Goal: Task Accomplishment & Management: Complete application form

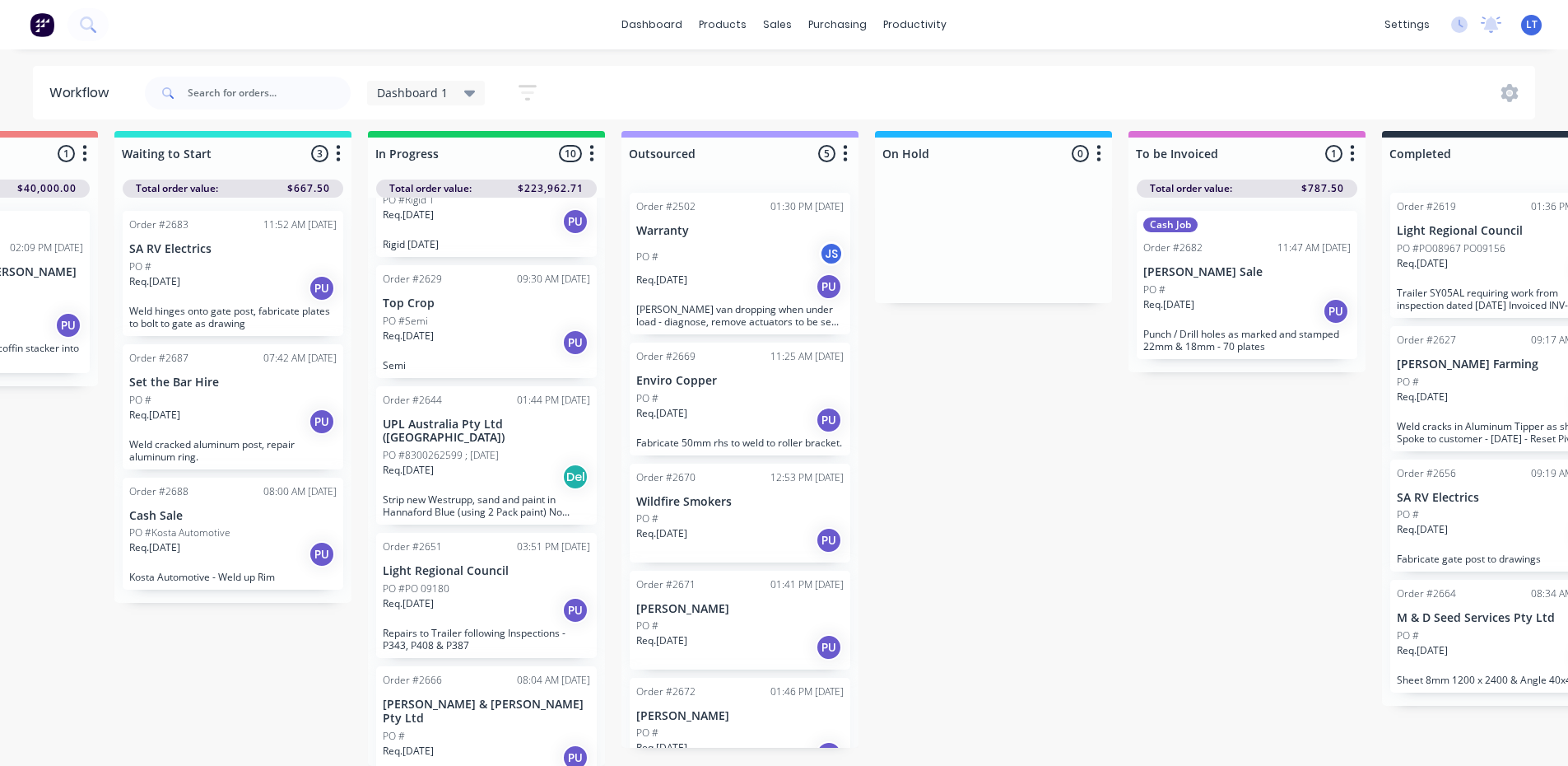
scroll to position [708, 0]
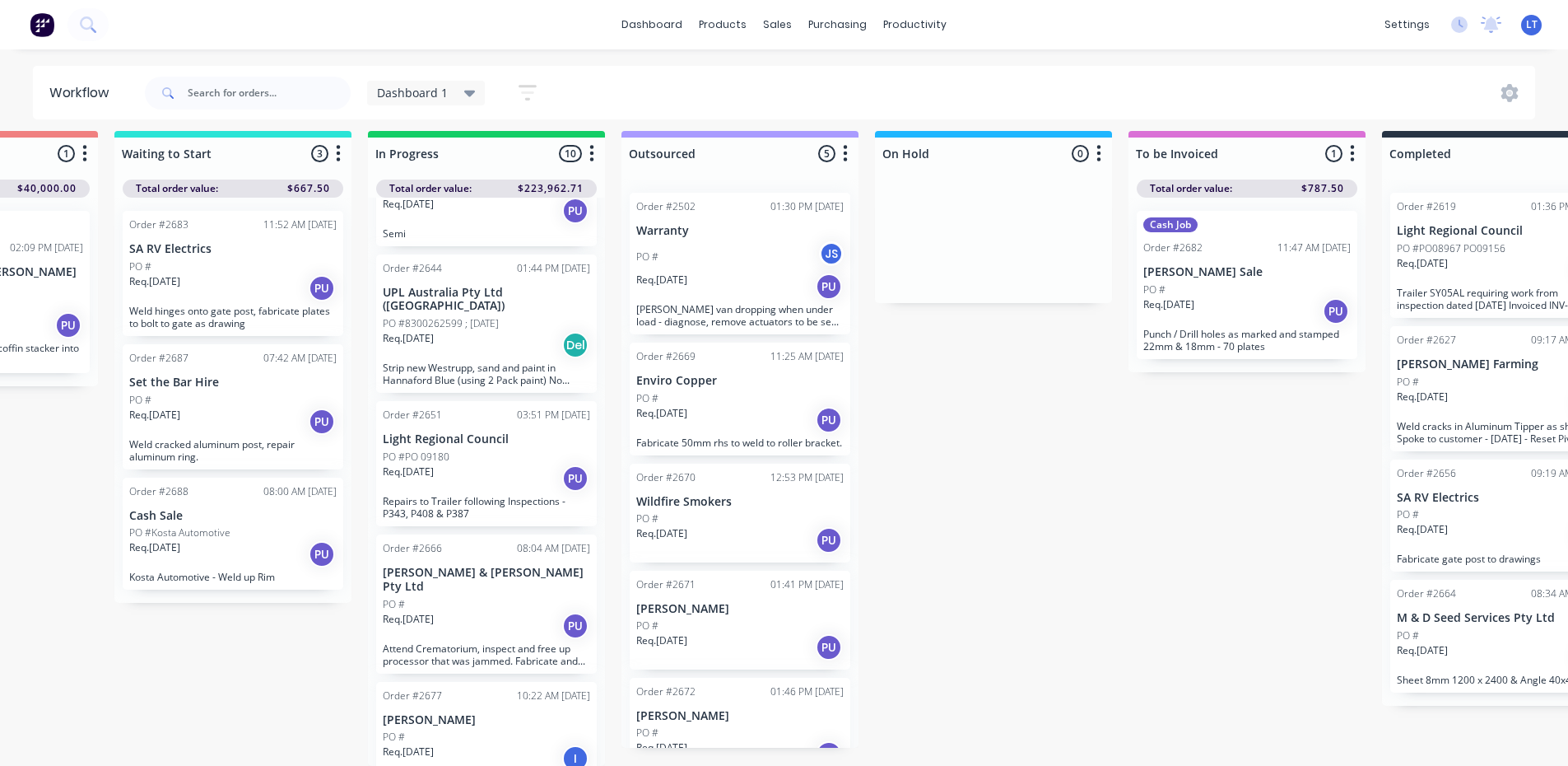
click at [496, 611] on div "Req. [DATE] PU" at bounding box center [486, 625] width 208 height 28
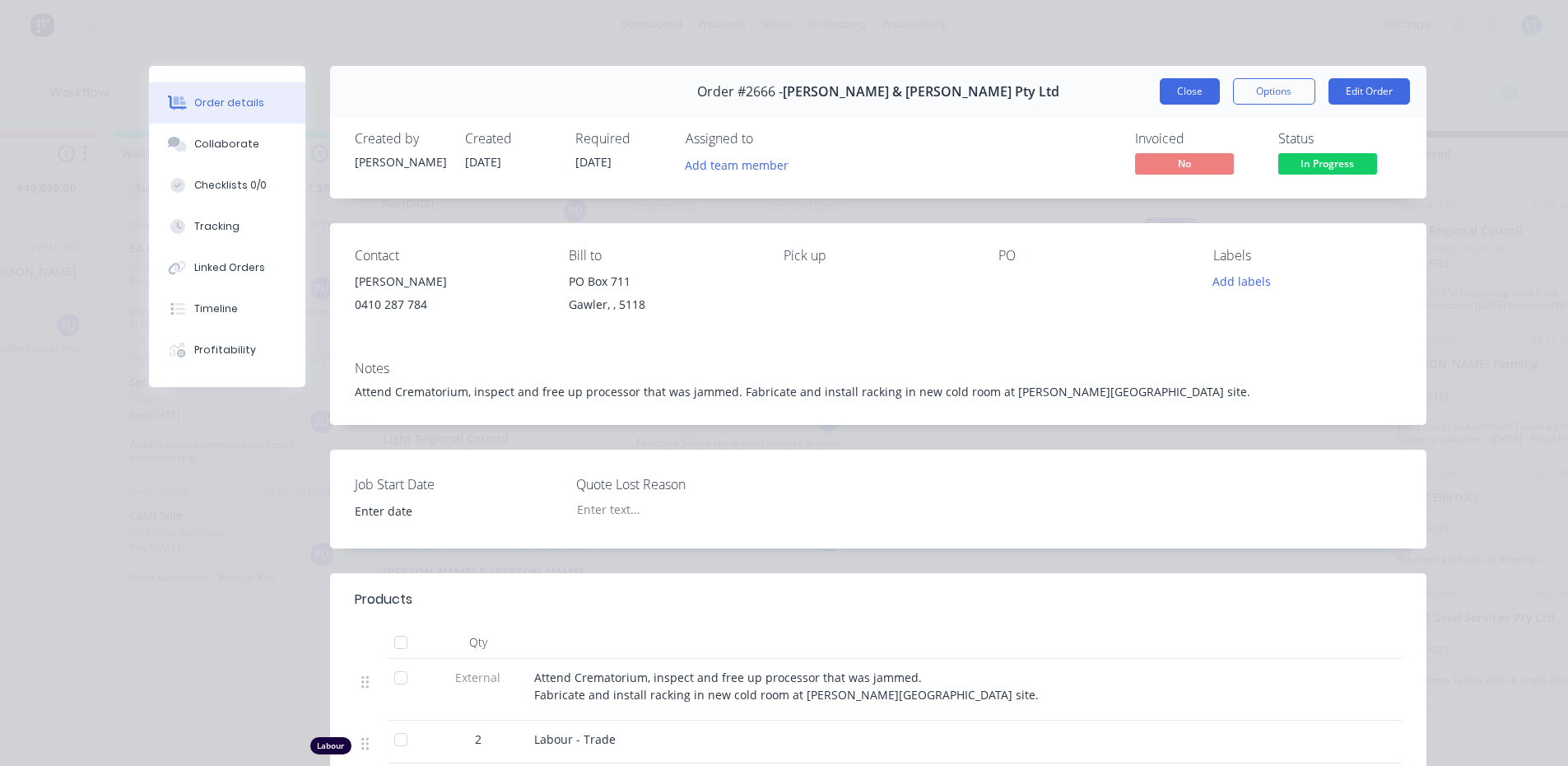
click at [1181, 92] on button "Close" at bounding box center [1190, 91] width 60 height 26
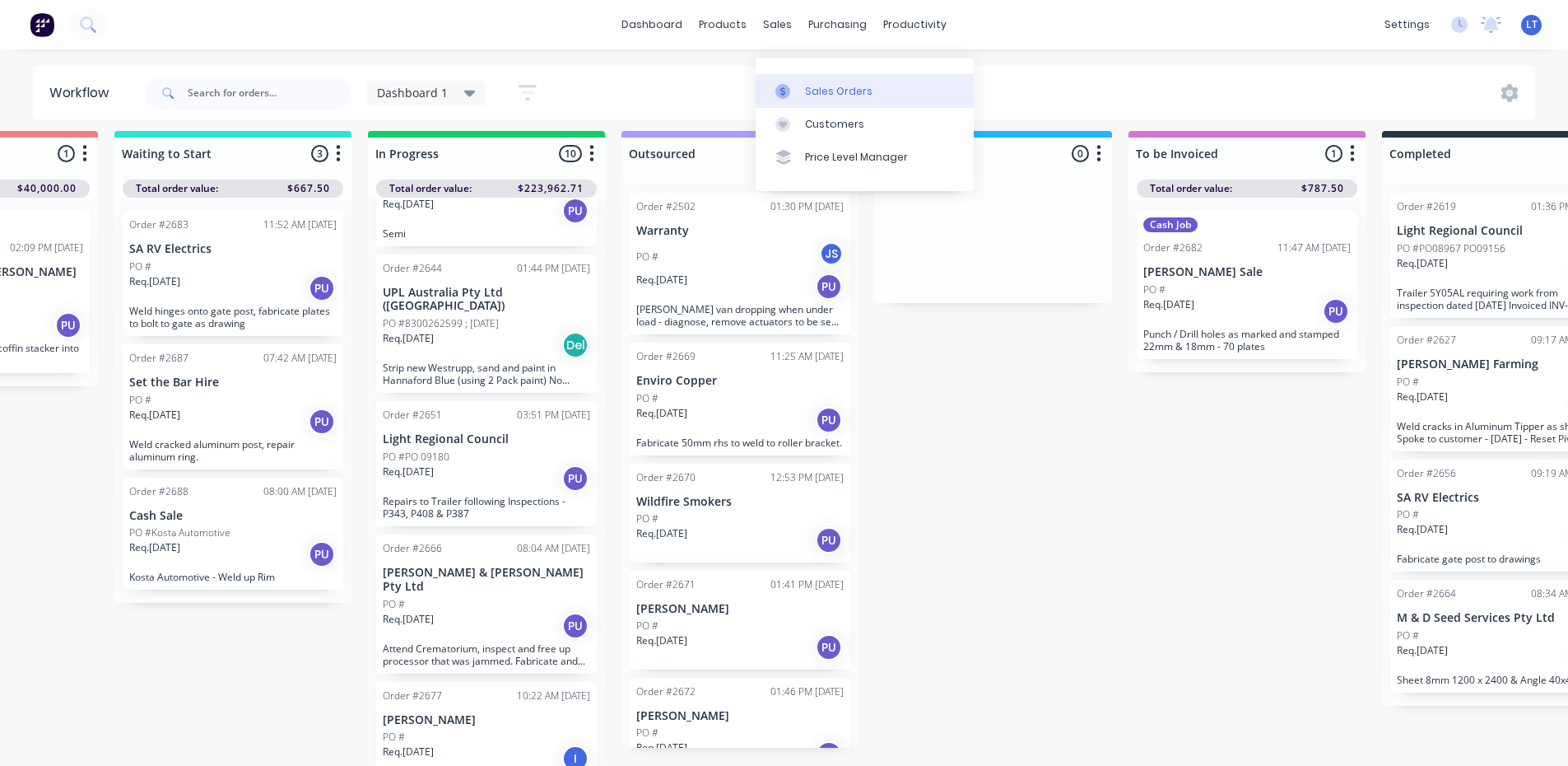
click at [808, 84] on div "Sales Orders" at bounding box center [839, 91] width 68 height 14
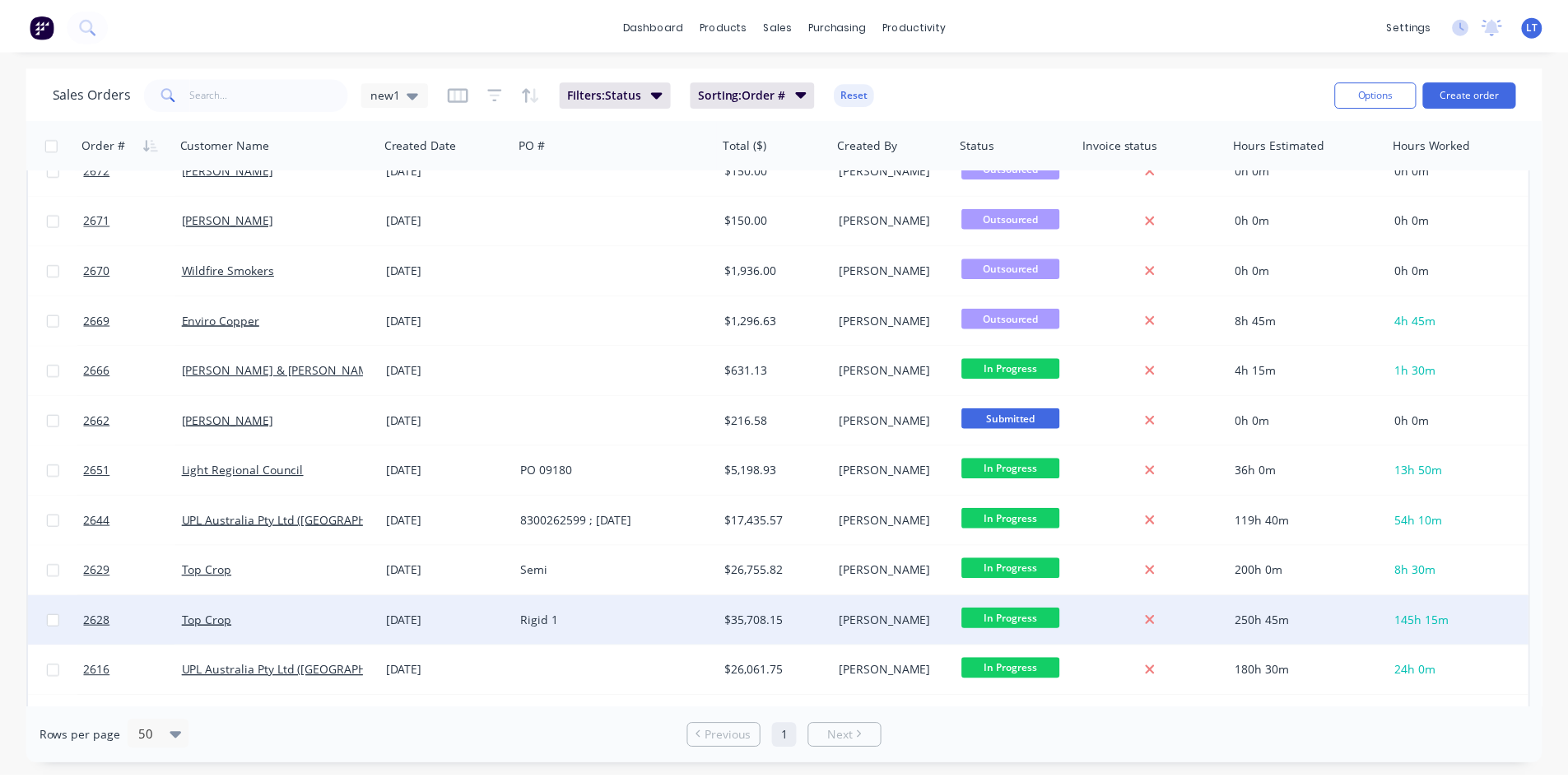
scroll to position [469, 0]
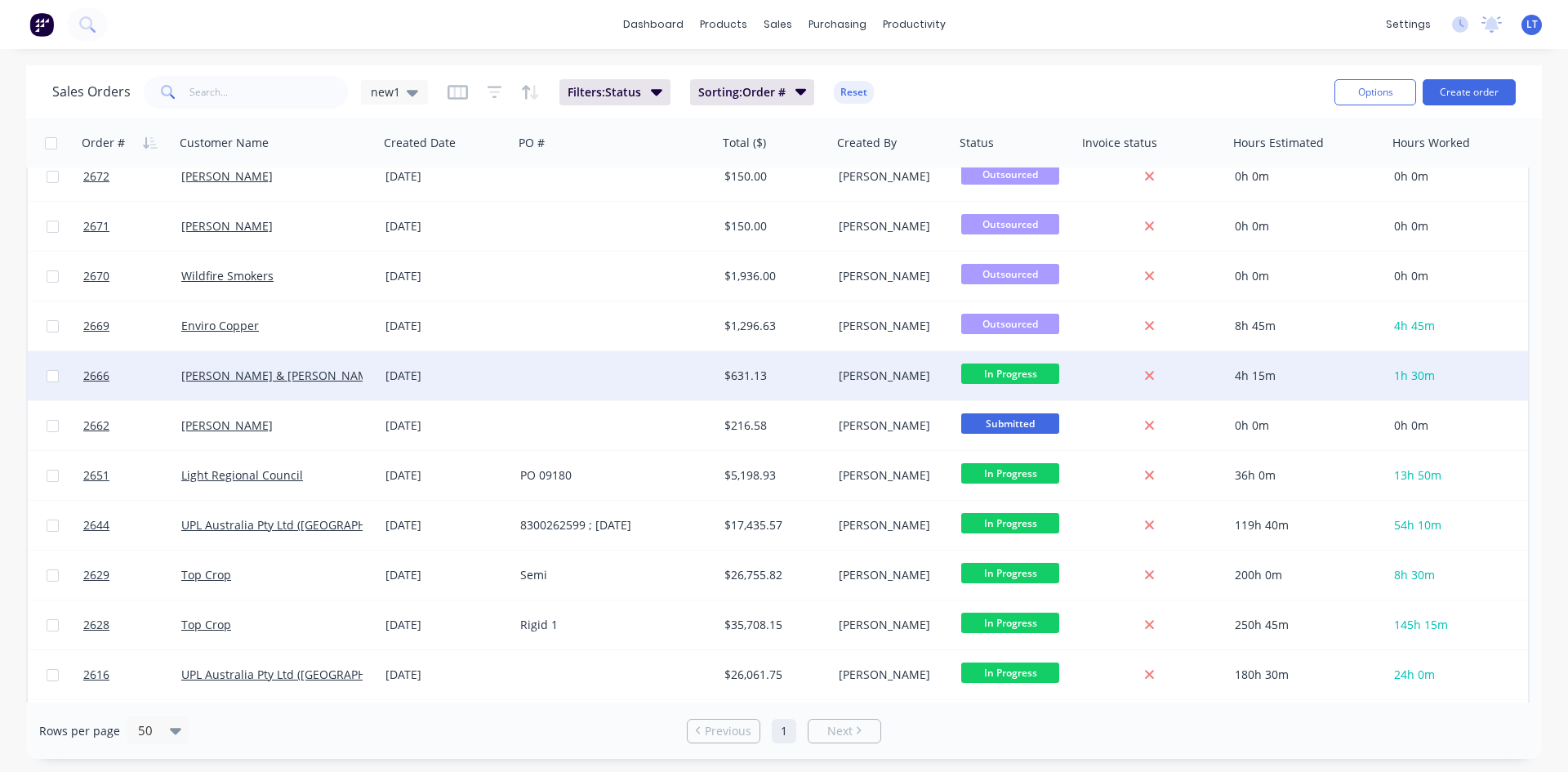
click at [329, 394] on div "[PERSON_NAME] & [PERSON_NAME] Pty Ltd" at bounding box center [276, 375] width 204 height 49
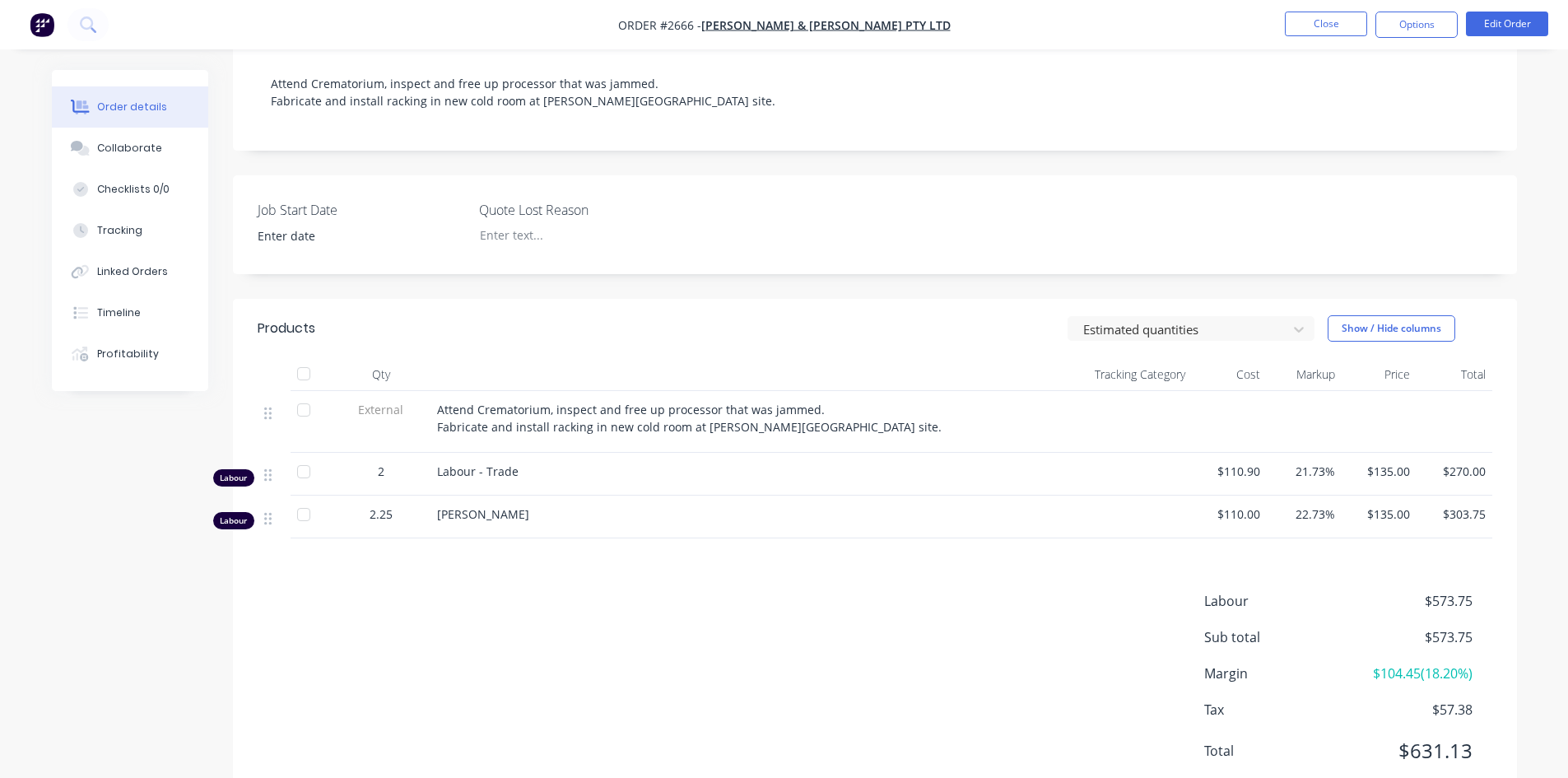
scroll to position [247, 0]
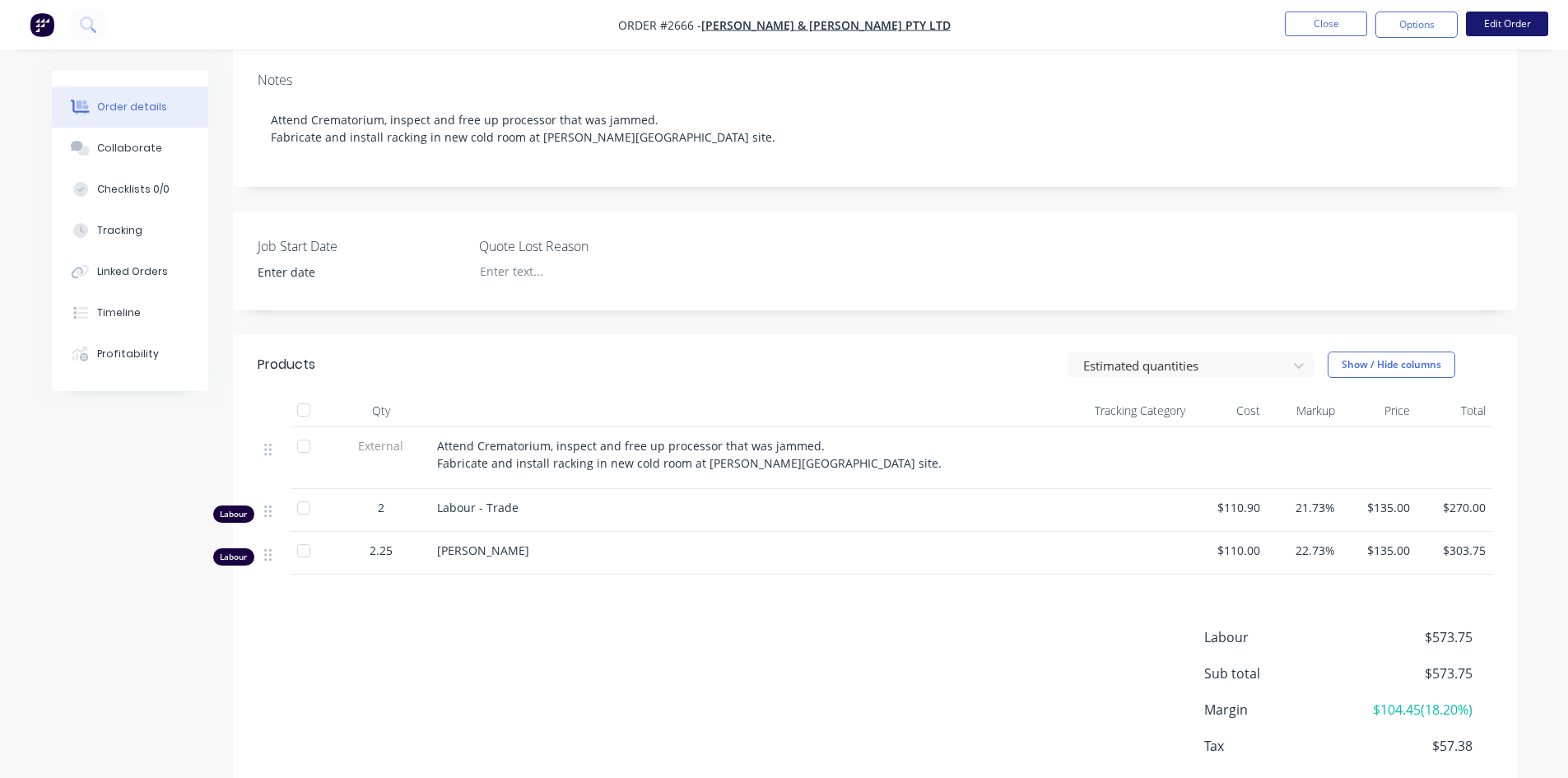
click at [1503, 25] on button "Edit Order" at bounding box center [1506, 24] width 82 height 25
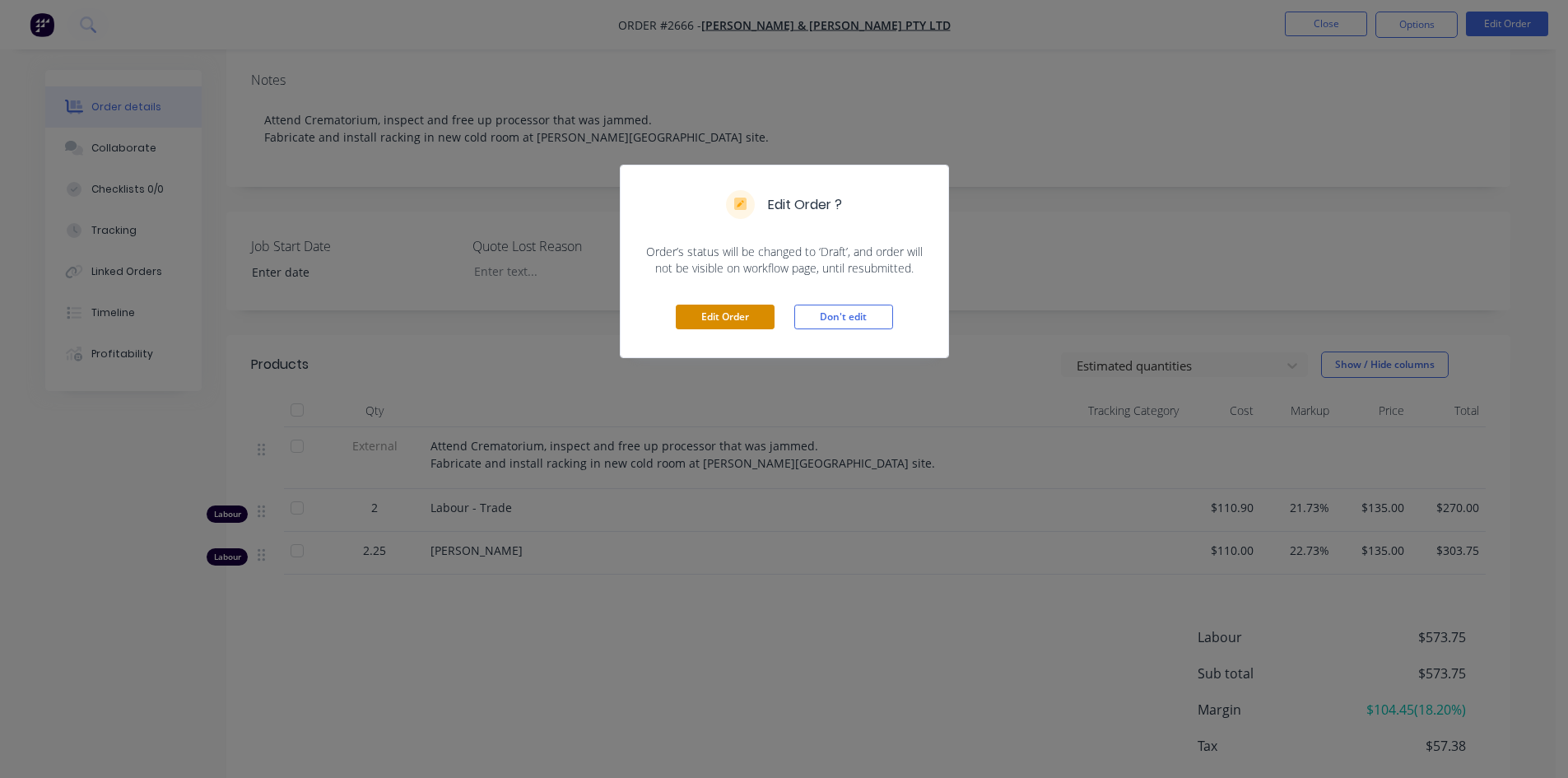
click at [756, 310] on button "Edit Order" at bounding box center [725, 317] width 98 height 25
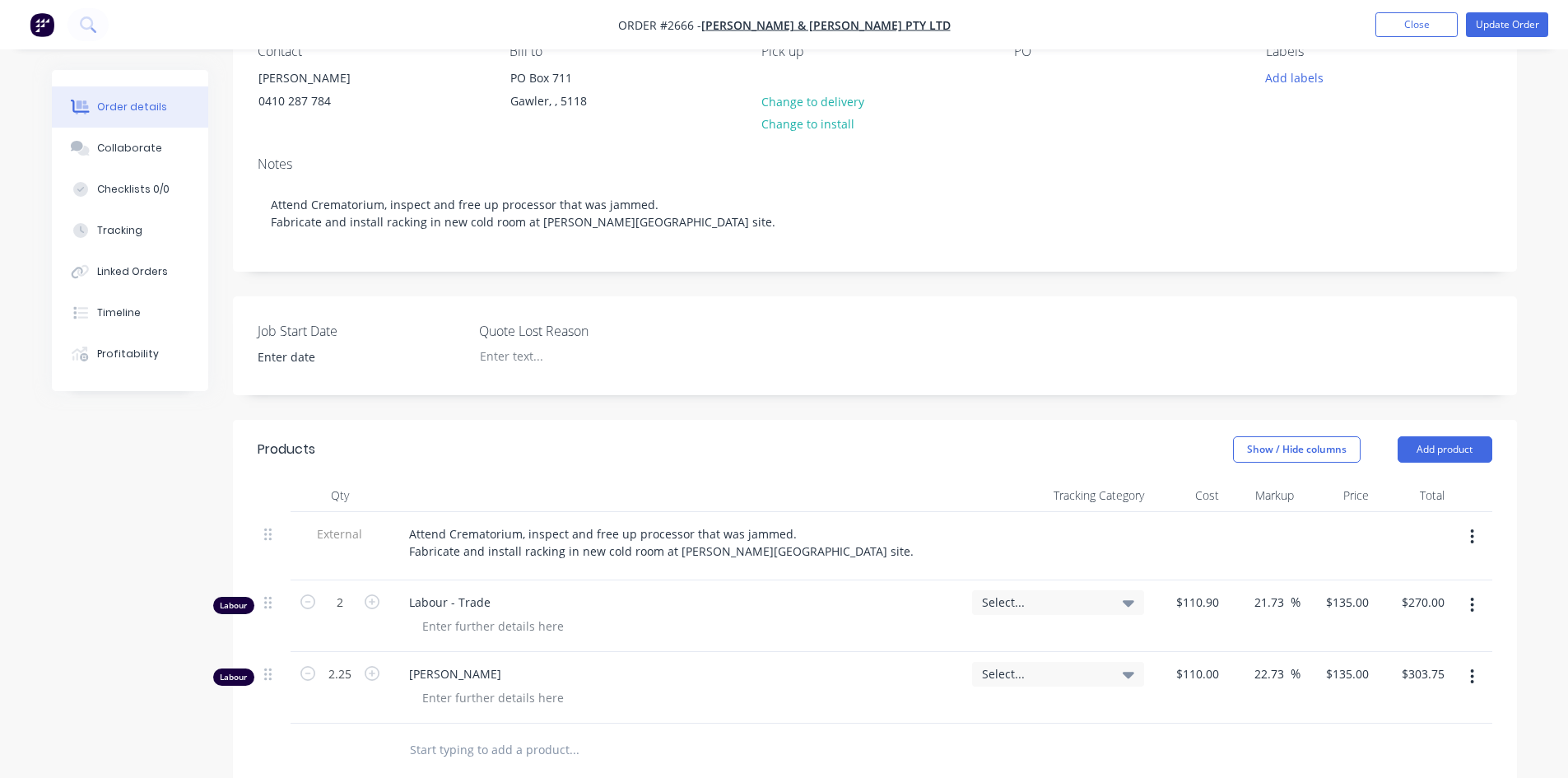
scroll to position [164, 0]
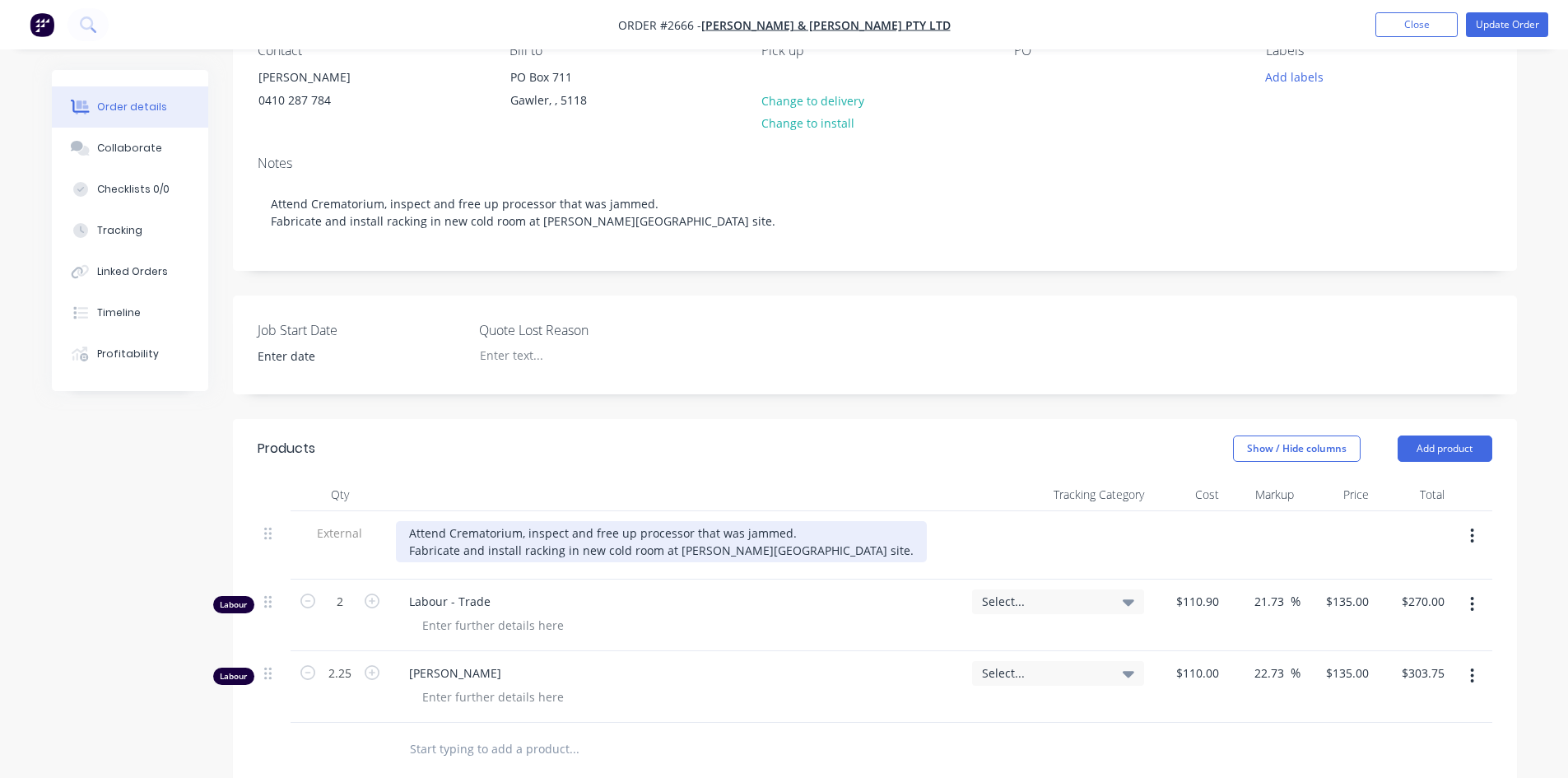
click at [773, 555] on div "Attend Crematorium, inspect and free up processor that was jammed. Fabricate an…" at bounding box center [661, 542] width 531 height 42
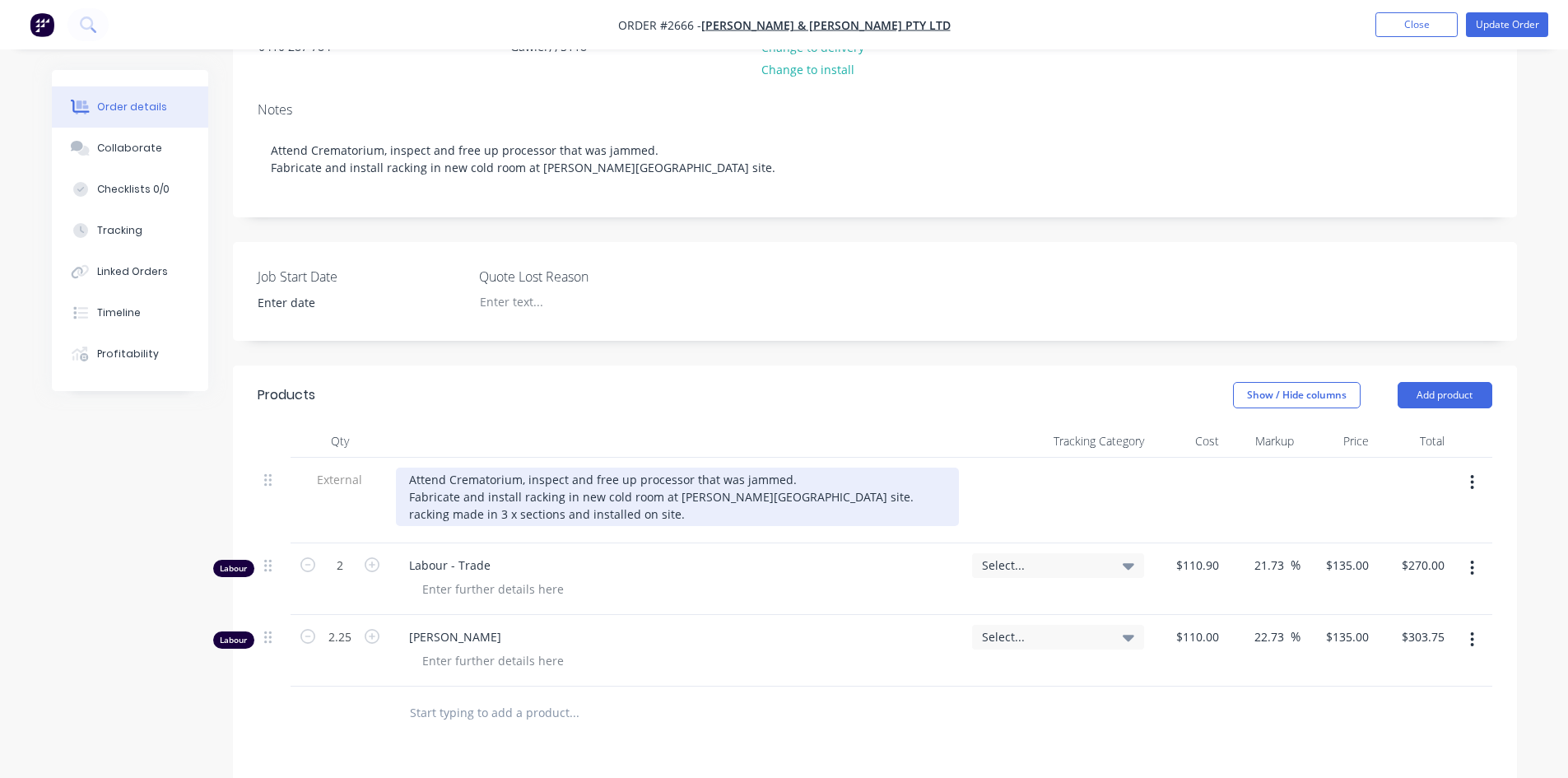
scroll to position [247, 0]
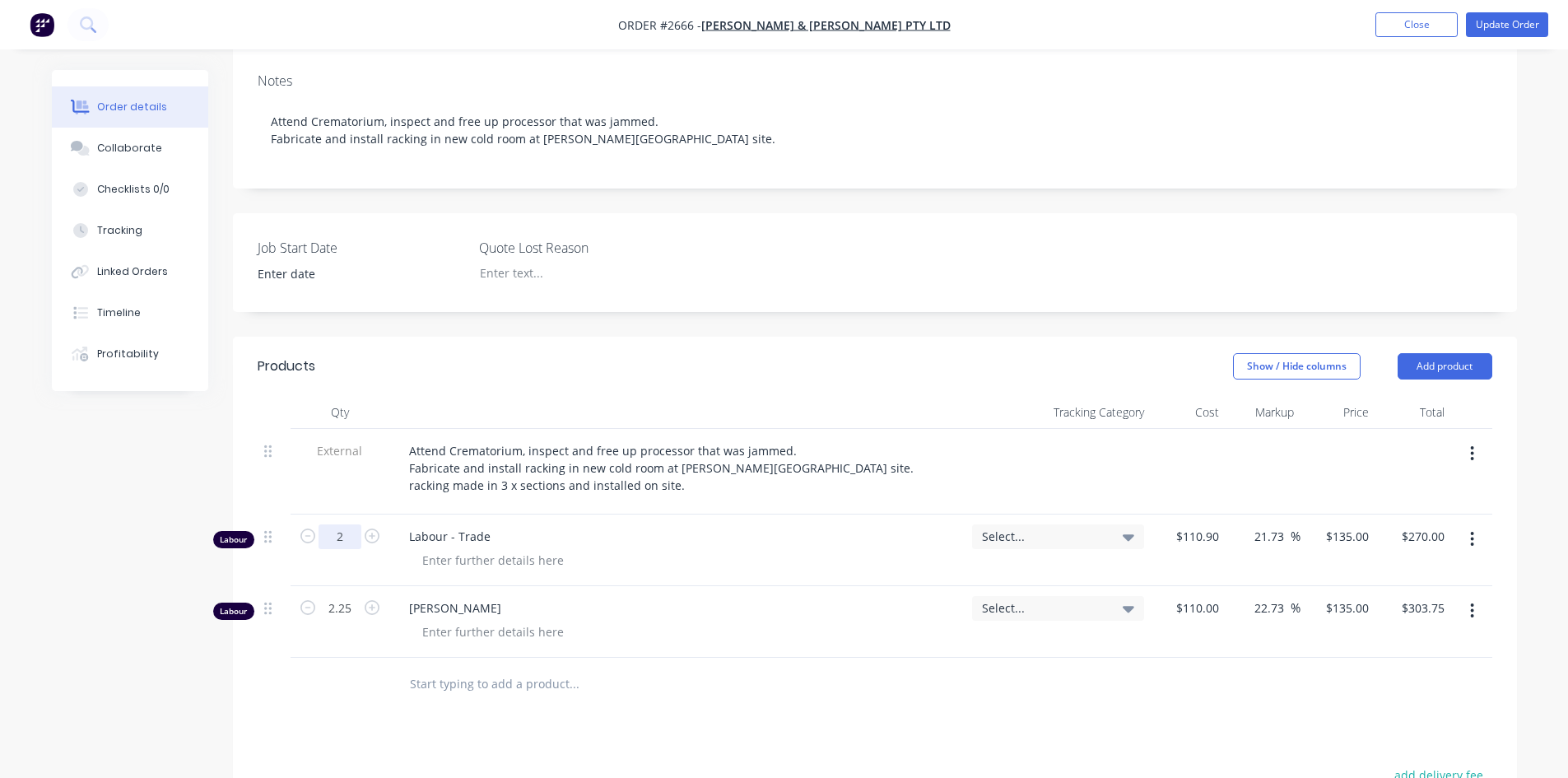
click at [355, 540] on input "2" at bounding box center [340, 537] width 42 height 25
type input "35"
type input "$4,725.00"
click at [827, 736] on div "Products Show / Hide columns Add product Qty Tracking Category Cost Markup Pric…" at bounding box center [875, 721] width 1284 height 769
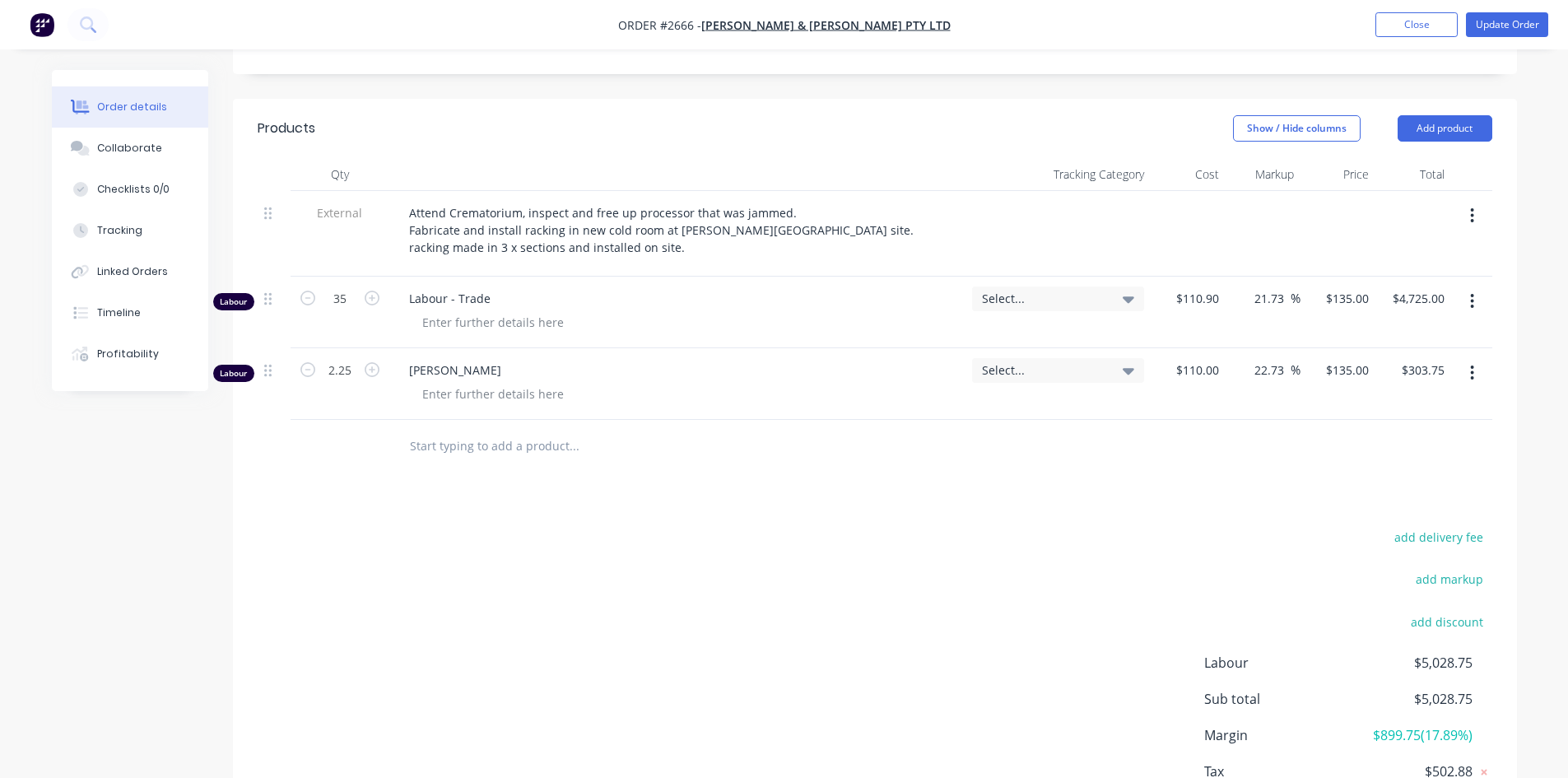
scroll to position [493, 0]
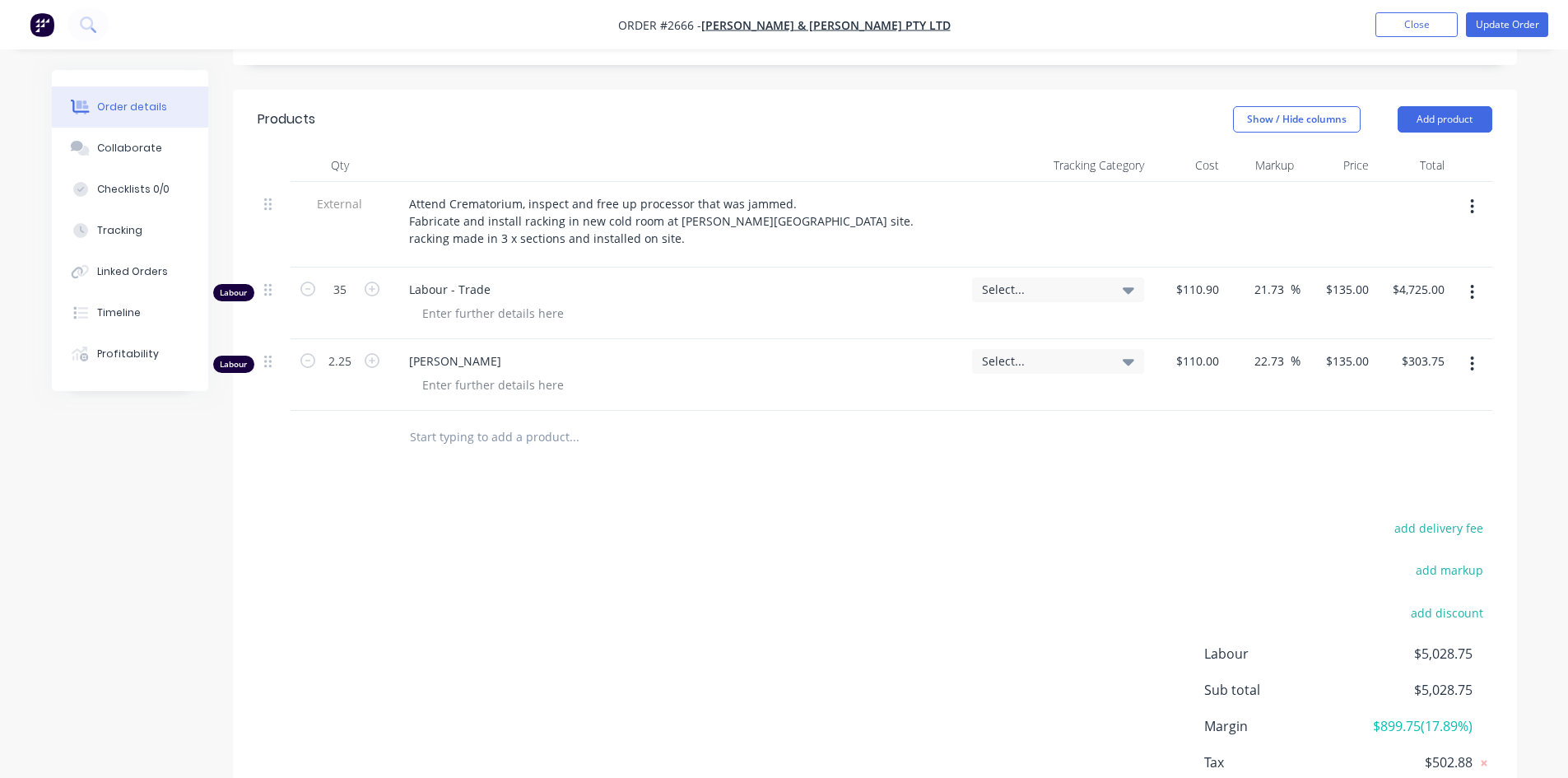
click at [538, 442] on input "text" at bounding box center [574, 437] width 329 height 33
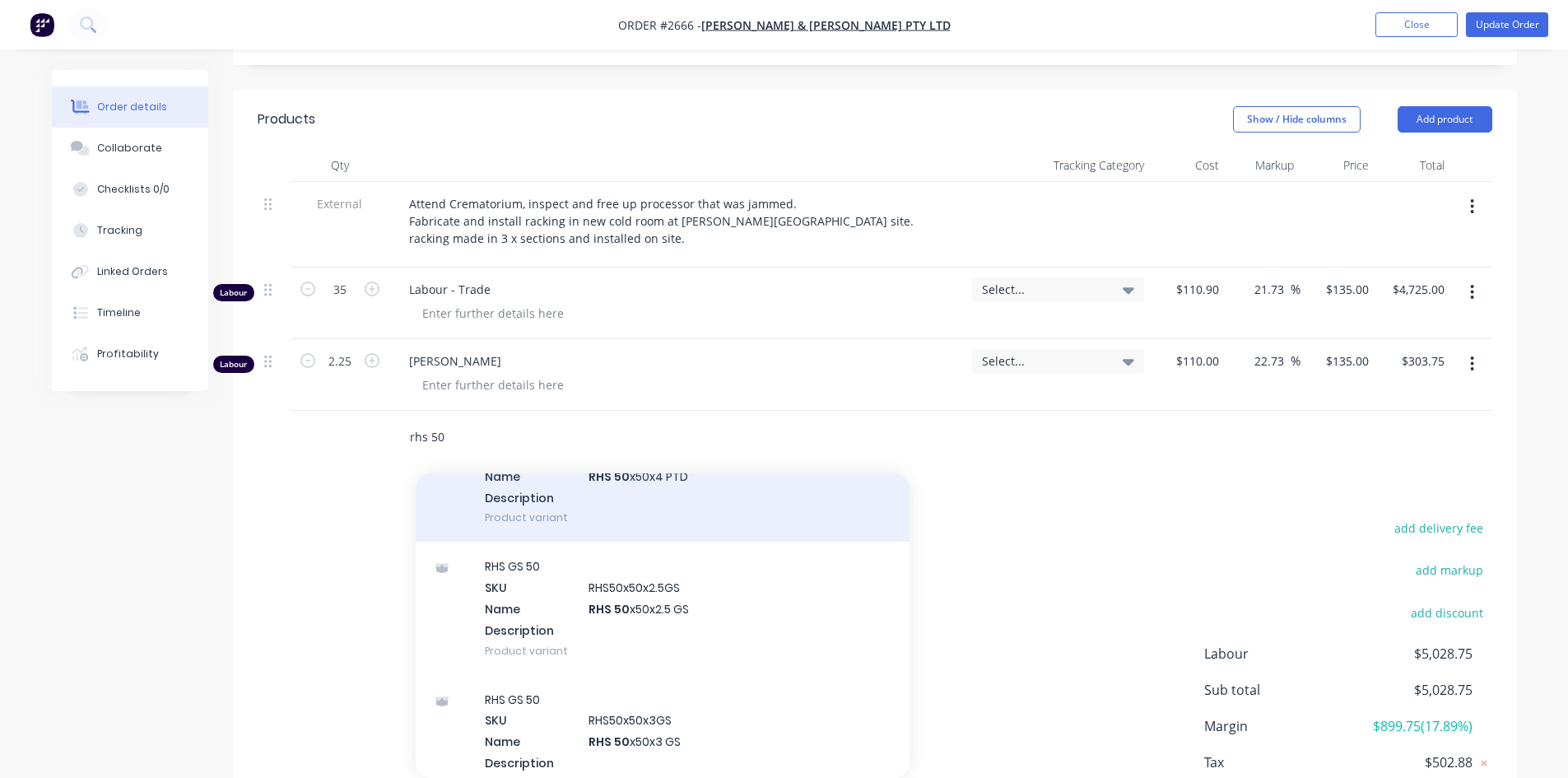
scroll to position [1975, 0]
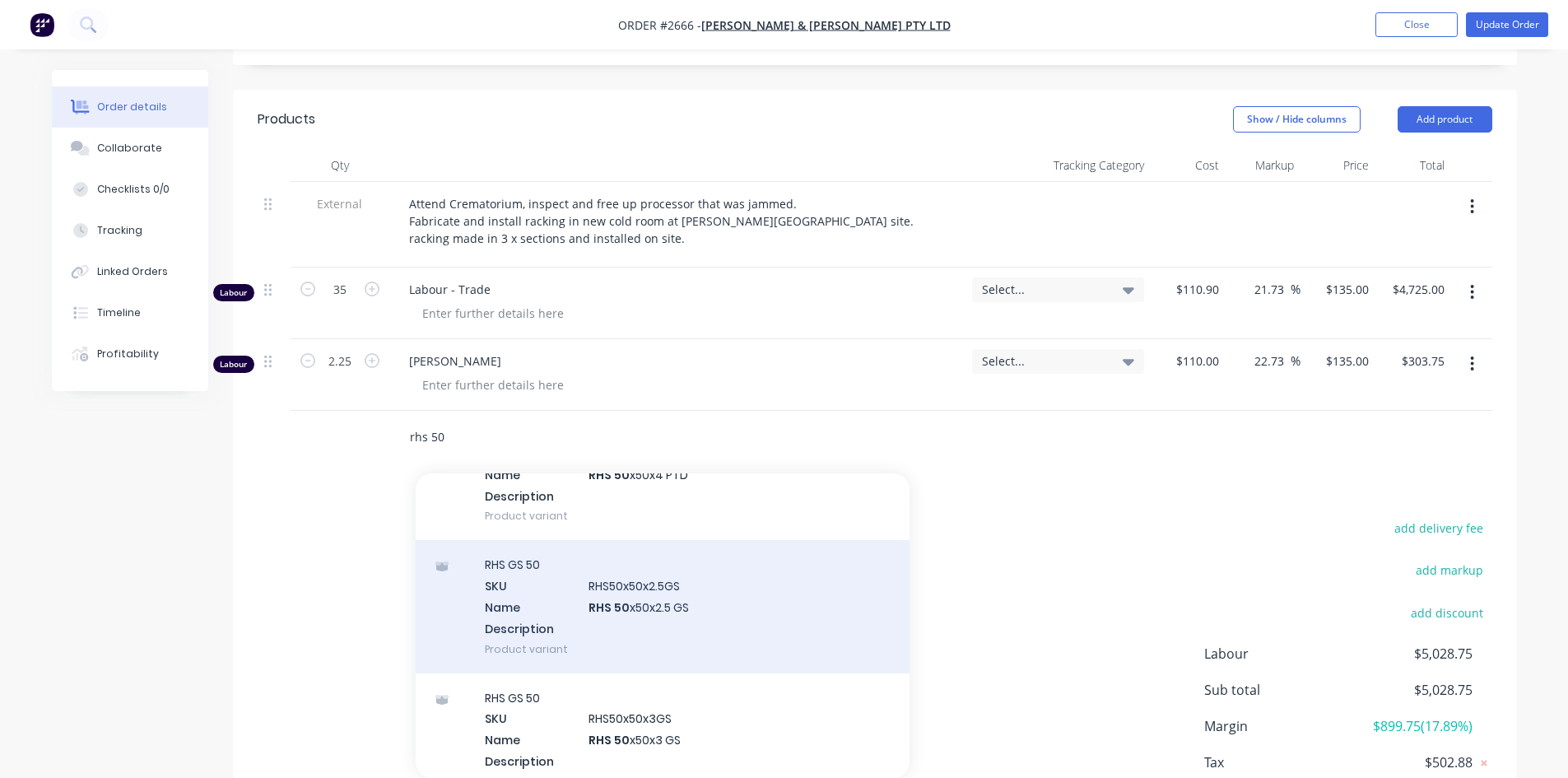
type input "rhs 50"
click at [638, 596] on div "RHS GS 50 SKU RHS50x50x2.5GS Name RHS 50 x50x2.5 GS Description Product variant" at bounding box center [661, 605] width 493 height 132
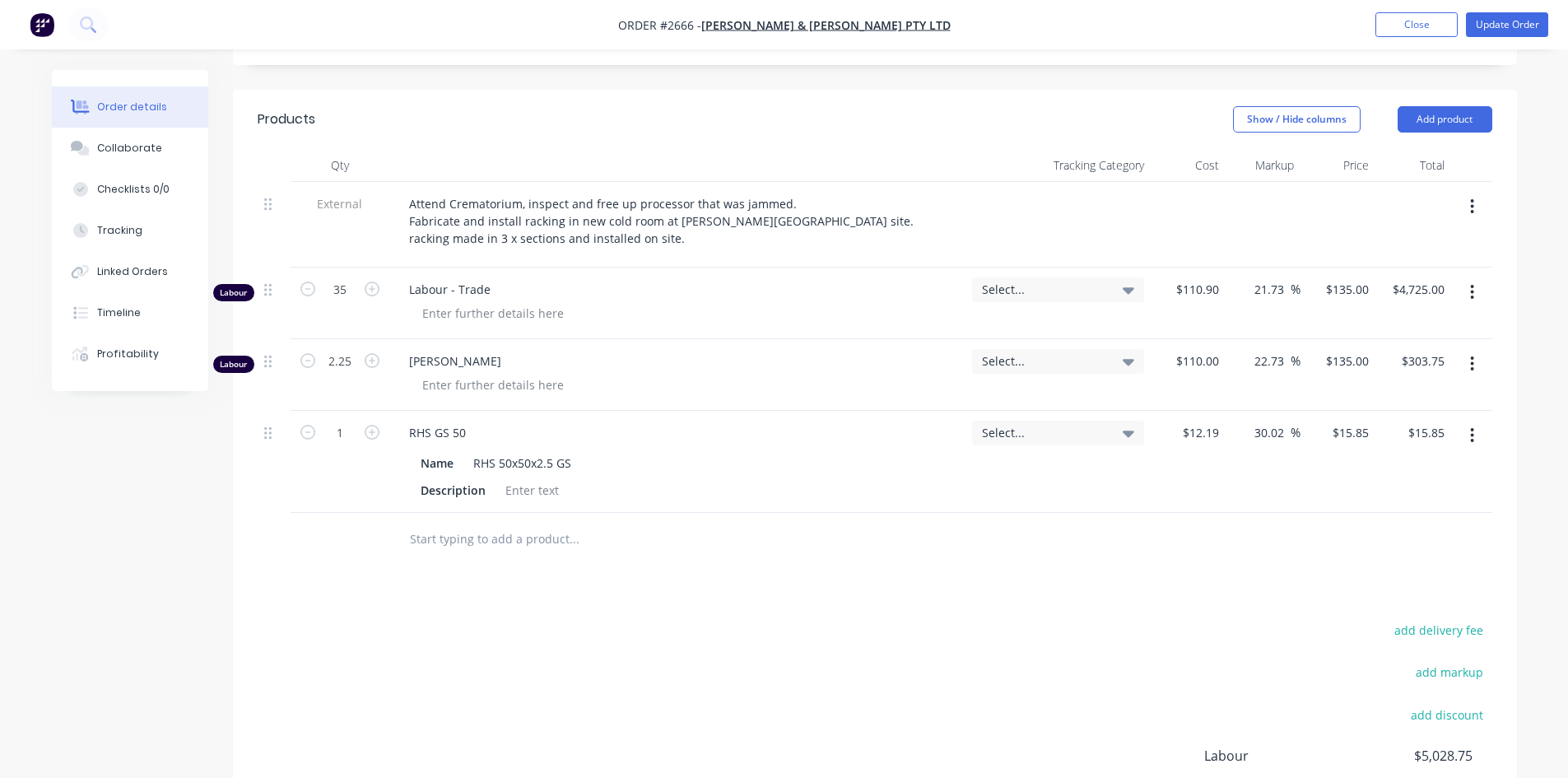
click at [1470, 439] on icon "button" at bounding box center [1472, 435] width 4 height 18
click at [1371, 572] on div "Delete" at bounding box center [1414, 577] width 126 height 24
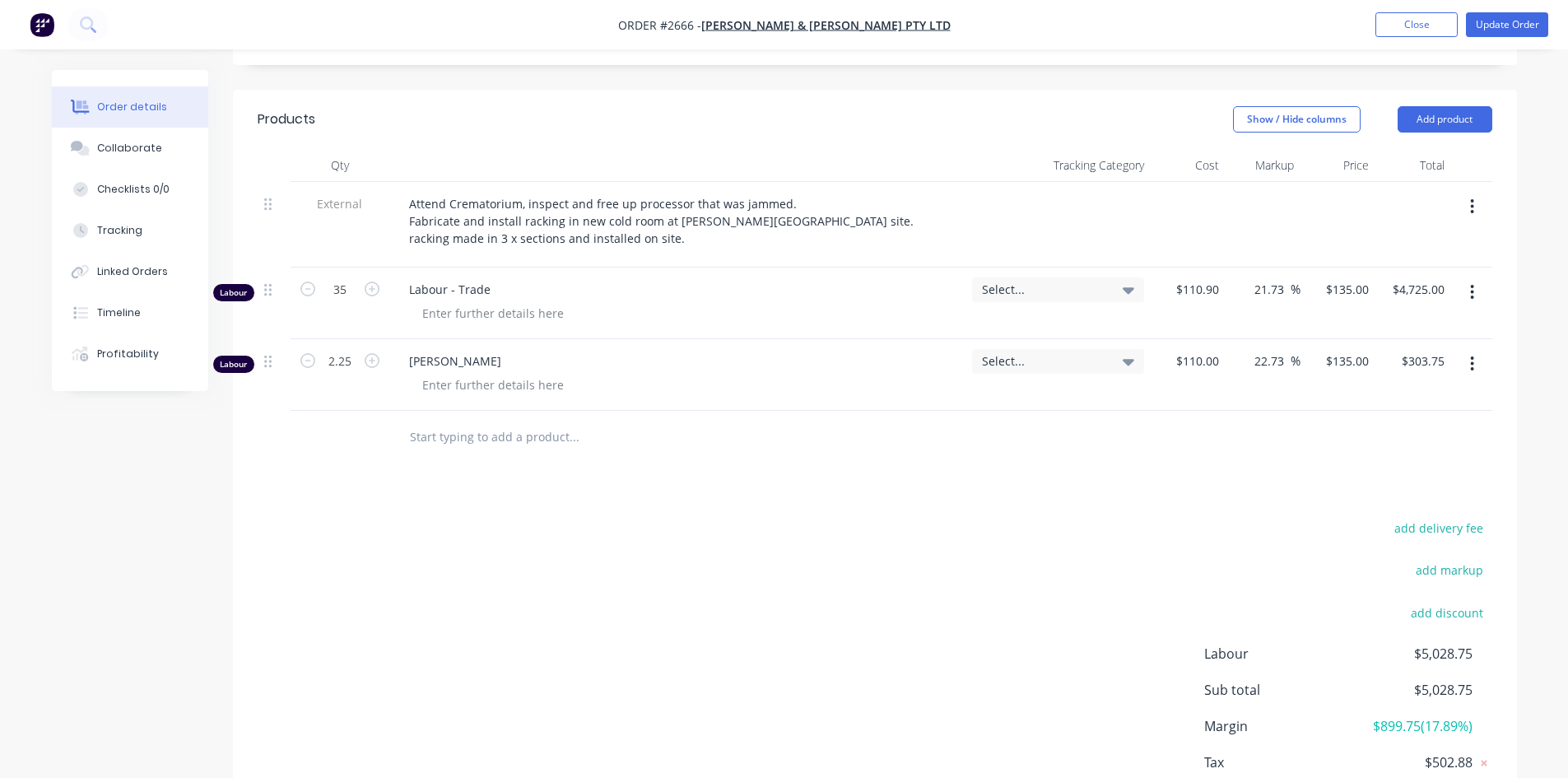
drag, startPoint x: 457, startPoint y: 434, endPoint x: 465, endPoint y: 437, distance: 8.5
click at [456, 434] on input "text" at bounding box center [574, 437] width 329 height 33
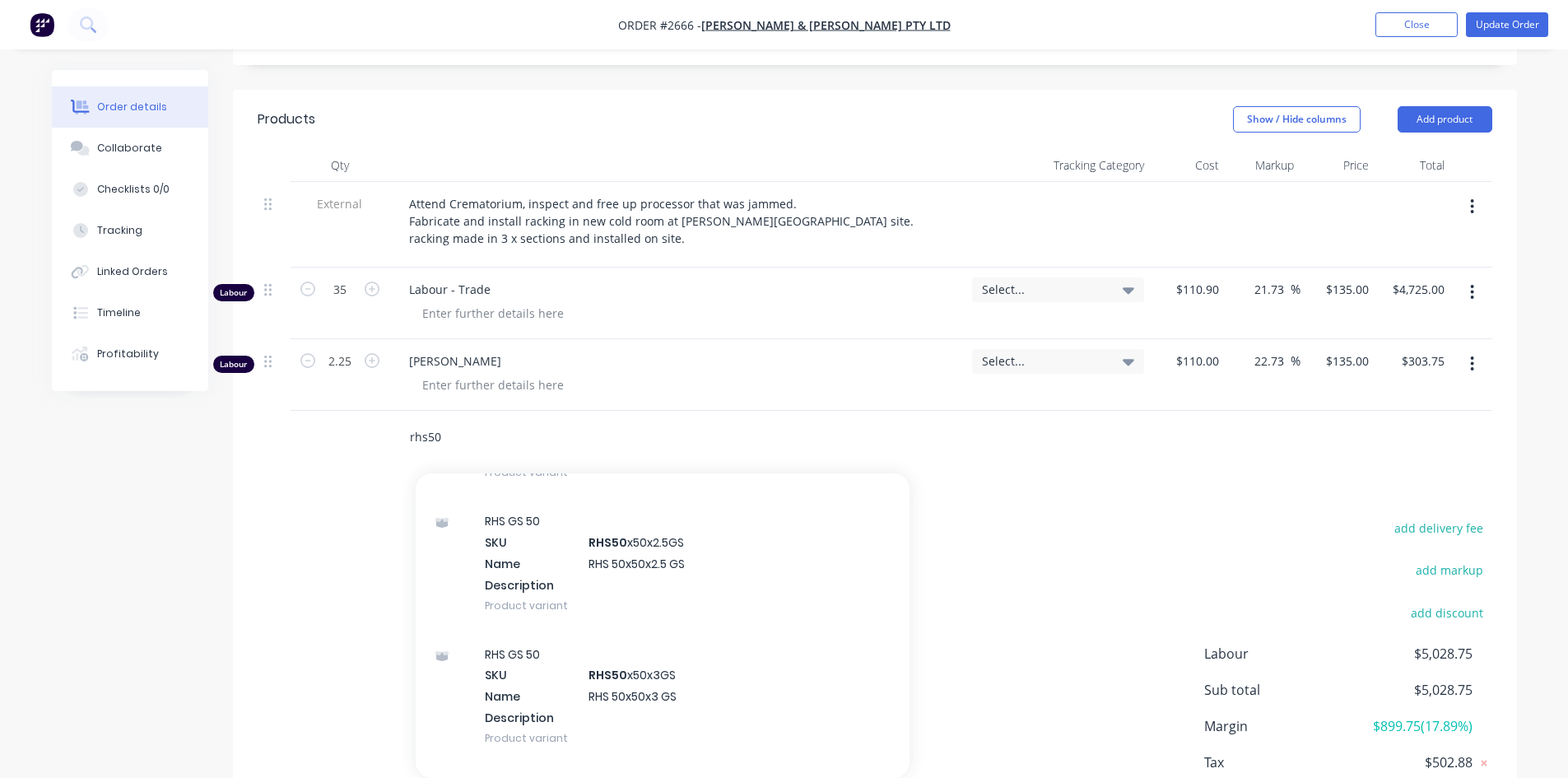
scroll to position [2057, 0]
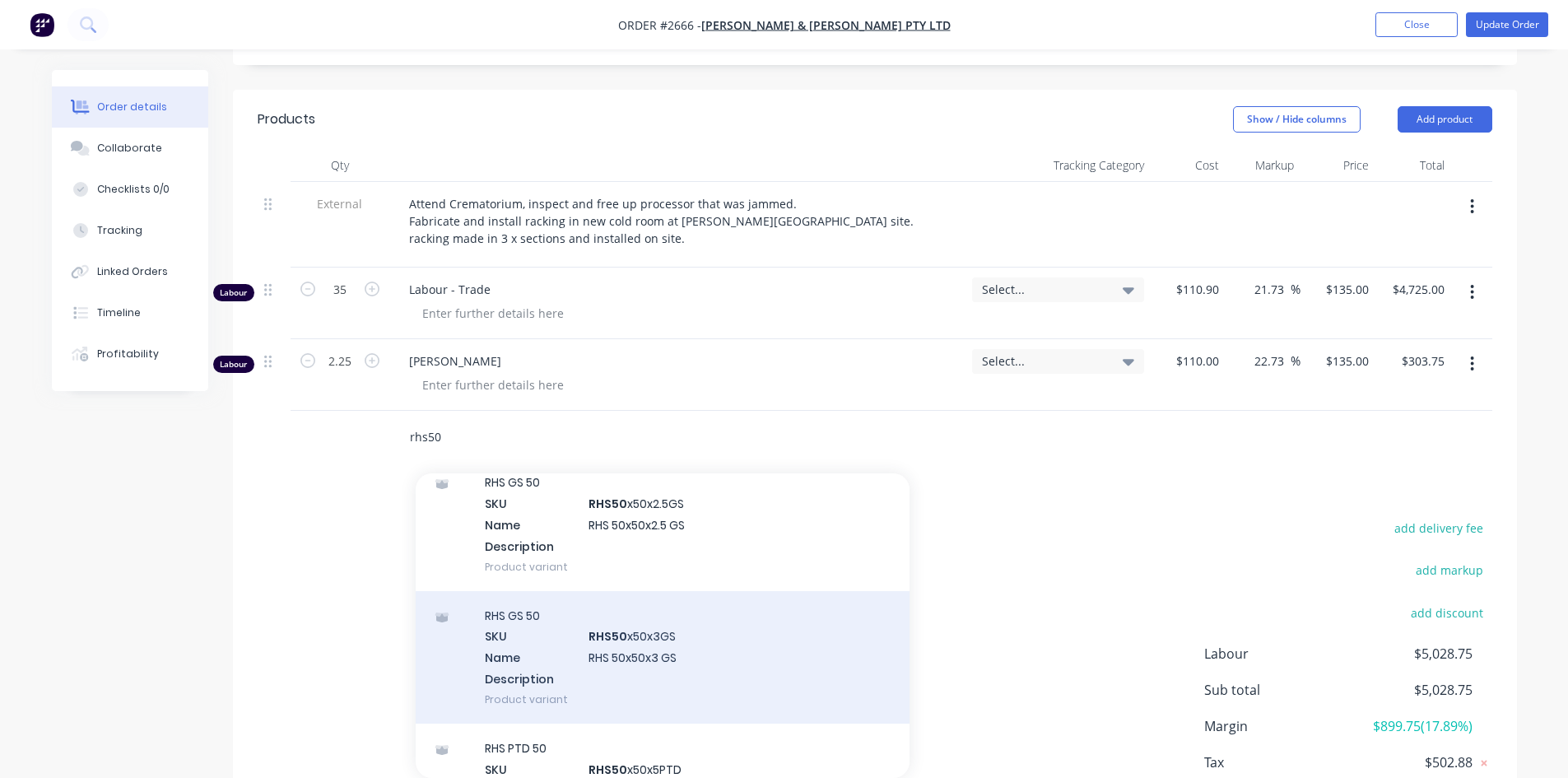
type input "rhs50"
click at [593, 655] on div "RHS GS 50 SKU RHS50 x50x3GS Name RHS 50x50x3 GS Description Product variant" at bounding box center [661, 656] width 493 height 132
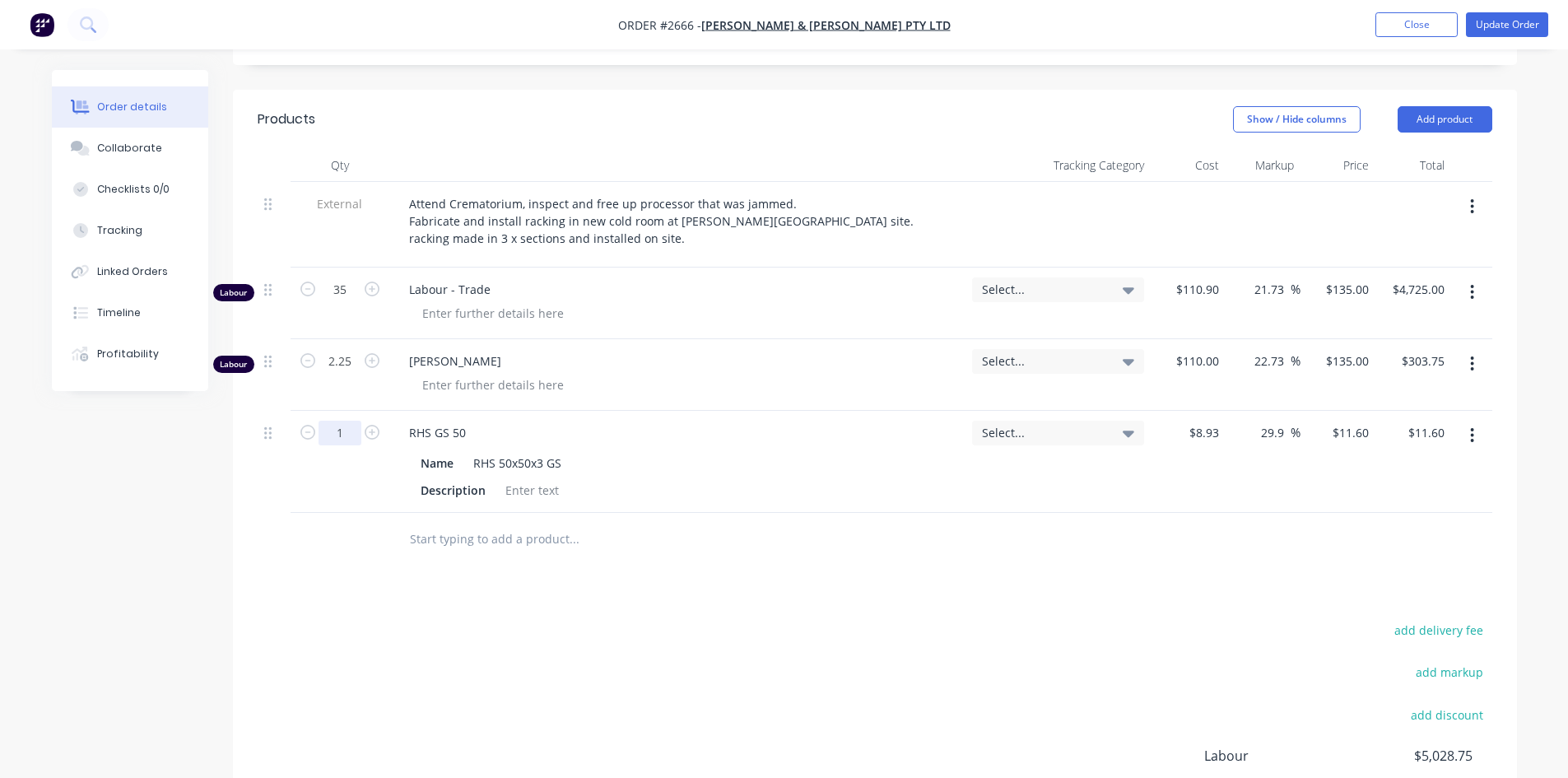
click at [354, 432] on input "1" at bounding box center [340, 433] width 42 height 25
type input "48"
type input "$556.80"
click at [618, 574] on div "Products Show / Hide columns Add product Qty Tracking Category Cost Markup Pric…" at bounding box center [875, 525] width 1284 height 872
click at [545, 488] on div at bounding box center [532, 489] width 67 height 24
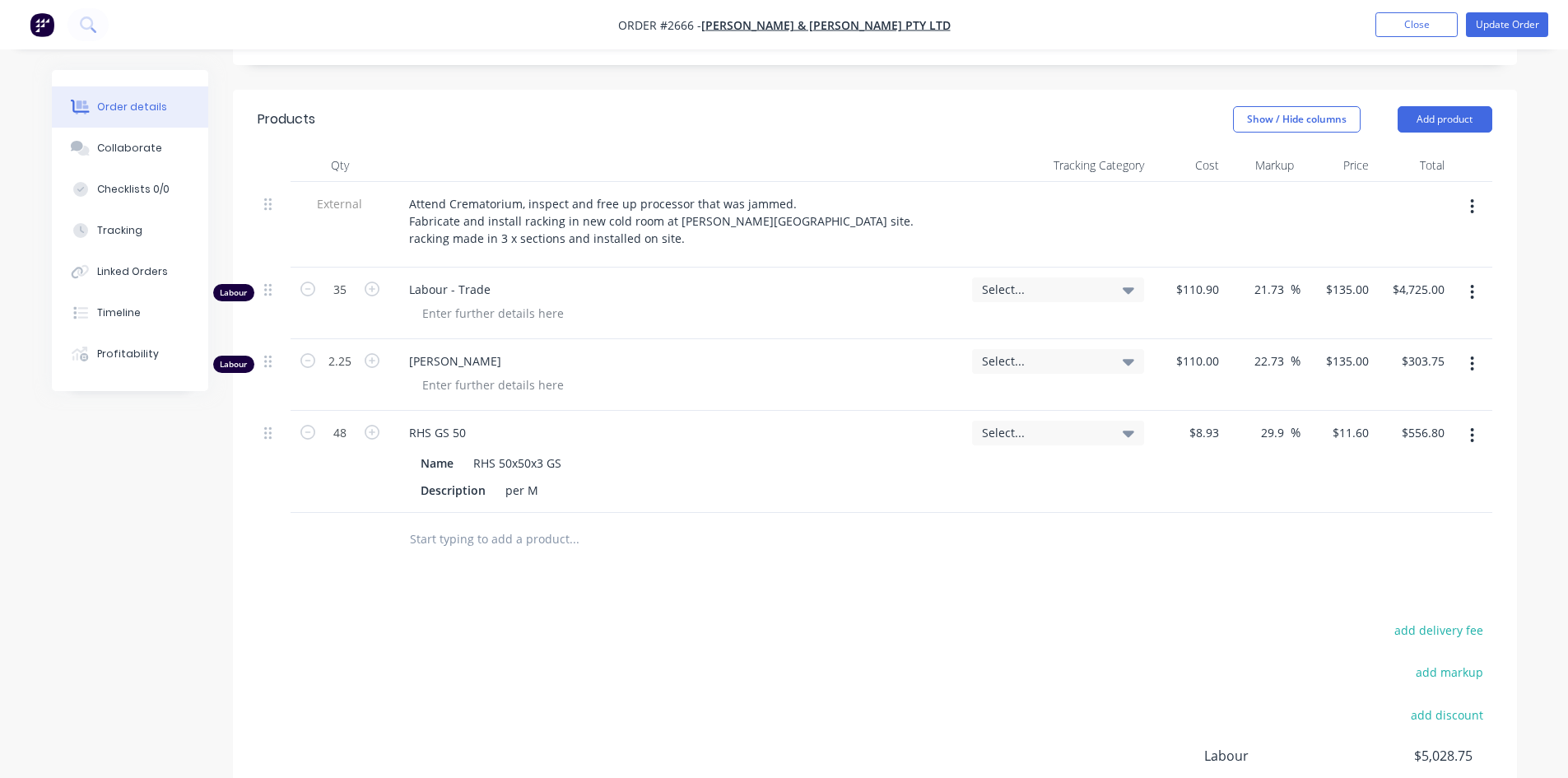
click at [938, 608] on div "Products Show / Hide columns Add product Qty Tracking Category Cost Markup Pric…" at bounding box center [875, 525] width 1284 height 872
click at [1276, 445] on div "29.9 29.9 %" at bounding box center [1263, 461] width 75 height 102
click at [1283, 431] on input "29.9" at bounding box center [1274, 432] width 31 height 24
drag, startPoint x: 1270, startPoint y: 432, endPoint x: 1258, endPoint y: 437, distance: 13.0
click at [1252, 432] on div "29.9 29.9 %" at bounding box center [1275, 432] width 47 height 24
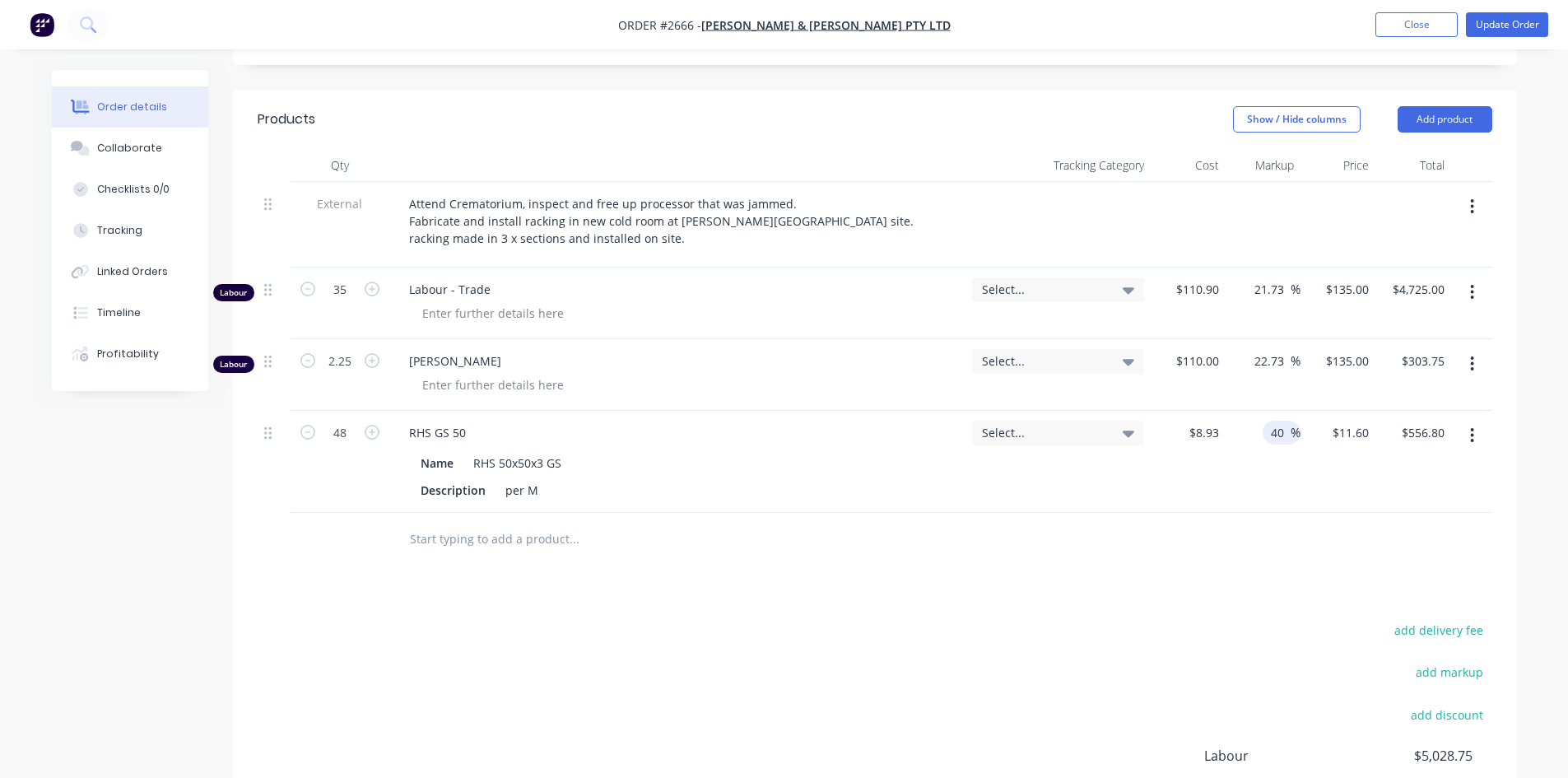
type input "40"
type input "$12.502"
type input "$600.10"
click at [1208, 605] on div "Products Show / Hide columns Add product Qty Tracking Category Cost Markup Pric…" at bounding box center [875, 525] width 1284 height 872
click at [507, 540] on input "text" at bounding box center [574, 539] width 329 height 33
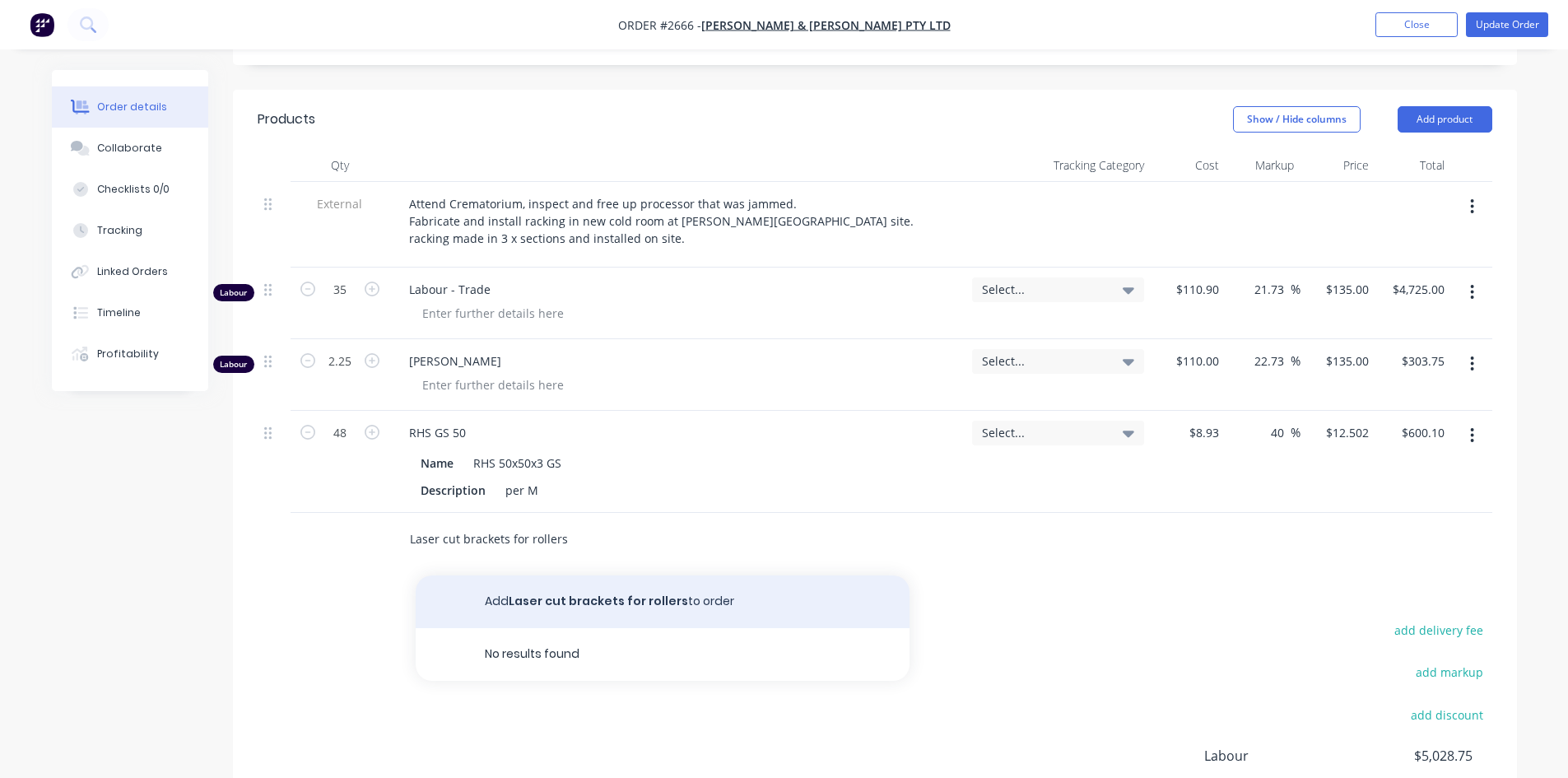
type input "Laser cut brackets for rollers"
click at [595, 600] on button "Add Laser cut brackets for rollers to order" at bounding box center [661, 601] width 493 height 53
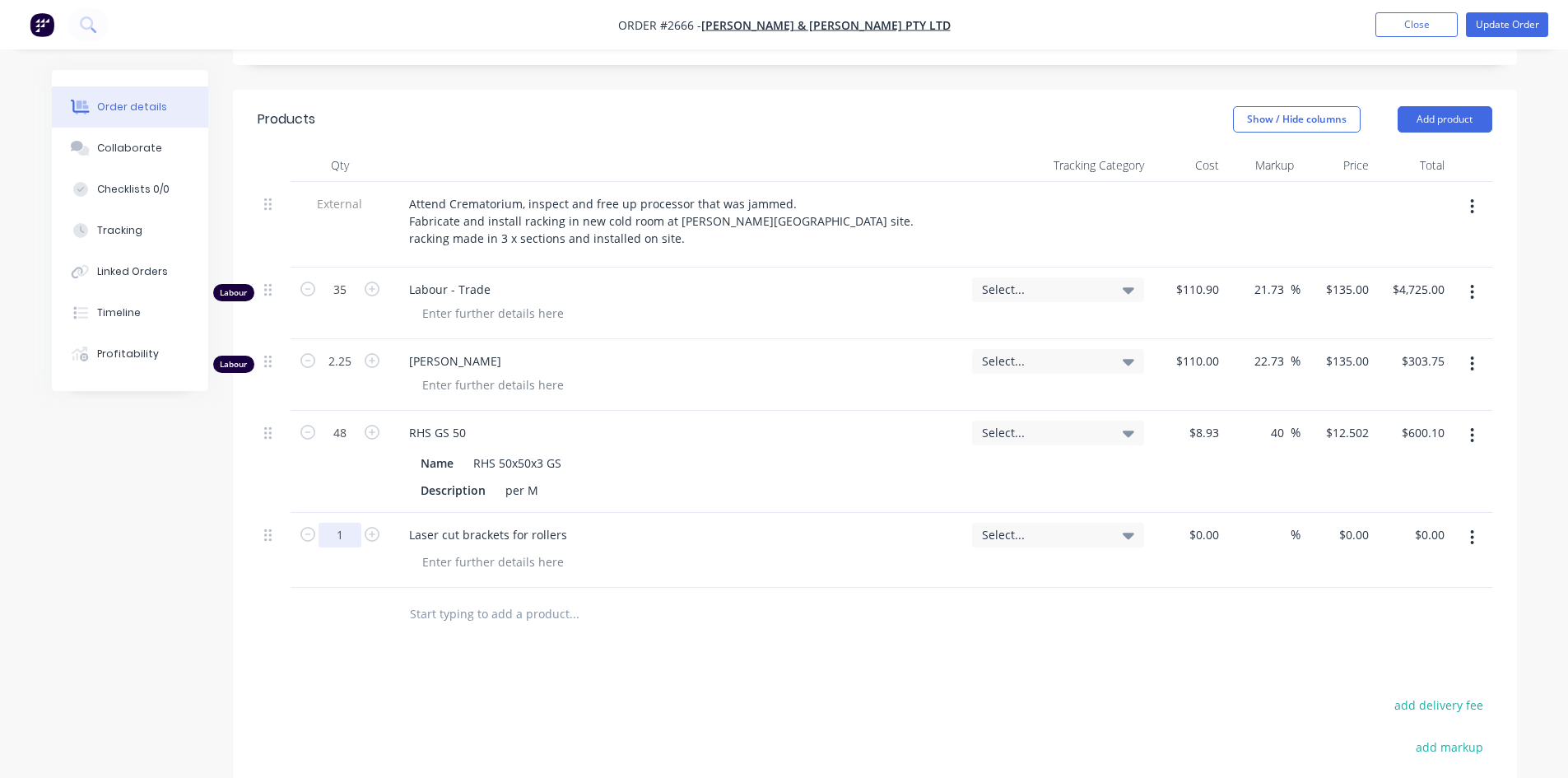
drag, startPoint x: 334, startPoint y: 531, endPoint x: 533, endPoint y: 581, distance: 205.2
click at [334, 531] on input "1" at bounding box center [340, 535] width 42 height 25
type input "50"
click at [742, 656] on div "Products Show / Hide columns Add product Qty Tracking Category Cost Markup Pric…" at bounding box center [875, 563] width 1284 height 946
click at [462, 571] on div at bounding box center [493, 561] width 168 height 24
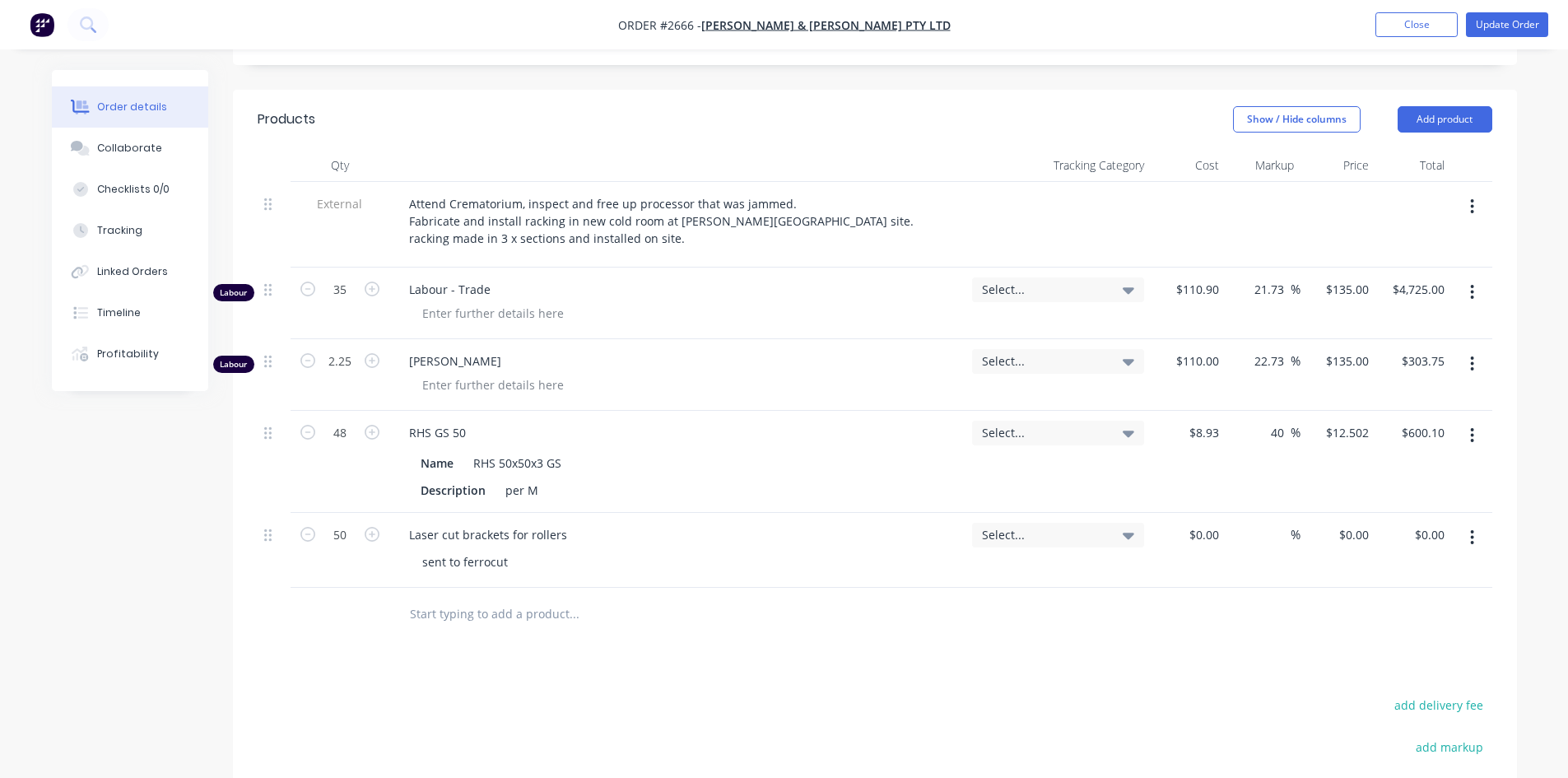
click at [686, 663] on div "Products Show / Hide columns Add product Qty Tracking Category Cost Markup Pric…" at bounding box center [875, 563] width 1284 height 946
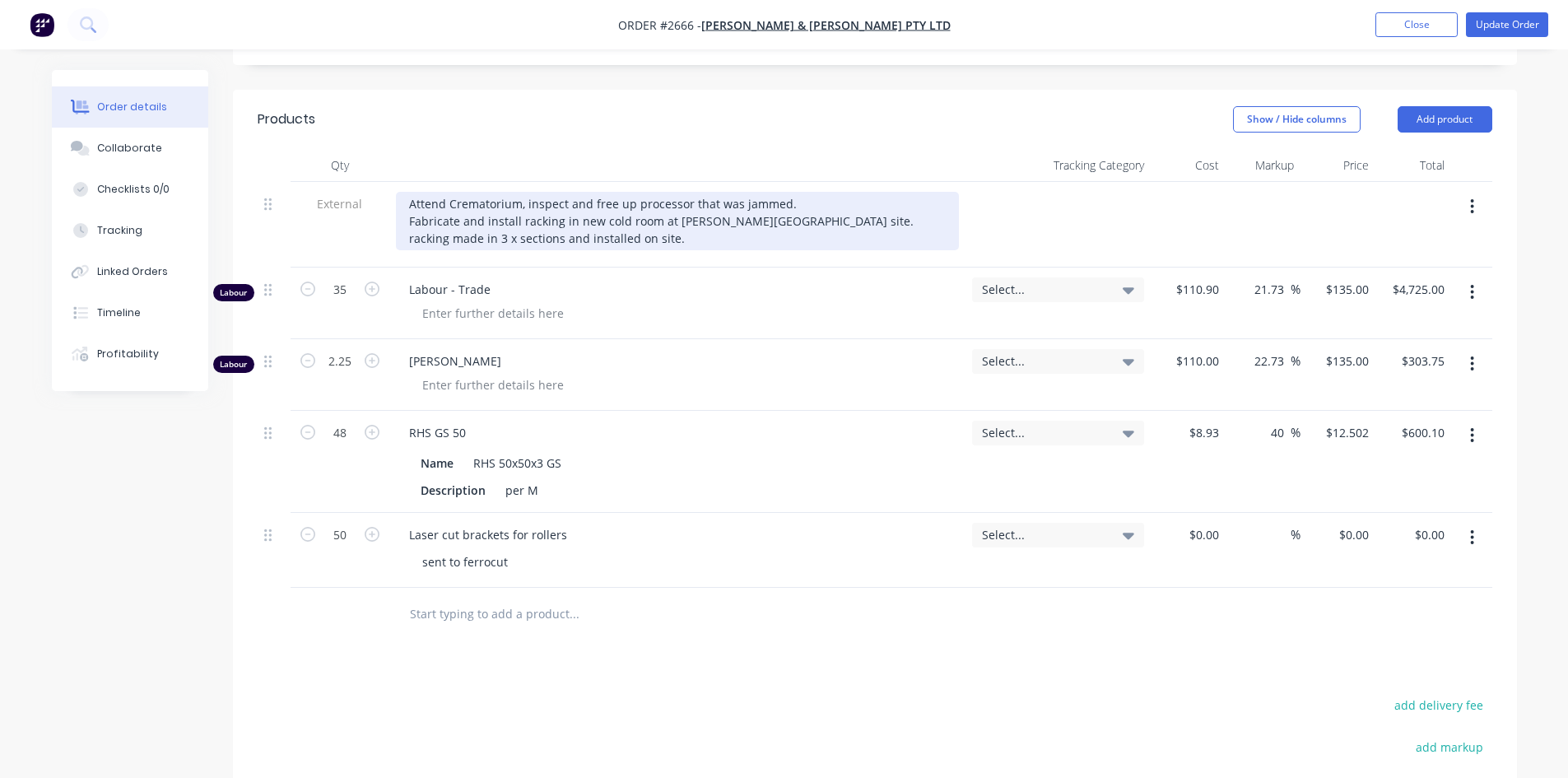
click at [513, 241] on div "Attend Crematorium, inspect and free up processor that was jammed. Fabricate an…" at bounding box center [677, 221] width 563 height 59
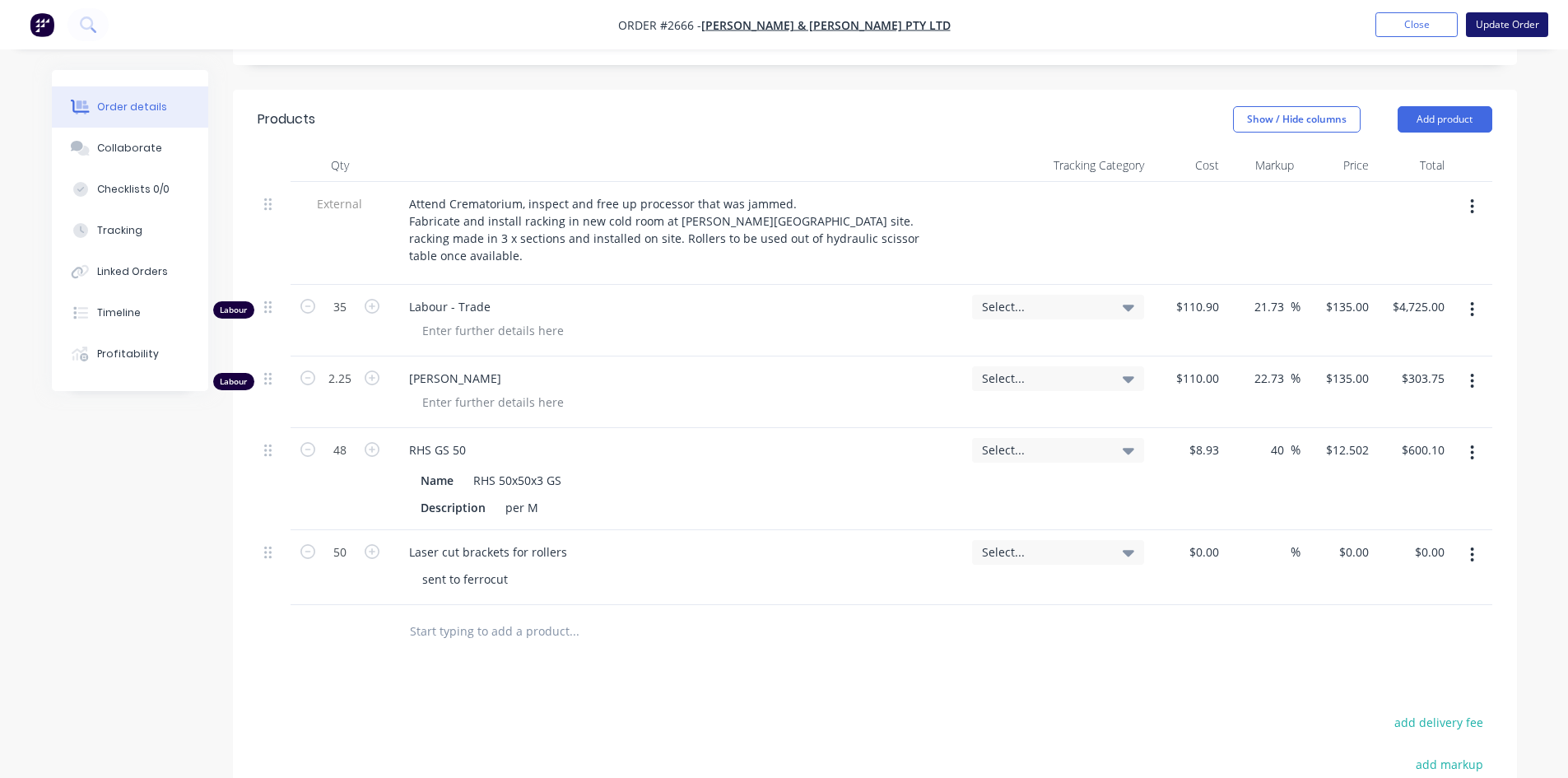
click at [1501, 26] on button "Update Order" at bounding box center [1506, 25] width 82 height 25
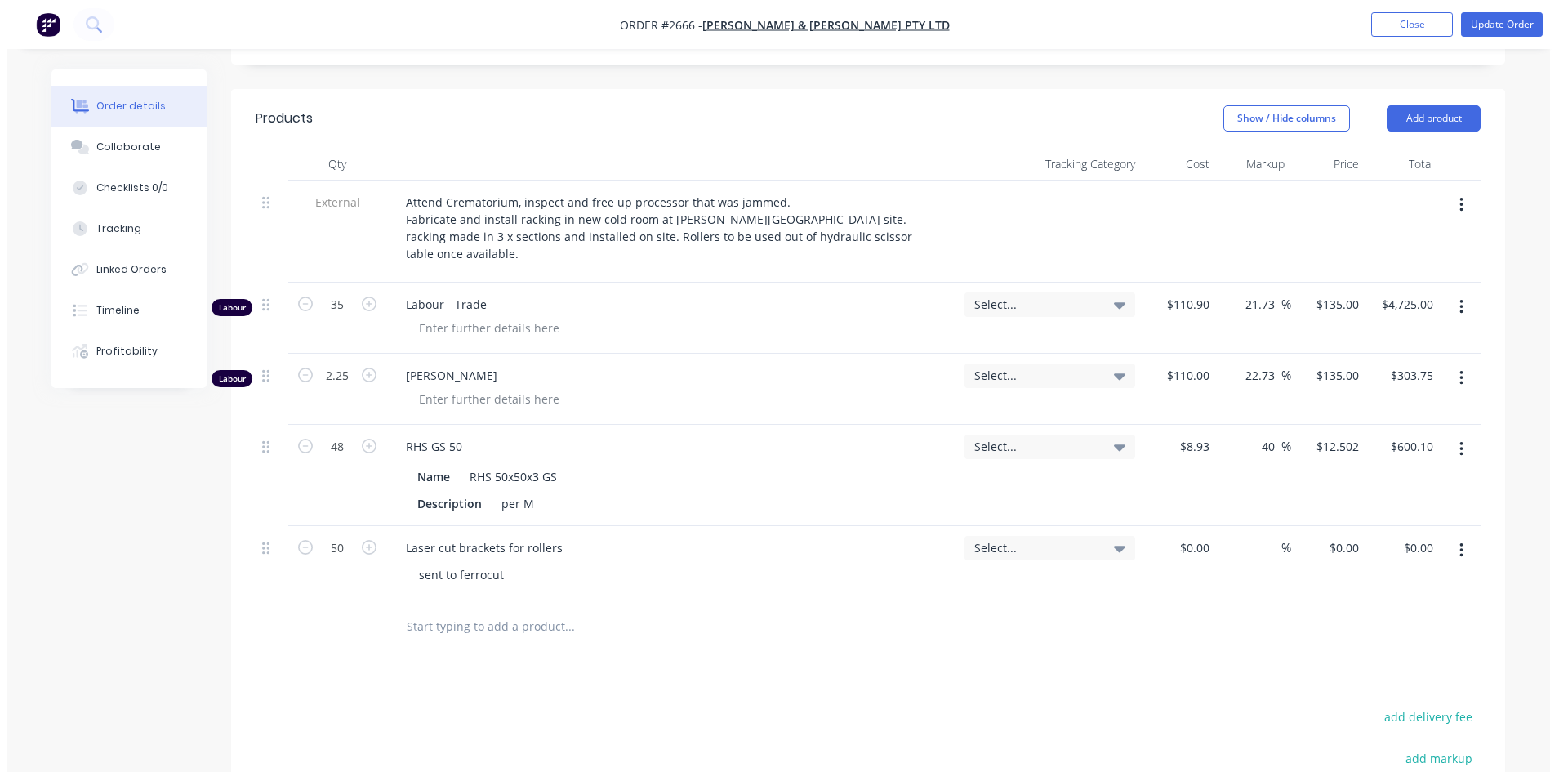
scroll to position [0, 0]
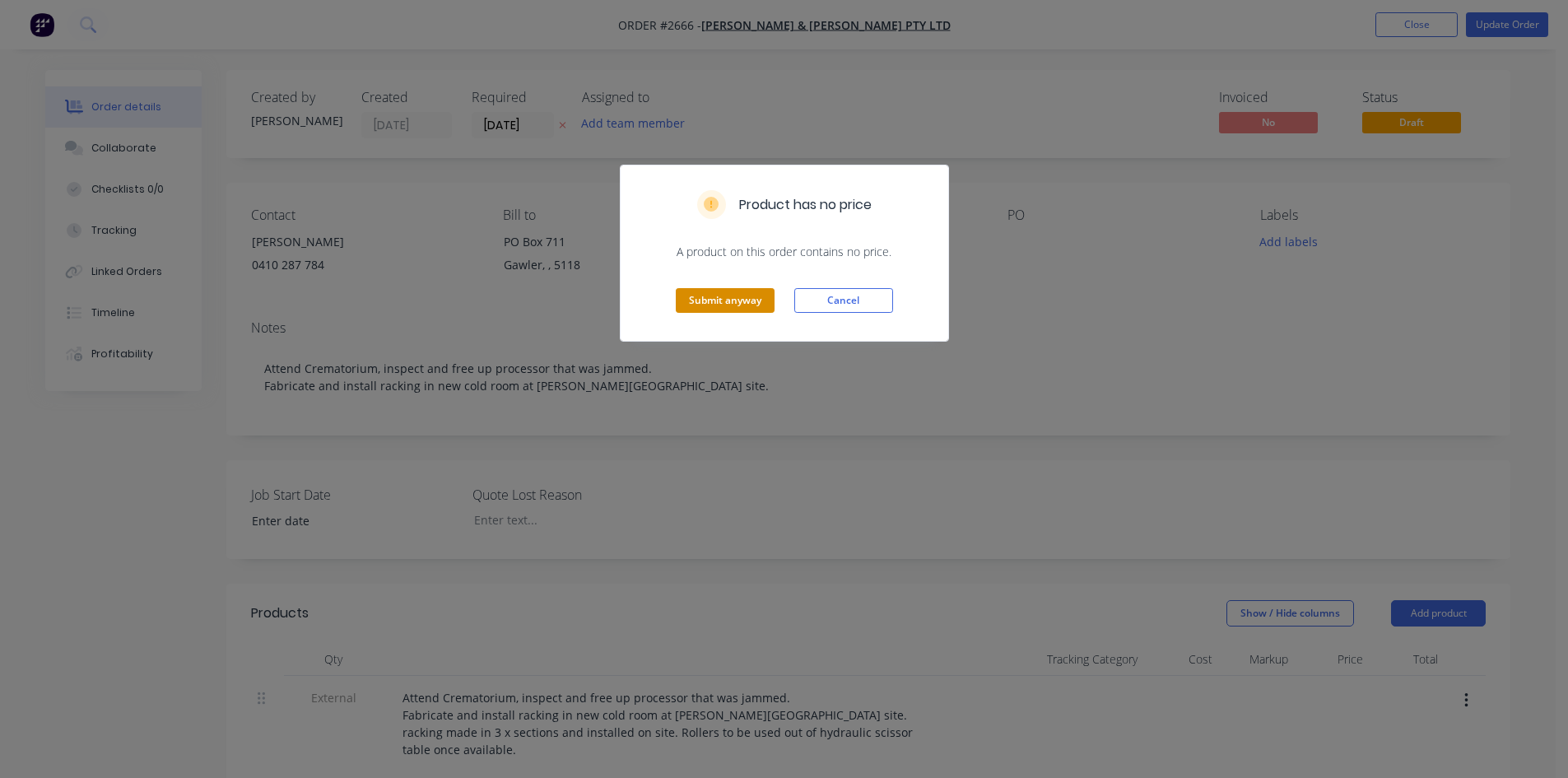
click at [711, 296] on button "Submit anyway" at bounding box center [725, 300] width 98 height 25
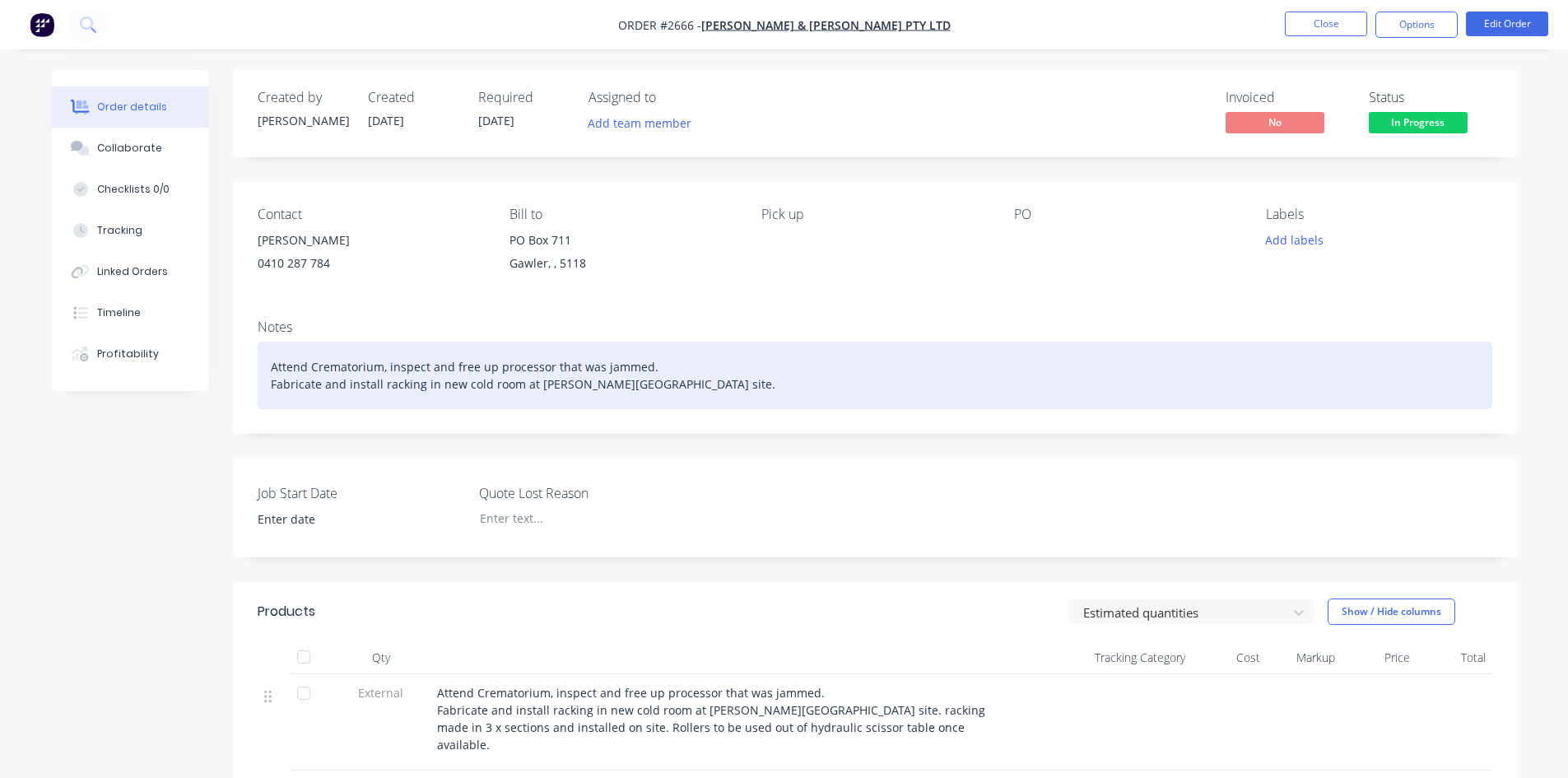
drag, startPoint x: 1348, startPoint y: 26, endPoint x: 896, endPoint y: 344, distance: 552.7
click at [896, 344] on div "Attend Crematorium, inspect and free up processor that was jammed. Fabricate an…" at bounding box center [875, 375] width 1235 height 68
click at [751, 404] on div "Attend Crematorium, inspect and free up processor that was jammed. Fabricate an…" at bounding box center [875, 375] width 1235 height 68
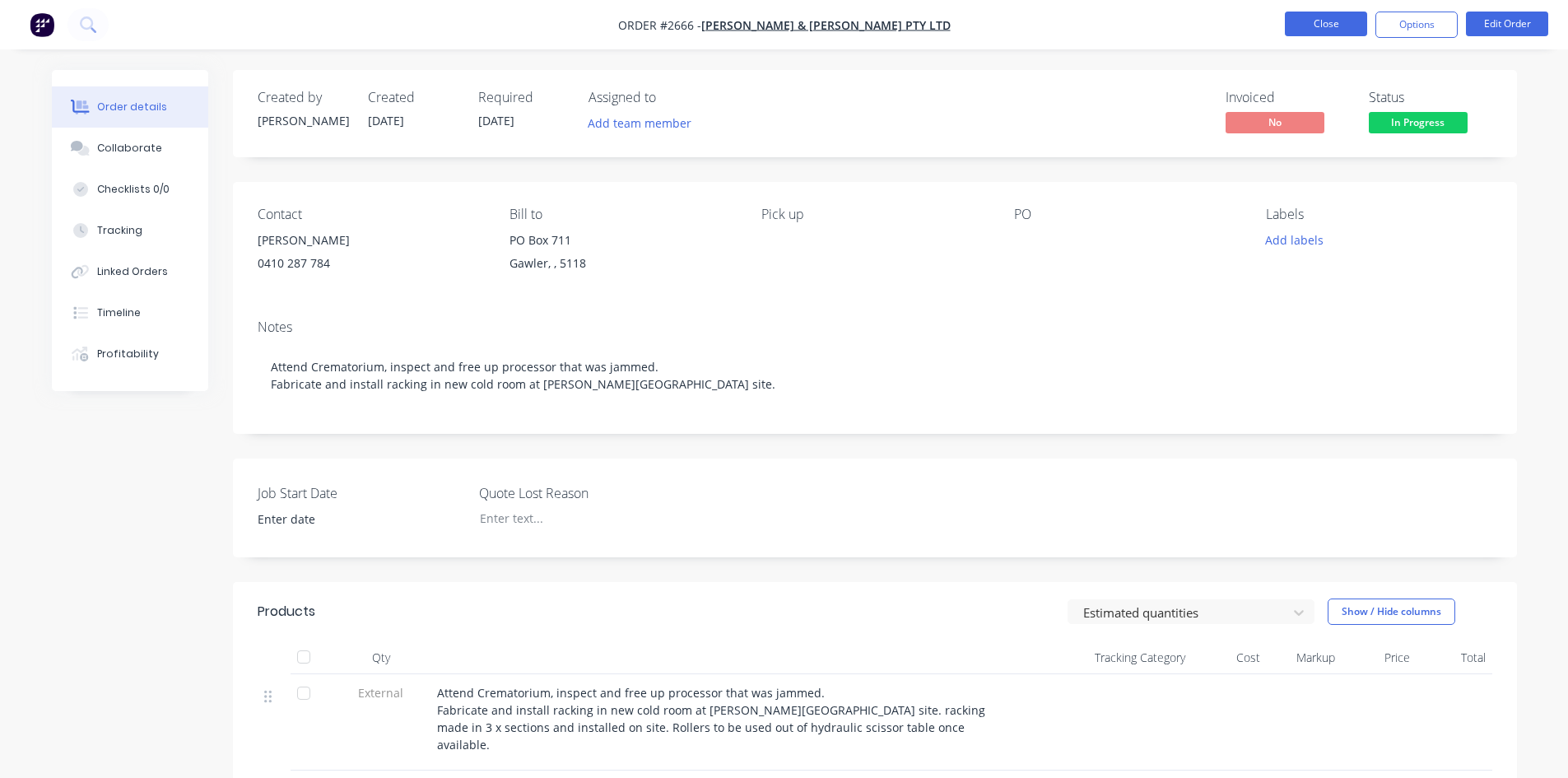
click at [1327, 33] on button "Close" at bounding box center [1326, 24] width 82 height 25
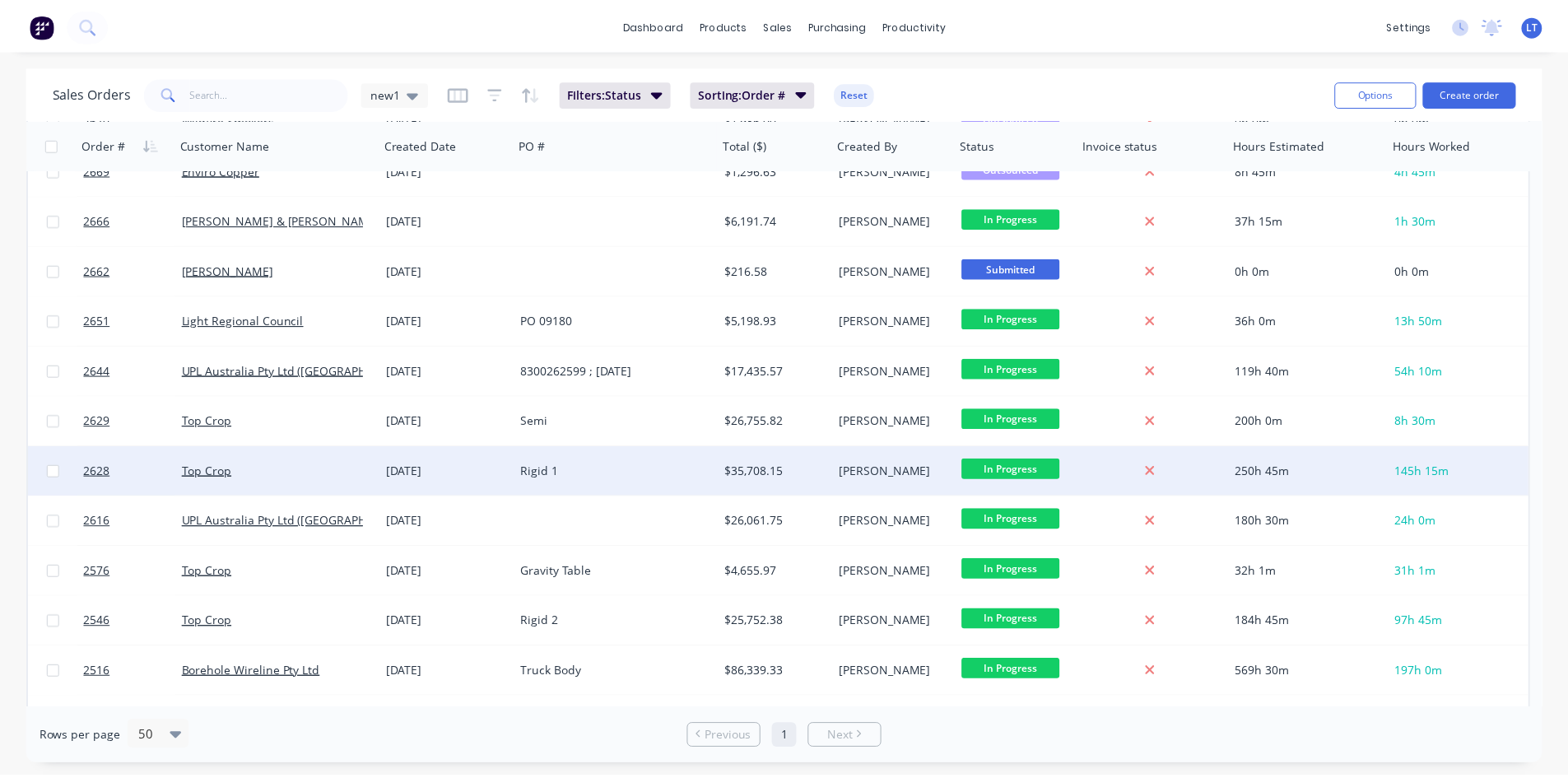
scroll to position [658, 0]
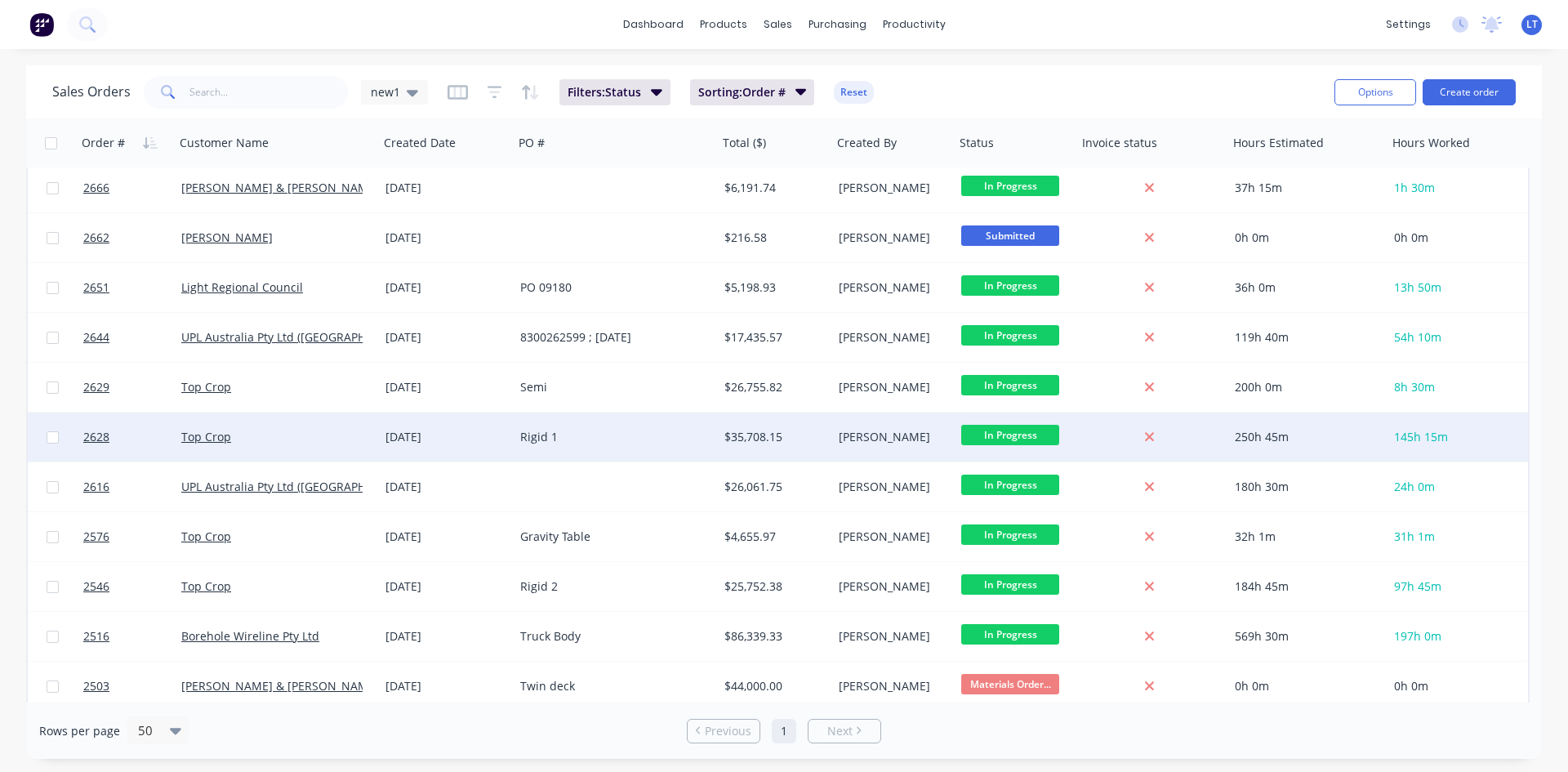
click at [634, 433] on div "Rigid 1" at bounding box center [610, 437] width 181 height 16
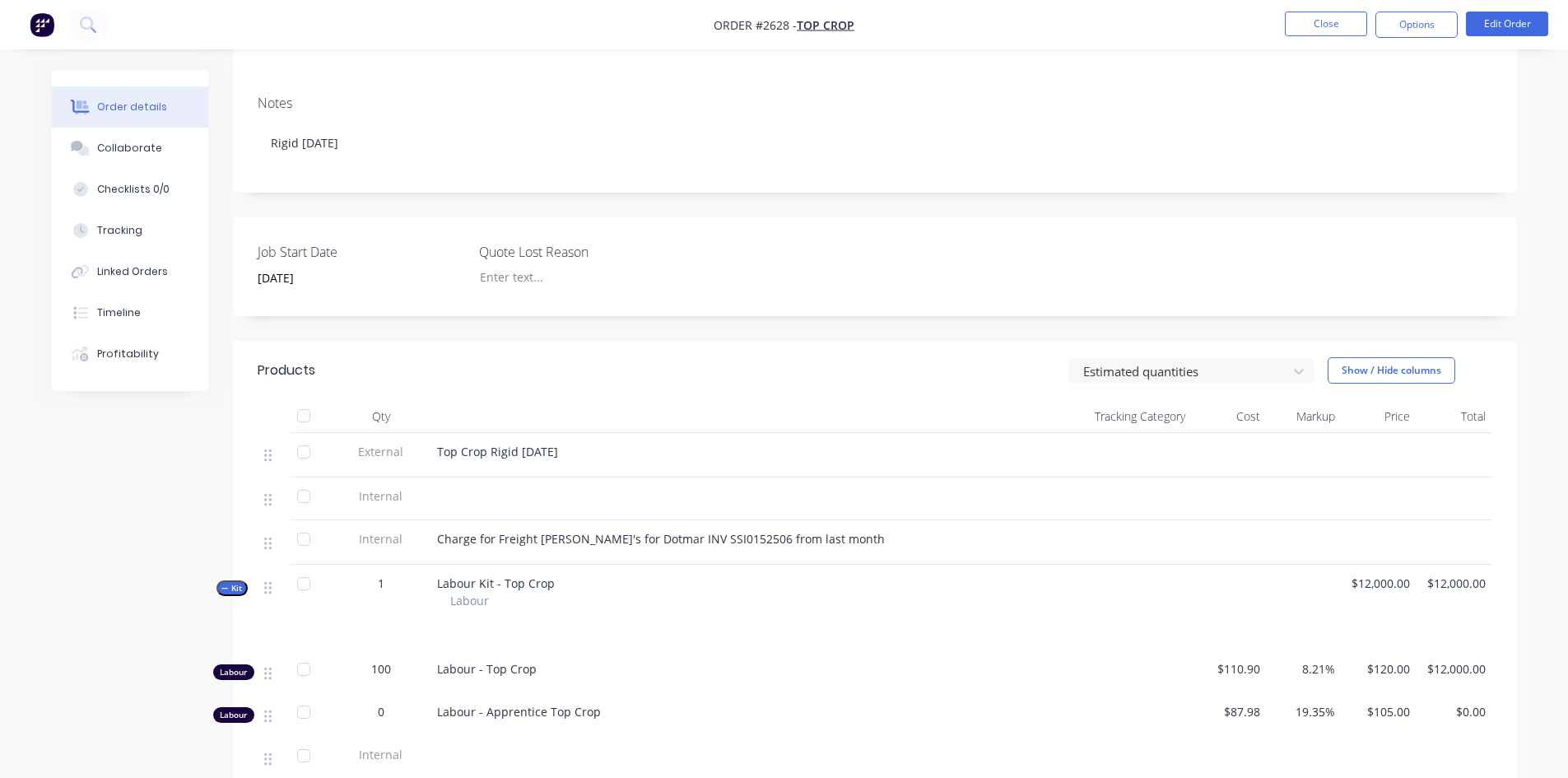
scroll to position [247, 0]
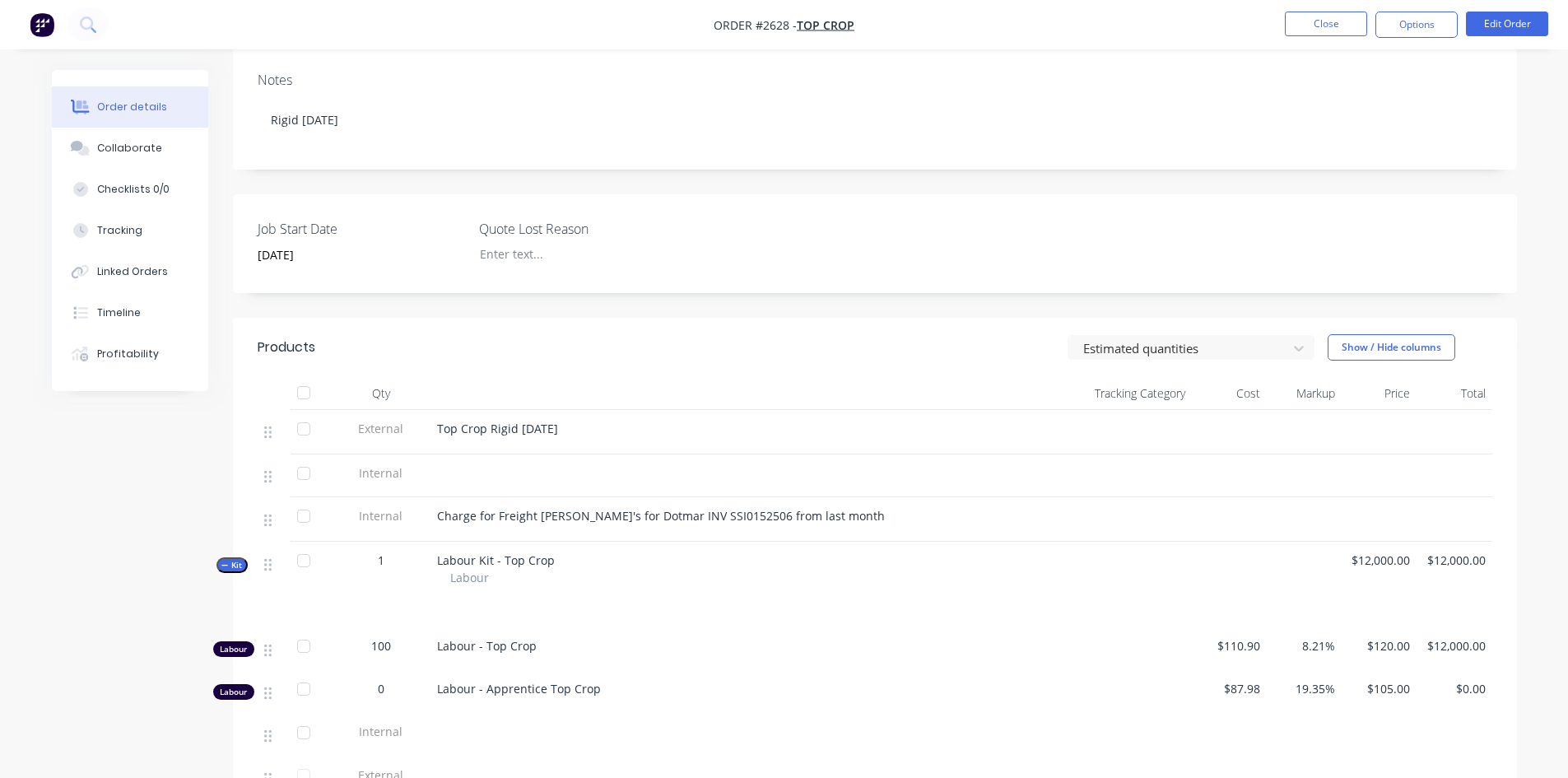
click at [633, 422] on div "Top Crop Rigid [DATE]" at bounding box center [718, 429] width 563 height 17
click at [634, 433] on div "Top Crop Rigid [DATE]" at bounding box center [718, 429] width 563 height 17
drag, startPoint x: 614, startPoint y: 422, endPoint x: 641, endPoint y: 438, distance: 31.4
click at [558, 423] on span "Top Crop Rigid [DATE]" at bounding box center [497, 429] width 121 height 15
click at [1523, 29] on button "Edit Order" at bounding box center [1506, 24] width 82 height 25
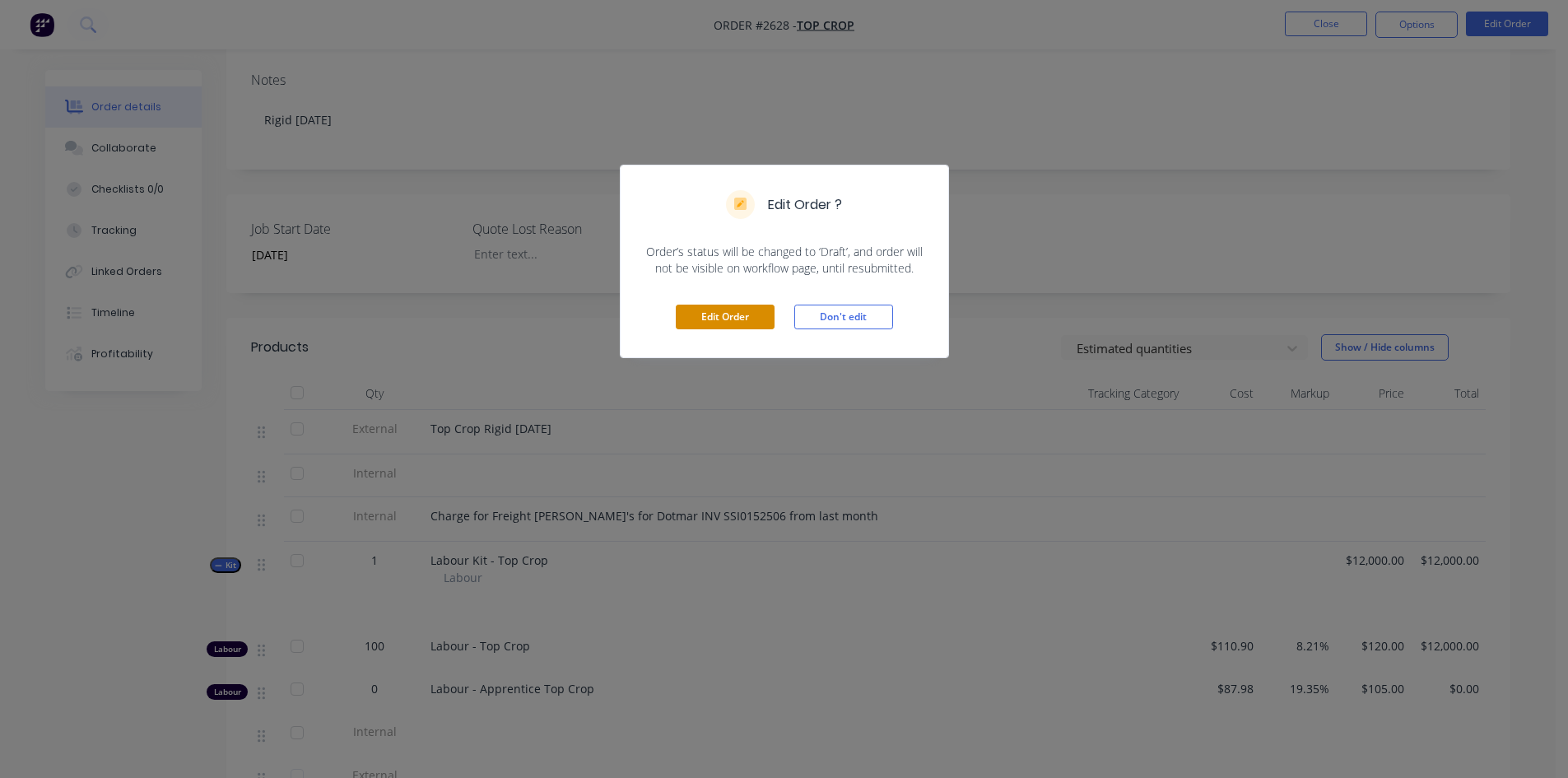
click at [732, 320] on button "Edit Order" at bounding box center [725, 317] width 98 height 25
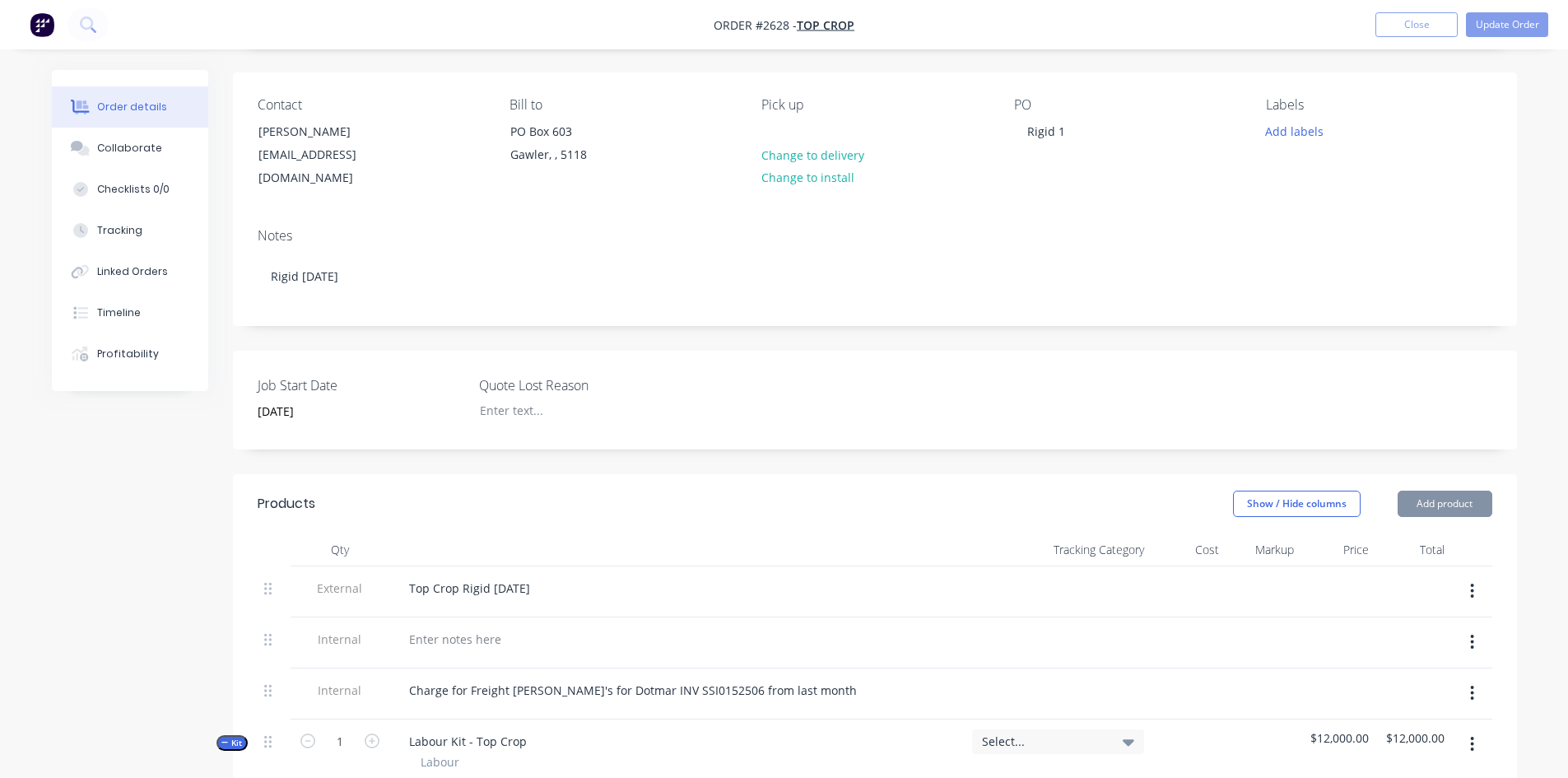
scroll to position [411, 0]
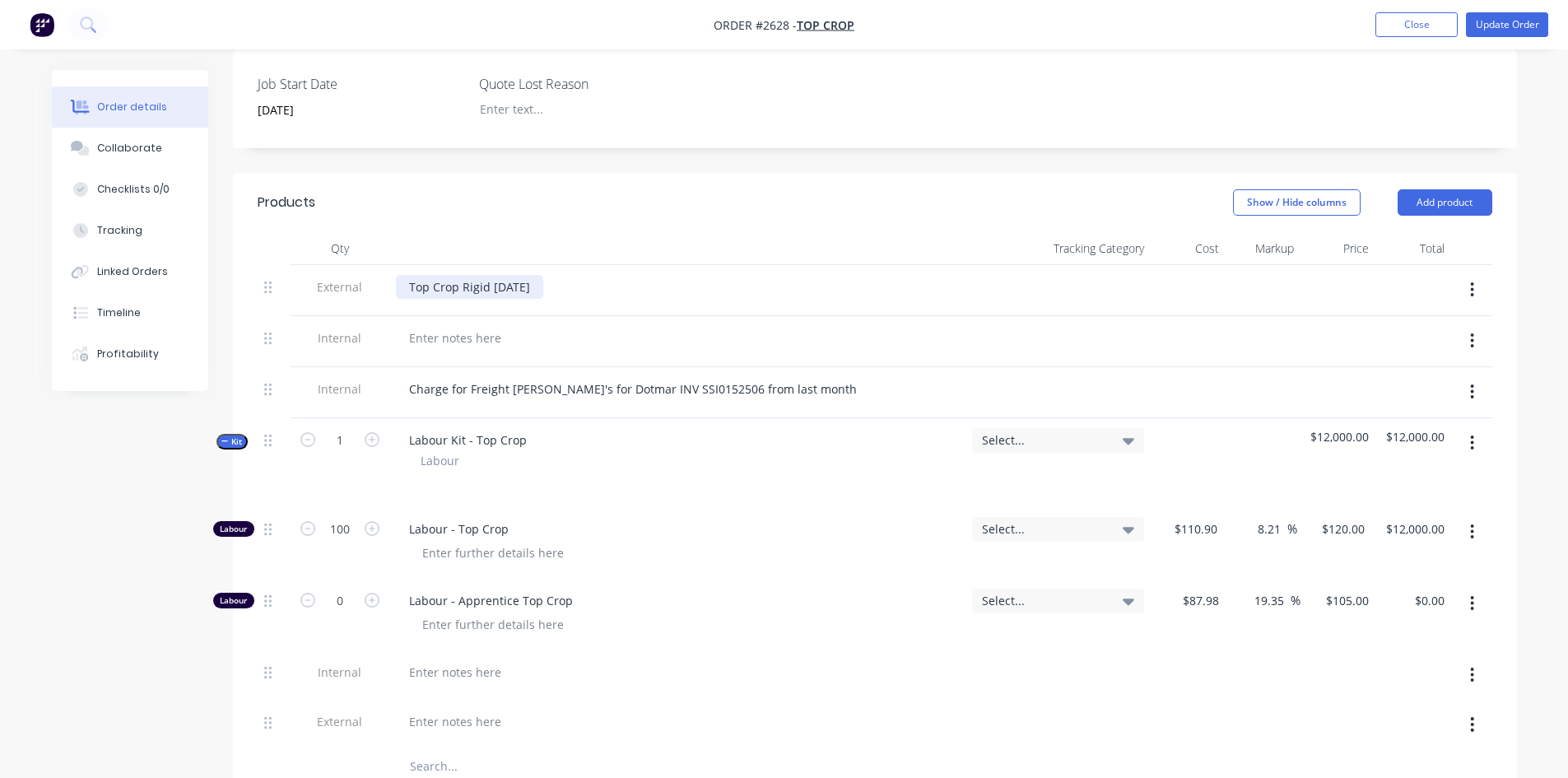
click at [544, 275] on div "Top Crop Rigid [DATE]" at bounding box center [469, 287] width 148 height 24
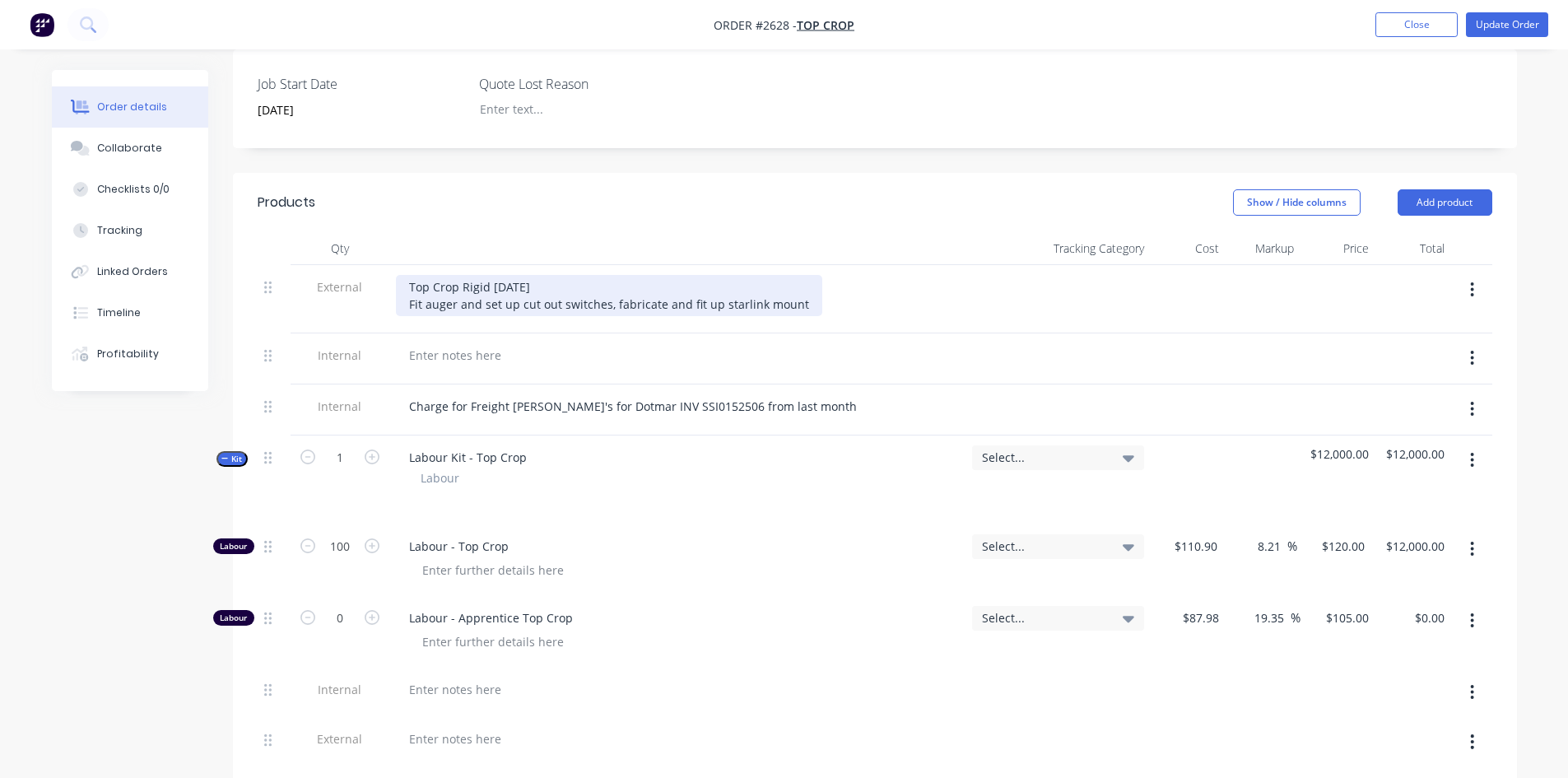
click at [406, 288] on div "Top Crop Rigid [DATE] Fit auger and set up cut out switches, fabricate and fit …" at bounding box center [609, 295] width 427 height 42
click at [616, 289] on div "Top Crop Rigid [DATE] - Fit auger and set up cut out switches, fabricate and fi…" at bounding box center [612, 295] width 434 height 42
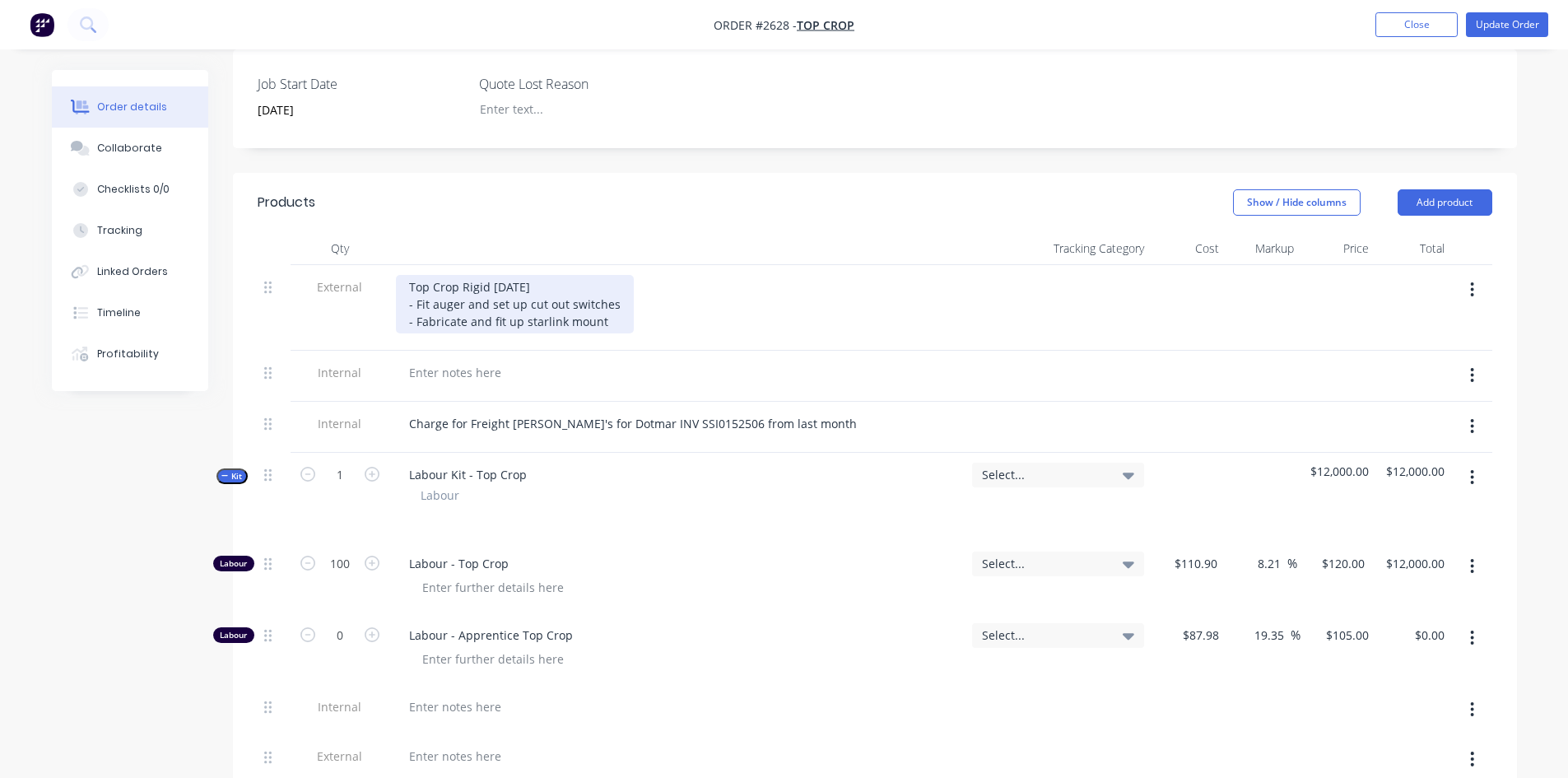
click at [611, 303] on div "Top Crop Rigid [DATE] - Fit auger and set up cut out switches - Fabricate and f…" at bounding box center [515, 304] width 238 height 59
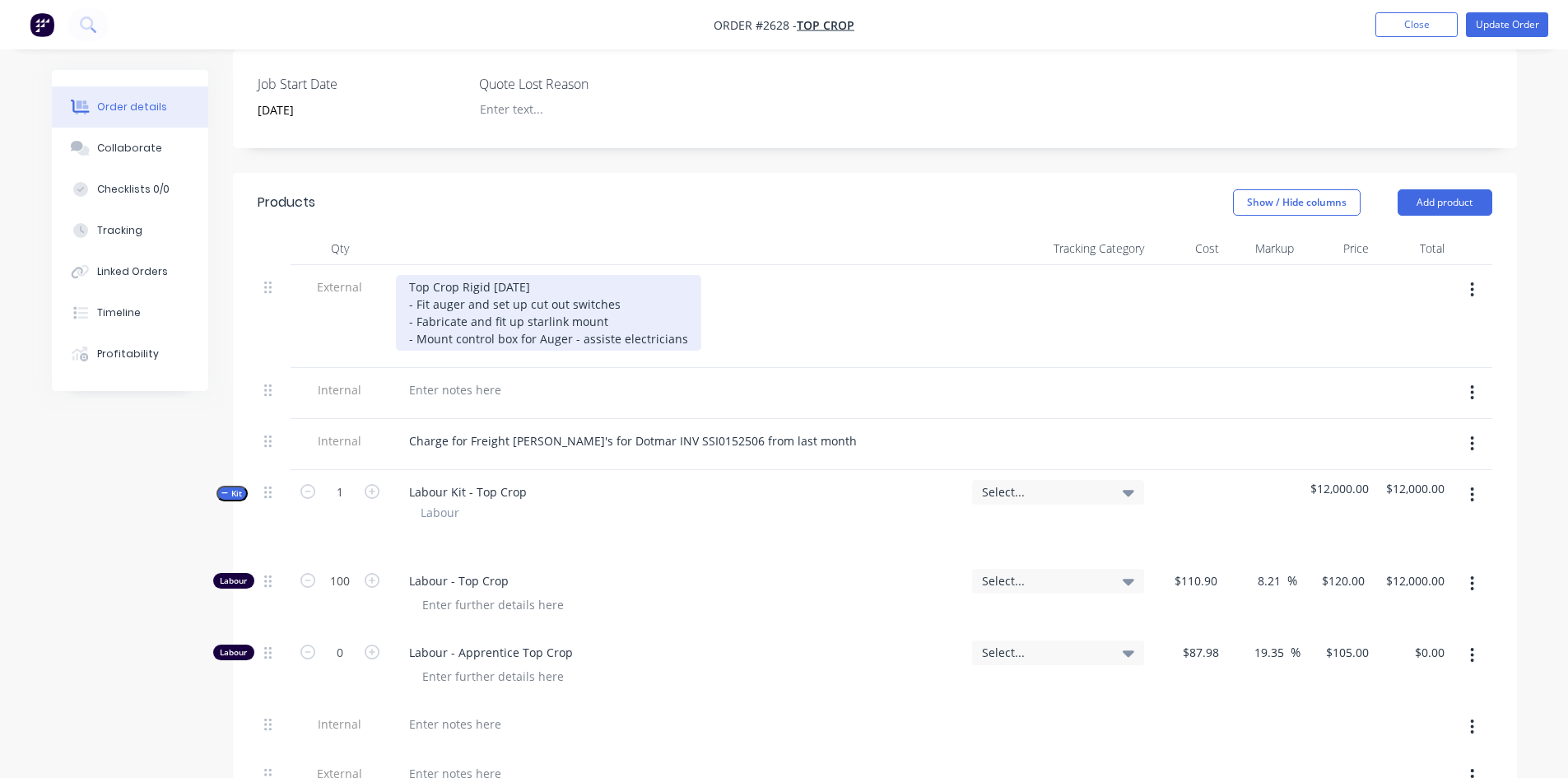
click at [615, 320] on div "Top Crop Rigid [DATE] - Fit auger and set up cut out switches - Fabricate and f…" at bounding box center [548, 313] width 305 height 75
click at [676, 319] on div "Top Crop Rigid [DATE] - Fit auger and set up cut out switches - Fabricate and f…" at bounding box center [545, 313] width 298 height 75
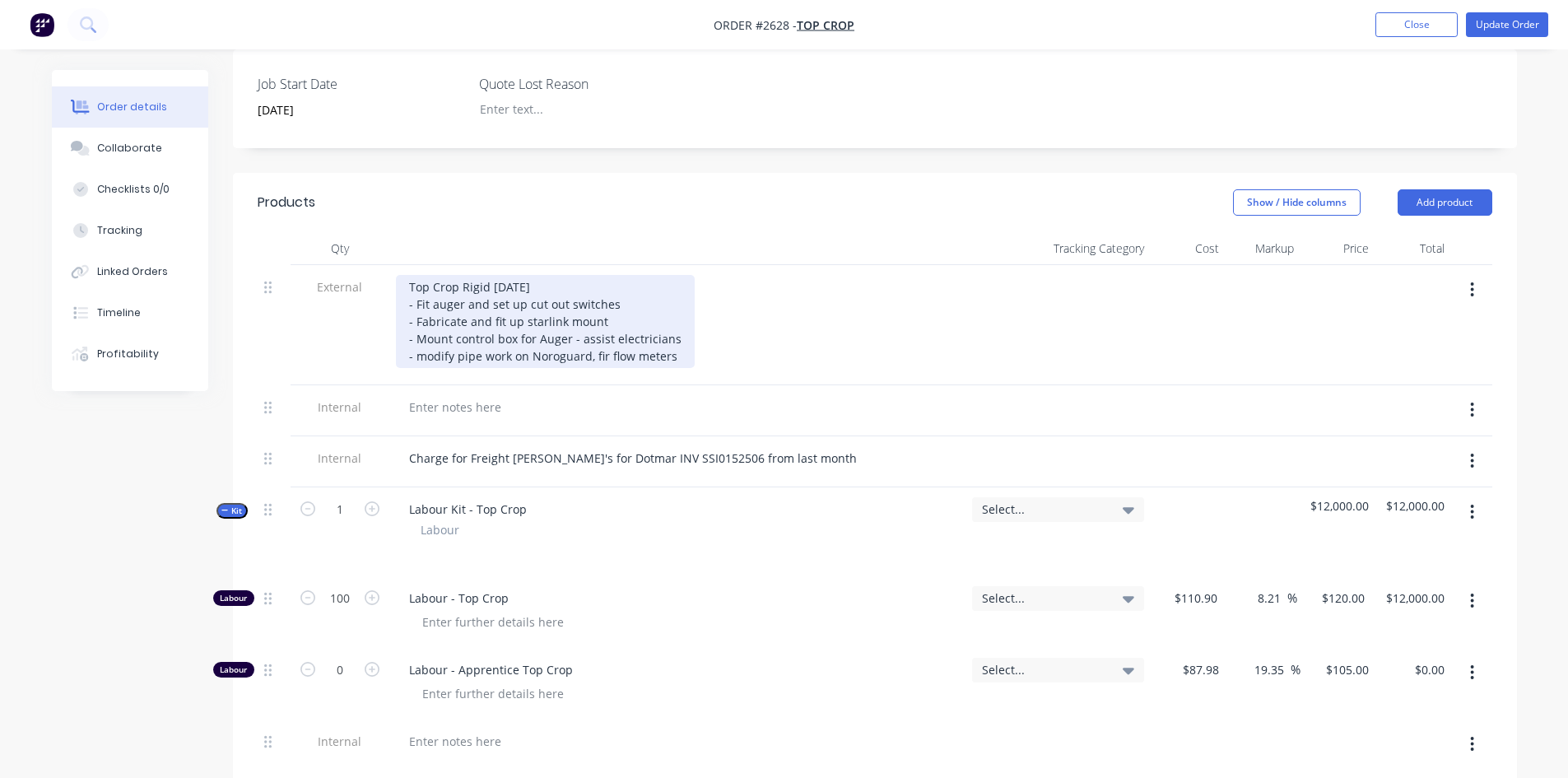
click at [610, 339] on div "Top Crop Rigid [DATE] - Fit auger and set up cut out switches - Fabricate and f…" at bounding box center [545, 321] width 298 height 93
click at [602, 336] on div "Top Crop Rigid [DATE] - Fit auger and set up cut out switches - Fabricate and f…" at bounding box center [545, 321] width 298 height 93
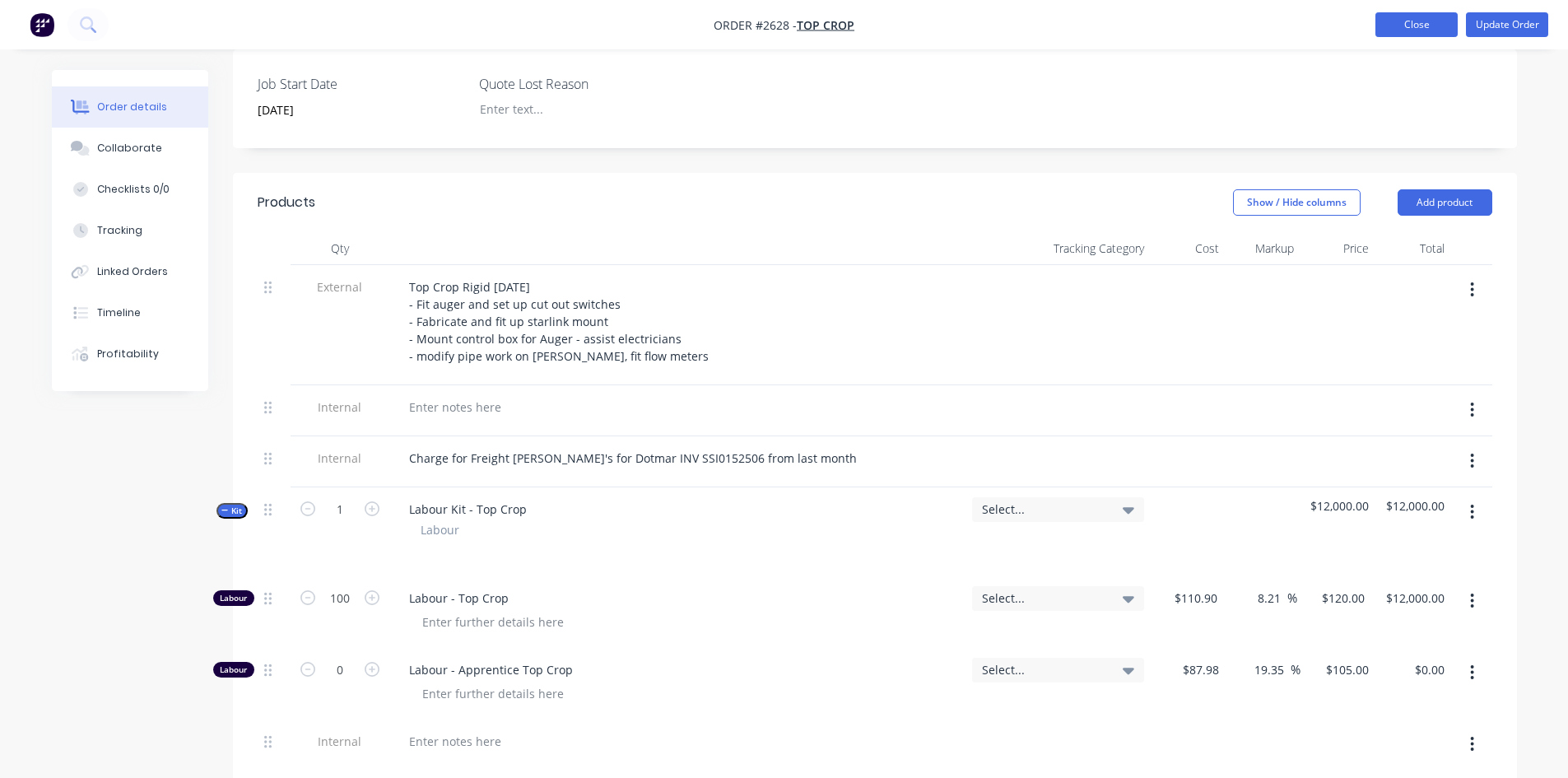
click at [1403, 17] on button "Close" at bounding box center [1415, 25] width 82 height 25
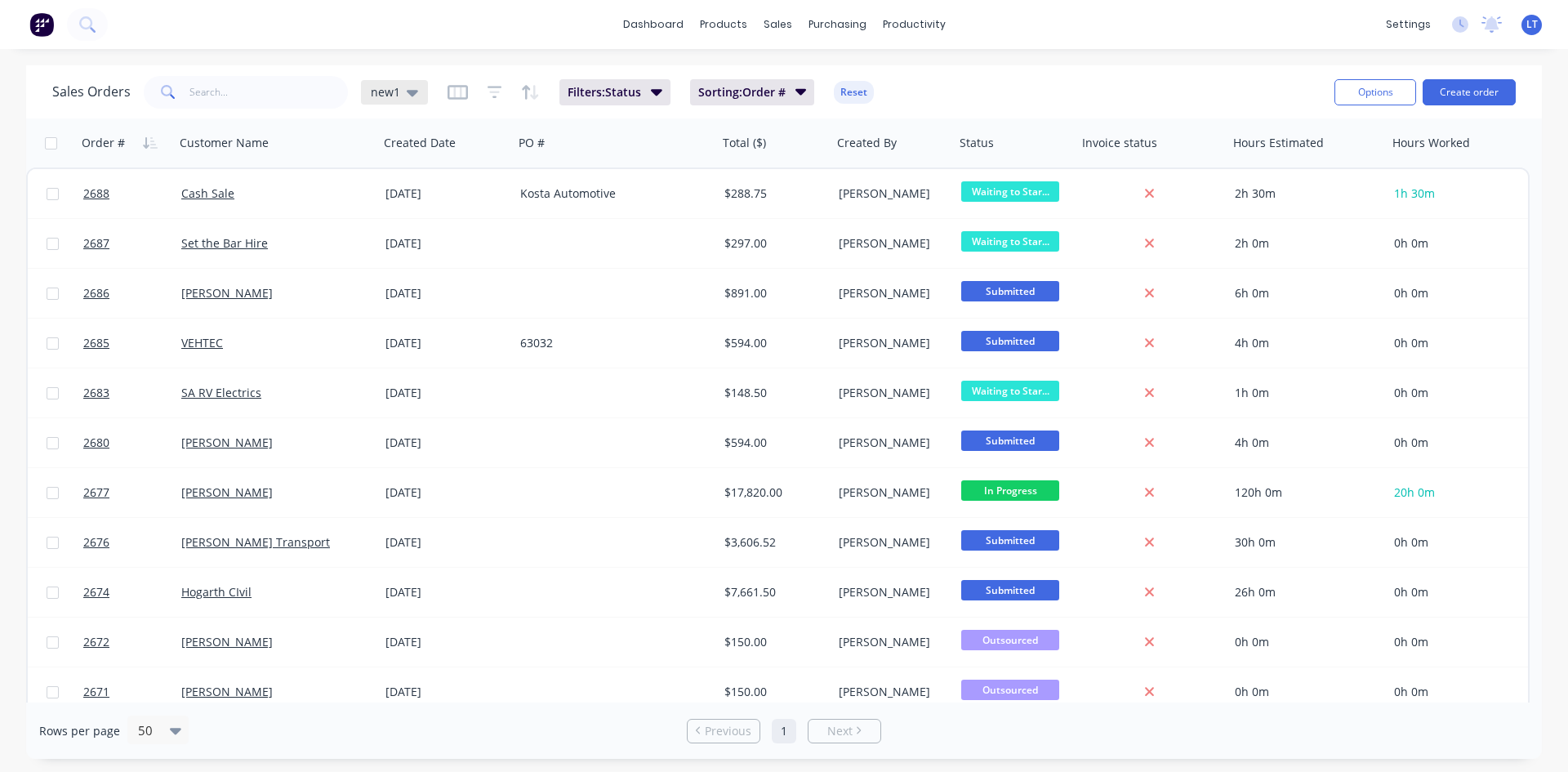
click at [412, 87] on icon at bounding box center [413, 92] width 11 height 18
click at [432, 332] on button "Quotes Only" at bounding box center [459, 329] width 186 height 19
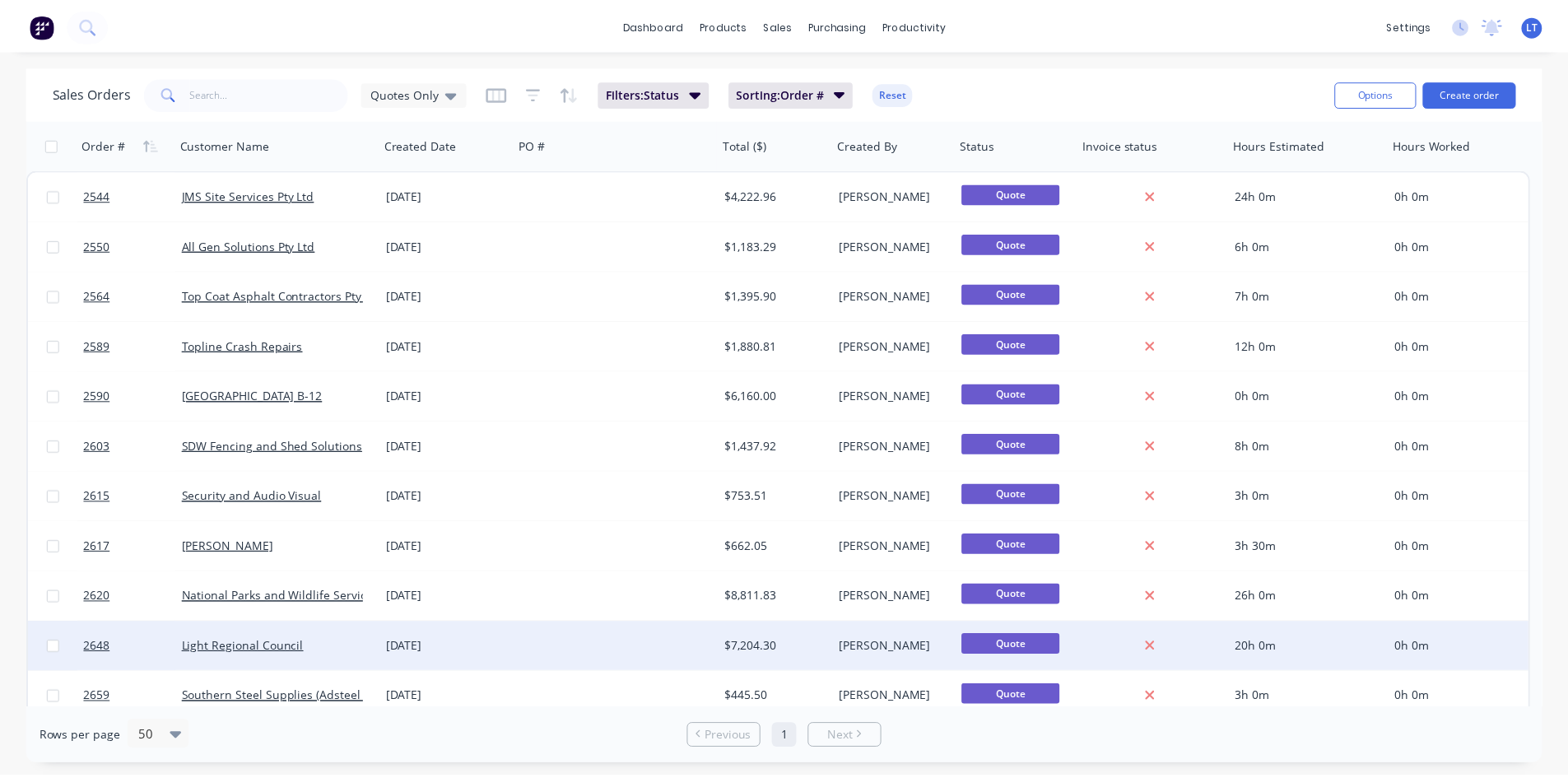
scroll to position [164, 0]
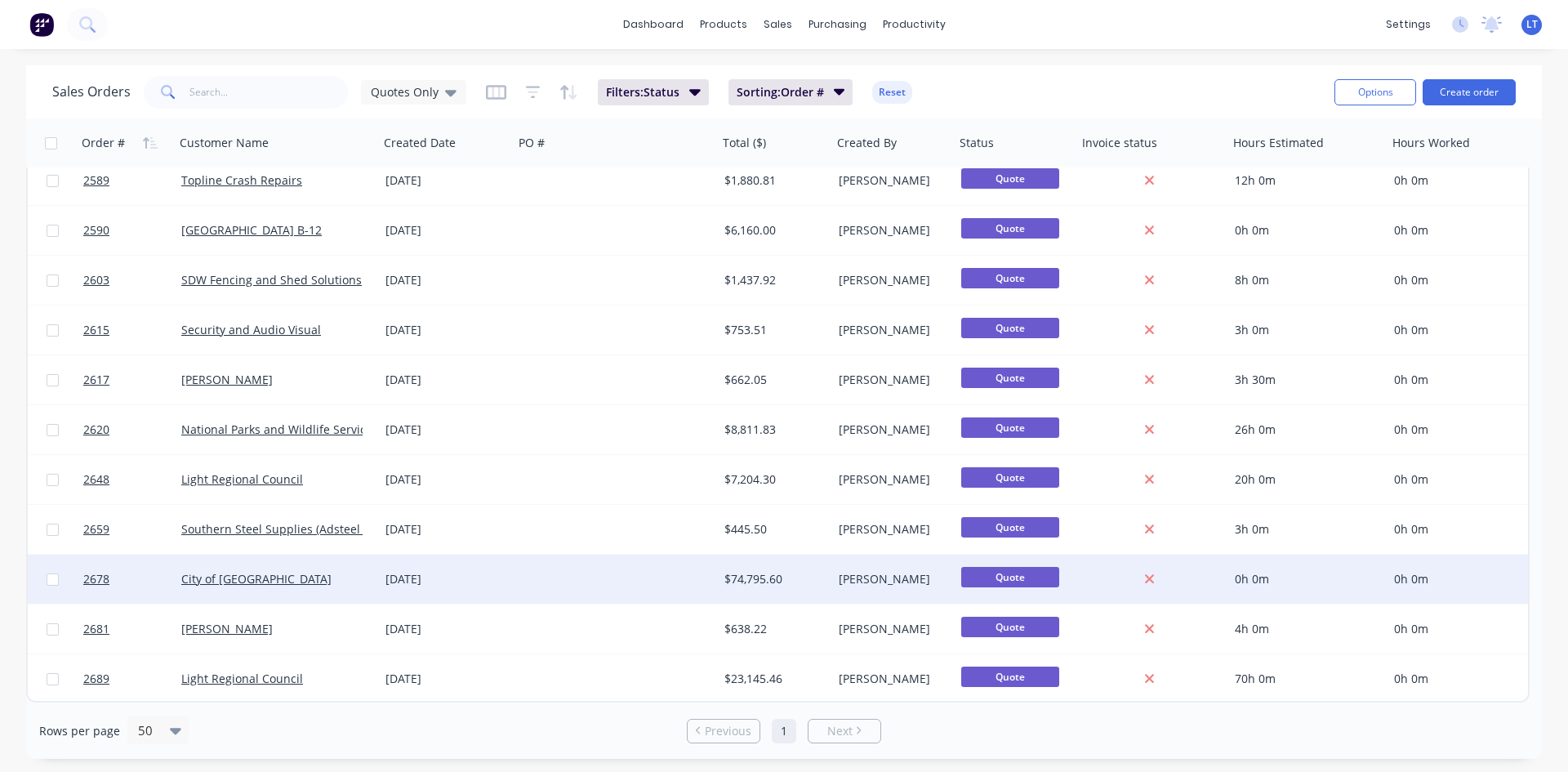
click at [566, 581] on div at bounding box center [615, 579] width 204 height 49
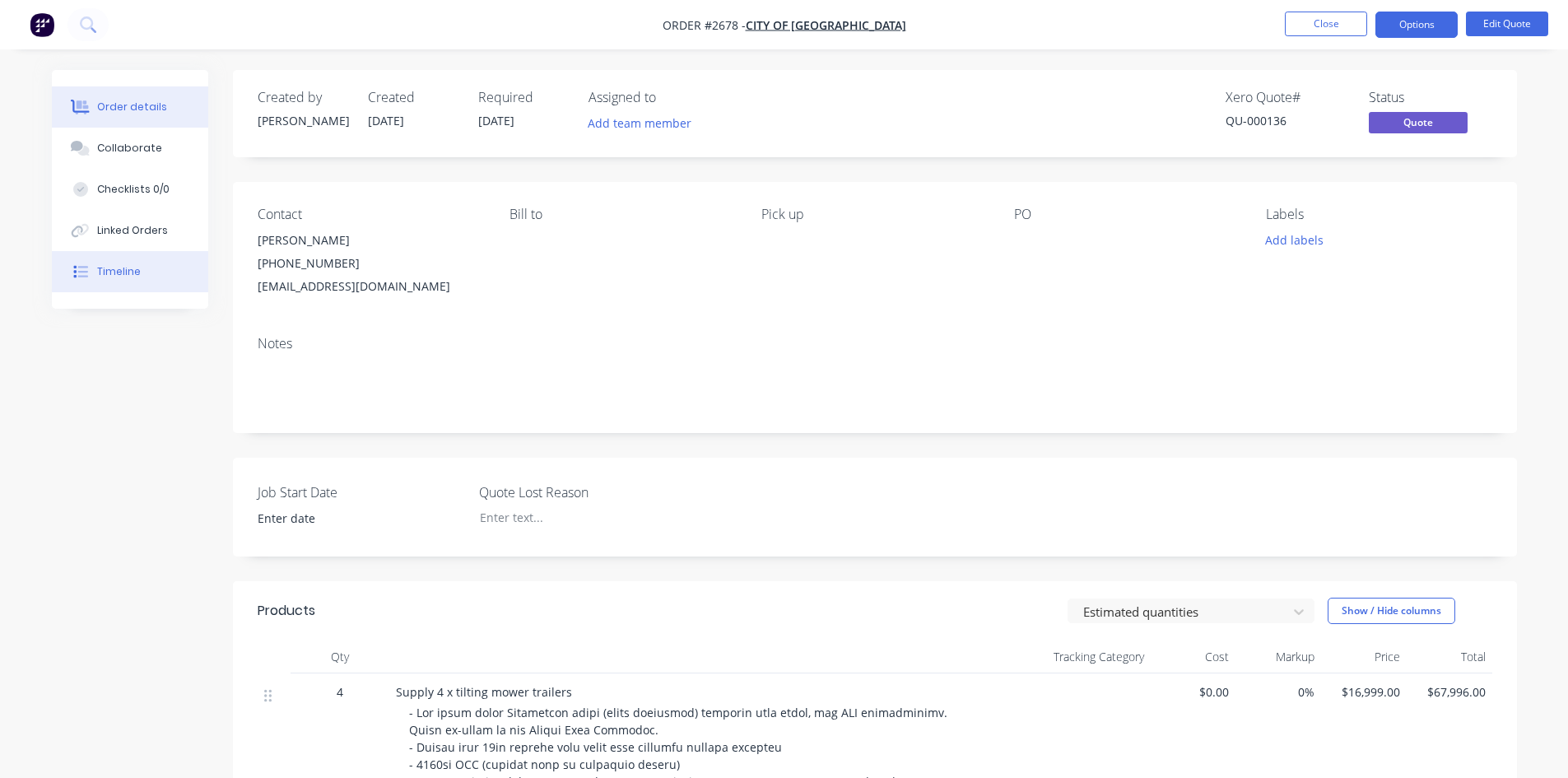
click at [132, 278] on div "Timeline" at bounding box center [119, 271] width 43 height 14
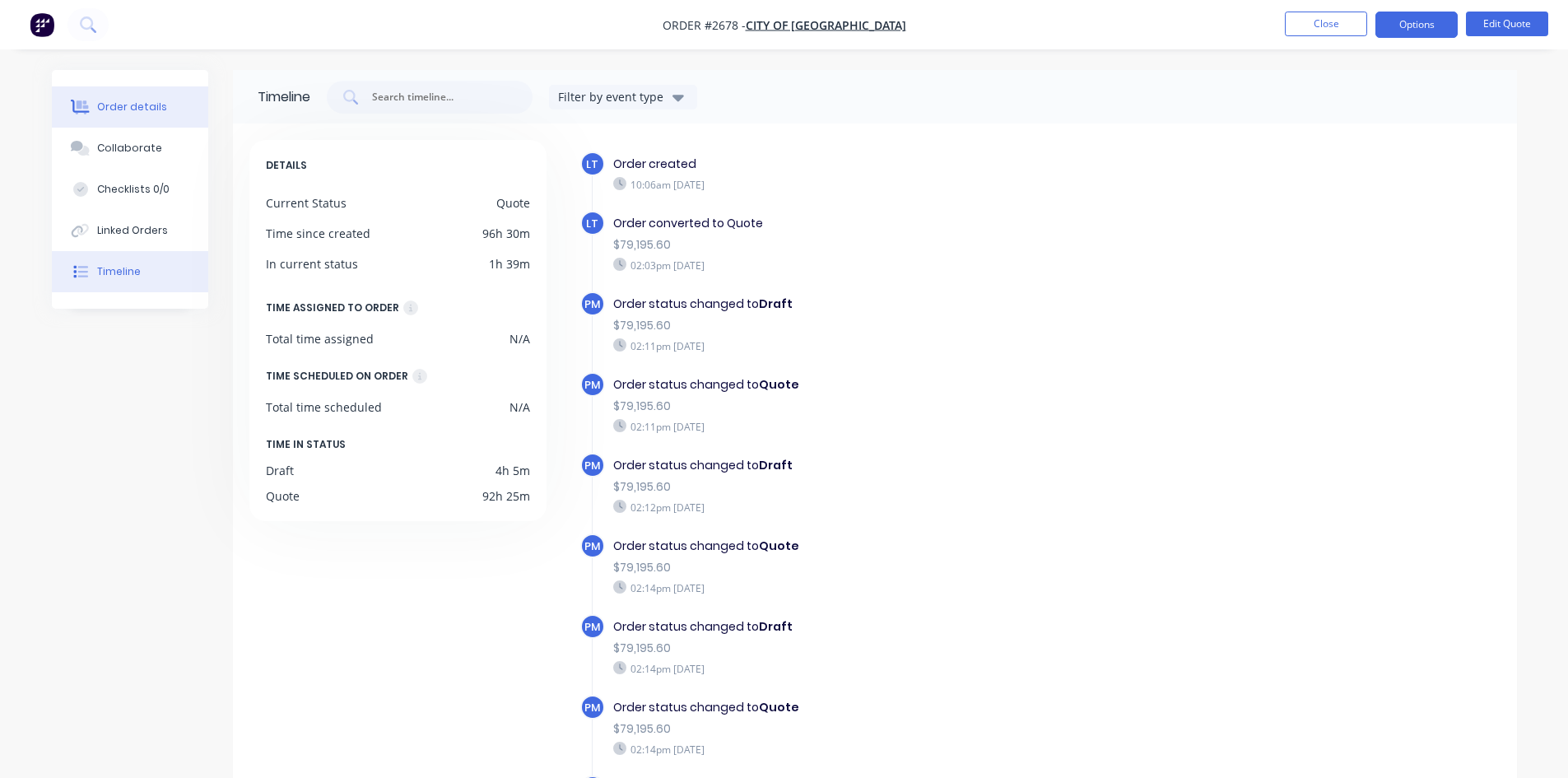
click at [126, 108] on div "Order details" at bounding box center [132, 106] width 70 height 14
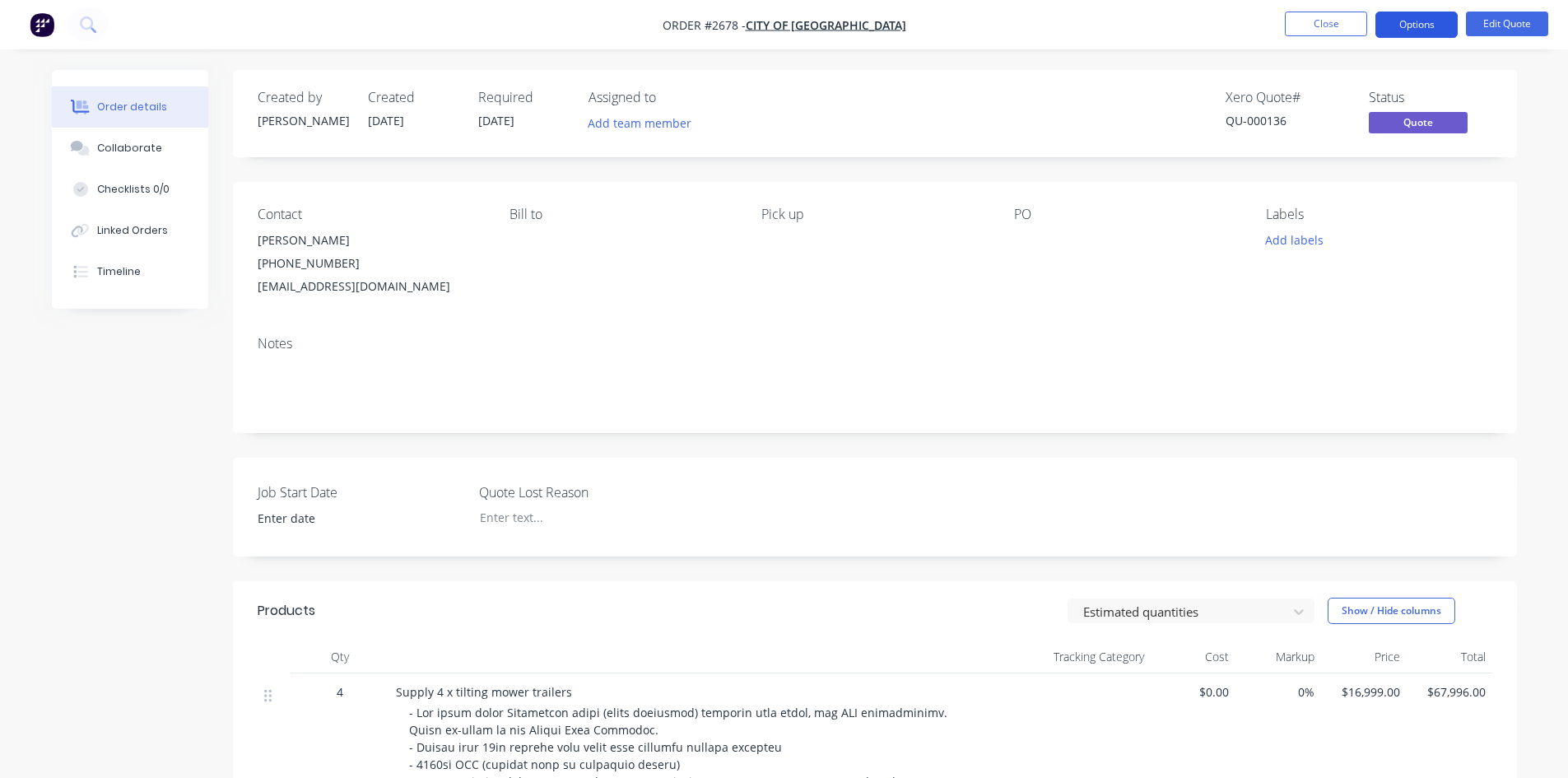
click at [1422, 36] on button "Options" at bounding box center [1415, 24] width 82 height 26
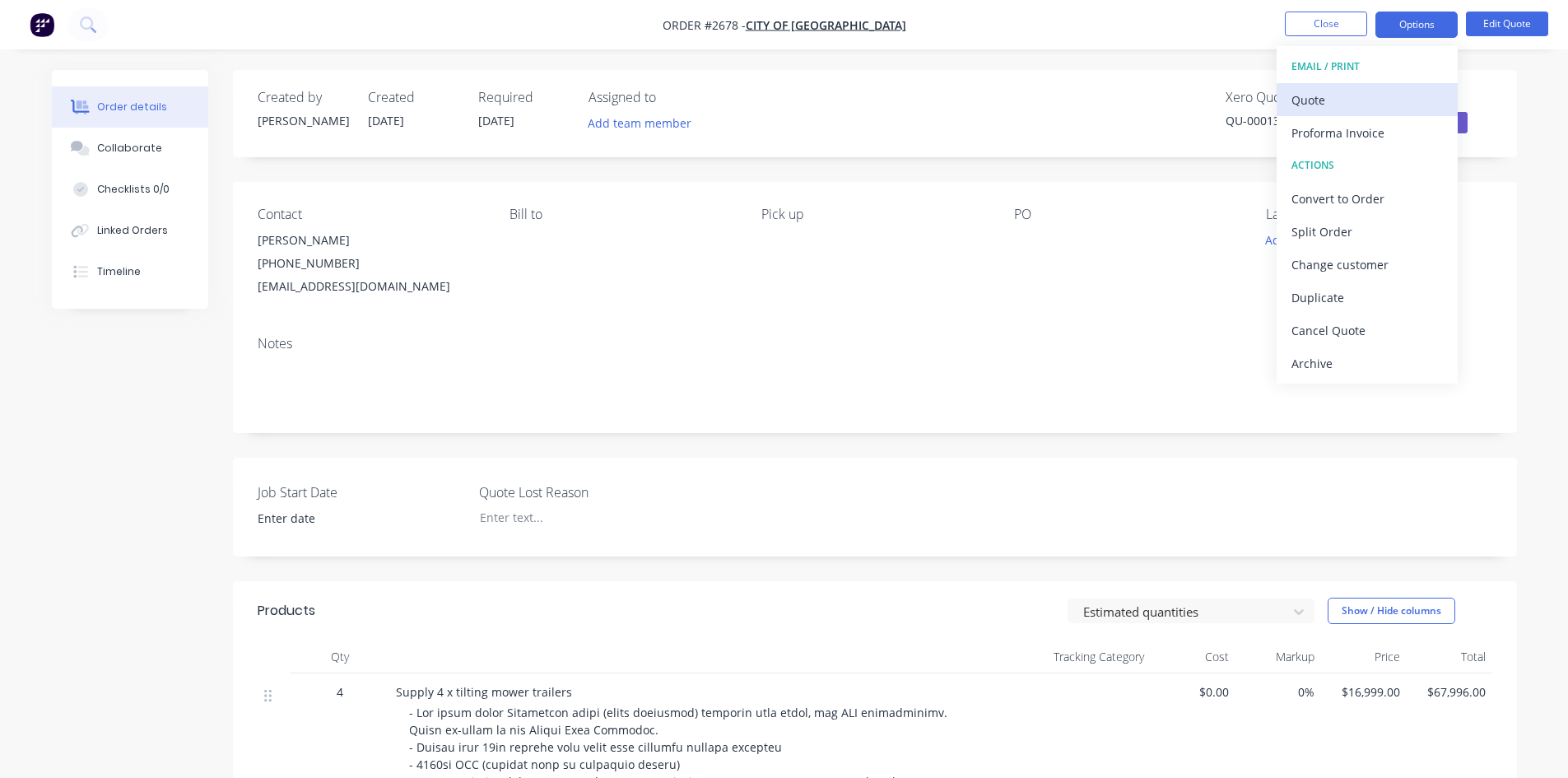
click at [1320, 92] on div "Quote" at bounding box center [1367, 99] width 152 height 24
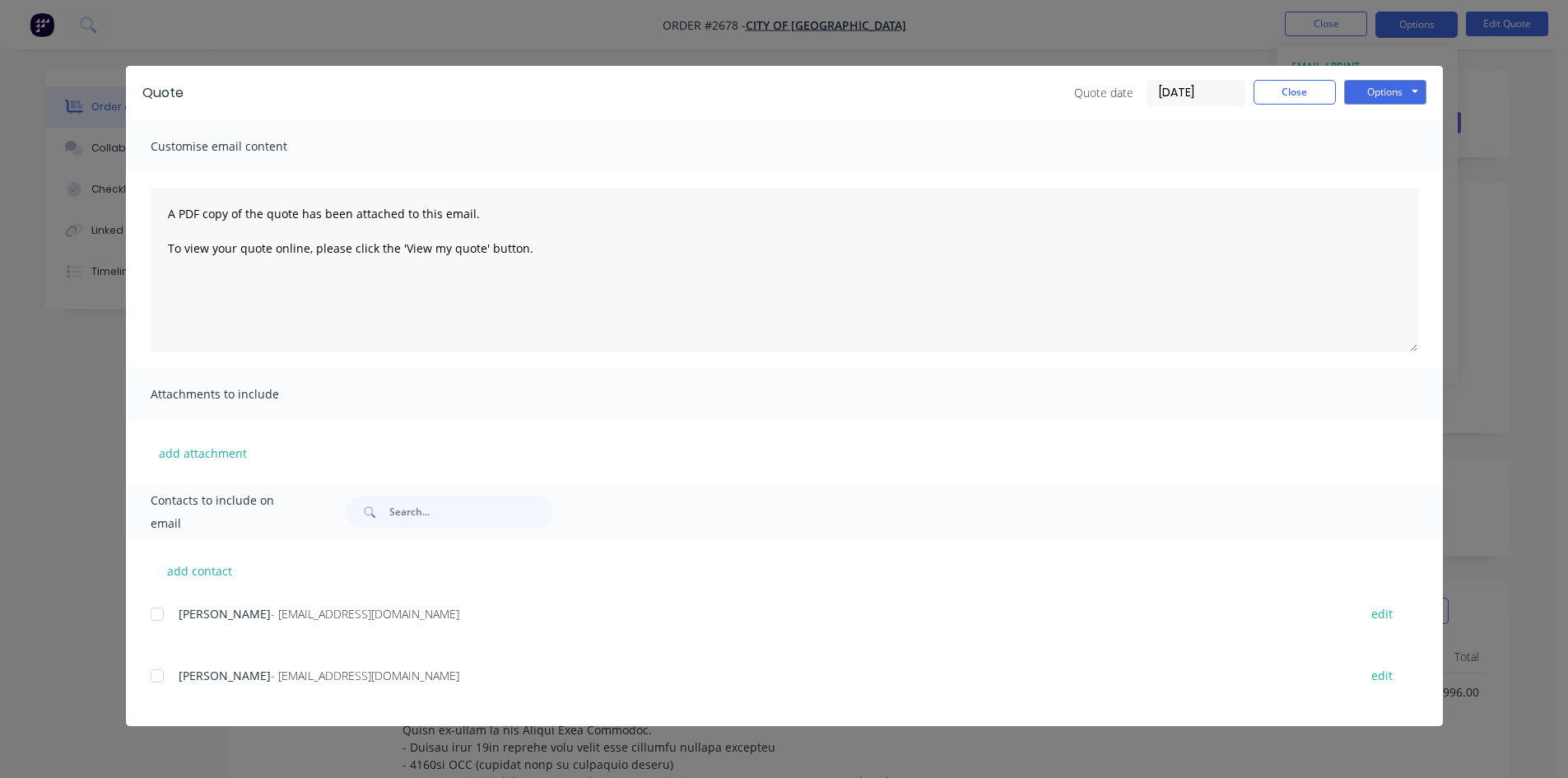
click at [154, 679] on div at bounding box center [157, 676] width 33 height 33
click at [1394, 89] on button "Options" at bounding box center [1385, 93] width 82 height 25
click at [1397, 175] on button "Email" at bounding box center [1396, 176] width 105 height 27
click at [1300, 95] on button "Close" at bounding box center [1294, 93] width 82 height 25
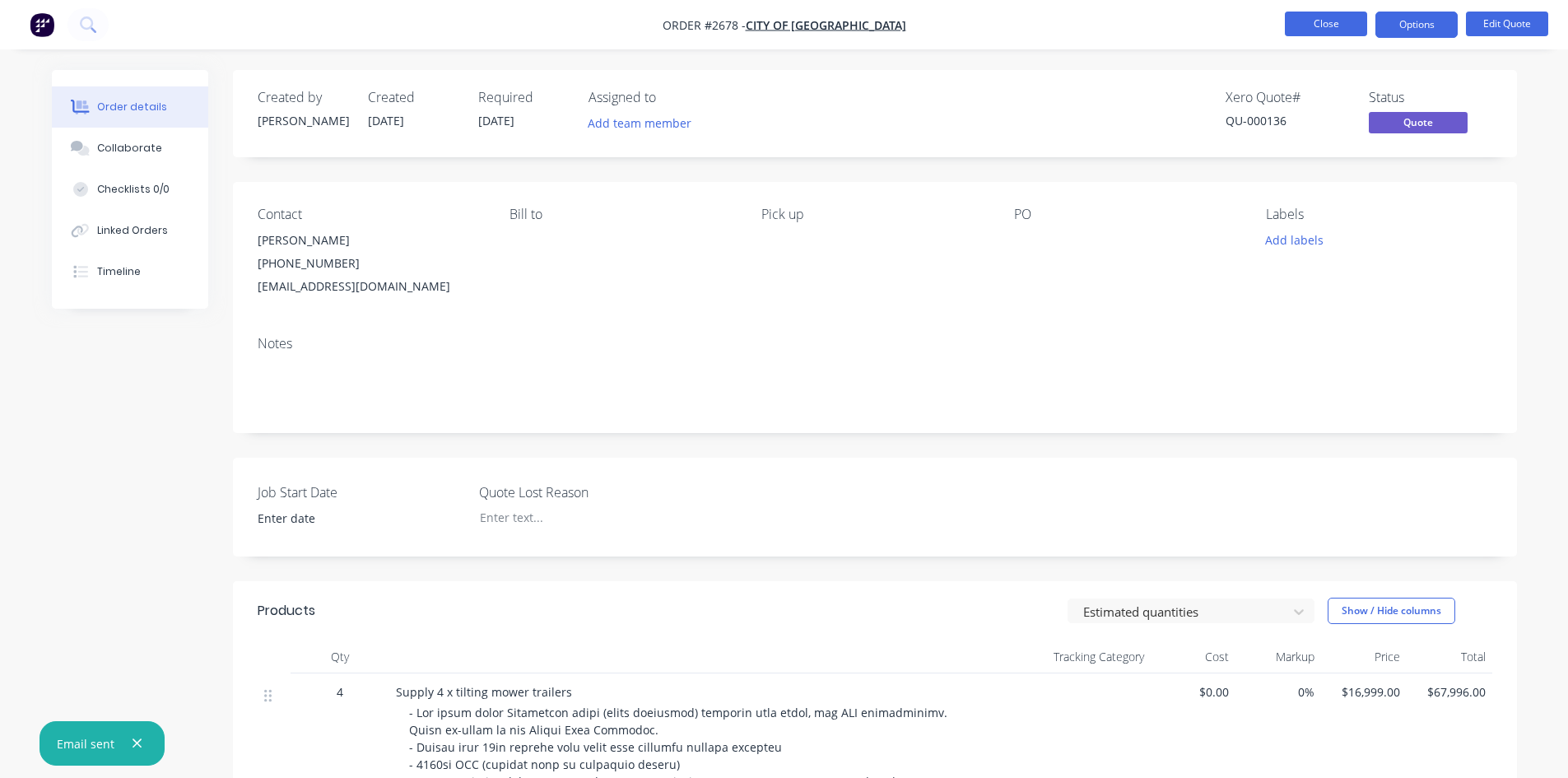
click at [1322, 32] on button "Close" at bounding box center [1326, 24] width 82 height 25
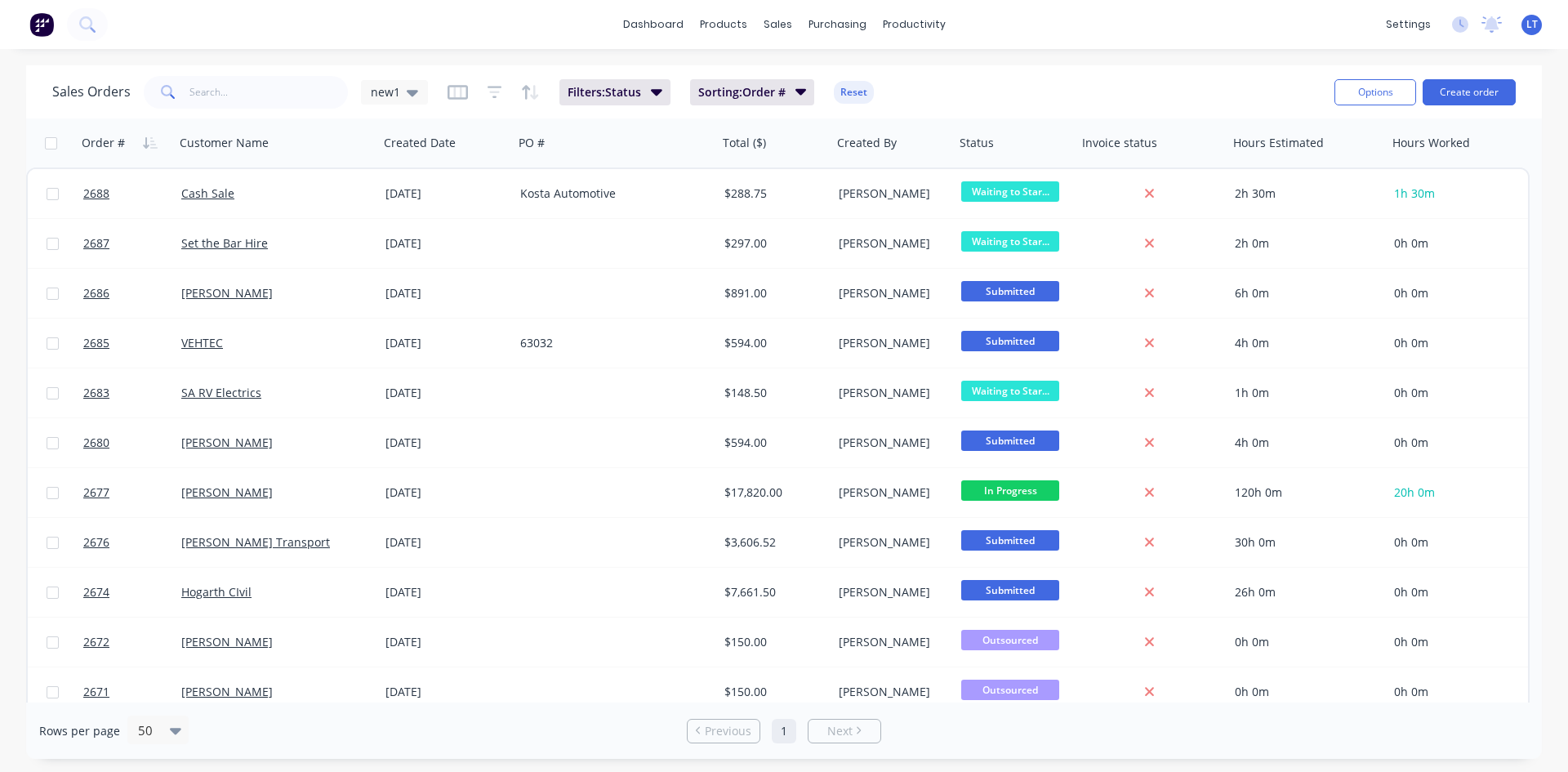
click at [432, 86] on div "Sales Orders new1 Filters: Status Sorting: Order # Reset" at bounding box center [687, 92] width 1269 height 40
click at [418, 96] on div "new1" at bounding box center [395, 93] width 67 height 25
click at [418, 332] on button "Quotes Only" at bounding box center [459, 329] width 186 height 19
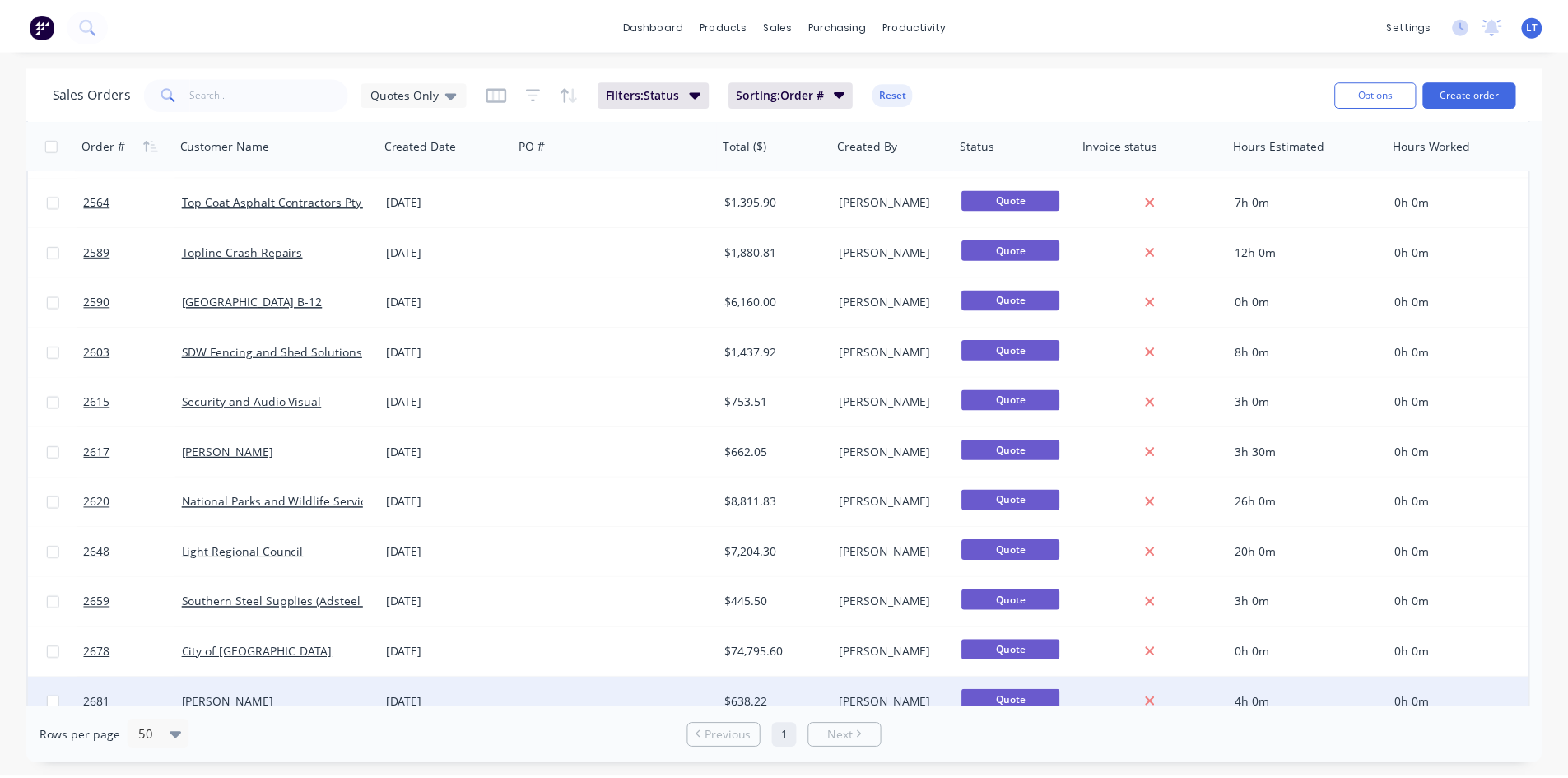
scroll to position [164, 0]
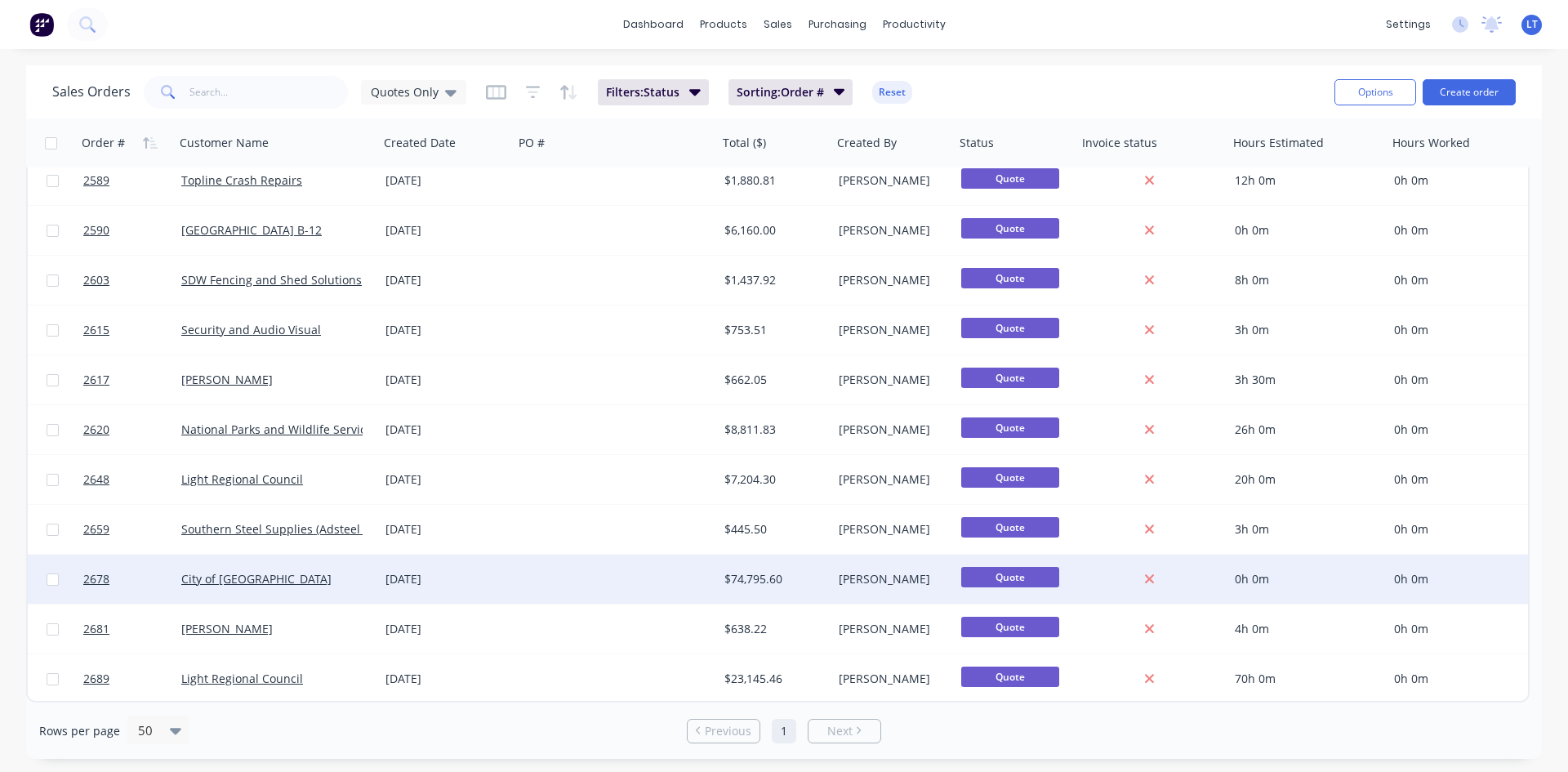
click at [327, 575] on div "City of [GEOGRAPHIC_DATA]" at bounding box center [271, 579] width 181 height 16
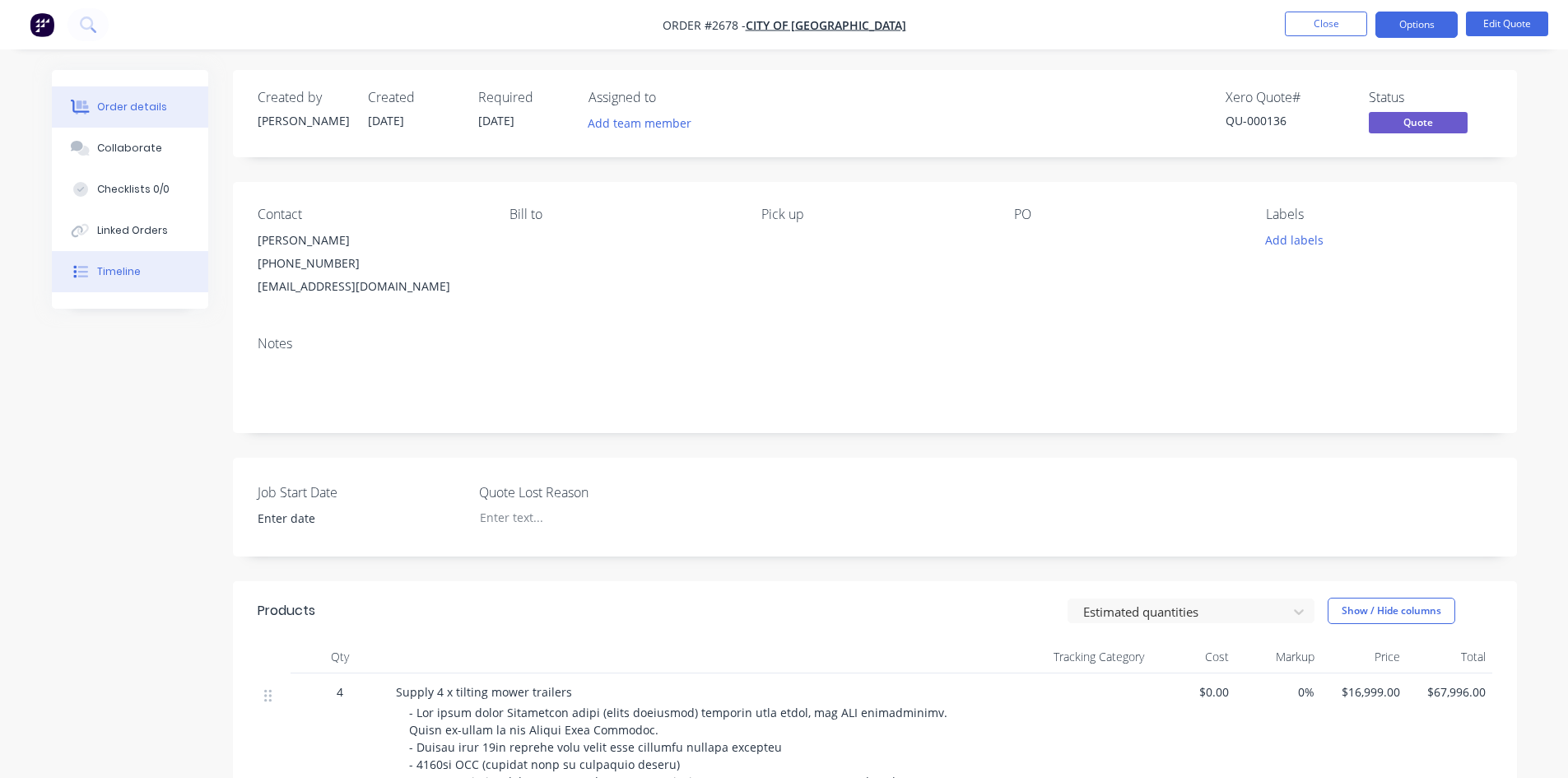
click at [126, 268] on div "Timeline" at bounding box center [119, 271] width 43 height 14
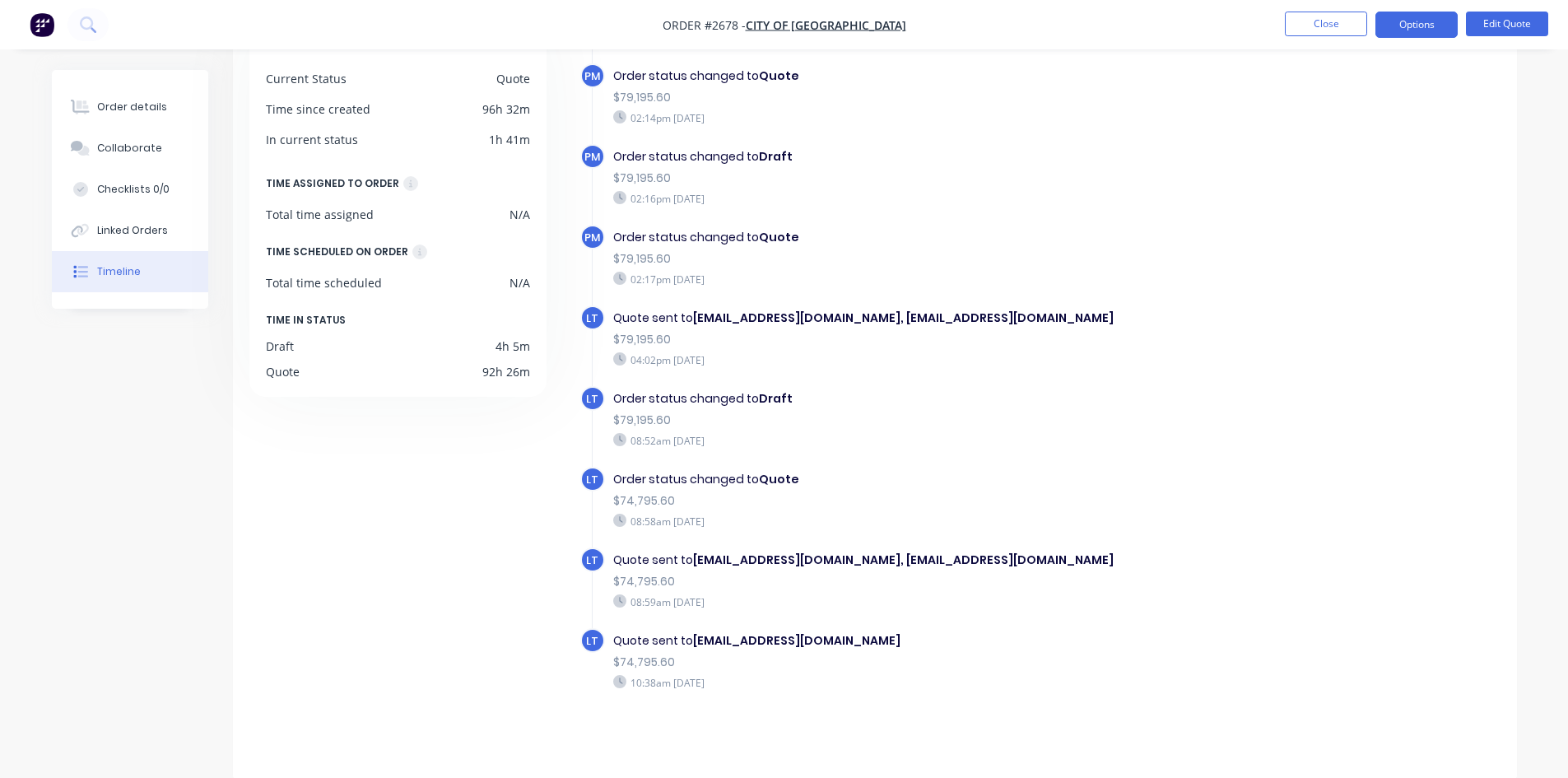
scroll to position [125, 0]
click at [1342, 22] on button "Close" at bounding box center [1326, 24] width 82 height 25
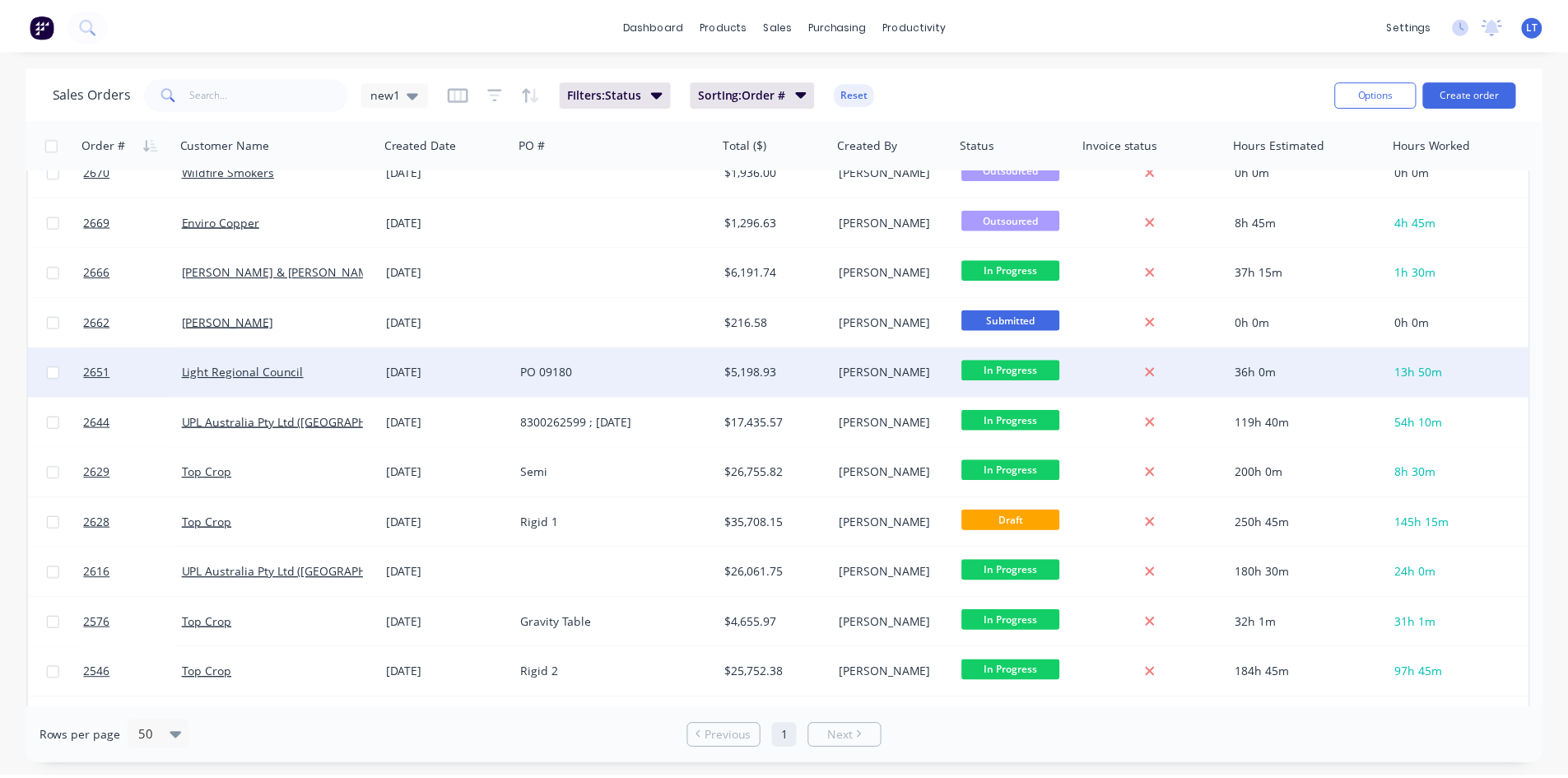
scroll to position [716, 0]
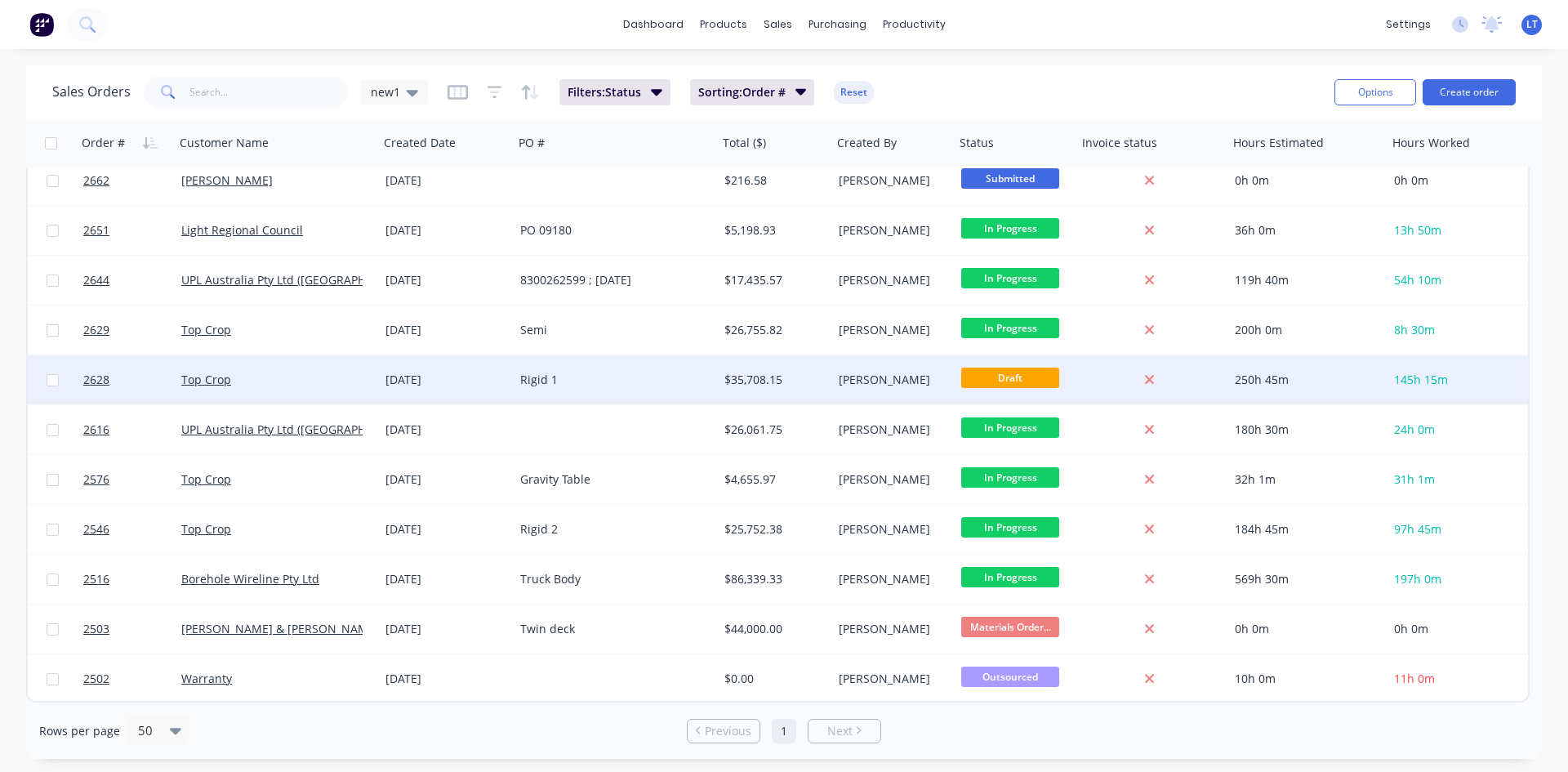
click at [375, 378] on div "Top Crop" at bounding box center [276, 379] width 204 height 49
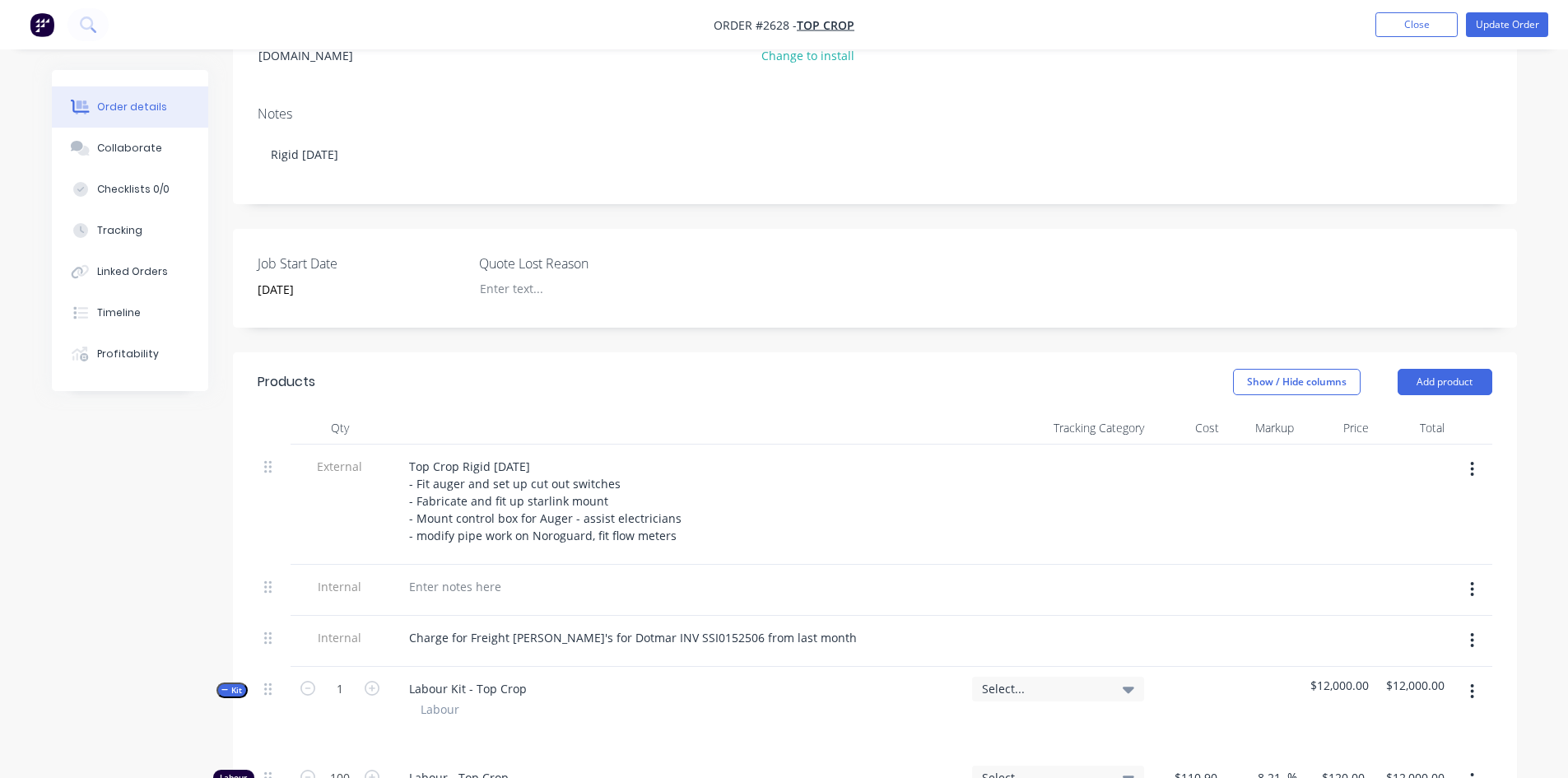
scroll to position [247, 0]
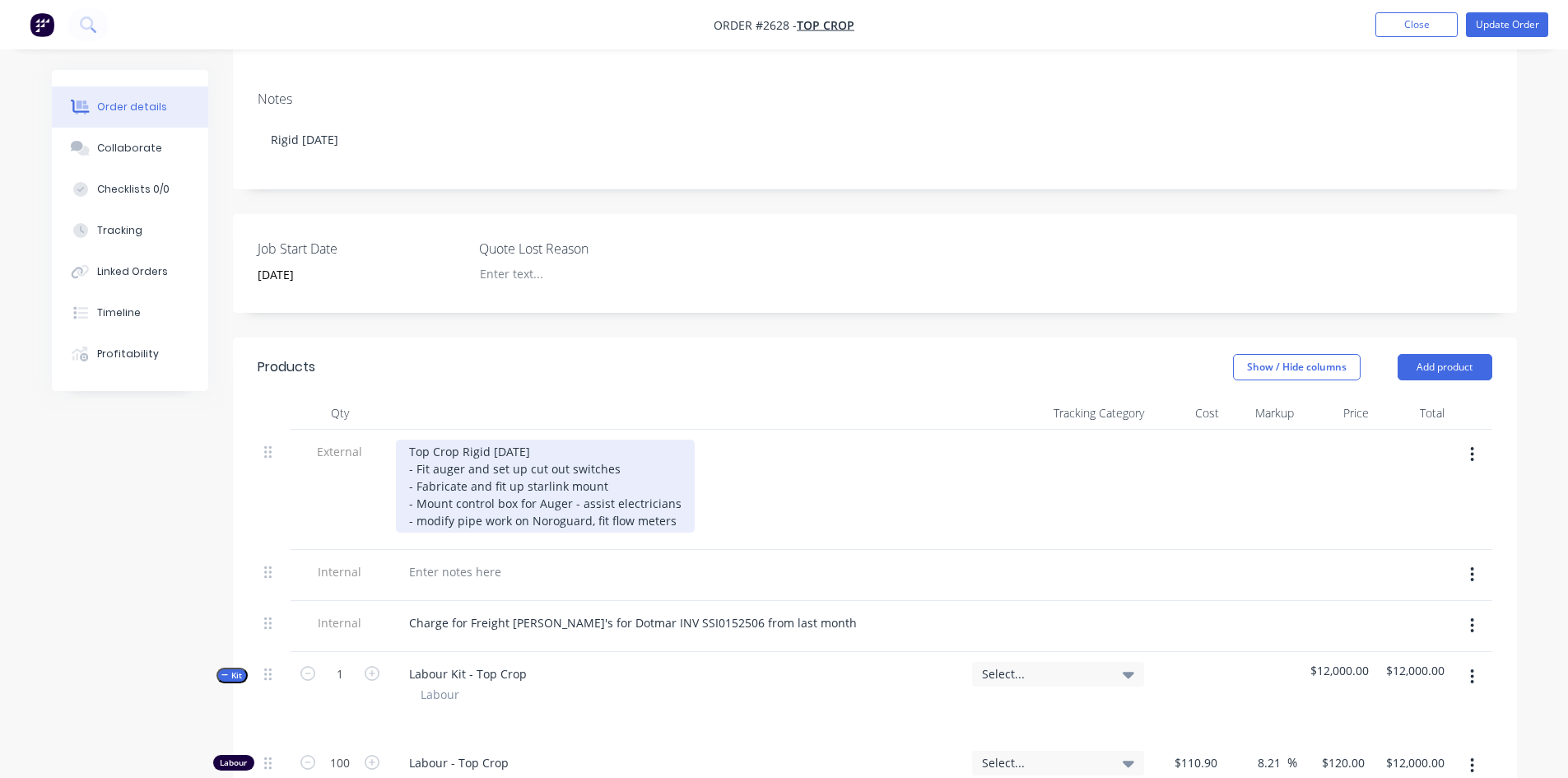
click at [678, 503] on div "Top Crop Rigid [DATE] - Fit auger and set up cut out switches - Fabricate and f…" at bounding box center [545, 486] width 298 height 93
click at [620, 449] on div "Top Crop Rigid [DATE] - Fit auger and set up cut out switches - Fabricate and f…" at bounding box center [545, 486] width 298 height 93
click at [673, 505] on div "Top Crop Rigid [DATE] - Fit auger and set up cut out switches and fabricate gua…" at bounding box center [572, 486] width 351 height 93
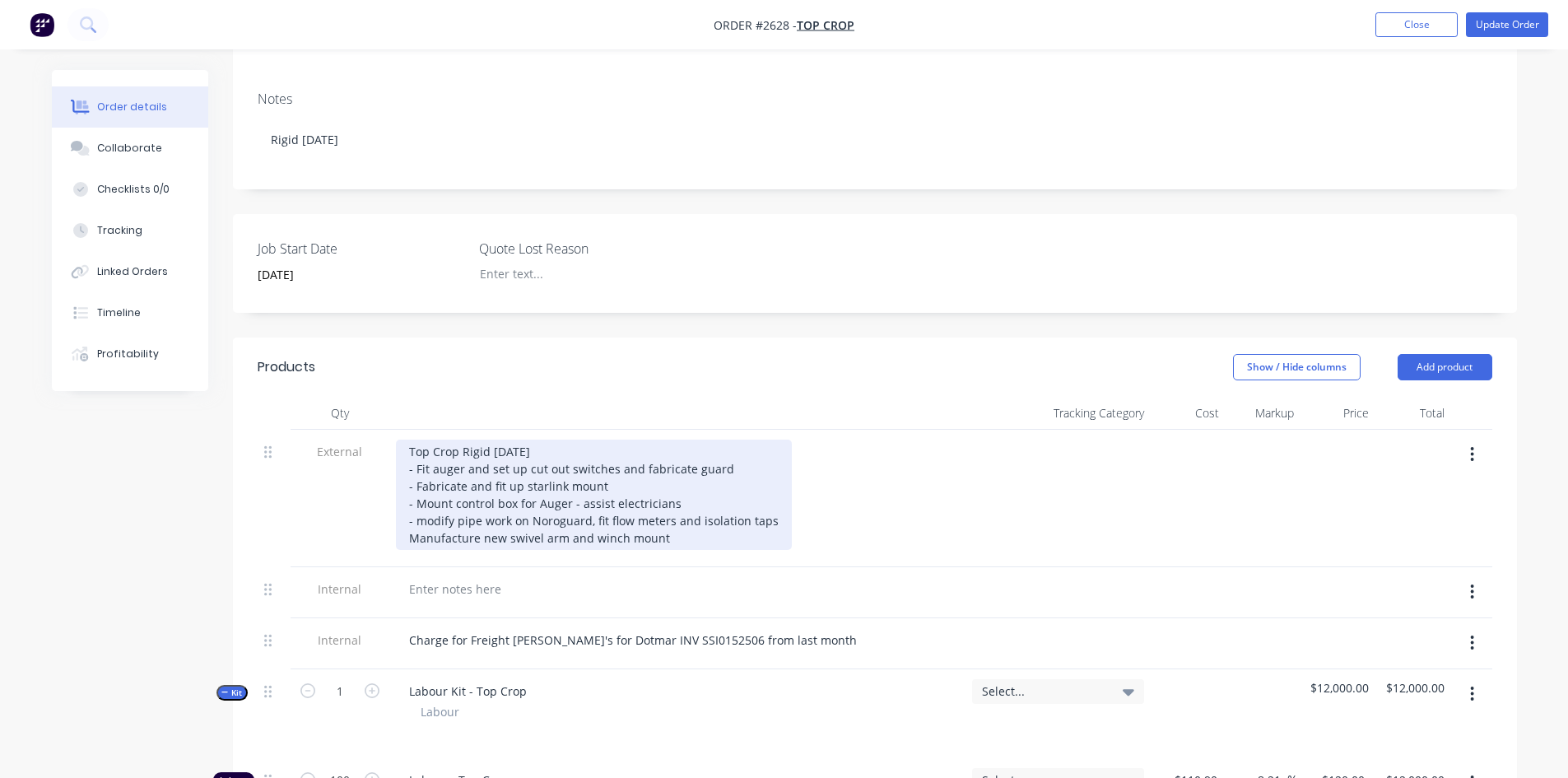
click at [483, 518] on div "Top Crop Rigid [DATE] - Fit auger and set up cut out switches and fabricate gua…" at bounding box center [594, 494] width 396 height 110
click at [406, 521] on div "Top Crop Rigid [DATE] - Fit auger and set up cut out switches and fabricate gua…" at bounding box center [594, 494] width 396 height 110
click at [548, 519] on div "Top Crop Rigid [DATE] - Fit auger and set up cut out switches and fabricate gua…" at bounding box center [594, 494] width 396 height 110
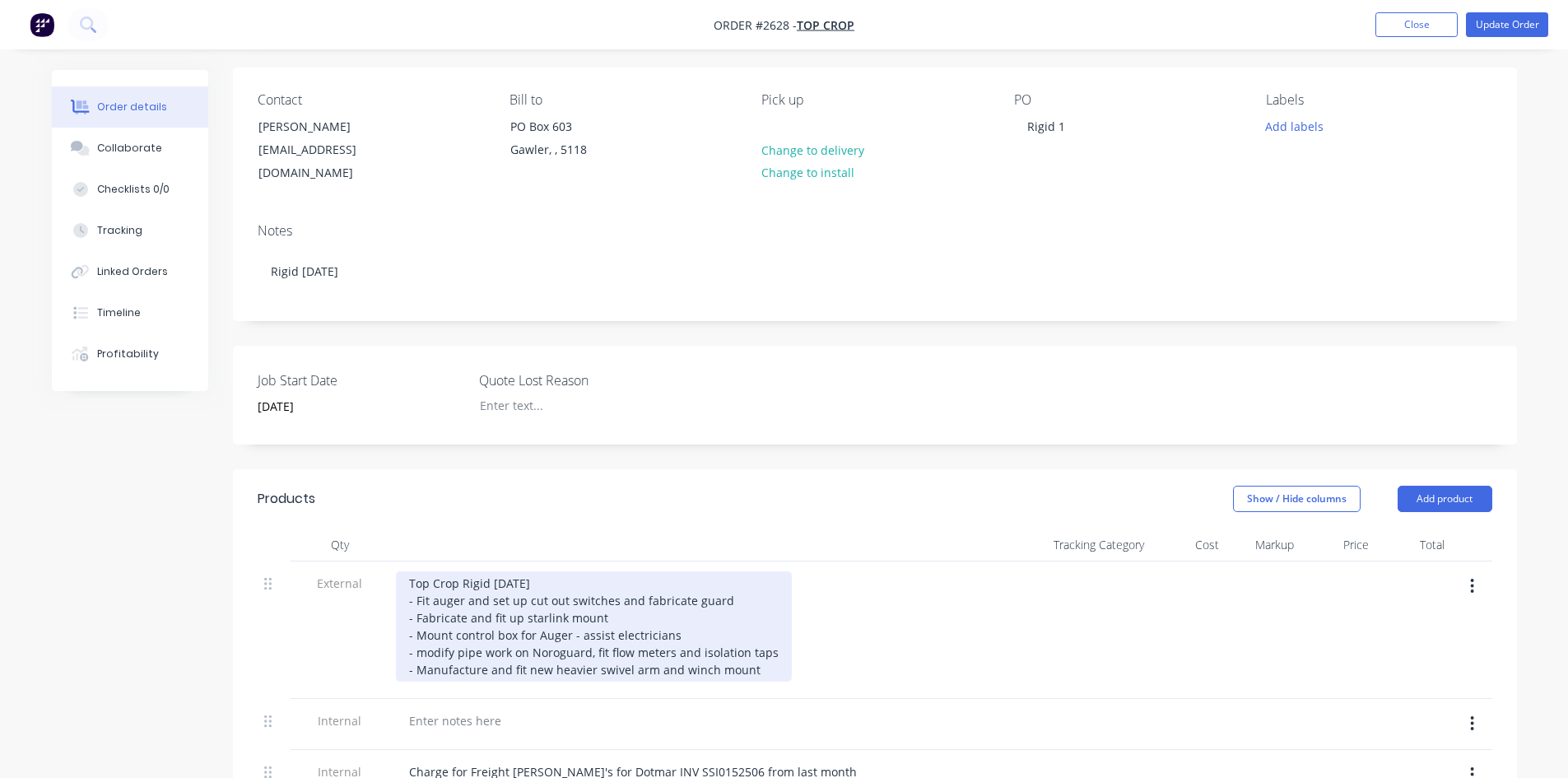
scroll to position [0, 0]
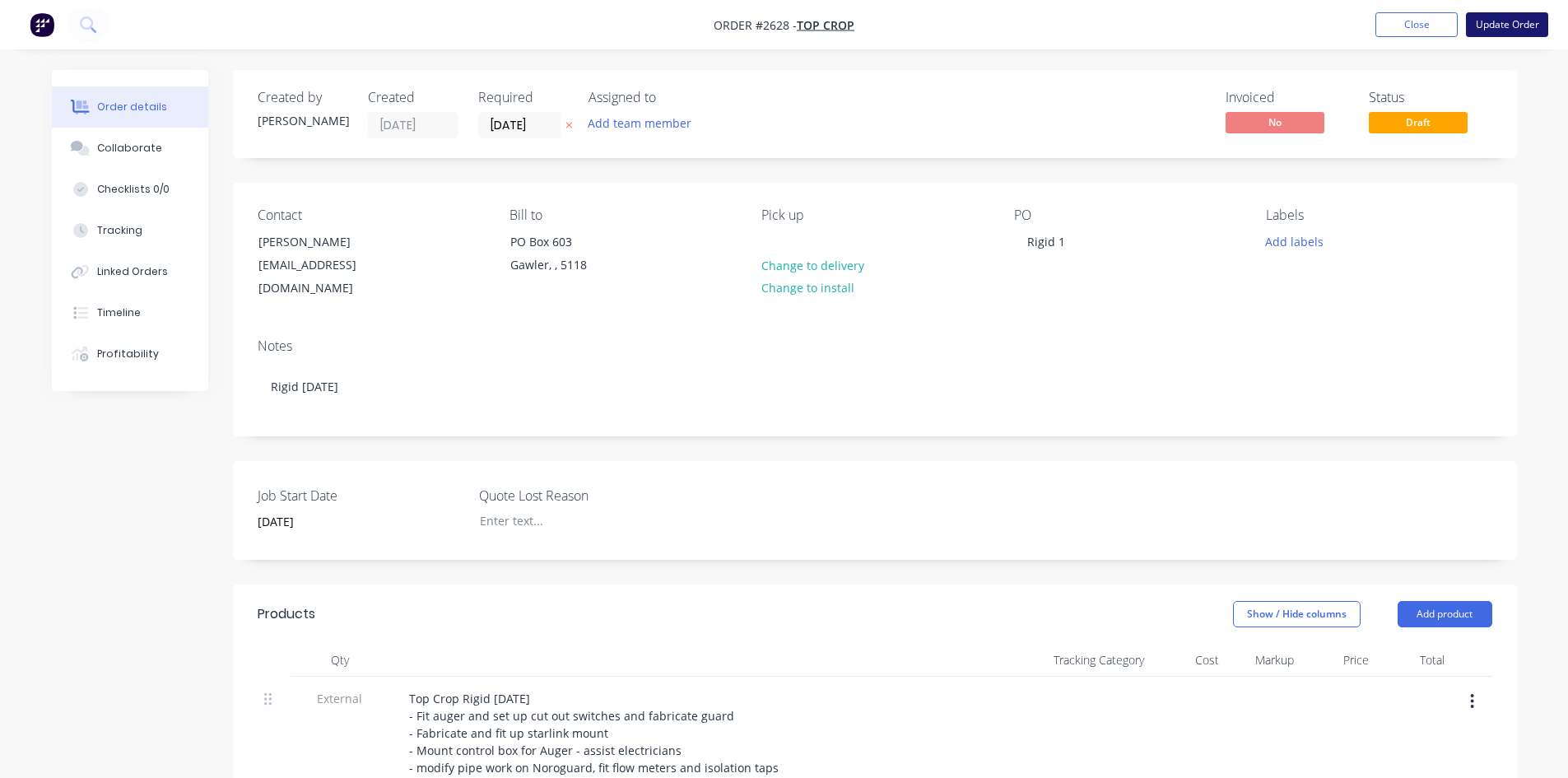
click at [1497, 19] on button "Update Order" at bounding box center [1506, 25] width 82 height 25
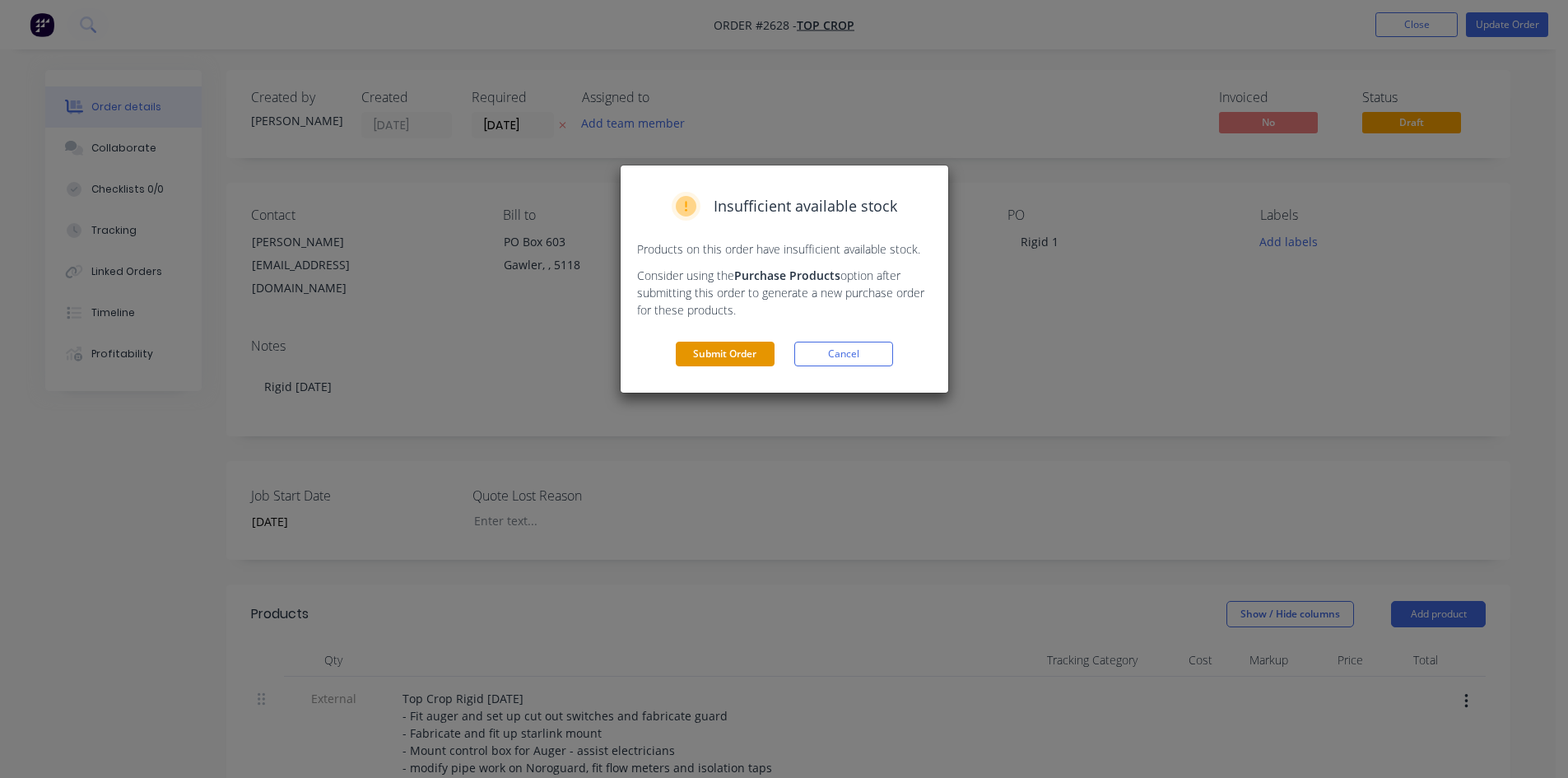
click at [751, 358] on button "Submit Order" at bounding box center [725, 354] width 98 height 25
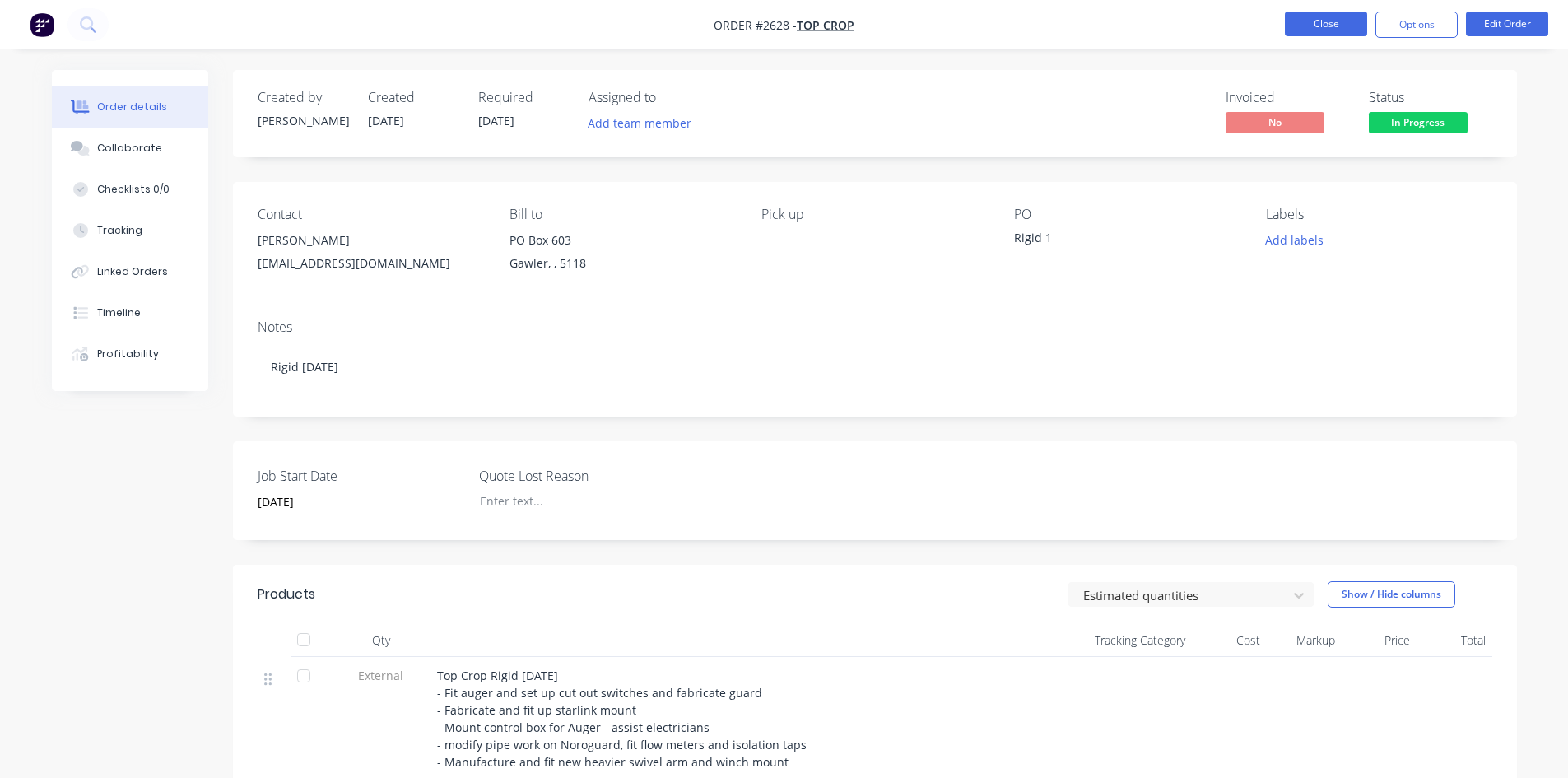
click at [1325, 19] on button "Close" at bounding box center [1326, 24] width 82 height 25
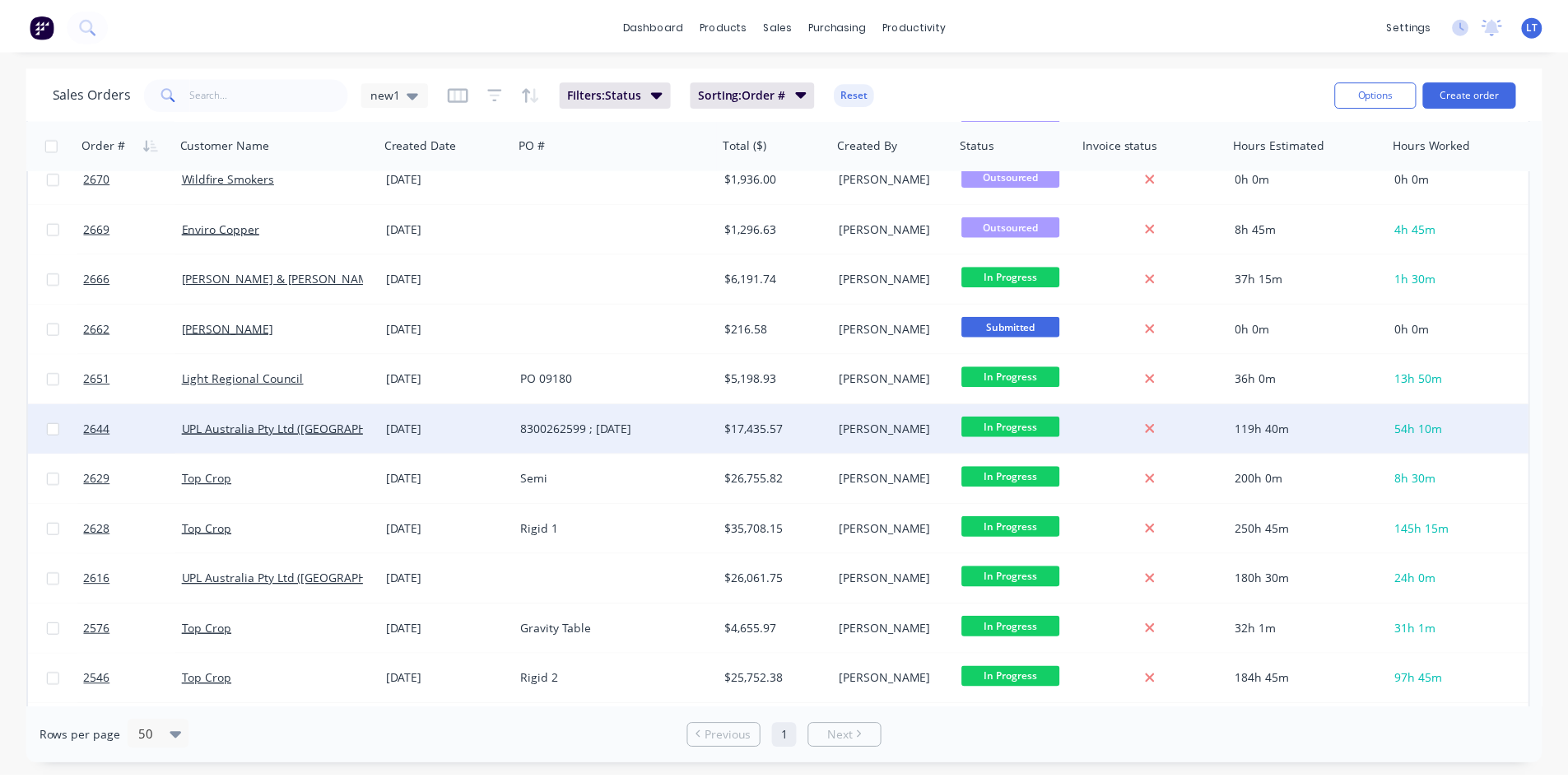
scroll to position [576, 0]
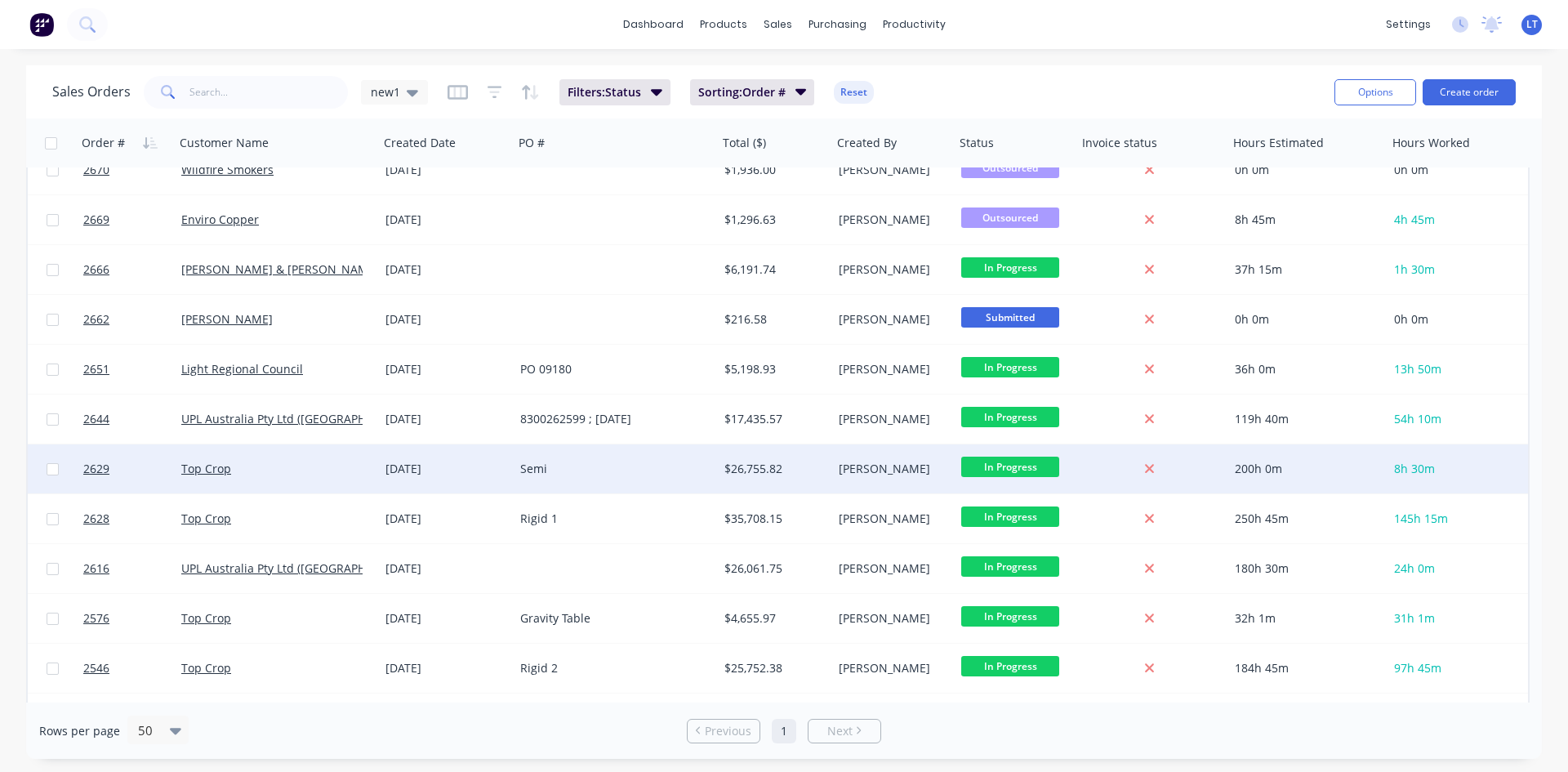
click at [346, 474] on div "Top Crop" at bounding box center [271, 468] width 181 height 16
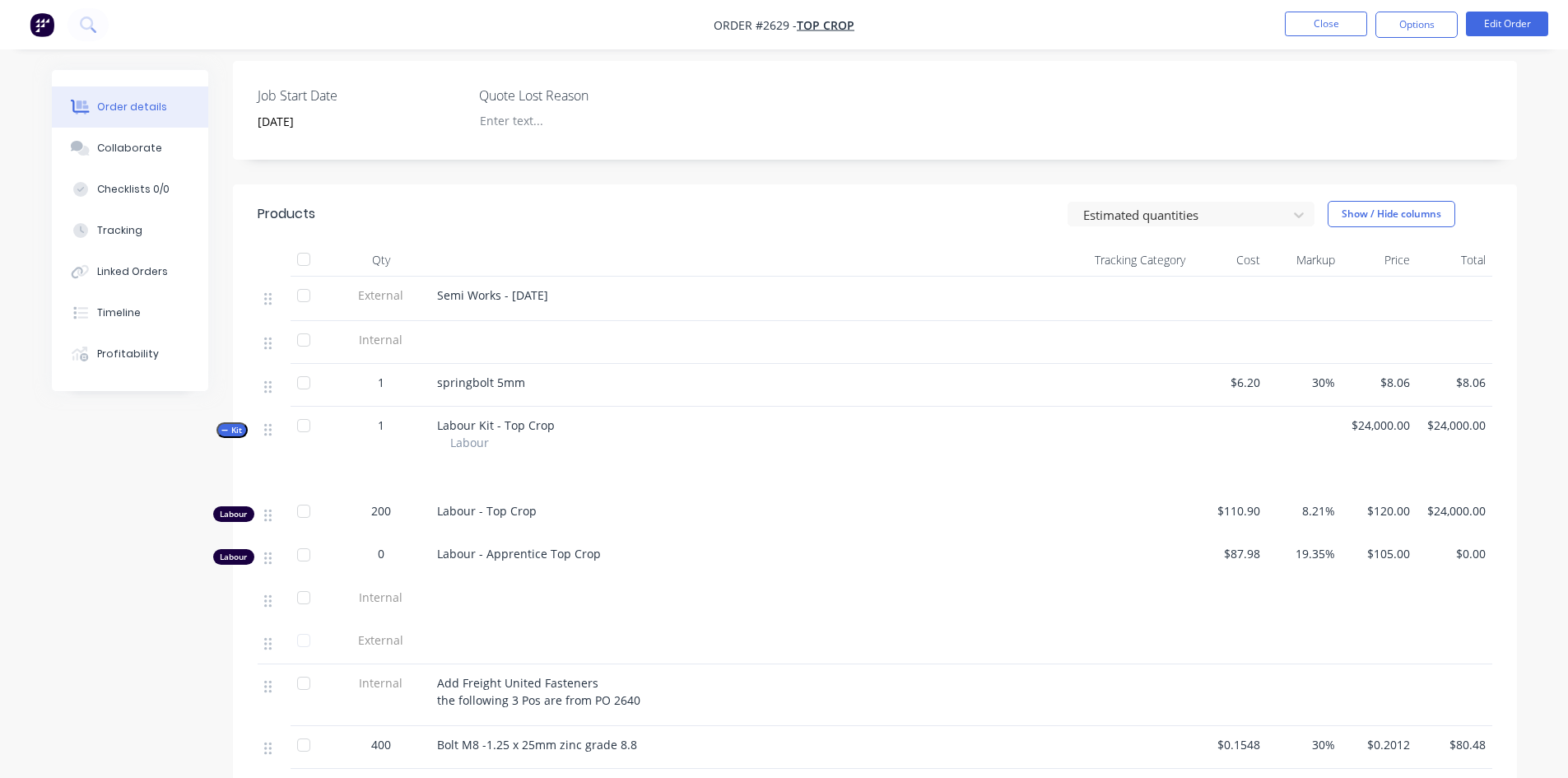
scroll to position [378, 0]
click at [1394, 25] on button "Options" at bounding box center [1415, 24] width 82 height 26
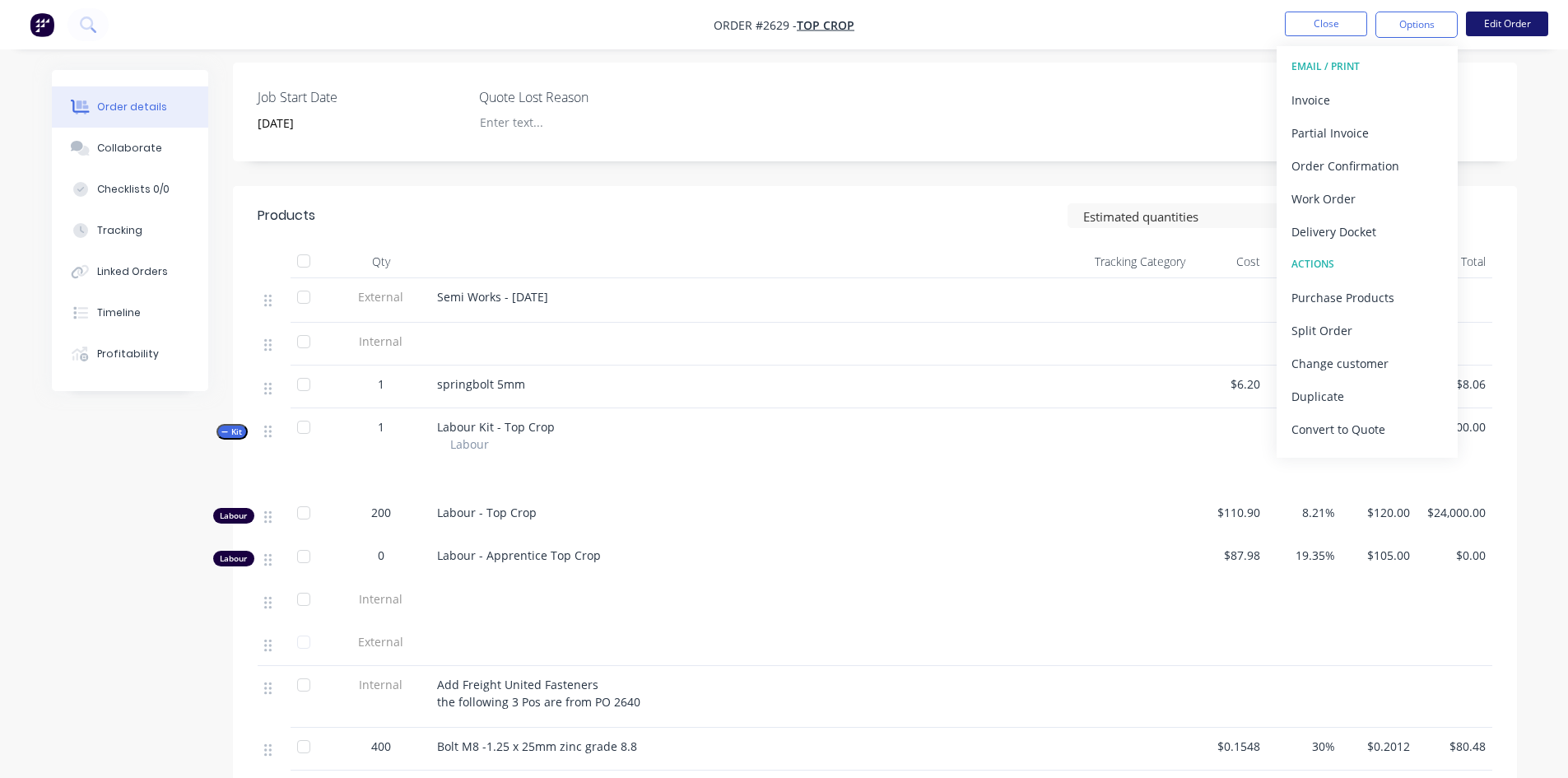
click at [1503, 20] on button "Edit Order" at bounding box center [1506, 24] width 82 height 25
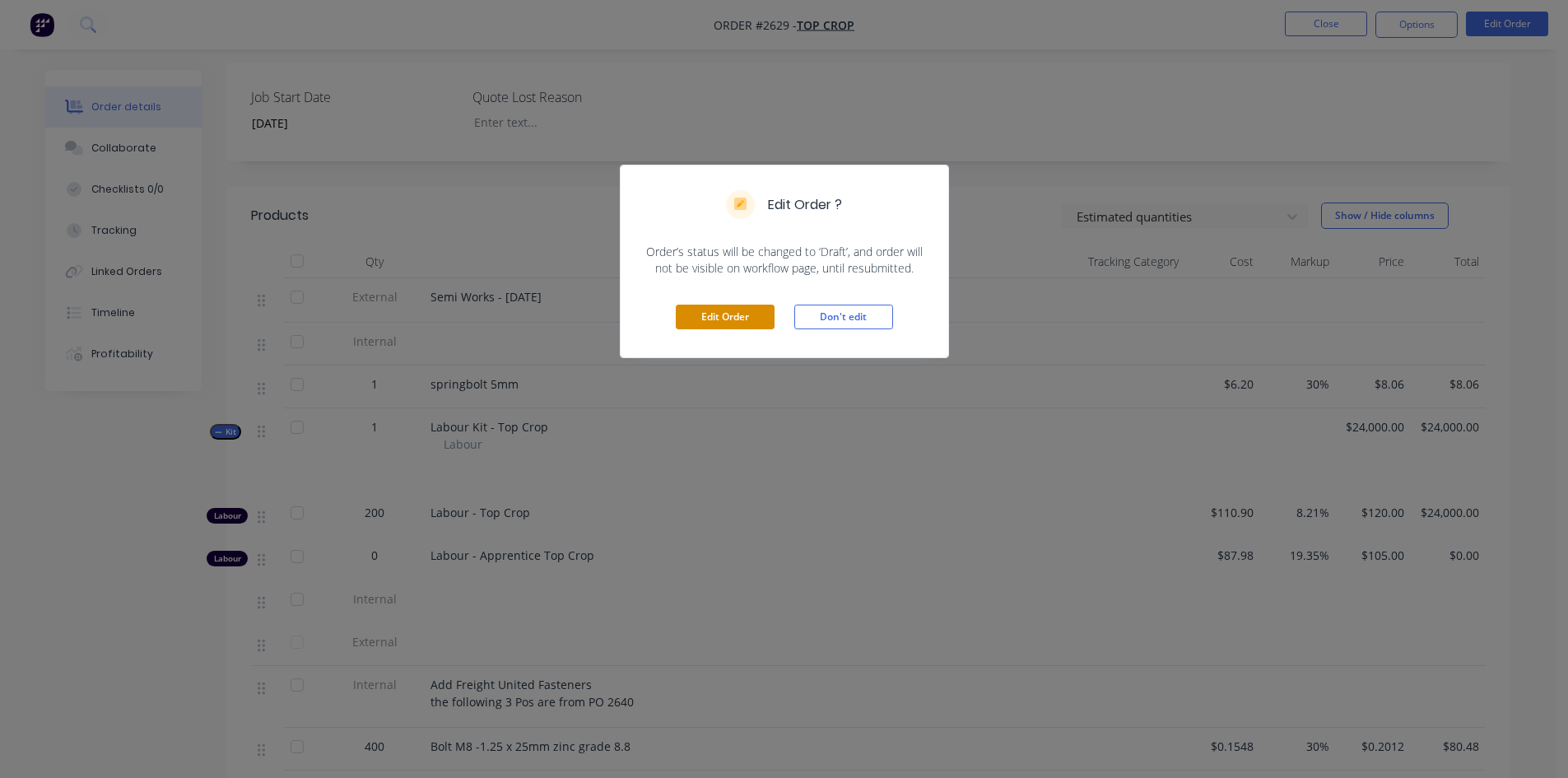
click at [759, 321] on button "Edit Order" at bounding box center [725, 317] width 98 height 25
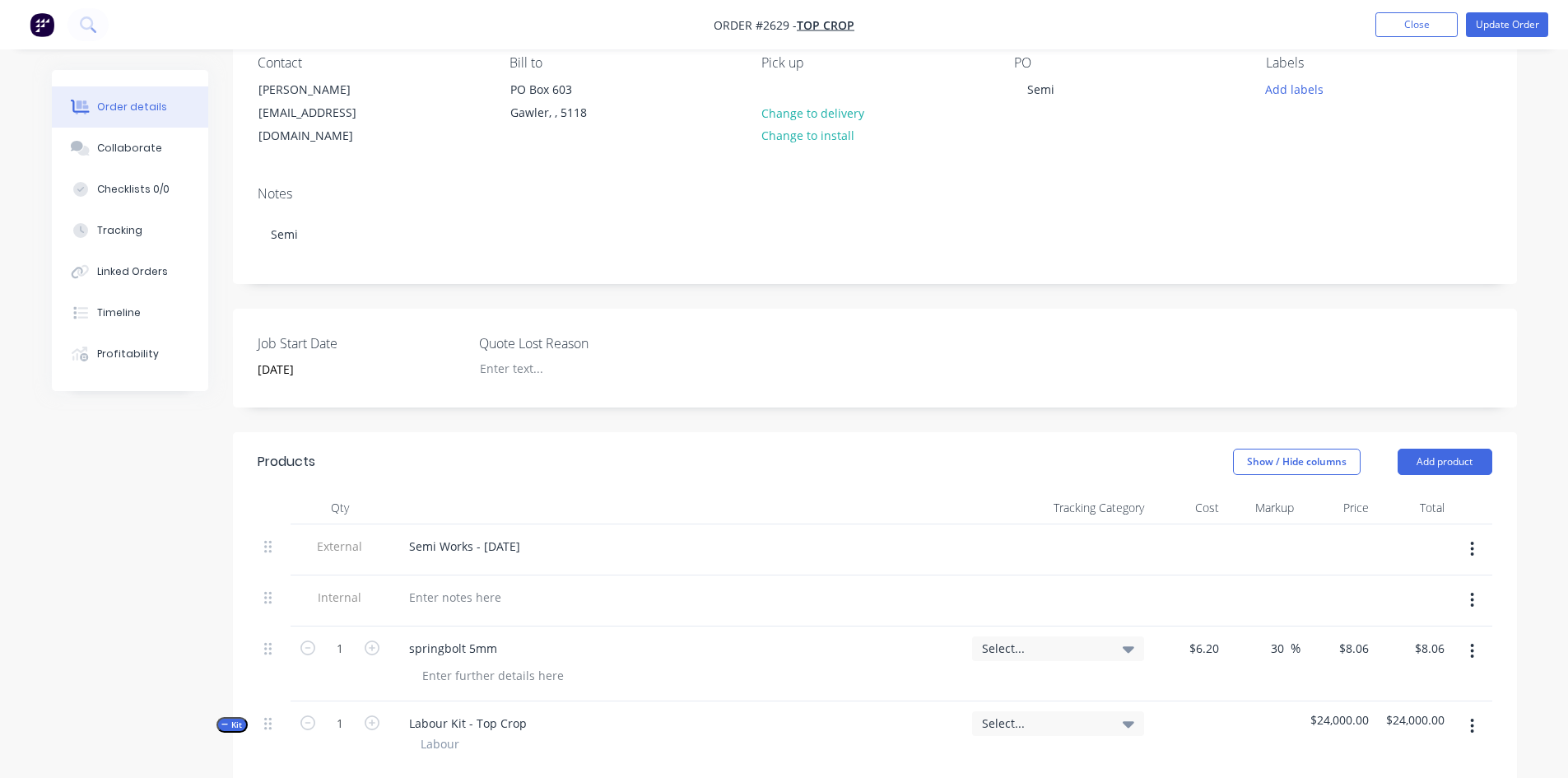
scroll to position [164, 0]
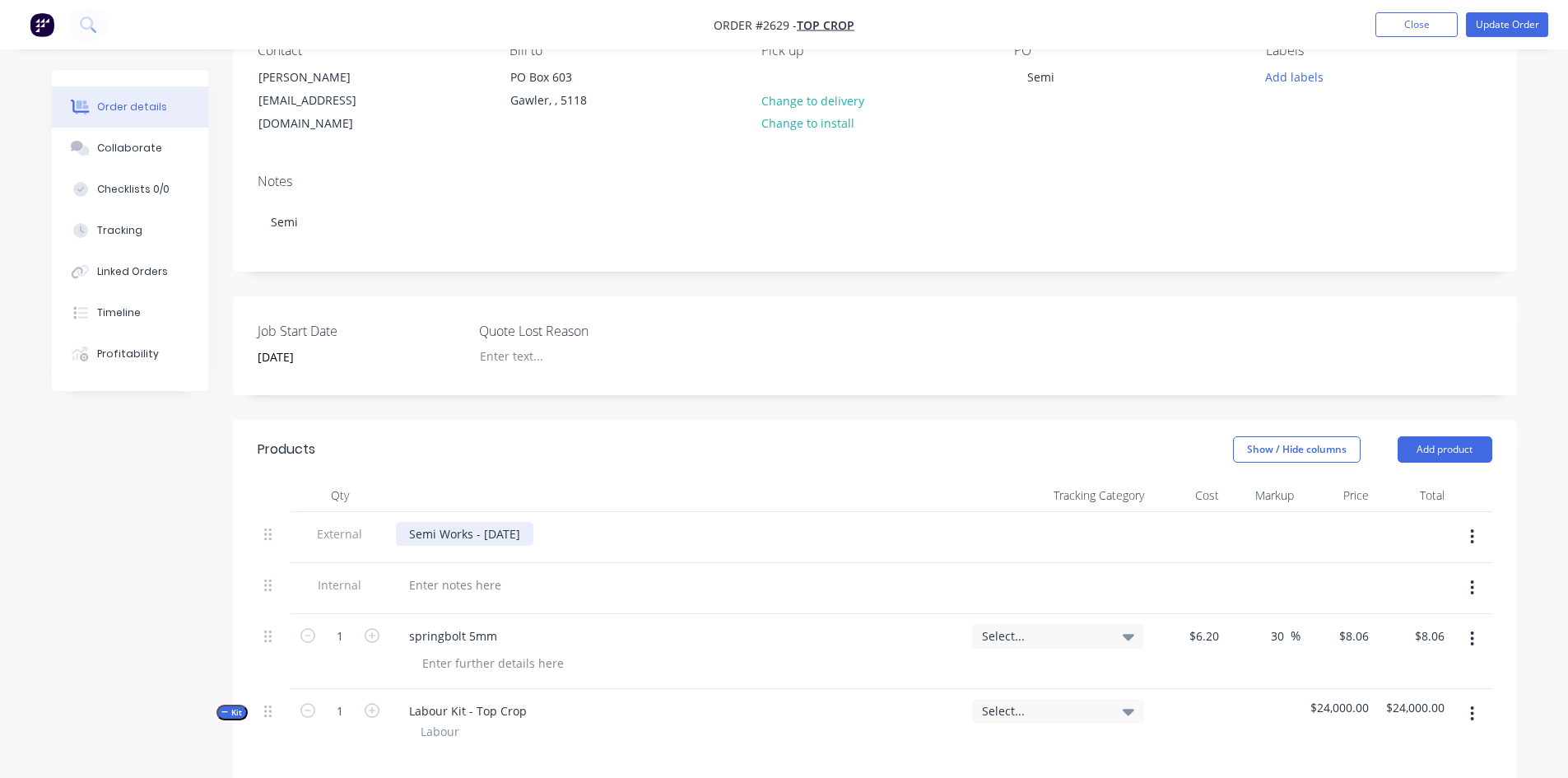
click at [585, 521] on div "Semi Works - [DATE]" at bounding box center [677, 533] width 563 height 24
click at [533, 521] on div "Semi Works - [DATE]" at bounding box center [464, 533] width 137 height 24
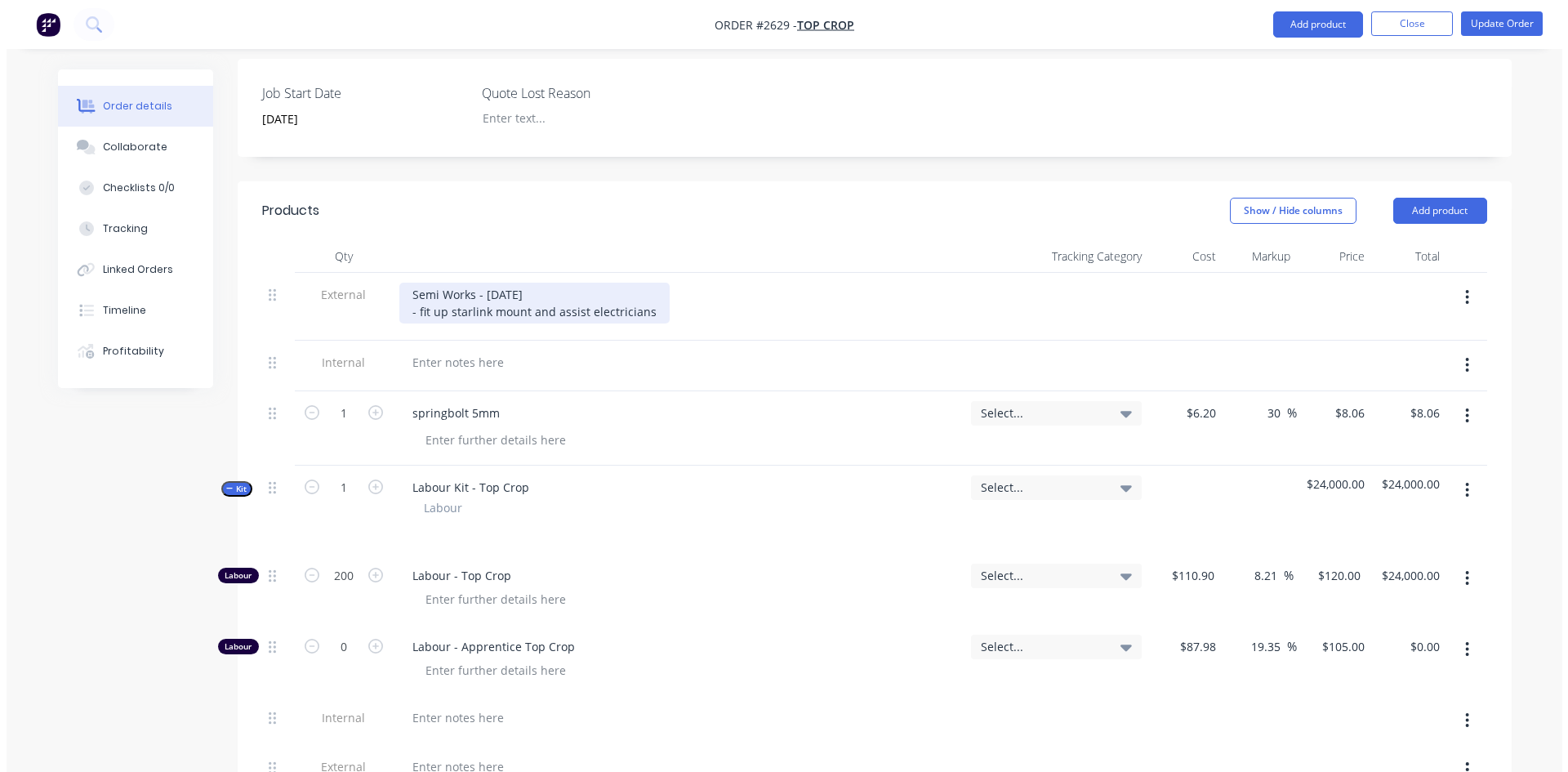
scroll to position [0, 0]
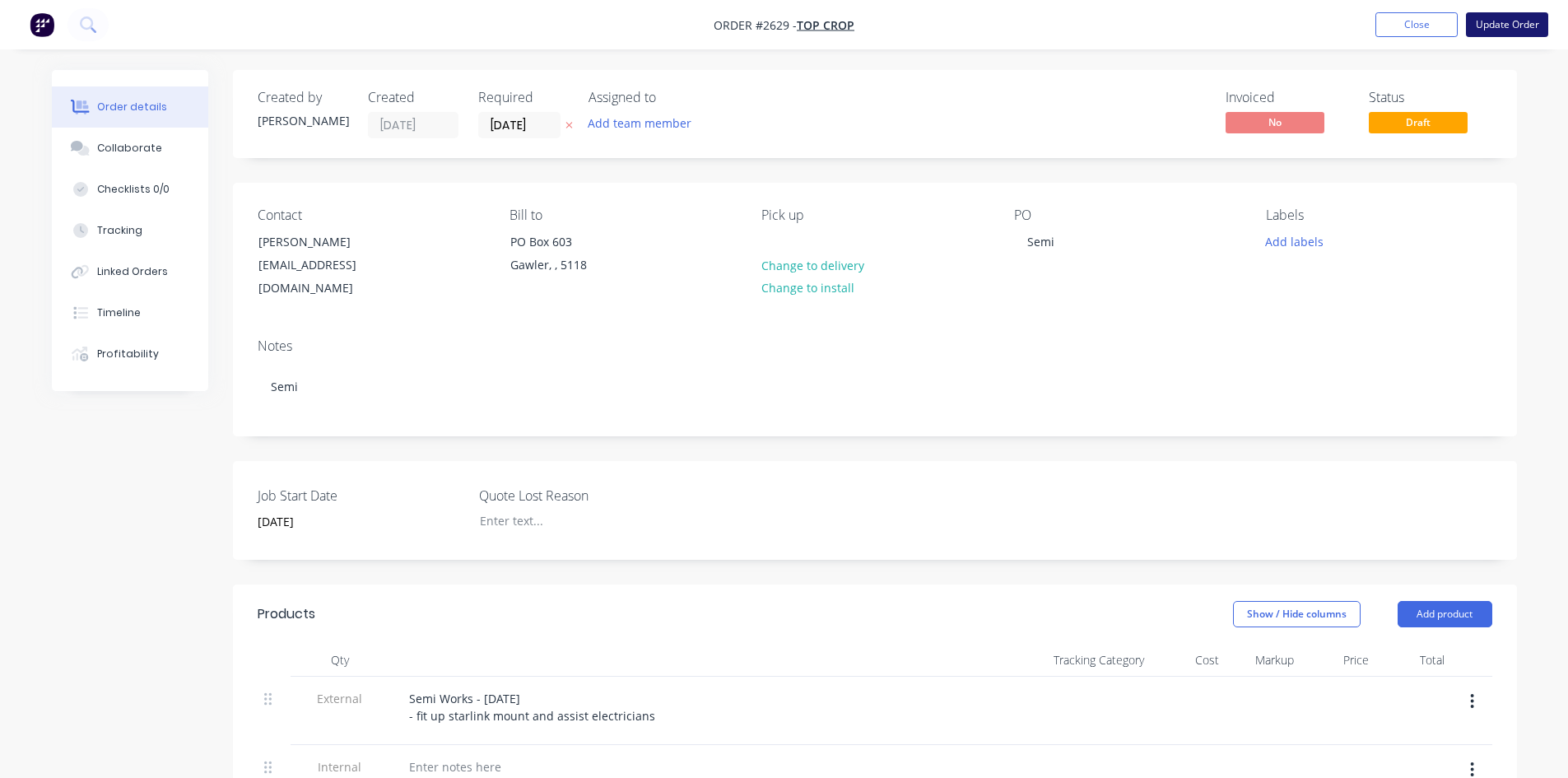
click at [1509, 23] on button "Update Order" at bounding box center [1506, 25] width 82 height 25
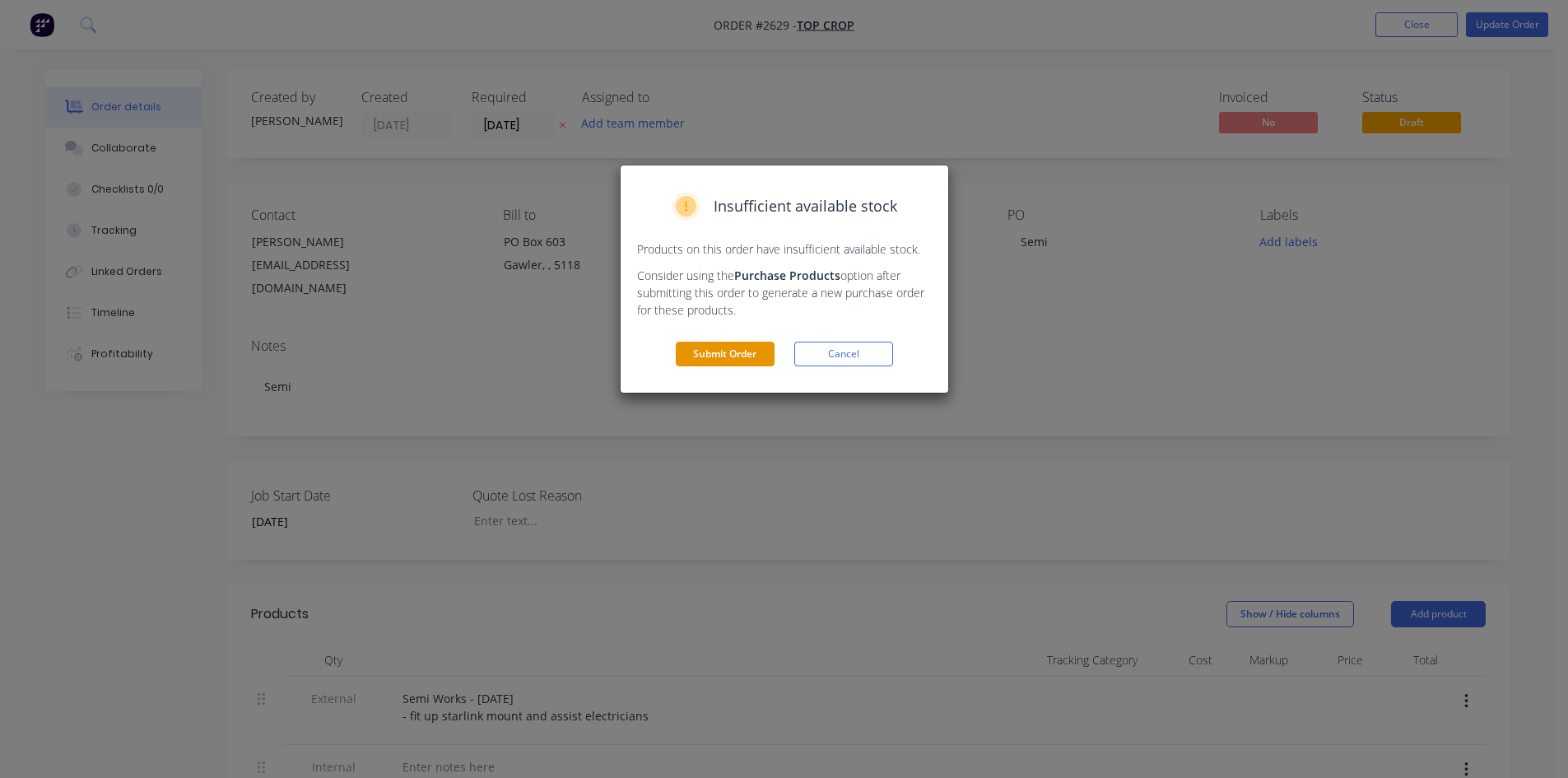
click at [716, 354] on button "Submit Order" at bounding box center [725, 354] width 98 height 25
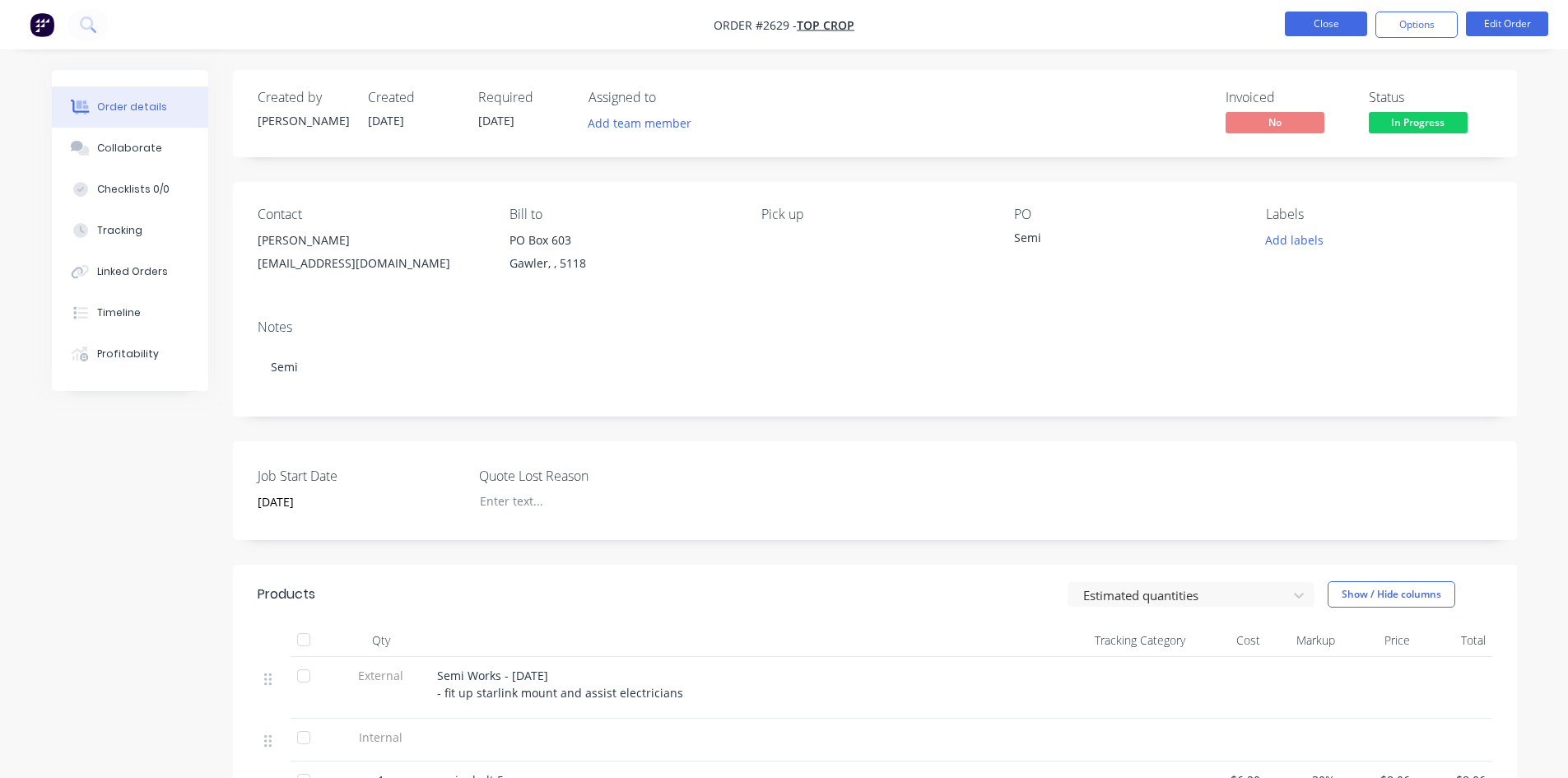
click at [1311, 30] on button "Close" at bounding box center [1326, 24] width 82 height 25
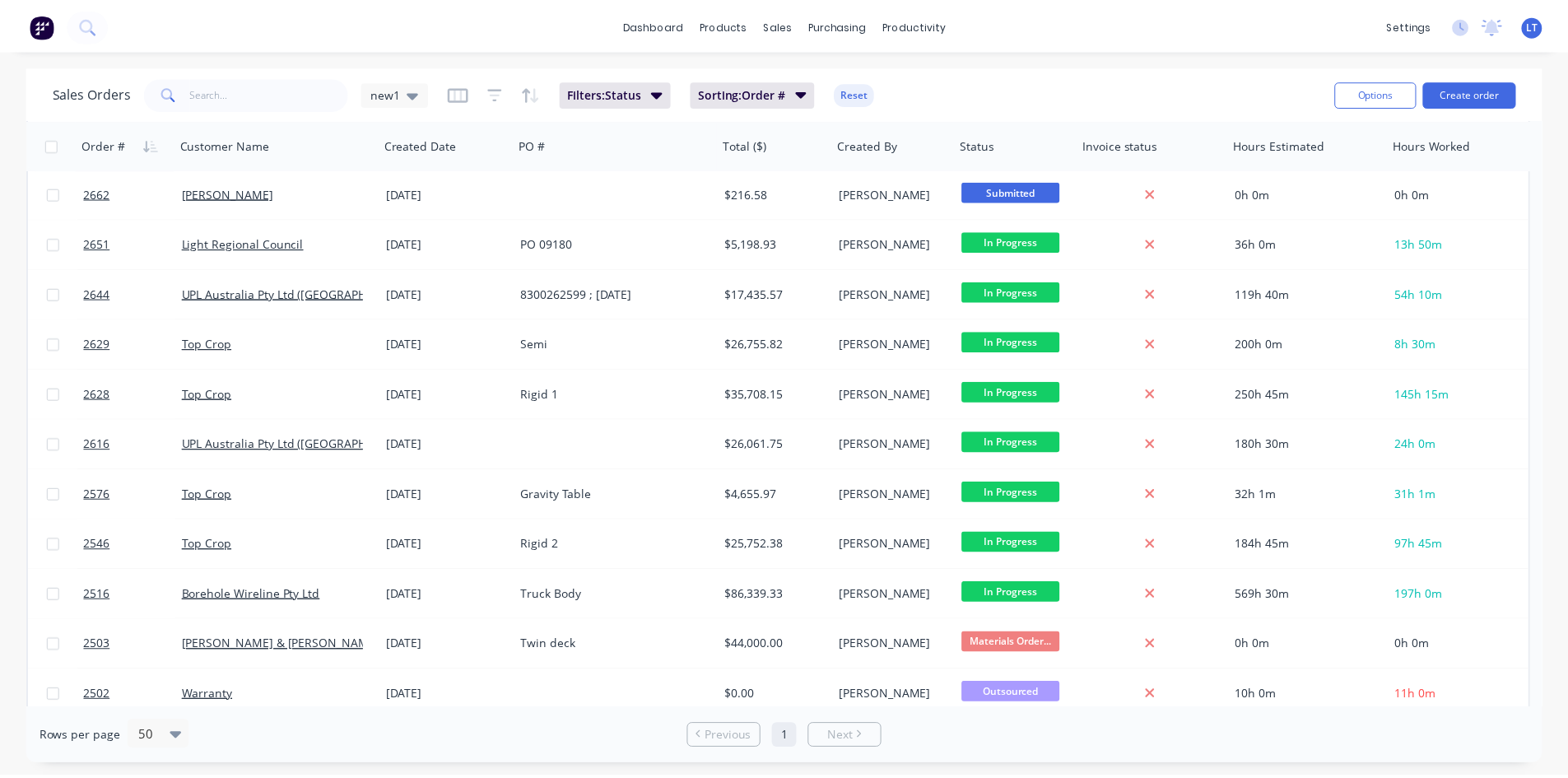
scroll to position [716, 0]
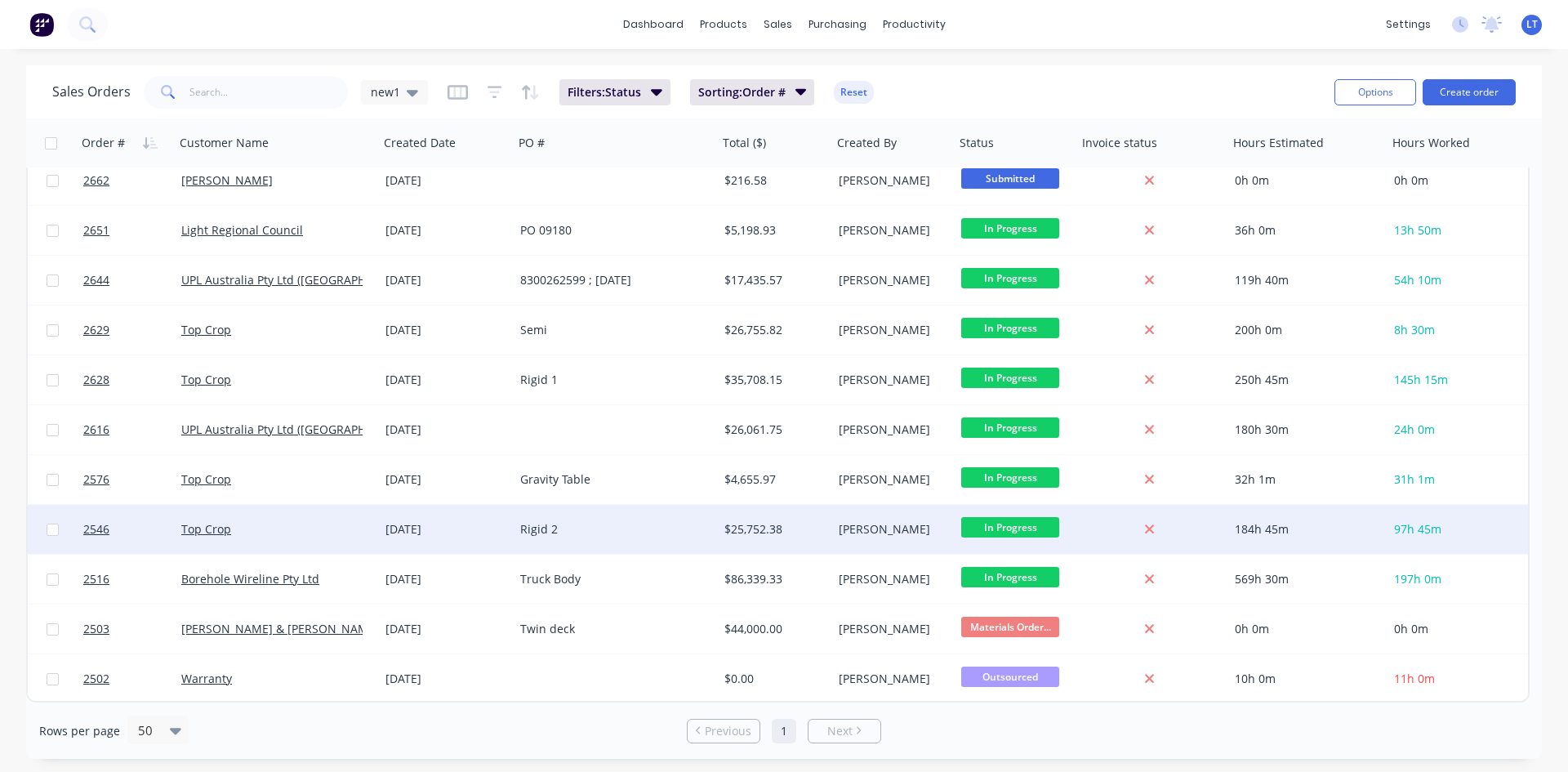
click at [630, 534] on div "Rigid 2" at bounding box center [610, 529] width 181 height 16
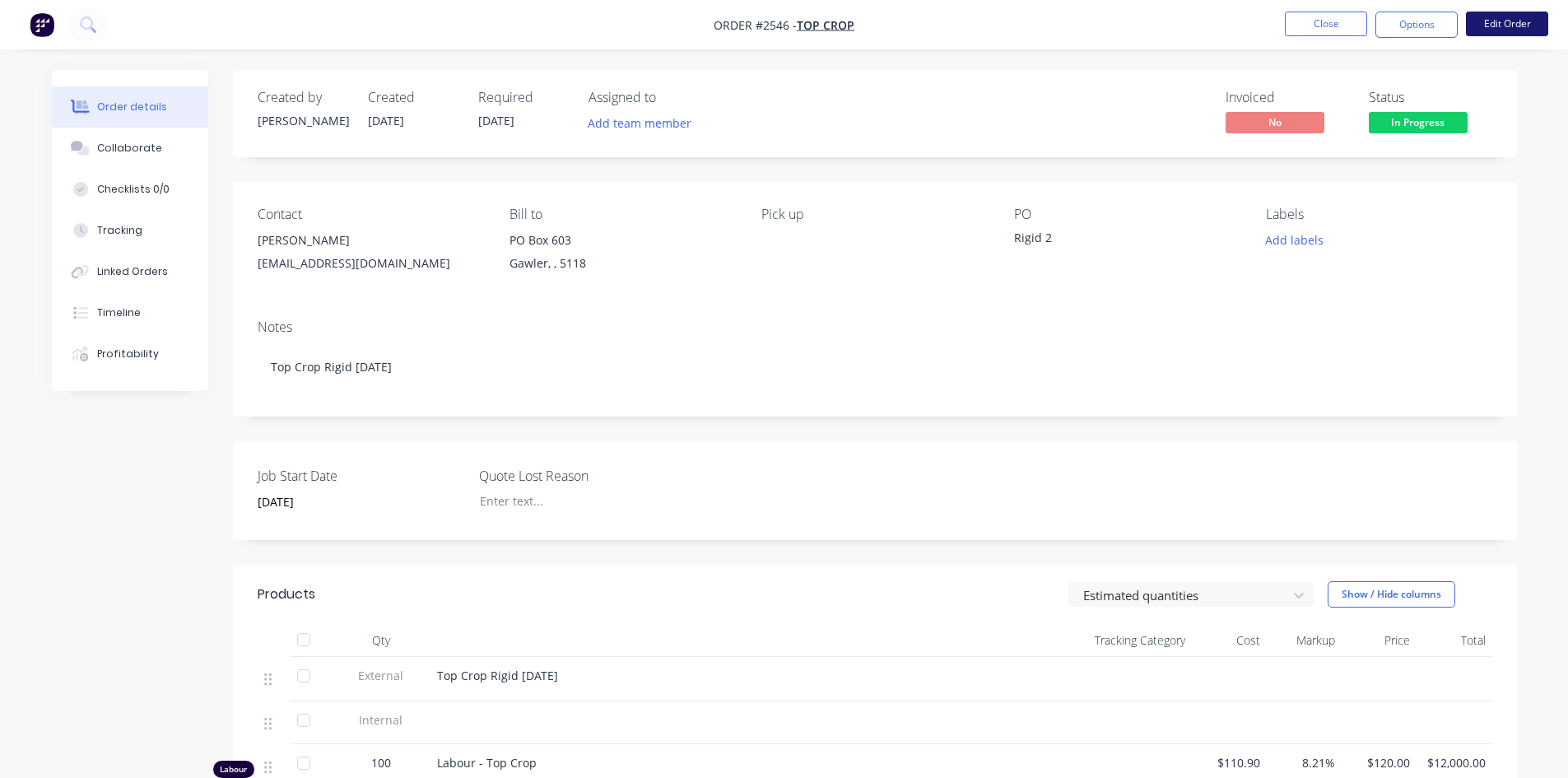
click at [1508, 20] on button "Edit Order" at bounding box center [1506, 24] width 82 height 25
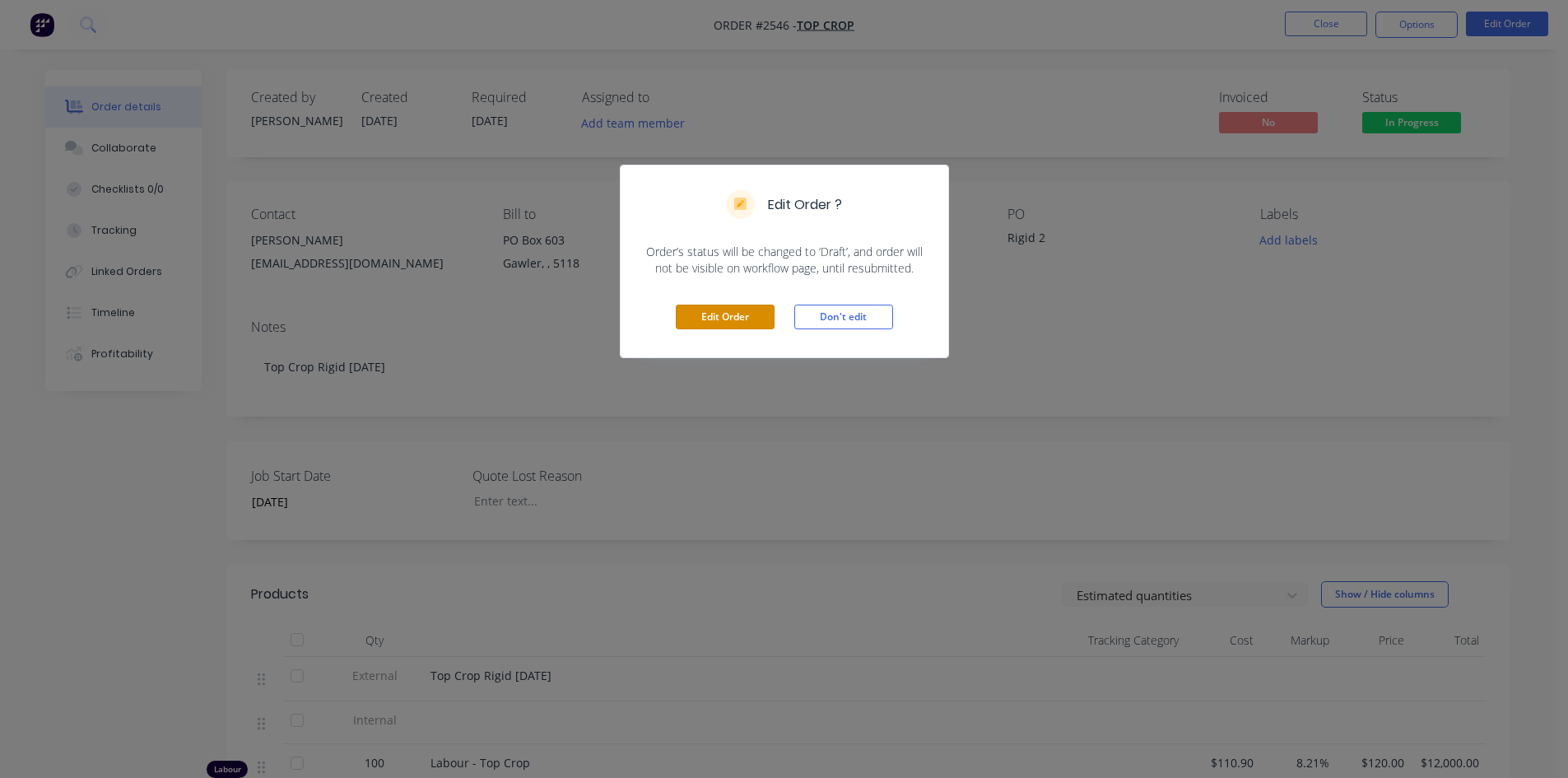
click at [722, 324] on button "Edit Order" at bounding box center [725, 317] width 98 height 25
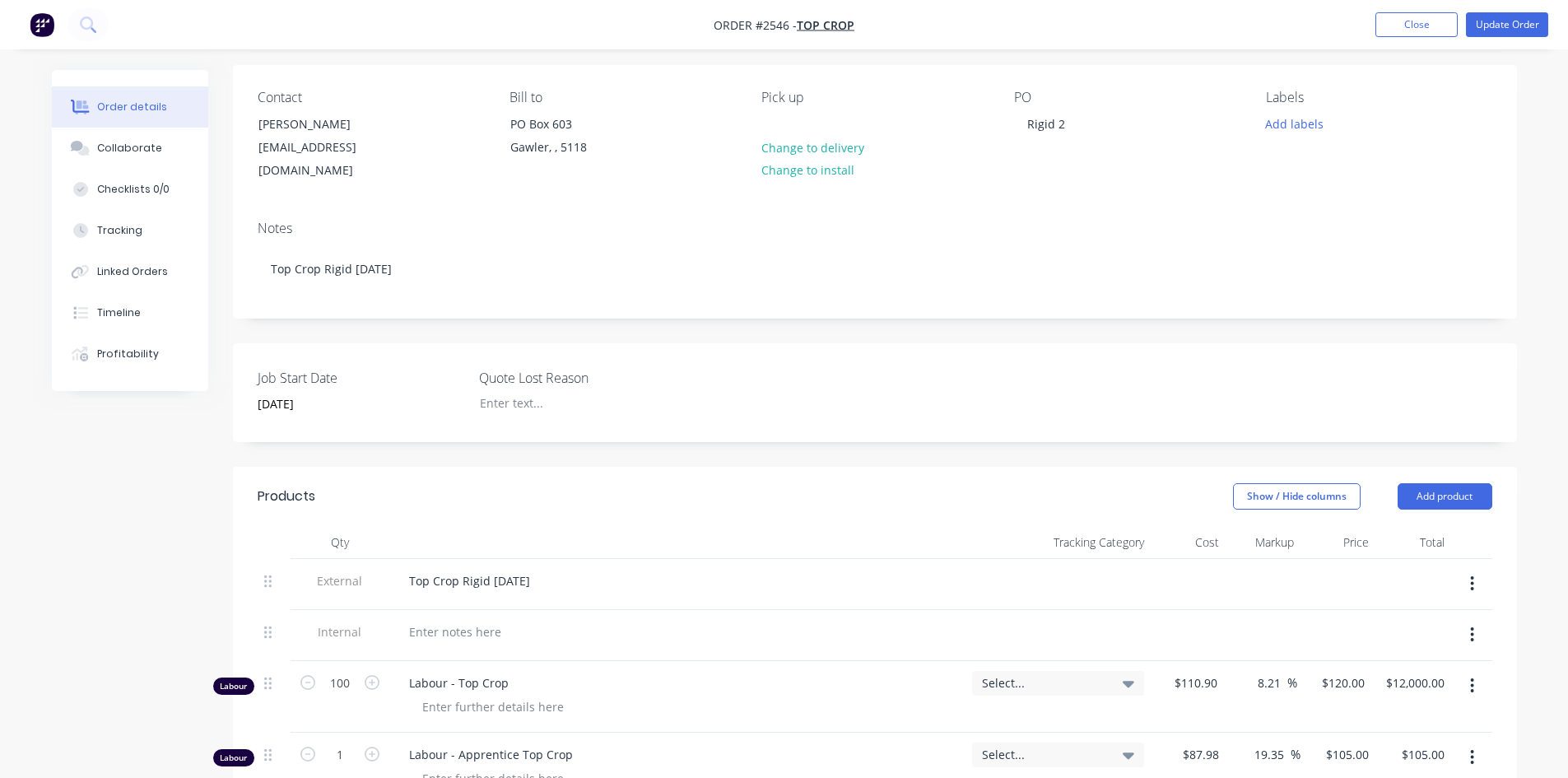
scroll to position [164, 0]
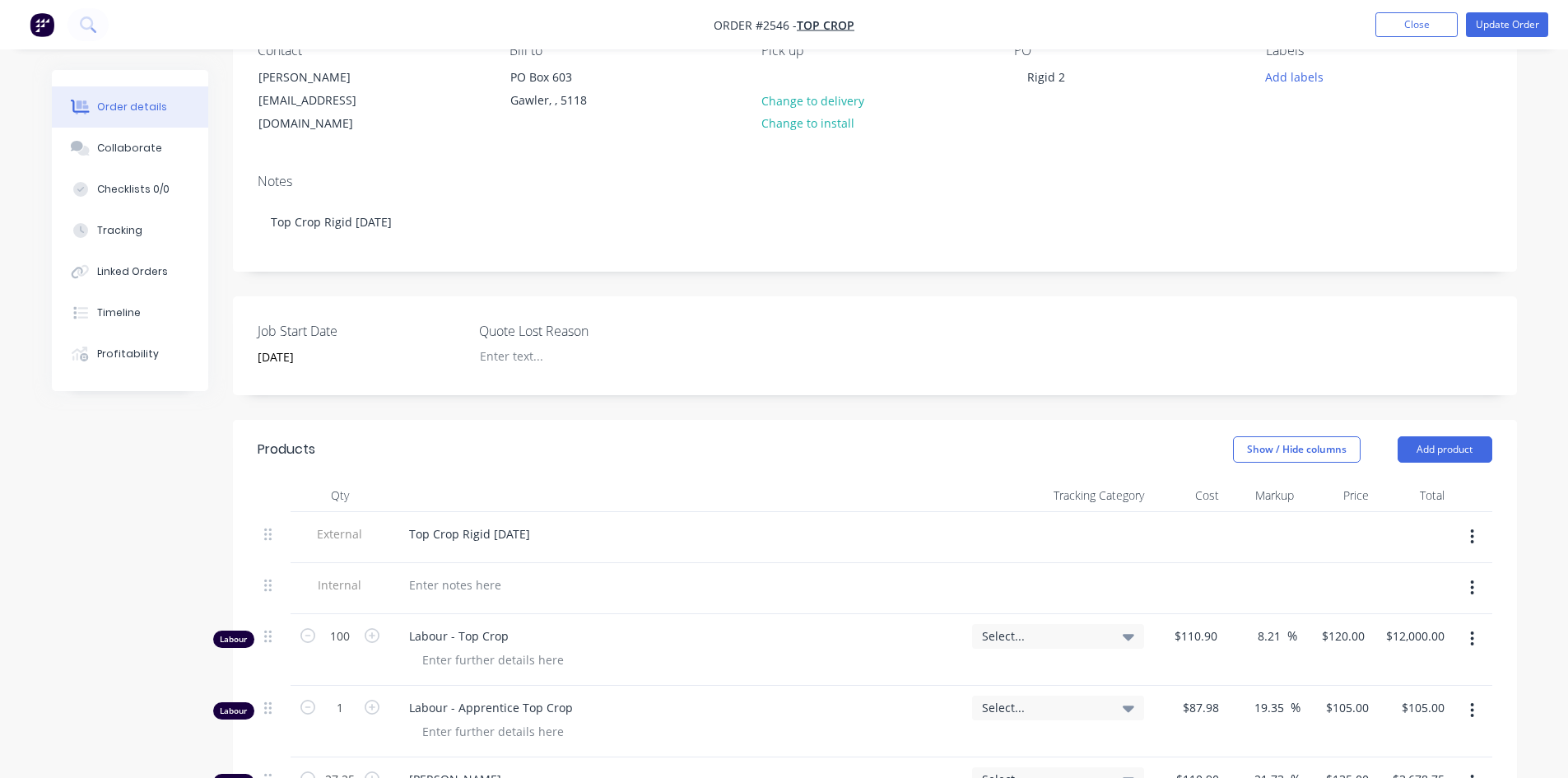
click at [589, 521] on div "Top Crop Rigid [DATE]" at bounding box center [677, 533] width 563 height 24
click at [1500, 27] on button "Update Order" at bounding box center [1506, 25] width 82 height 25
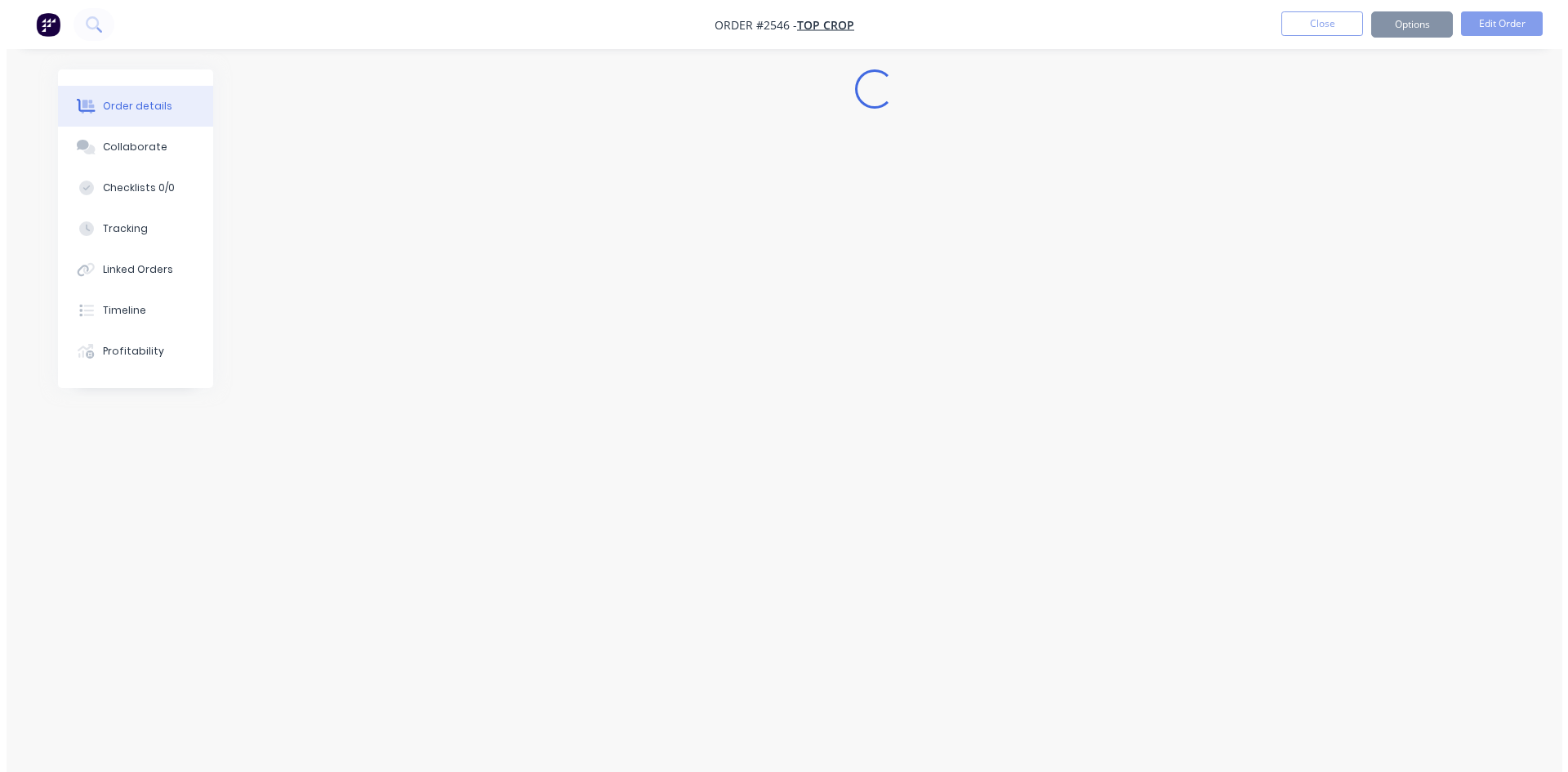
scroll to position [0, 0]
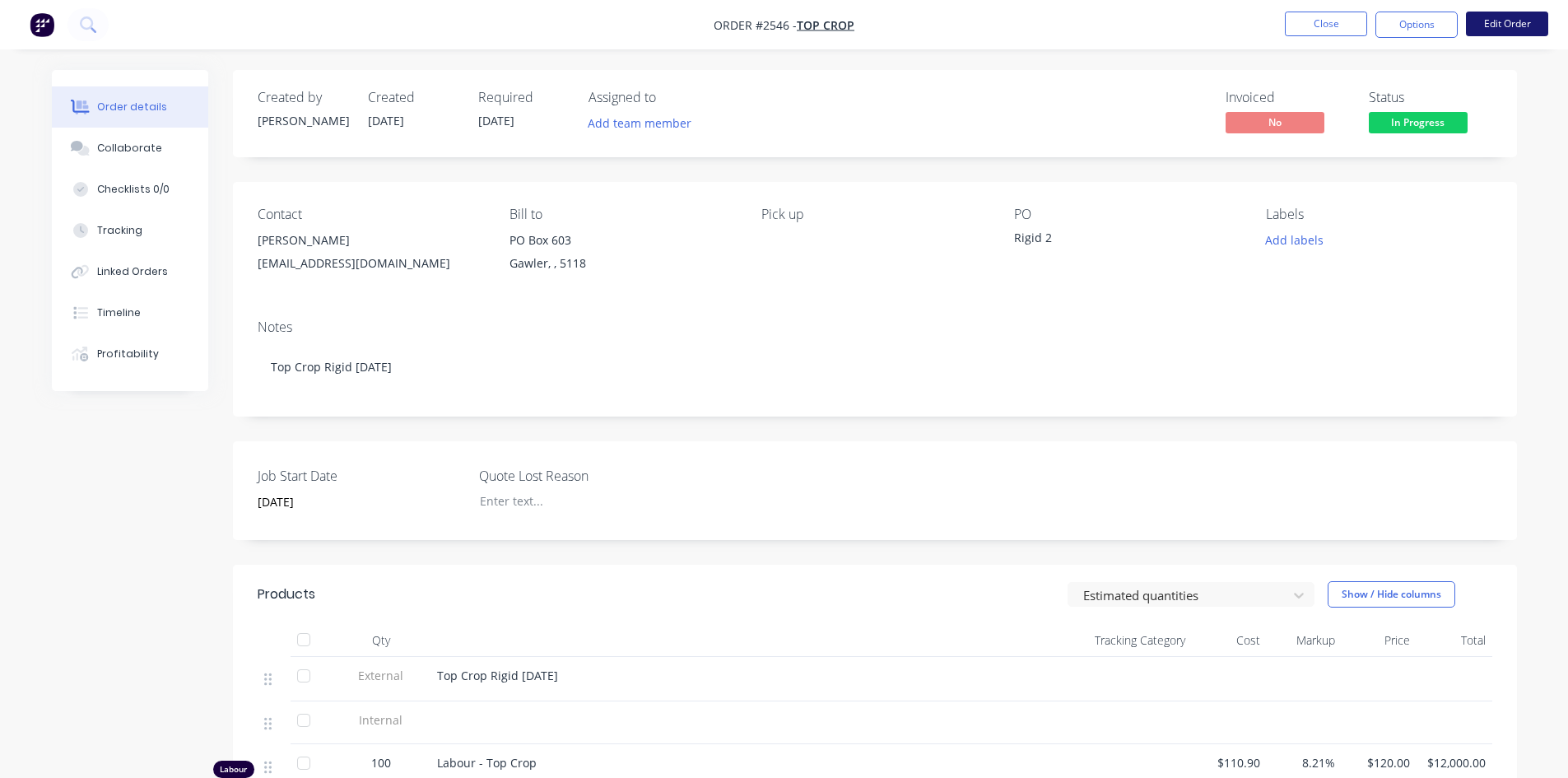
click at [1503, 21] on button "Edit Order" at bounding box center [1506, 24] width 82 height 25
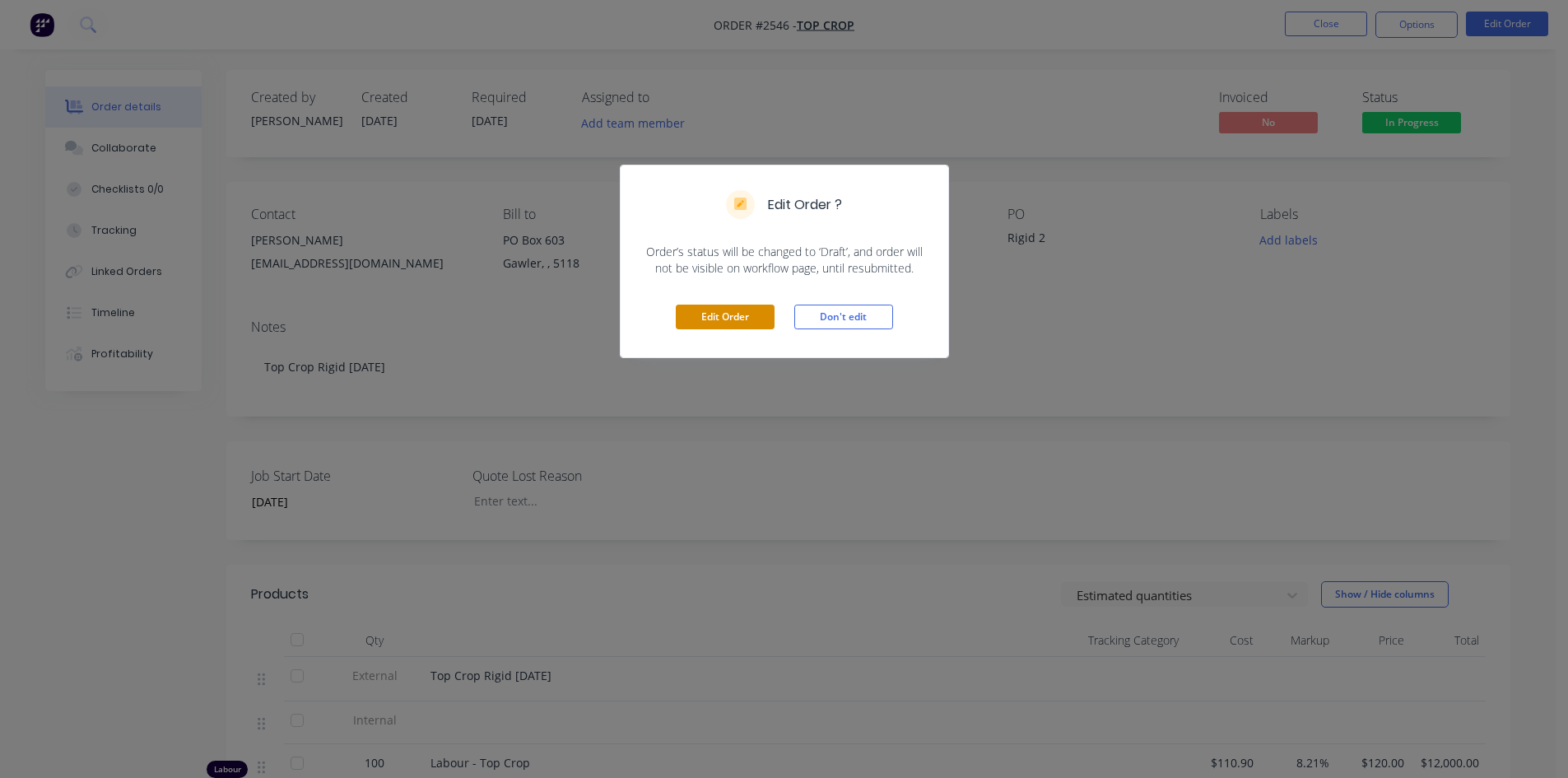
click at [723, 322] on button "Edit Order" at bounding box center [725, 317] width 98 height 25
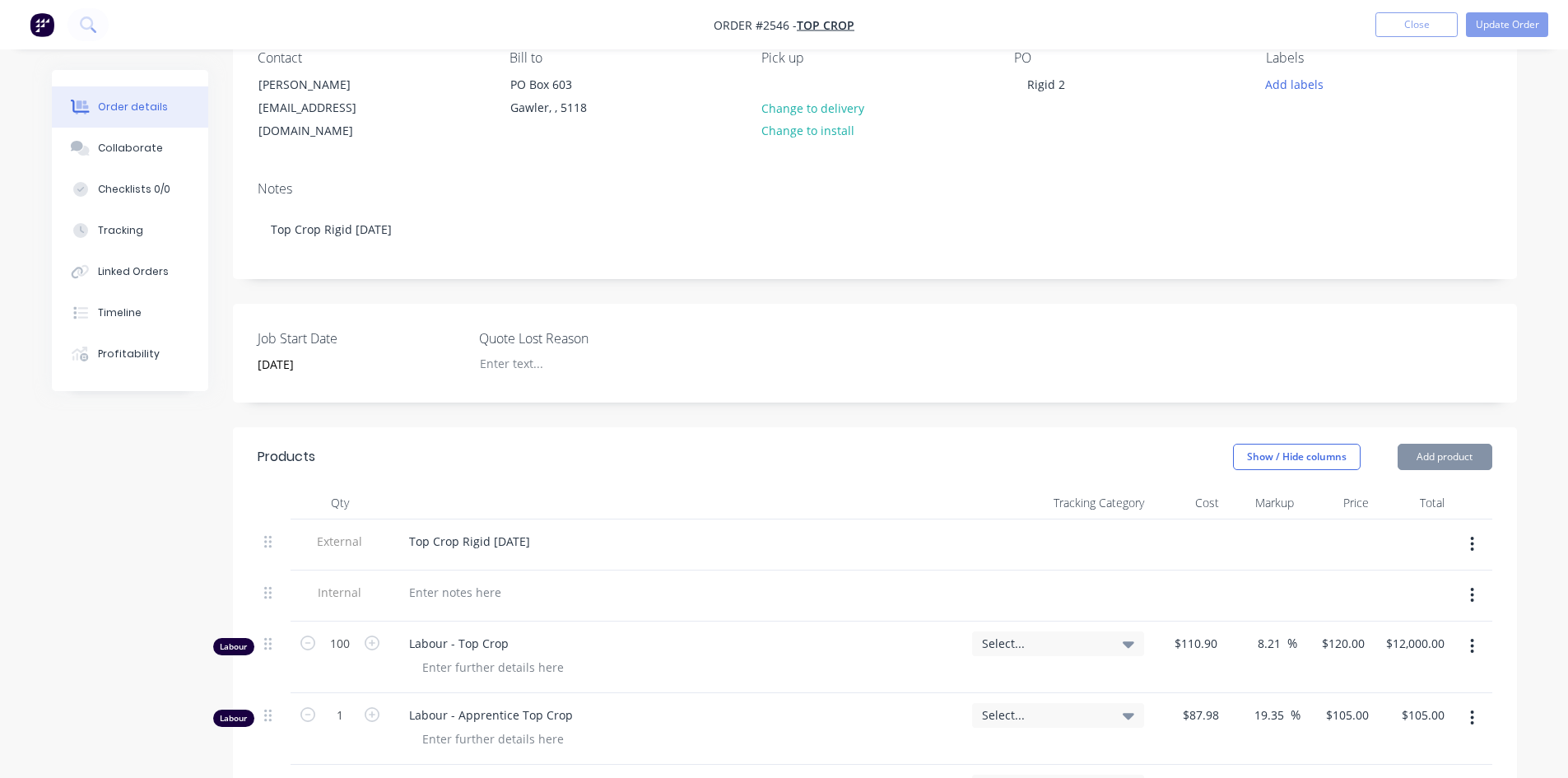
scroll to position [164, 0]
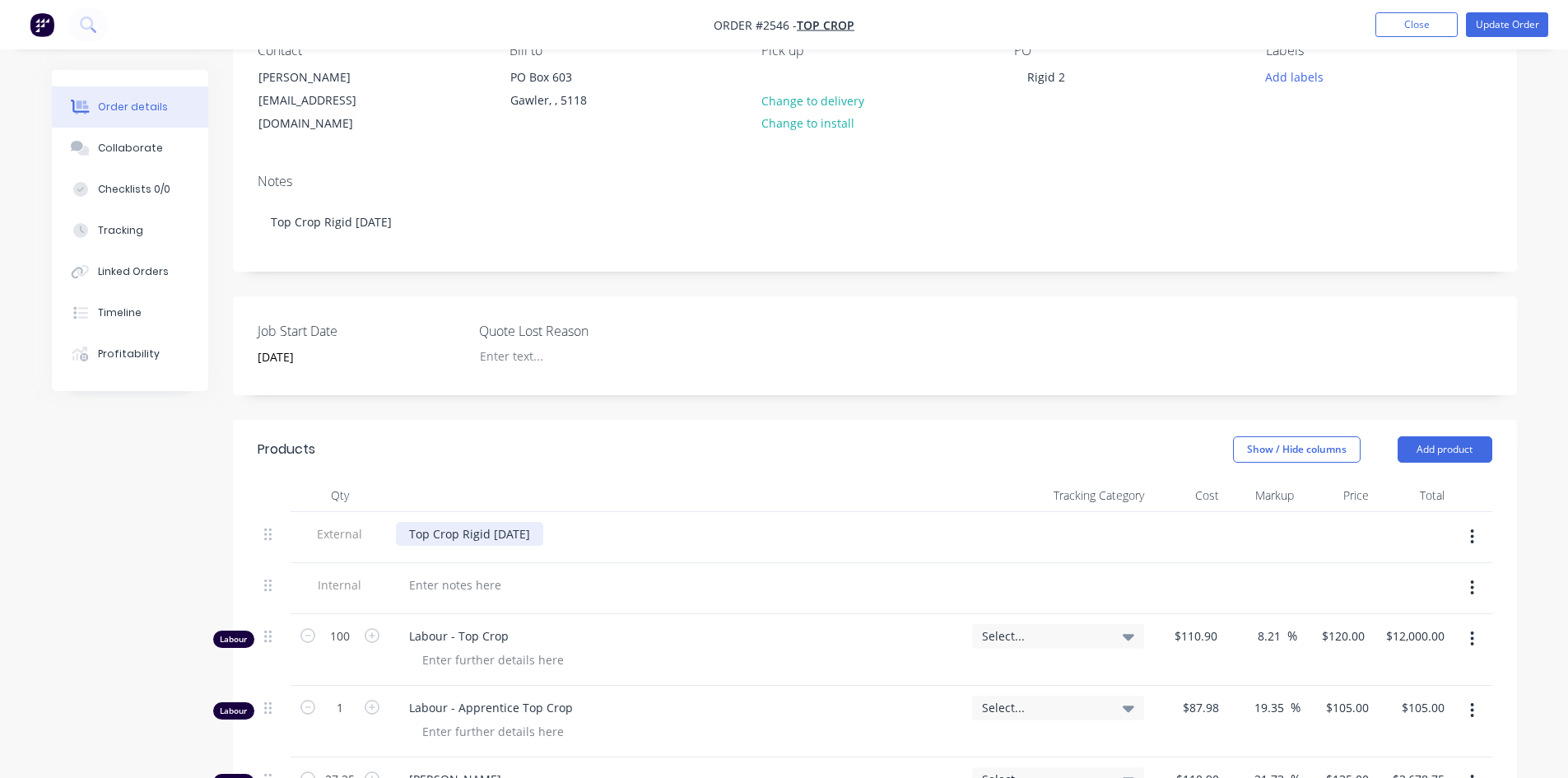
click at [544, 521] on div "Top Crop Rigid [DATE]" at bounding box center [469, 533] width 148 height 24
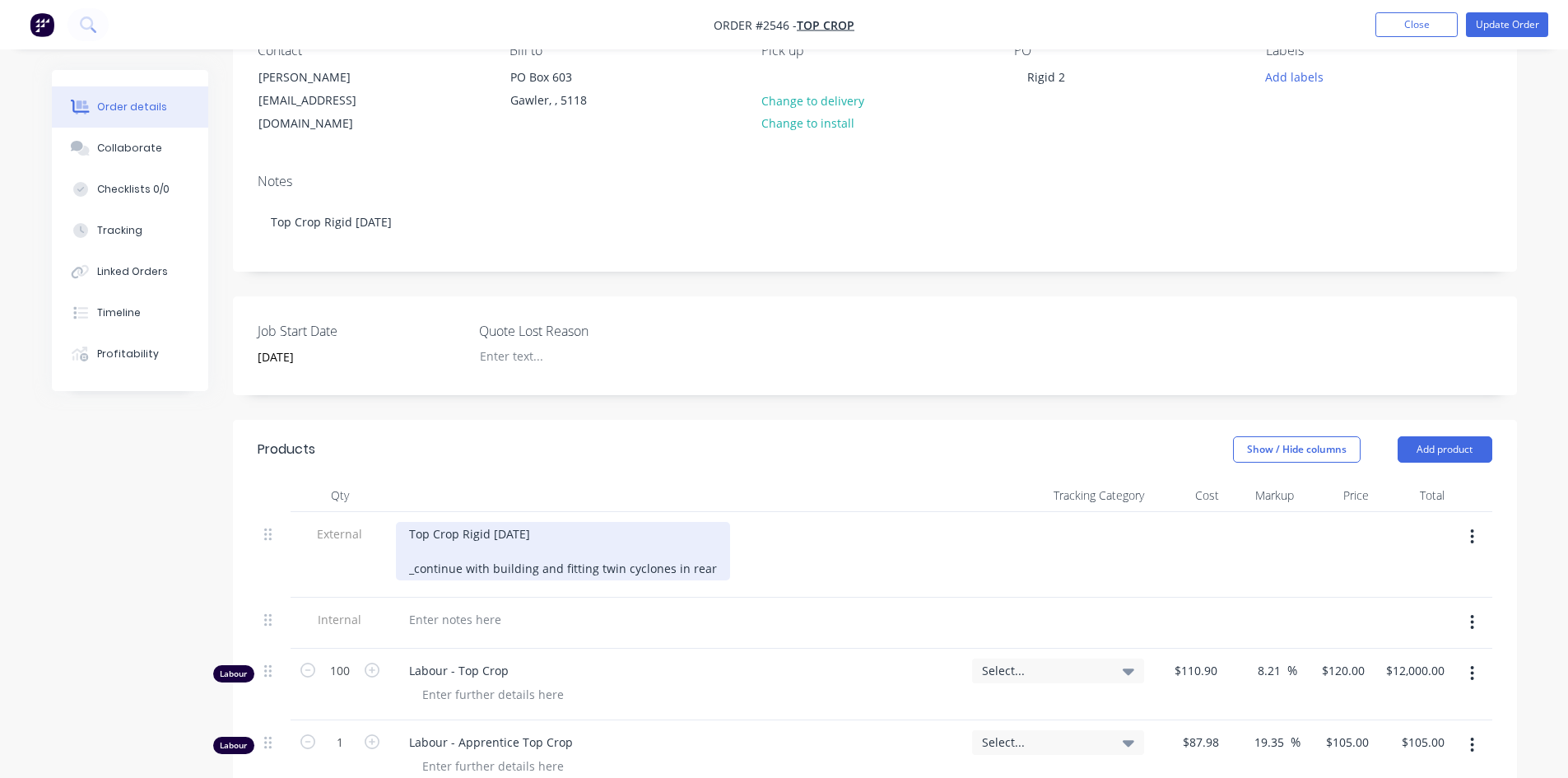
click at [410, 555] on div "Top Crop Rigid [DATE] _continue with building and fitting twin cyclones in rear" at bounding box center [563, 550] width 334 height 59
click at [713, 549] on div "Top Crop Rigid [DATE] - Continue with building and fitting twin cyclones in rear" at bounding box center [565, 550] width 338 height 59
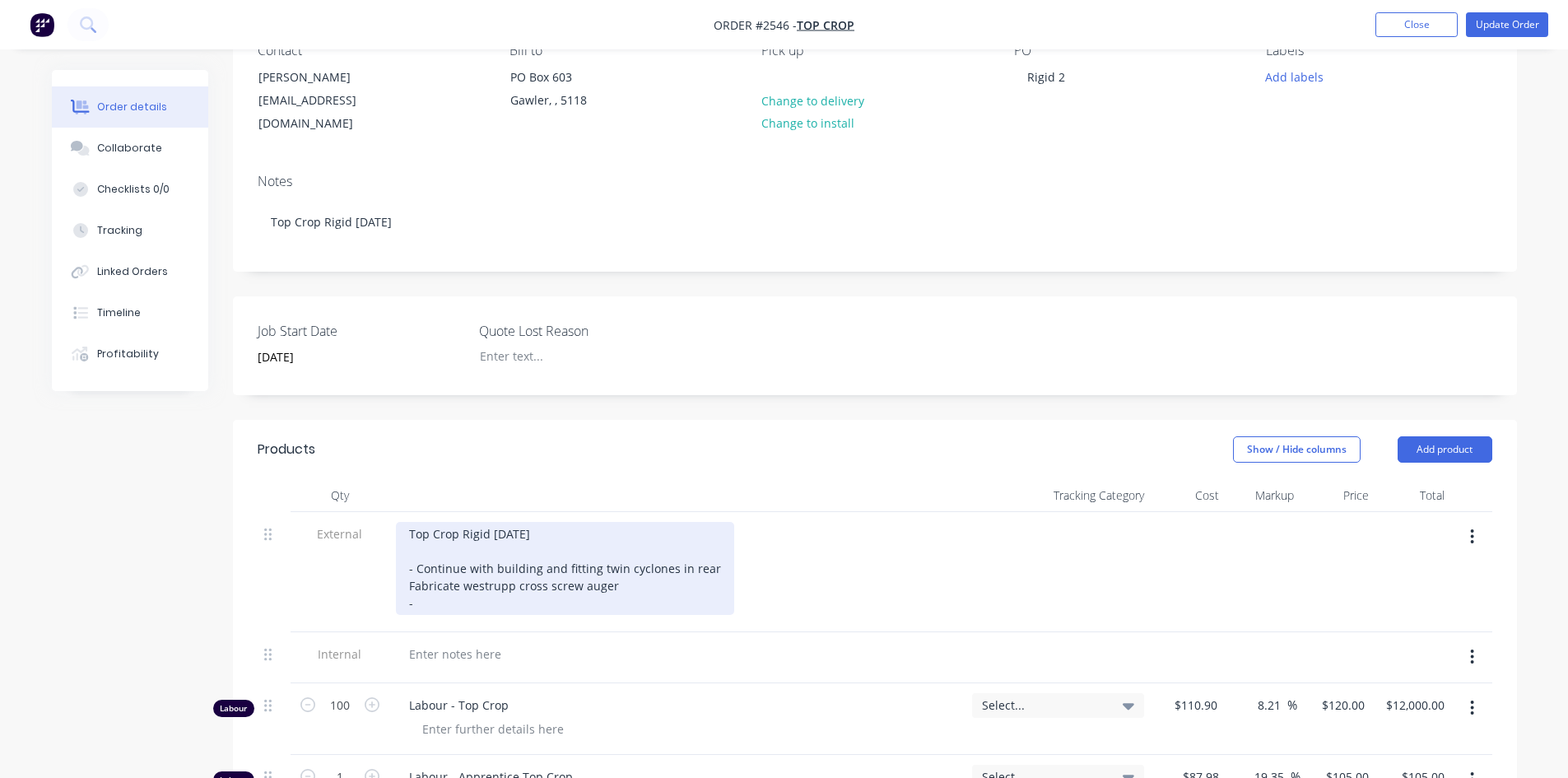
click at [406, 570] on div "Top Crop Rigid [DATE] - Continue with building and fitting twin cyclones in rea…" at bounding box center [565, 568] width 338 height 93
click at [432, 582] on div "Top Crop Rigid [DATE] - Continue with building and fitting twin cyclones in rea…" at bounding box center [565, 568] width 338 height 93
click at [414, 570] on div "Top Crop Rigid [DATE] - Continue with building and fitting twin cyclones in rea…" at bounding box center [565, 568] width 338 height 93
click at [459, 586] on div "Top Crop Rigid [DATE] - Continue with building and fitting twin cyclones in rea…" at bounding box center [565, 568] width 338 height 93
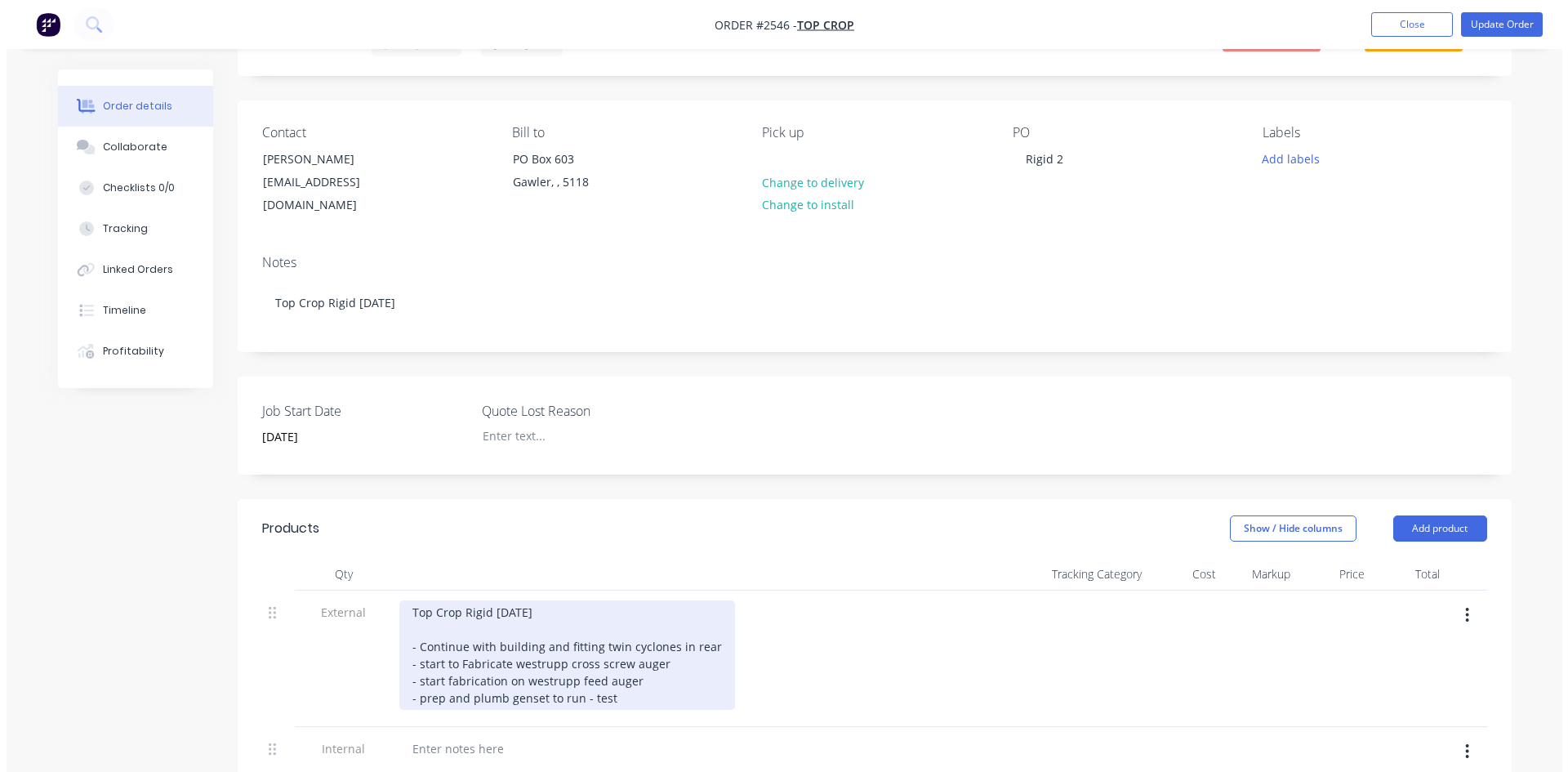
scroll to position [0, 0]
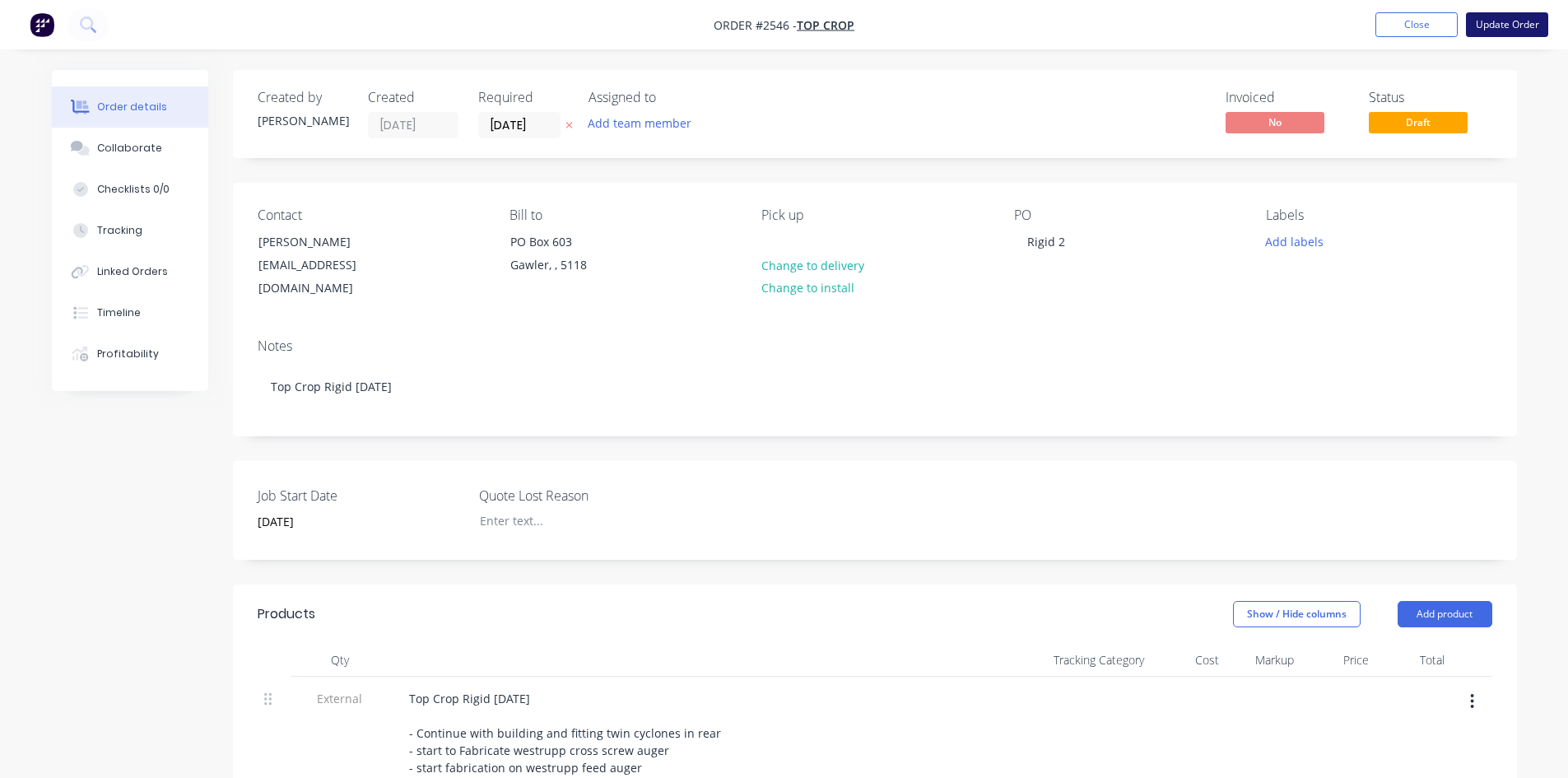
click at [1513, 24] on button "Update Order" at bounding box center [1506, 25] width 82 height 25
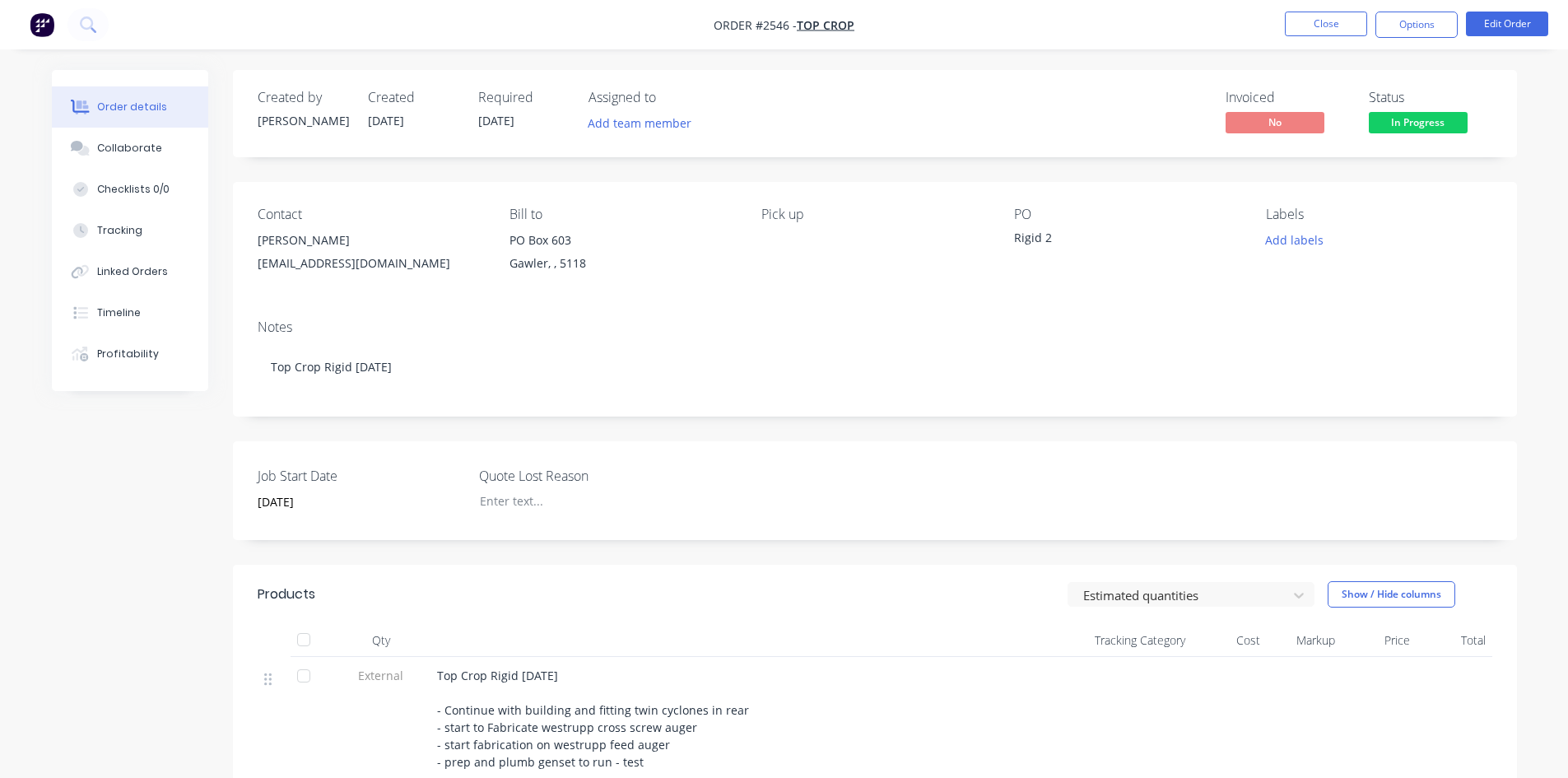
click at [1308, 9] on nav "Order #2546 - Top Crop Close Options Edit Order" at bounding box center [784, 24] width 1568 height 49
click at [1311, 19] on button "Close" at bounding box center [1326, 24] width 82 height 25
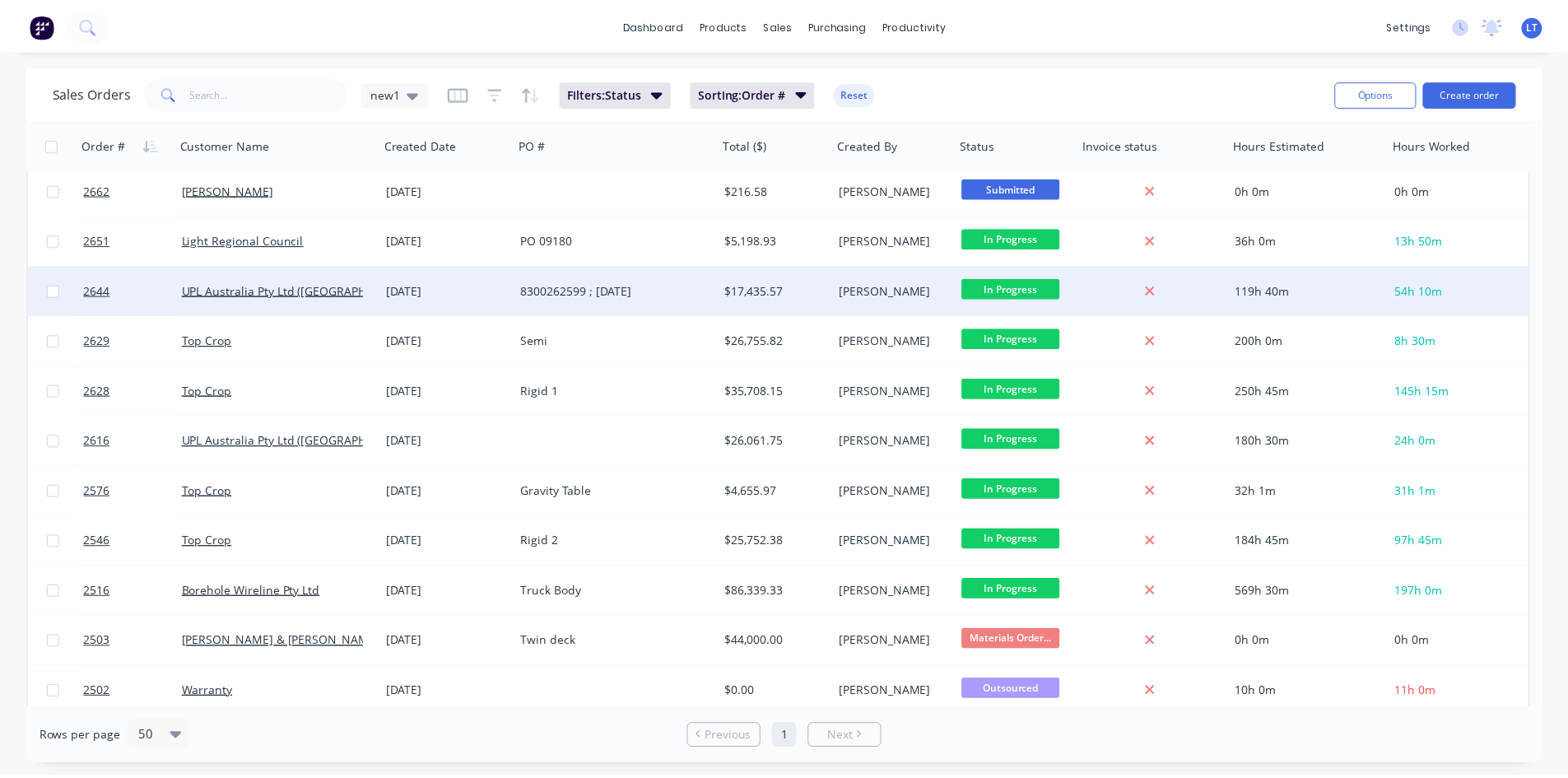
scroll to position [716, 0]
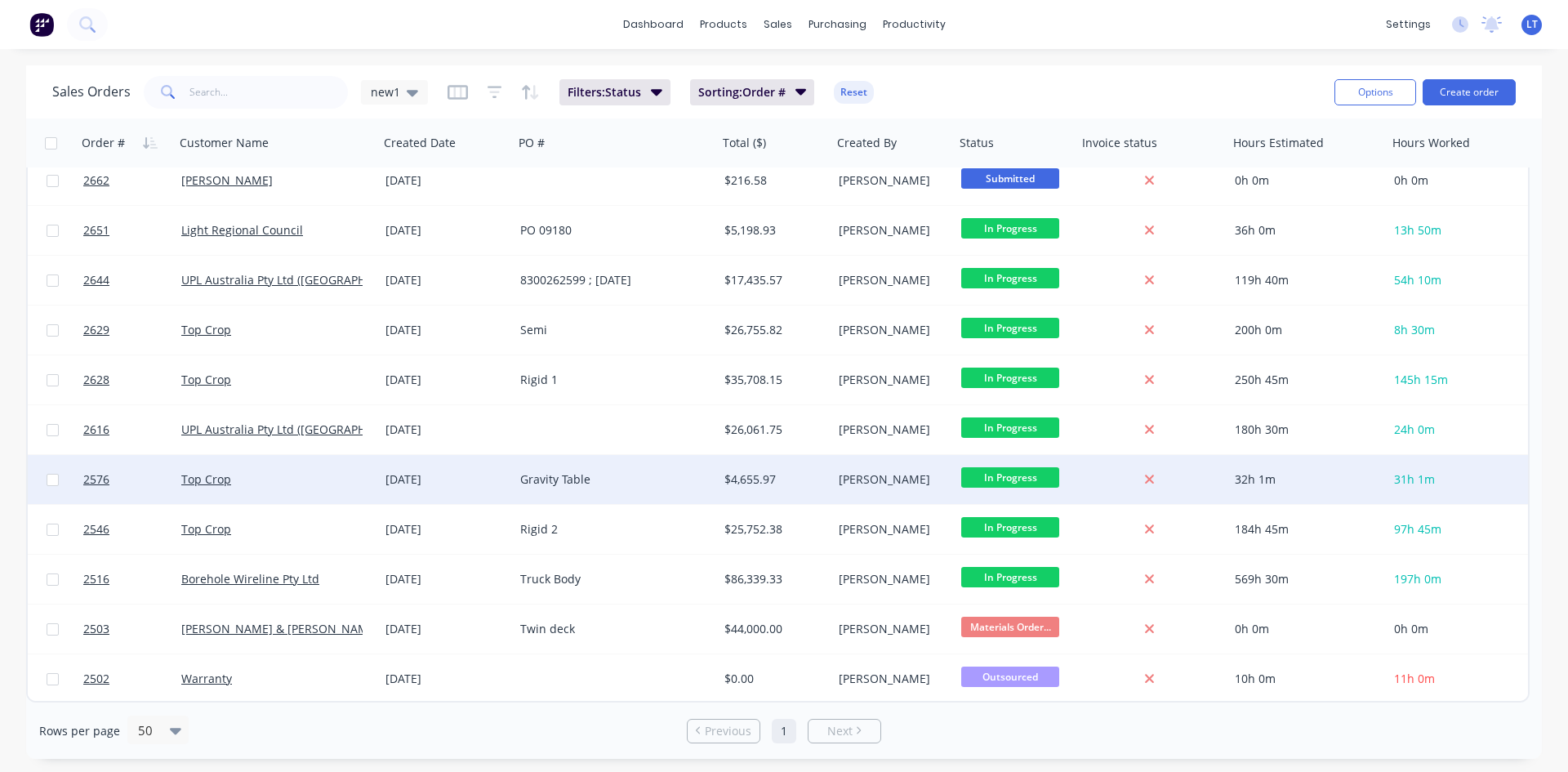
click at [331, 481] on div "Top Crop" at bounding box center [271, 479] width 181 height 16
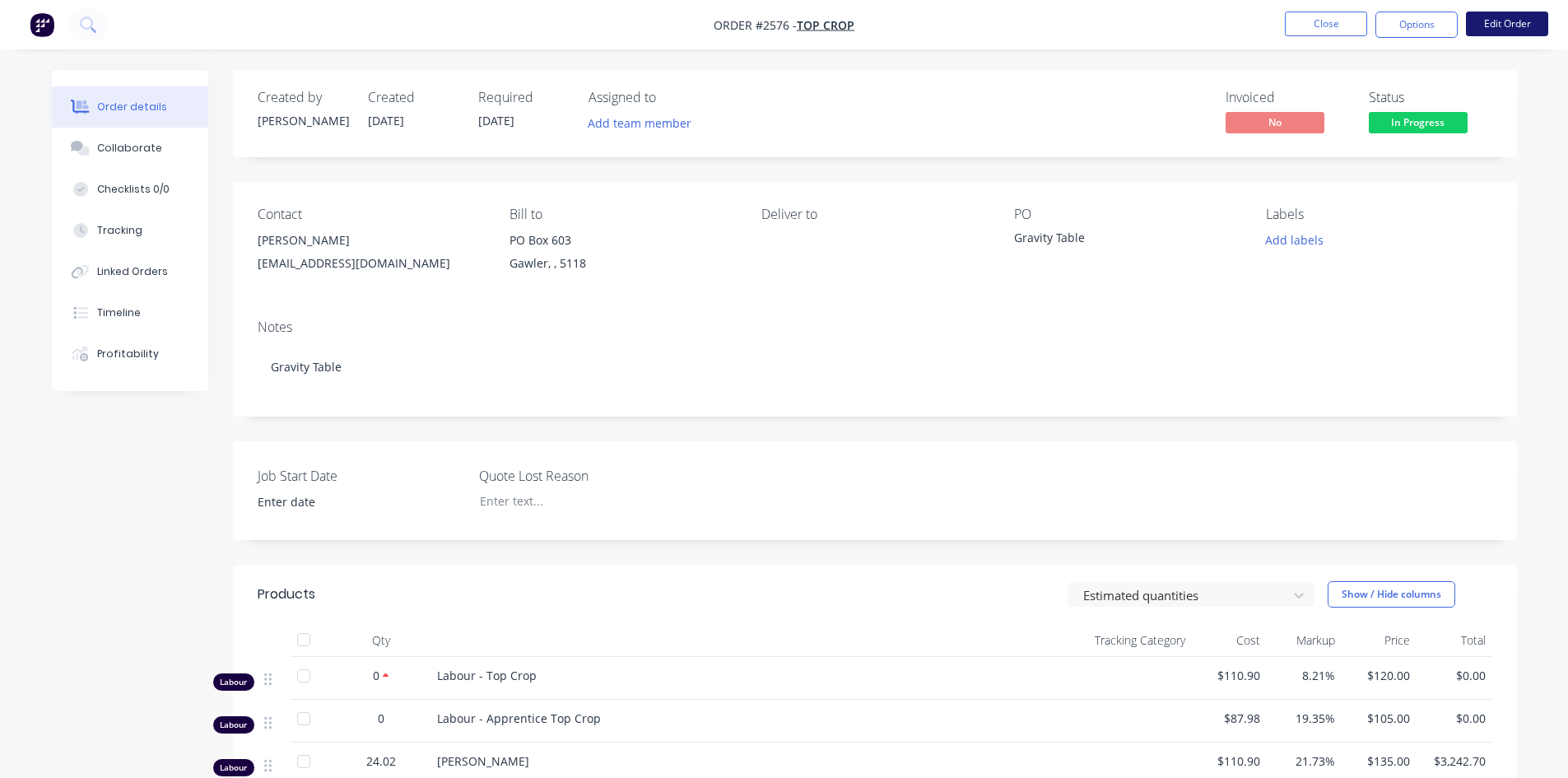
click at [1495, 25] on button "Edit Order" at bounding box center [1506, 24] width 82 height 25
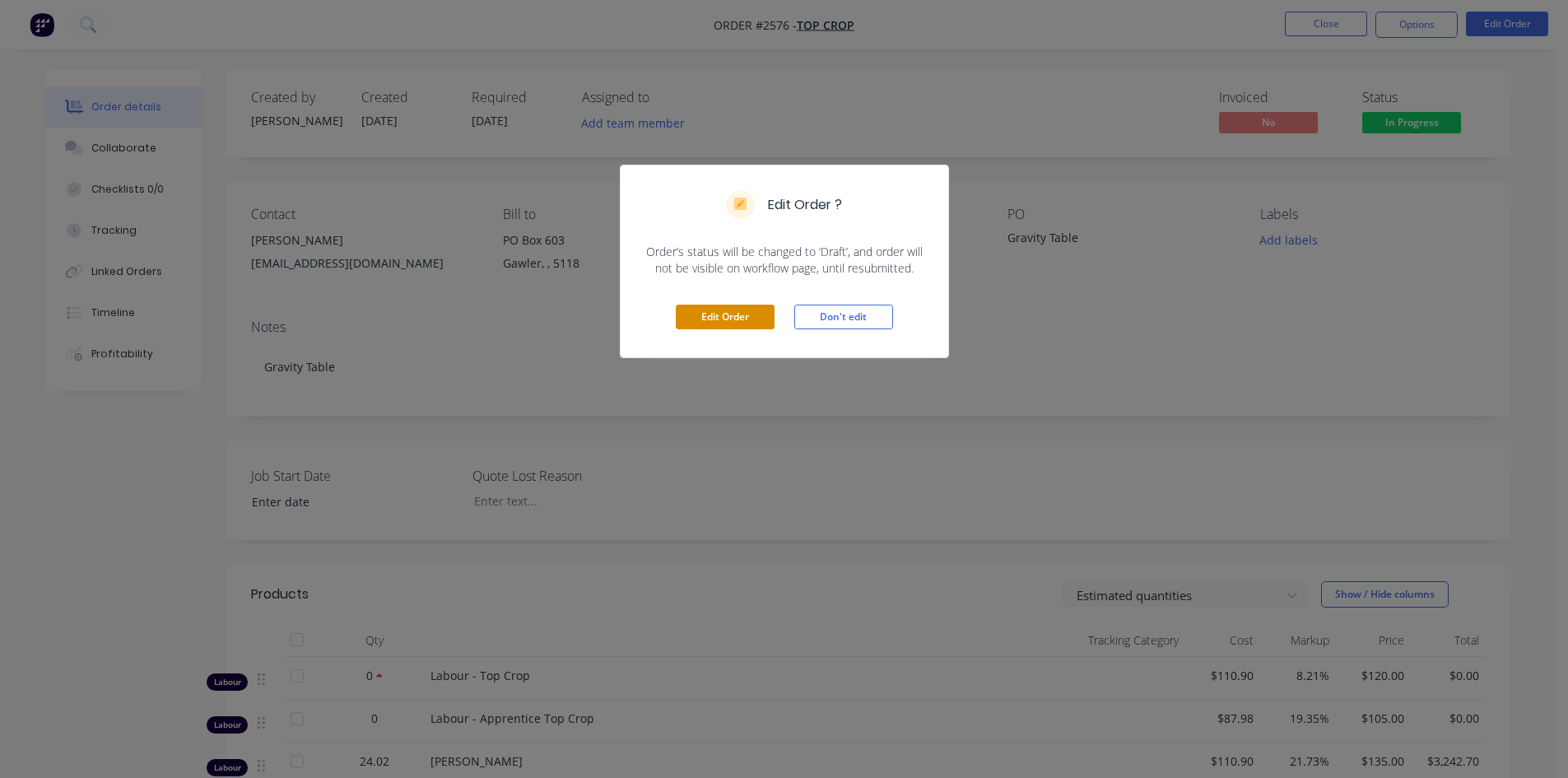
click at [735, 324] on button "Edit Order" at bounding box center [725, 317] width 98 height 25
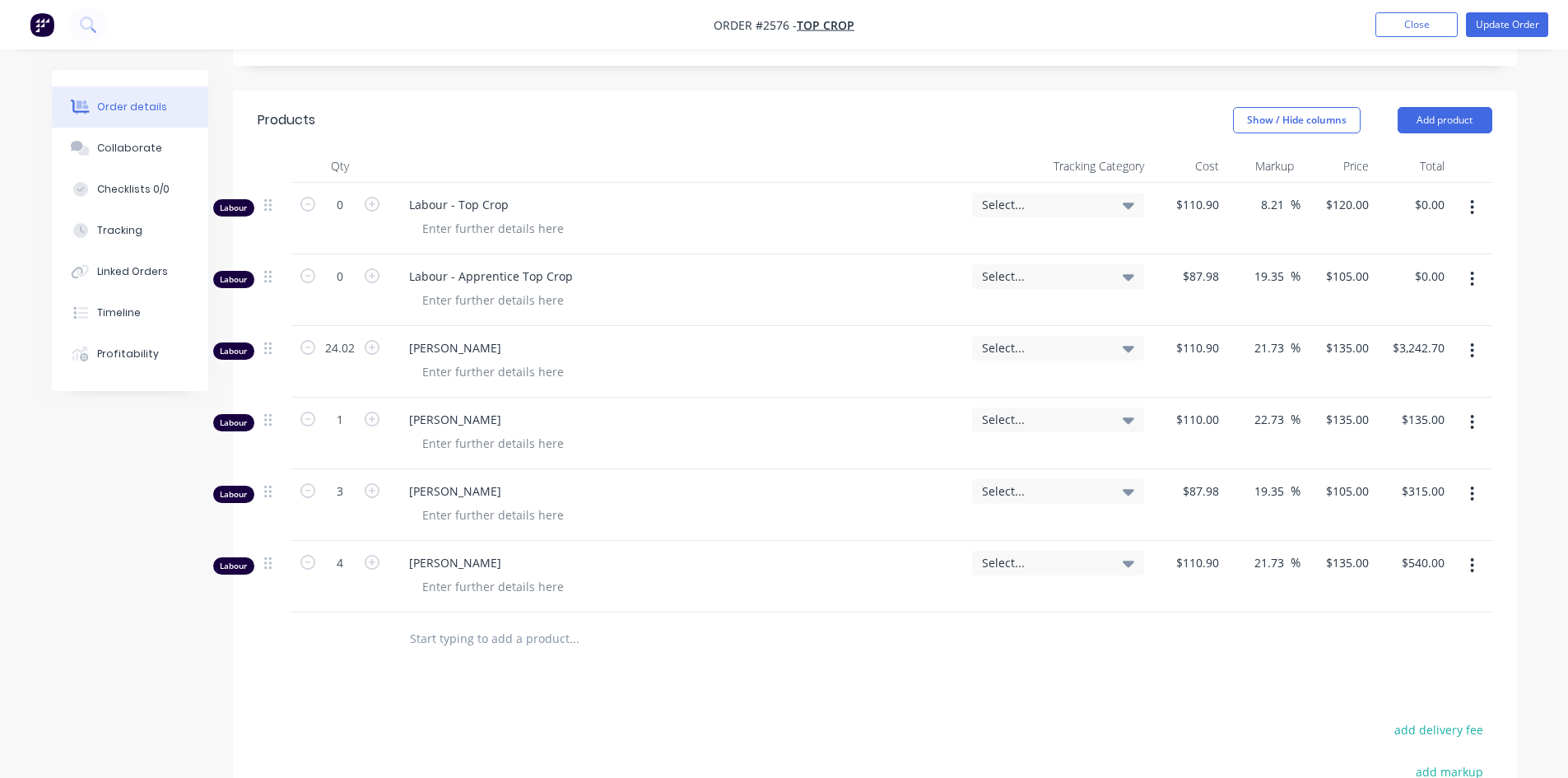
scroll to position [411, 0]
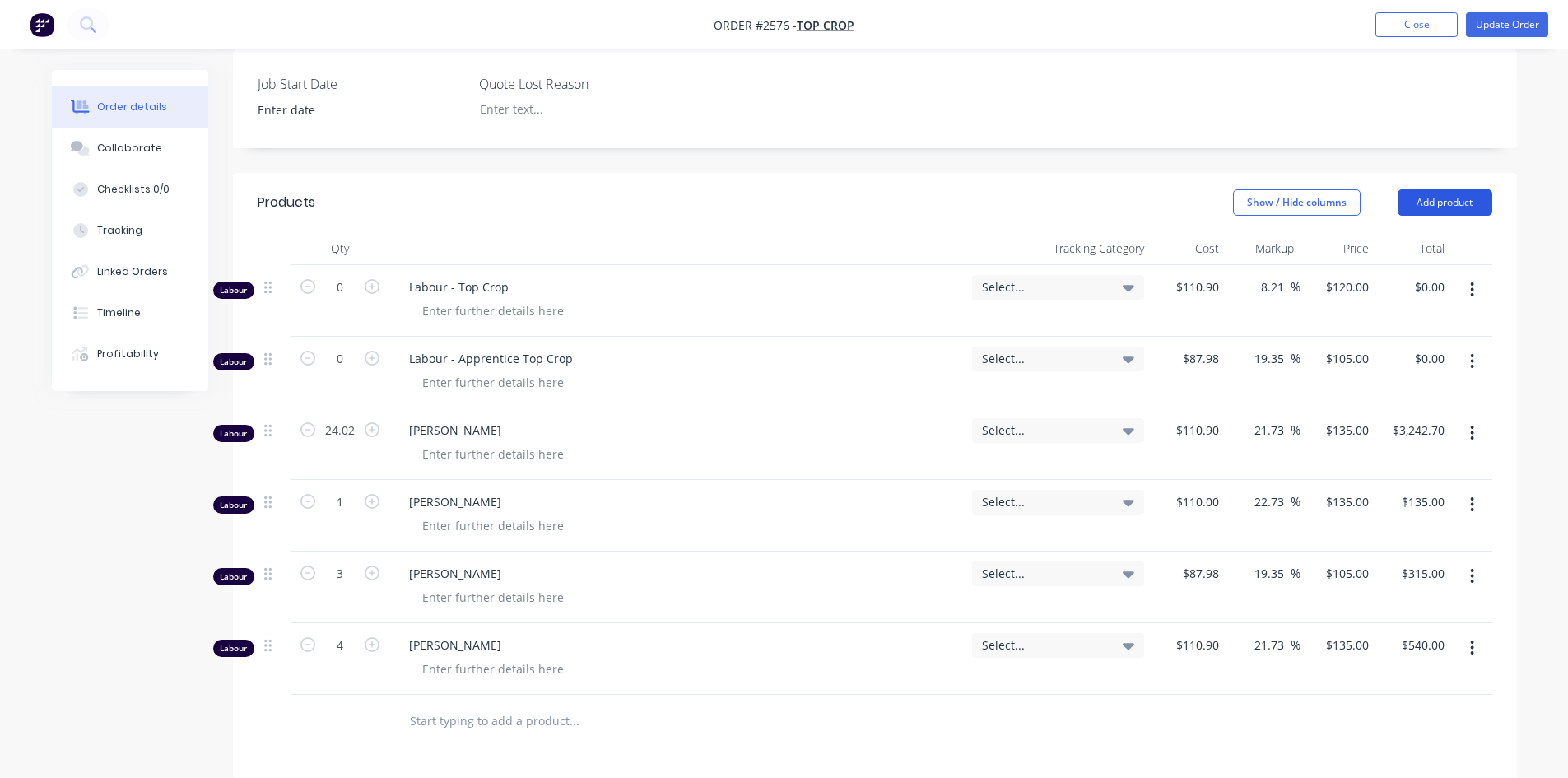
click at [1439, 189] on button "Add product" at bounding box center [1444, 202] width 95 height 26
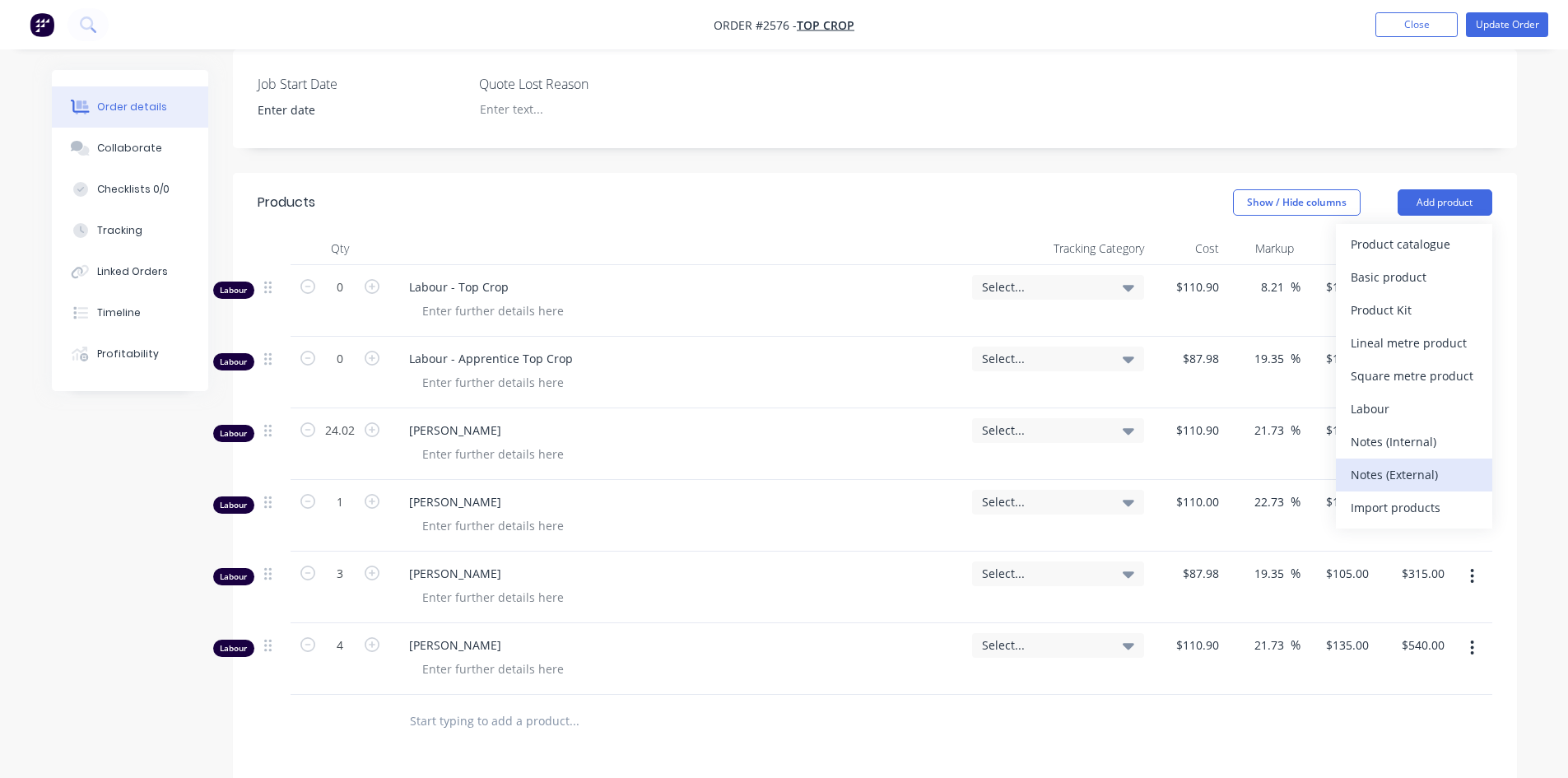
click at [1424, 462] on div "Notes (External)" at bounding box center [1414, 474] width 126 height 24
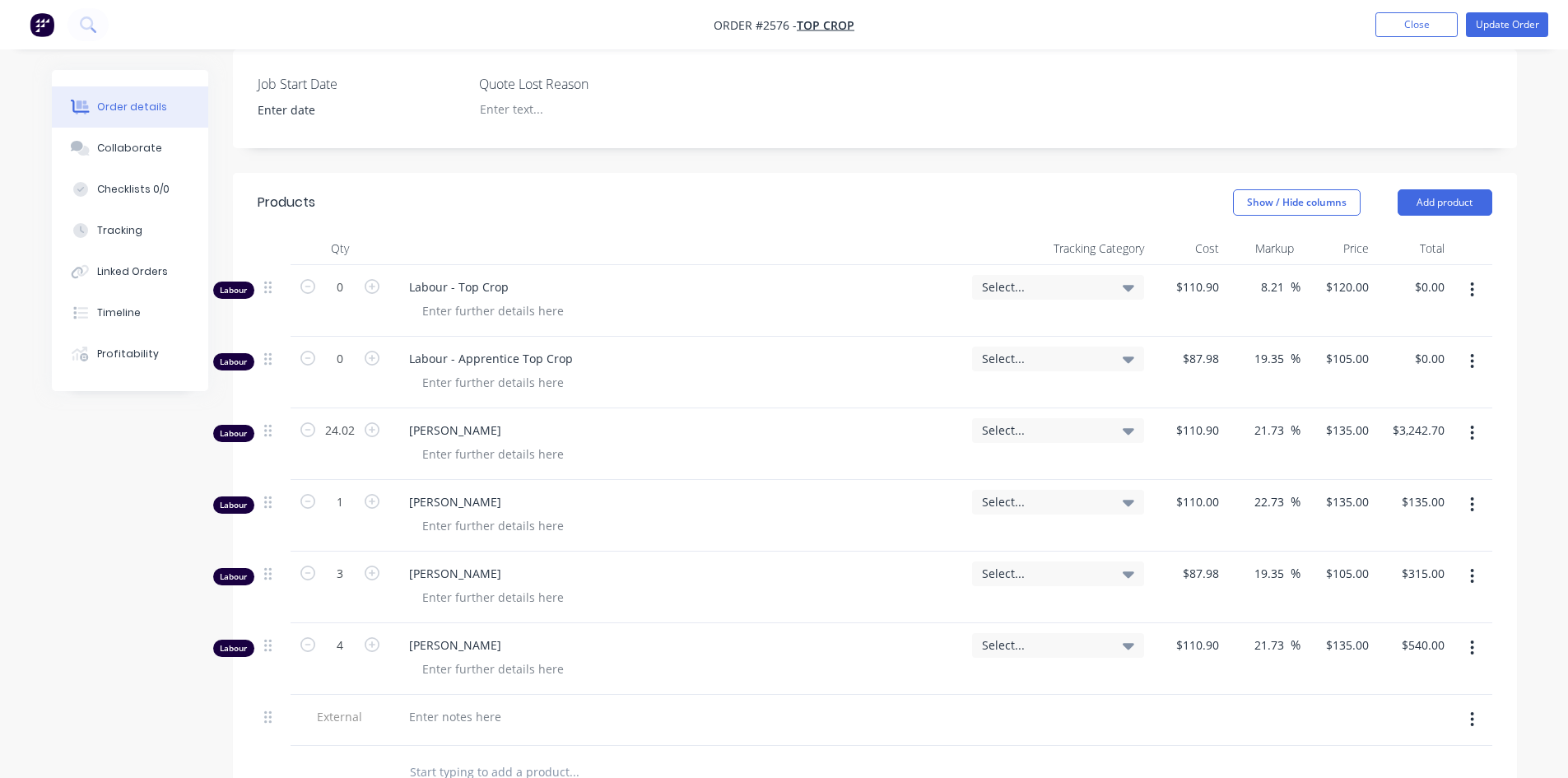
scroll to position [414, 0]
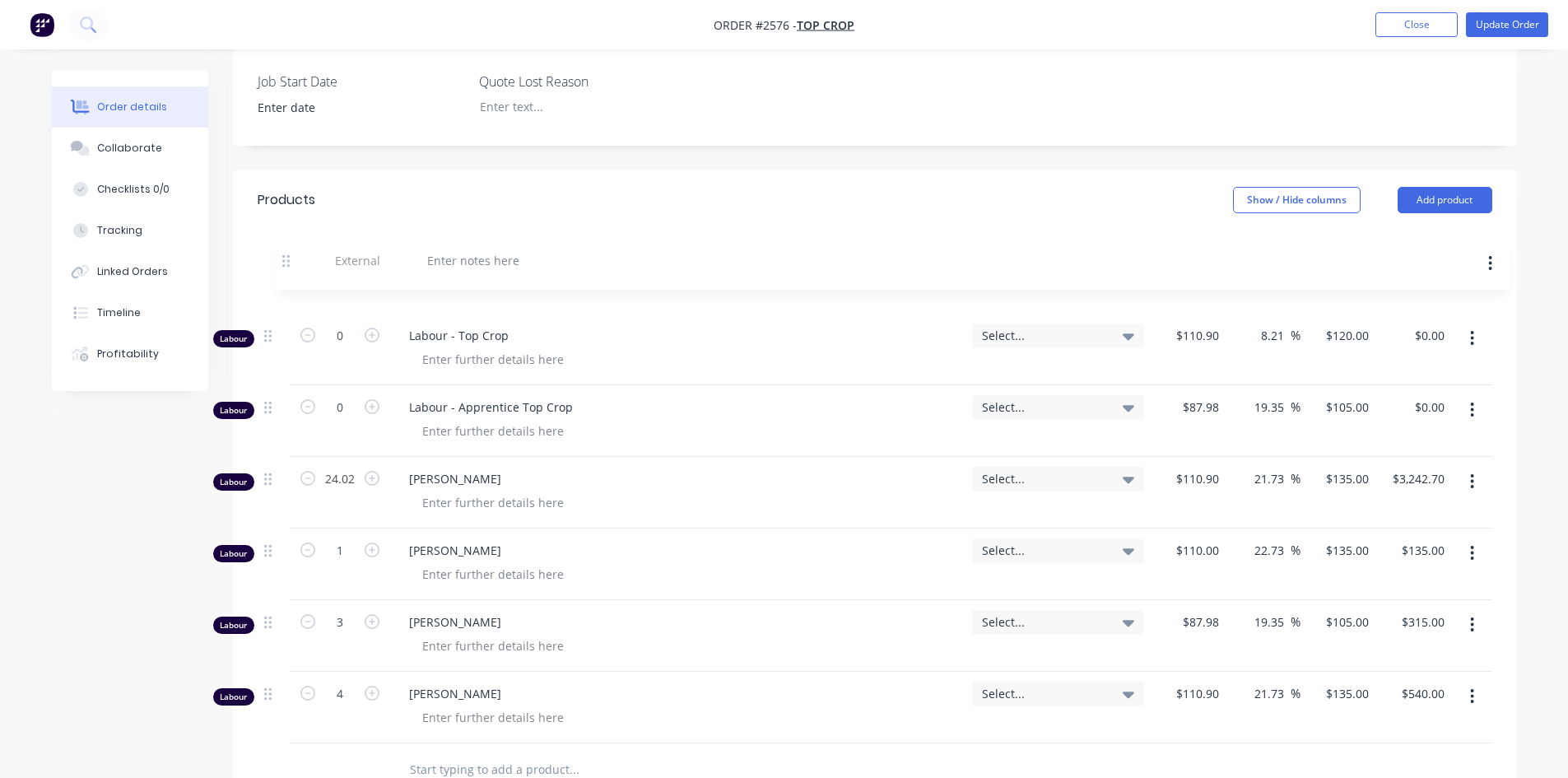
drag, startPoint x: 270, startPoint y: 699, endPoint x: 292, endPoint y: 248, distance: 451.5
click at [292, 263] on div "Labour 0 Labour - Top Crop Select... $110.90 $110.90 8.21 8.21 % $120.00 $120.0…" at bounding box center [875, 503] width 1235 height 481
click at [433, 272] on div at bounding box center [455, 284] width 119 height 24
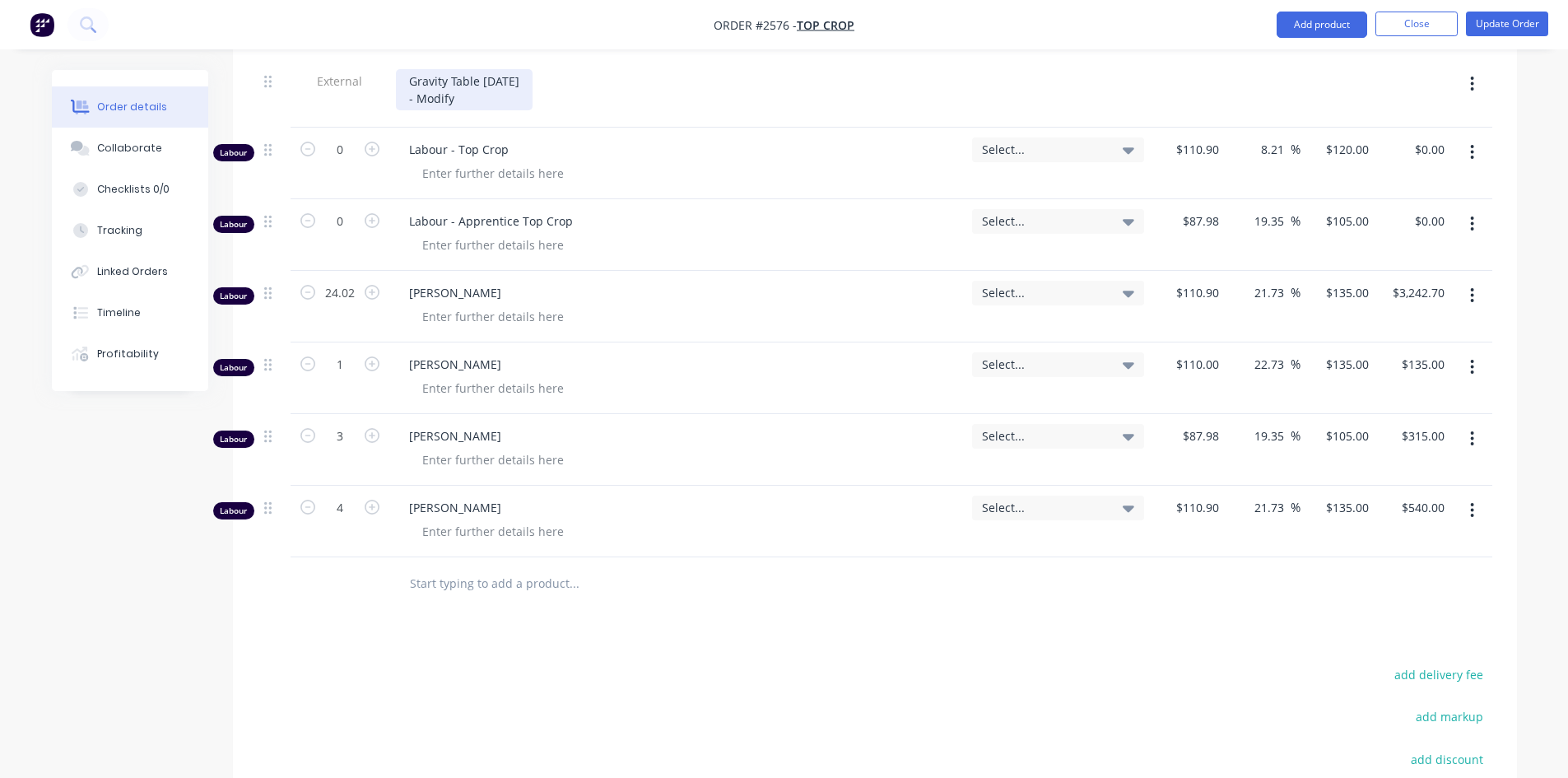
scroll to position [578, 0]
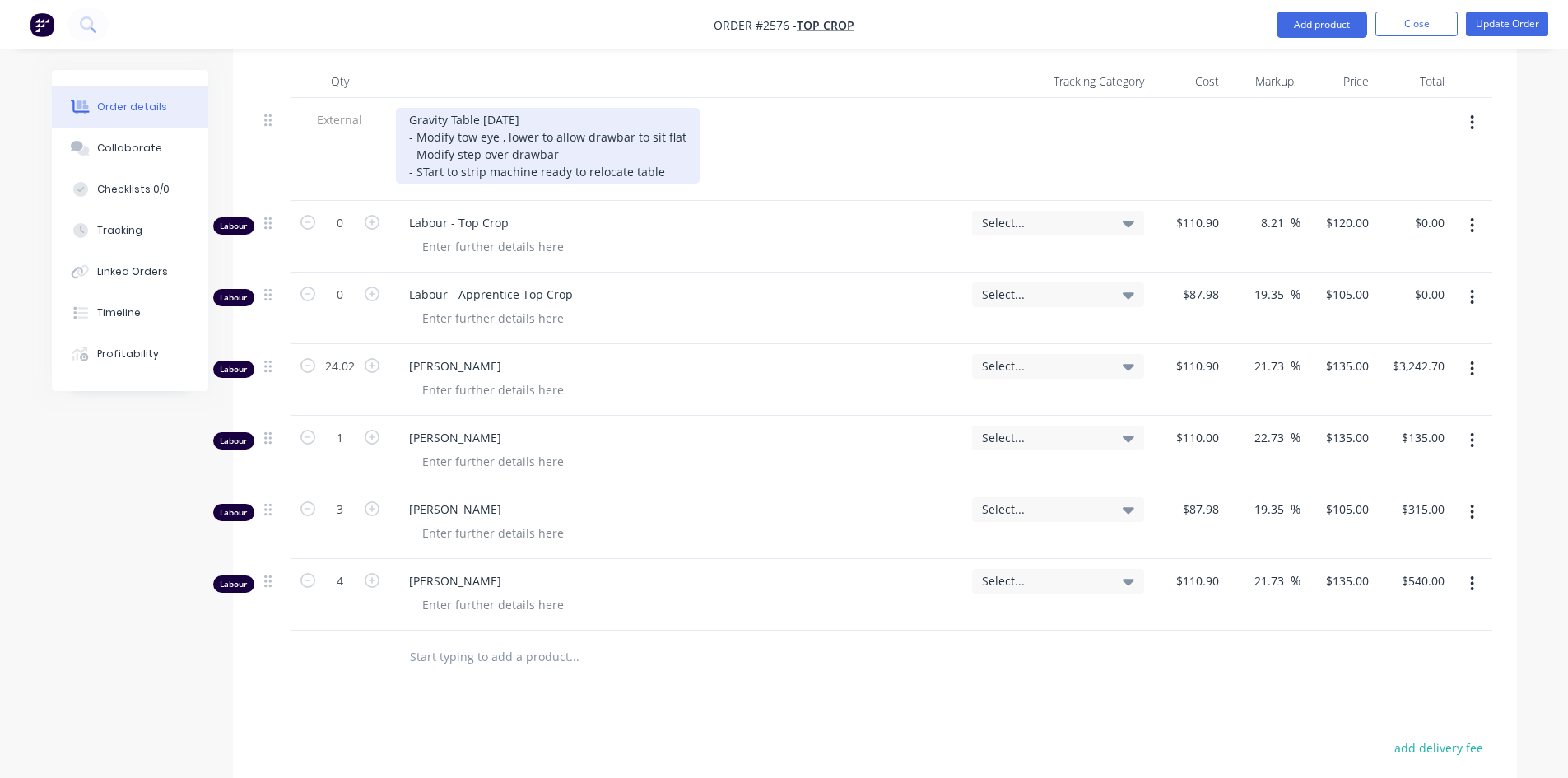
click at [426, 156] on div "Gravity Table [DATE] - Modify tow eye , lower to allow drawbar to sit flat - Mo…" at bounding box center [547, 146] width 304 height 75
click at [661, 150] on div "Gravity Table [DATE] - Modify tow eye , lower to allow drawbar to sit flat - Mo…" at bounding box center [547, 146] width 304 height 75
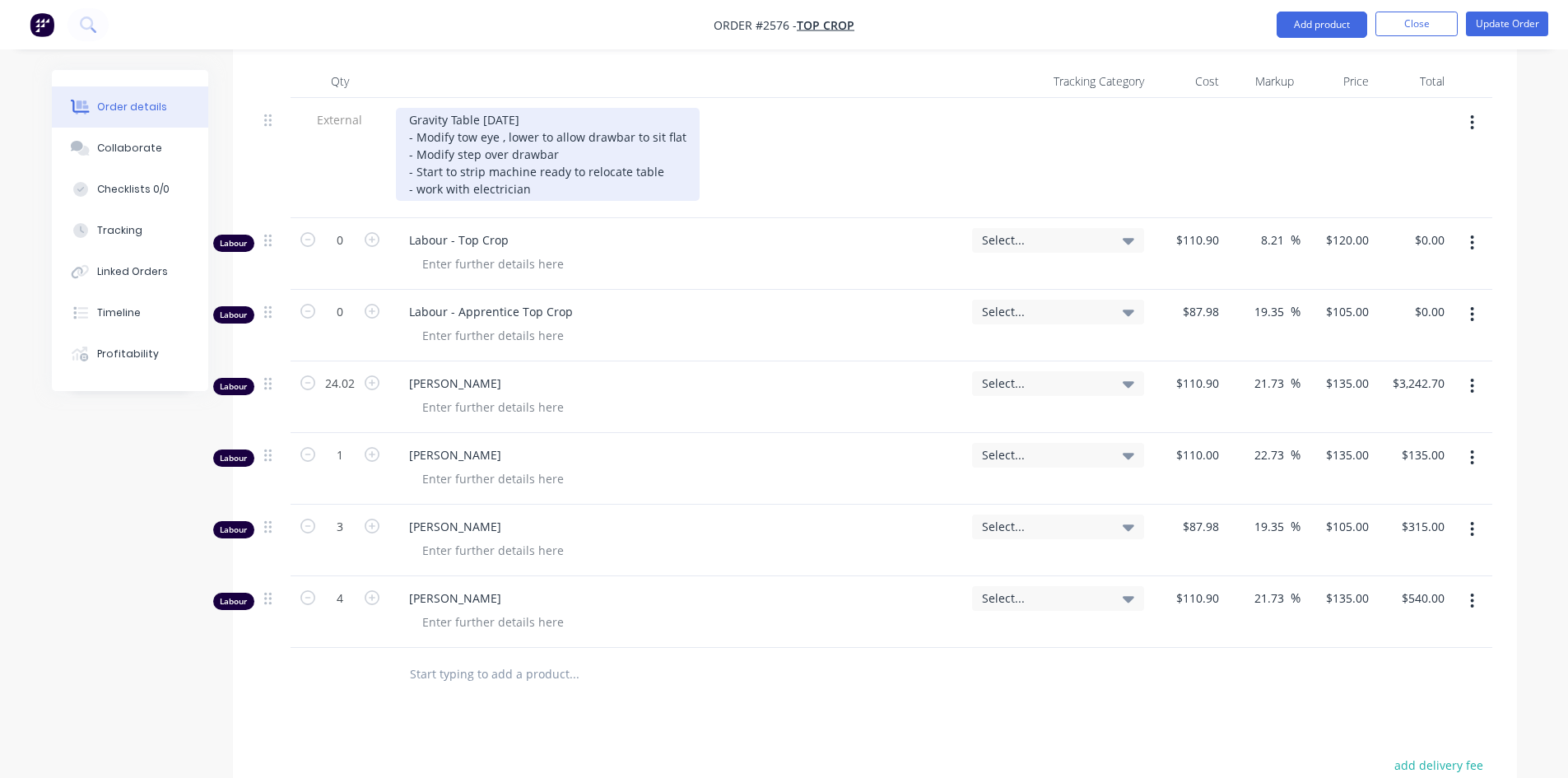
click at [417, 171] on div "Gravity Table [DATE] - Modify tow eye , lower to allow drawbar to sit flat - Mo…" at bounding box center [547, 154] width 304 height 93
click at [550, 174] on div "Gravity Table [DATE] - Modify tow eye , lower to allow drawbar to sit flat - Mo…" at bounding box center [547, 154] width 304 height 93
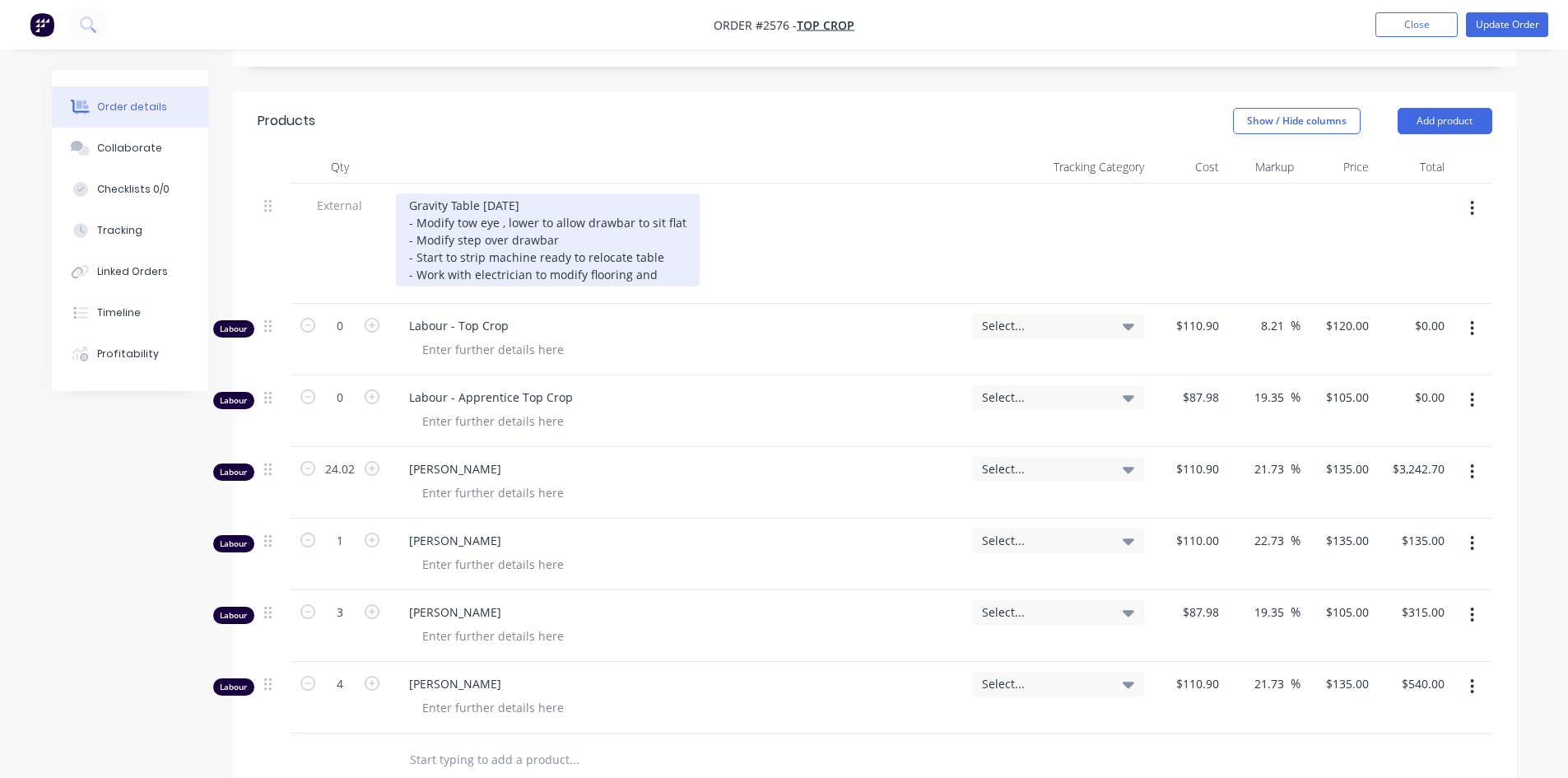
scroll to position [493, 0]
click at [654, 242] on div "Gravity Table [DATE] - Modify tow eye , lower to allow drawbar to sit flat - Mo…" at bounding box center [582, 238] width 373 height 93
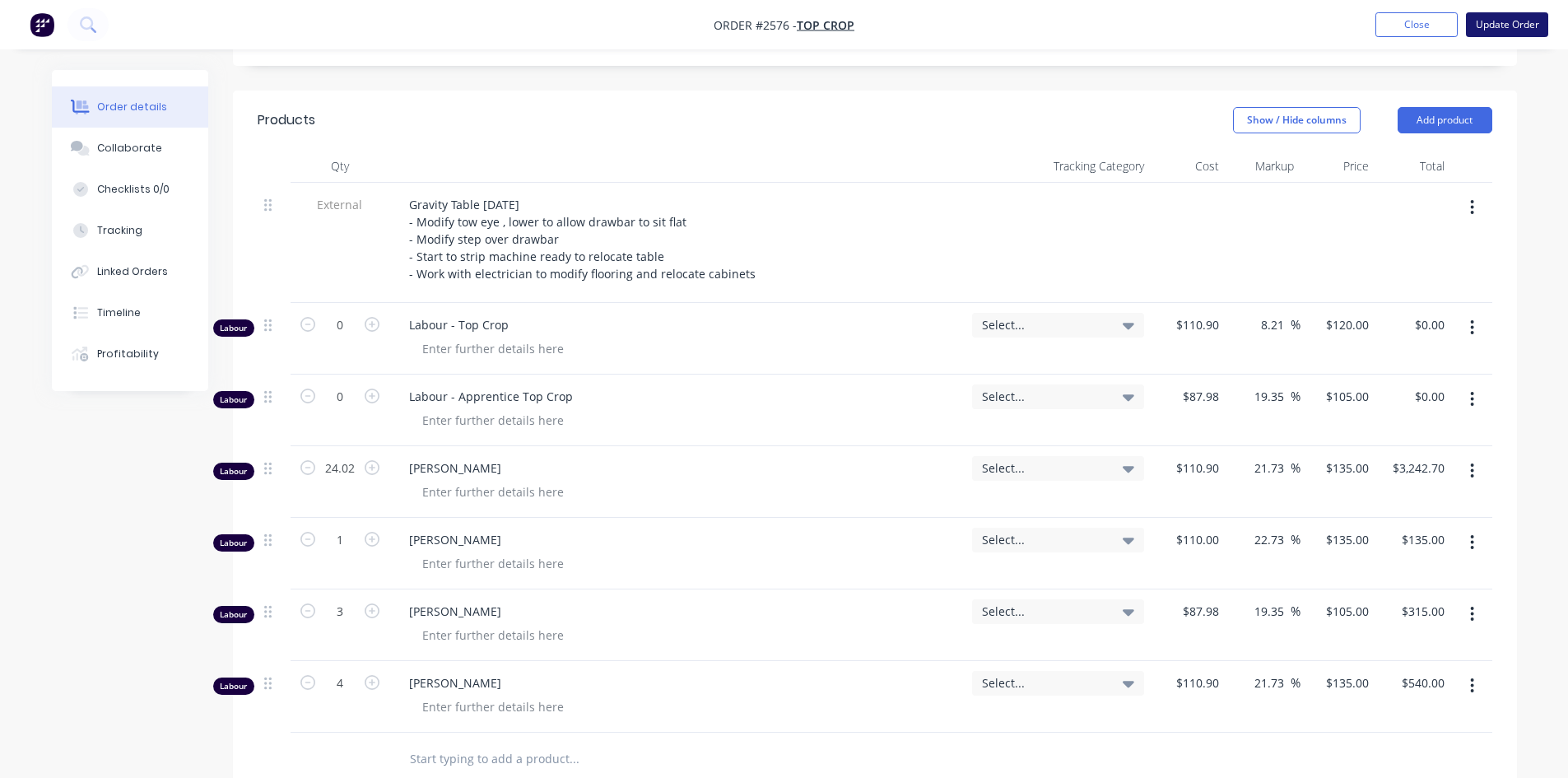
click at [1517, 25] on button "Update Order" at bounding box center [1506, 25] width 82 height 25
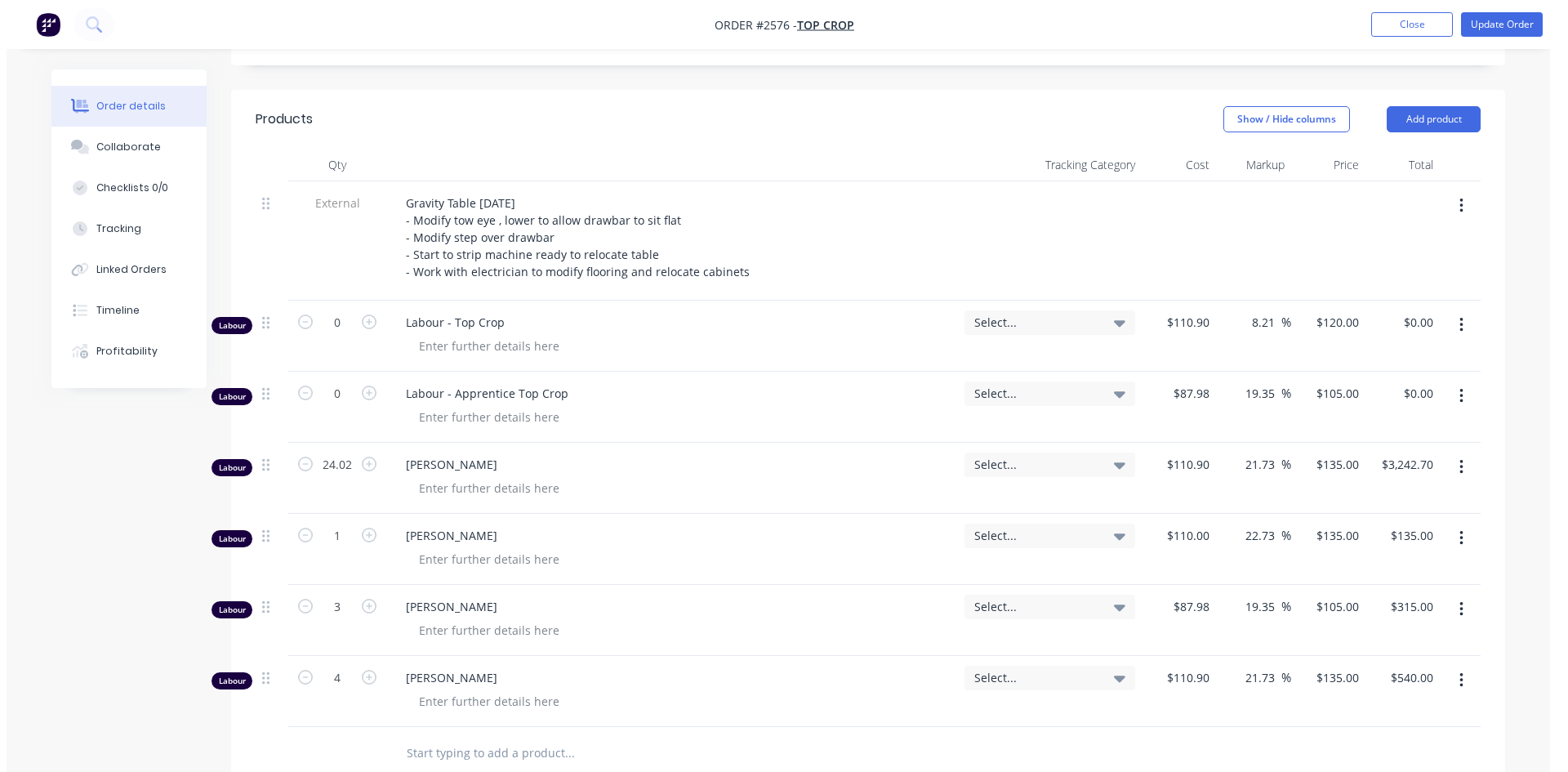
scroll to position [0, 0]
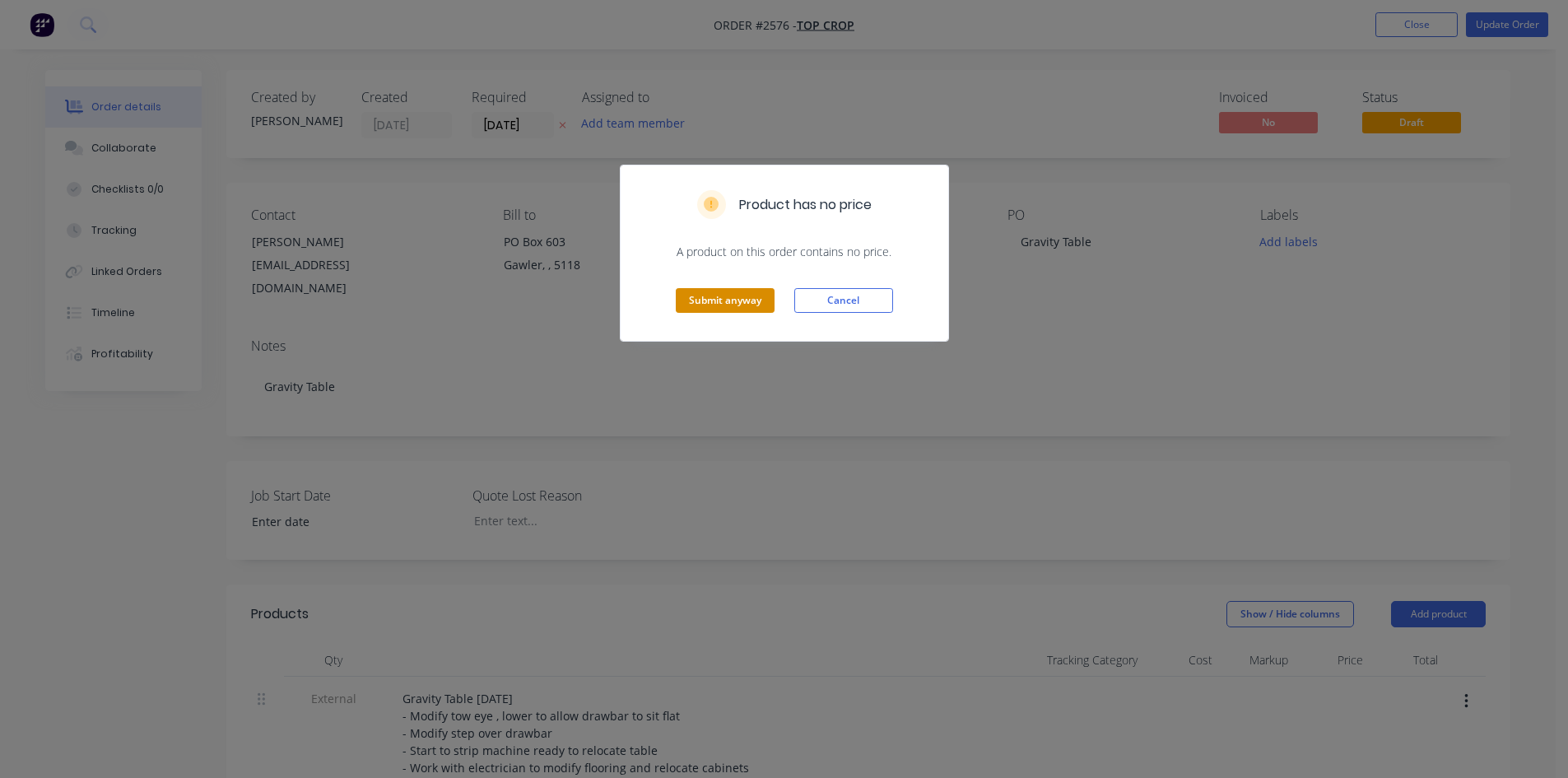
click at [726, 300] on button "Submit anyway" at bounding box center [725, 300] width 98 height 25
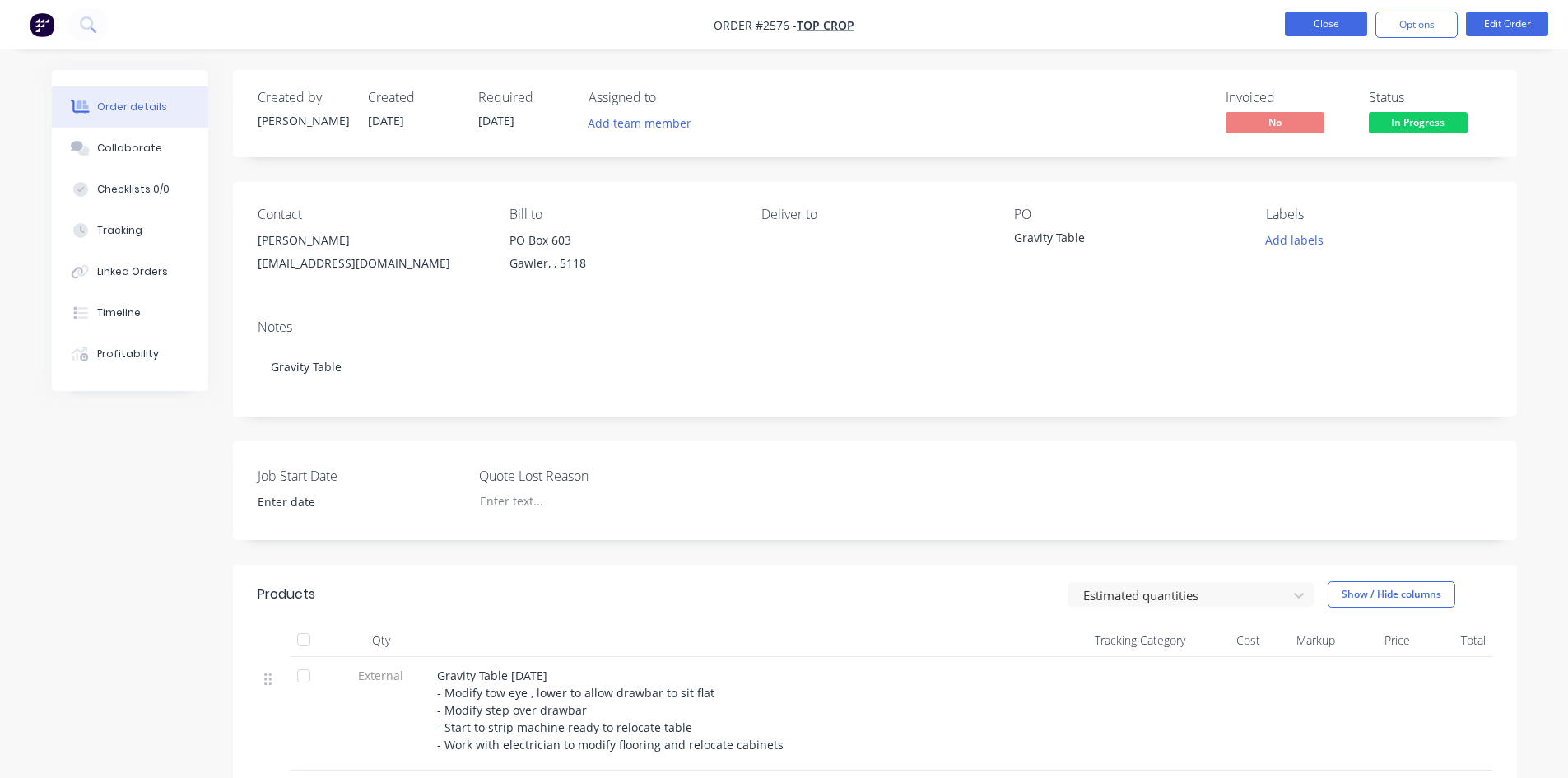
click at [1314, 29] on button "Close" at bounding box center [1326, 24] width 82 height 25
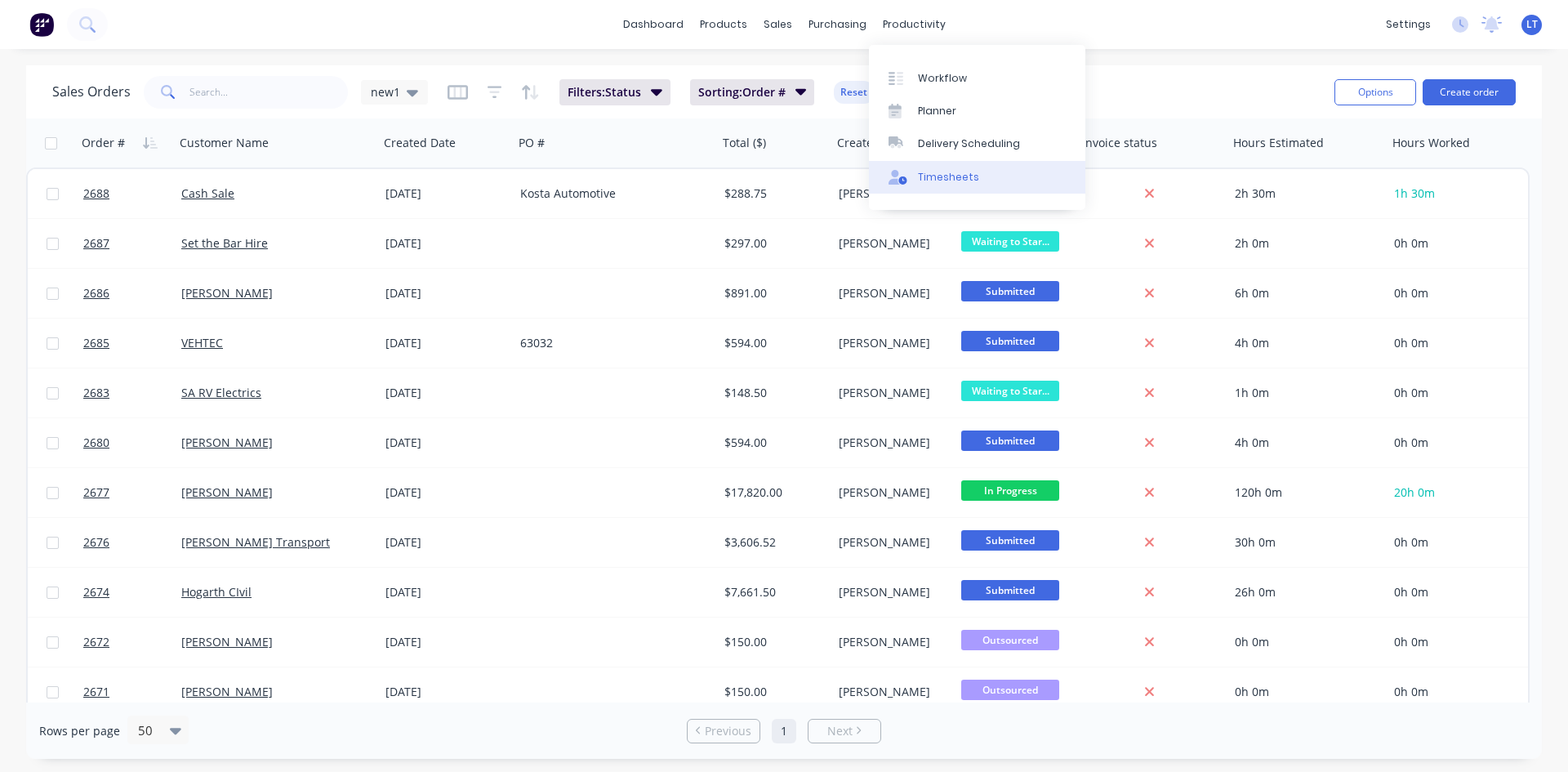
click at [939, 168] on link "Timesheets" at bounding box center [977, 177] width 216 height 33
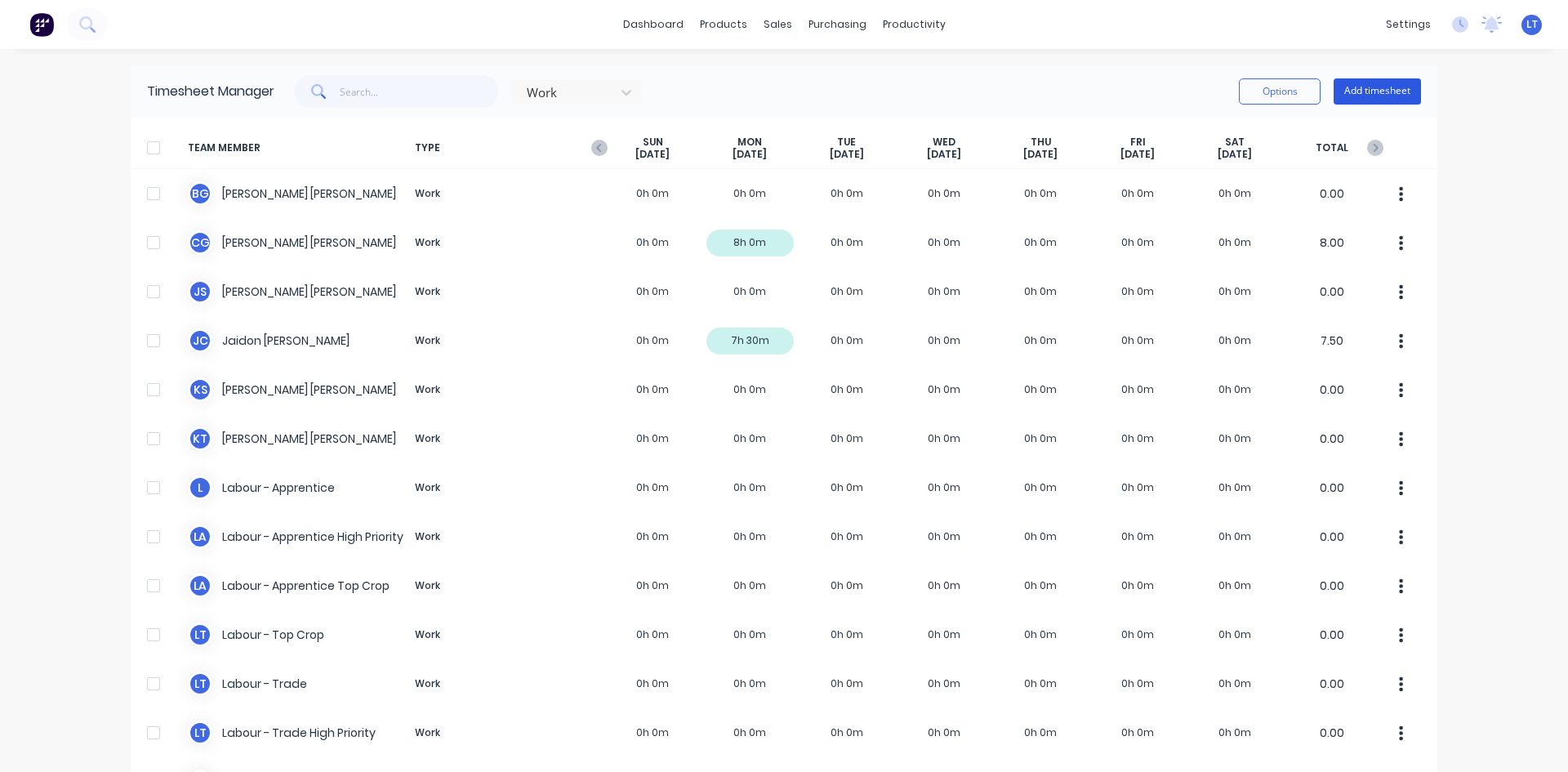
click at [1372, 97] on button "Add timesheet" at bounding box center [1376, 91] width 87 height 26
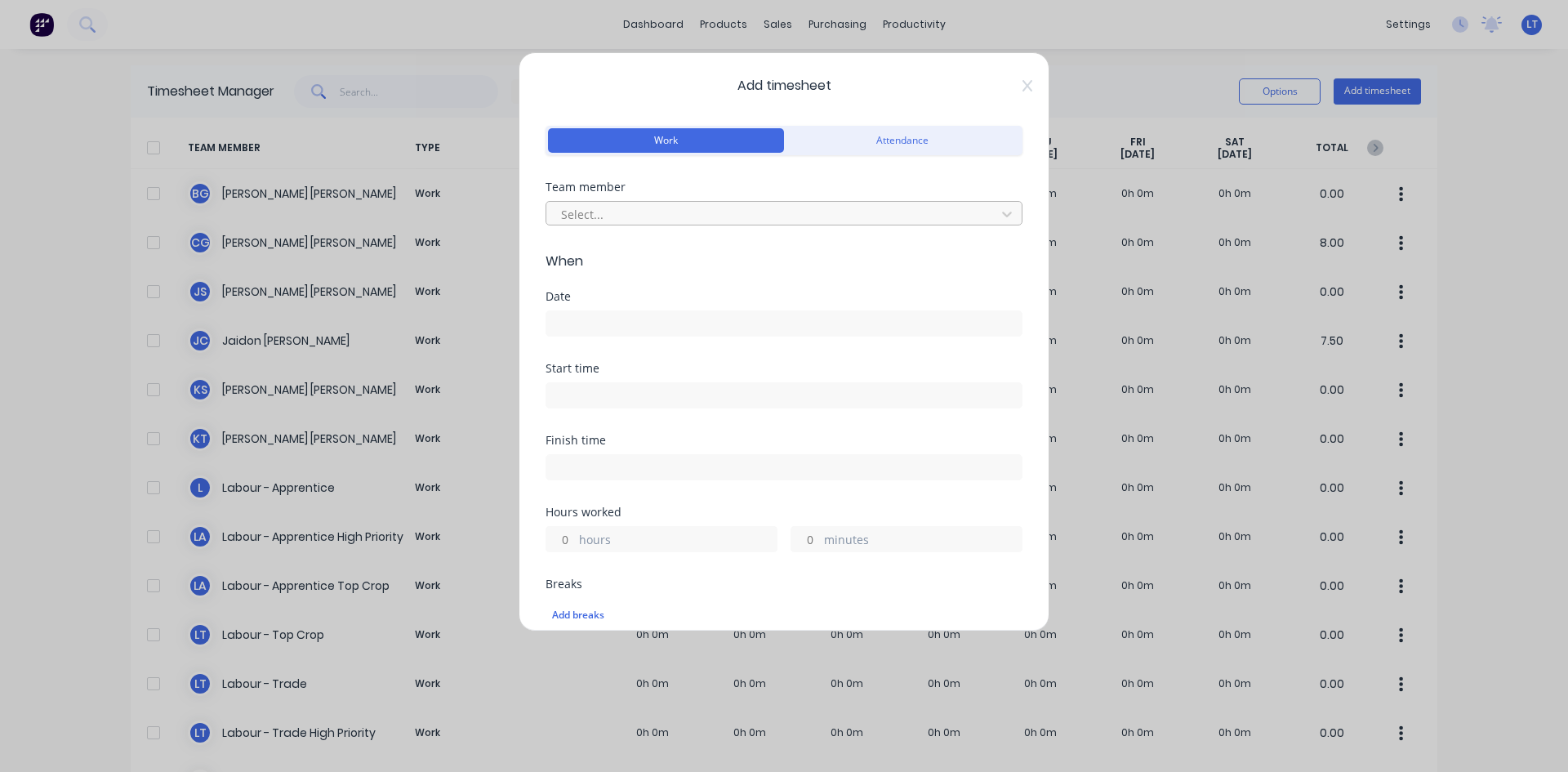
click at [644, 222] on div at bounding box center [773, 214] width 428 height 20
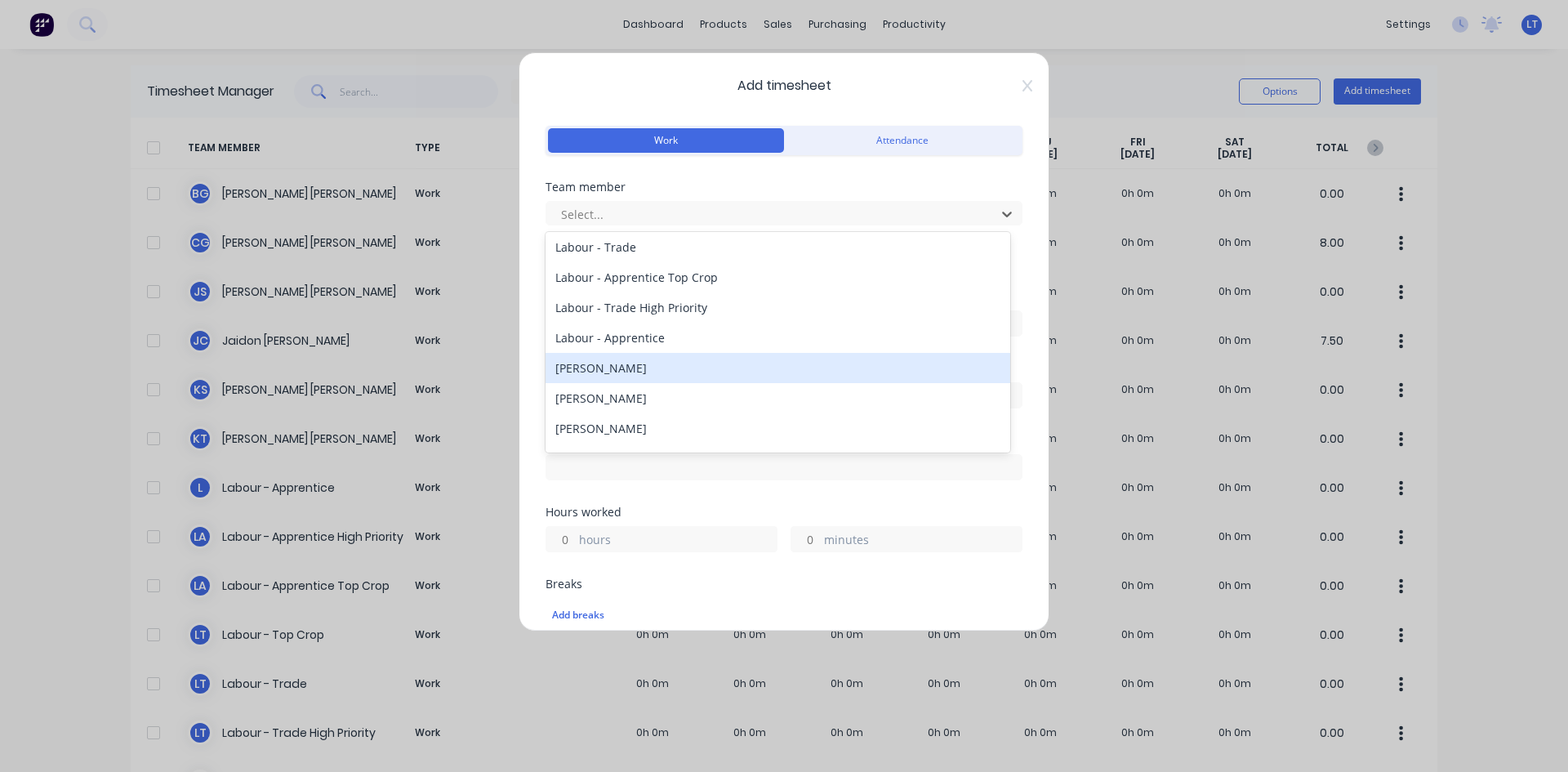
click at [618, 368] on div "[PERSON_NAME]" at bounding box center [777, 368] width 465 height 31
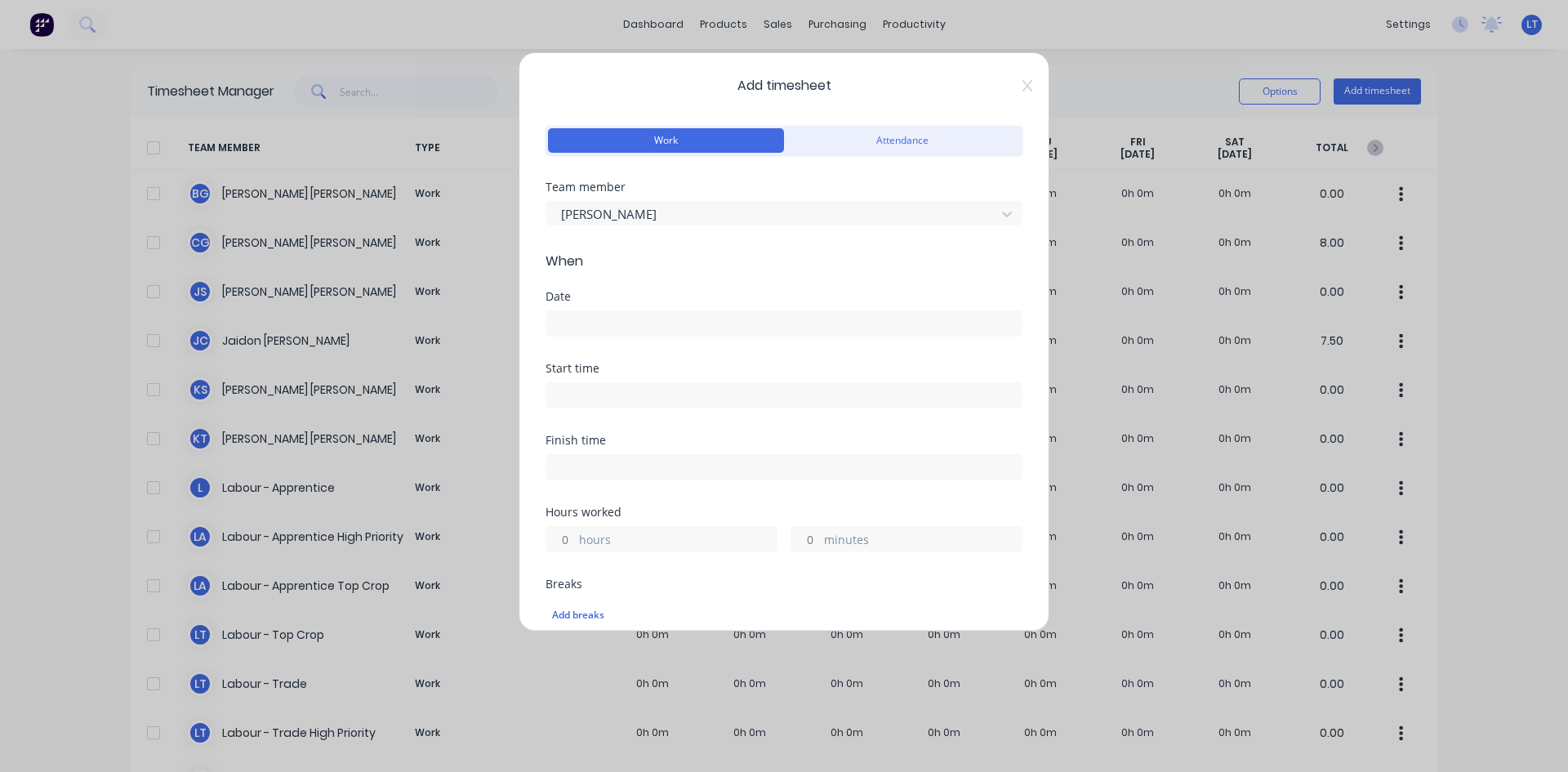
click at [625, 328] on input at bounding box center [784, 324] width 475 height 25
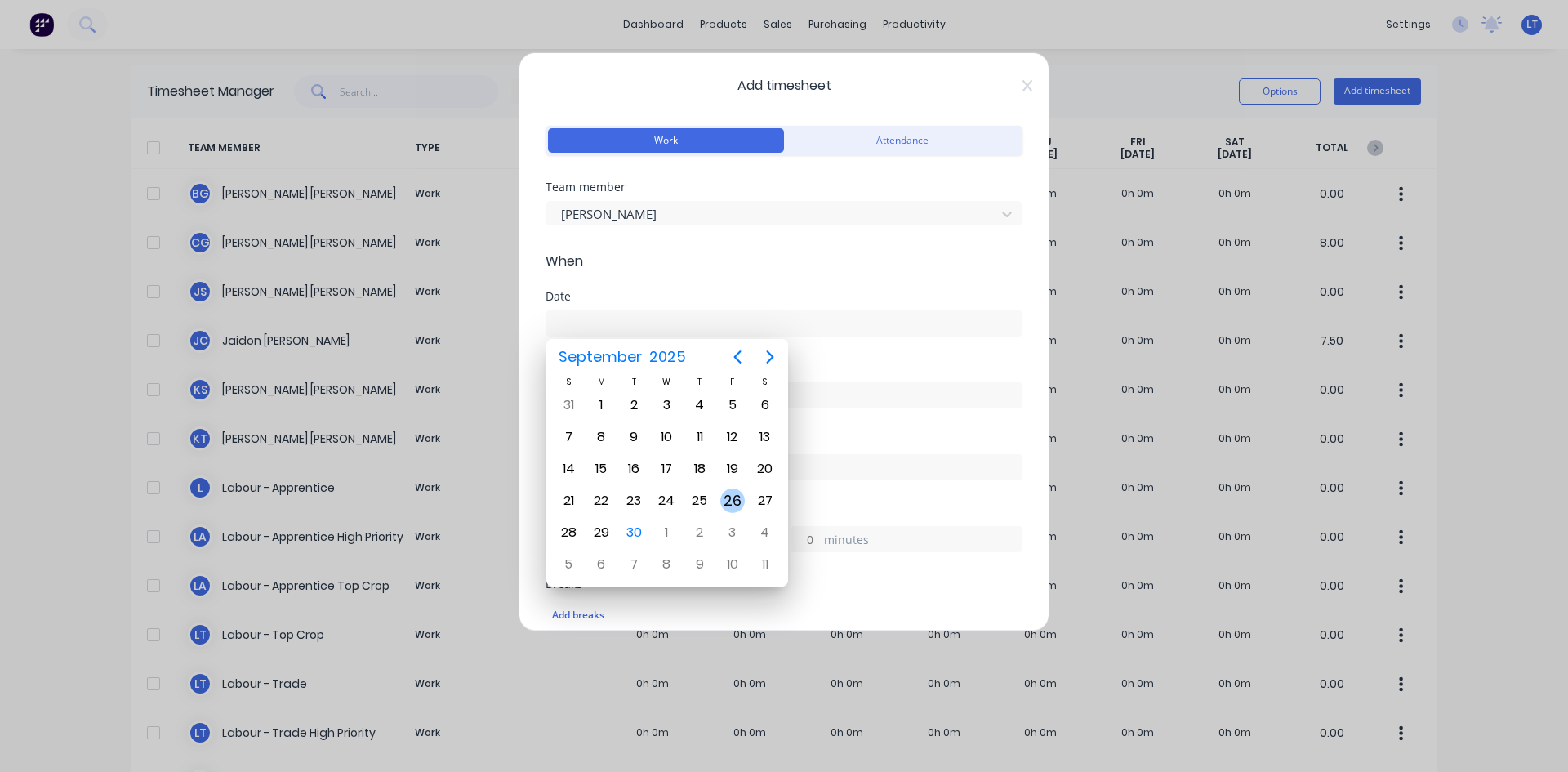
click at [729, 501] on div "26" at bounding box center [733, 501] width 25 height 25
type input "[DATE]"
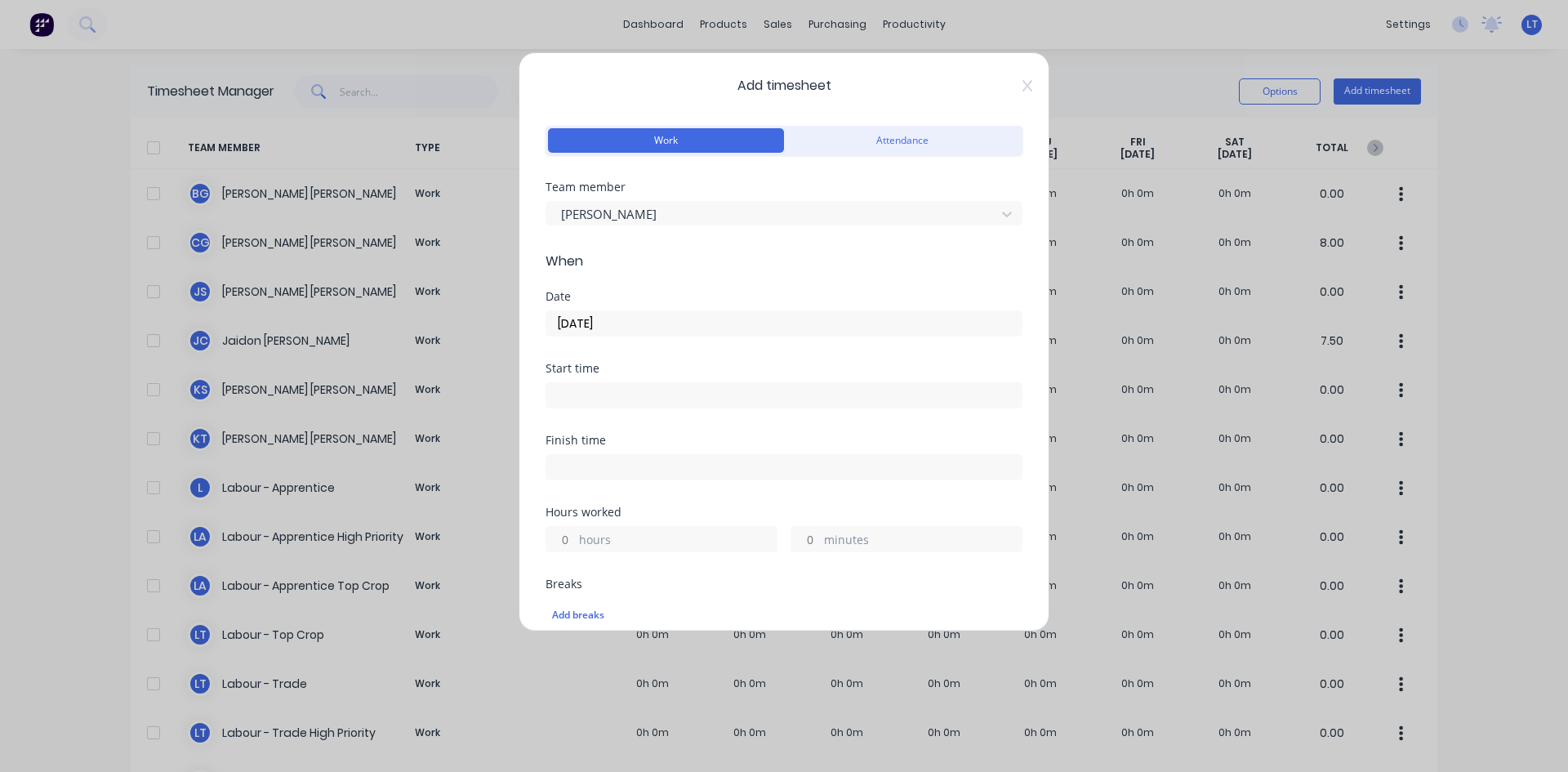
click at [628, 406] on input at bounding box center [784, 396] width 475 height 25
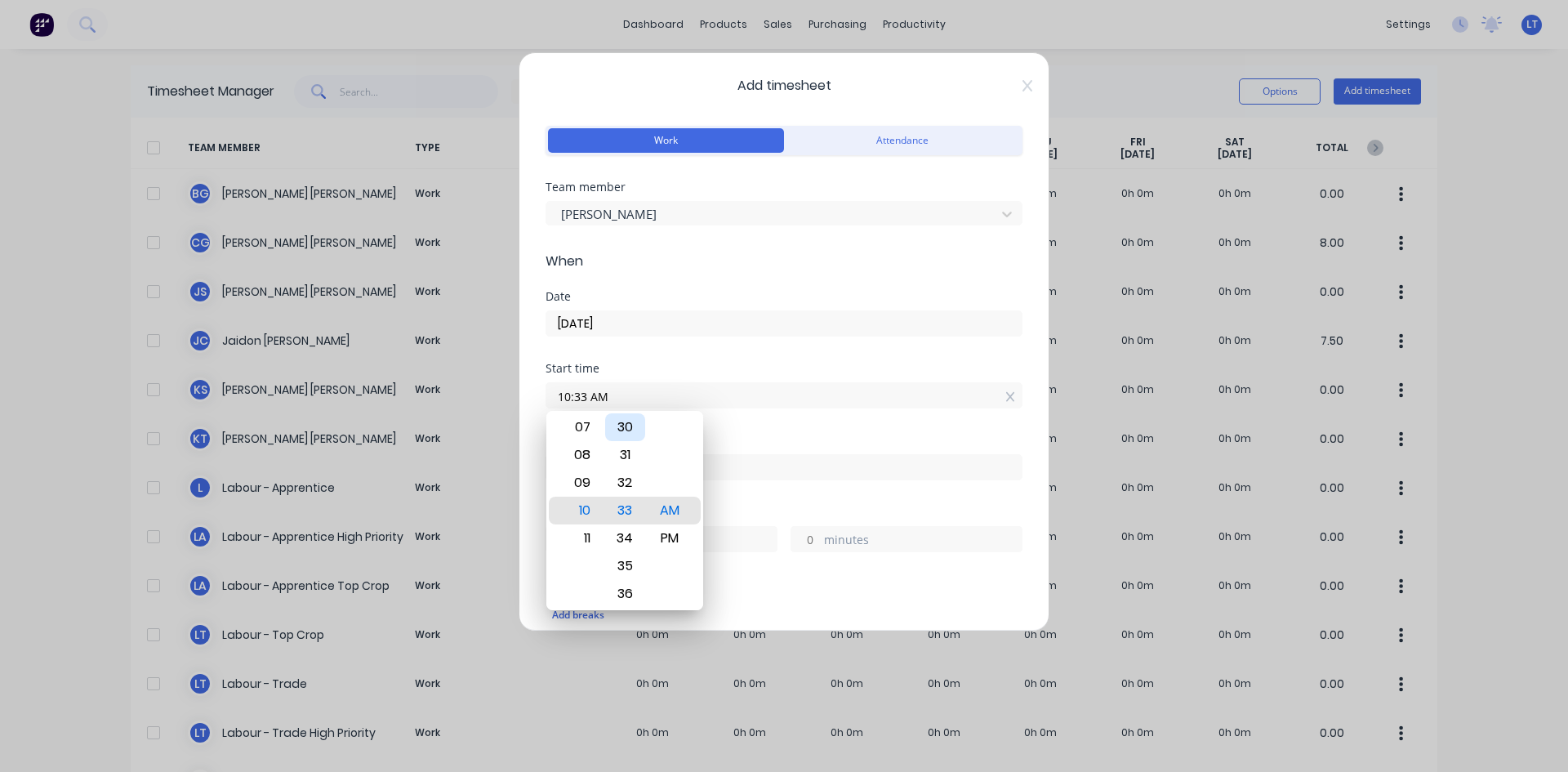
click at [630, 423] on div "30" at bounding box center [625, 426] width 40 height 28
click at [579, 423] on div "07" at bounding box center [580, 426] width 40 height 28
type input "07:30 AM"
click at [669, 501] on div "AM" at bounding box center [670, 510] width 40 height 28
click at [698, 368] on div "Start time" at bounding box center [784, 368] width 477 height 11
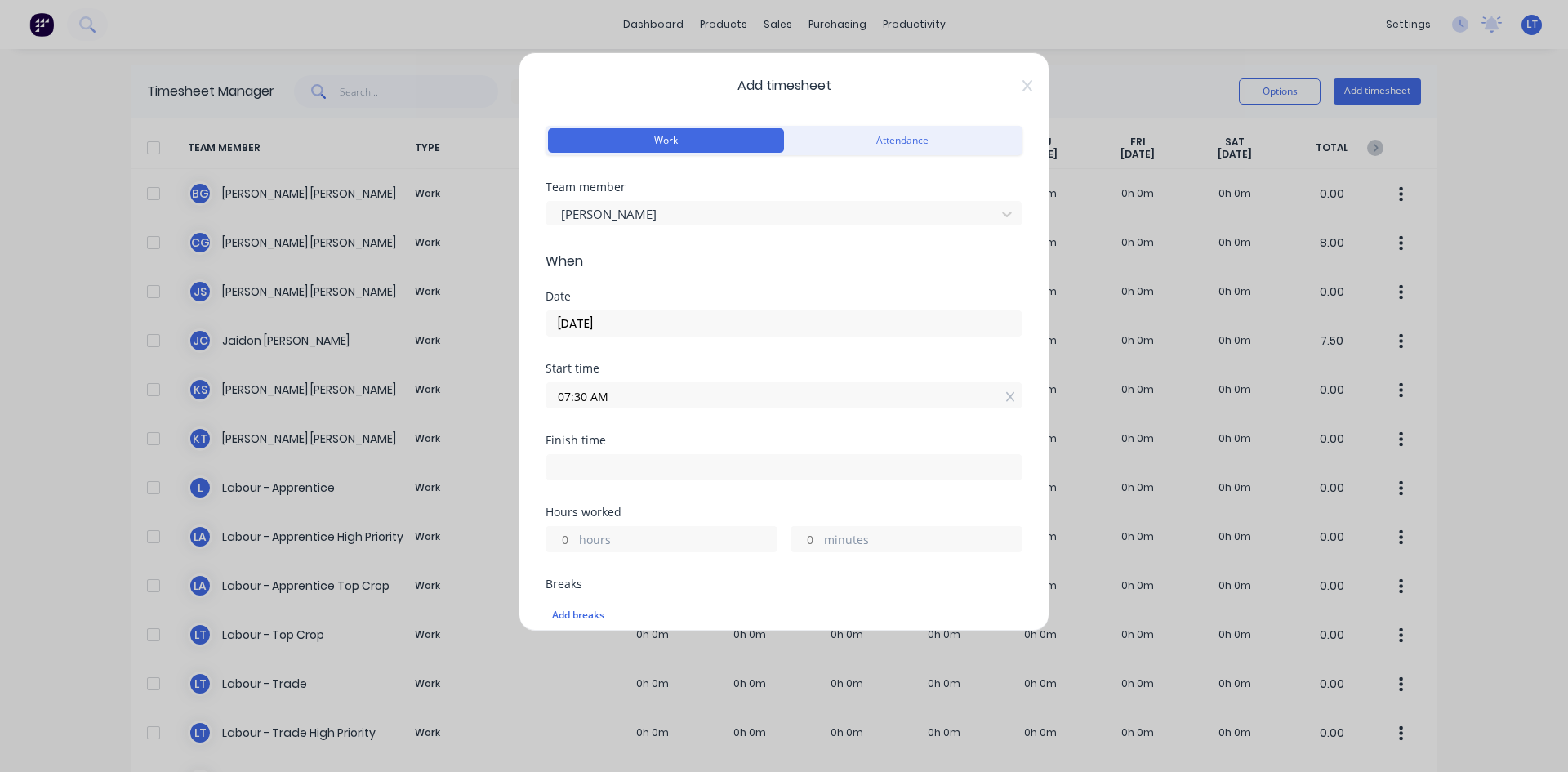
click at [627, 471] on input at bounding box center [784, 467] width 475 height 25
type input "10:52 AM"
type input "3"
type input "22"
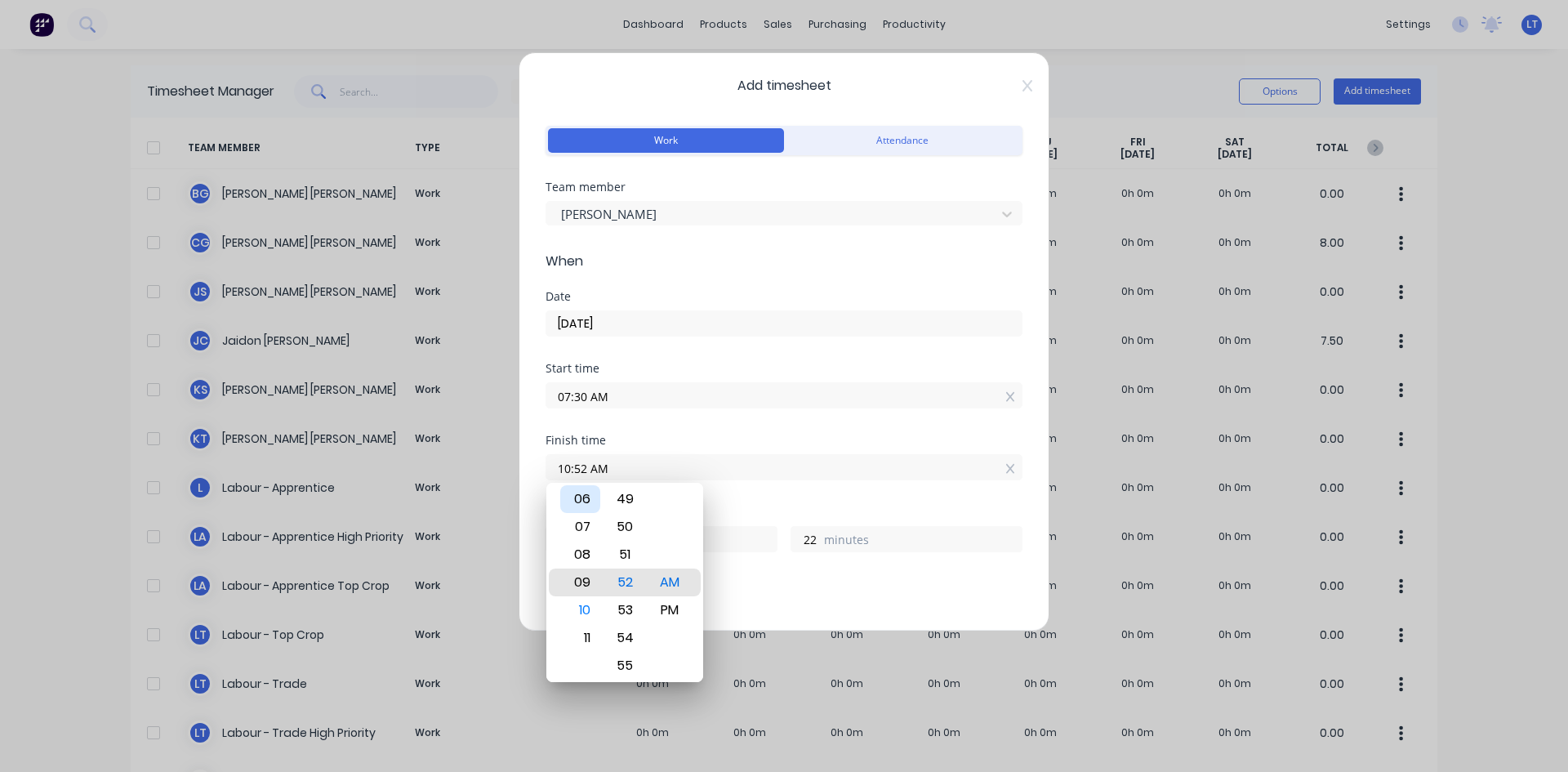
type input "08:52 AM"
type input "1"
click at [585, 501] on div "05" at bounding box center [580, 498] width 40 height 28
type input "05:52 AM"
type input "22"
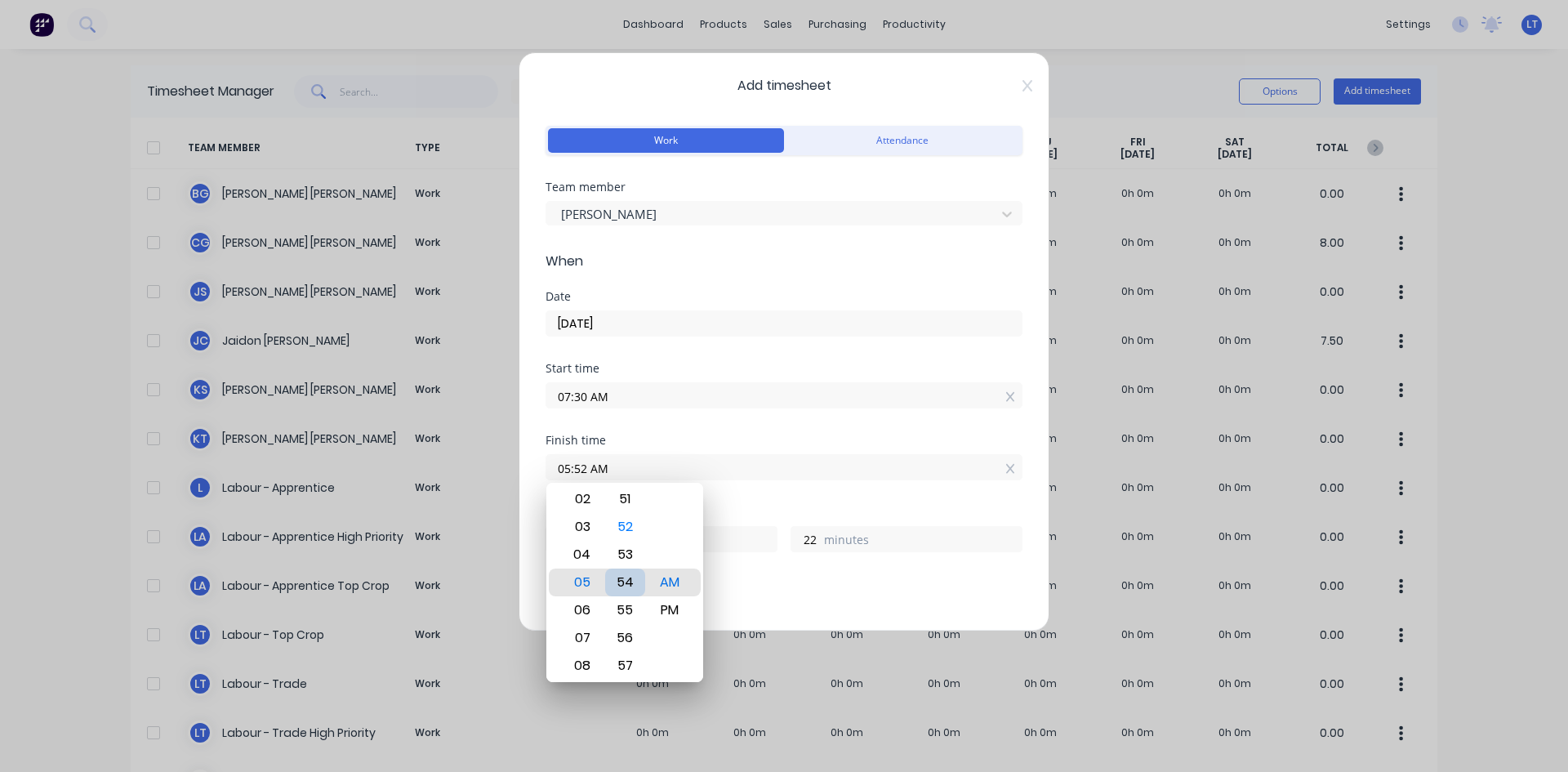
type input "05:54 AM"
type input "24"
type input "05:55 AM"
type input "25"
type input "05:58 AM"
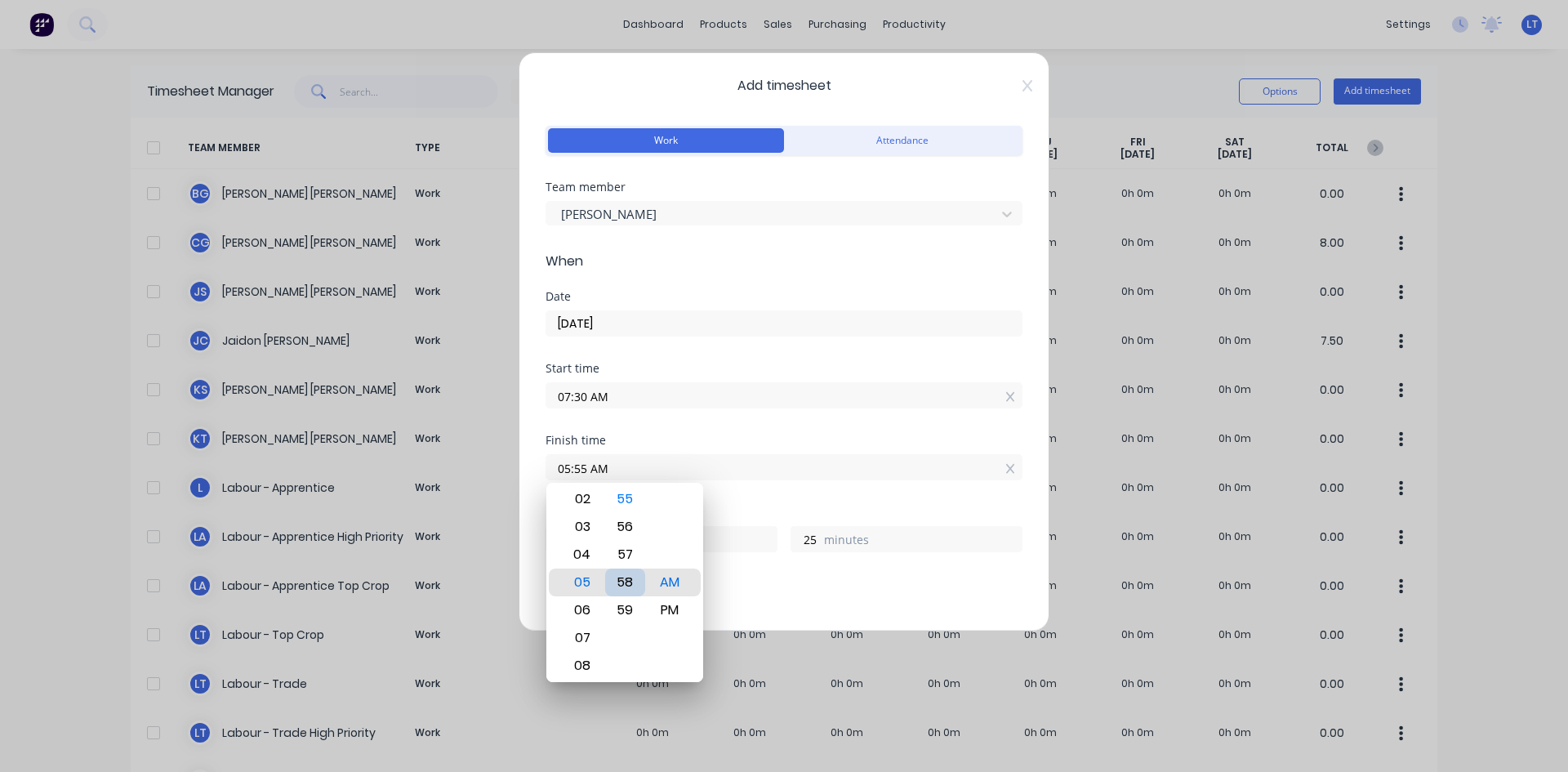
type input "28"
type input "05:59 AM"
type input "29"
type input "05:51 AM"
type input "21"
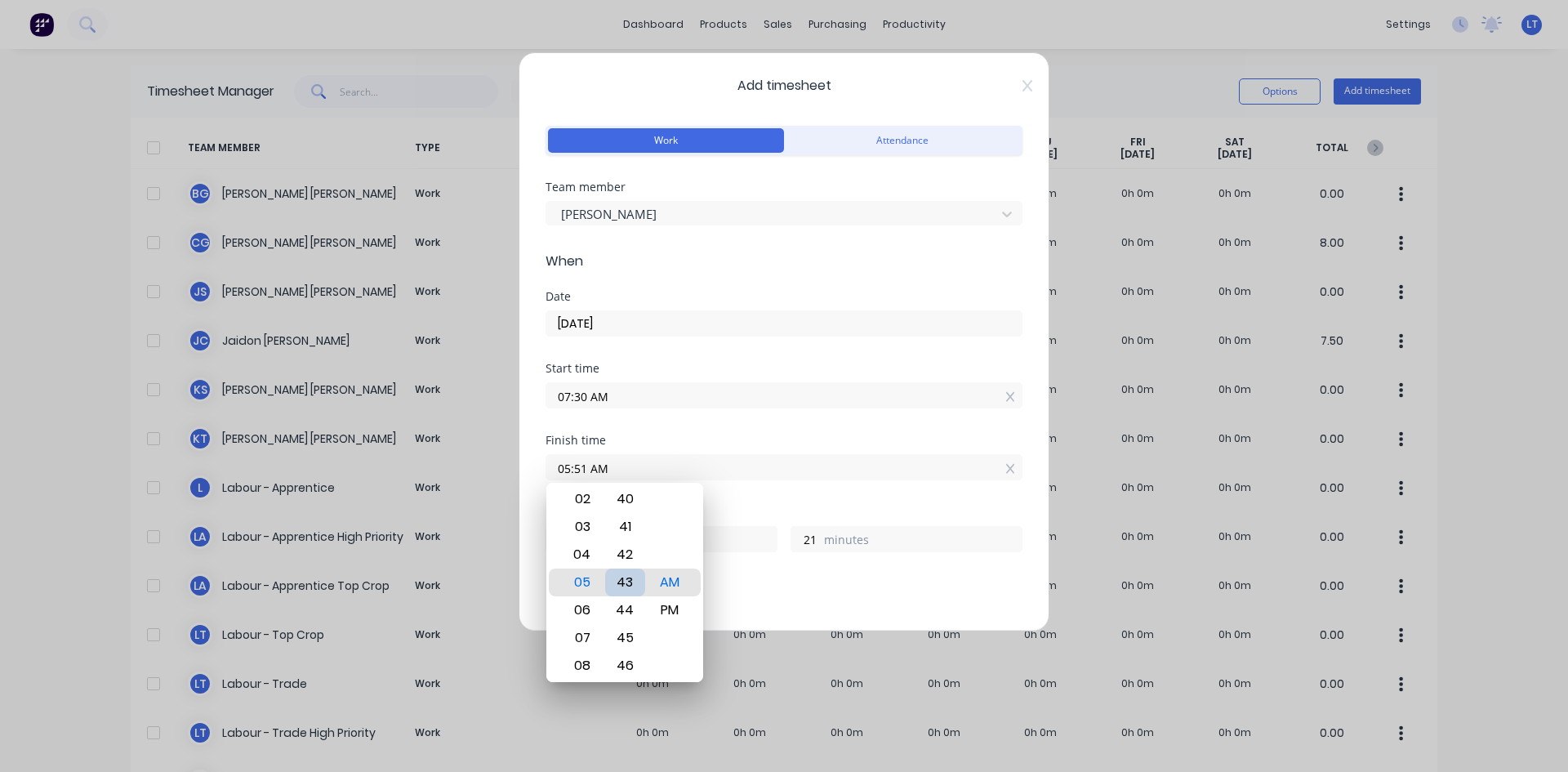
type input "05:43 AM"
type input "13"
type input "05:35 AM"
type input "5"
type input "05:28 AM"
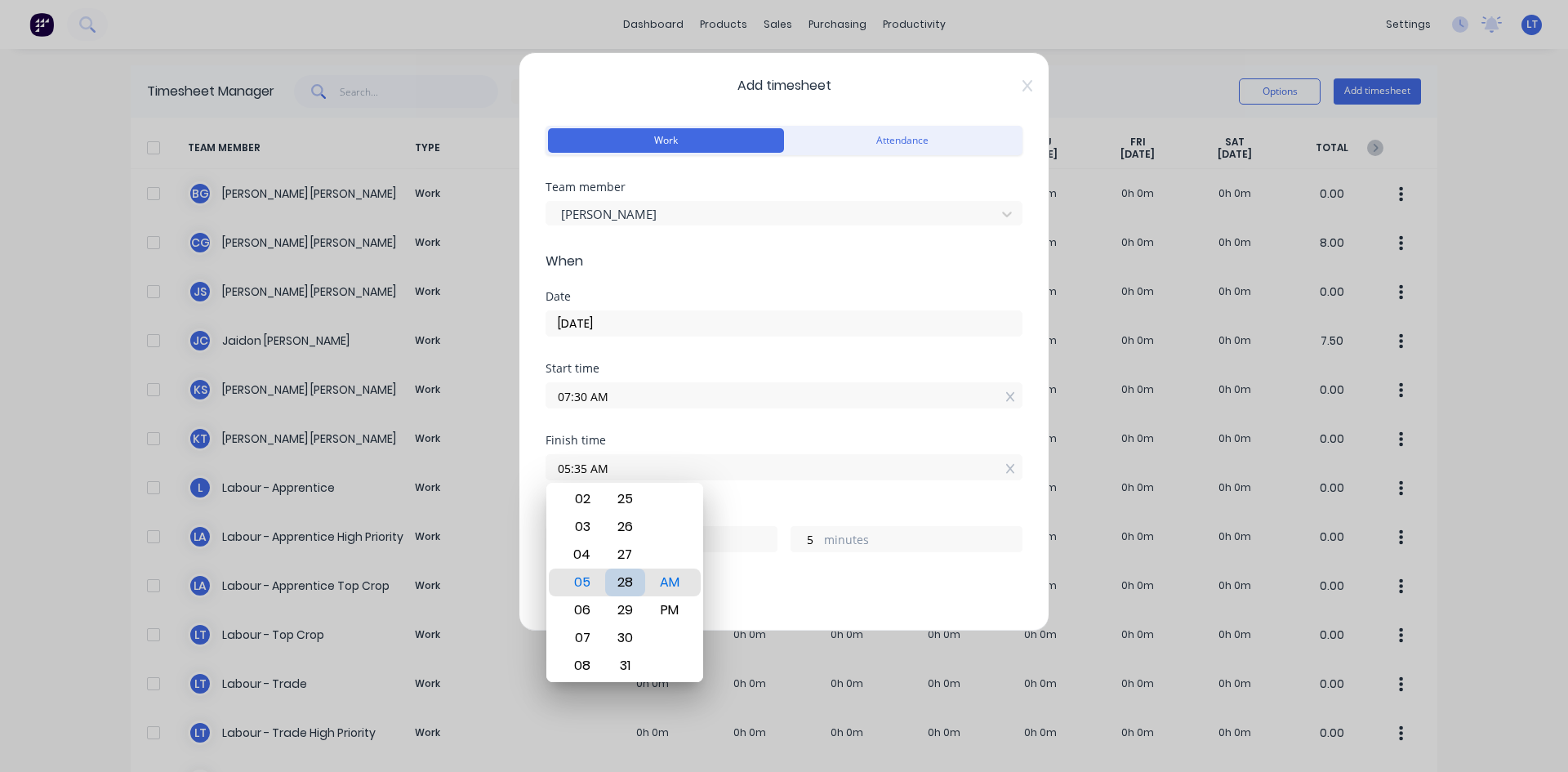
type input "21"
type input "58"
type input "05:20 AM"
type input "50"
type input "05:13 AM"
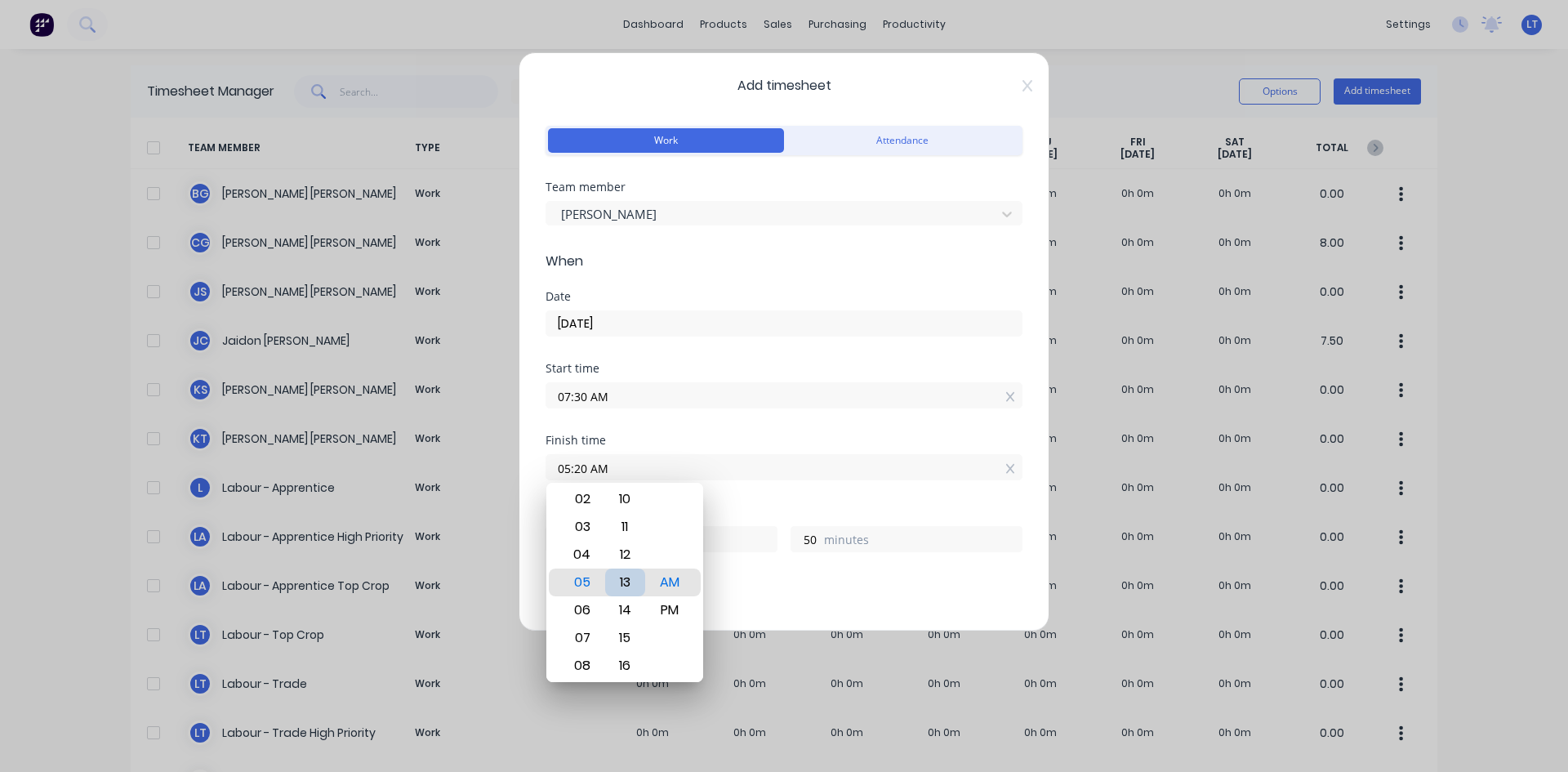
type input "43"
type input "05:05 AM"
type input "35"
type input "05:00 AM"
type input "30"
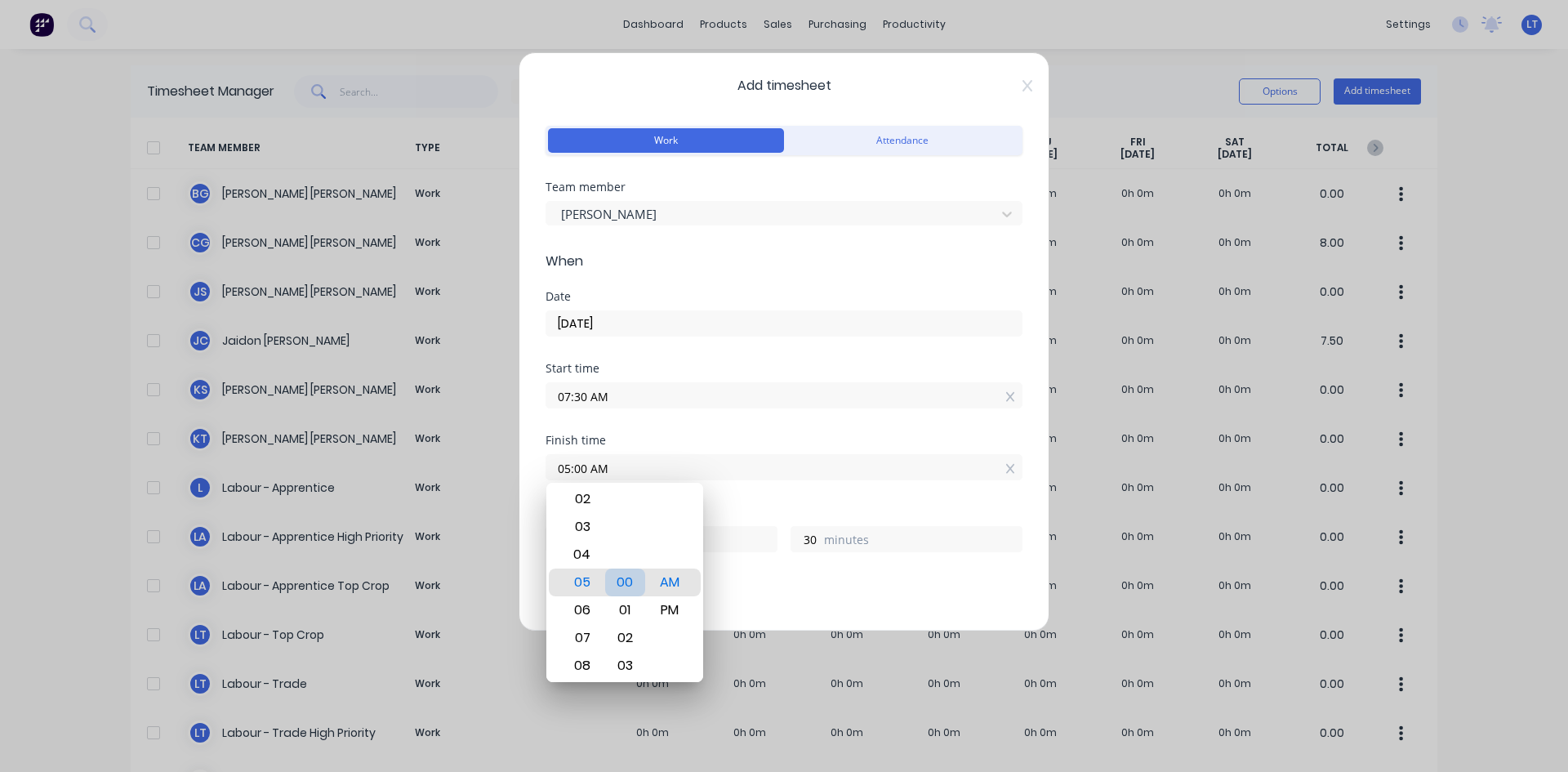
click at [630, 579] on div "00" at bounding box center [625, 581] width 40 height 28
click at [666, 606] on div "PM" at bounding box center [670, 609] width 40 height 28
type input "05:00 PM"
type input "9"
click at [728, 435] on div "Finish time" at bounding box center [784, 441] width 477 height 11
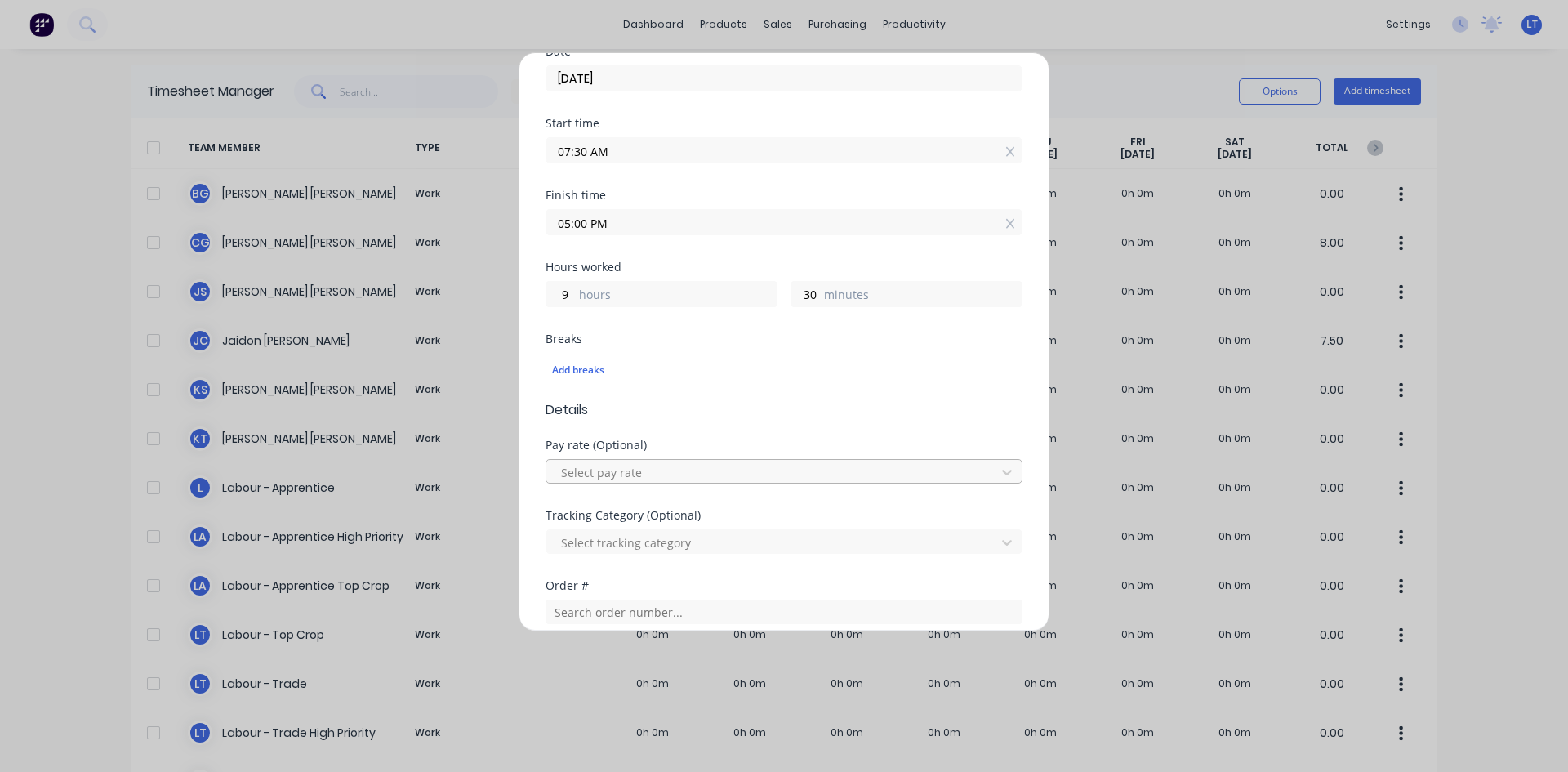
click at [653, 467] on div at bounding box center [773, 471] width 428 height 20
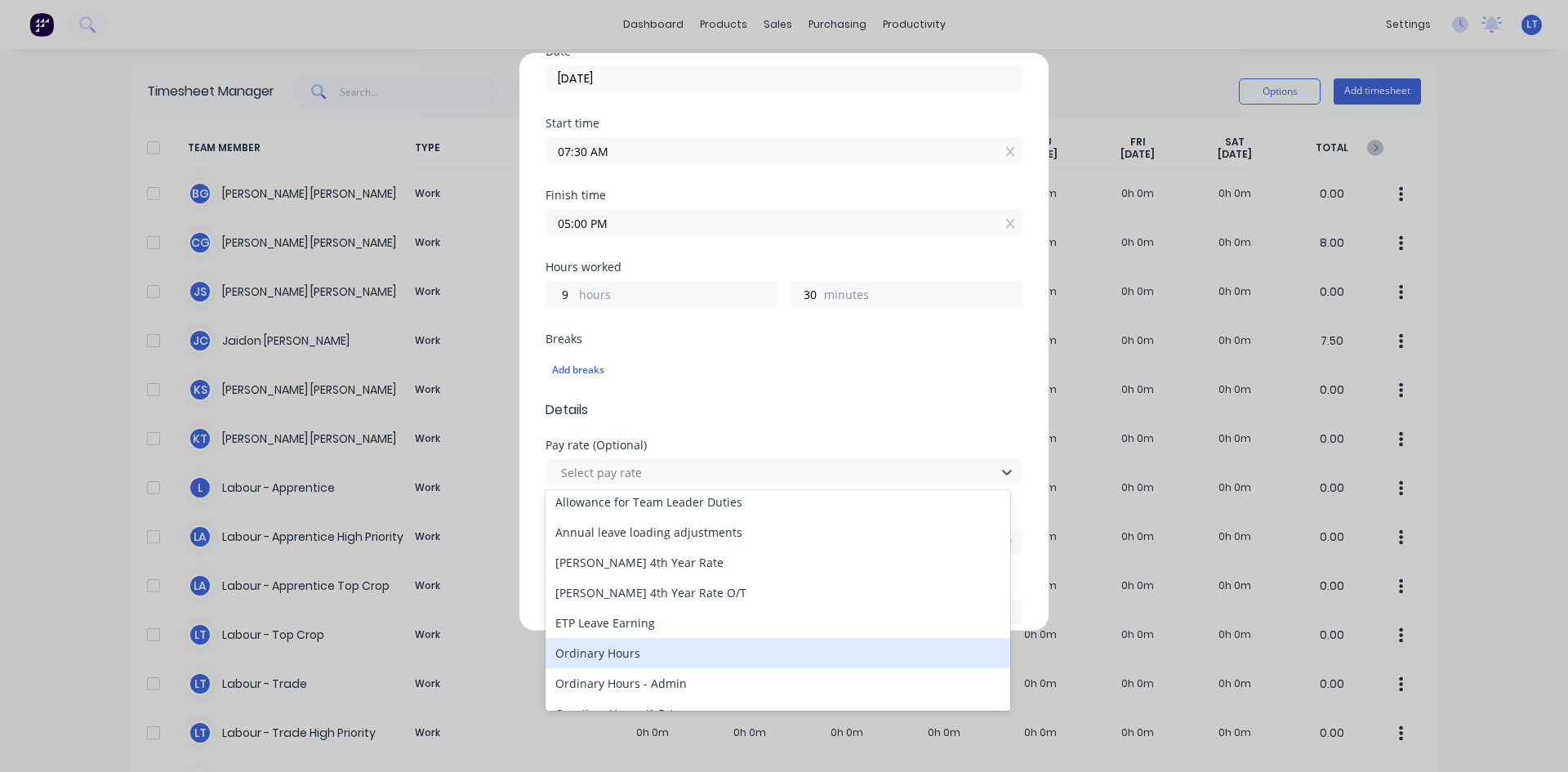
scroll to position [0, 0]
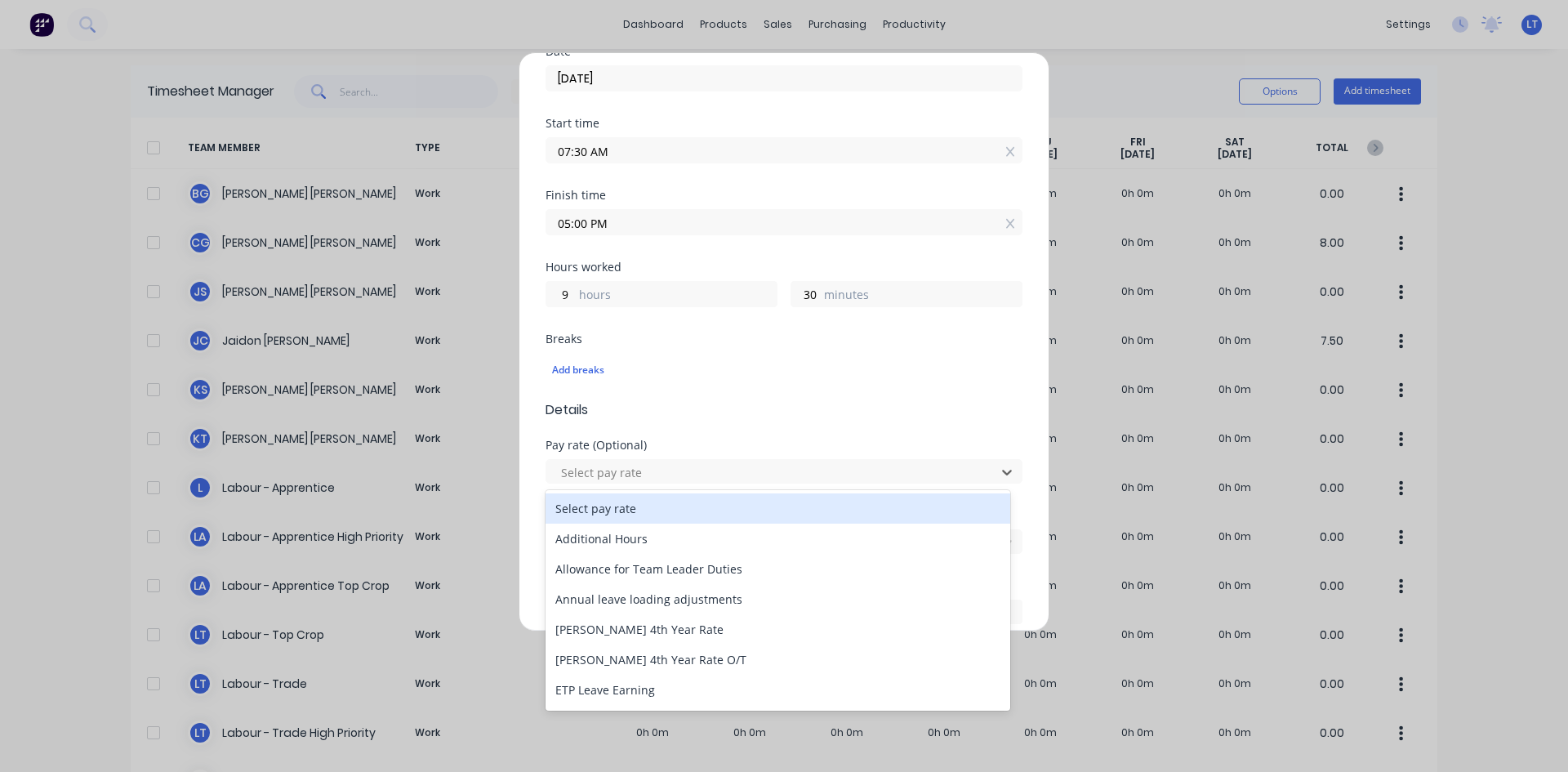
click at [689, 402] on span "Details" at bounding box center [784, 410] width 477 height 19
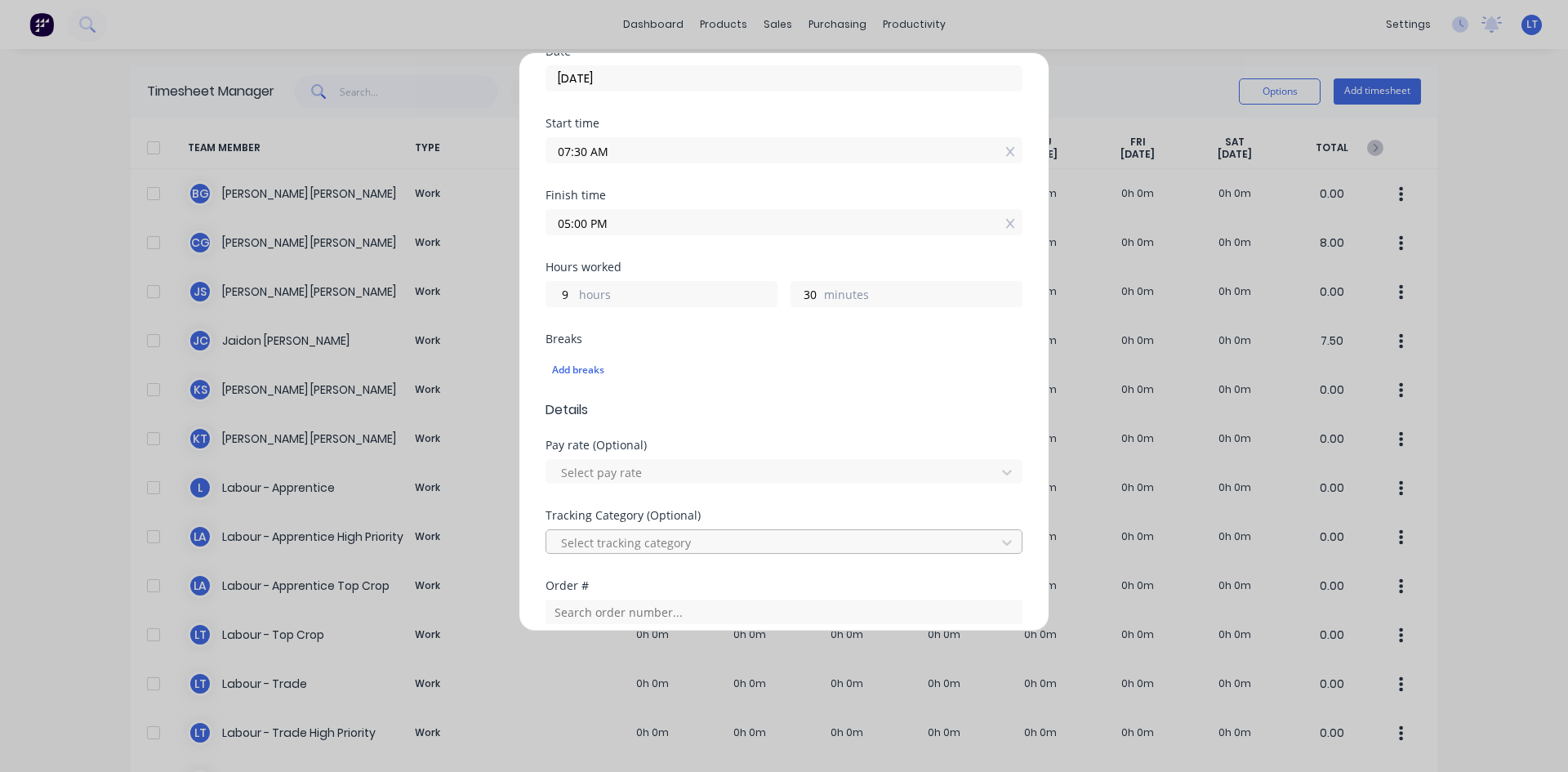
click at [671, 546] on div at bounding box center [773, 542] width 428 height 20
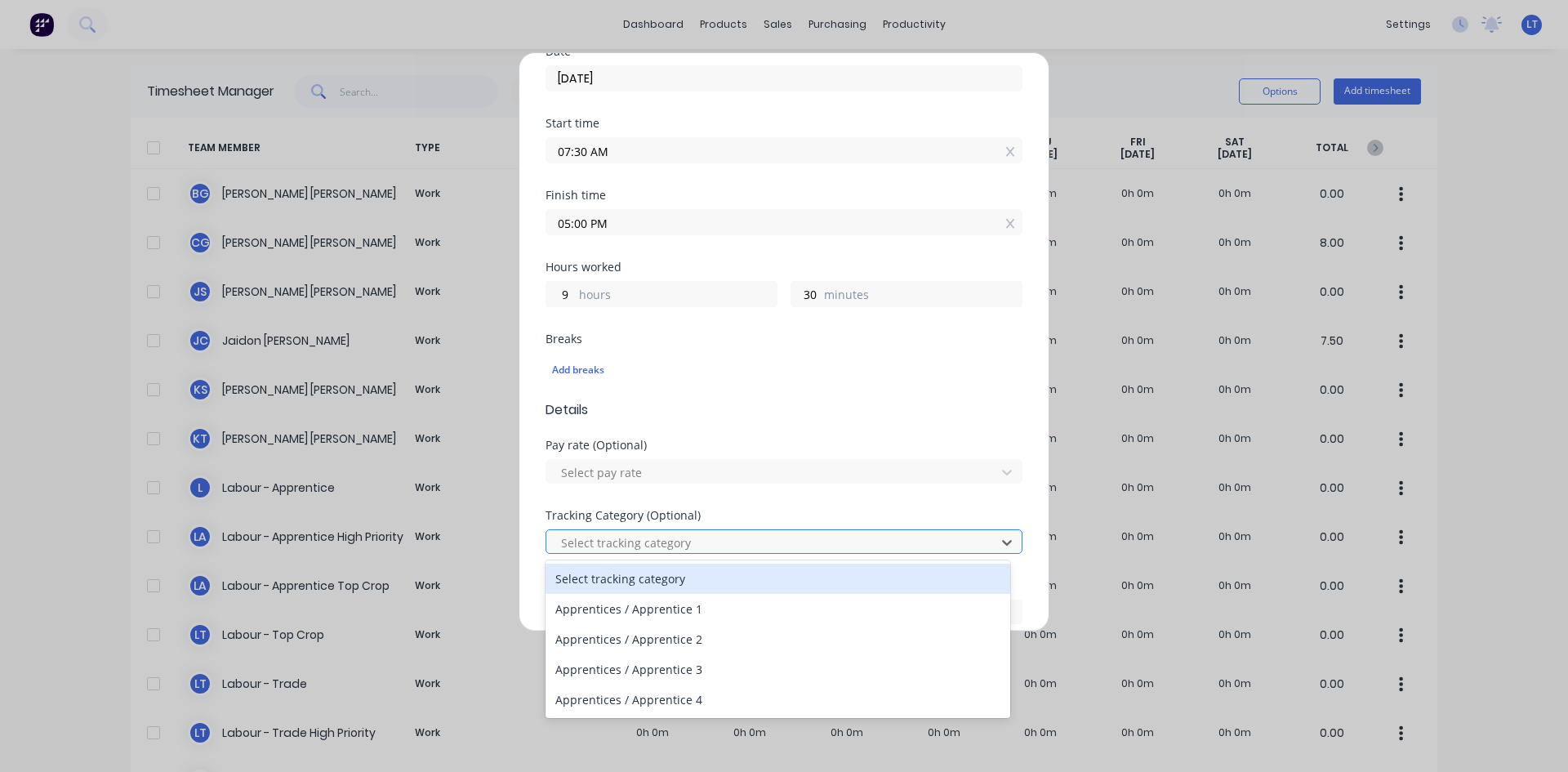
click at [671, 546] on div at bounding box center [773, 542] width 428 height 20
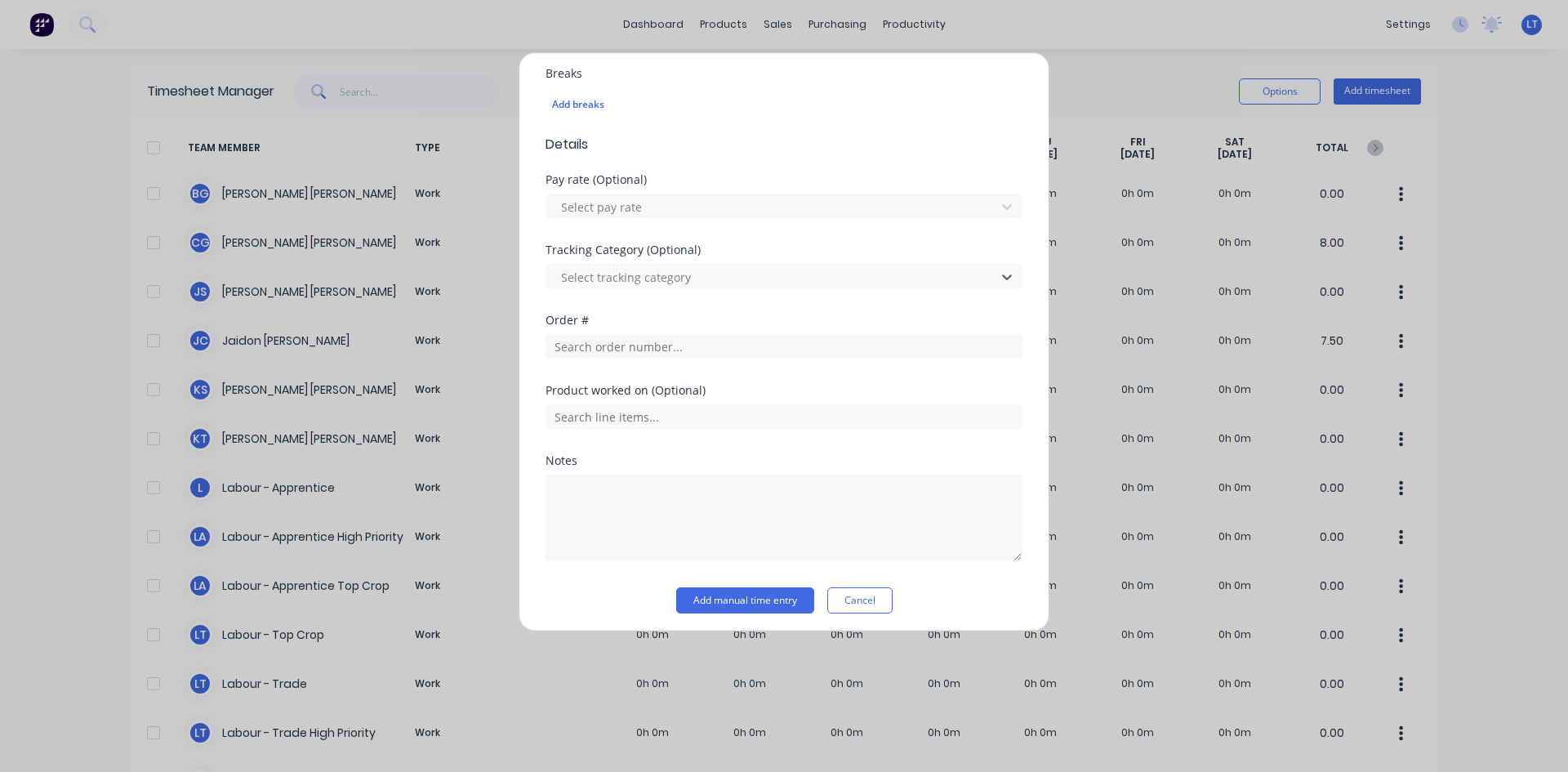
scroll to position [516, 0]
click at [670, 351] on input "text" at bounding box center [784, 341] width 477 height 25
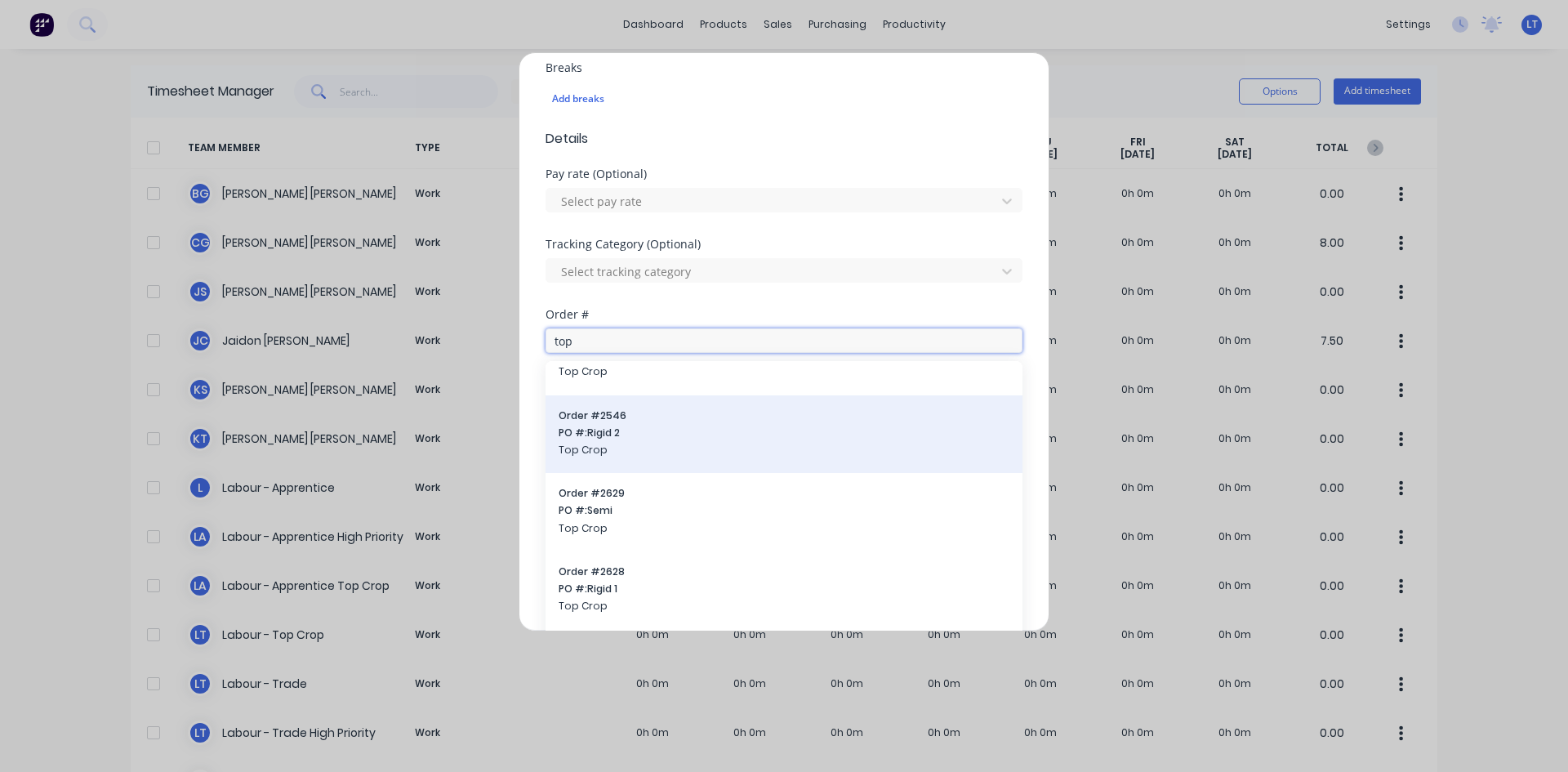
scroll to position [81, 0]
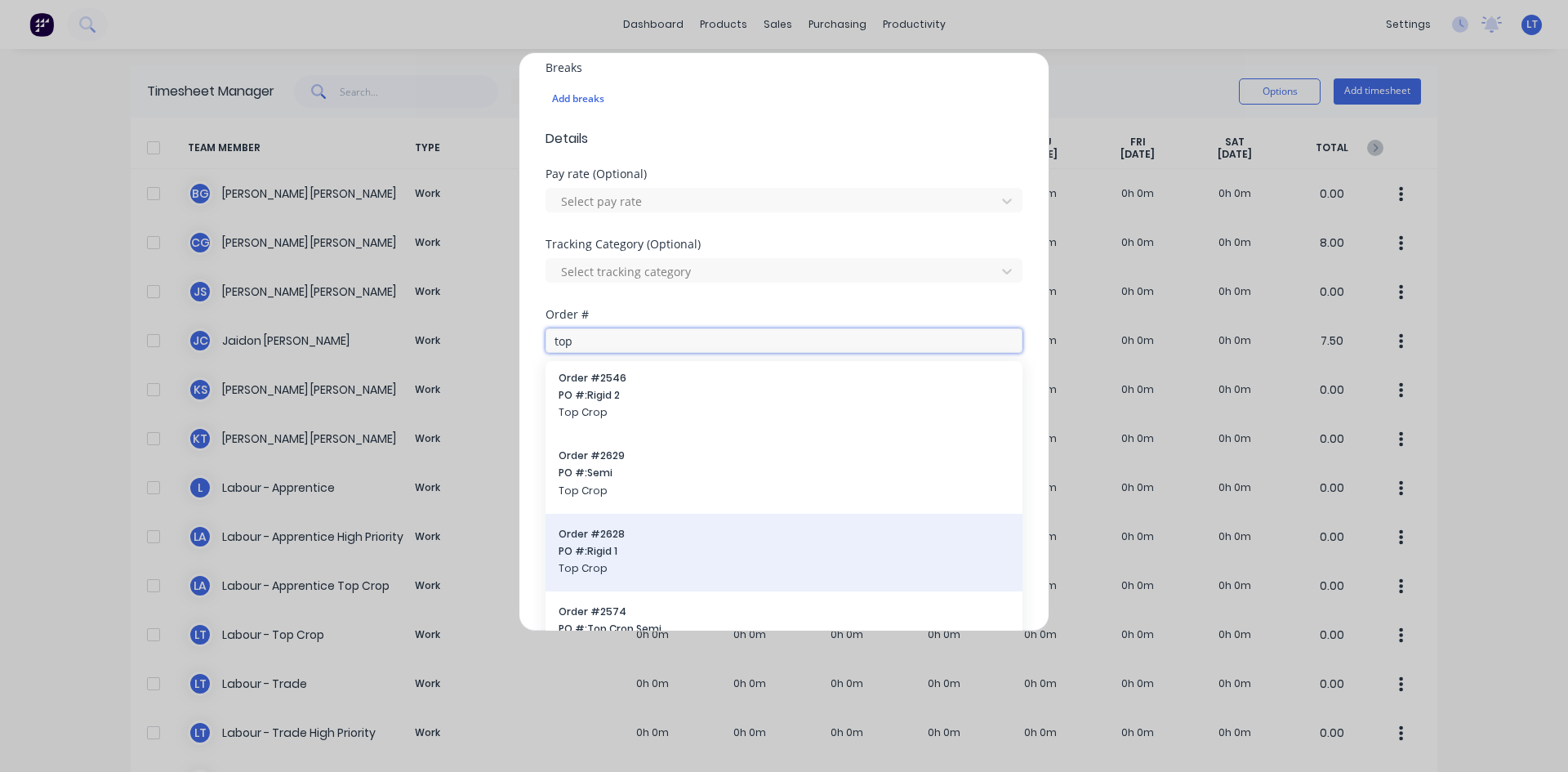
type input "top"
click at [617, 544] on span "PO #: Rigid 1" at bounding box center [784, 551] width 451 height 14
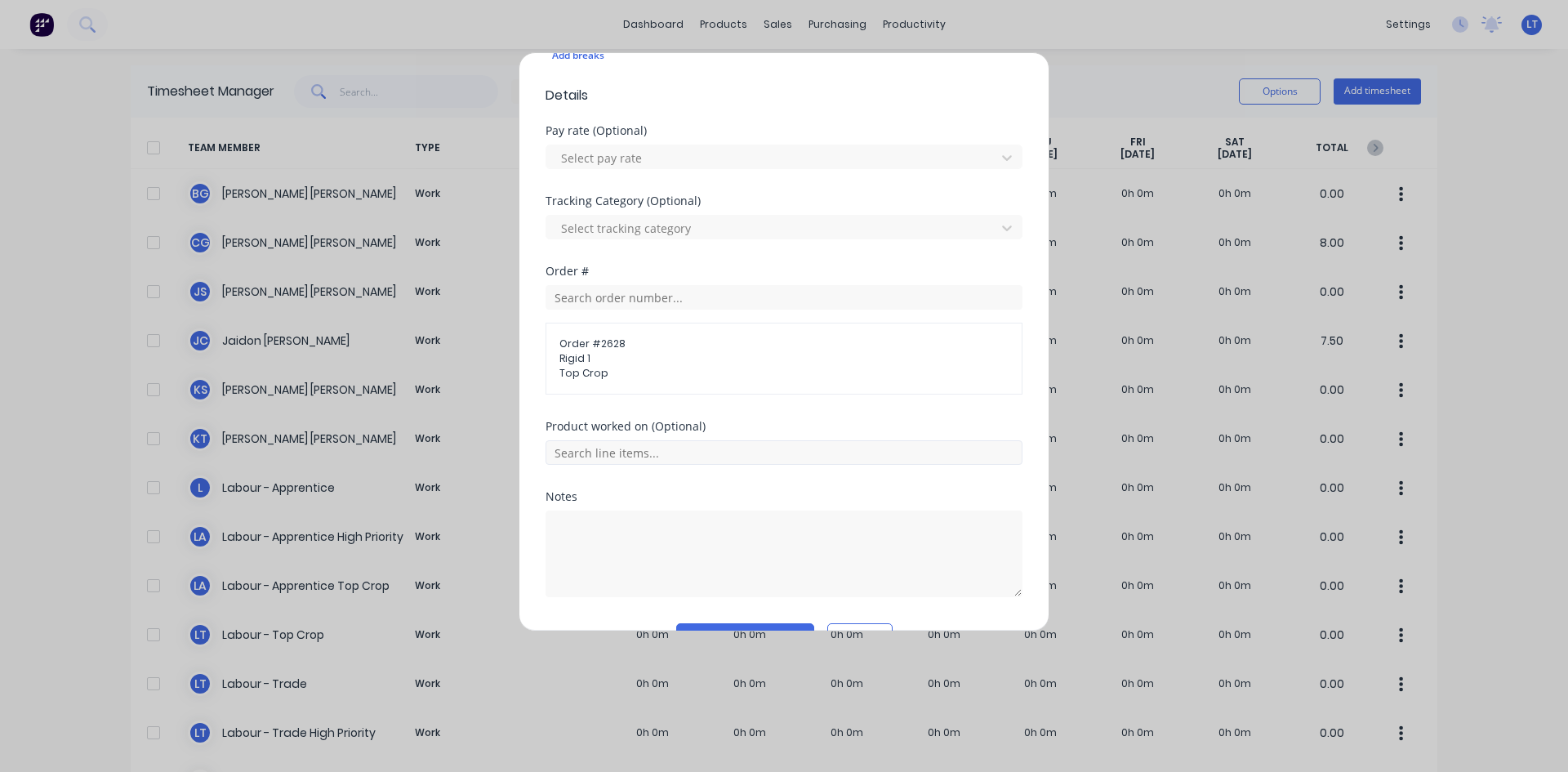
scroll to position [601, 0]
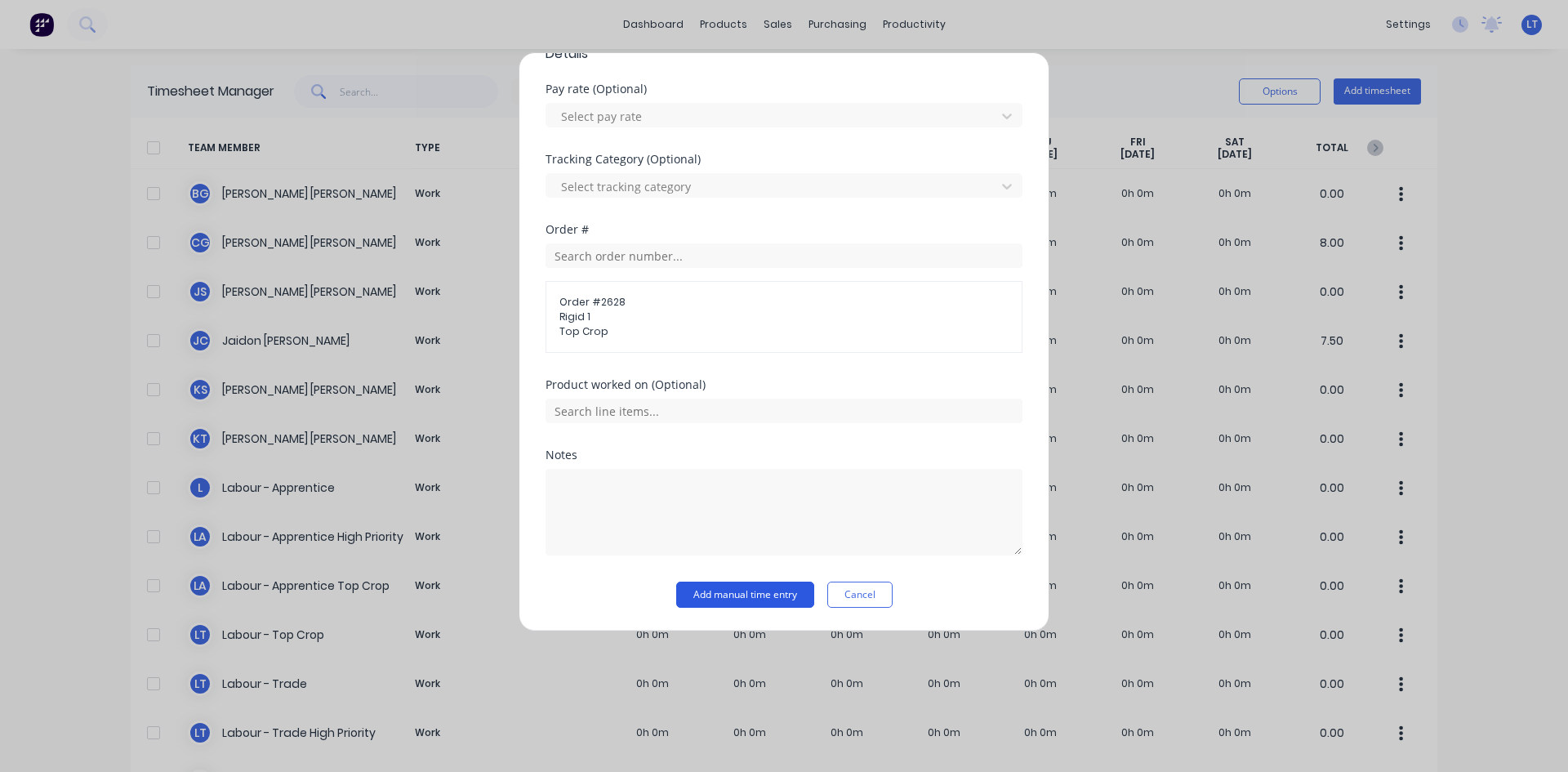
click at [756, 595] on button "Add manual time entry" at bounding box center [745, 594] width 138 height 26
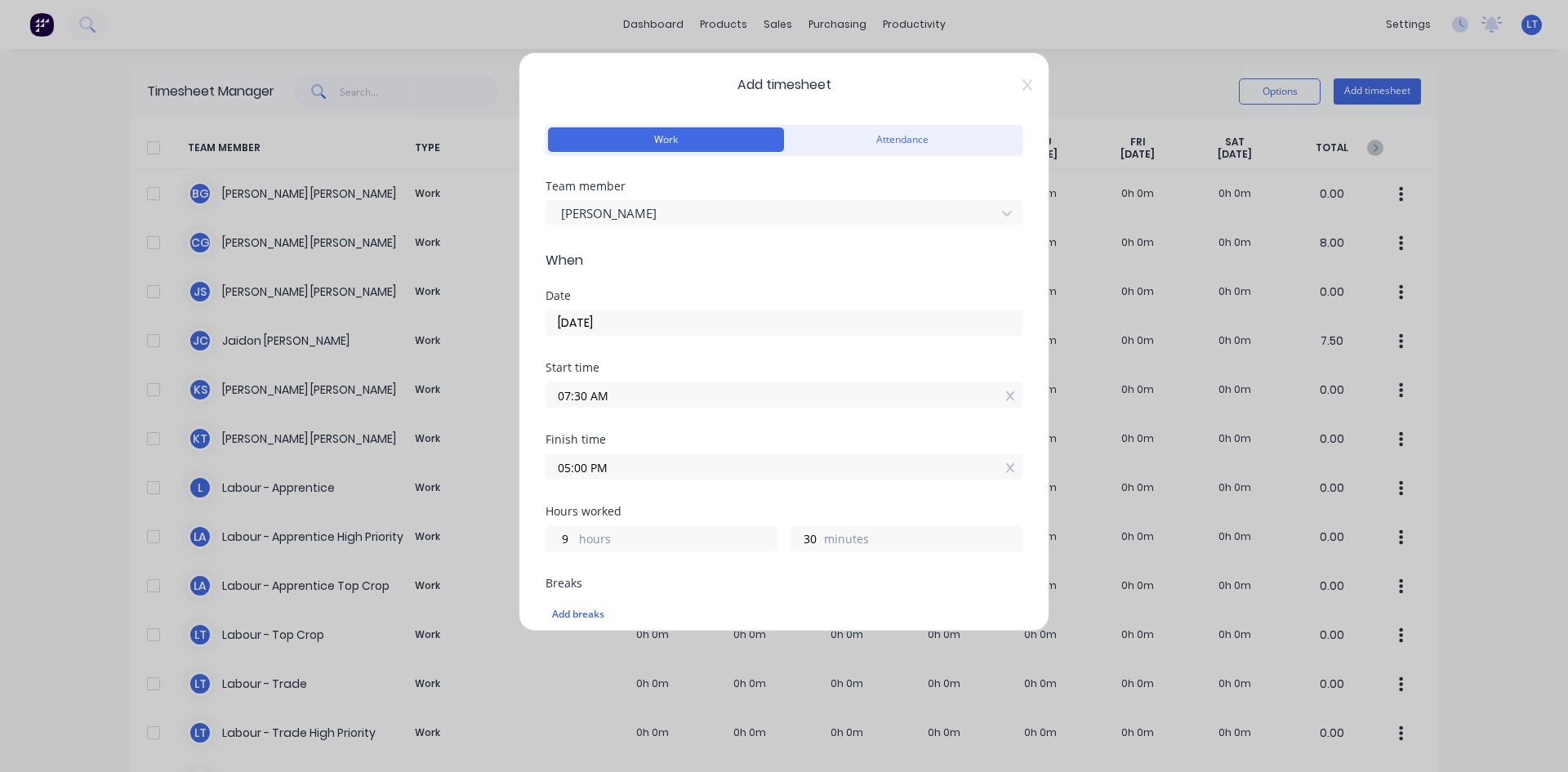
scroll to position [0, 0]
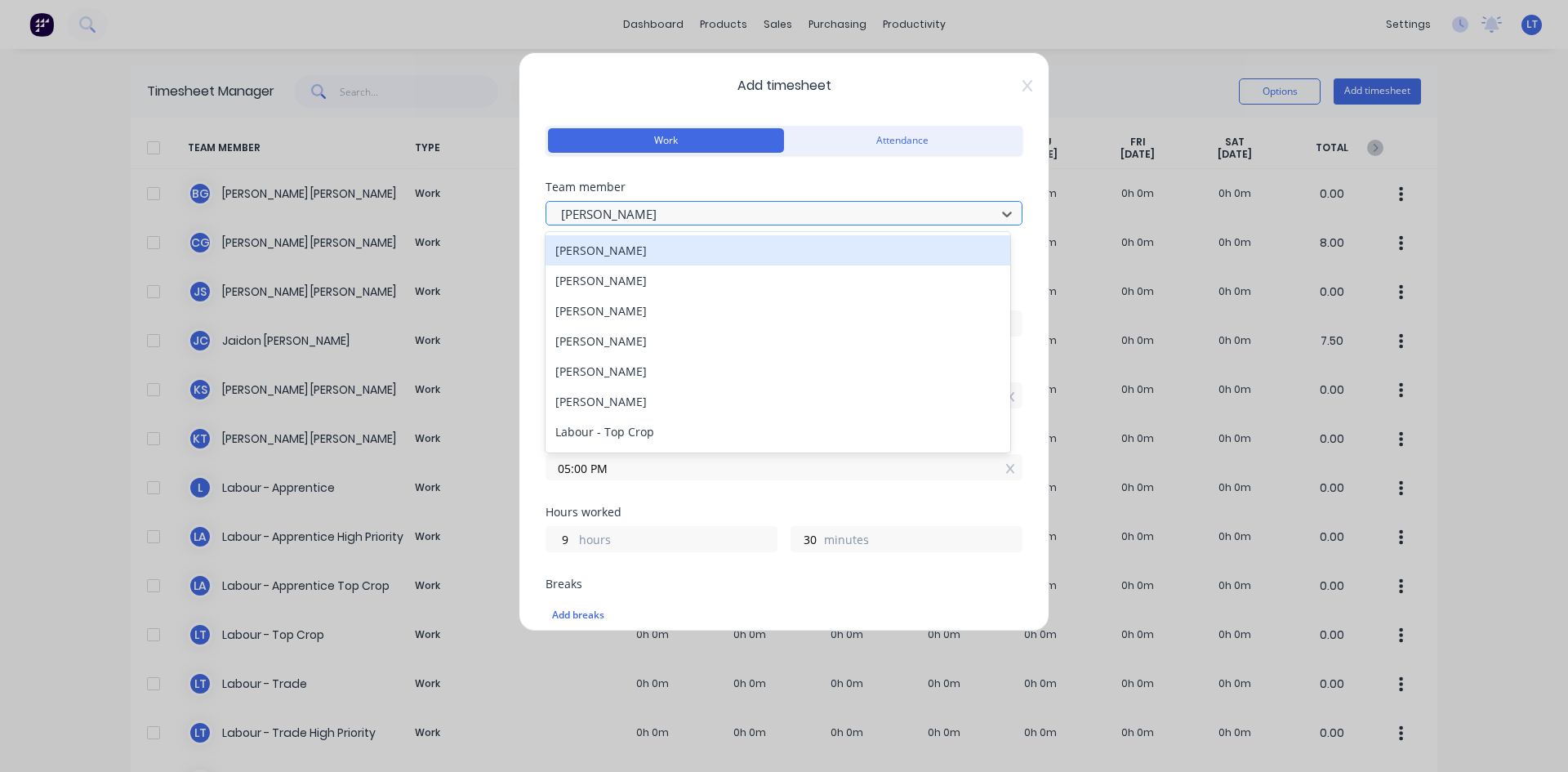
click at [689, 213] on div at bounding box center [773, 214] width 428 height 20
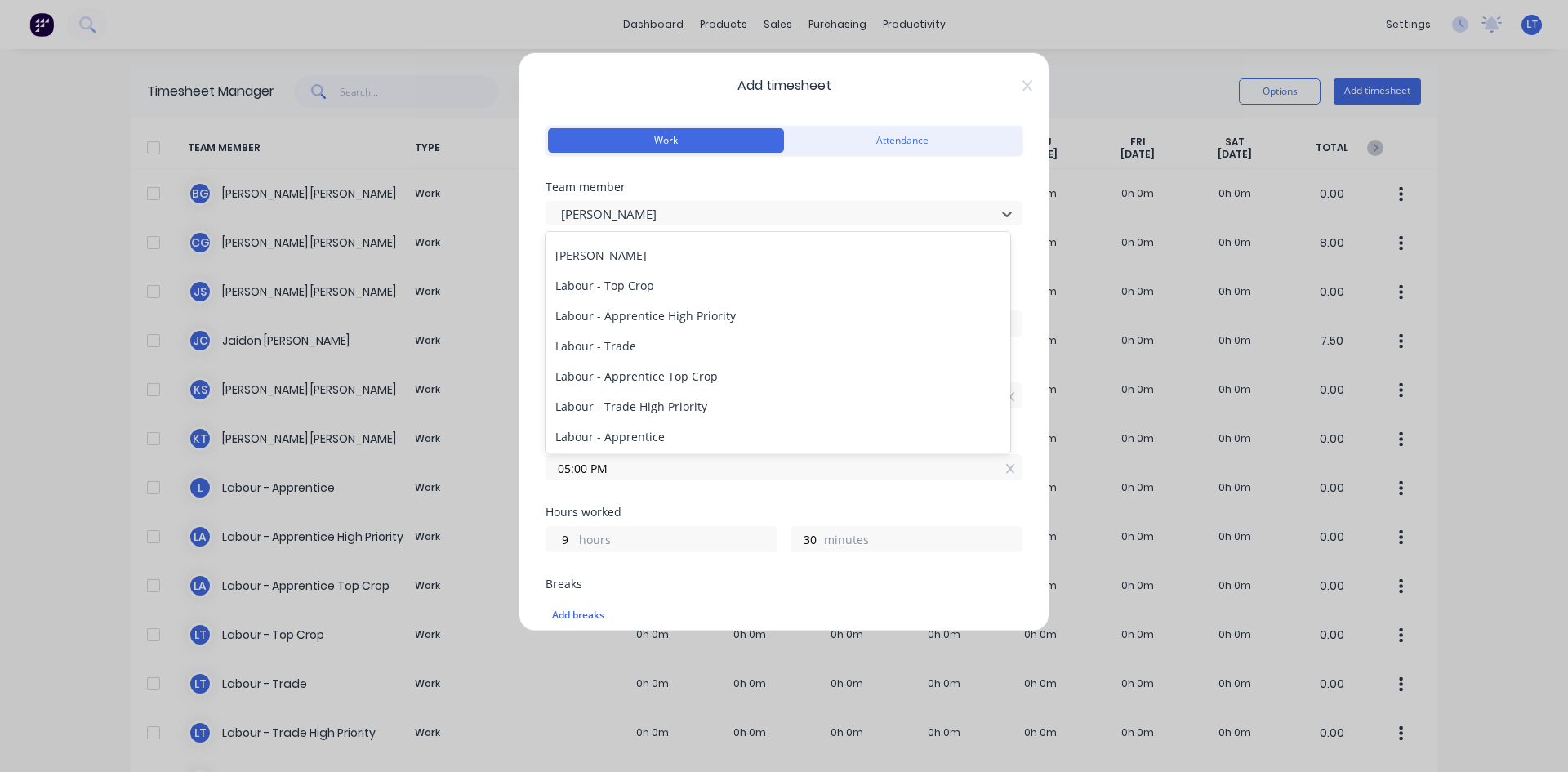
scroll to position [163, 0]
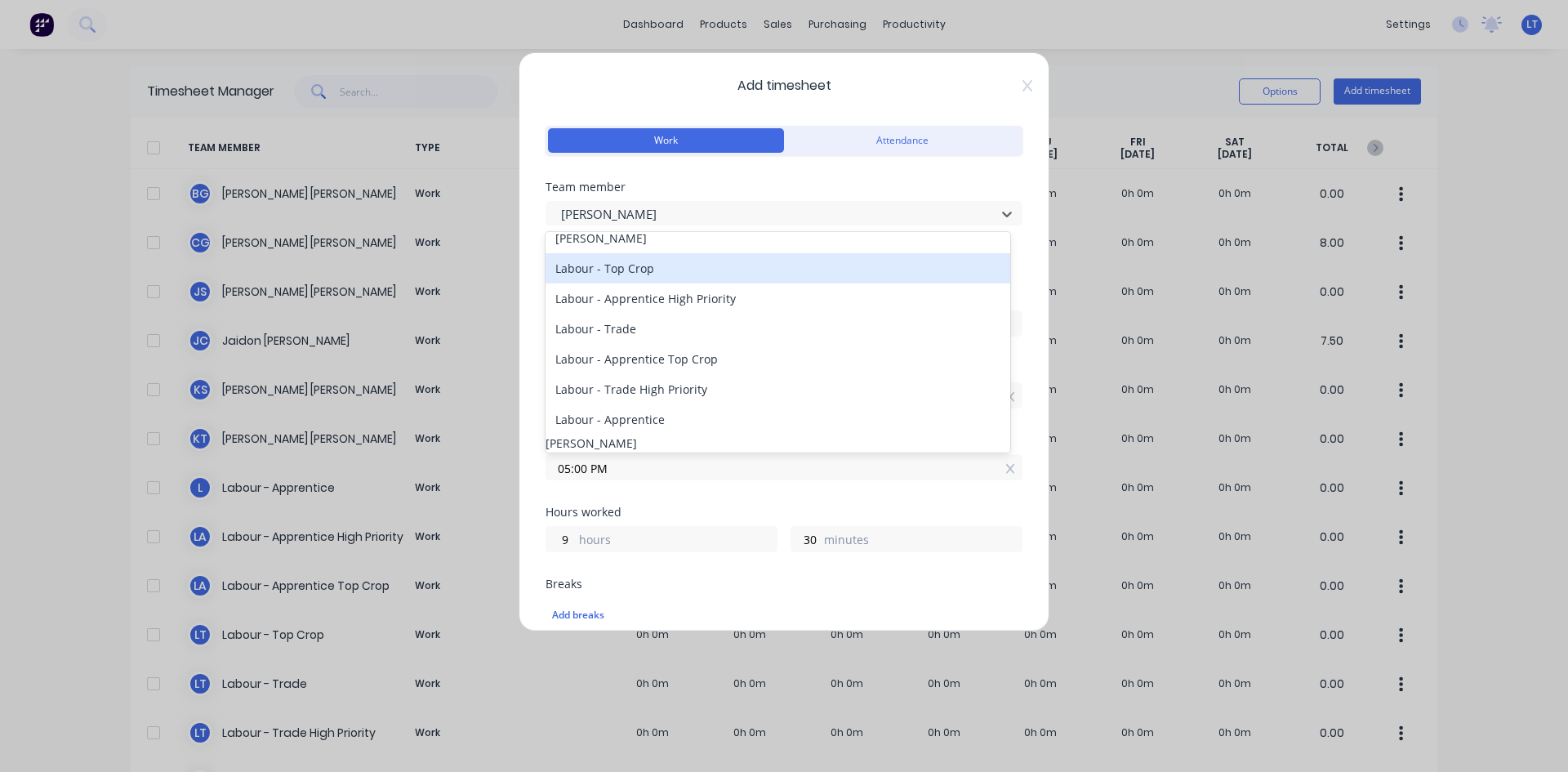
click at [632, 262] on div "Labour - Top Crop" at bounding box center [777, 268] width 465 height 31
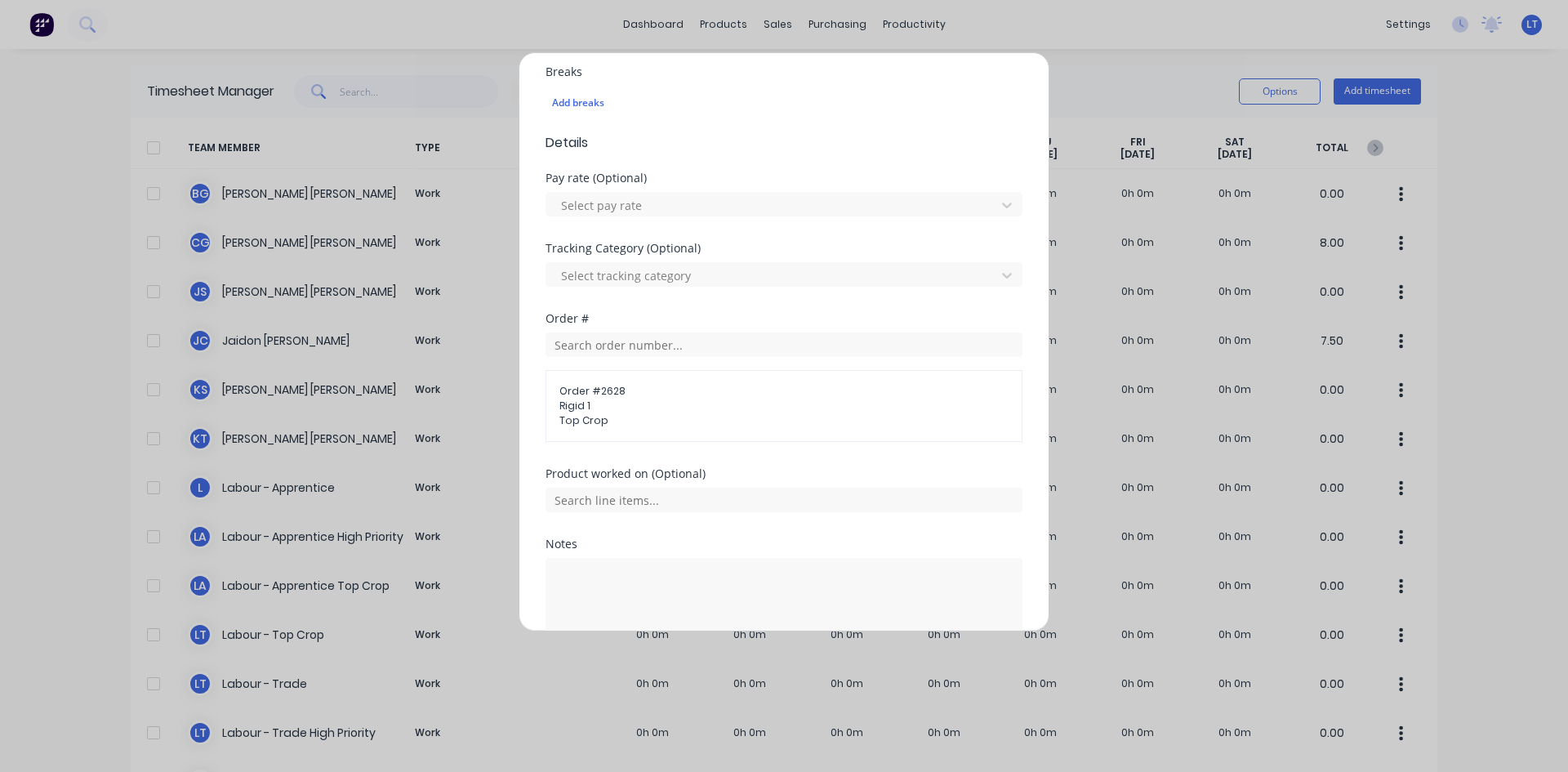
scroll to position [572, 0]
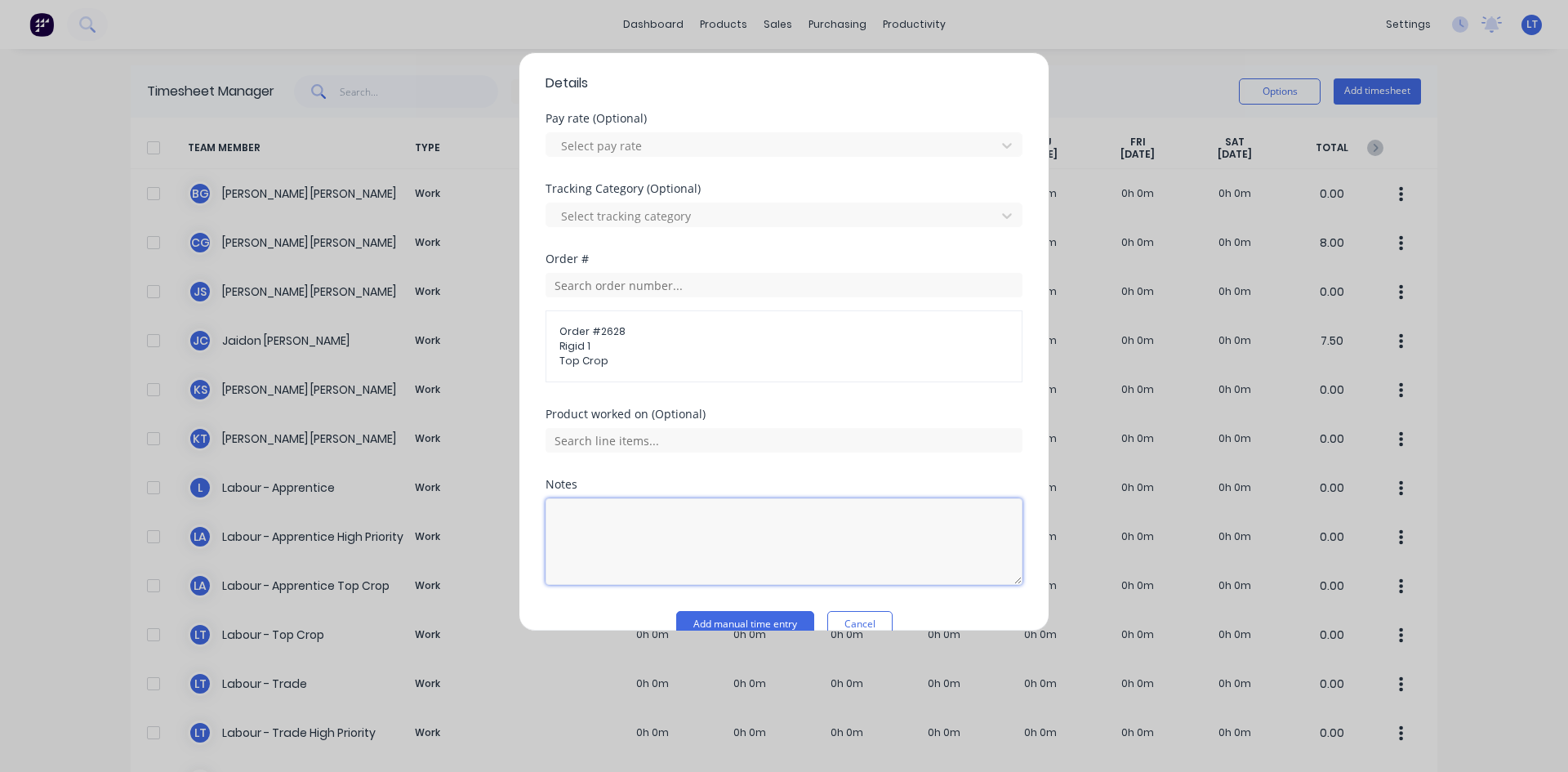
click at [656, 524] on textarea at bounding box center [784, 541] width 477 height 86
type textarea "L"
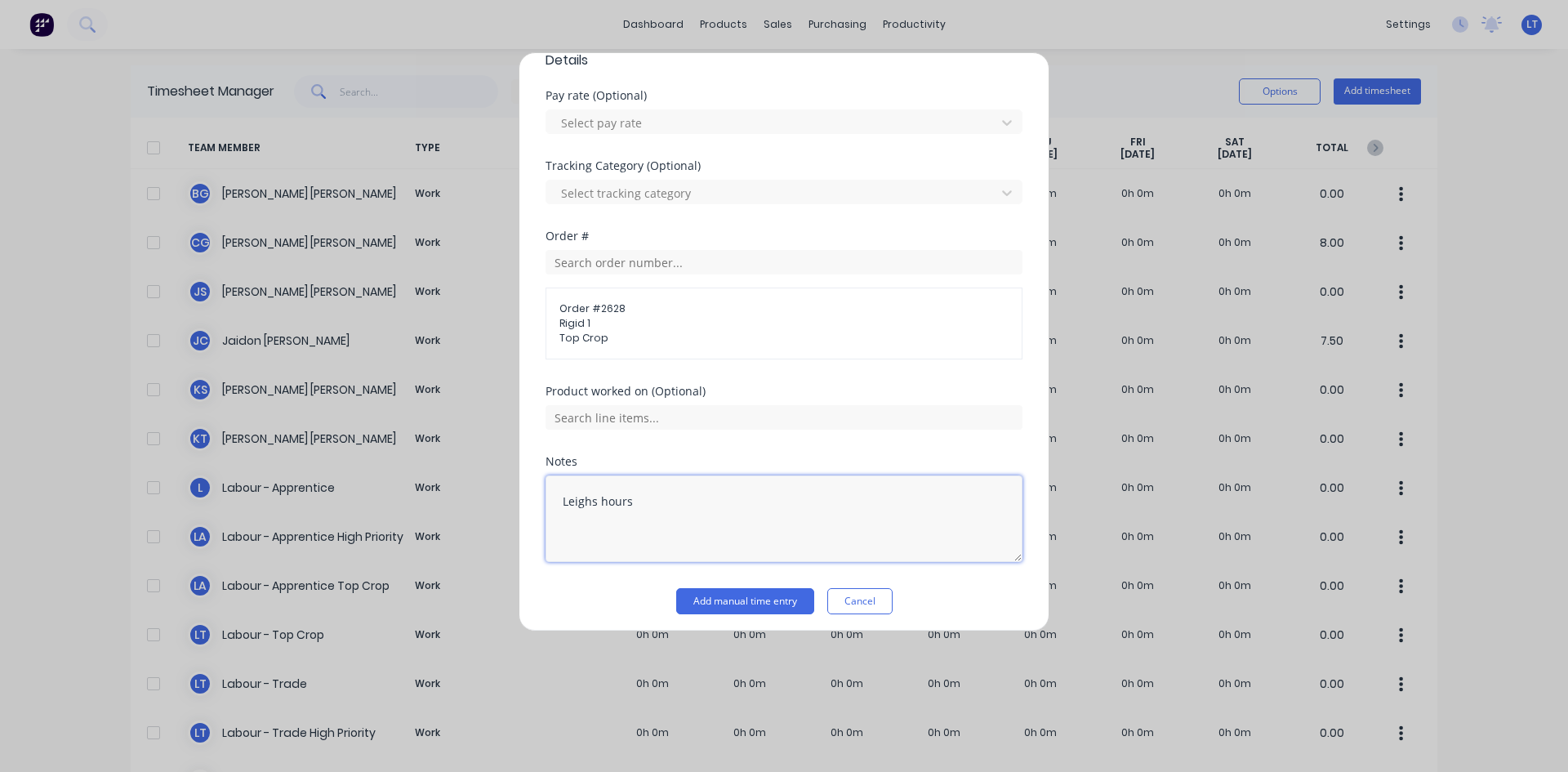
scroll to position [601, 0]
type textarea "Leighs hours"
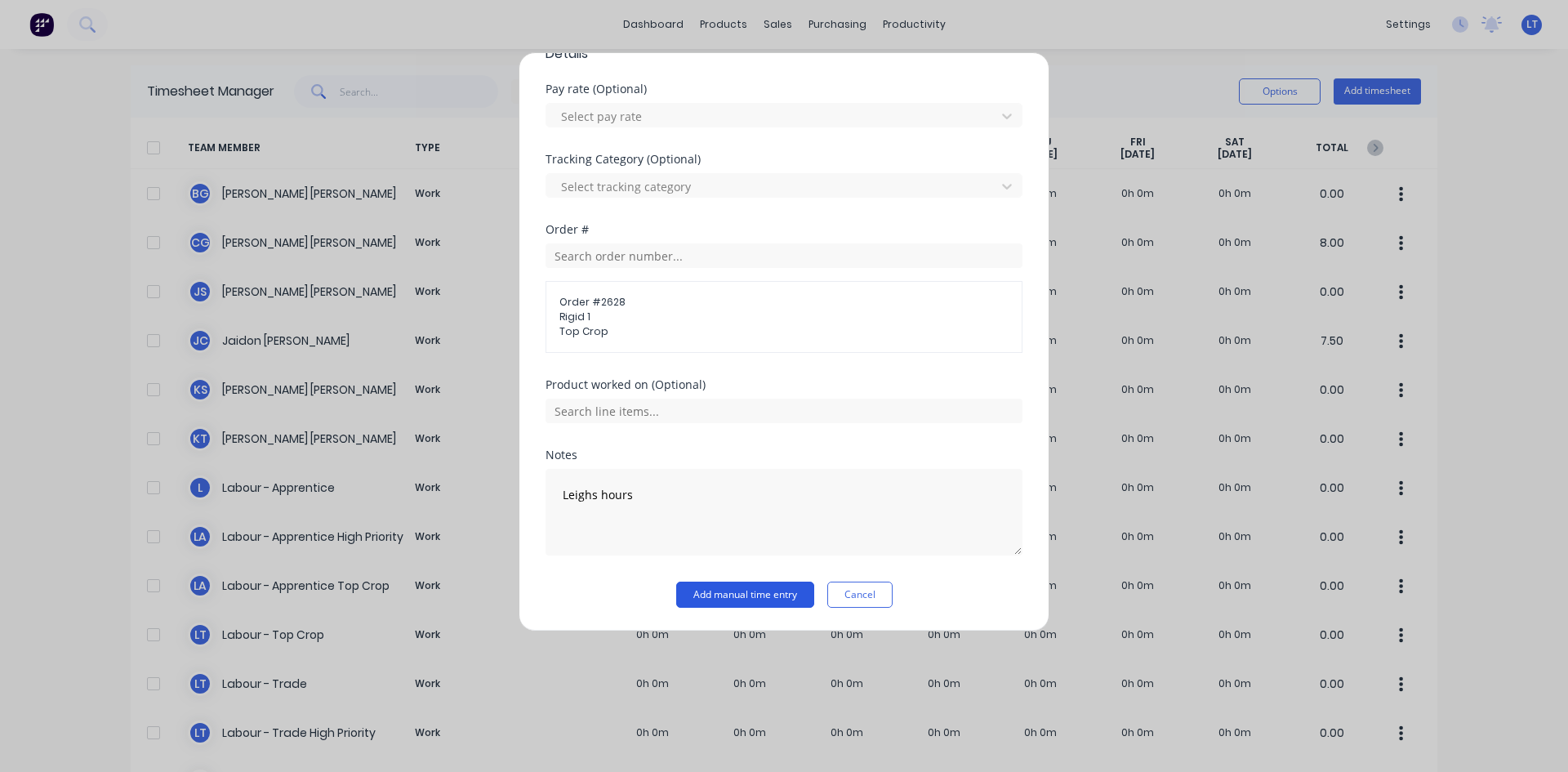
click at [722, 593] on button "Add manual time entry" at bounding box center [745, 594] width 138 height 26
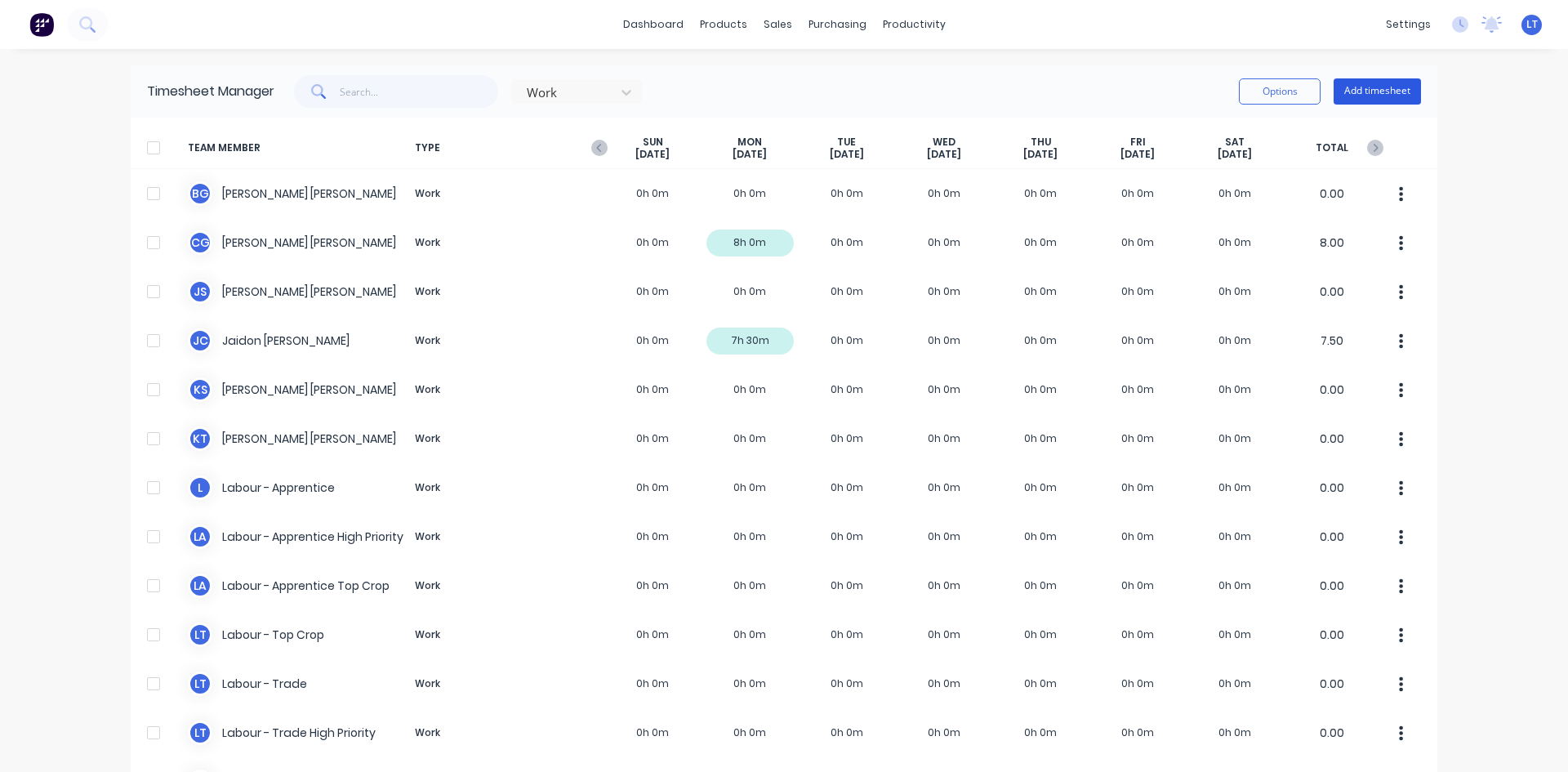
click at [1359, 92] on button "Add timesheet" at bounding box center [1376, 91] width 87 height 26
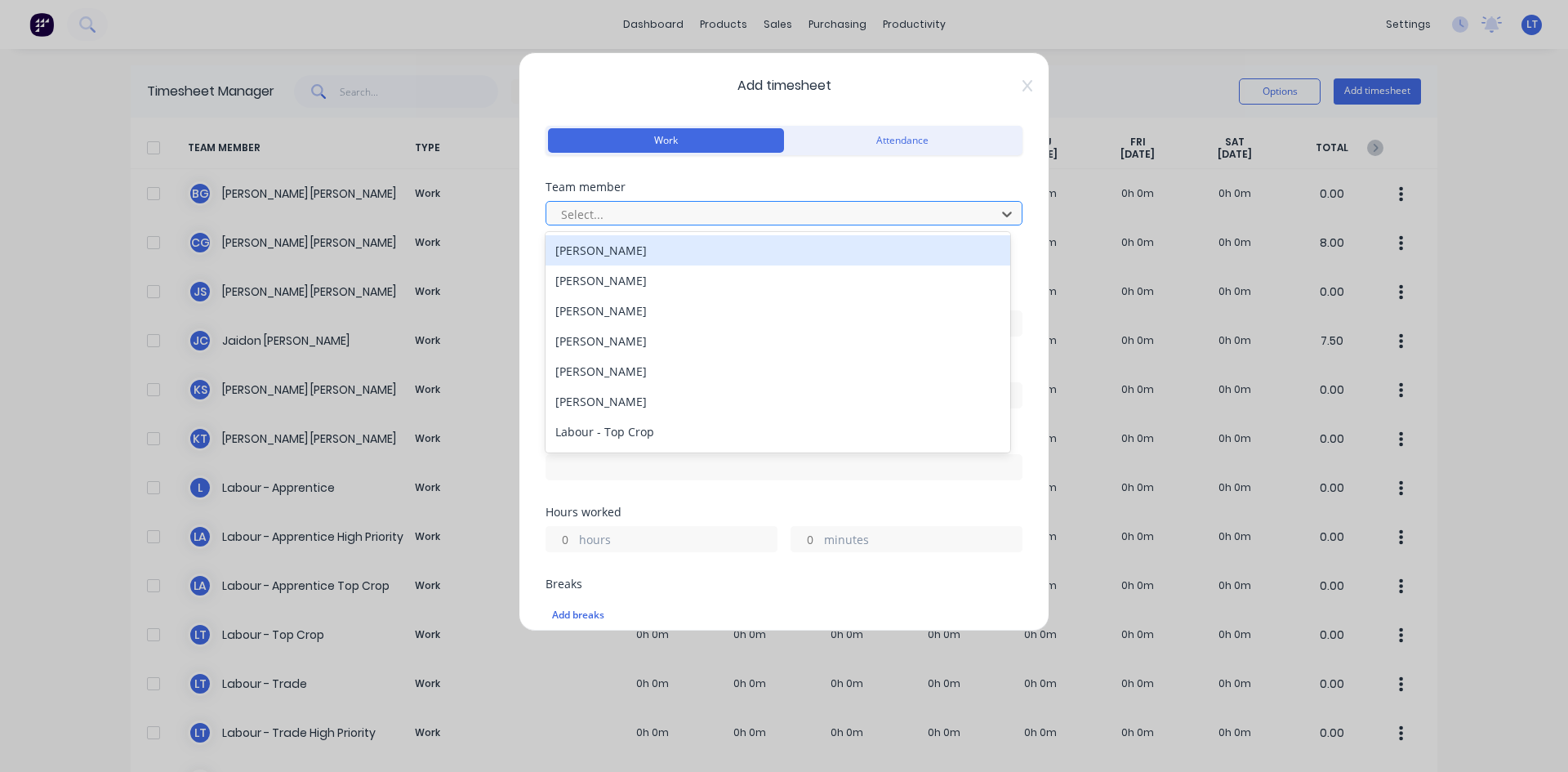
click at [689, 212] on div at bounding box center [773, 214] width 428 height 20
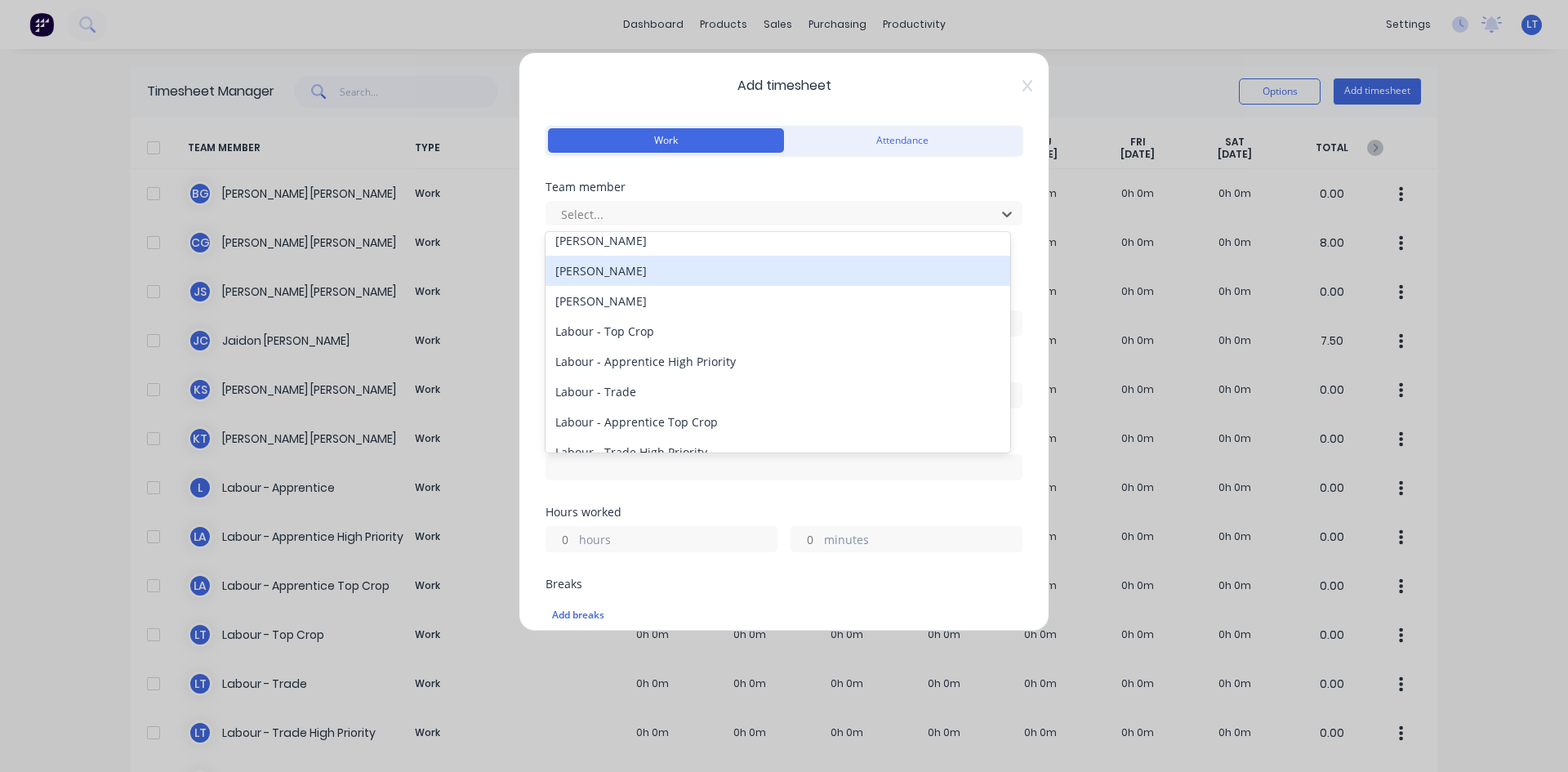
scroll to position [163, 0]
click at [633, 263] on div "Labour - Top Crop" at bounding box center [777, 268] width 465 height 31
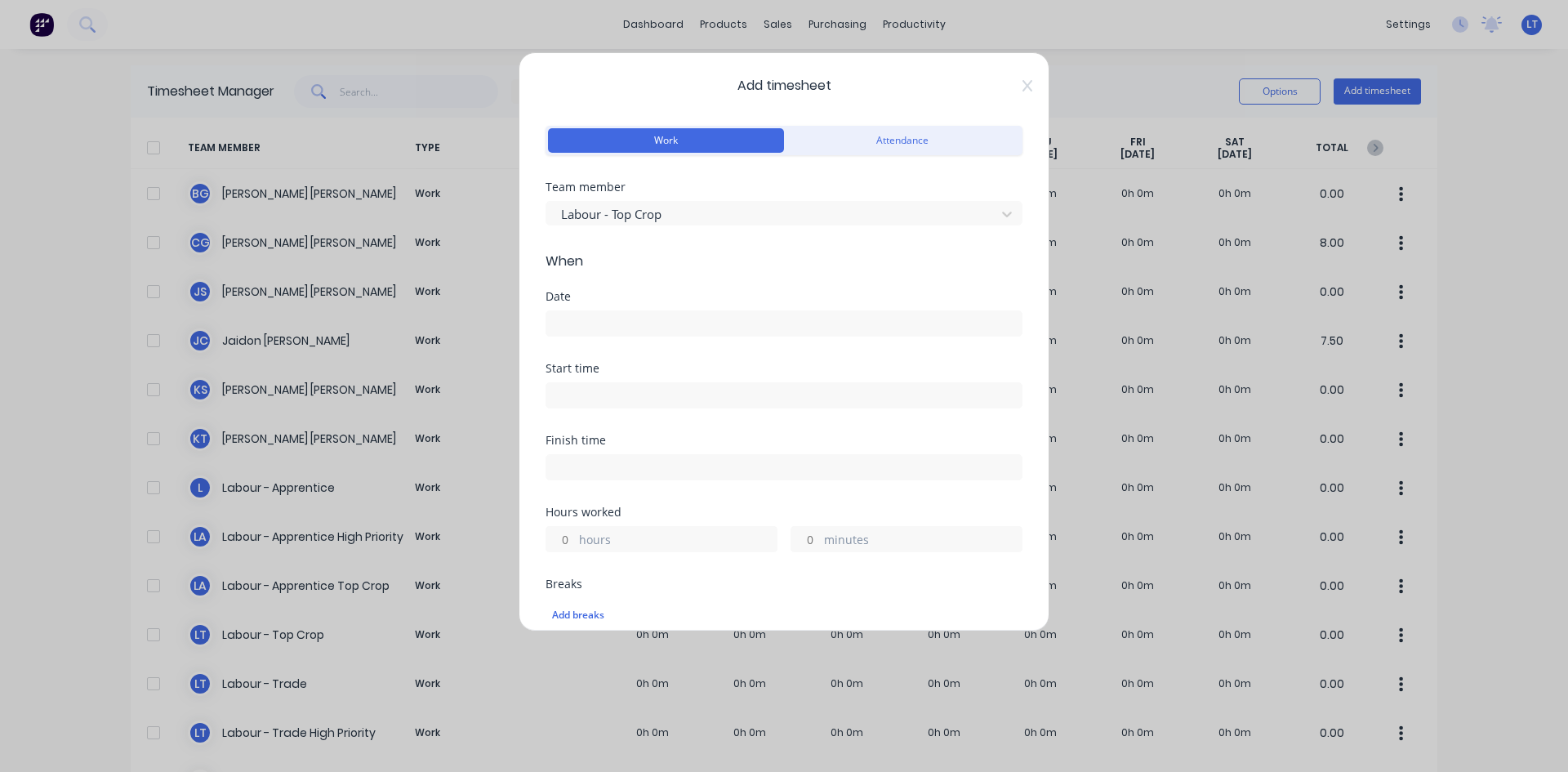
click at [628, 329] on input at bounding box center [784, 324] width 475 height 25
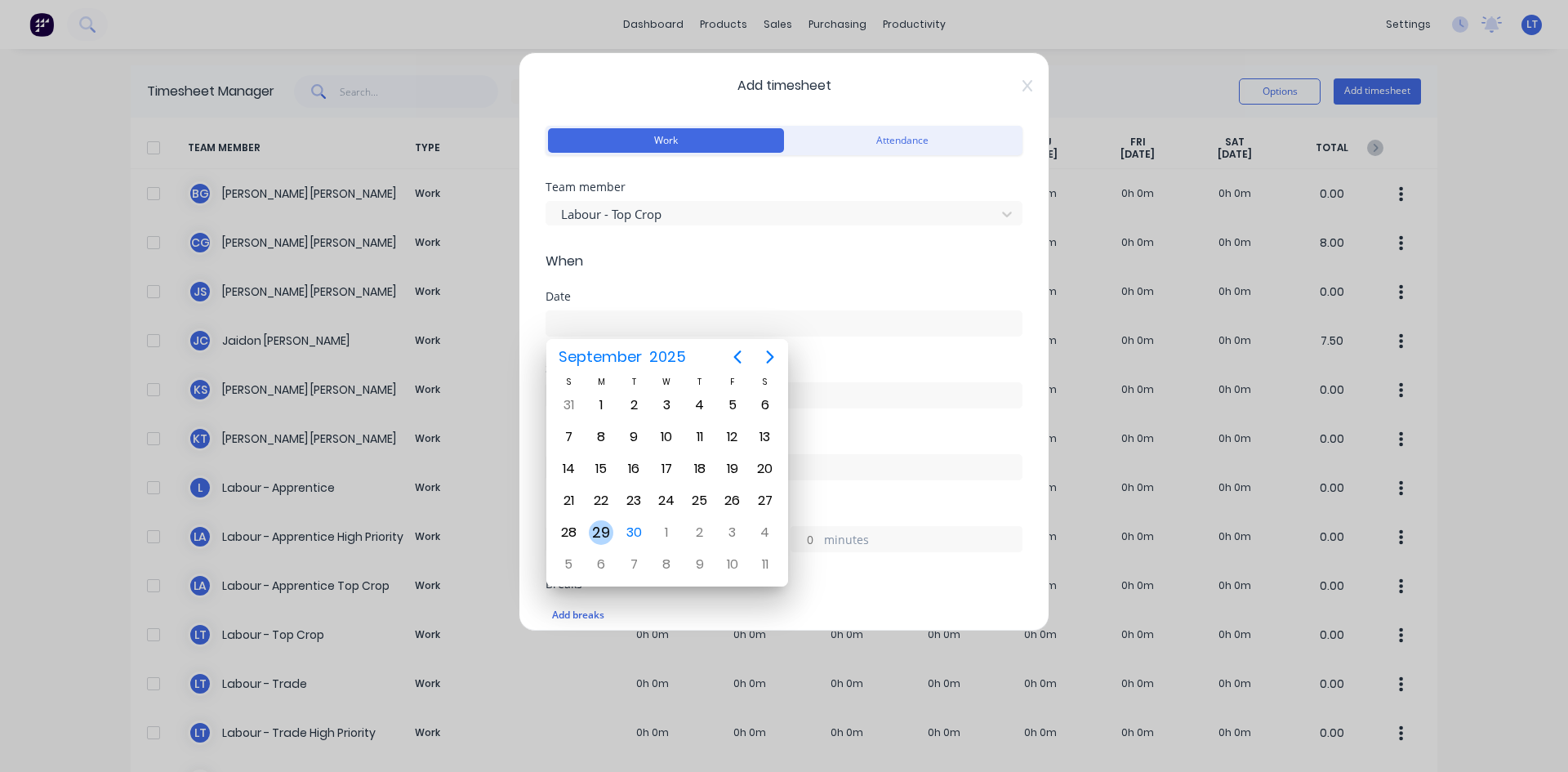
click at [595, 532] on div "29" at bounding box center [602, 533] width 25 height 25
type input "[DATE]"
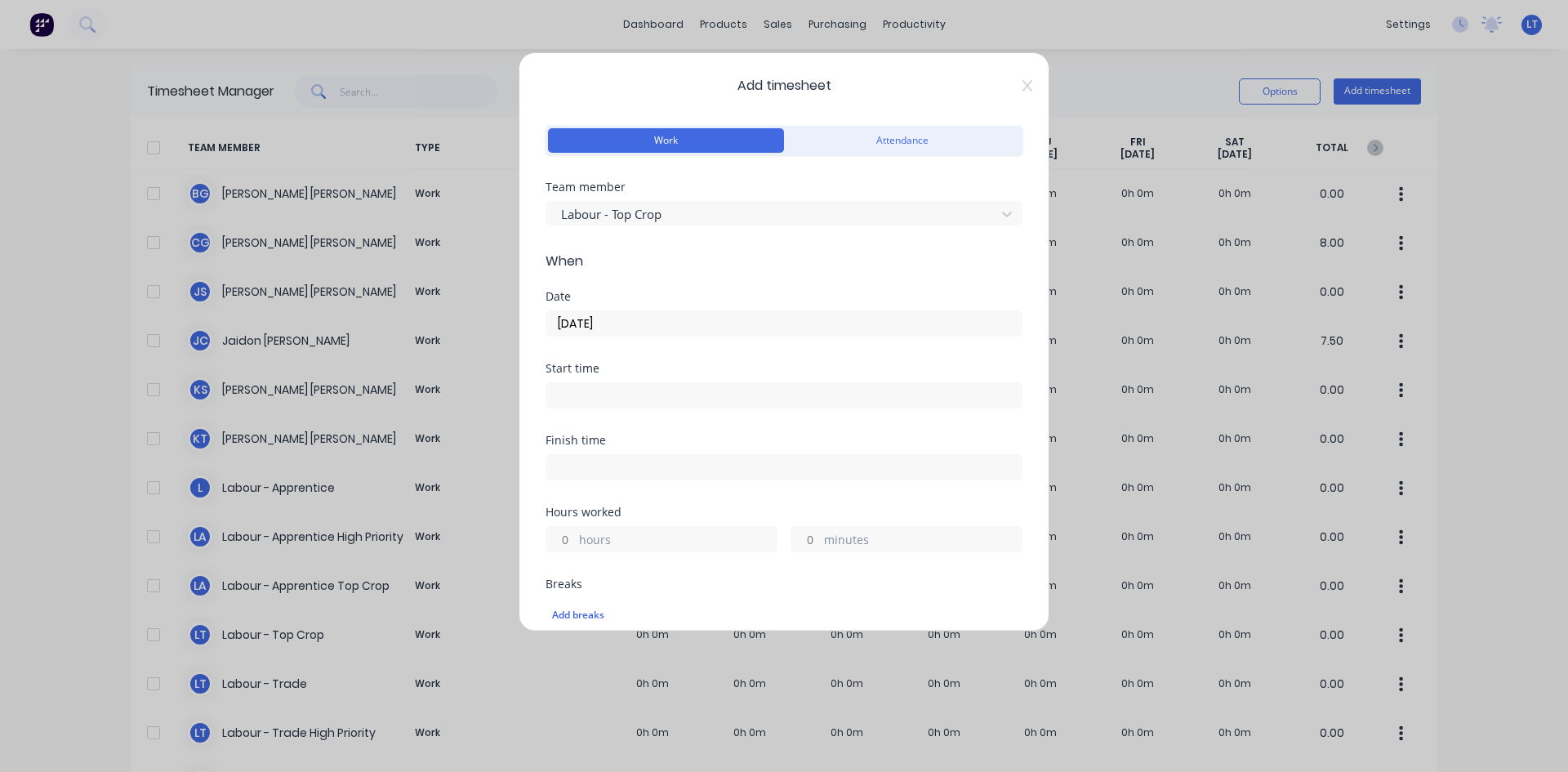
click at [602, 397] on input at bounding box center [784, 396] width 475 height 25
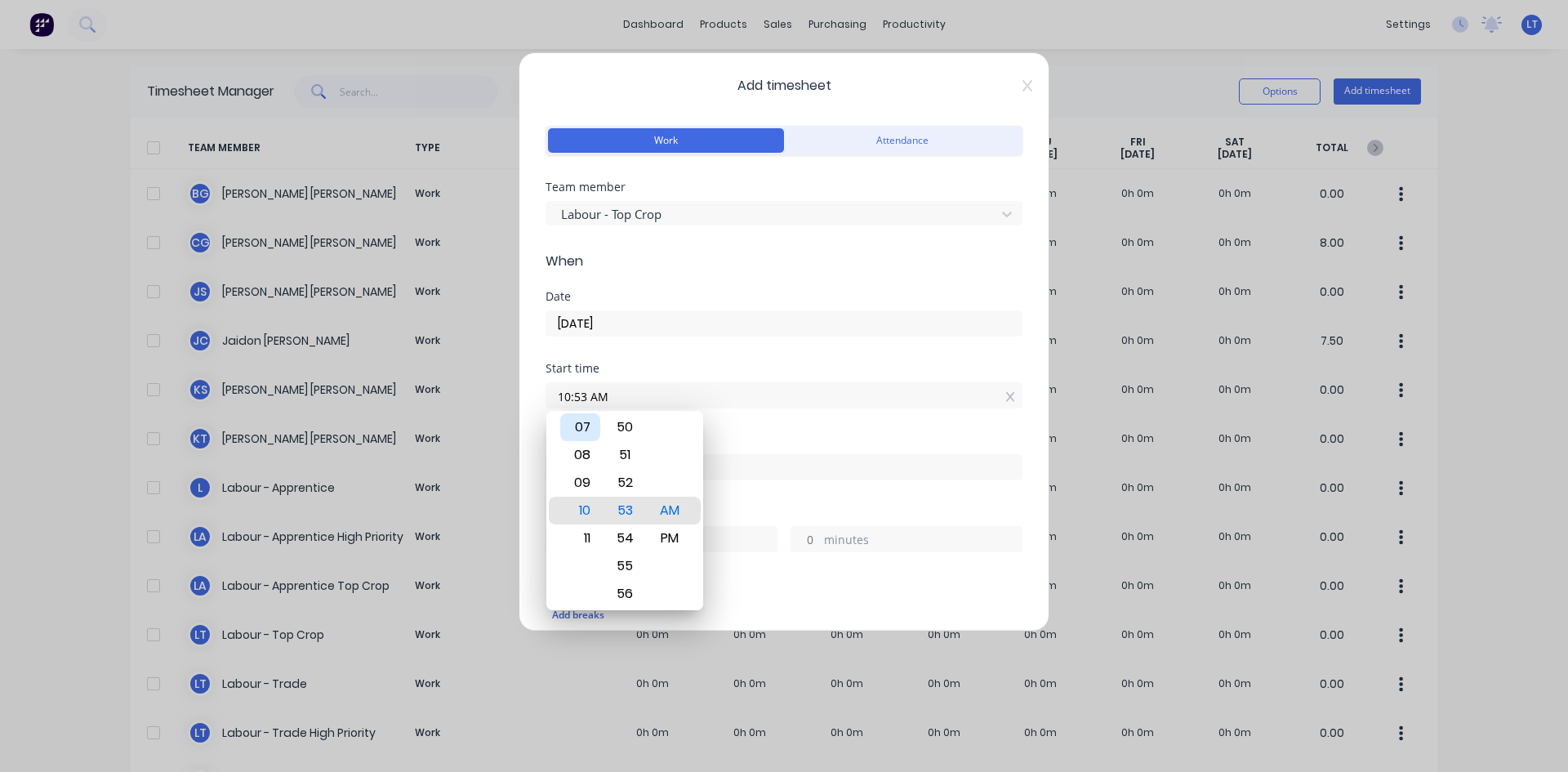
click at [589, 437] on div "07" at bounding box center [580, 426] width 40 height 28
click at [629, 427] on div "30" at bounding box center [625, 426] width 40 height 28
type input "07:30 AM"
click at [829, 433] on div "Start time 07:30 AM" at bounding box center [784, 397] width 477 height 72
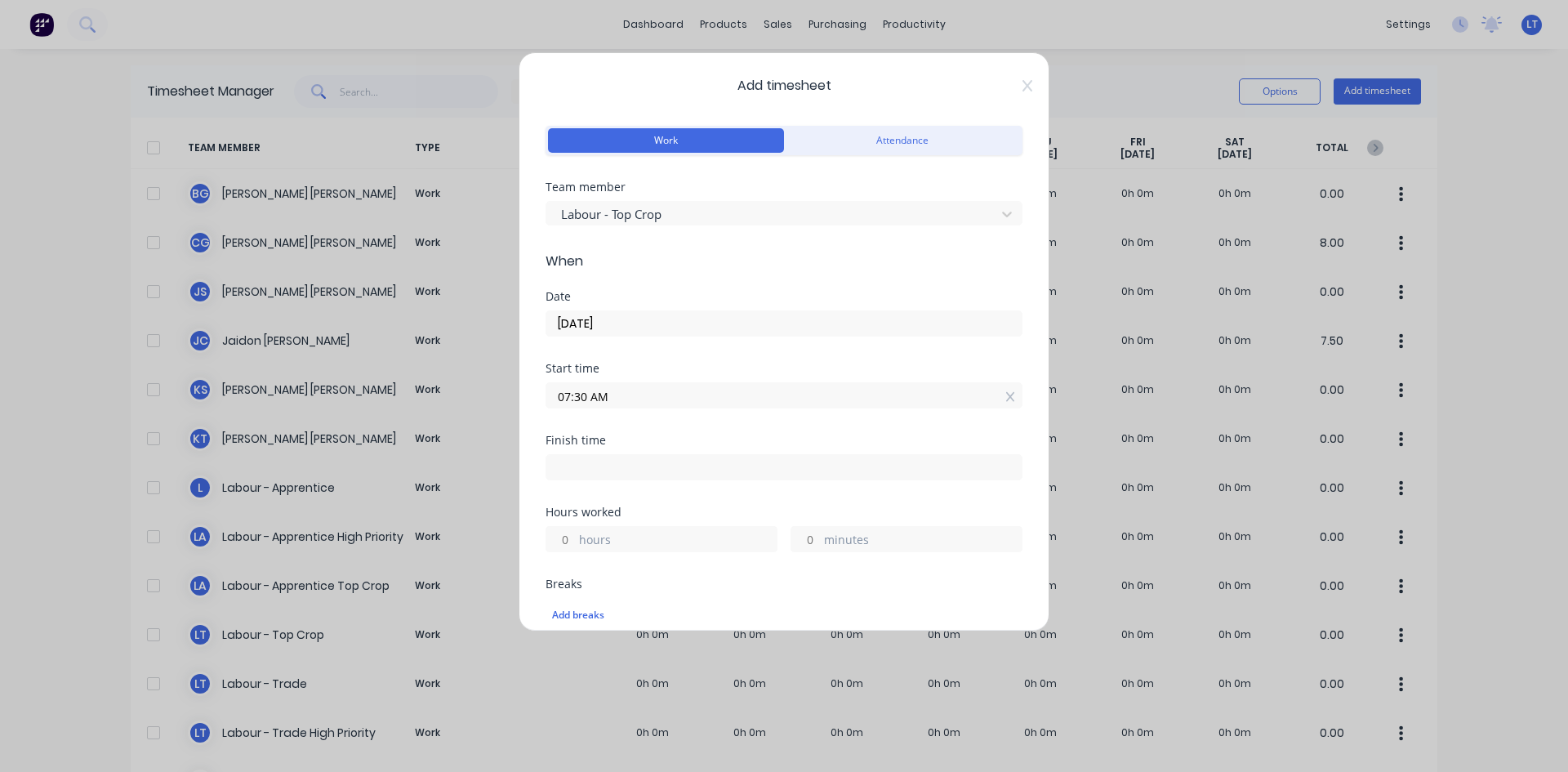
click at [628, 467] on input at bounding box center [784, 467] width 475 height 25
type input "10:53 AM"
type input "3"
type input "23"
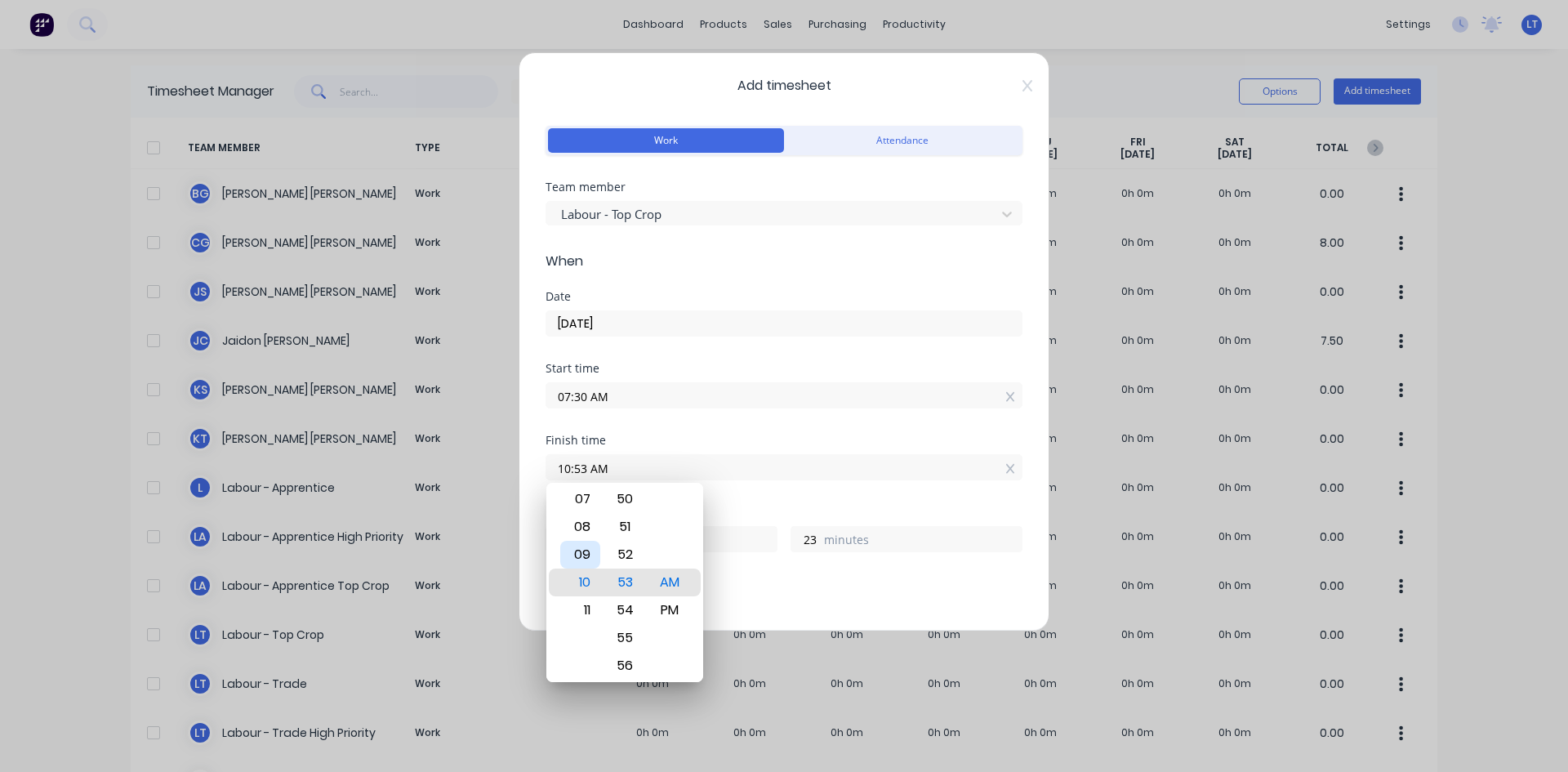
type input "09:53 AM"
type input "2"
type input "08:53 AM"
type input "1"
click at [587, 499] on div "05" at bounding box center [580, 498] width 40 height 28
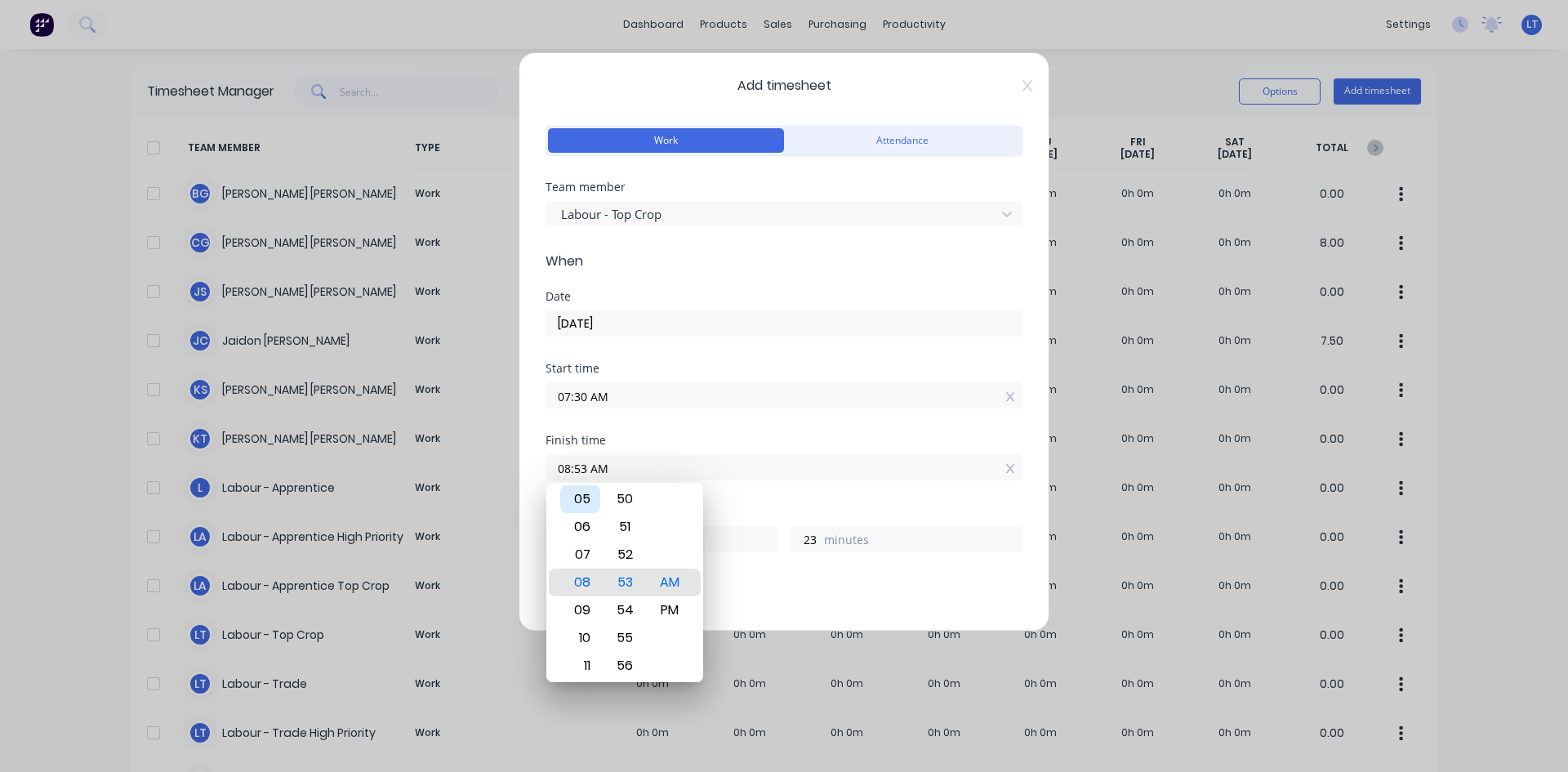
type input "05:53 AM"
type input "22"
type input "05:53 PM"
type input "10"
click at [667, 581] on div "PM" at bounding box center [670, 581] width 40 height 28
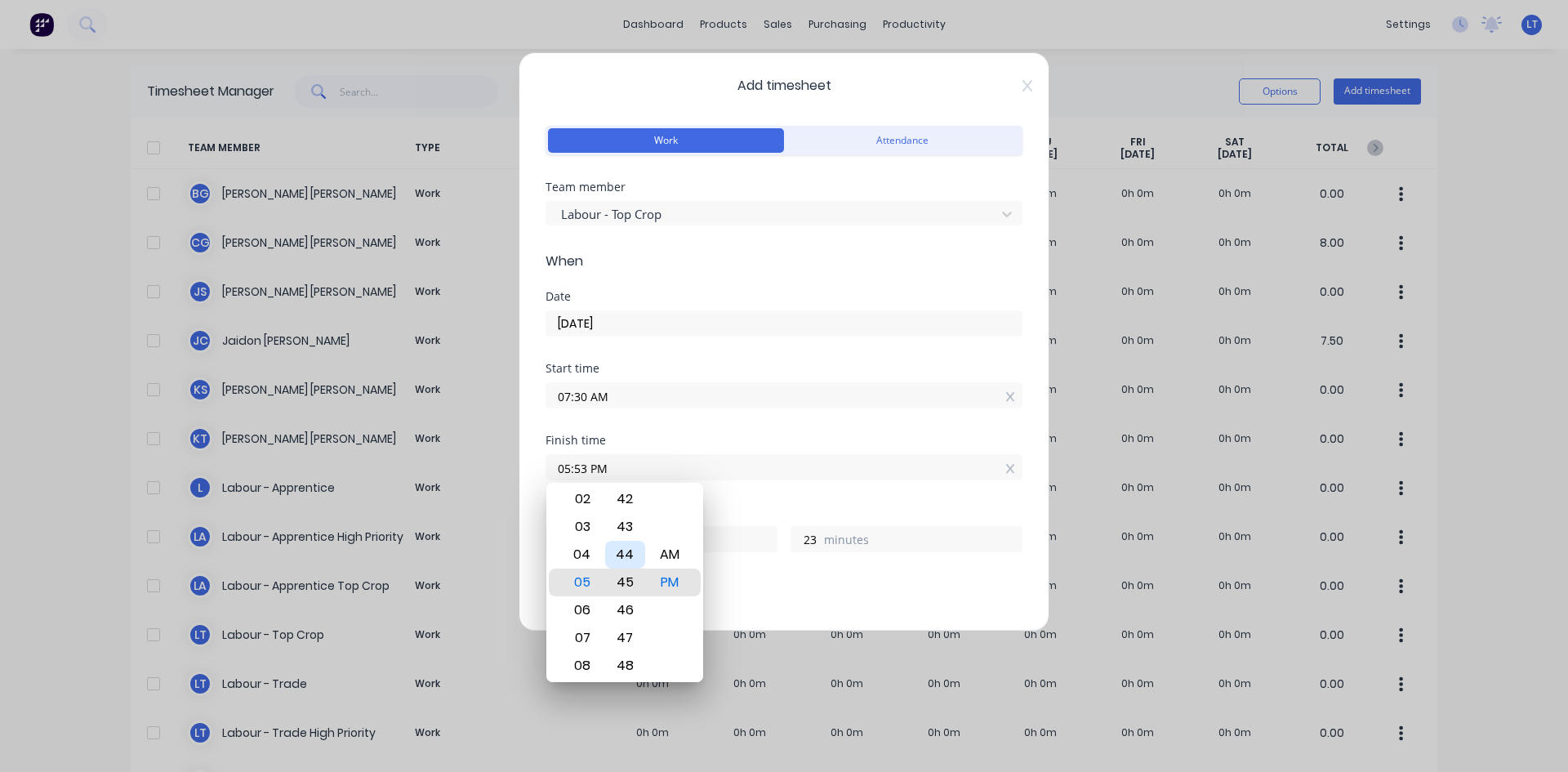
type input "05:45 PM"
type input "15"
type input "05:37 PM"
type input "7"
type input "05:29 PM"
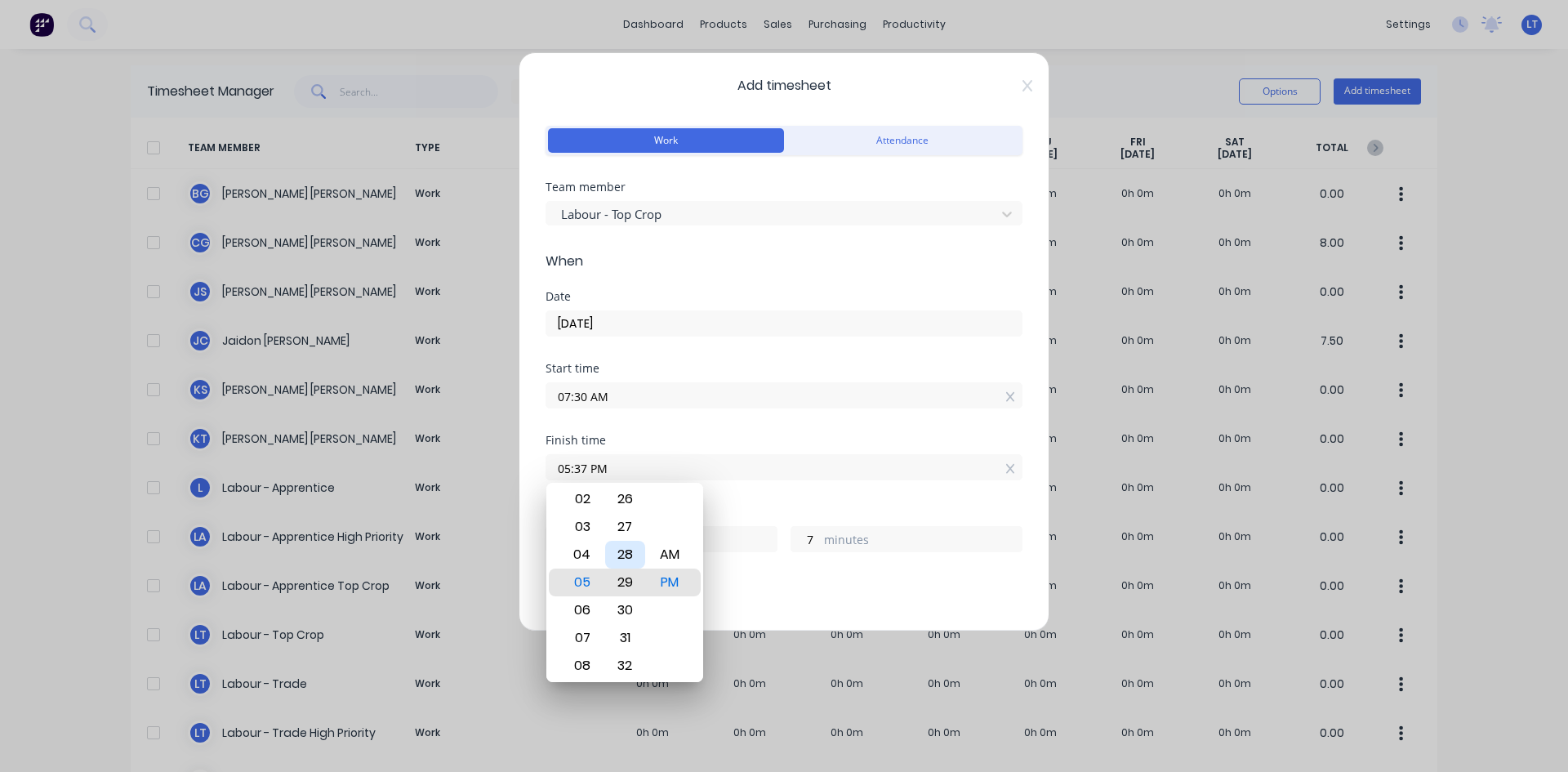
type input "9"
type input "59"
type input "05:20 PM"
type input "50"
type input "05:12 PM"
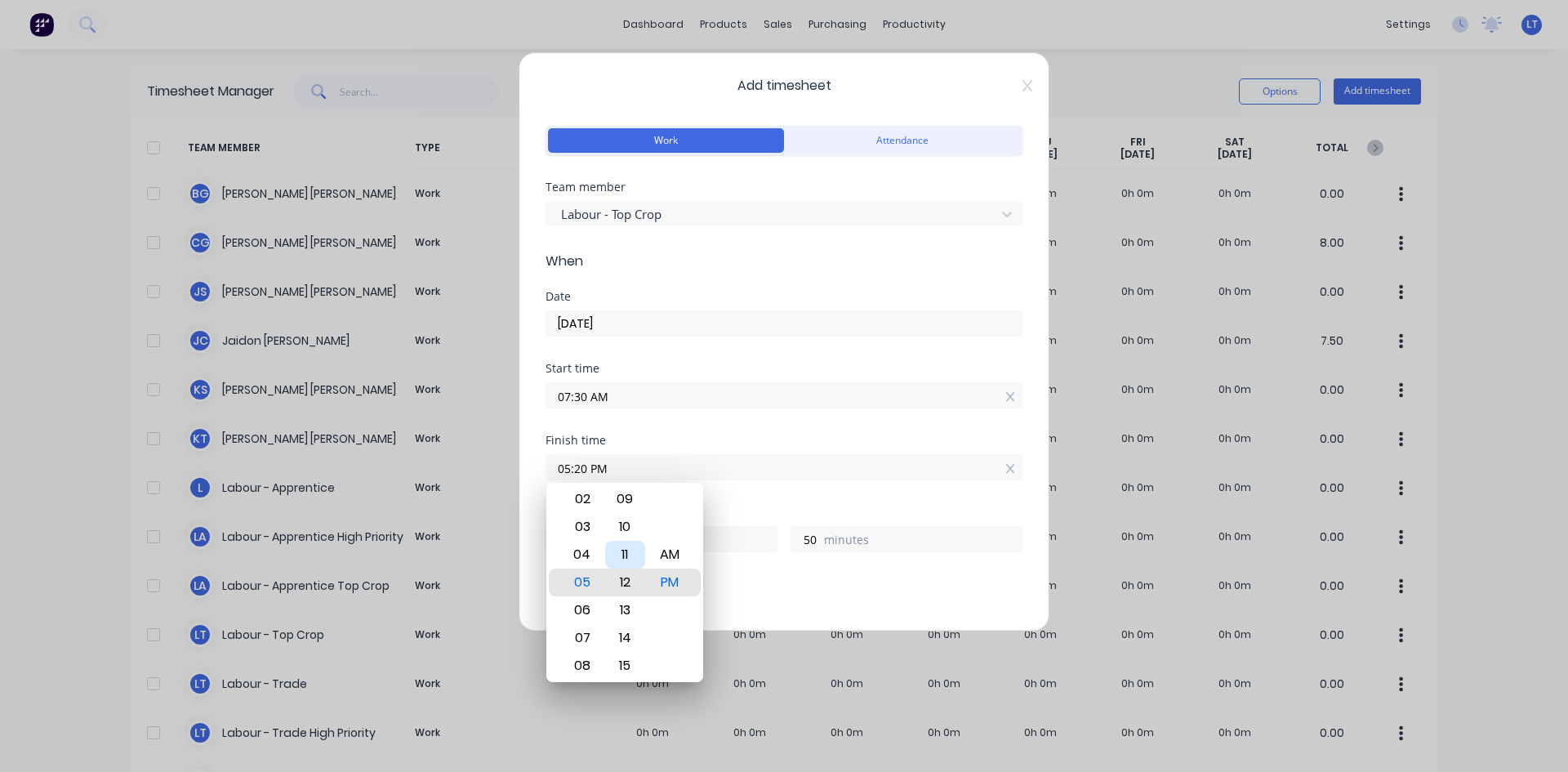
type input "42"
type input "05:05 PM"
type input "35"
type input "05:00 PM"
type input "30"
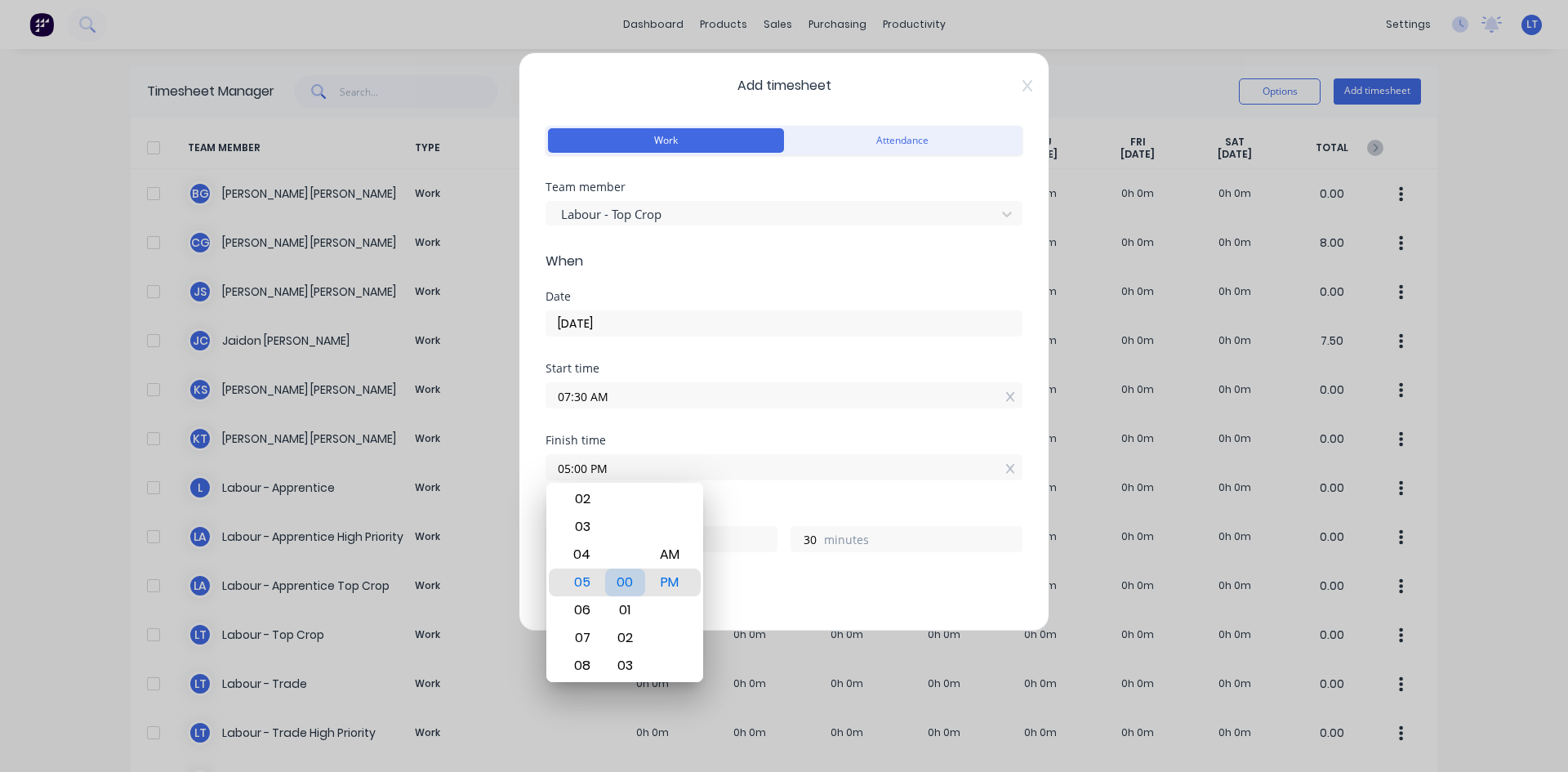
click at [626, 576] on div "00" at bounding box center [625, 581] width 40 height 28
click at [621, 584] on div "00" at bounding box center [625, 581] width 40 height 28
click at [764, 501] on div "Finish time 05:00 PM" at bounding box center [784, 470] width 477 height 72
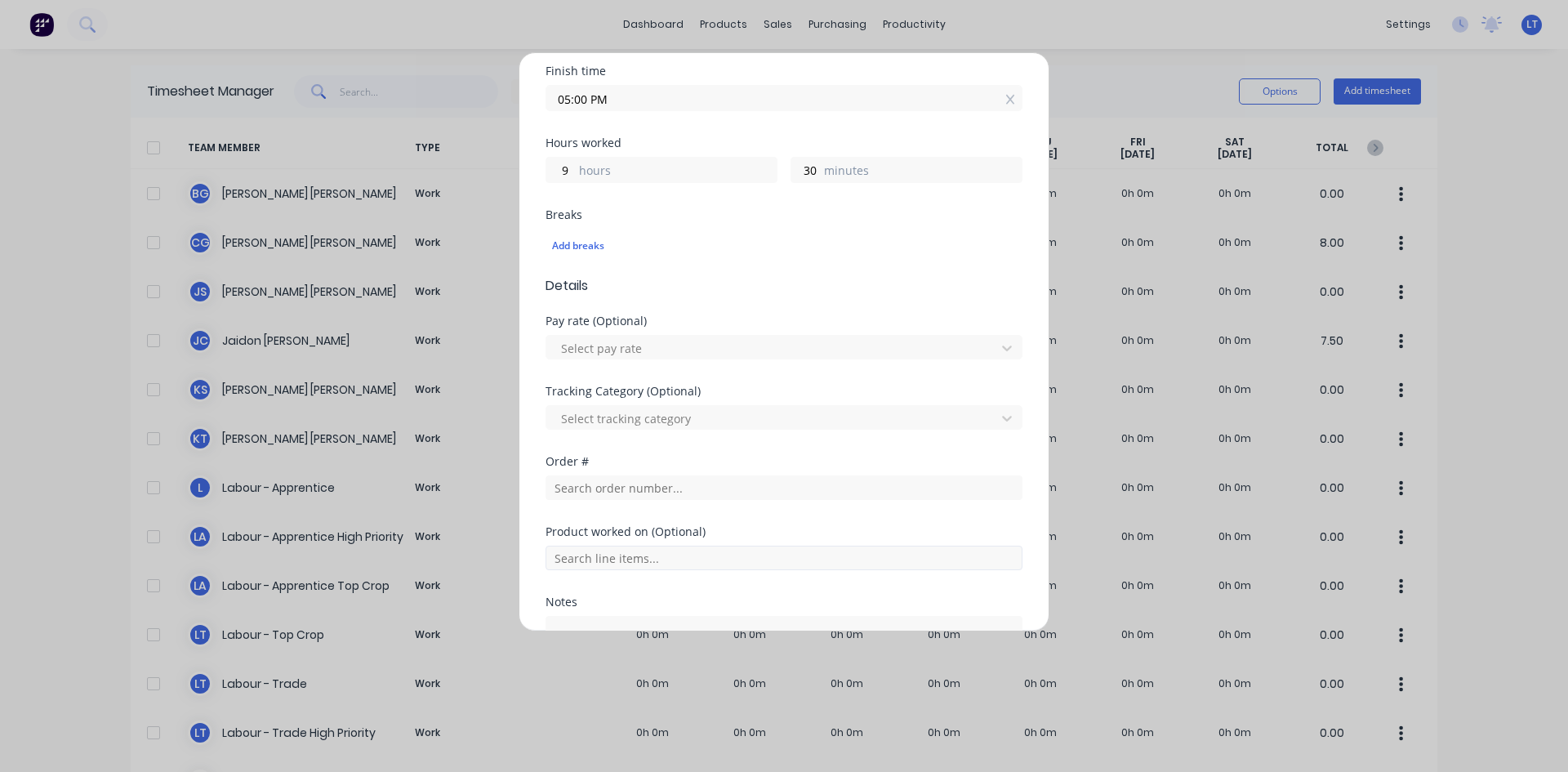
scroll to position [408, 0]
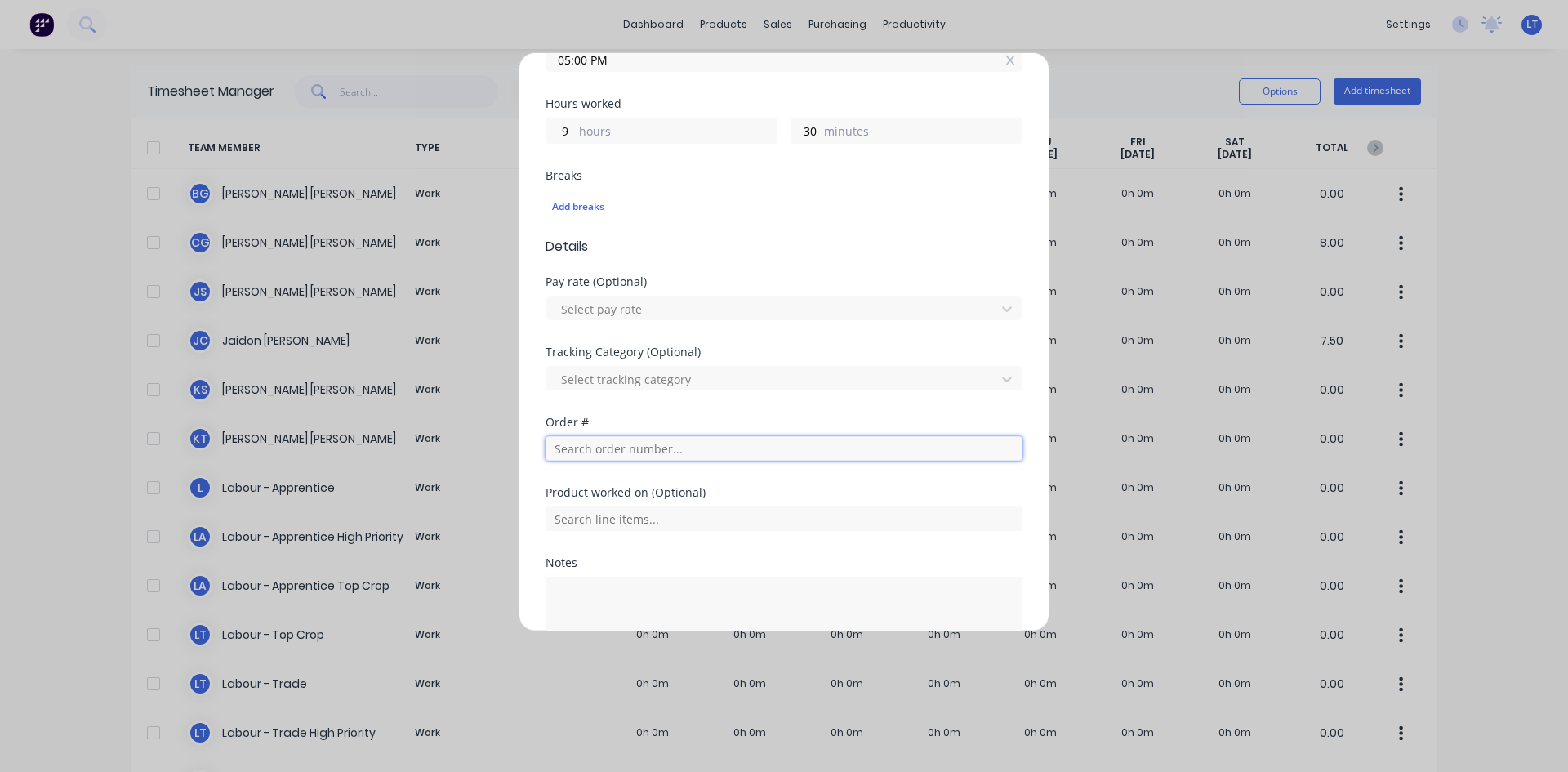
click at [668, 451] on input "text" at bounding box center [784, 448] width 477 height 25
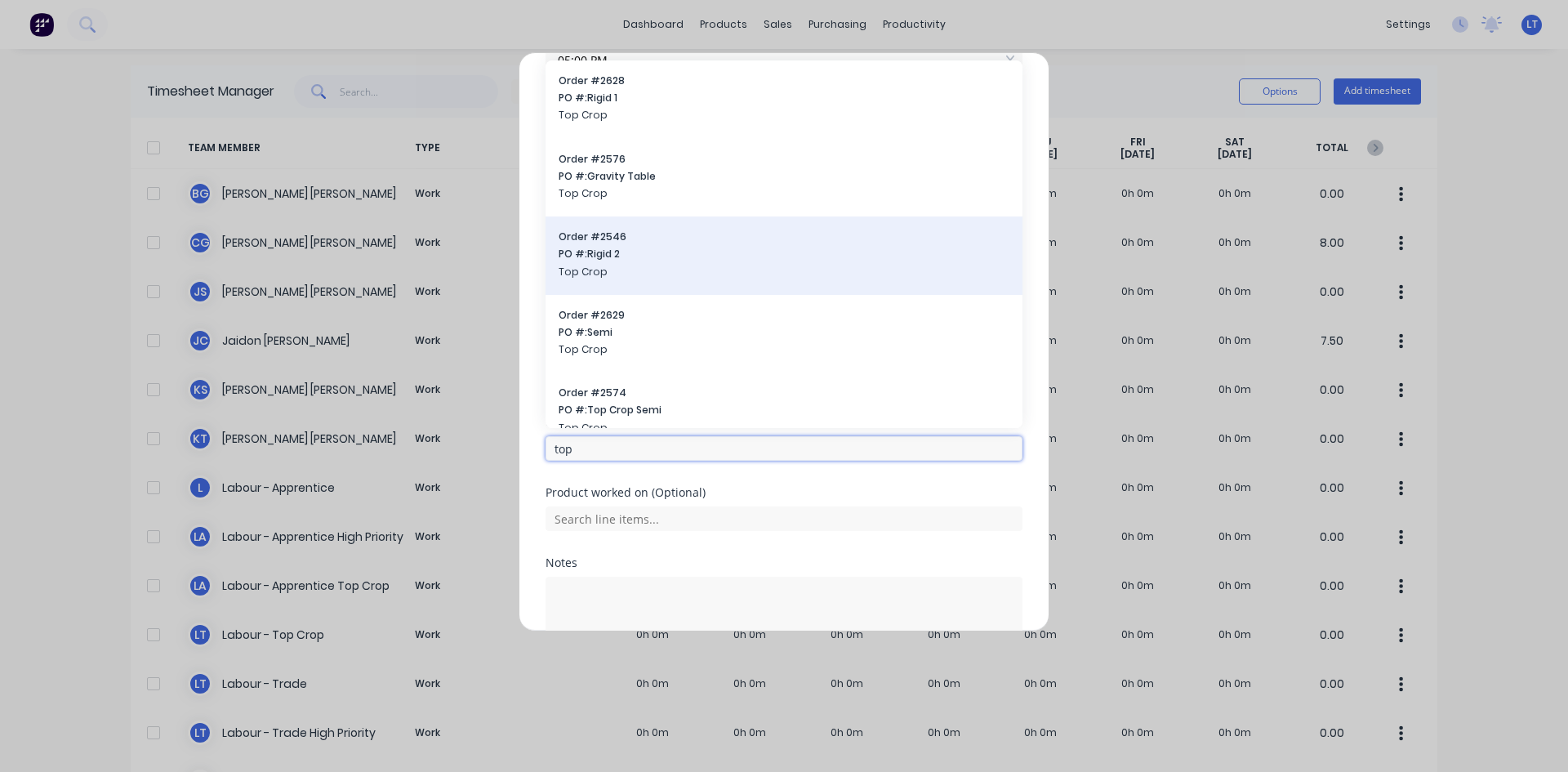
type input "top"
click at [660, 252] on span "PO #: Rigid 2" at bounding box center [784, 253] width 451 height 14
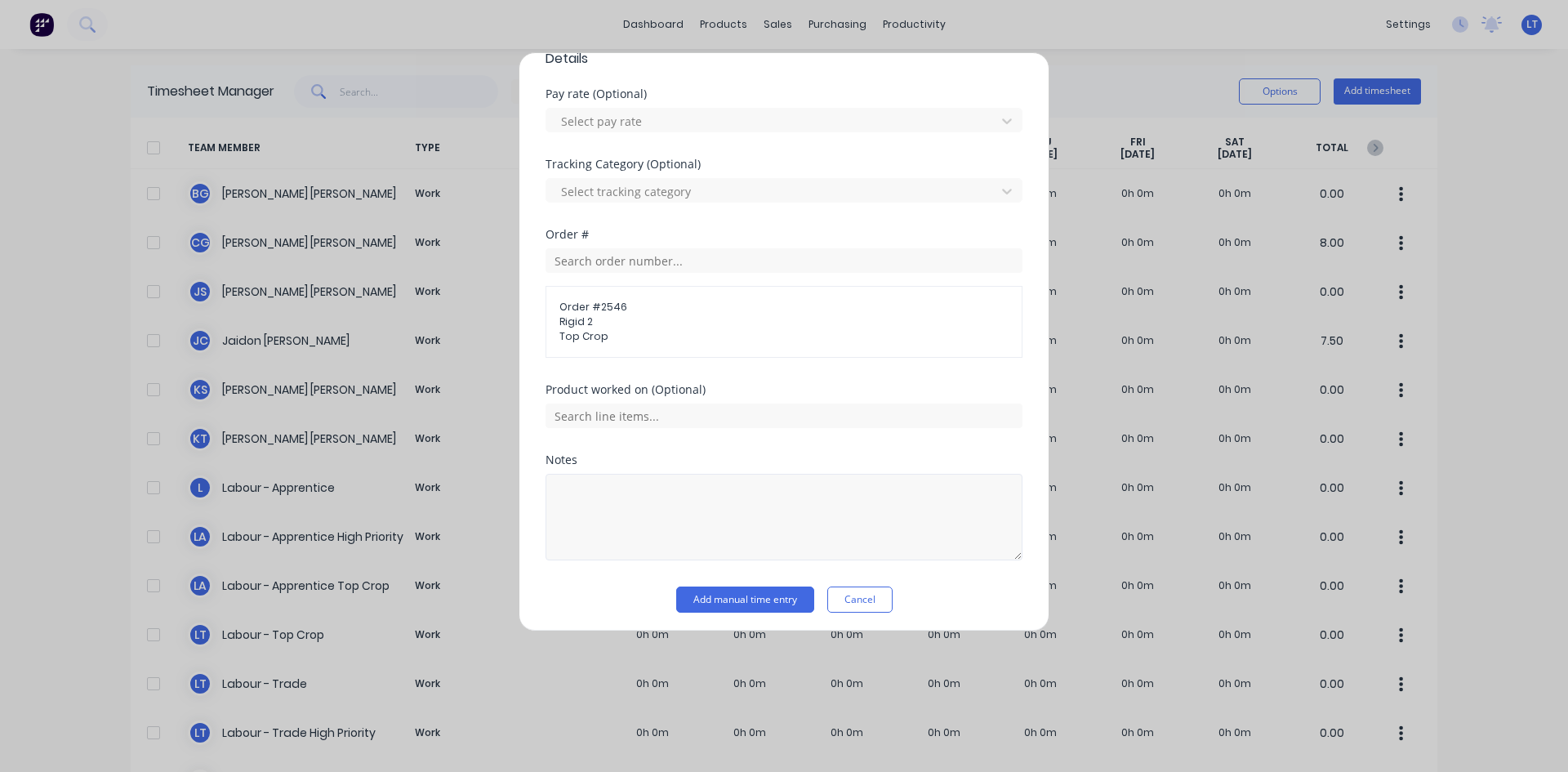
scroll to position [601, 0]
click at [673, 517] on textarea at bounding box center [784, 511] width 477 height 86
type textarea "Leighs Hours"
click at [726, 594] on button "Add manual time entry" at bounding box center [745, 594] width 138 height 26
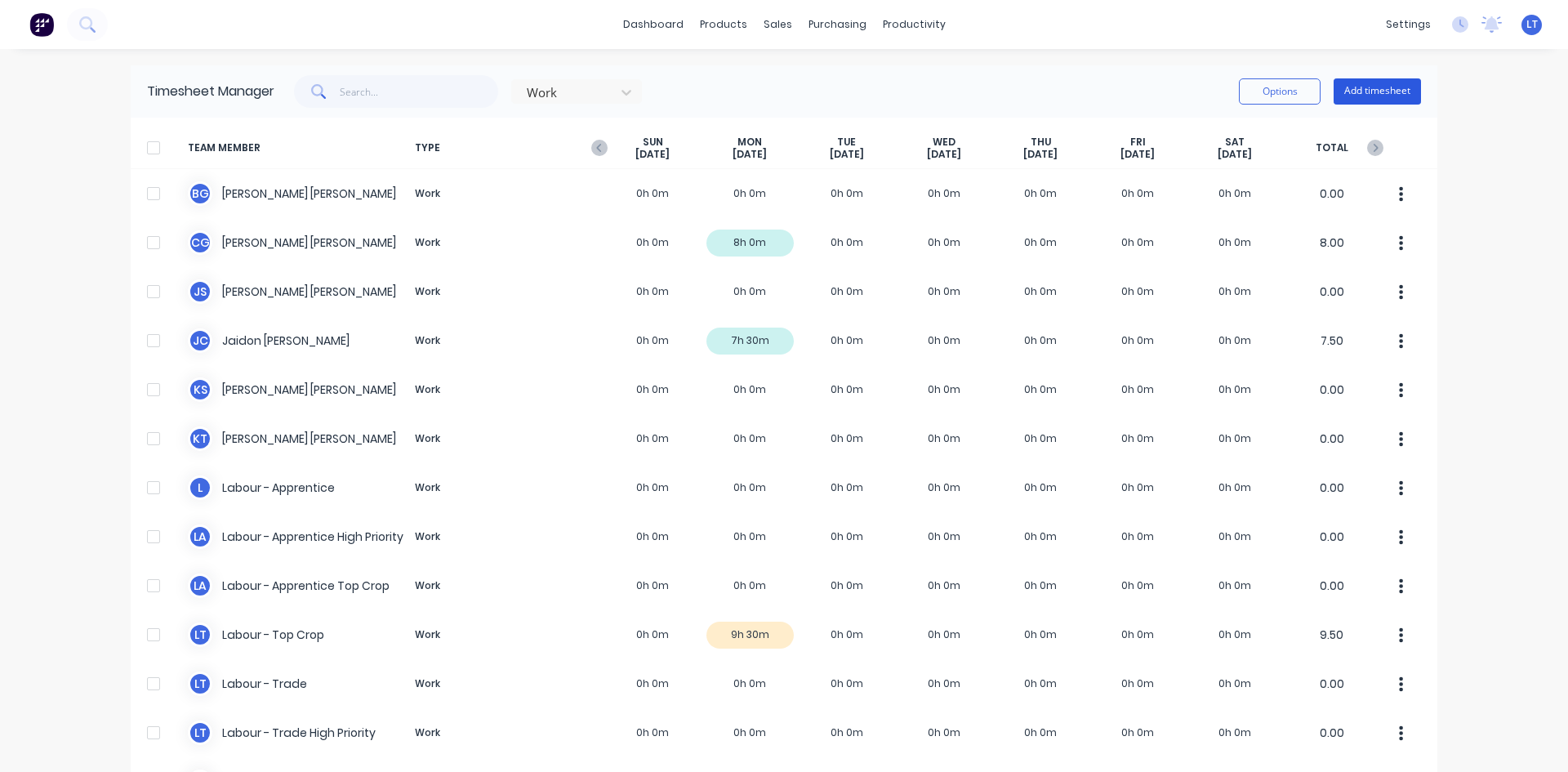
click at [1358, 95] on button "Add timesheet" at bounding box center [1376, 91] width 87 height 26
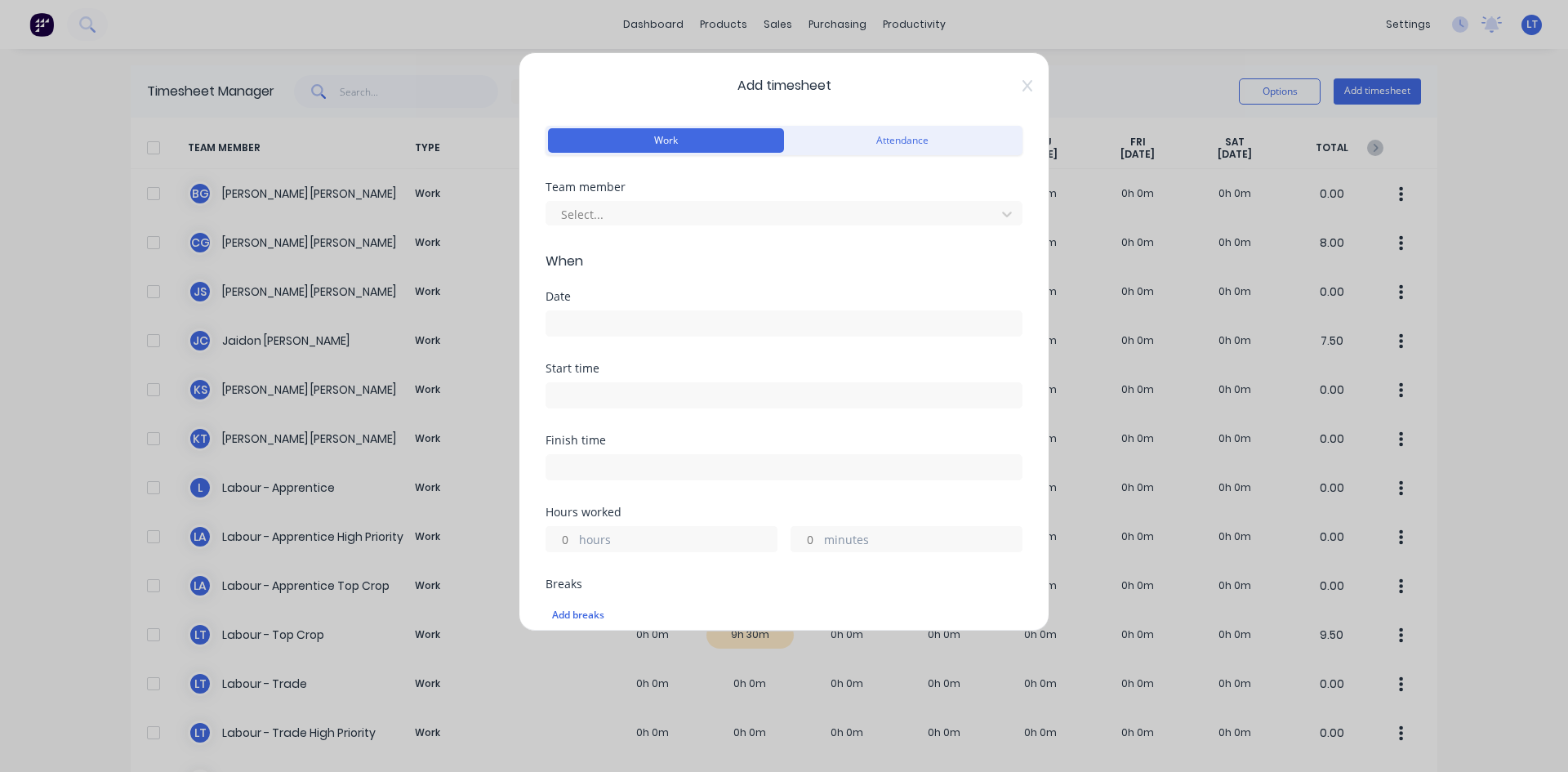
drag, startPoint x: 599, startPoint y: 314, endPoint x: 597, endPoint y: 324, distance: 10.2
click at [599, 315] on input at bounding box center [784, 324] width 475 height 25
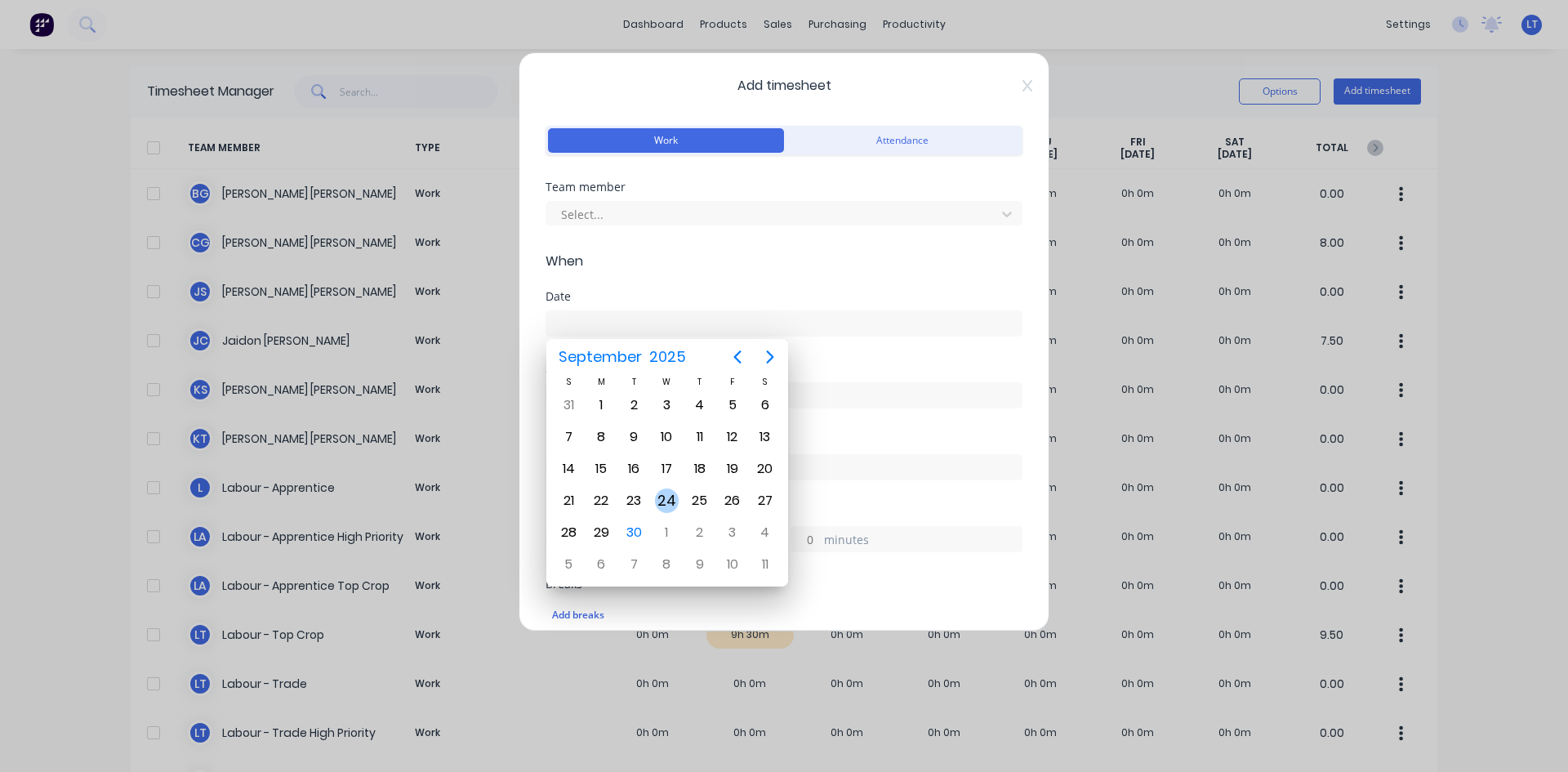
click at [671, 501] on div "24" at bounding box center [668, 501] width 25 height 25
type input "[DATE]"
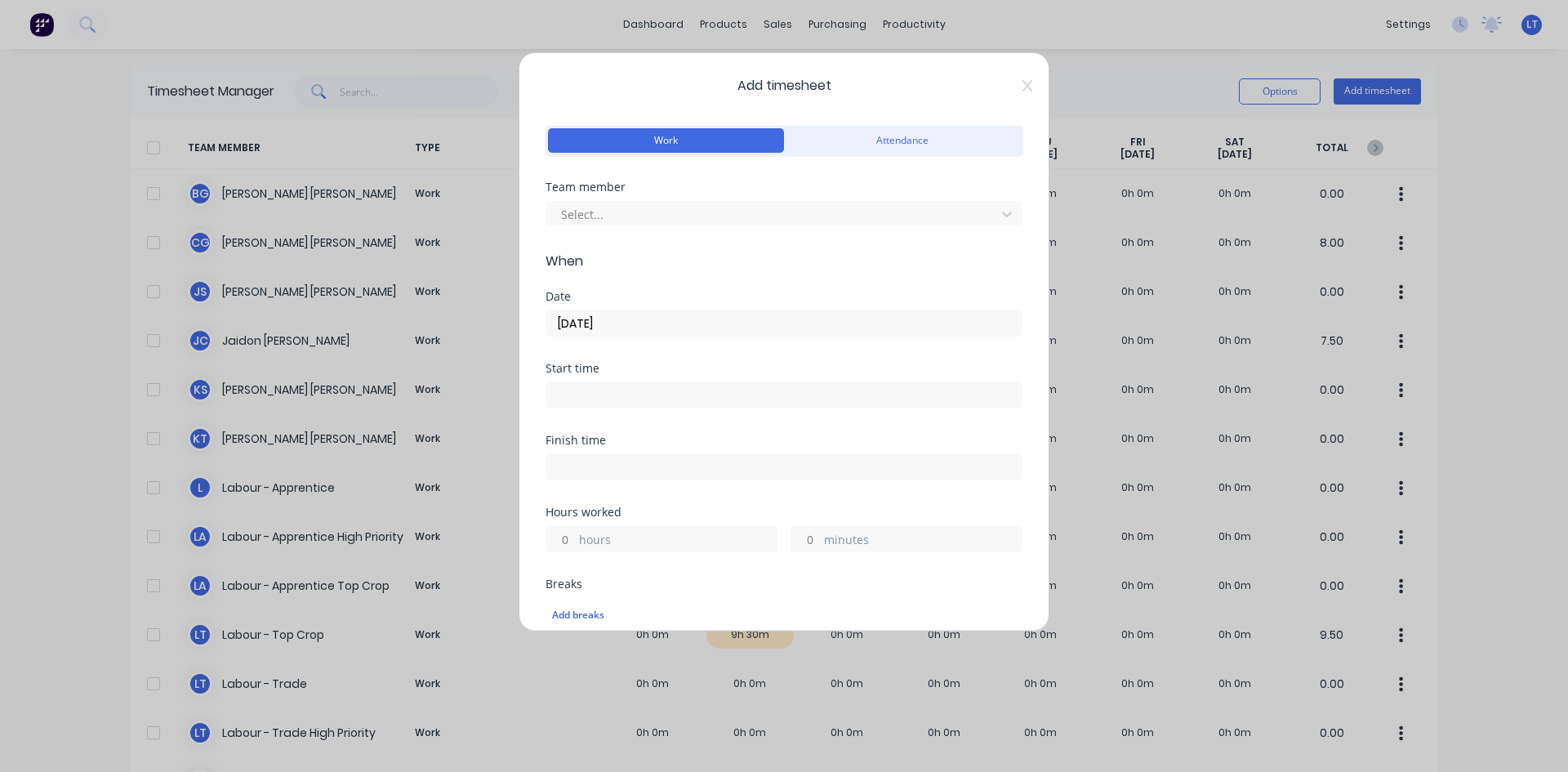
click at [599, 400] on input at bounding box center [784, 396] width 475 height 25
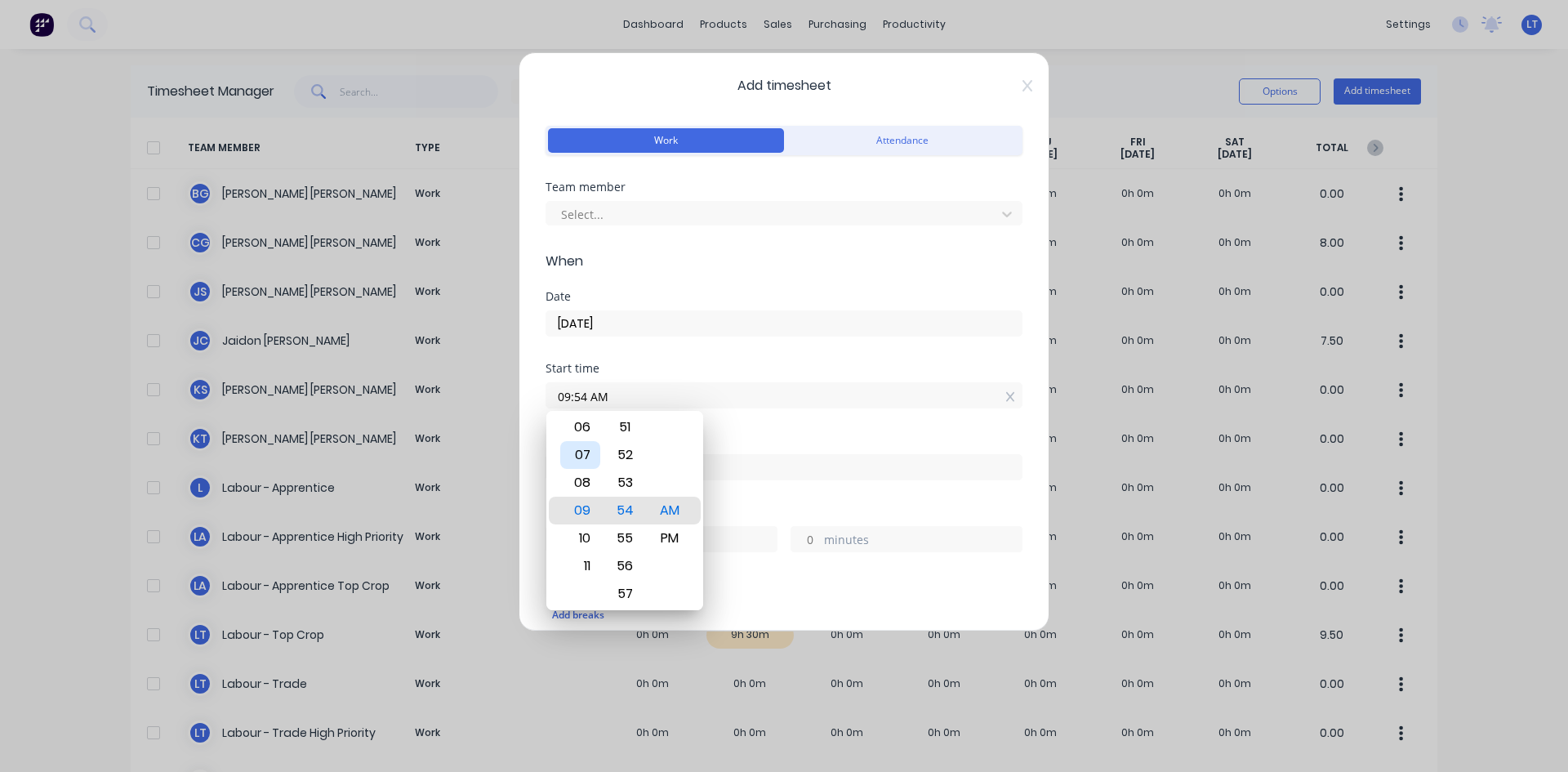
click at [585, 461] on div "07" at bounding box center [580, 454] width 40 height 28
click at [635, 433] on div "30" at bounding box center [625, 426] width 40 height 28
type input "07:30 AM"
click at [674, 504] on div "AM" at bounding box center [670, 510] width 40 height 28
click at [785, 336] on div "Date [DATE]" at bounding box center [784, 326] width 477 height 72
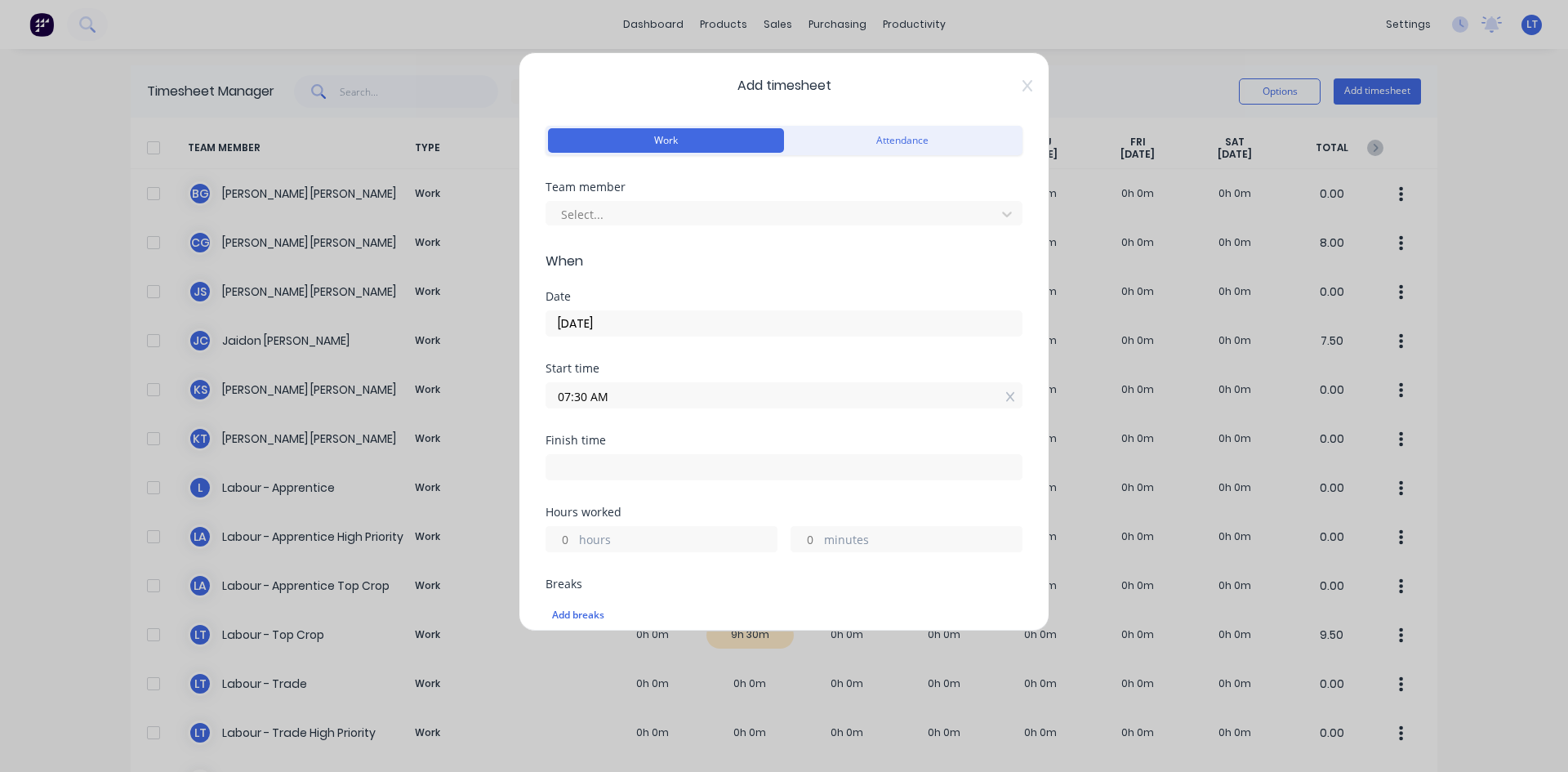
click at [653, 473] on input at bounding box center [784, 467] width 475 height 25
type input "10:54 AM"
type input "3"
type input "24"
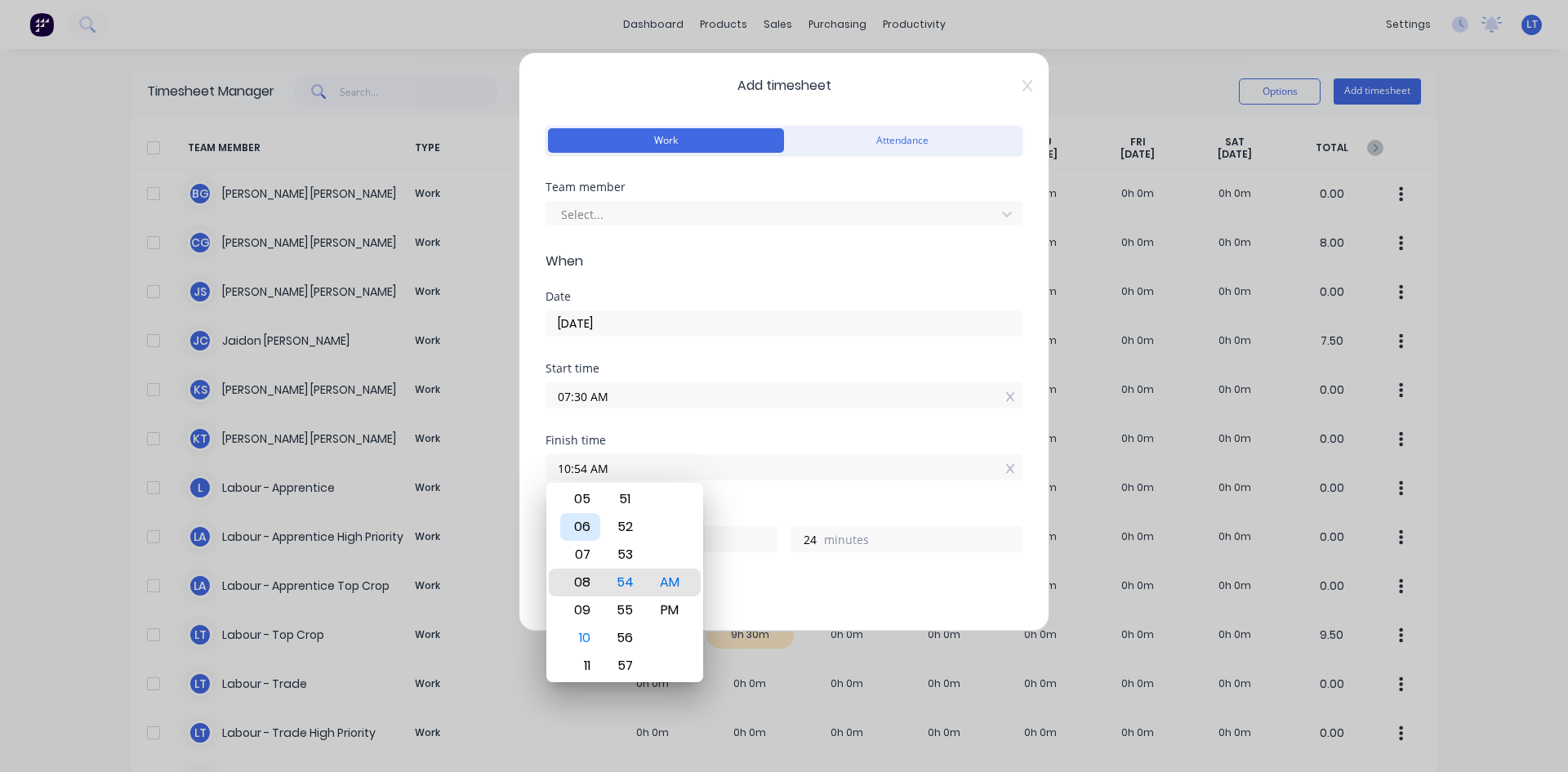
type input "08:54 AM"
type input "1"
click at [586, 506] on div "05" at bounding box center [580, 498] width 40 height 28
type input "05:54 AM"
type input "22"
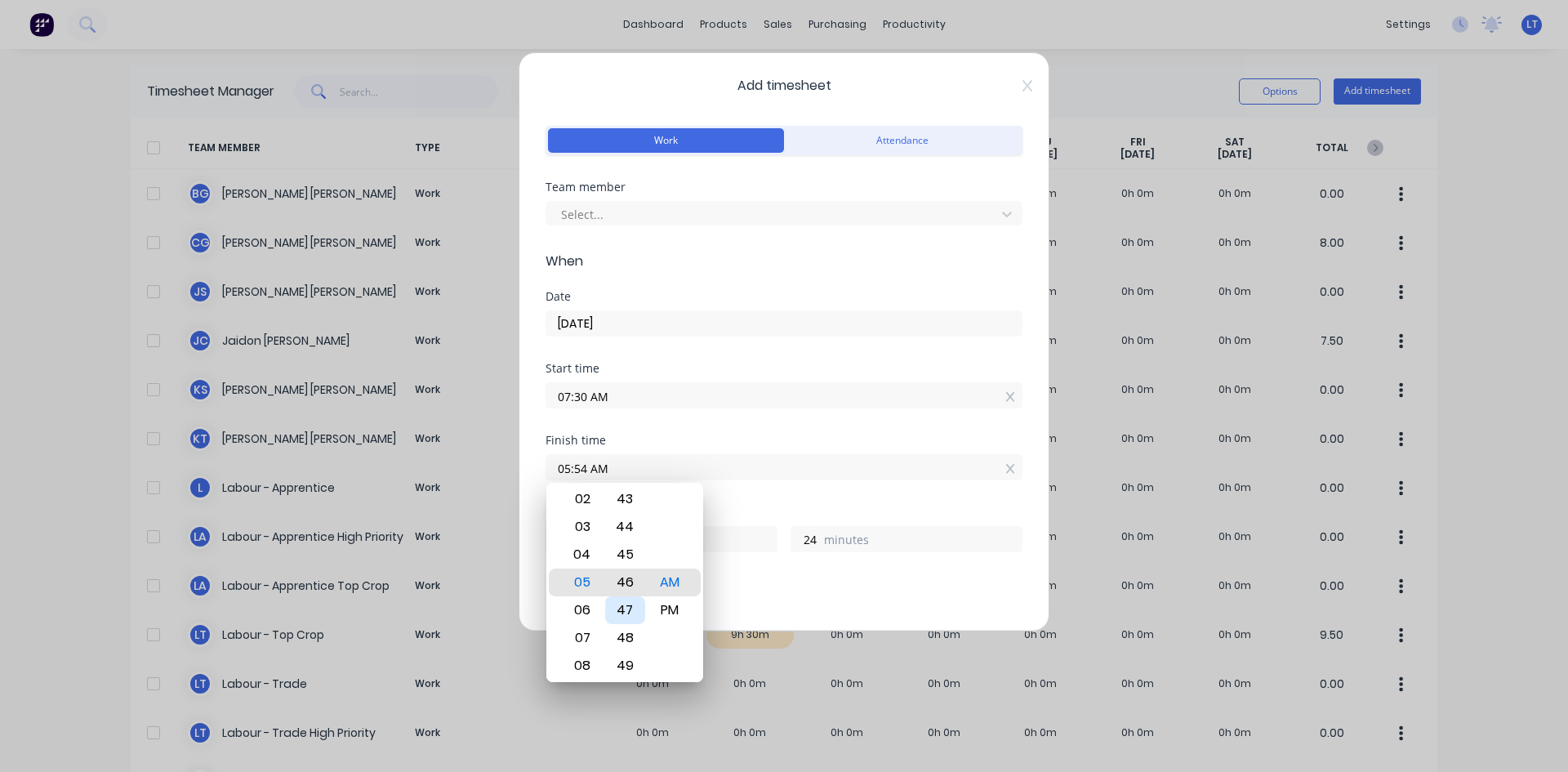
type input "05:46 AM"
type input "16"
type input "05:39 AM"
type input "9"
type input "05:32 AM"
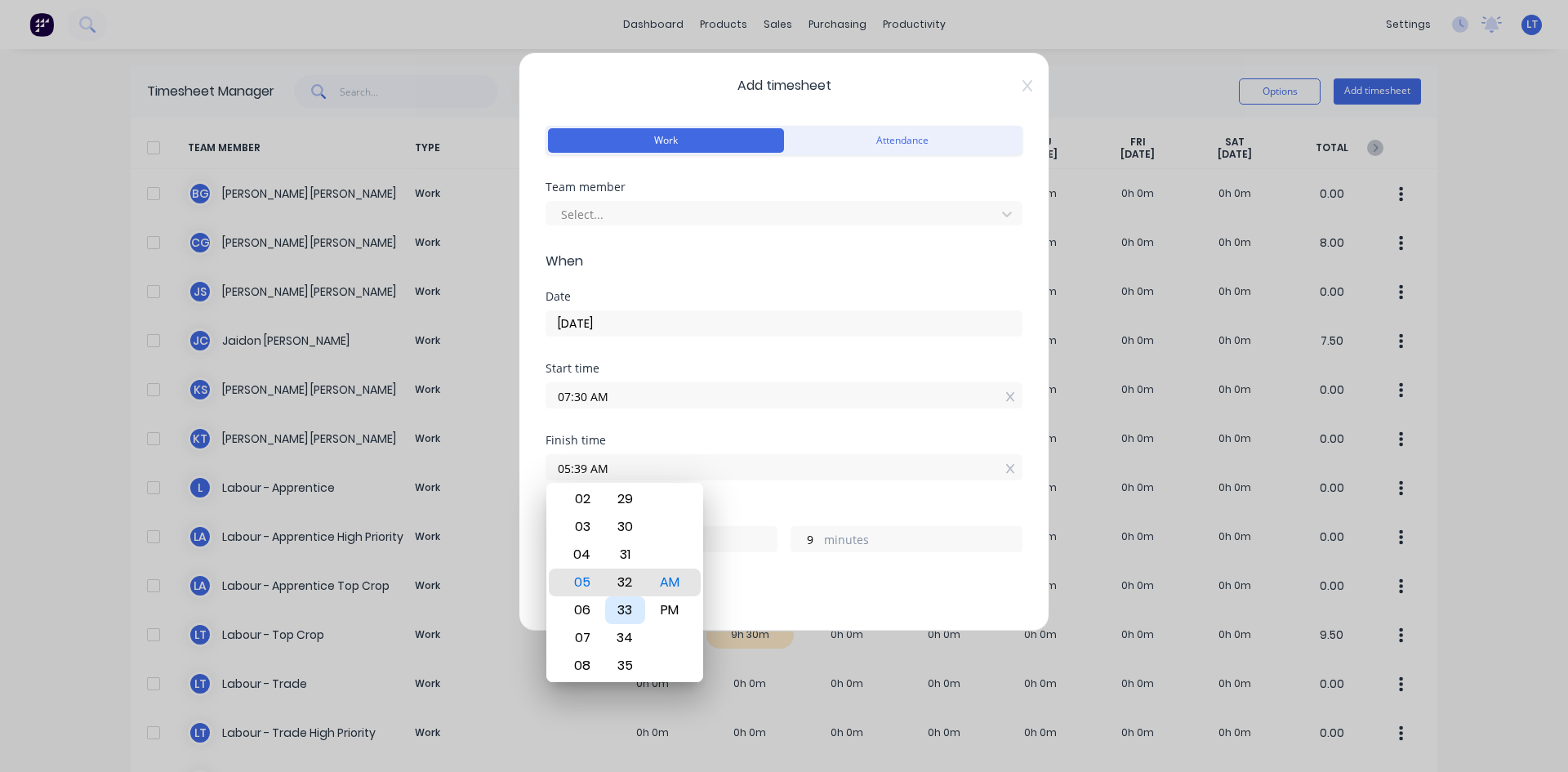
type input "2"
type input "05:25 AM"
type input "21"
type input "55"
type input "05:18 AM"
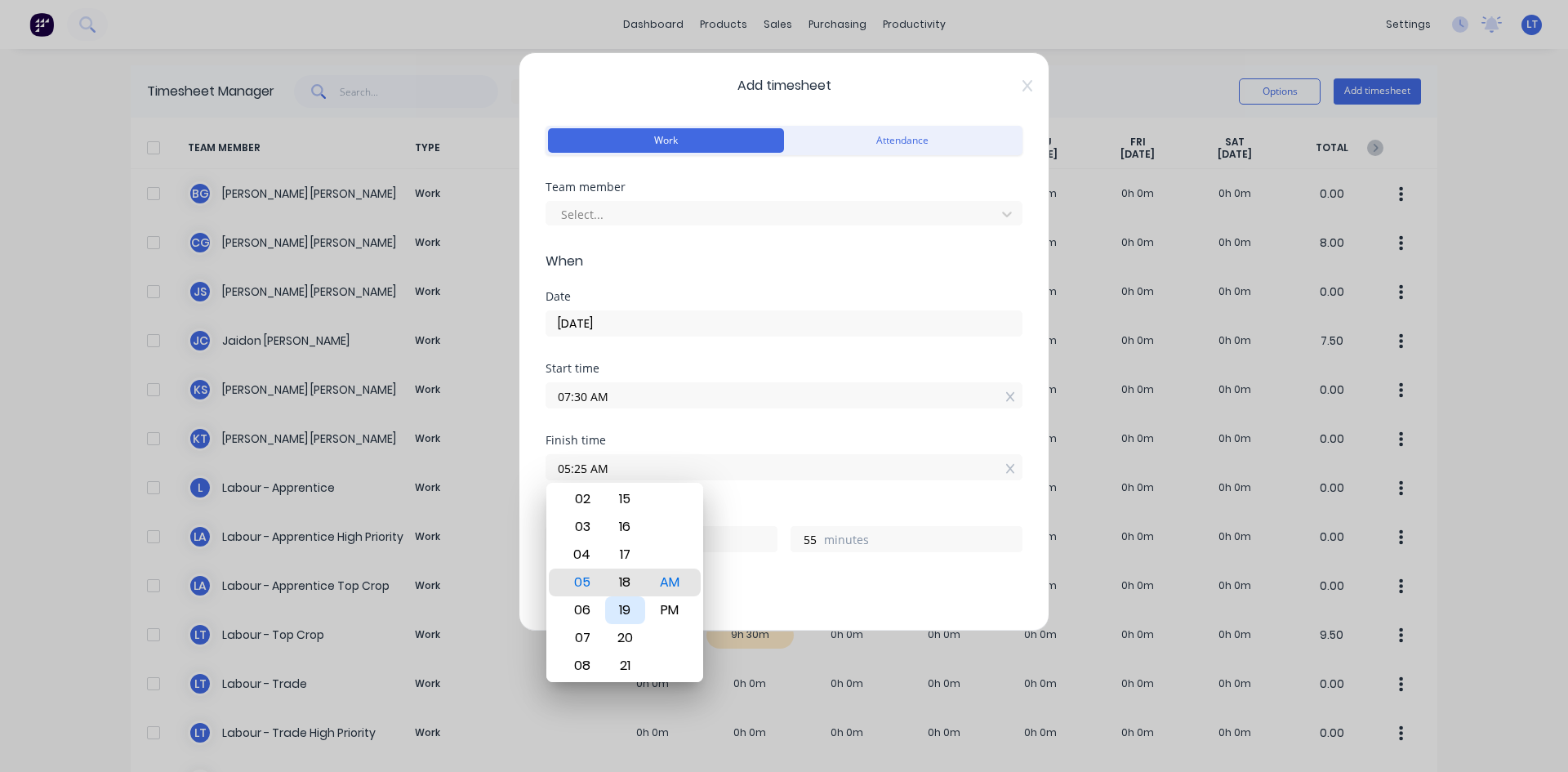
type input "48"
type input "05:12 AM"
type input "42"
type input "05:06 AM"
type input "36"
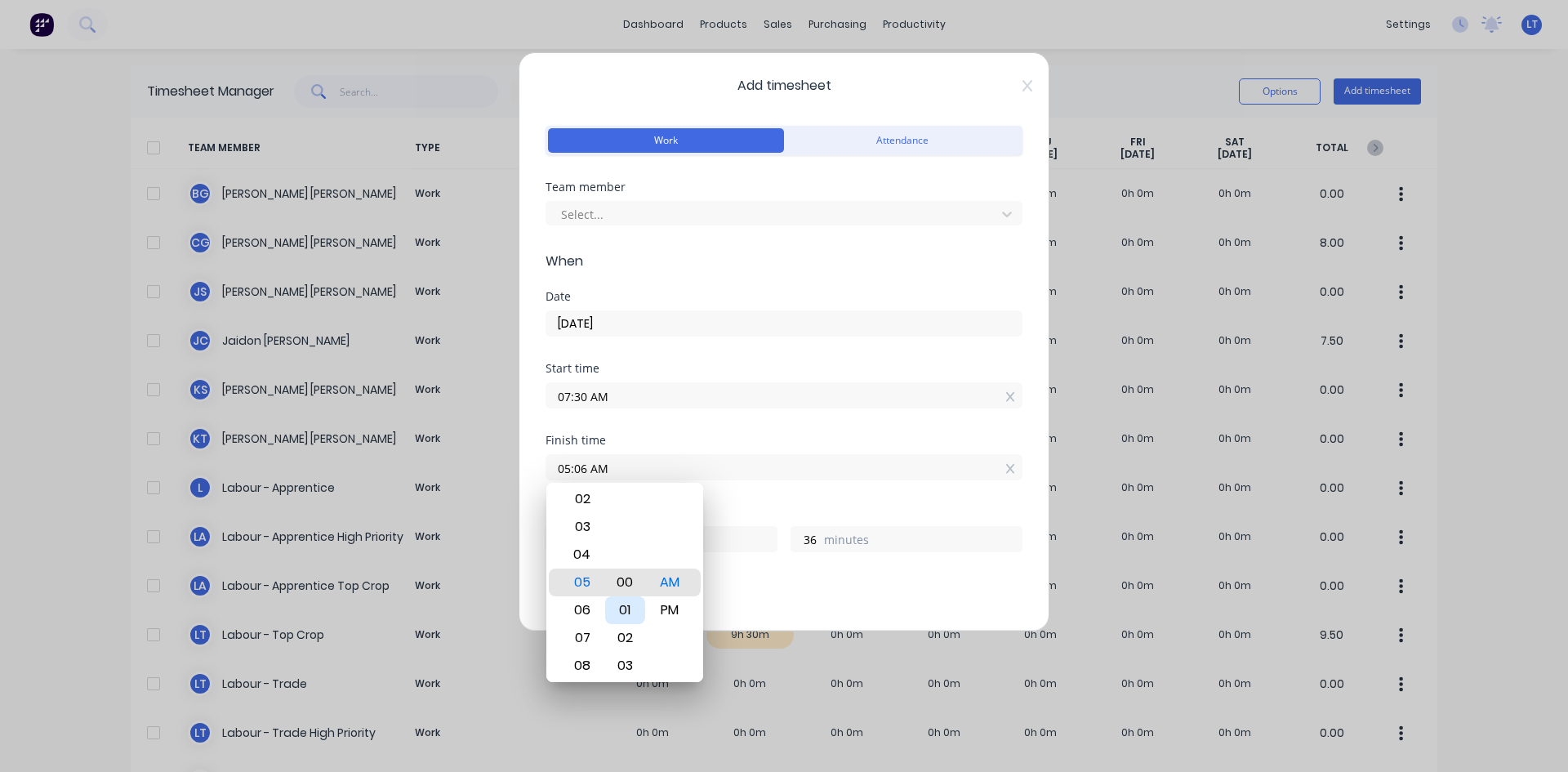
type input "05:00 AM"
type input "30"
click at [629, 582] on div "00" at bounding box center [625, 581] width 40 height 28
click at [678, 606] on div "PM" at bounding box center [670, 609] width 40 height 28
type input "05:00 PM"
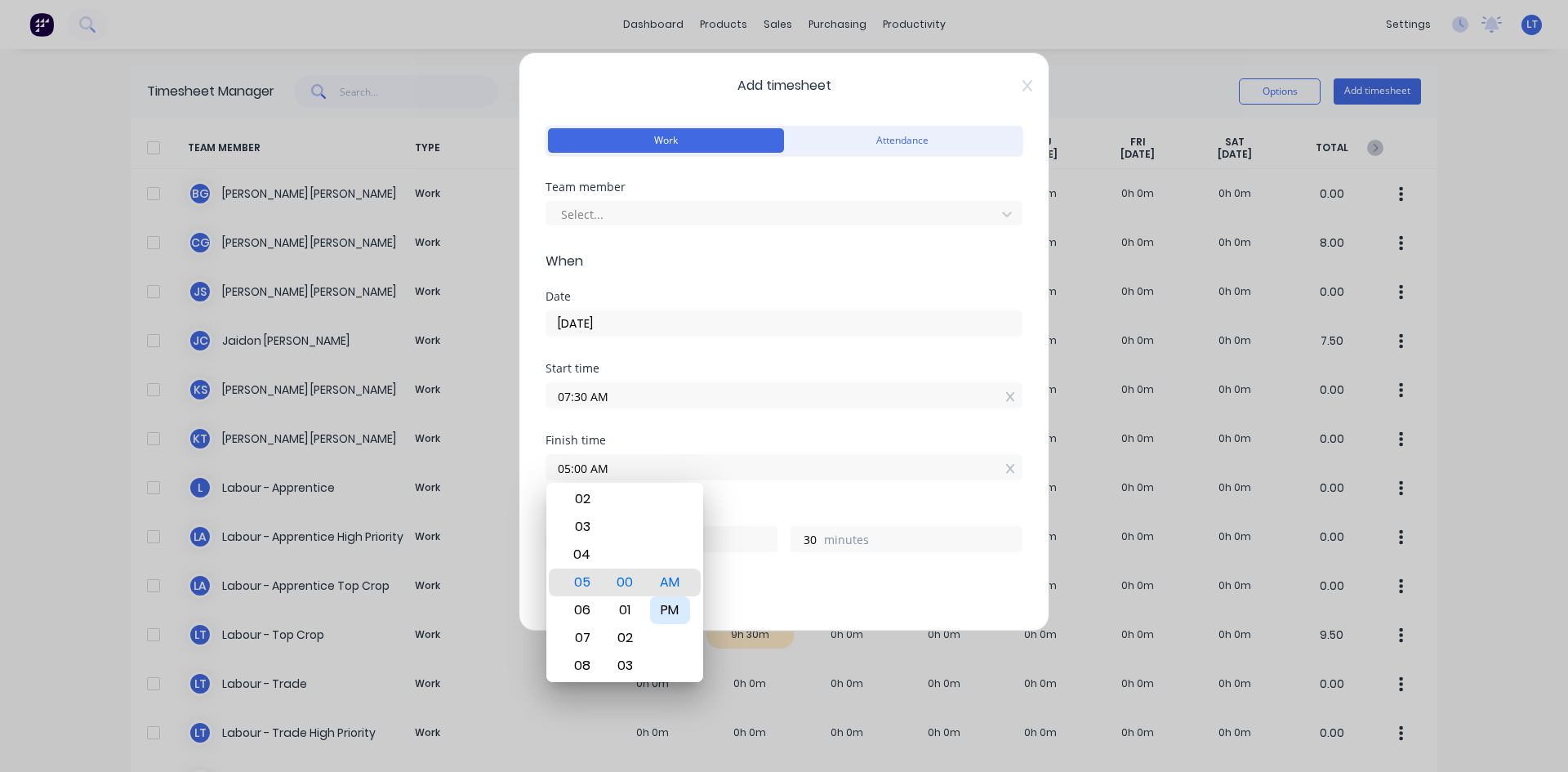
type input "9"
click at [694, 429] on div "Start time 07:30 AM" at bounding box center [784, 397] width 477 height 72
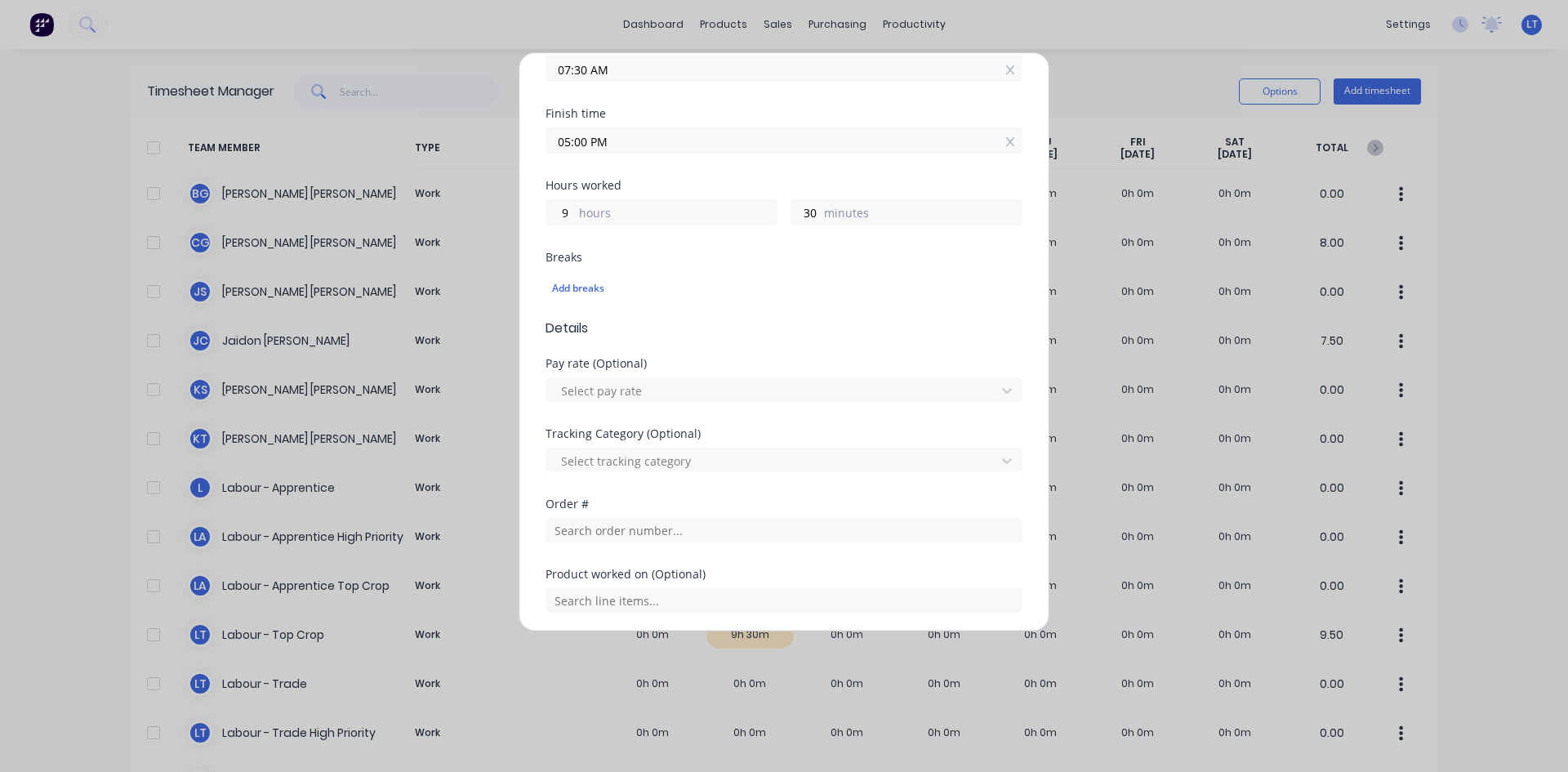
scroll to position [408, 0]
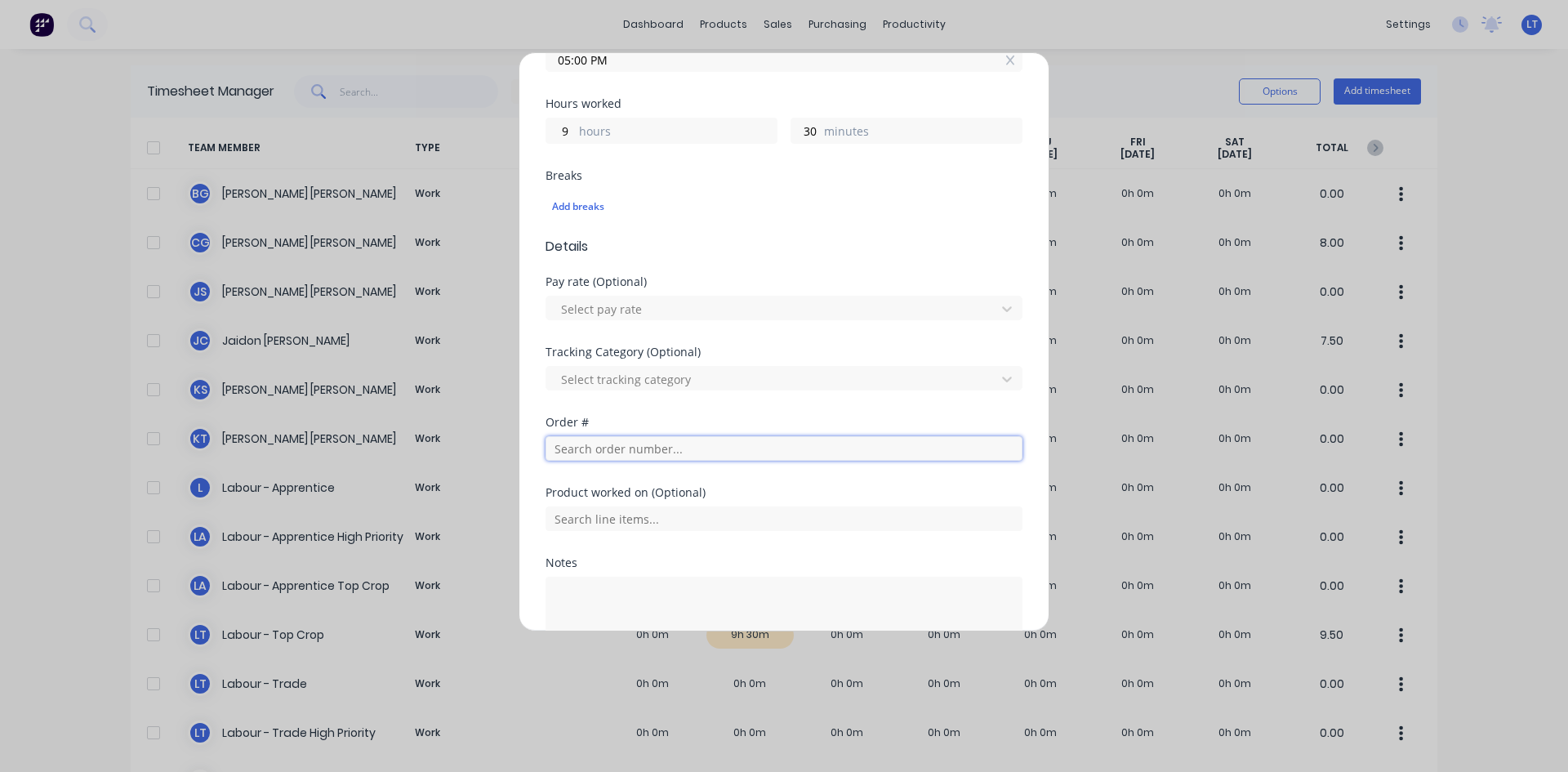
click at [661, 448] on input "text" at bounding box center [784, 448] width 477 height 25
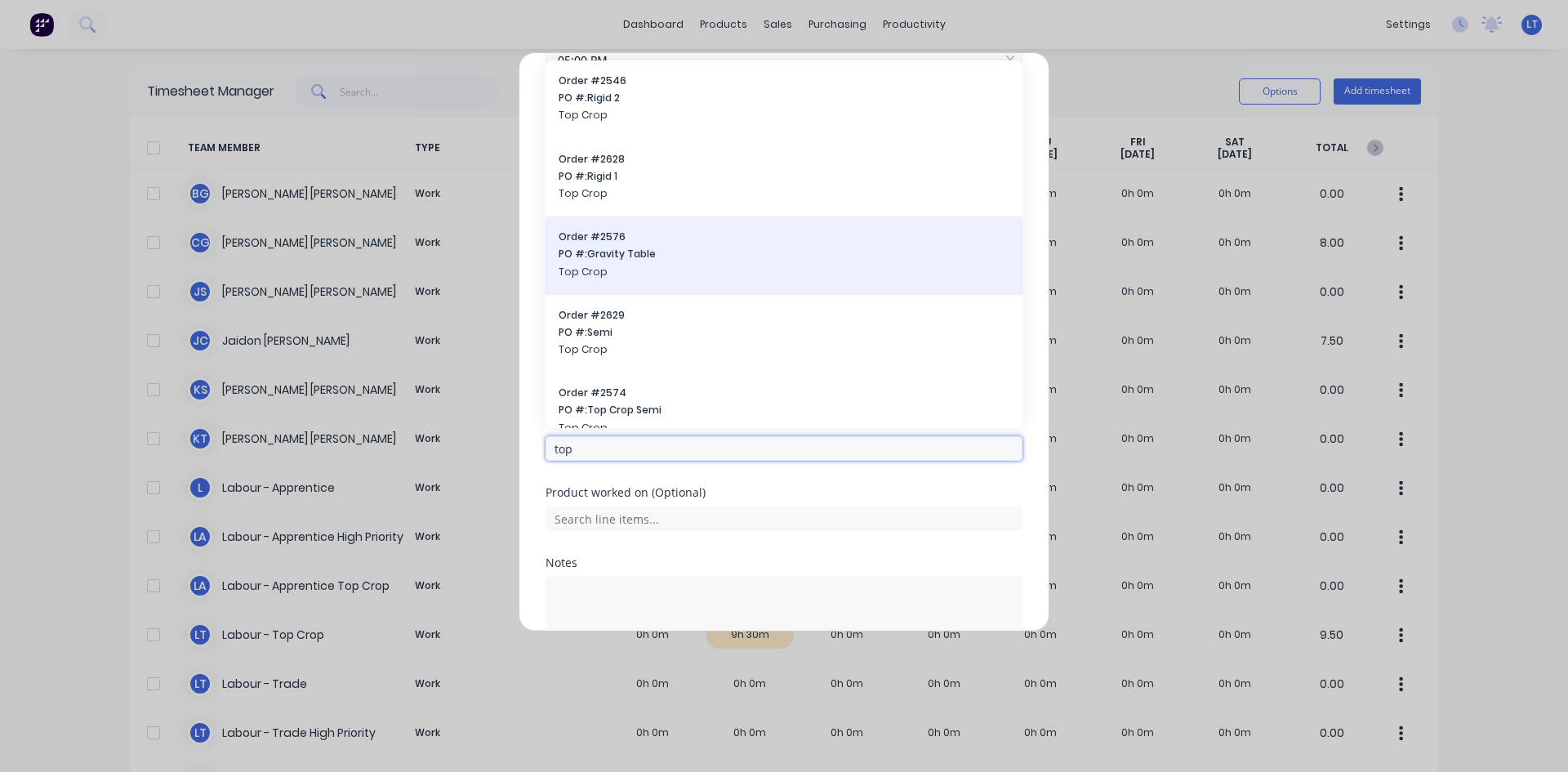
type input "top"
click at [634, 262] on div "Order # 2576 PO #: Gravity Table Top Crop" at bounding box center [784, 256] width 451 height 53
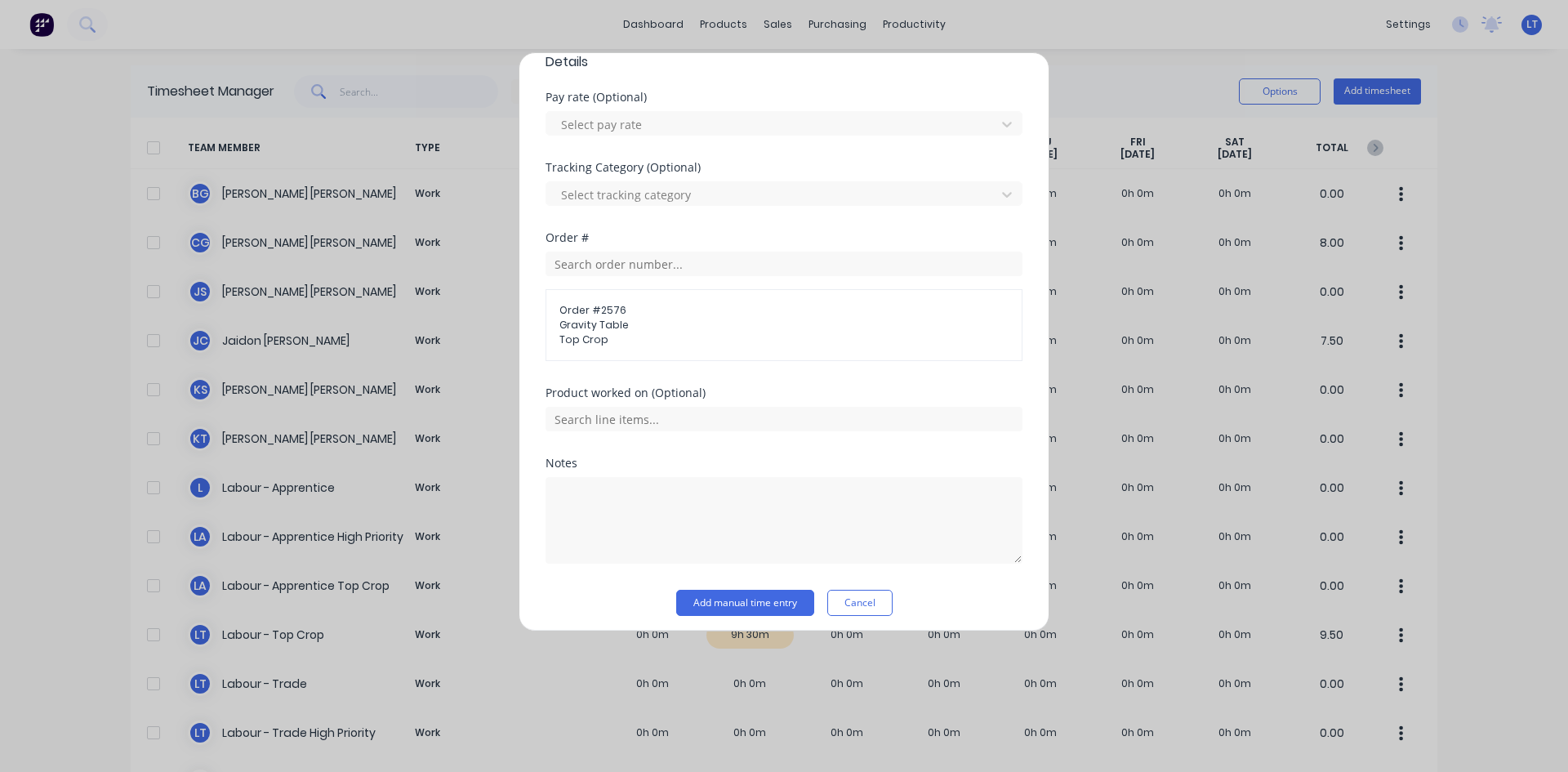
scroll to position [601, 0]
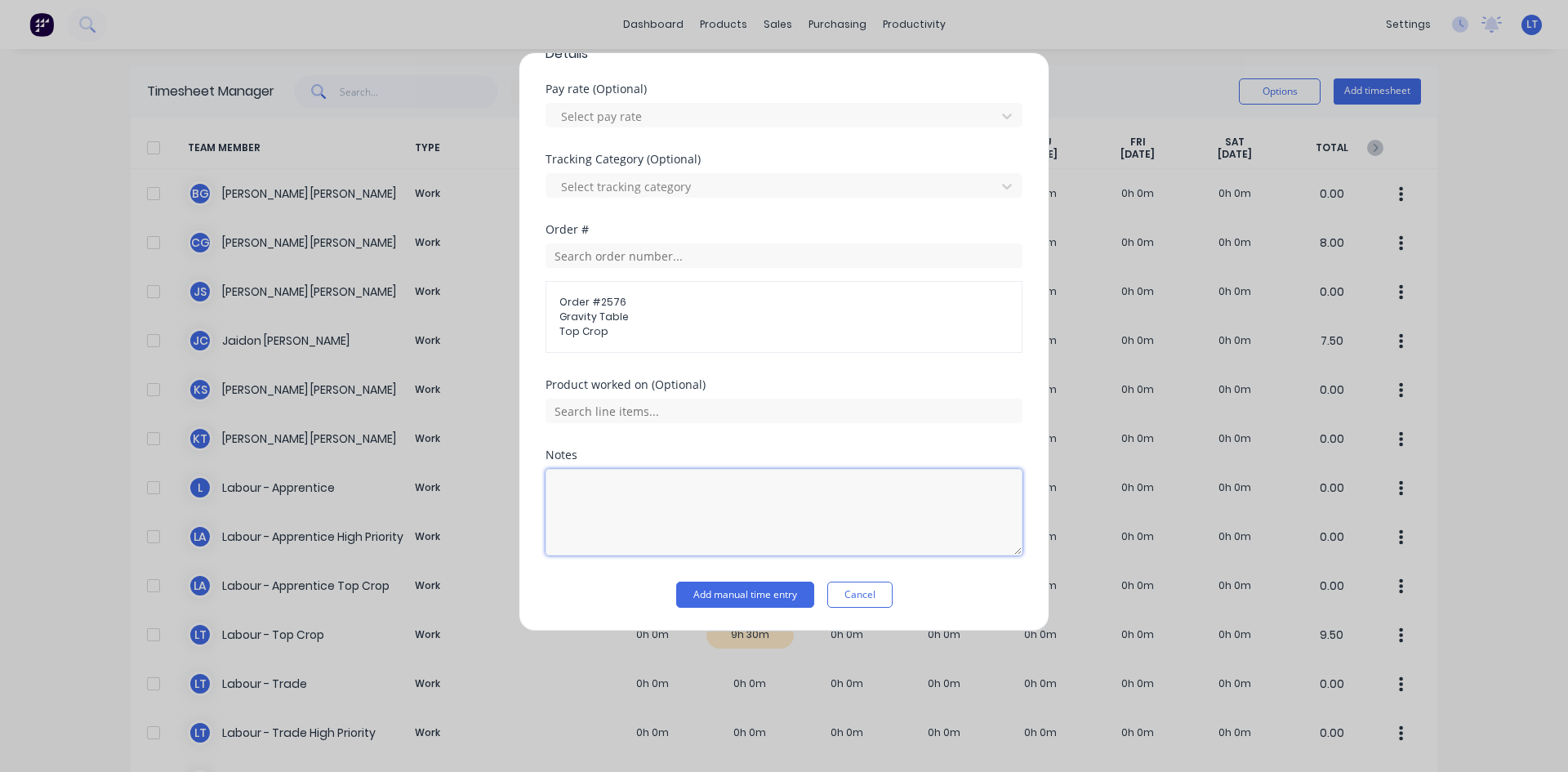
click at [700, 500] on textarea at bounding box center [784, 511] width 477 height 86
type textarea "Leighs Hours"
click at [741, 595] on button "Add manual time entry" at bounding box center [745, 594] width 138 height 26
click at [753, 594] on button "Add manual time entry" at bounding box center [745, 594] width 138 height 26
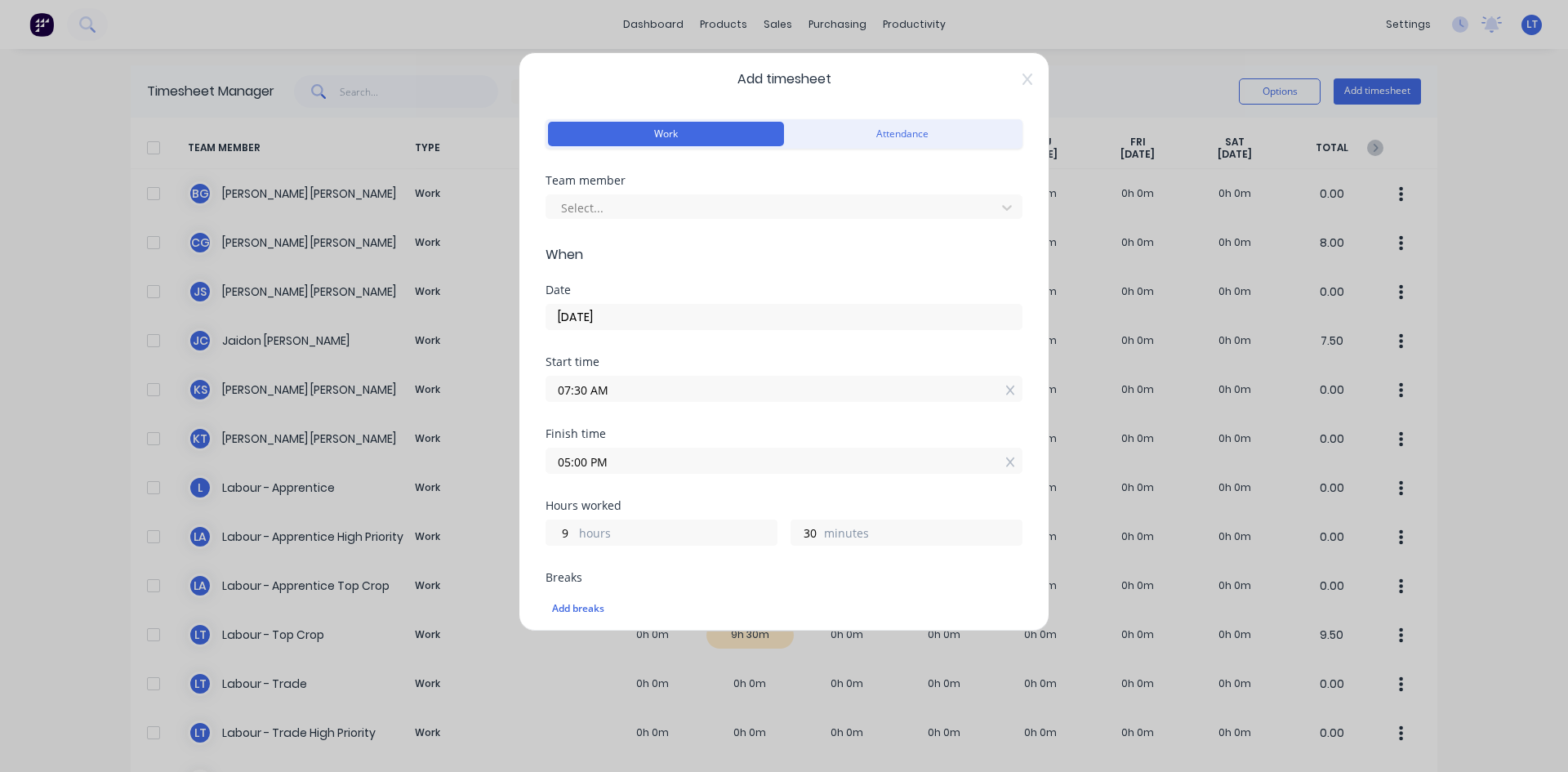
scroll to position [0, 0]
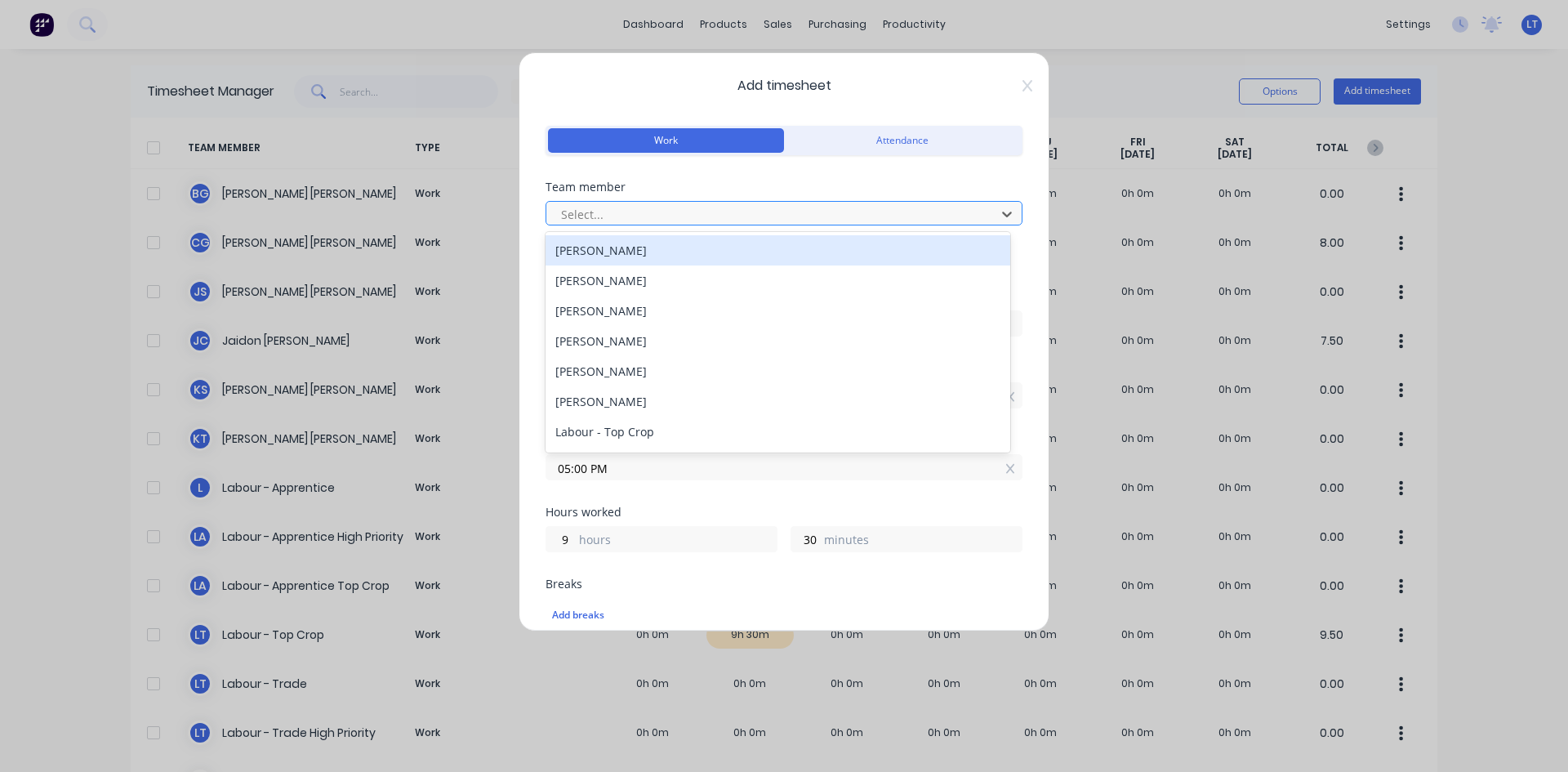
click at [734, 212] on div at bounding box center [773, 214] width 428 height 20
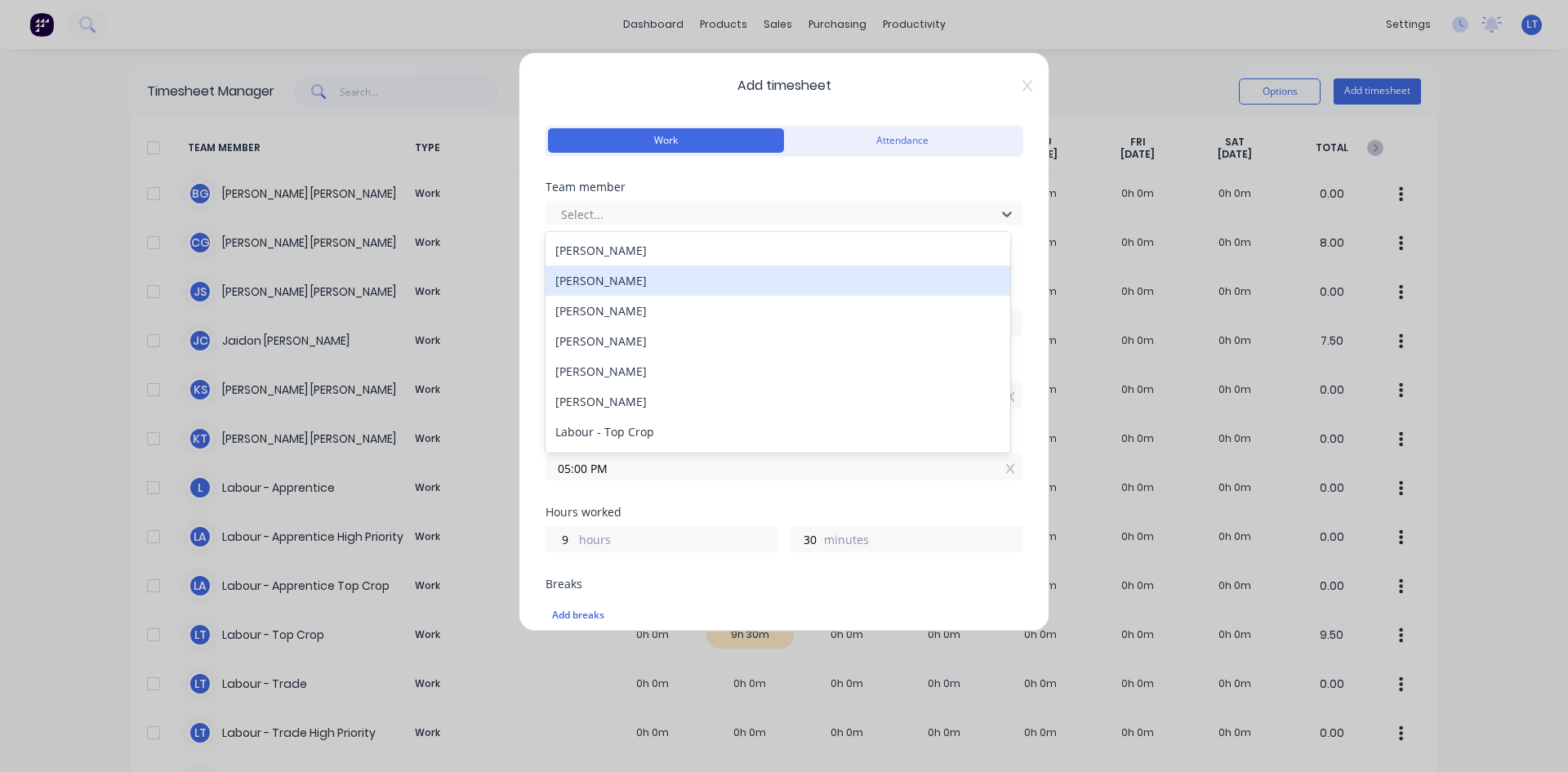
scroll to position [163, 0]
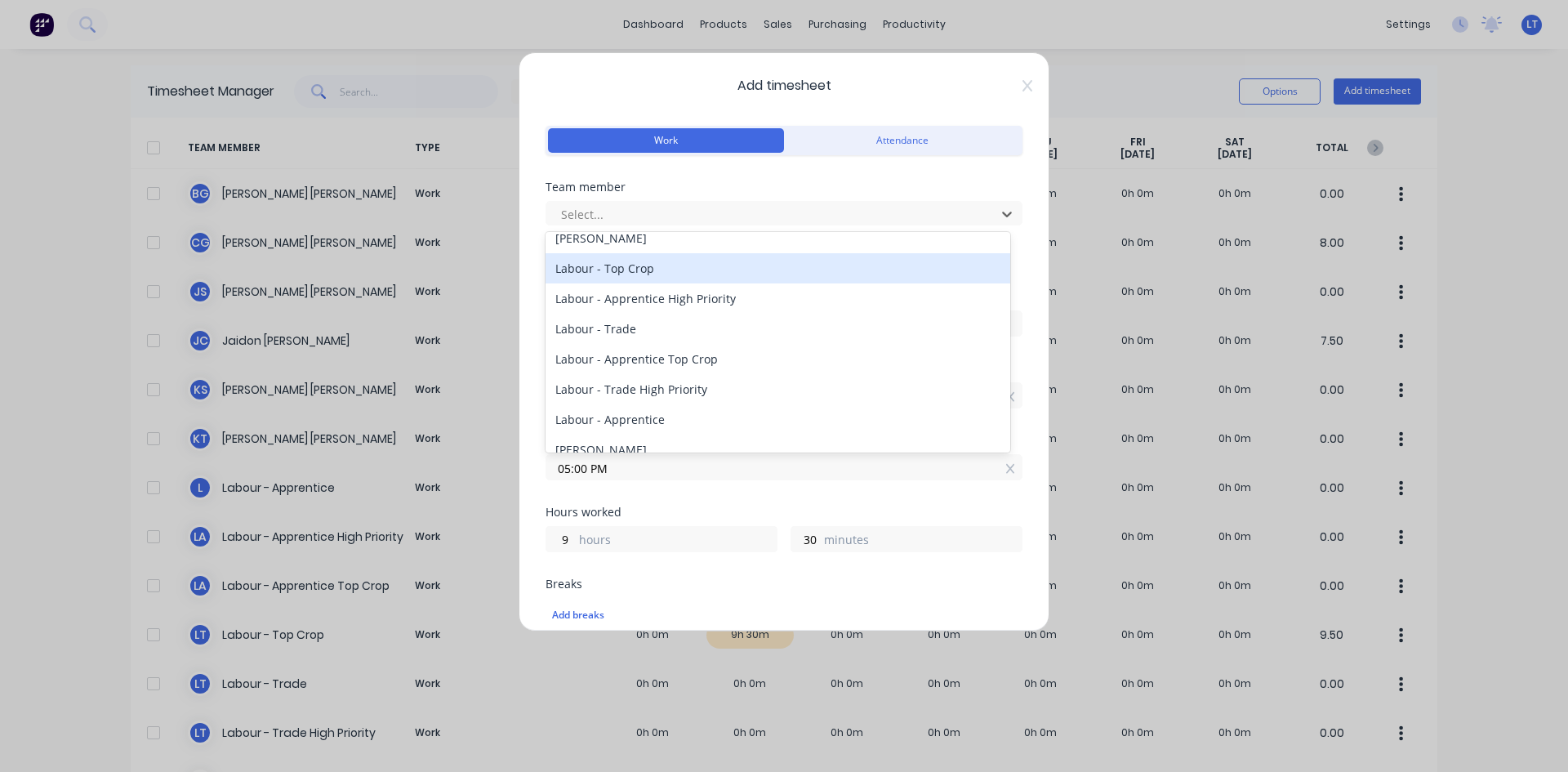
click at [657, 268] on div "Labour - Top Crop" at bounding box center [777, 268] width 465 height 31
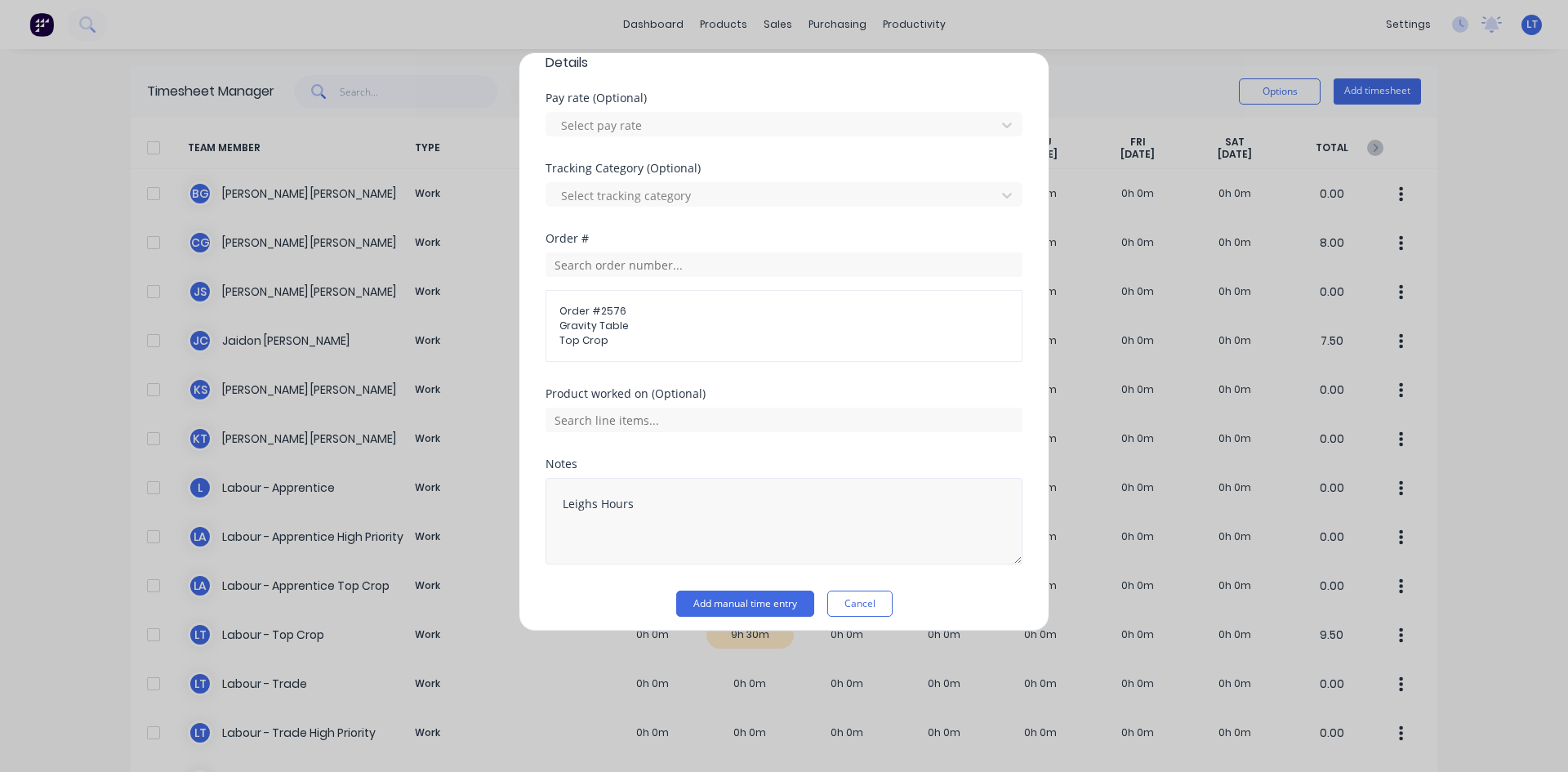
scroll to position [601, 0]
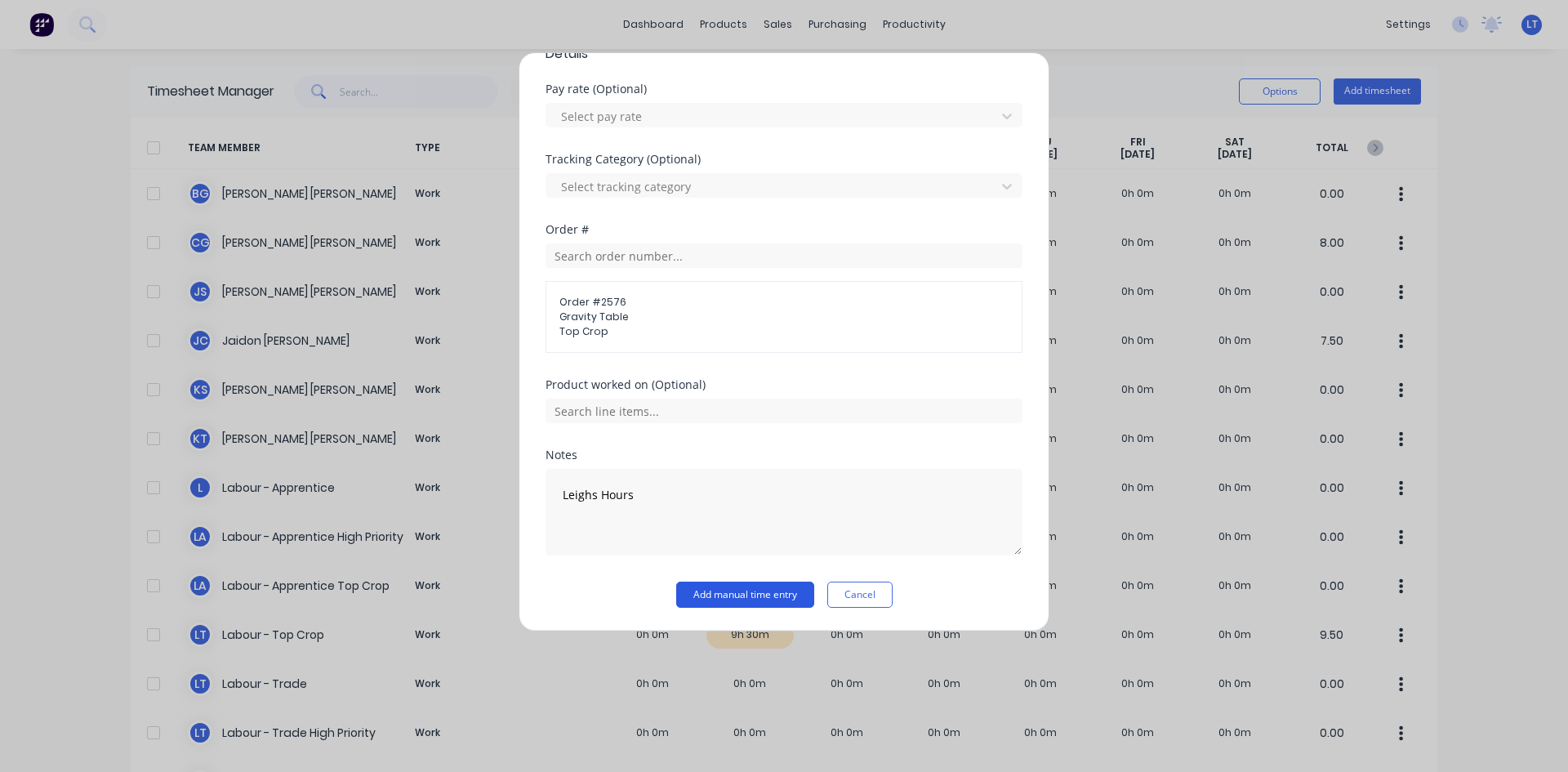
click at [740, 601] on button "Add manual time entry" at bounding box center [745, 594] width 138 height 26
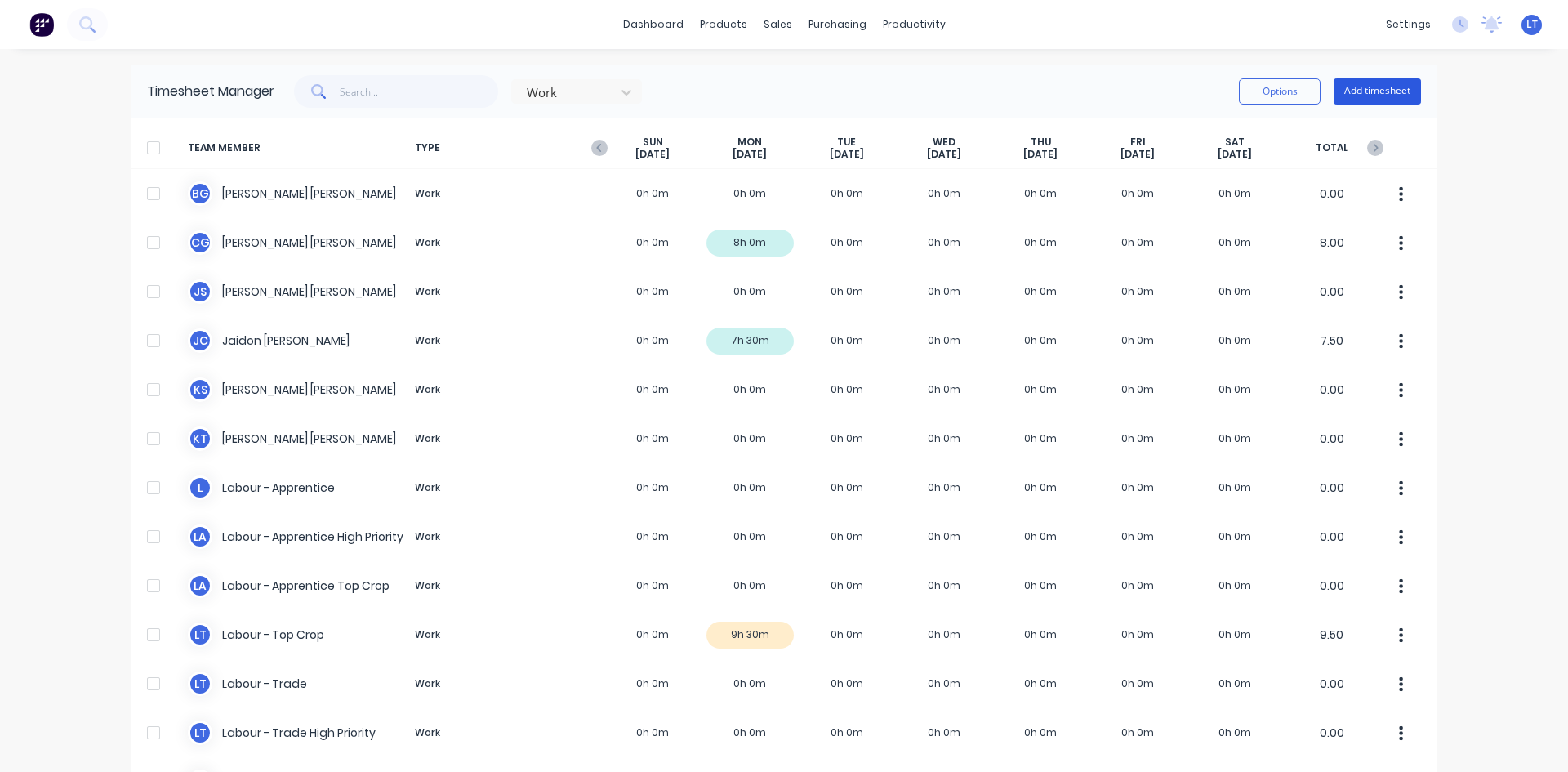
click at [1383, 91] on button "Add timesheet" at bounding box center [1376, 91] width 87 height 26
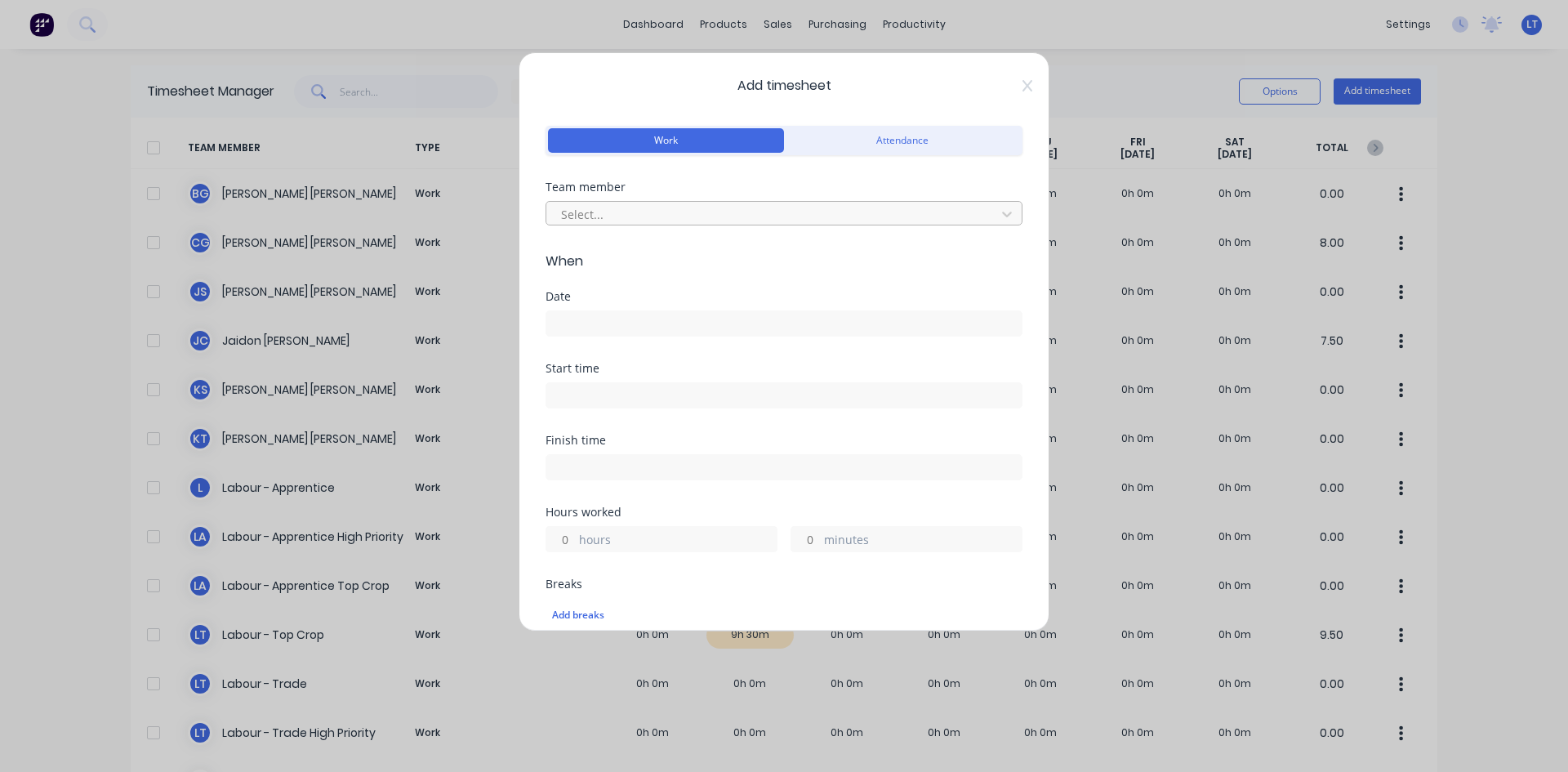
click at [684, 219] on div at bounding box center [773, 214] width 428 height 20
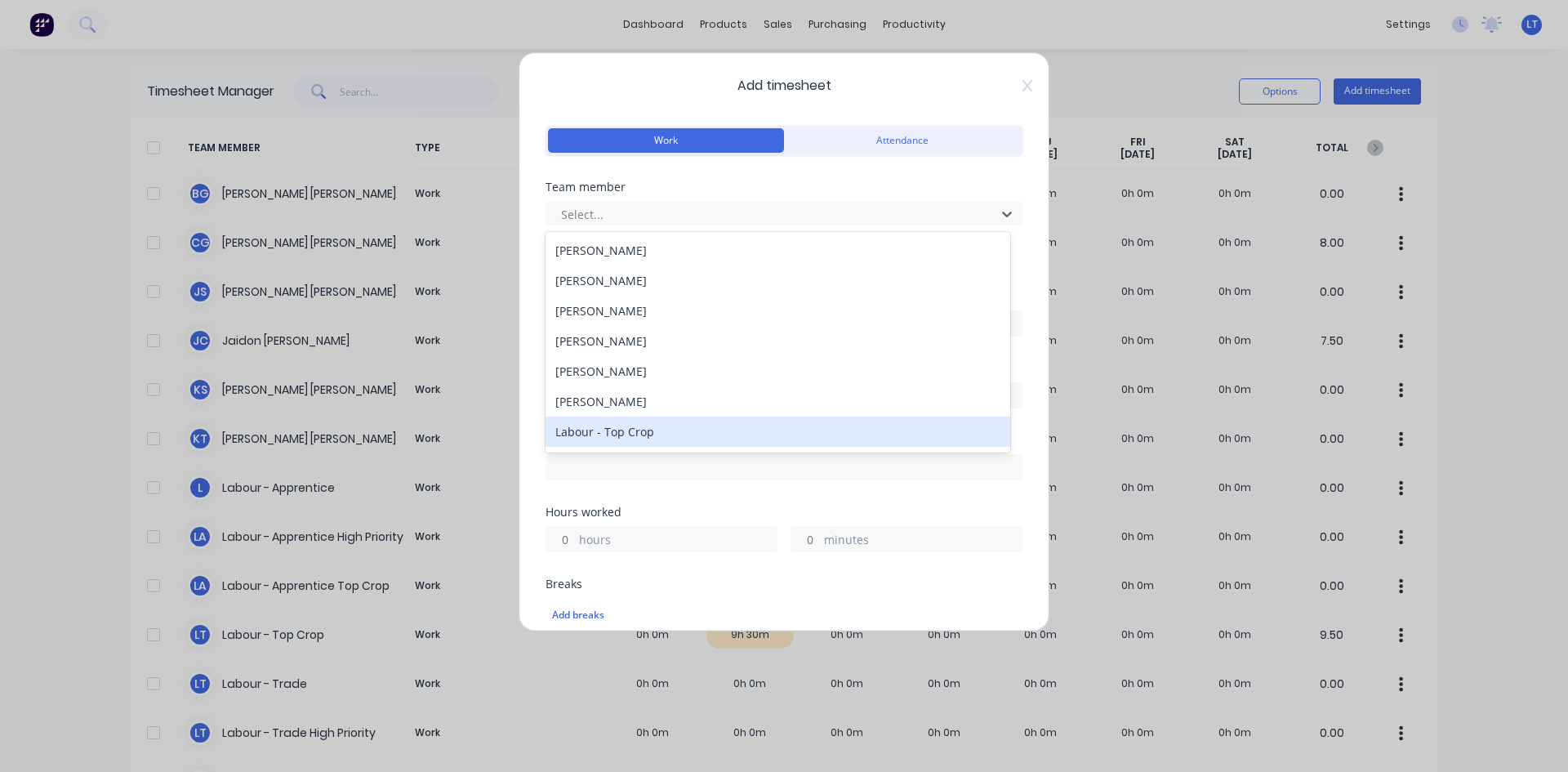
click at [634, 429] on div "Labour - Top Crop" at bounding box center [777, 432] width 465 height 31
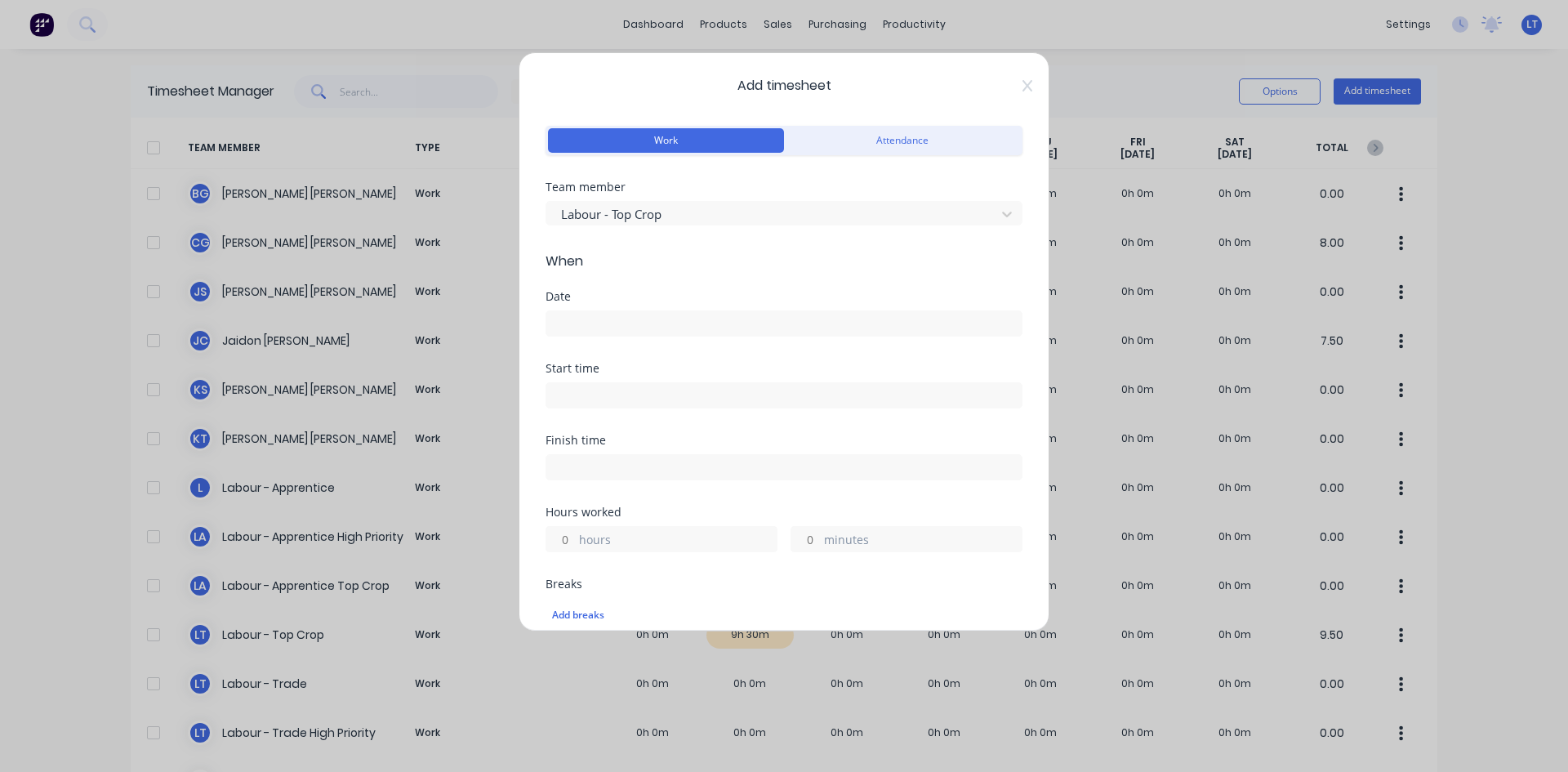
click at [646, 328] on input at bounding box center [784, 324] width 475 height 25
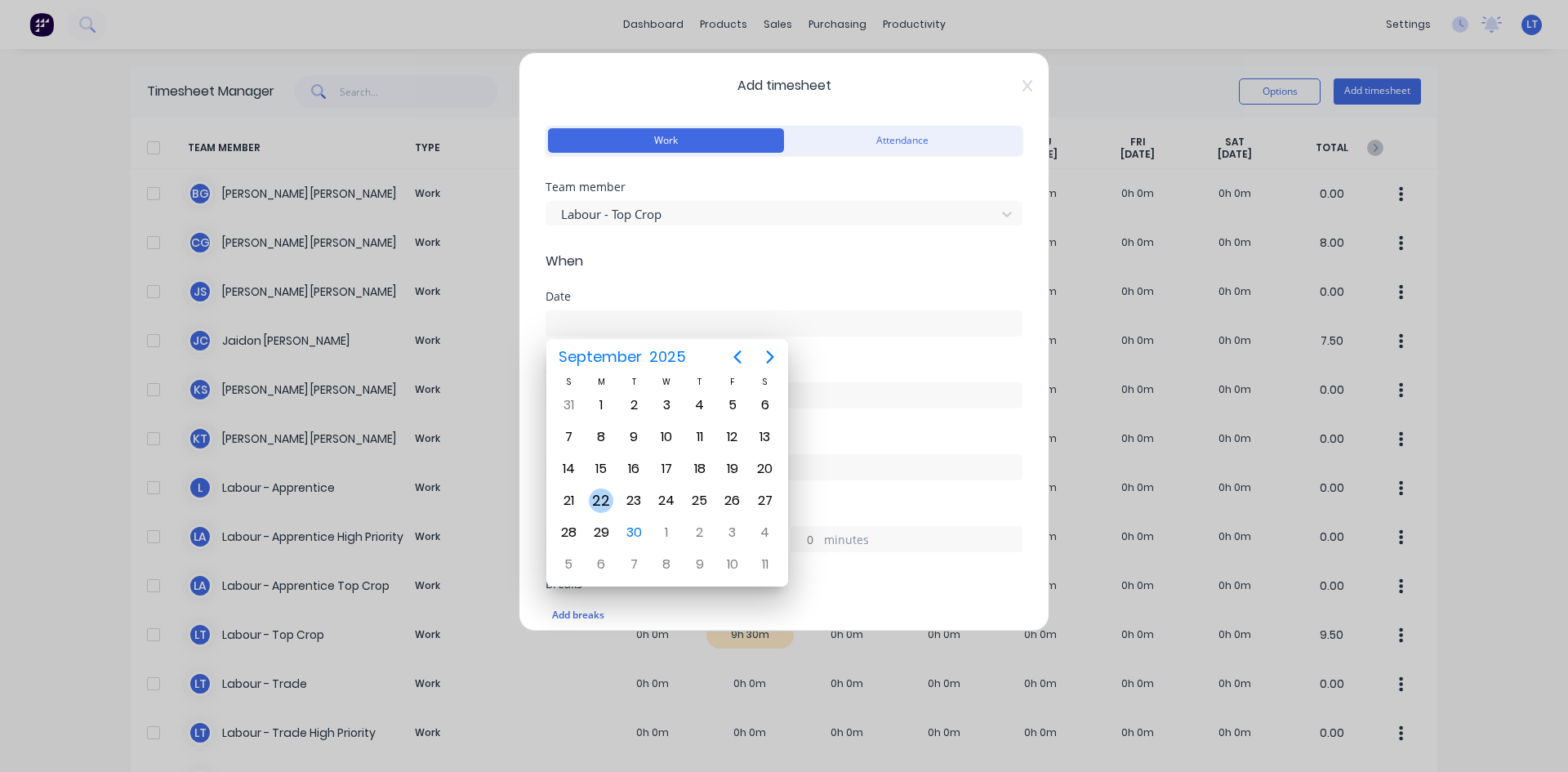
drag, startPoint x: 611, startPoint y: 505, endPoint x: 623, endPoint y: 501, distance: 12.6
click at [611, 506] on div "22" at bounding box center [602, 501] width 25 height 25
type input "[DATE]"
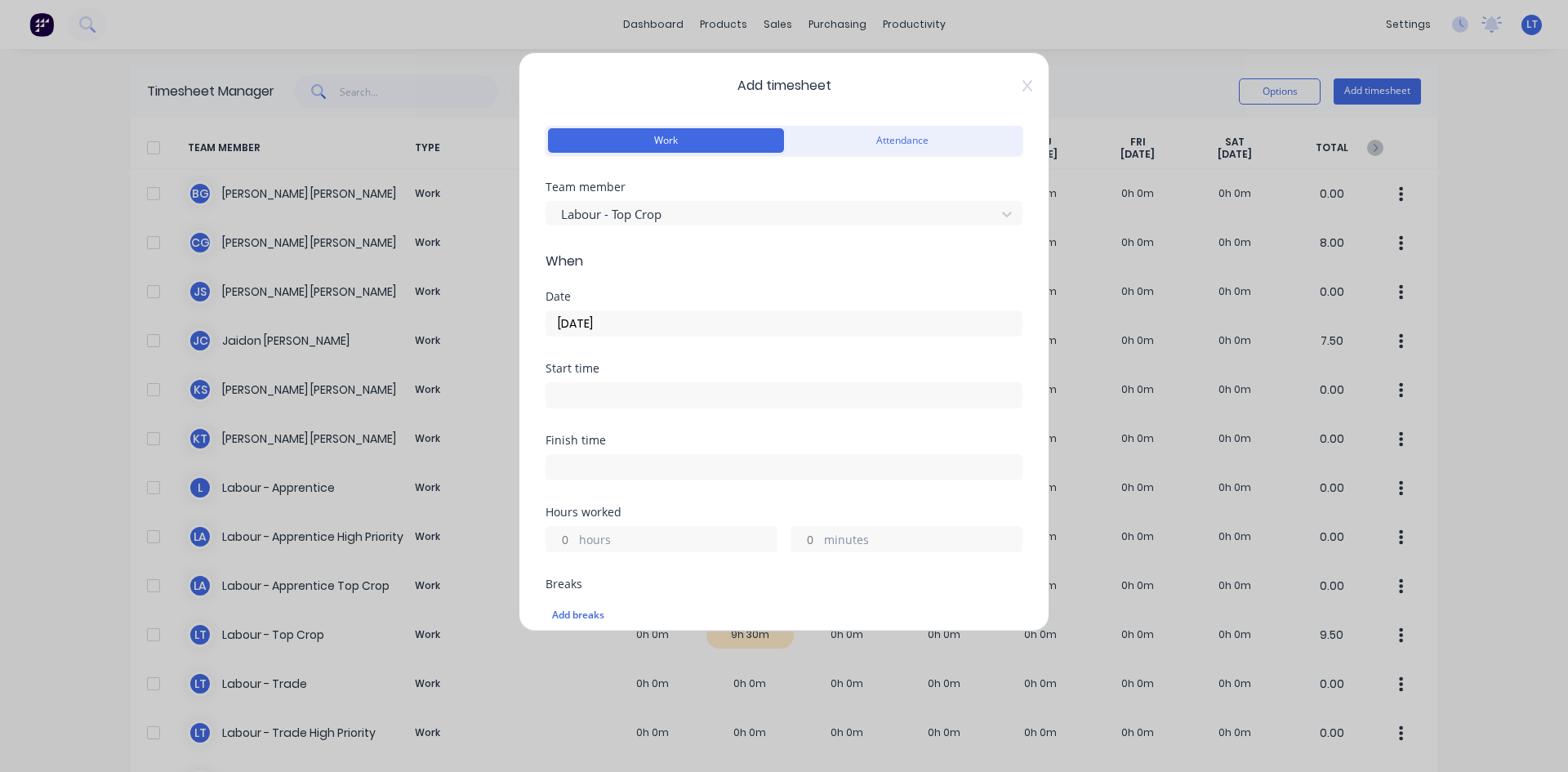
click at [654, 390] on input at bounding box center [784, 396] width 475 height 25
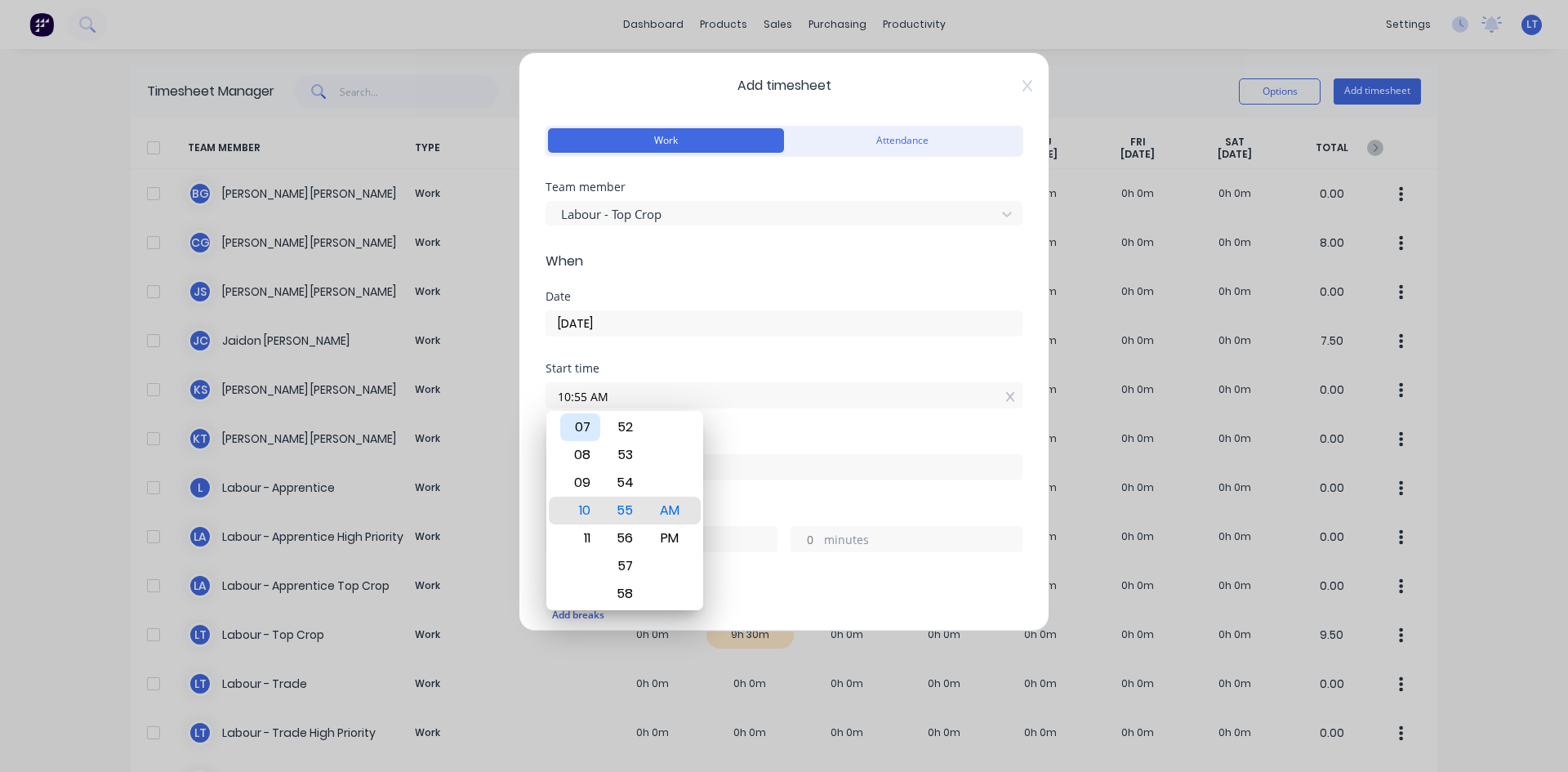
click at [588, 429] on div "07" at bounding box center [580, 426] width 40 height 28
click at [629, 428] on div "30" at bounding box center [625, 426] width 40 height 28
type input "07:30 AM"
click at [871, 439] on div "Finish time" at bounding box center [784, 441] width 477 height 11
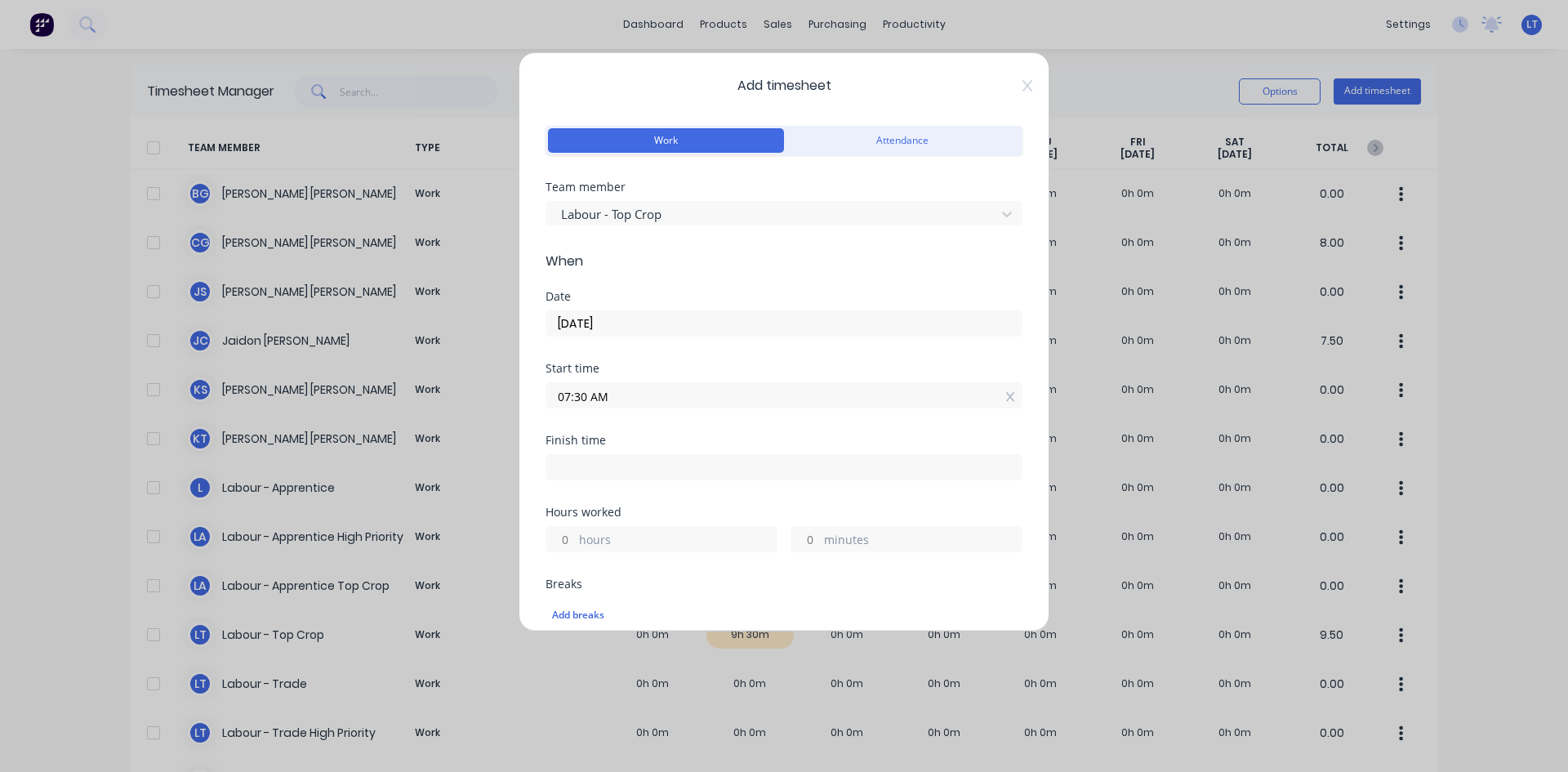
click at [643, 471] on input at bounding box center [784, 467] width 475 height 25
type input "10:55 AM"
type input "3"
type input "25"
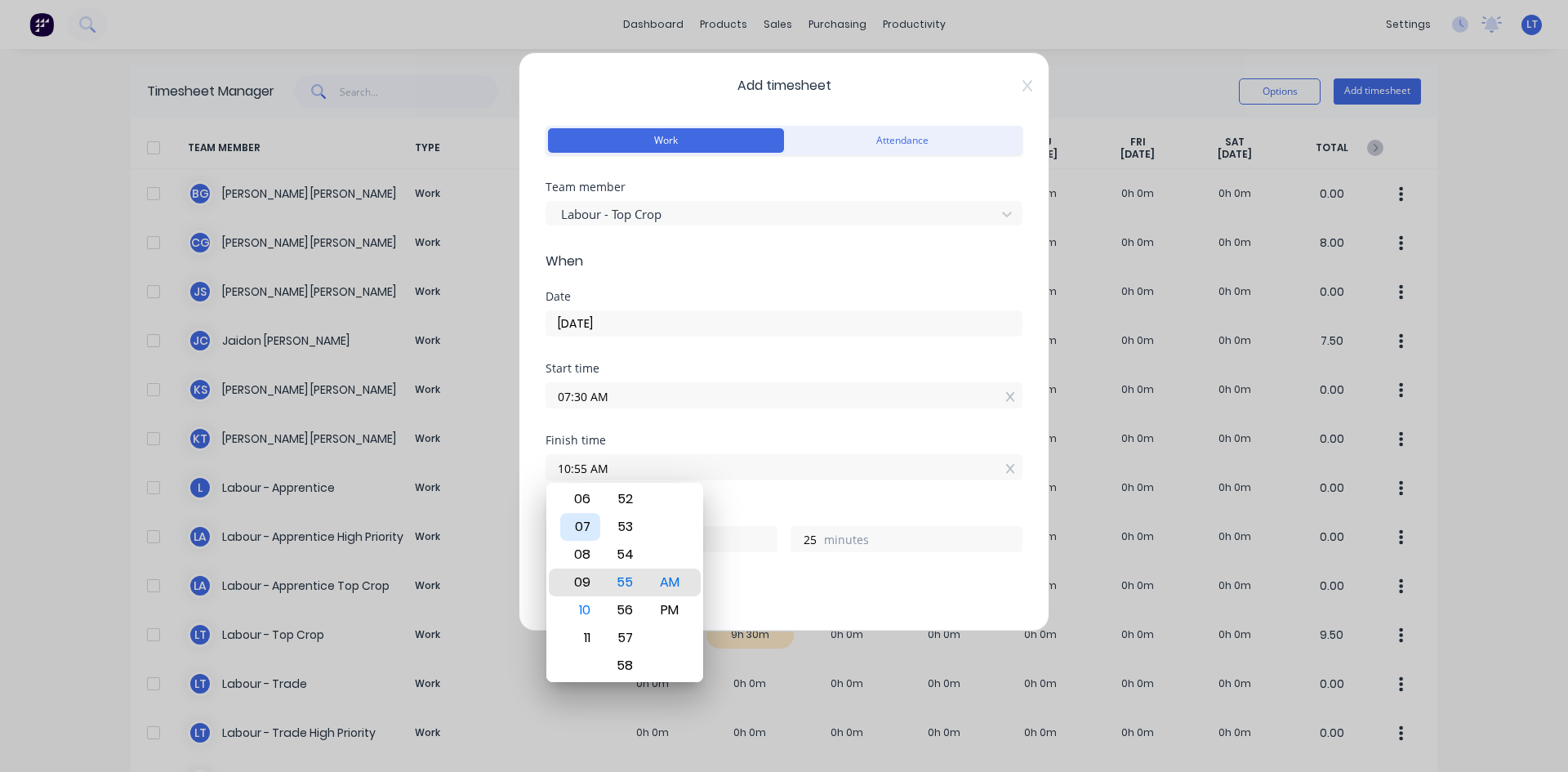
type input "08:55 AM"
type input "1"
click at [587, 502] on div "05" at bounding box center [580, 498] width 40 height 28
type input "05:55 AM"
type input "22"
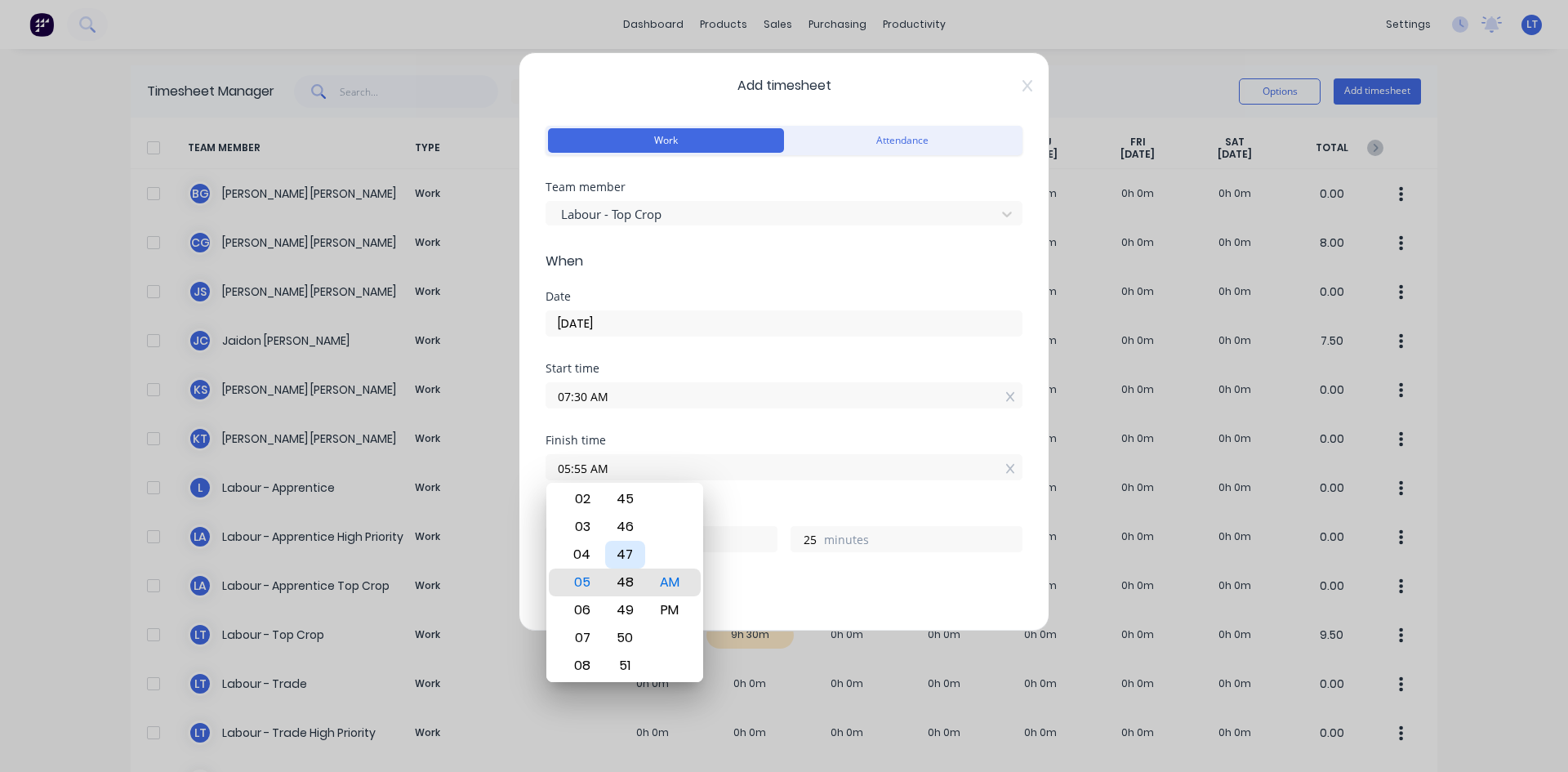
type input "05:48 AM"
type input "18"
type input "05:40 AM"
type input "10"
type input "05:33 AM"
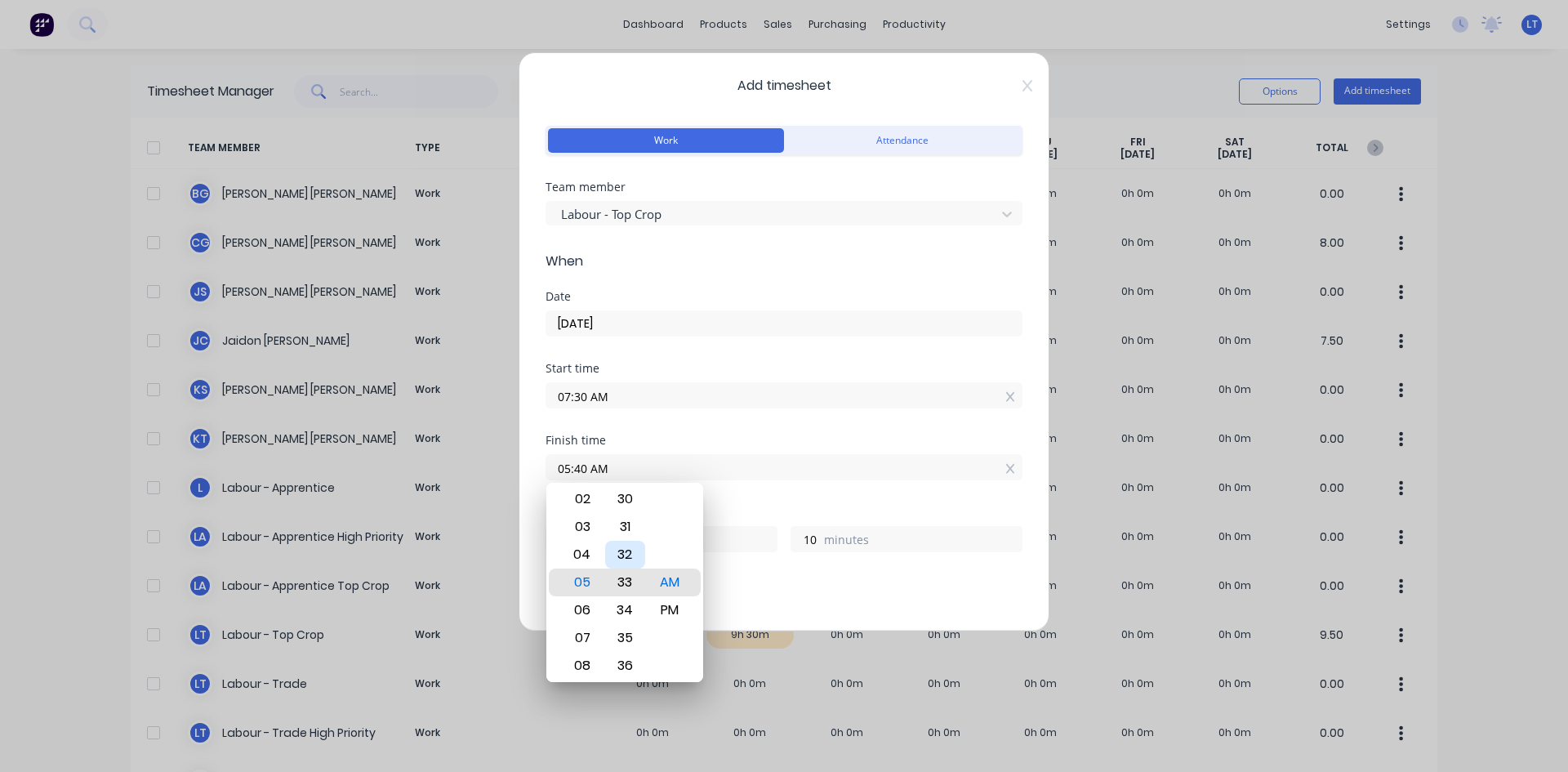
type input "3"
type input "05:26 AM"
type input "21"
type input "56"
type input "05:19 AM"
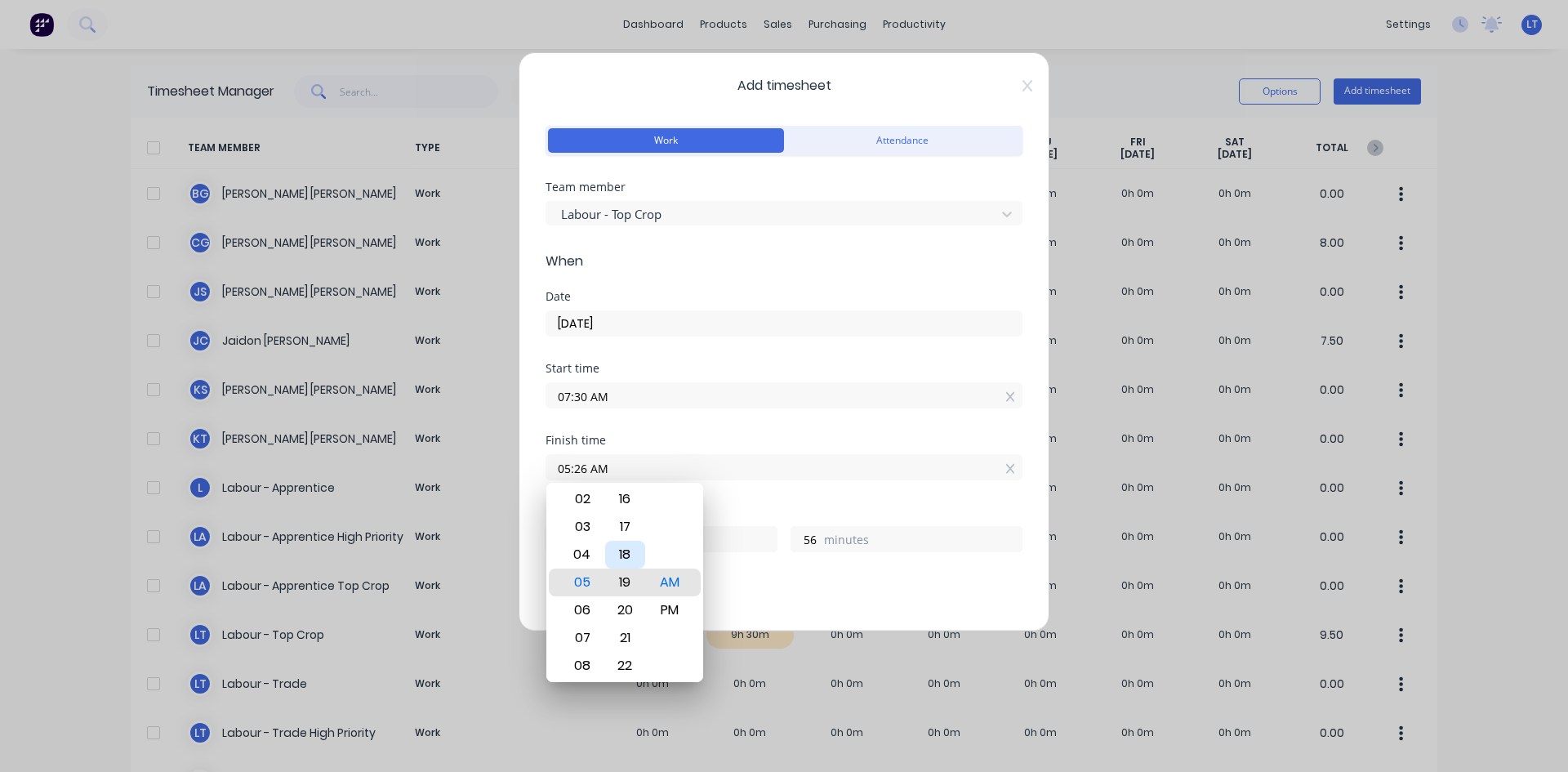
type input "49"
type input "05:13 AM"
type input "43"
type input "05:07 AM"
type input "37"
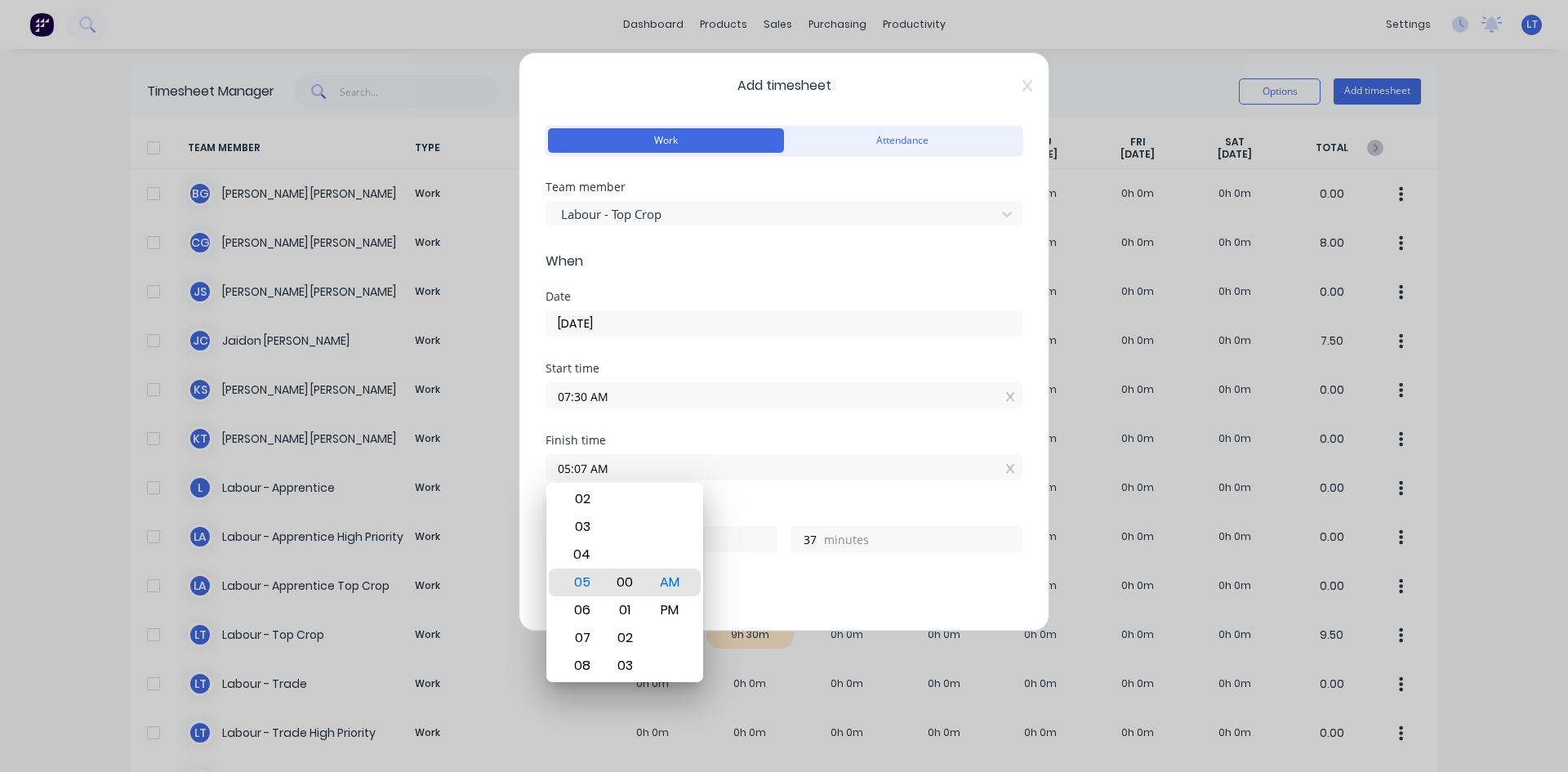
type input "05:00 AM"
type input "30"
click at [624, 579] on div "00" at bounding box center [625, 581] width 40 height 28
click at [662, 611] on div "PM" at bounding box center [670, 609] width 40 height 28
type input "05:00 PM"
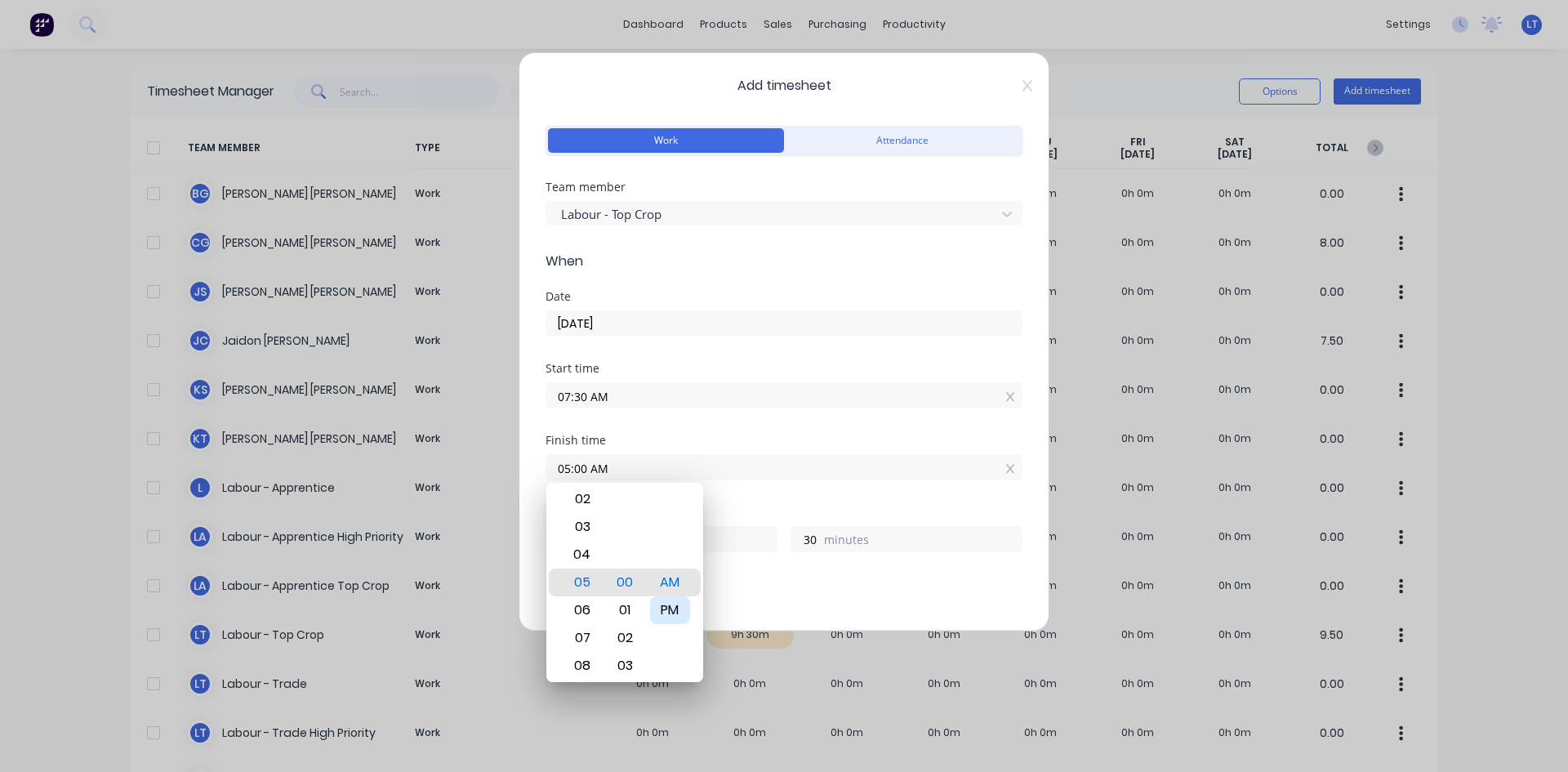
type input "9"
click at [727, 428] on div "Start time 07:30 AM" at bounding box center [784, 397] width 477 height 72
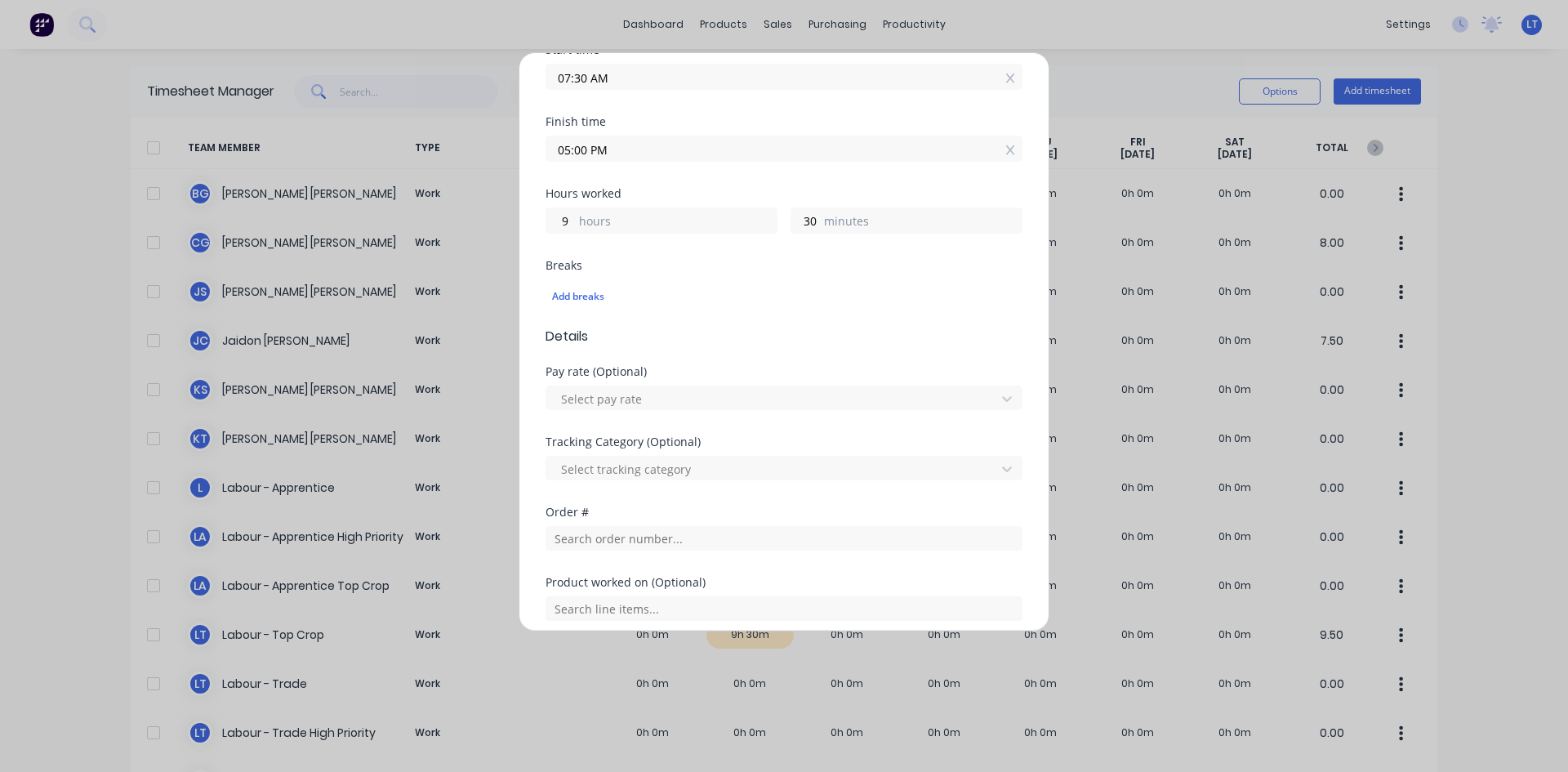
scroll to position [489, 0]
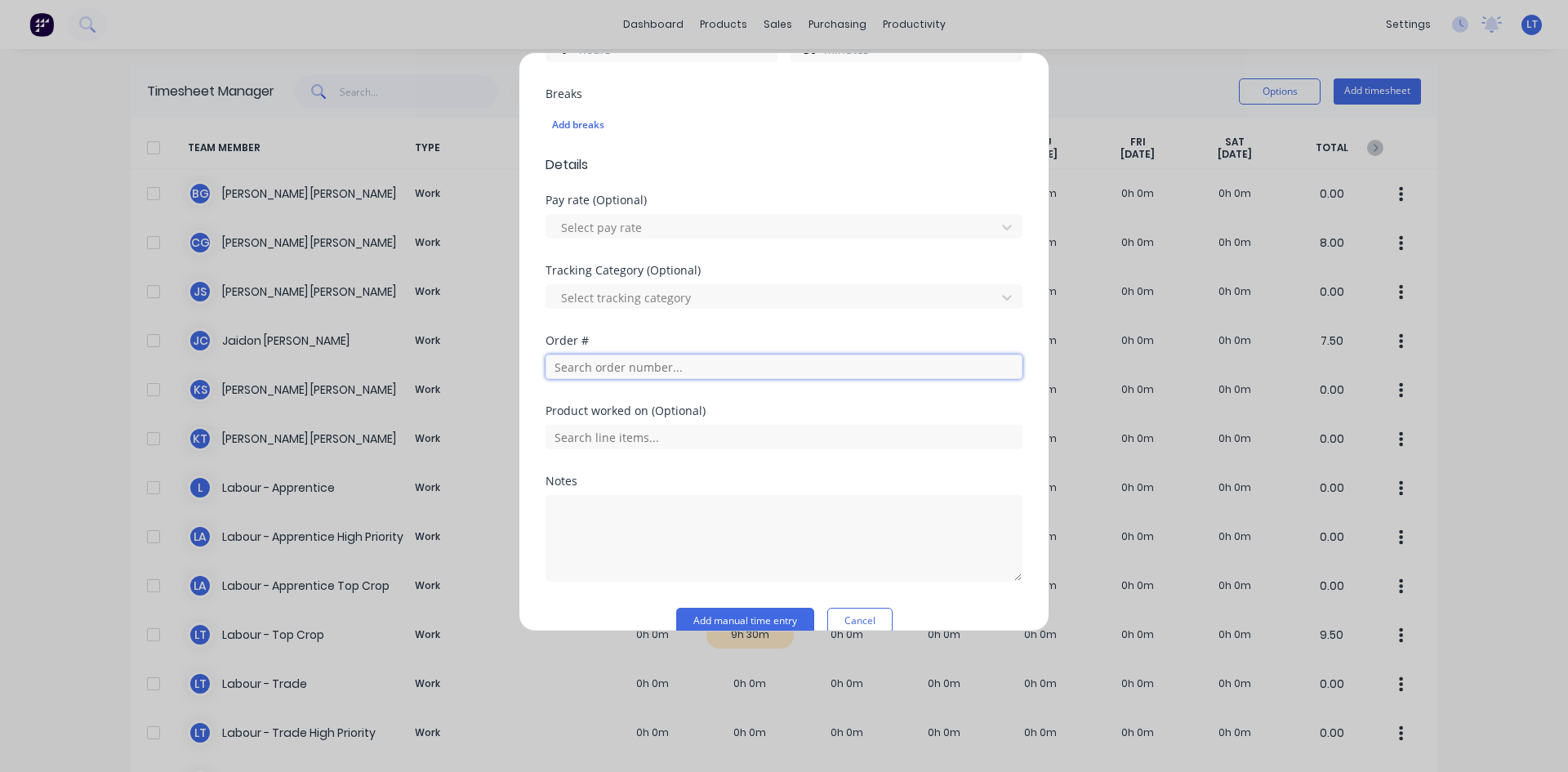
click at [645, 368] on input "text" at bounding box center [784, 367] width 477 height 25
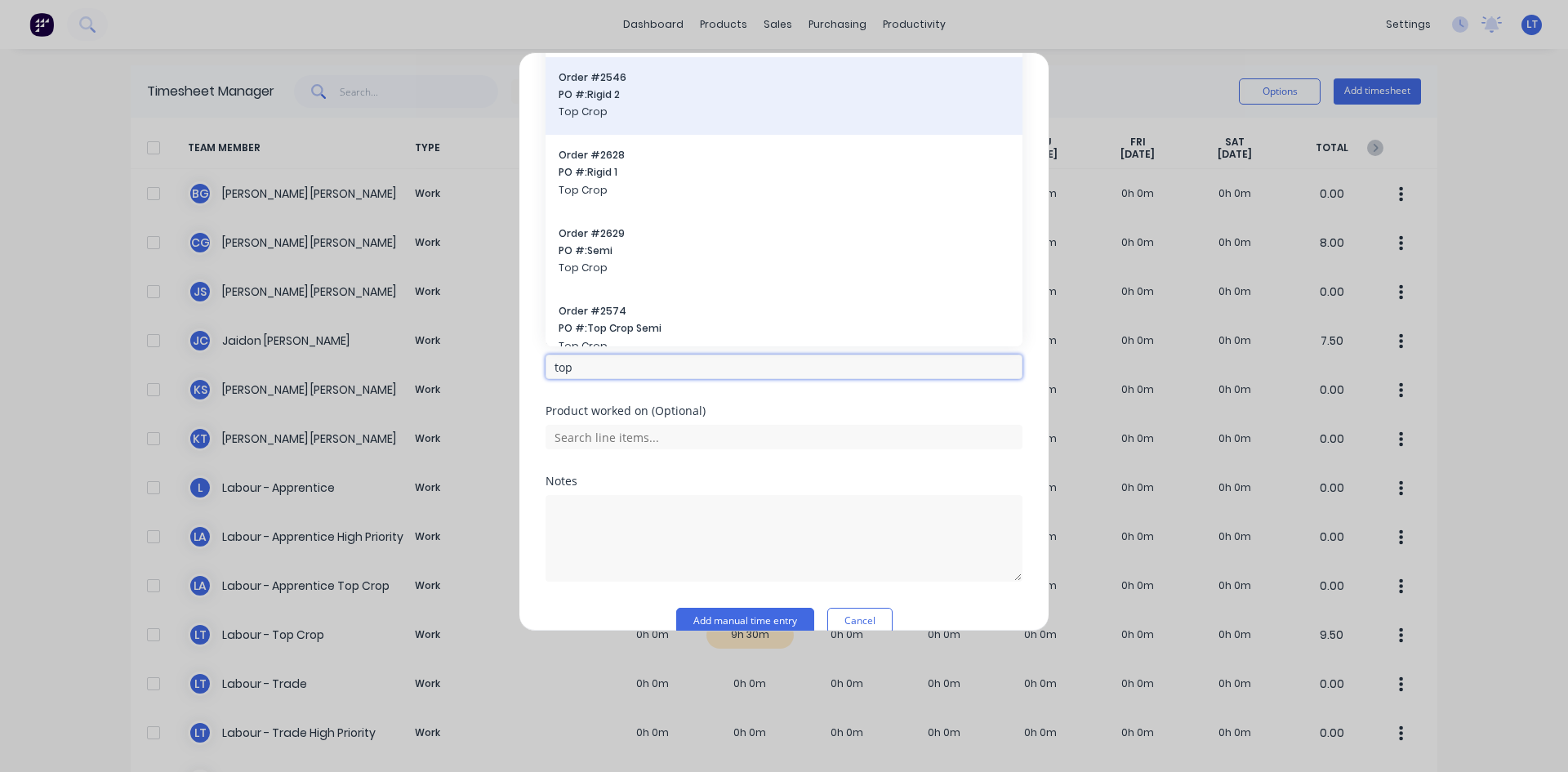
type input "top"
click at [614, 110] on span "Top Crop" at bounding box center [784, 111] width 451 height 14
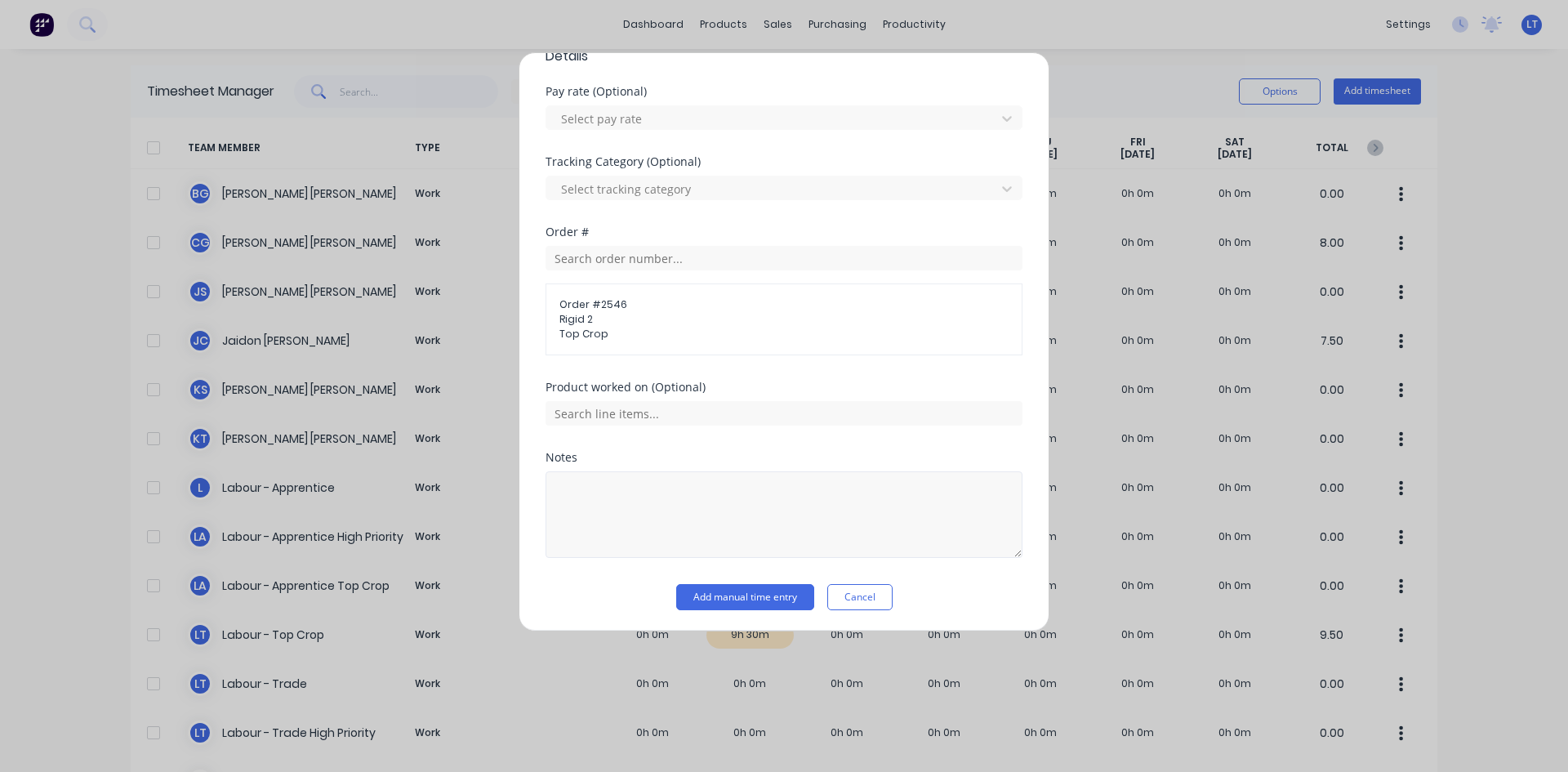
scroll to position [601, 0]
click at [645, 523] on textarea at bounding box center [784, 511] width 477 height 86
type textarea "Leighs Hours"
click at [753, 594] on button "Add manual time entry" at bounding box center [745, 594] width 138 height 26
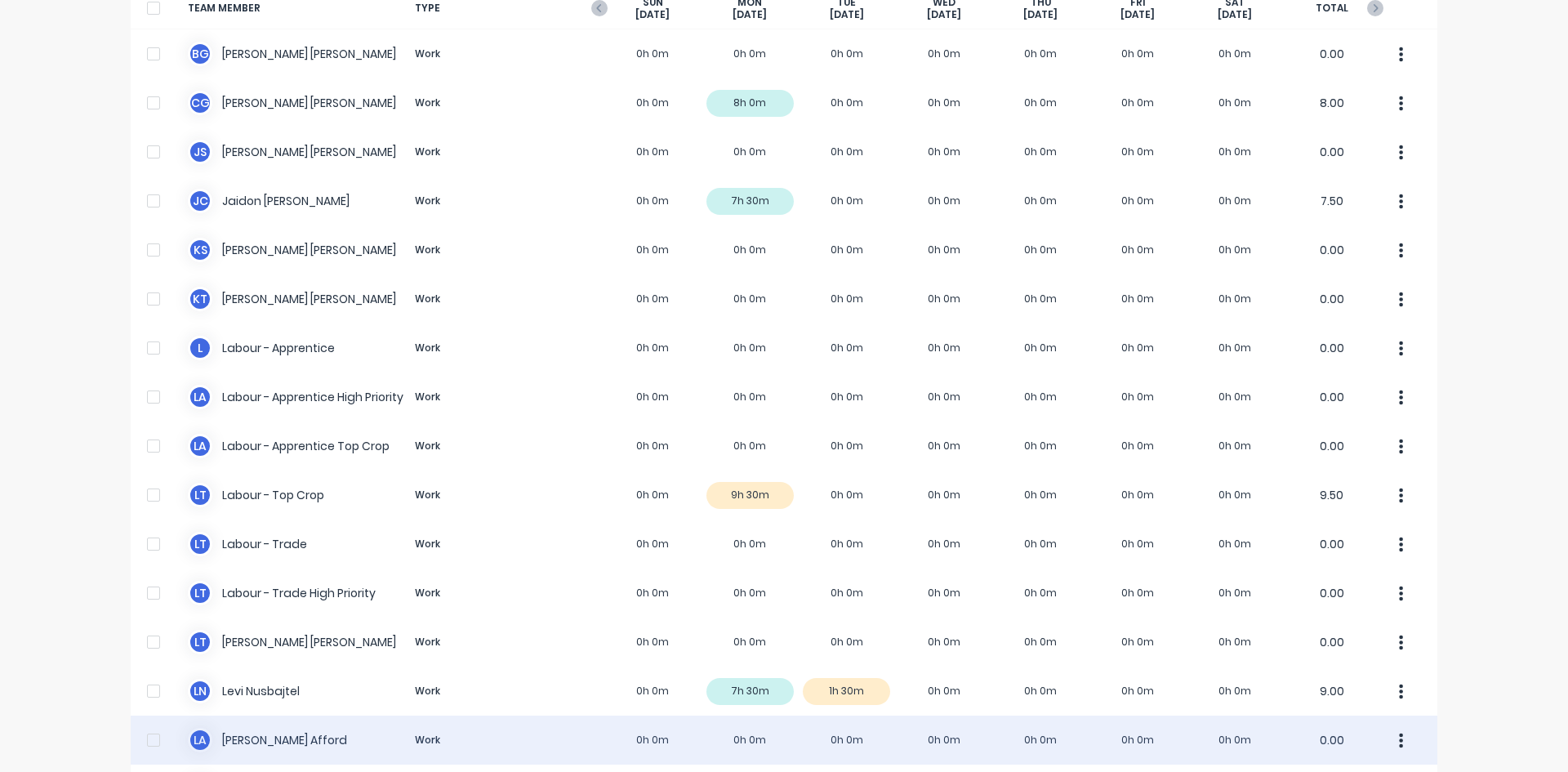
scroll to position [11, 0]
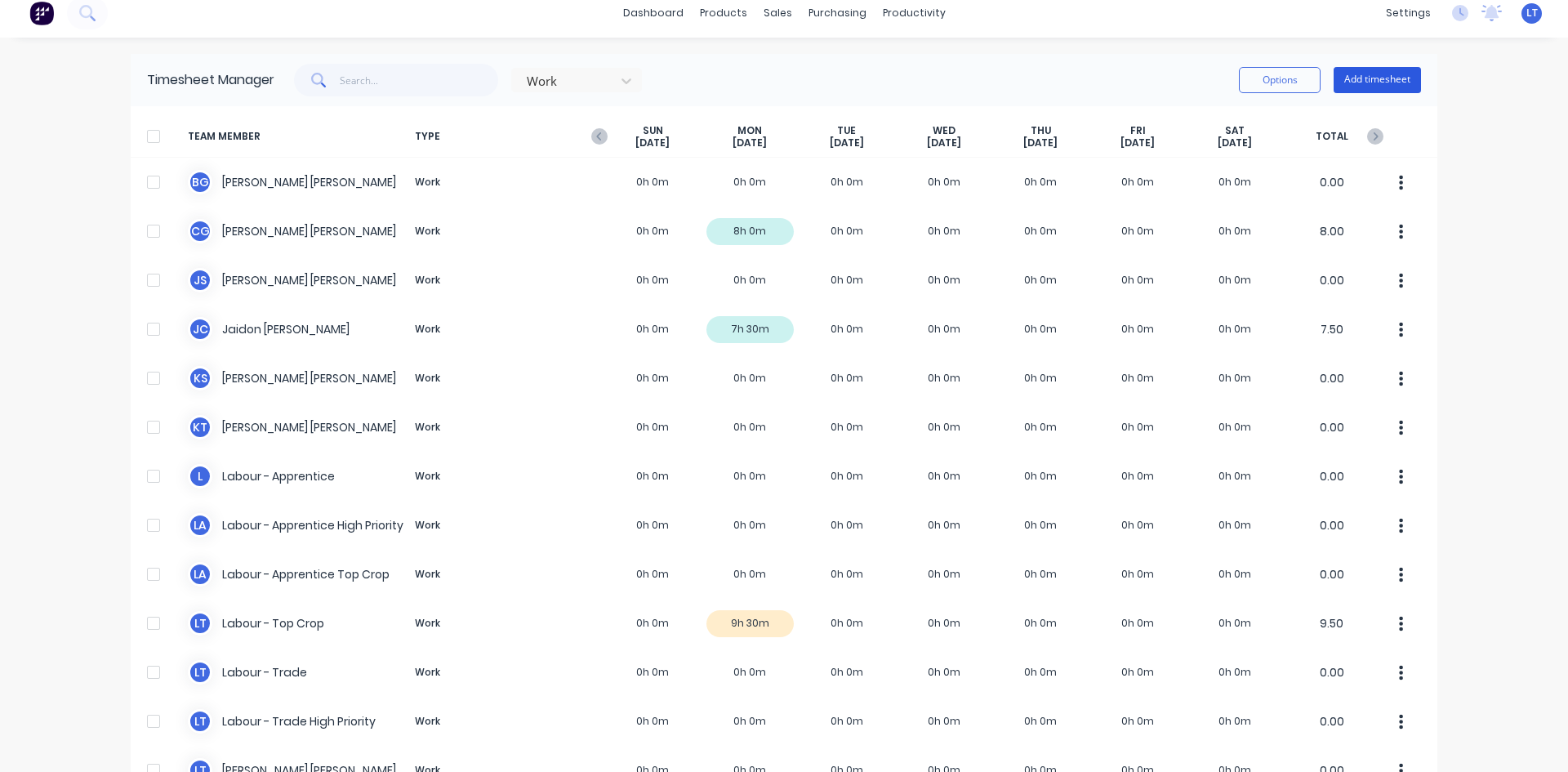
click at [1375, 77] on button "Add timesheet" at bounding box center [1376, 79] width 87 height 26
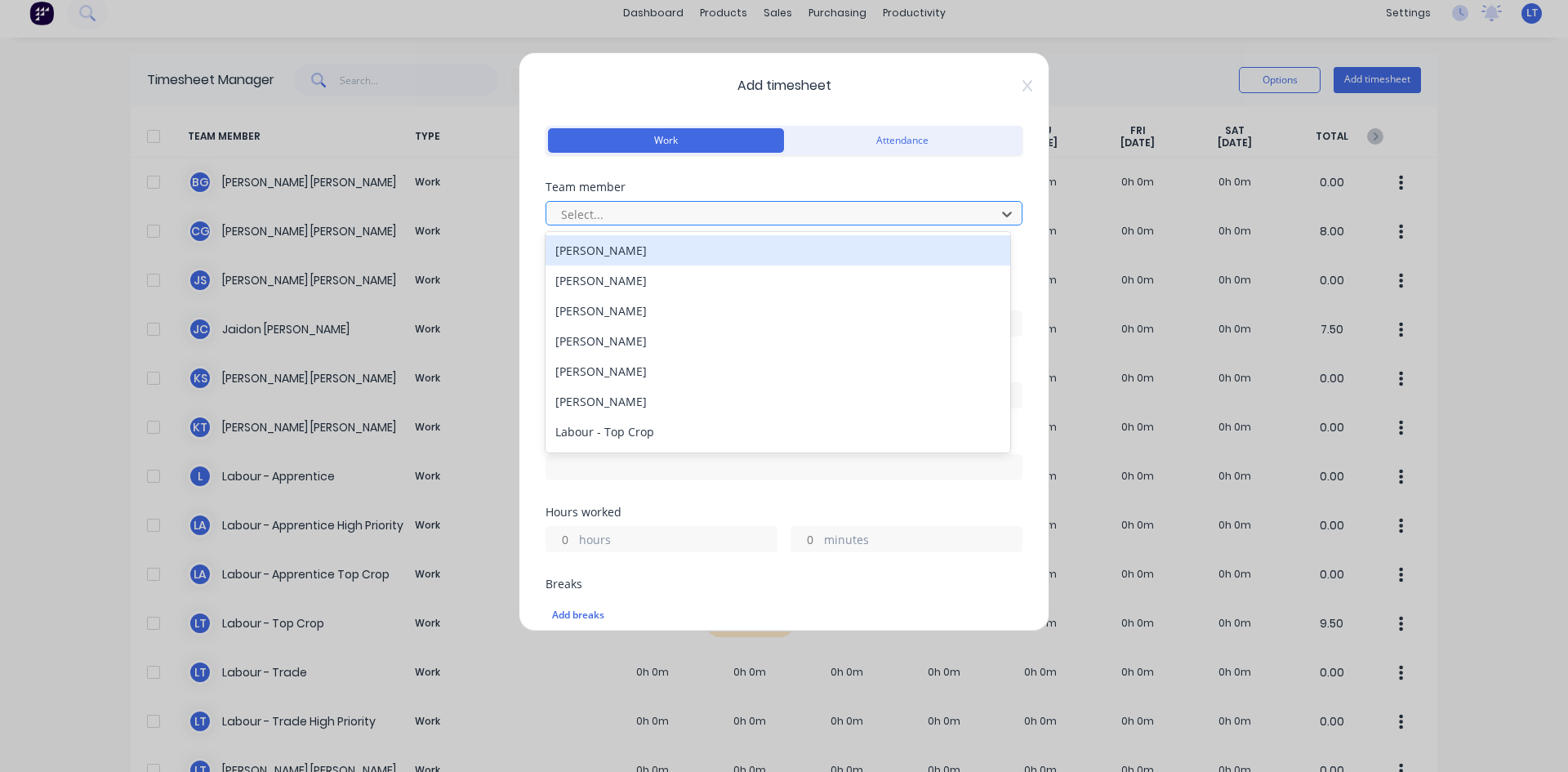
click at [672, 218] on div at bounding box center [773, 214] width 428 height 20
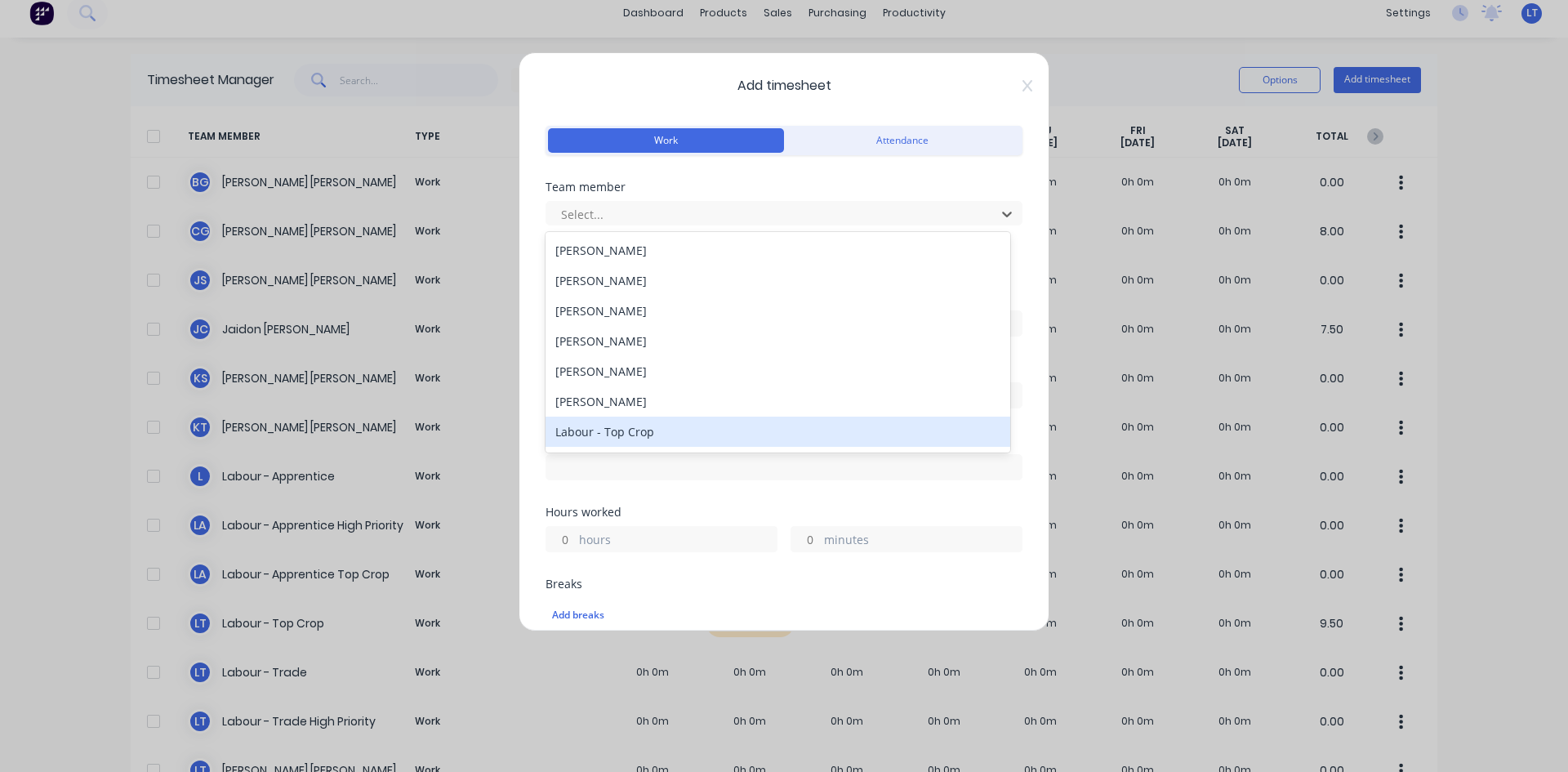
click at [617, 431] on div "Labour - Top Crop" at bounding box center [777, 432] width 465 height 31
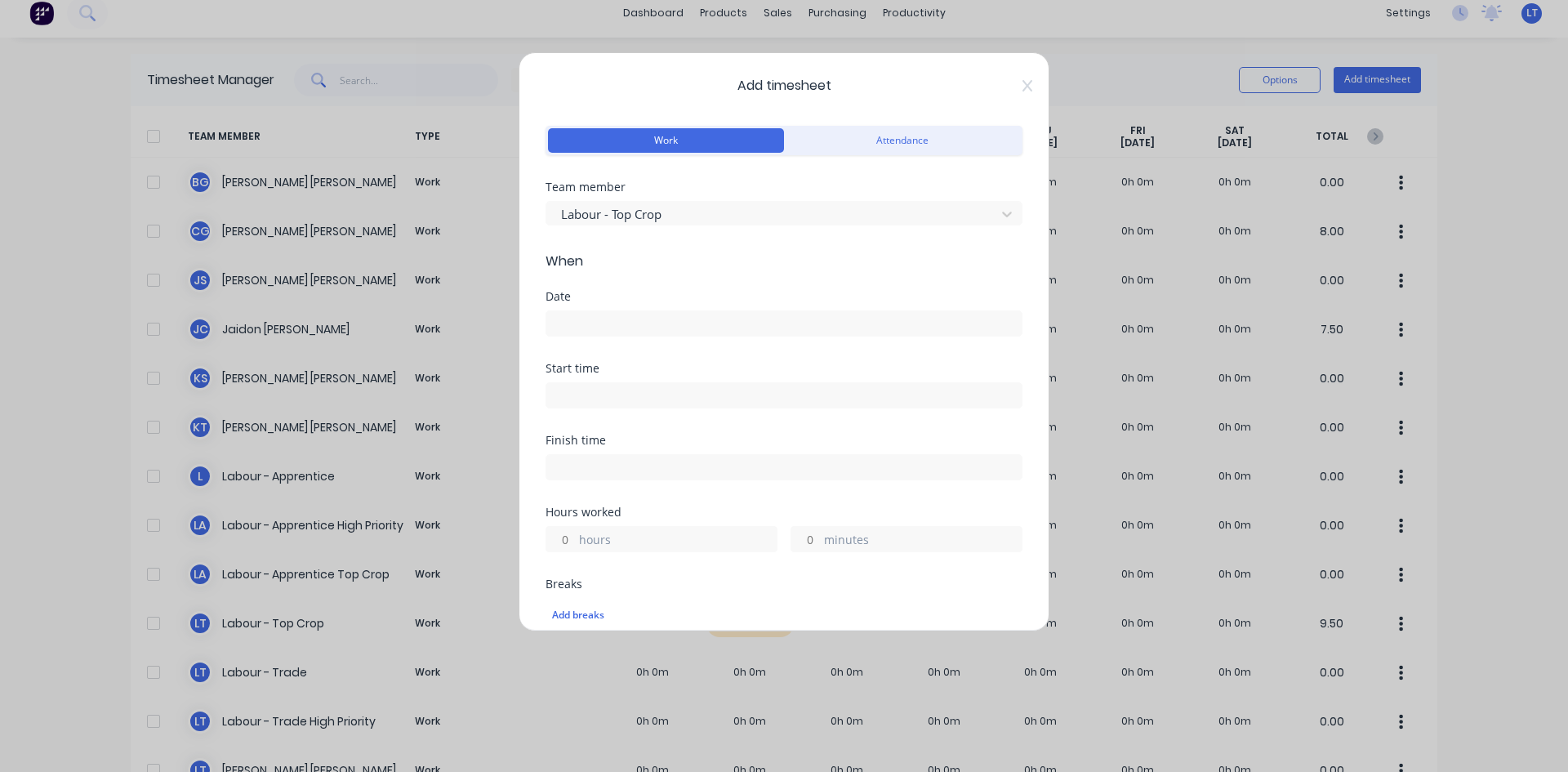
click at [627, 332] on input at bounding box center [784, 324] width 475 height 25
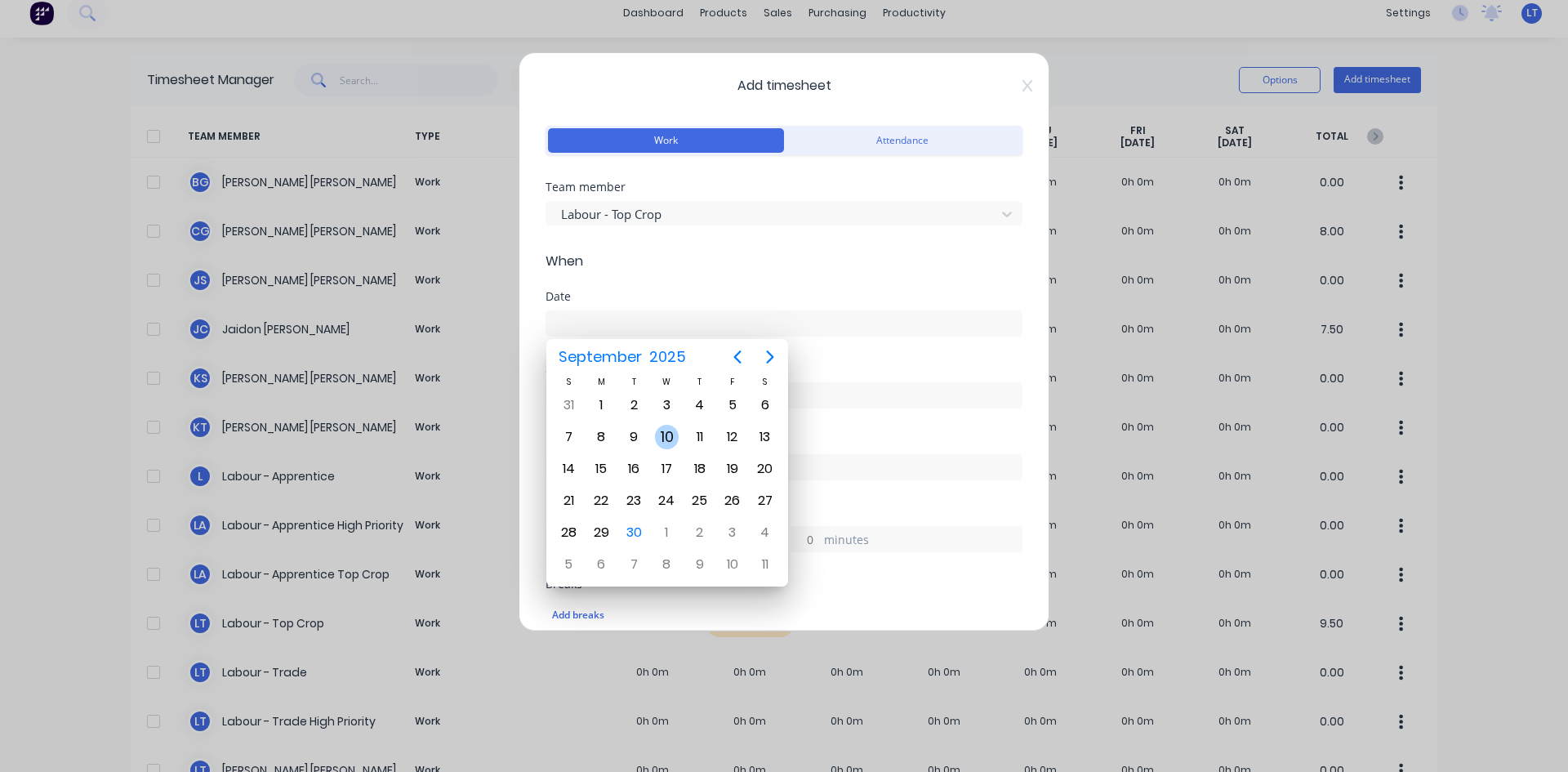
click at [659, 436] on div "10" at bounding box center [668, 437] width 25 height 25
type input "[DATE]"
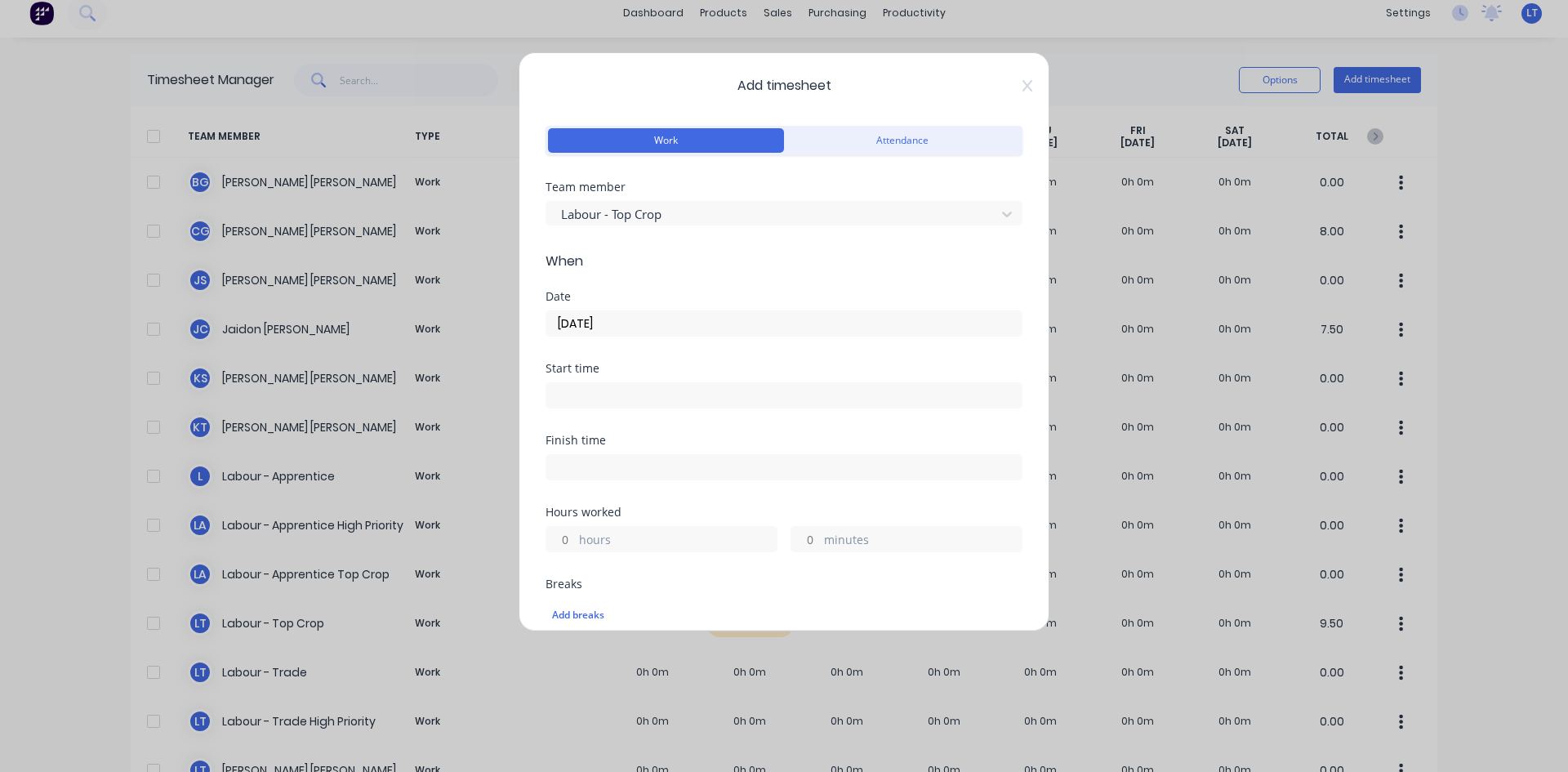
click at [609, 387] on input at bounding box center [784, 396] width 475 height 25
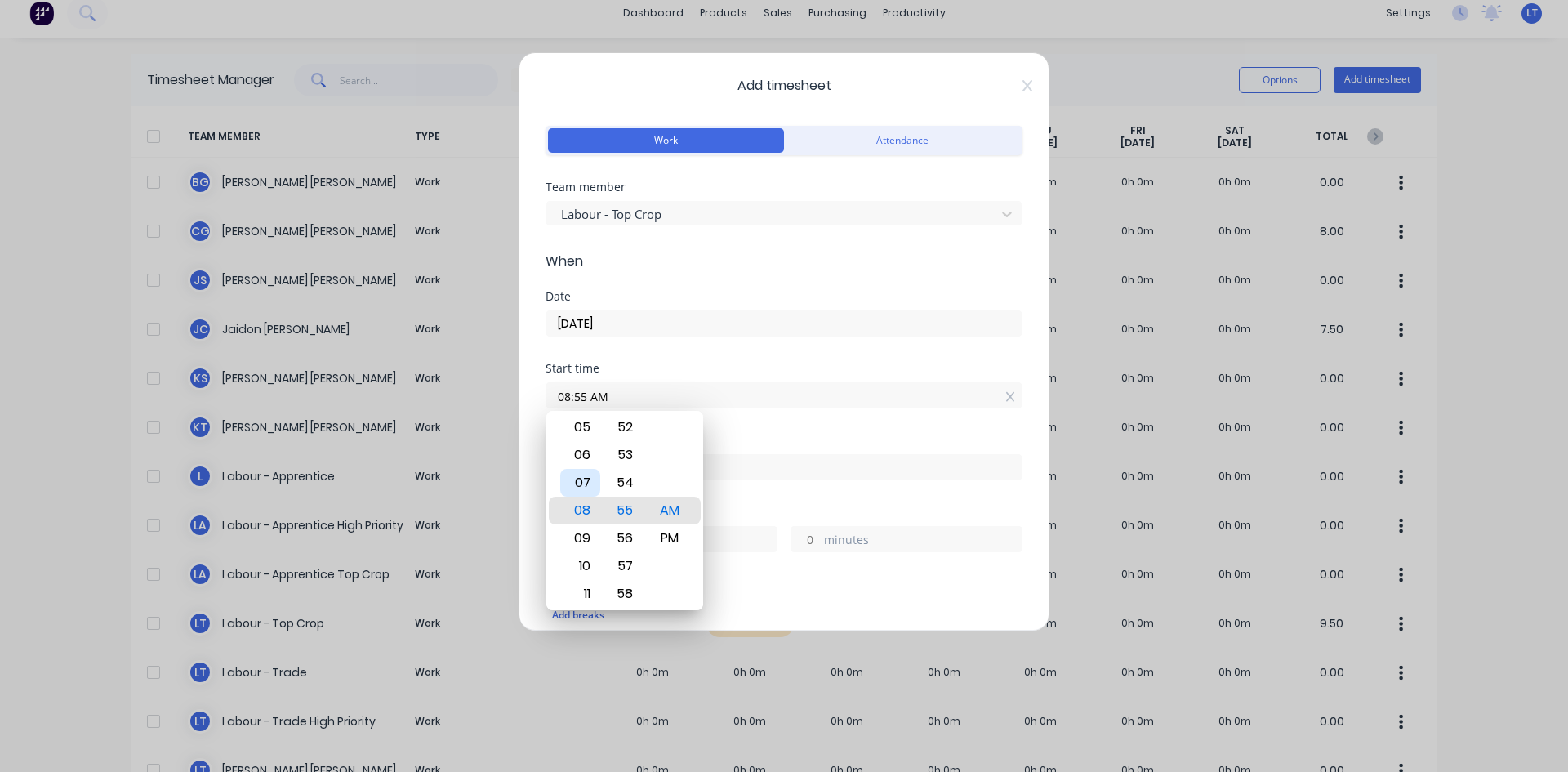
click at [589, 484] on div "07" at bounding box center [580, 482] width 40 height 28
click at [629, 450] on div "30" at bounding box center [625, 454] width 40 height 28
type input "07:30 AM"
click at [716, 374] on div "Start time" at bounding box center [784, 368] width 477 height 11
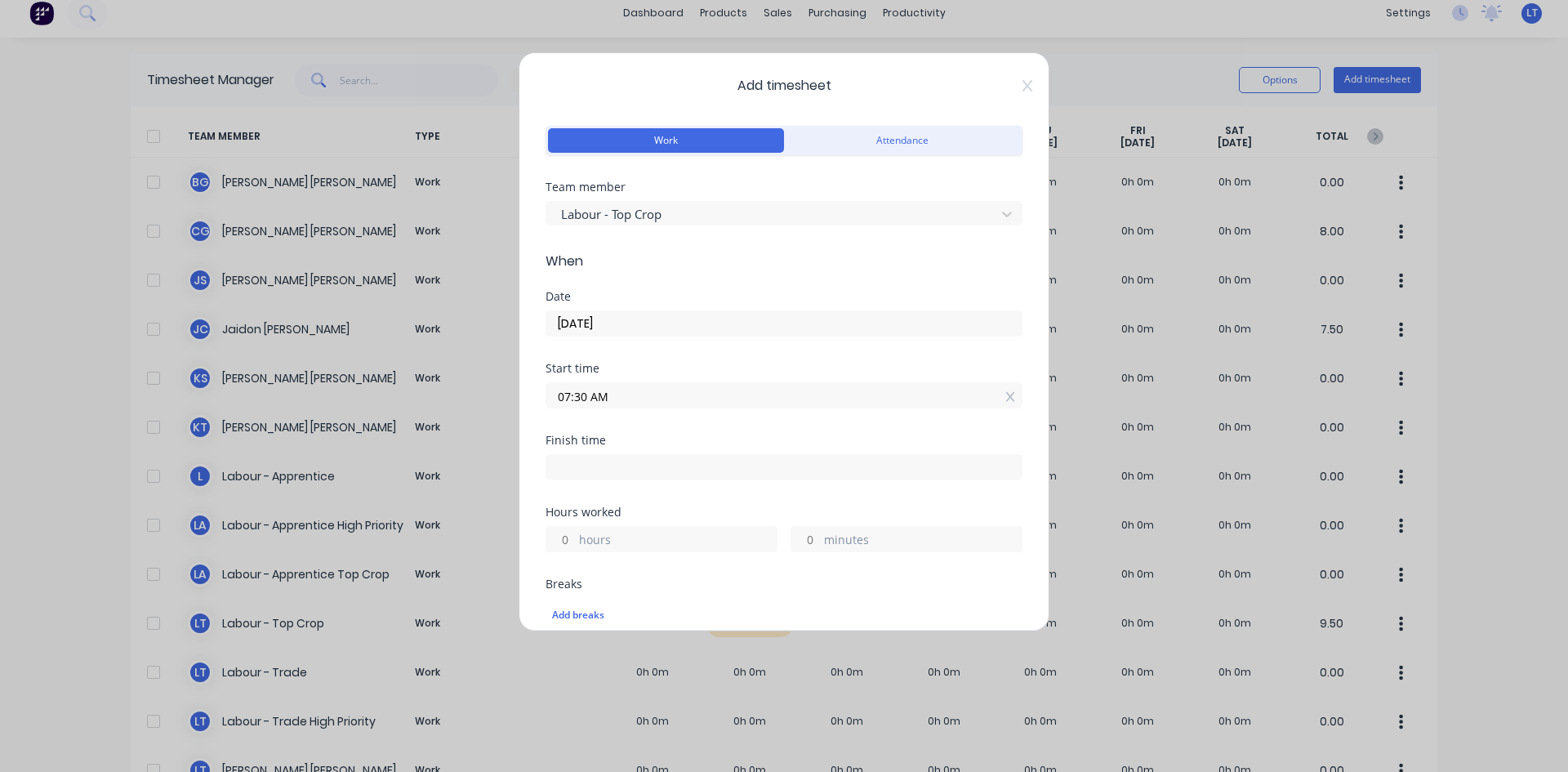
click at [722, 477] on input at bounding box center [784, 467] width 475 height 25
type input "10:56 AM"
type input "3"
type input "26"
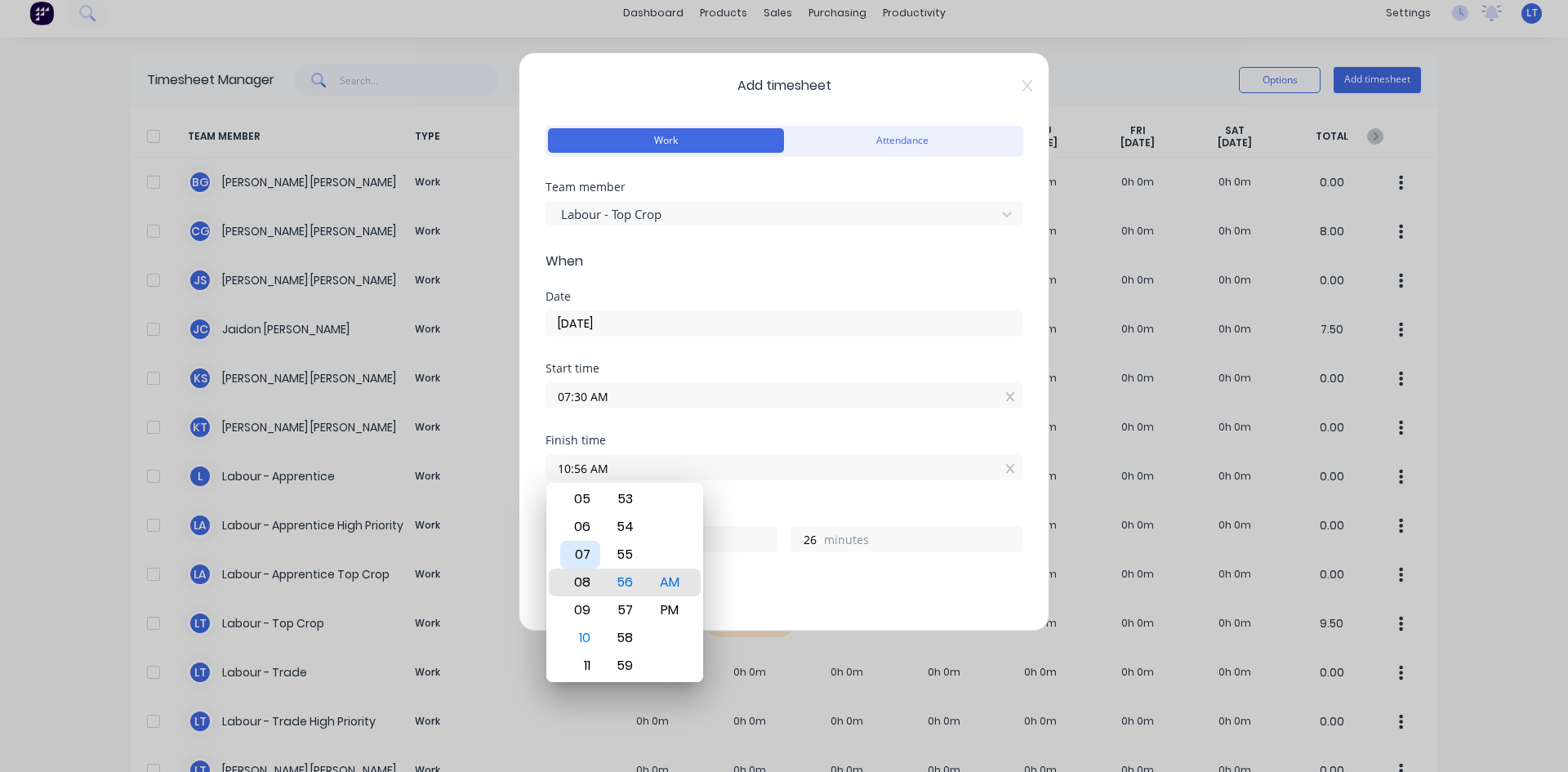
type input "08:56 AM"
type input "1"
type input "06:56 AM"
type input "23"
click at [586, 507] on div "03" at bounding box center [580, 498] width 40 height 28
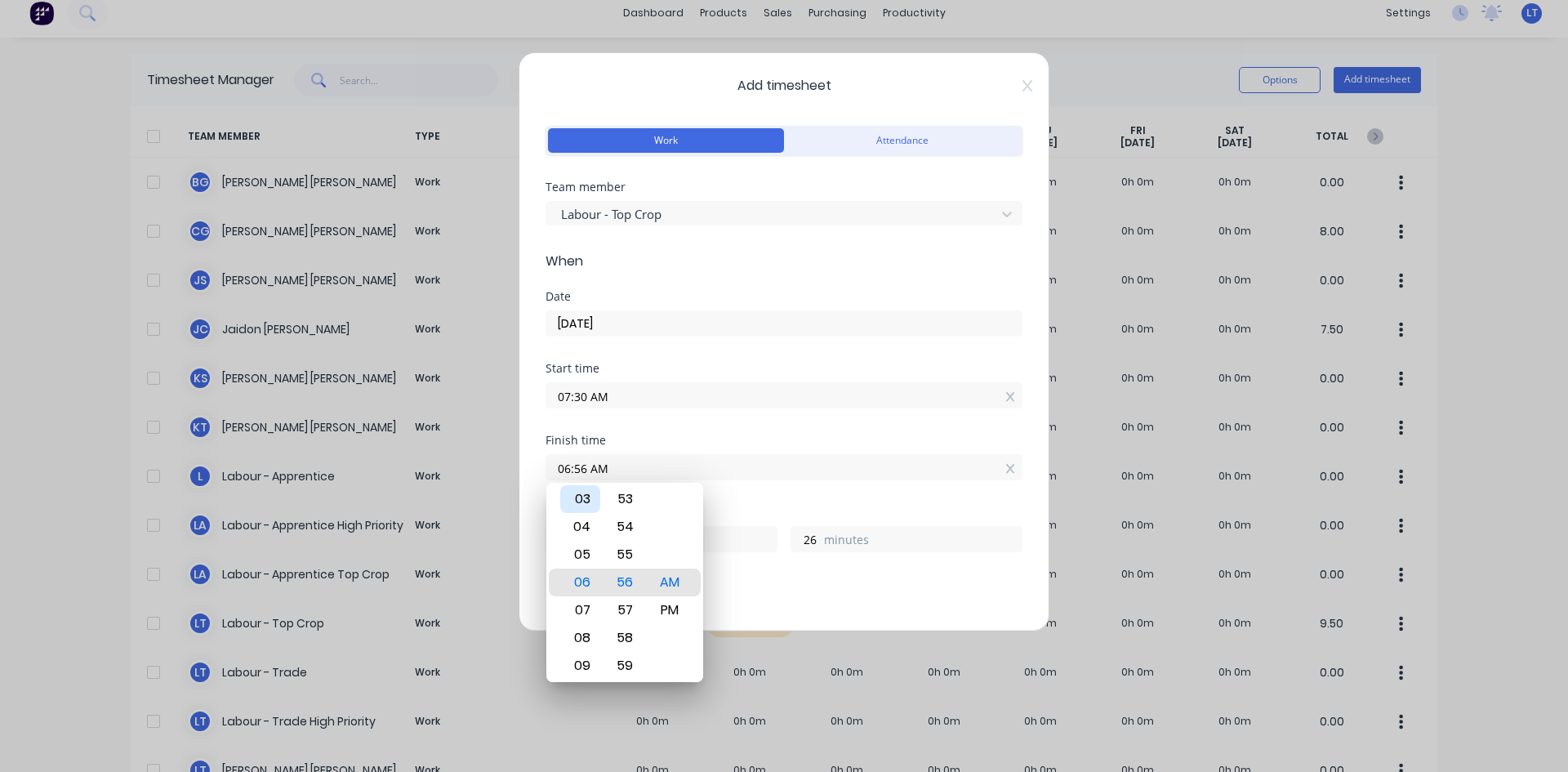
type input "03:56 AM"
type input "20"
click at [624, 579] on div "56" at bounding box center [625, 581] width 40 height 28
click at [712, 346] on div "Date [DATE]" at bounding box center [784, 326] width 477 height 72
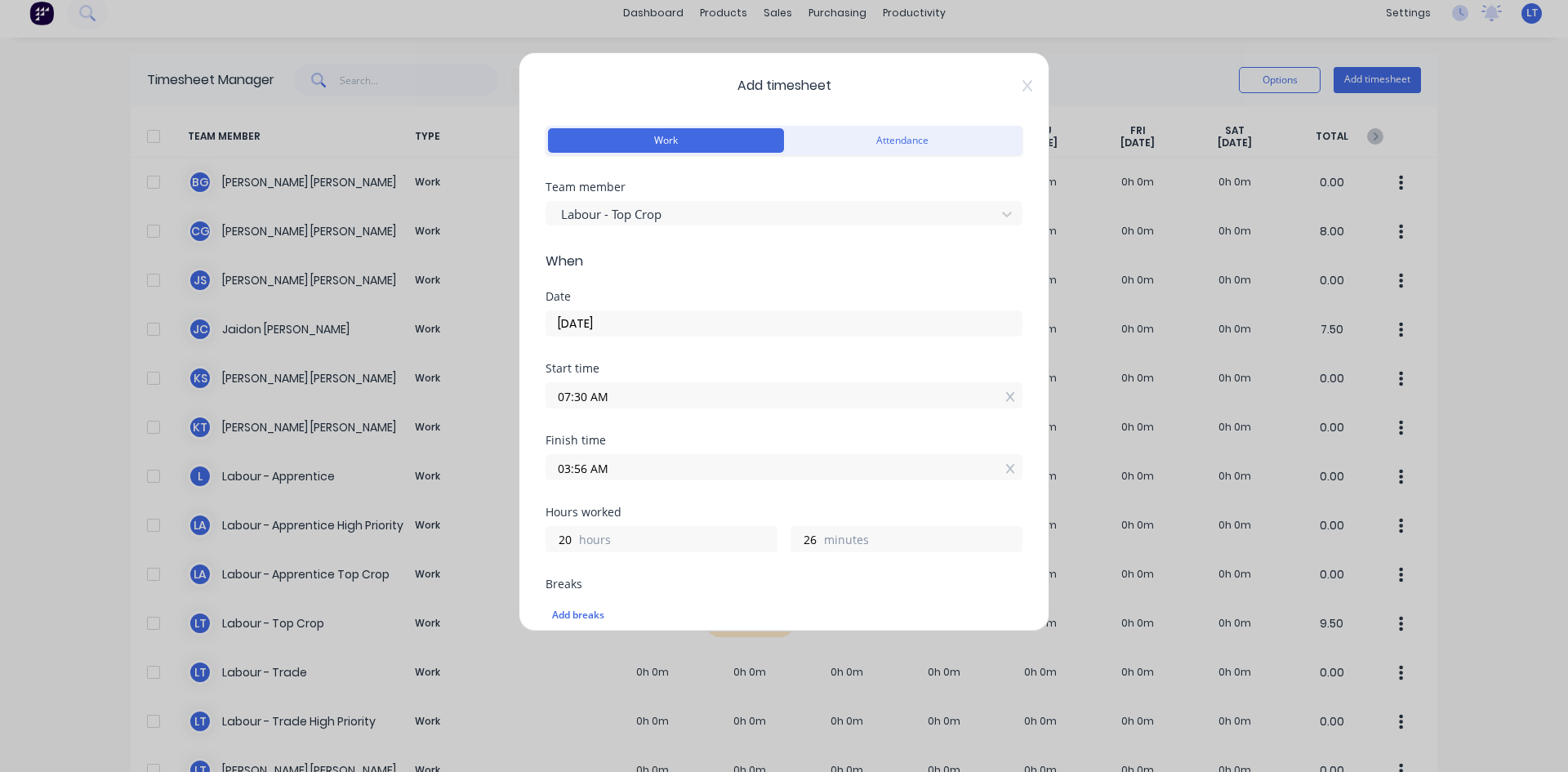
click at [636, 474] on input "03:56 AM" at bounding box center [784, 467] width 475 height 25
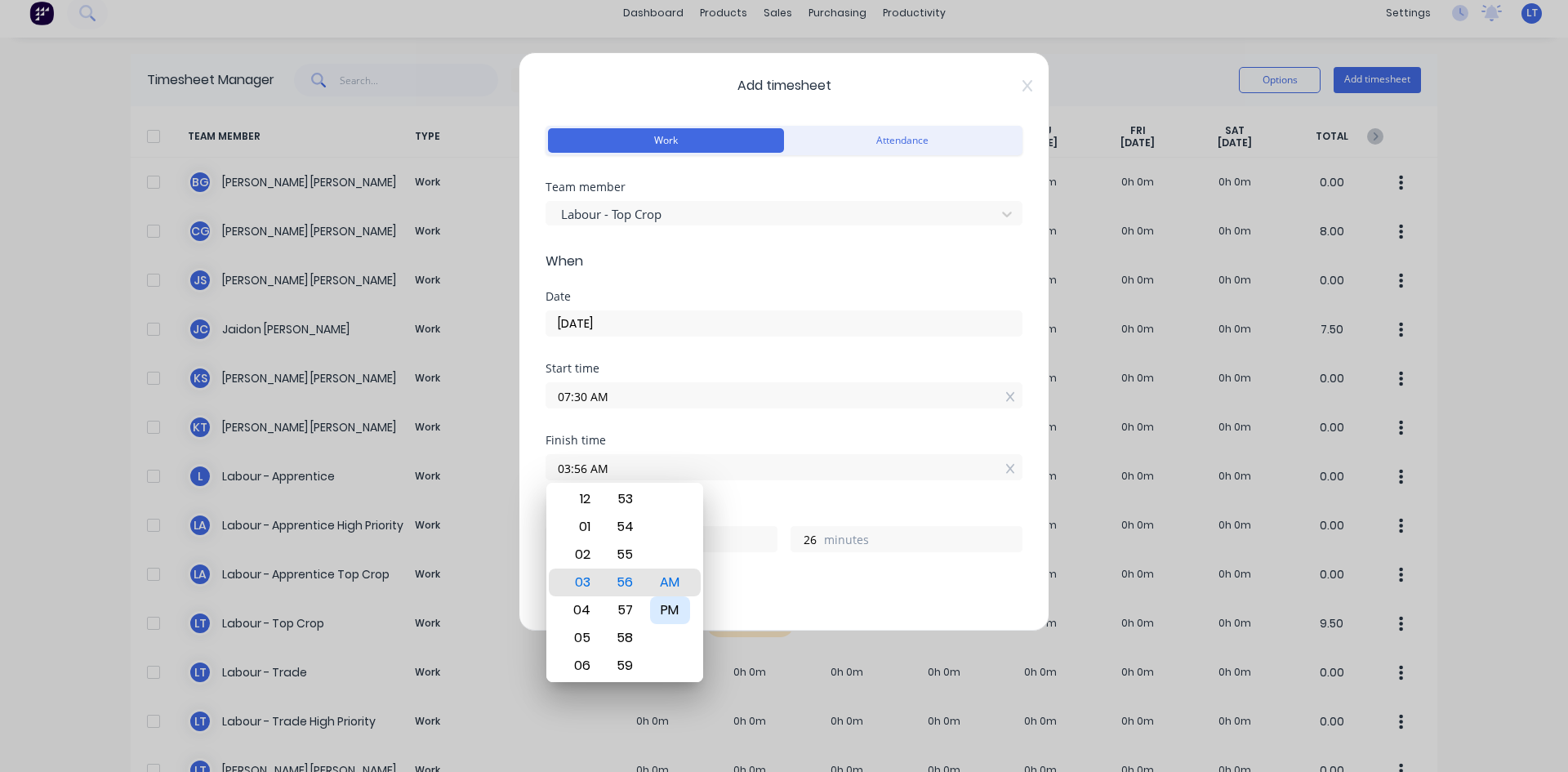
click at [665, 607] on div "PM" at bounding box center [670, 609] width 40 height 28
type input "03:56 PM"
type input "8"
click at [678, 440] on div "Finish time" at bounding box center [784, 441] width 477 height 11
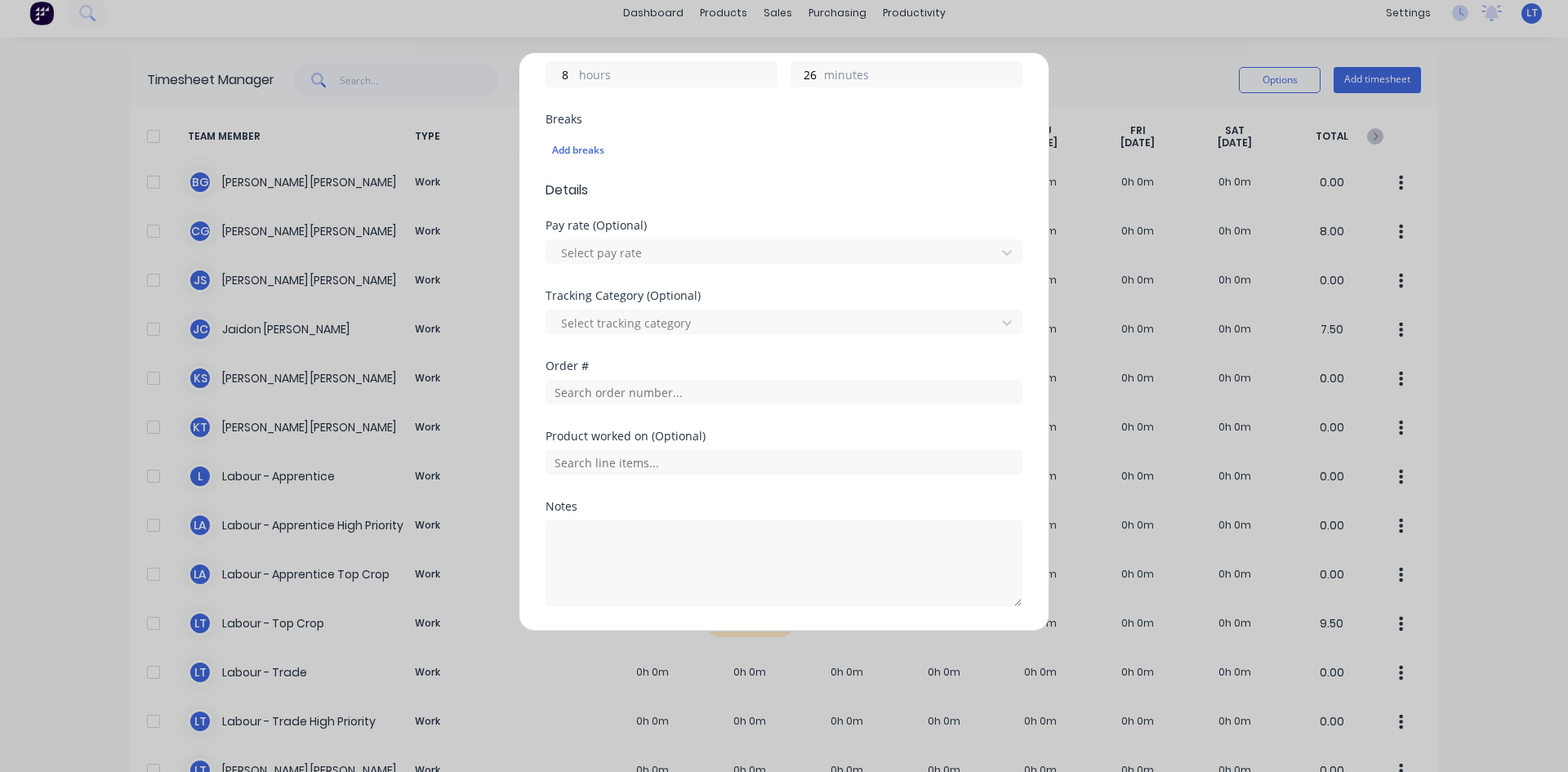
scroll to position [489, 0]
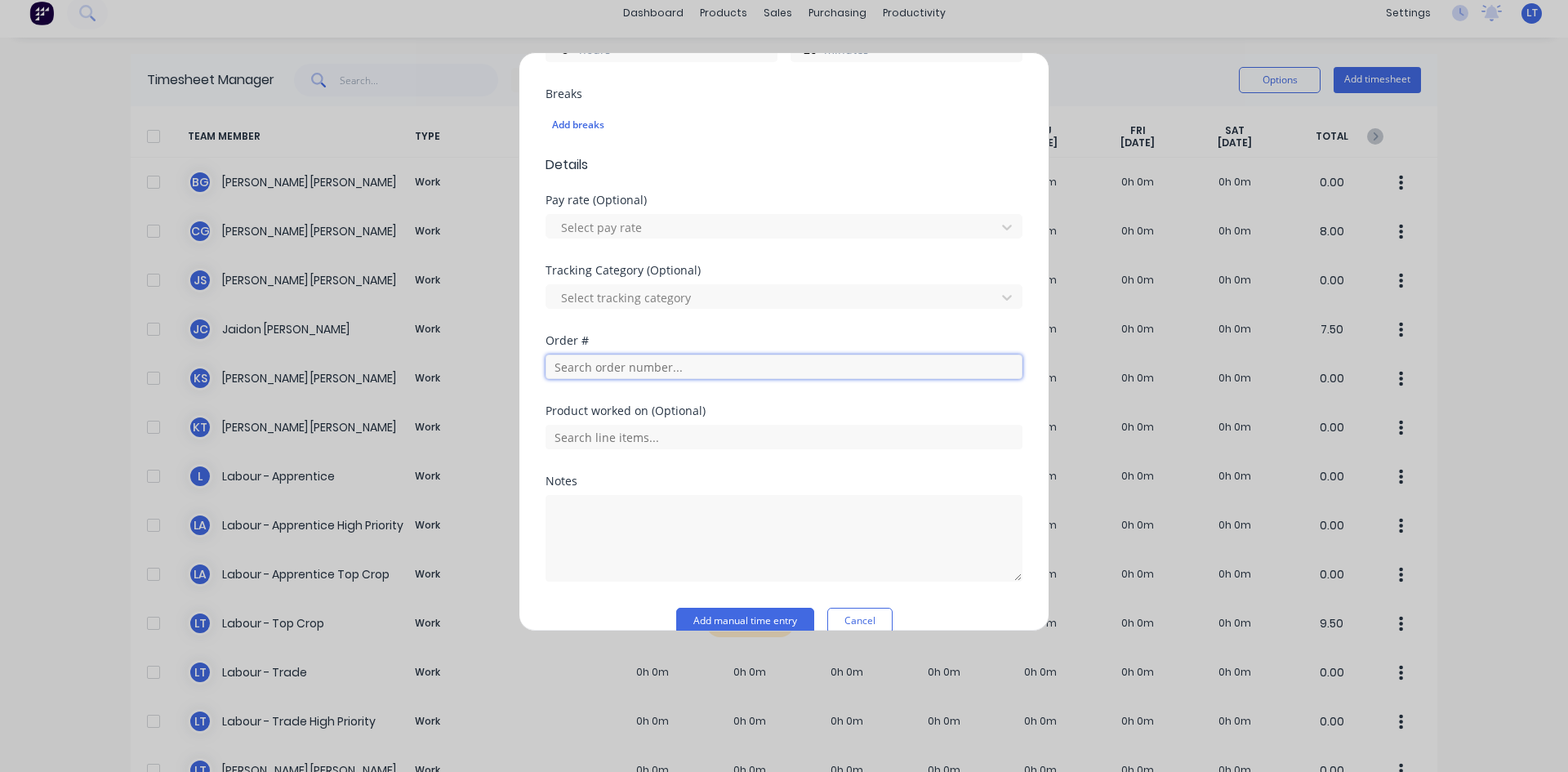
click at [627, 369] on input "text" at bounding box center [784, 367] width 477 height 25
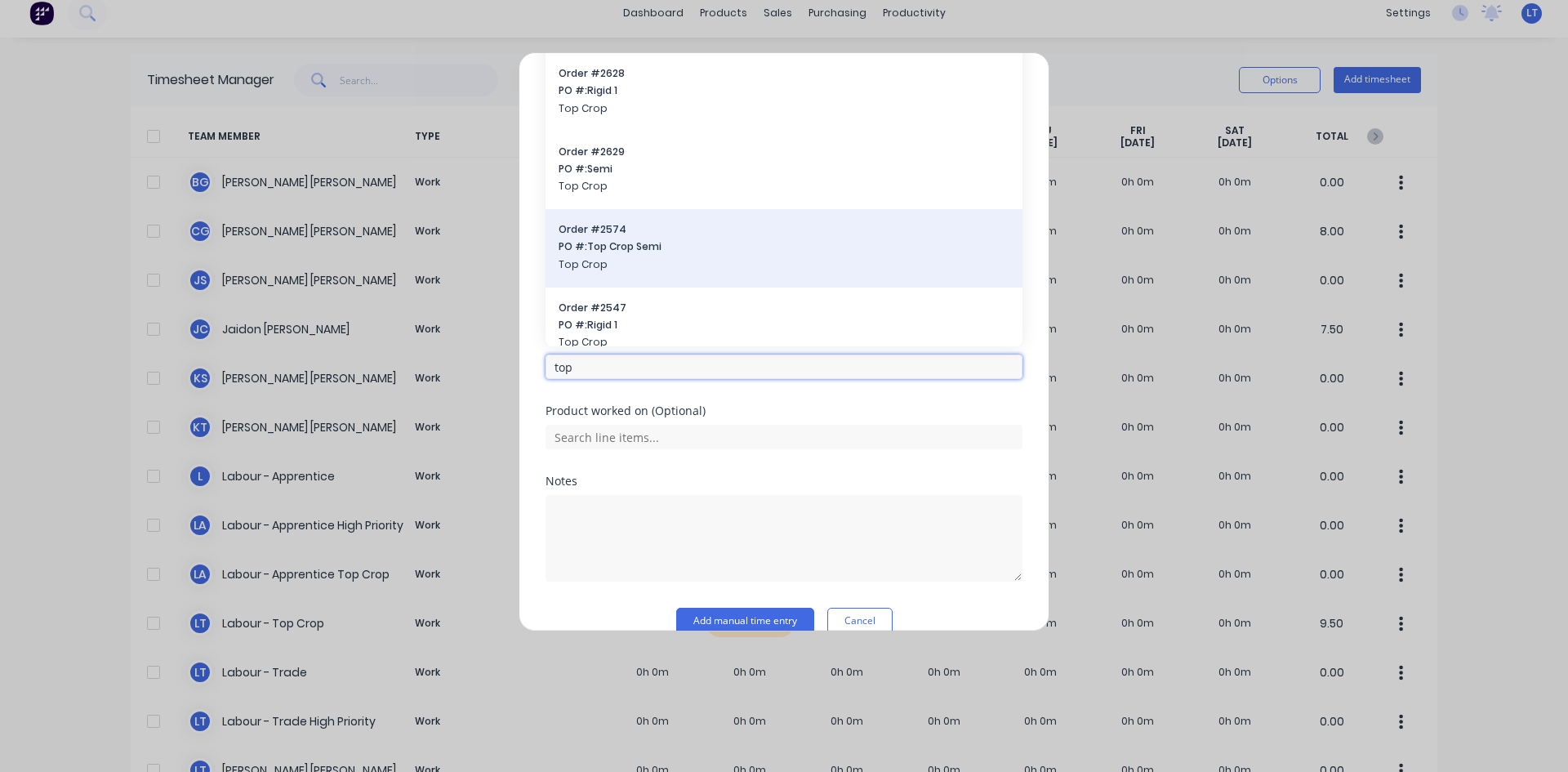
scroll to position [0, 0]
type input "top"
click at [634, 244] on span "PO #: Semi" at bounding box center [784, 250] width 451 height 14
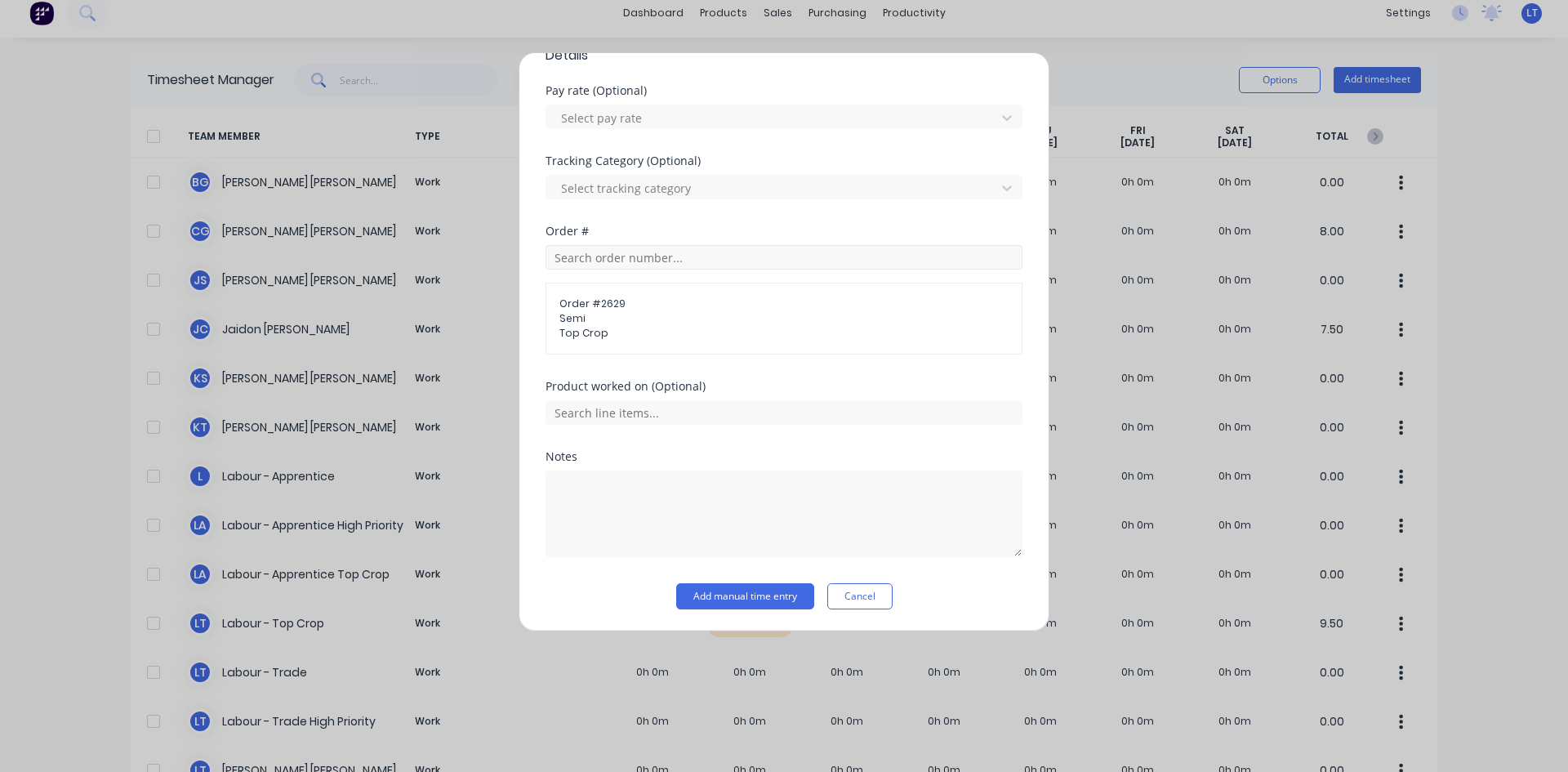
scroll to position [601, 0]
click at [694, 516] on textarea at bounding box center [784, 511] width 477 height 86
type textarea "Leighs Hours"
click at [754, 587] on button "Add manual time entry" at bounding box center [745, 594] width 138 height 26
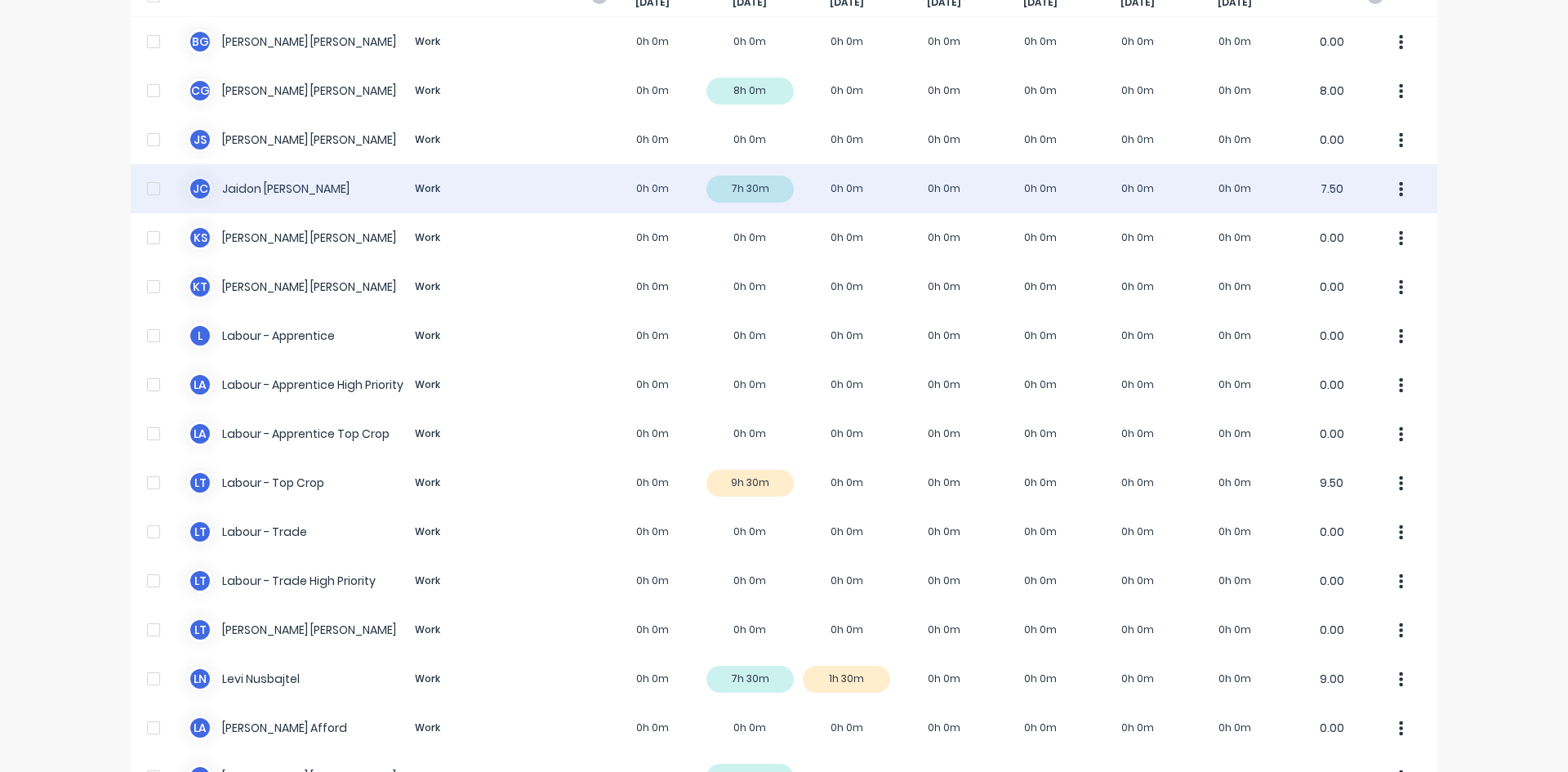
scroll to position [163, 0]
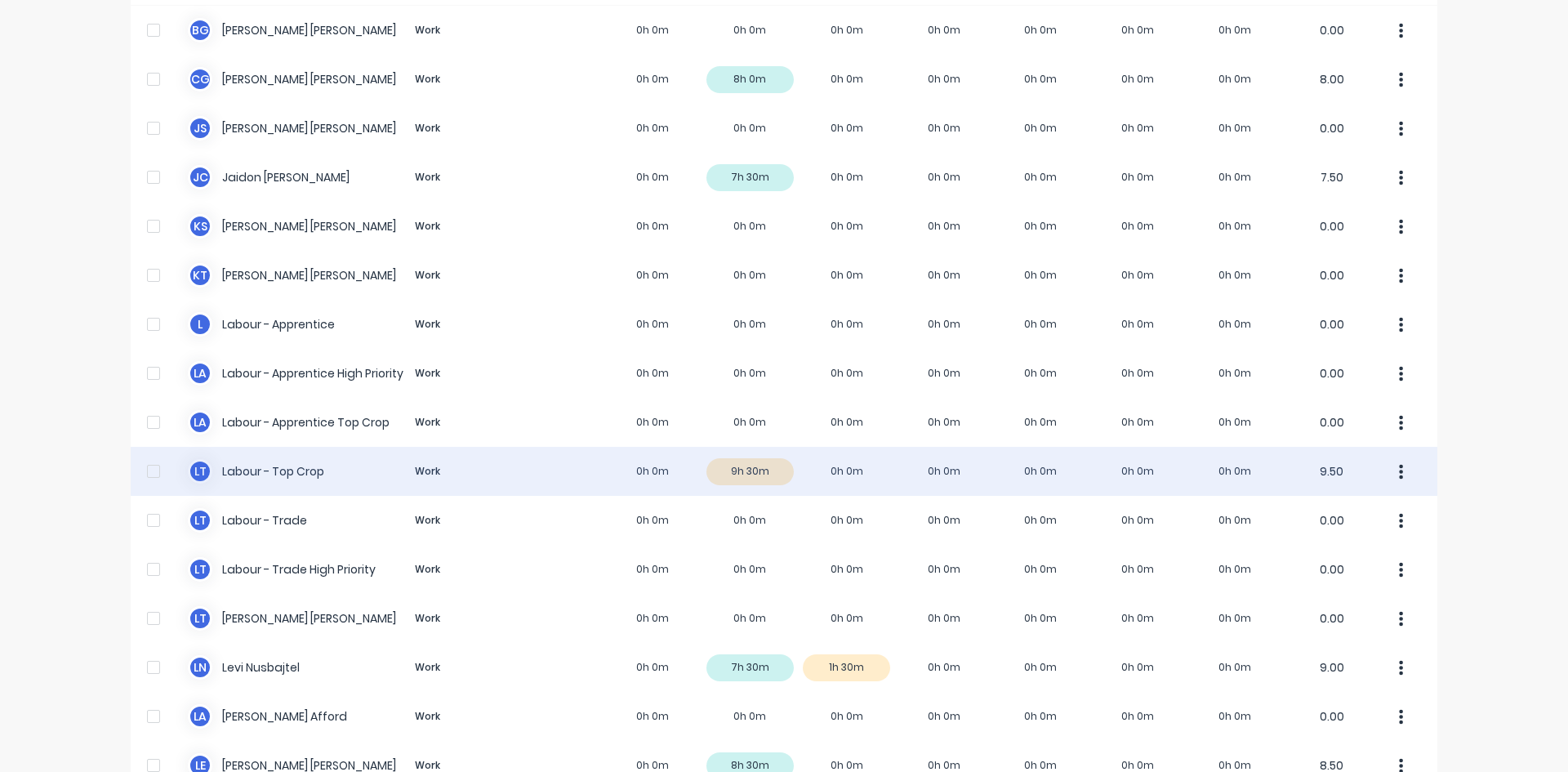
click at [742, 473] on div "L T Labour - Top Crop Work 0h 0m 9h 30m 0h 0m 0h 0m 0h 0m 0h 0m 0h 0m 9.50" at bounding box center [784, 470] width 1307 height 49
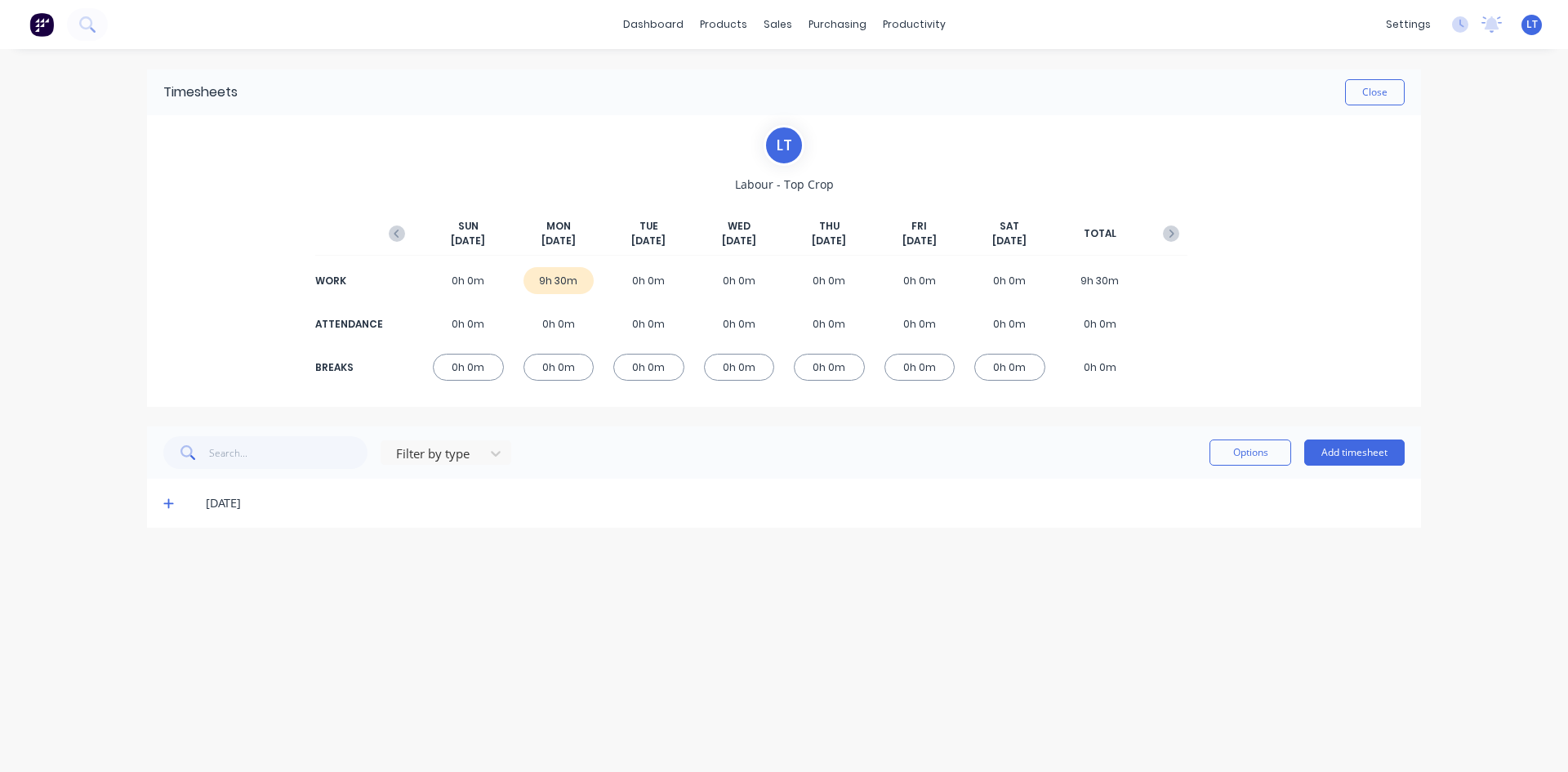
click at [170, 505] on icon at bounding box center [168, 503] width 11 height 11
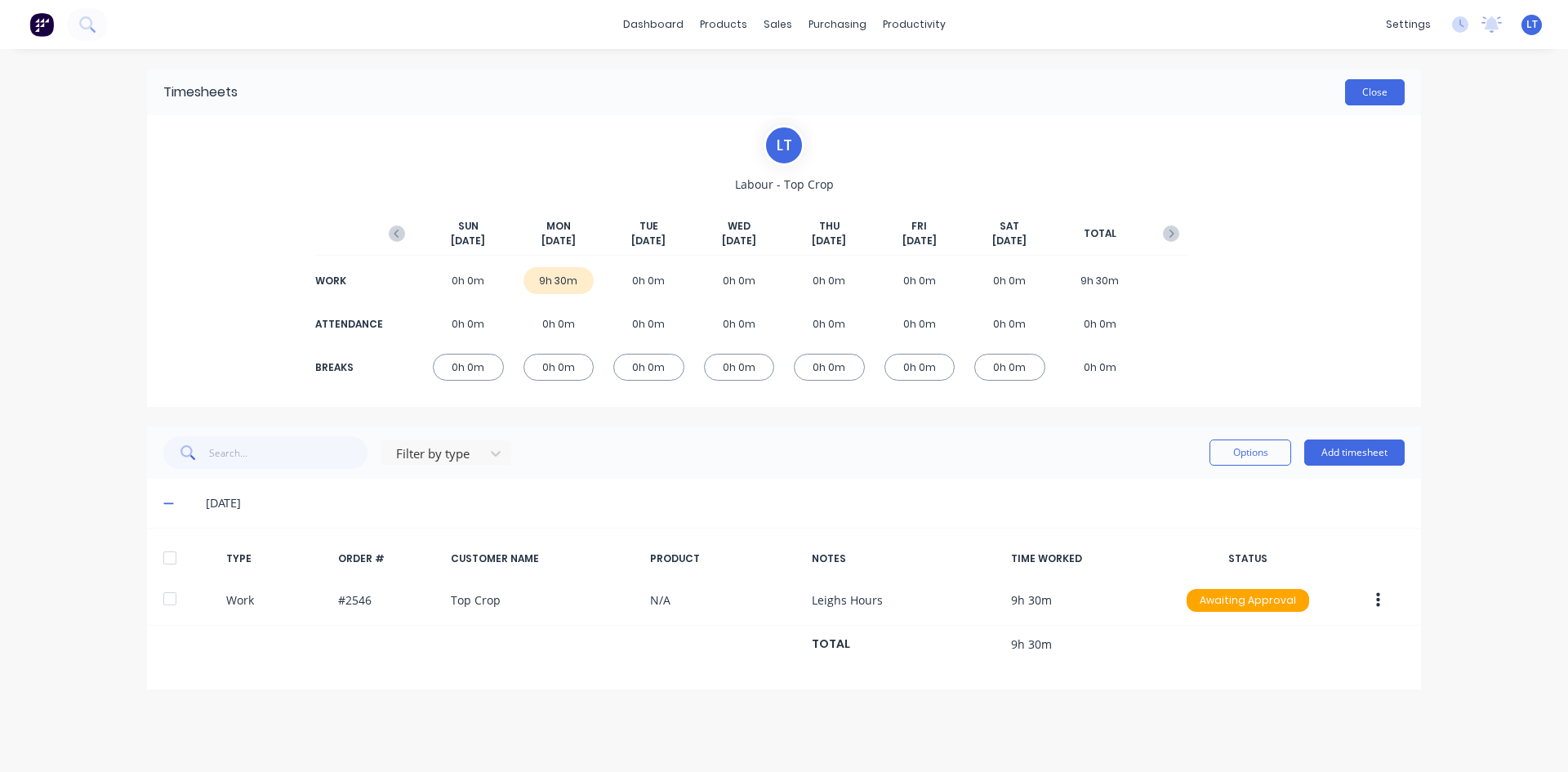
click at [1370, 101] on button "Close" at bounding box center [1375, 92] width 59 height 26
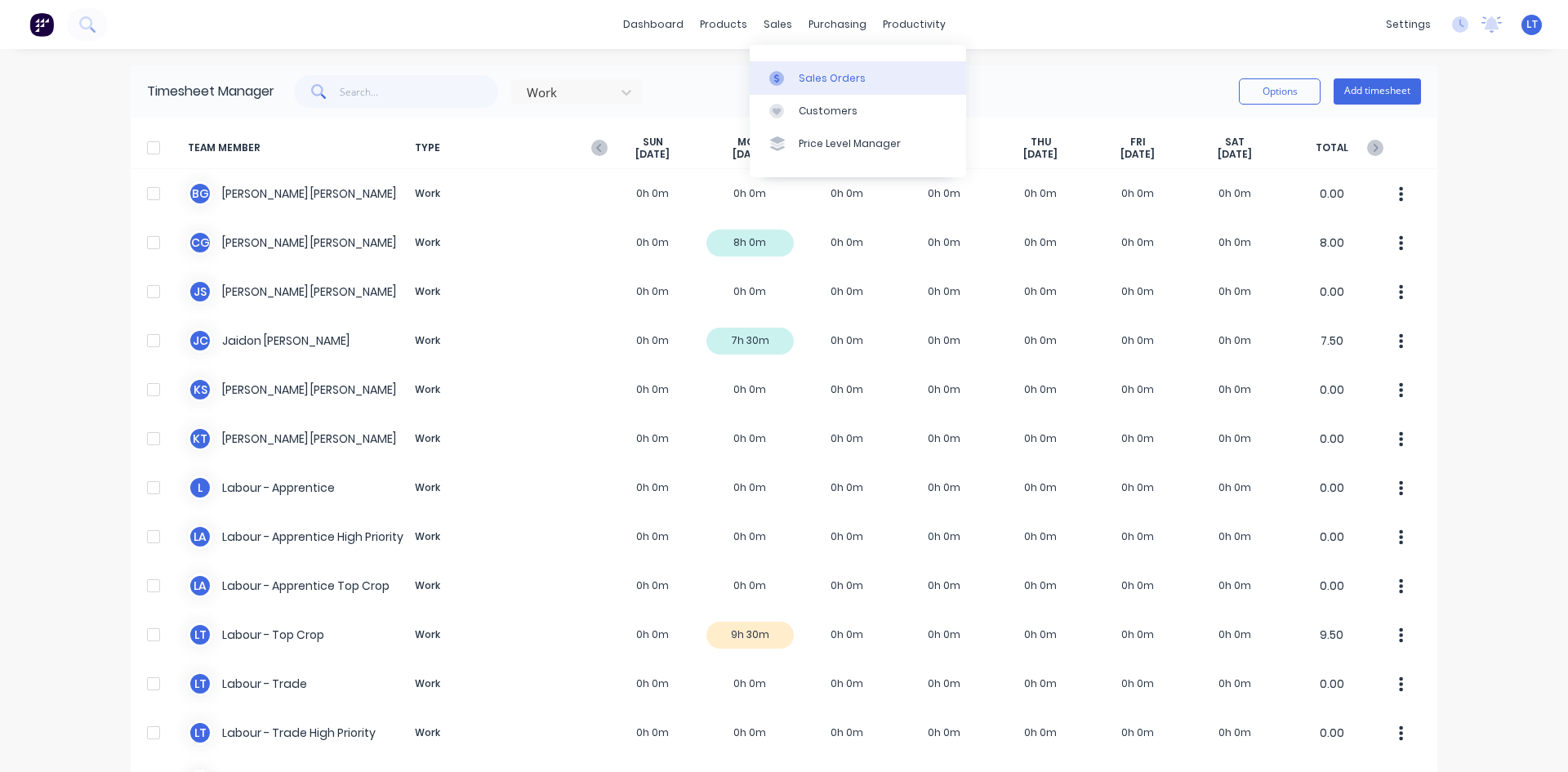
click at [845, 86] on link "Sales Orders" at bounding box center [858, 78] width 216 height 33
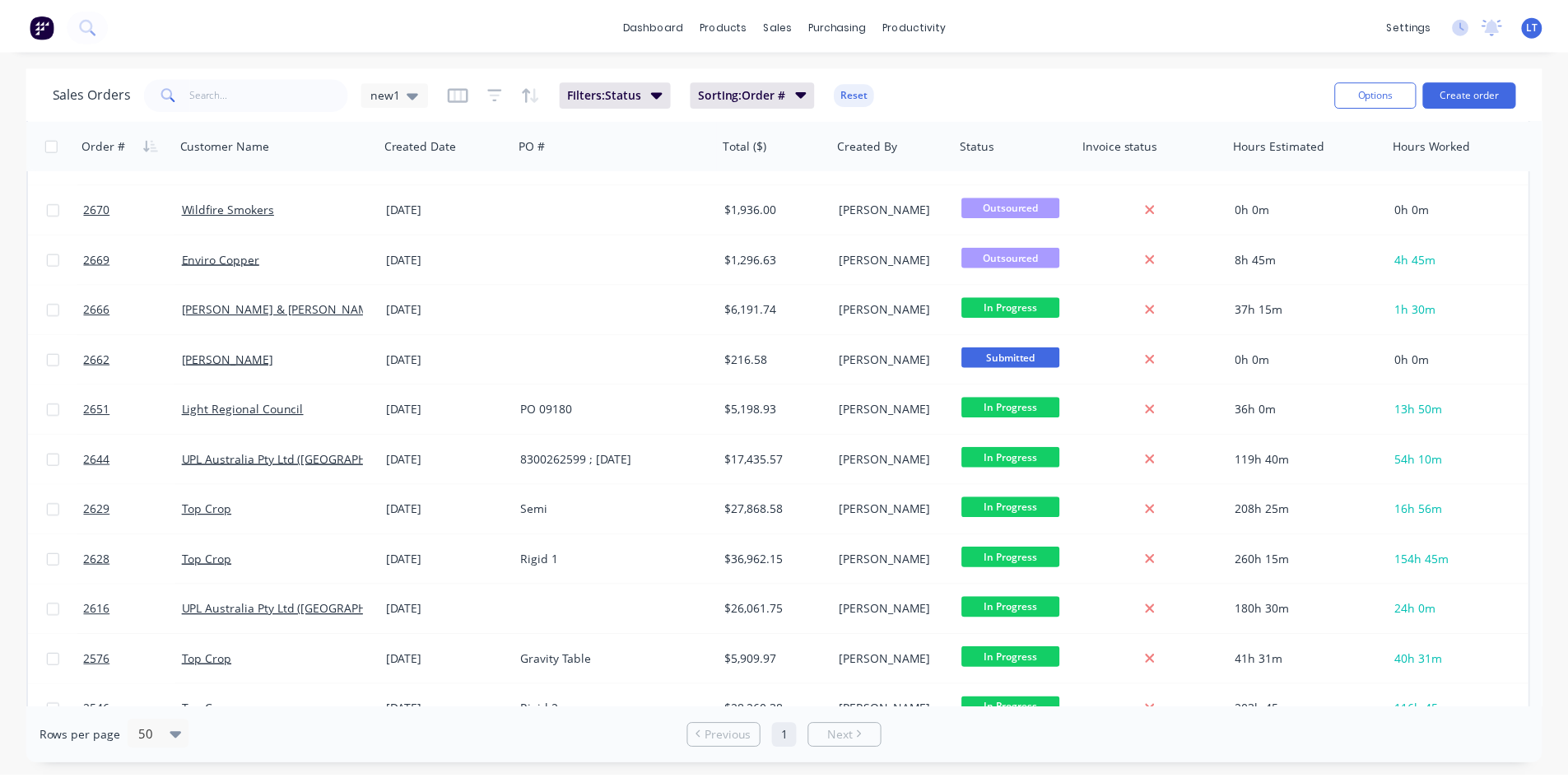
scroll to position [576, 0]
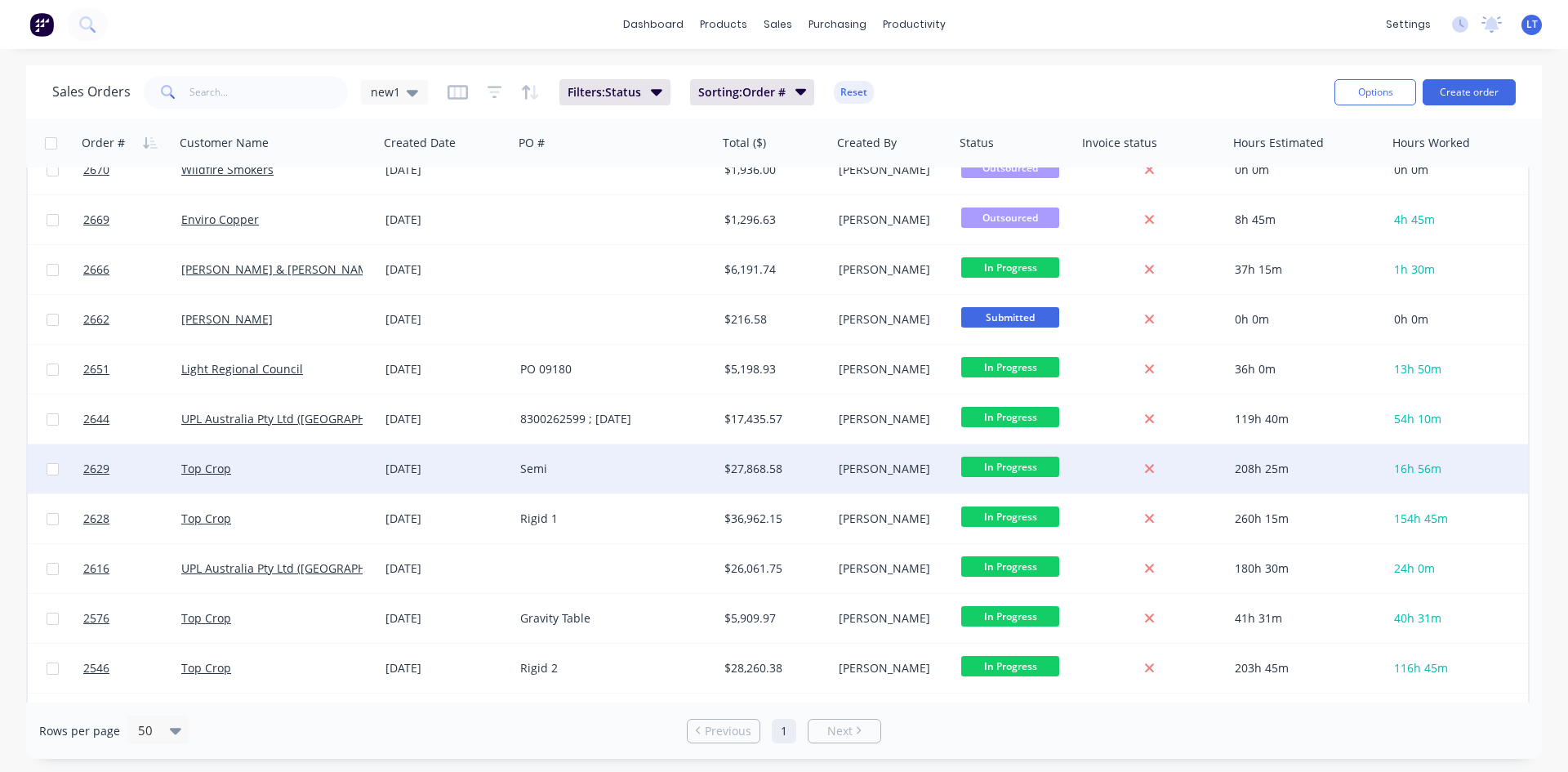
click at [634, 472] on div "Semi" at bounding box center [610, 468] width 181 height 16
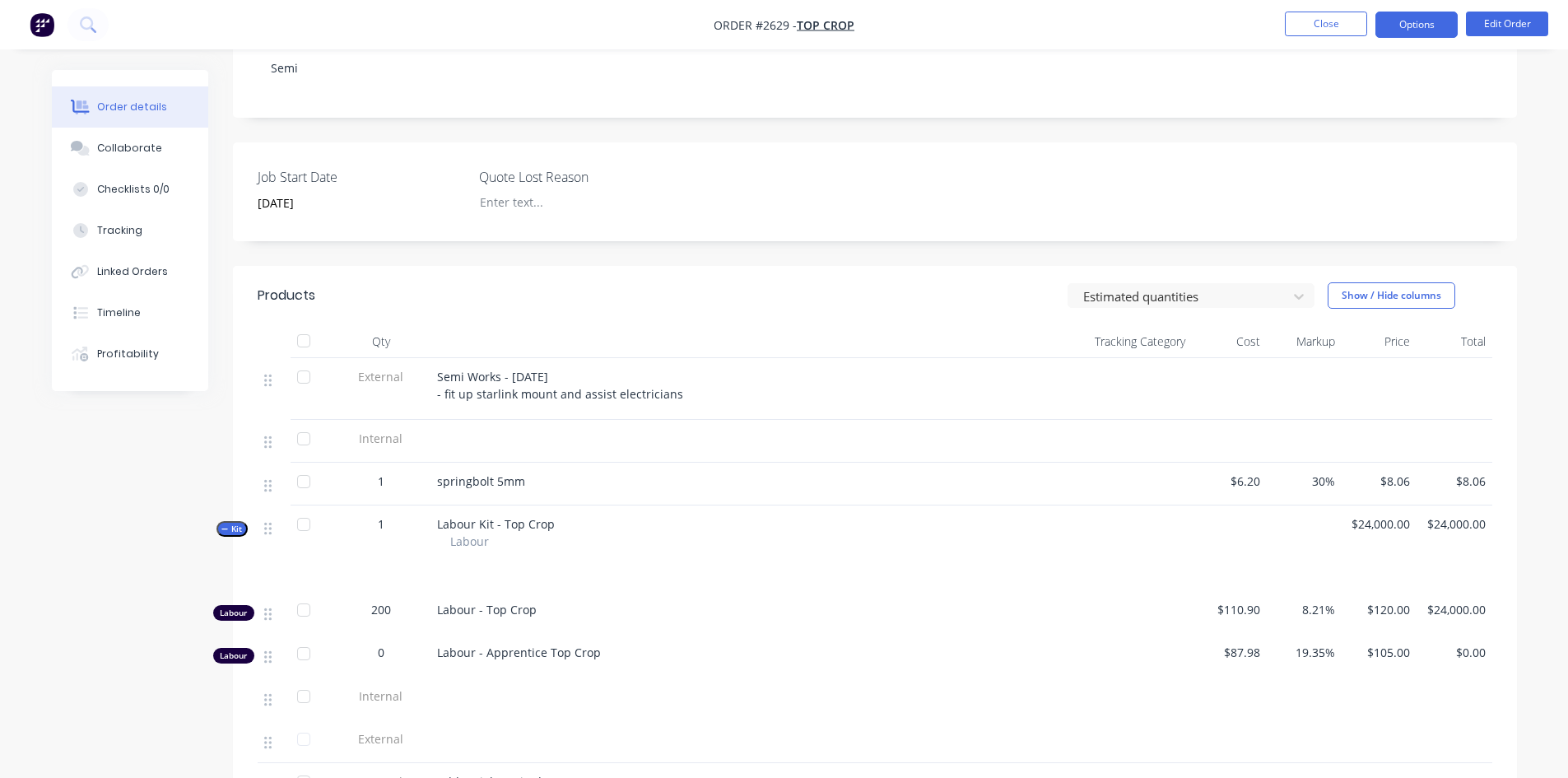
scroll to position [274, 0]
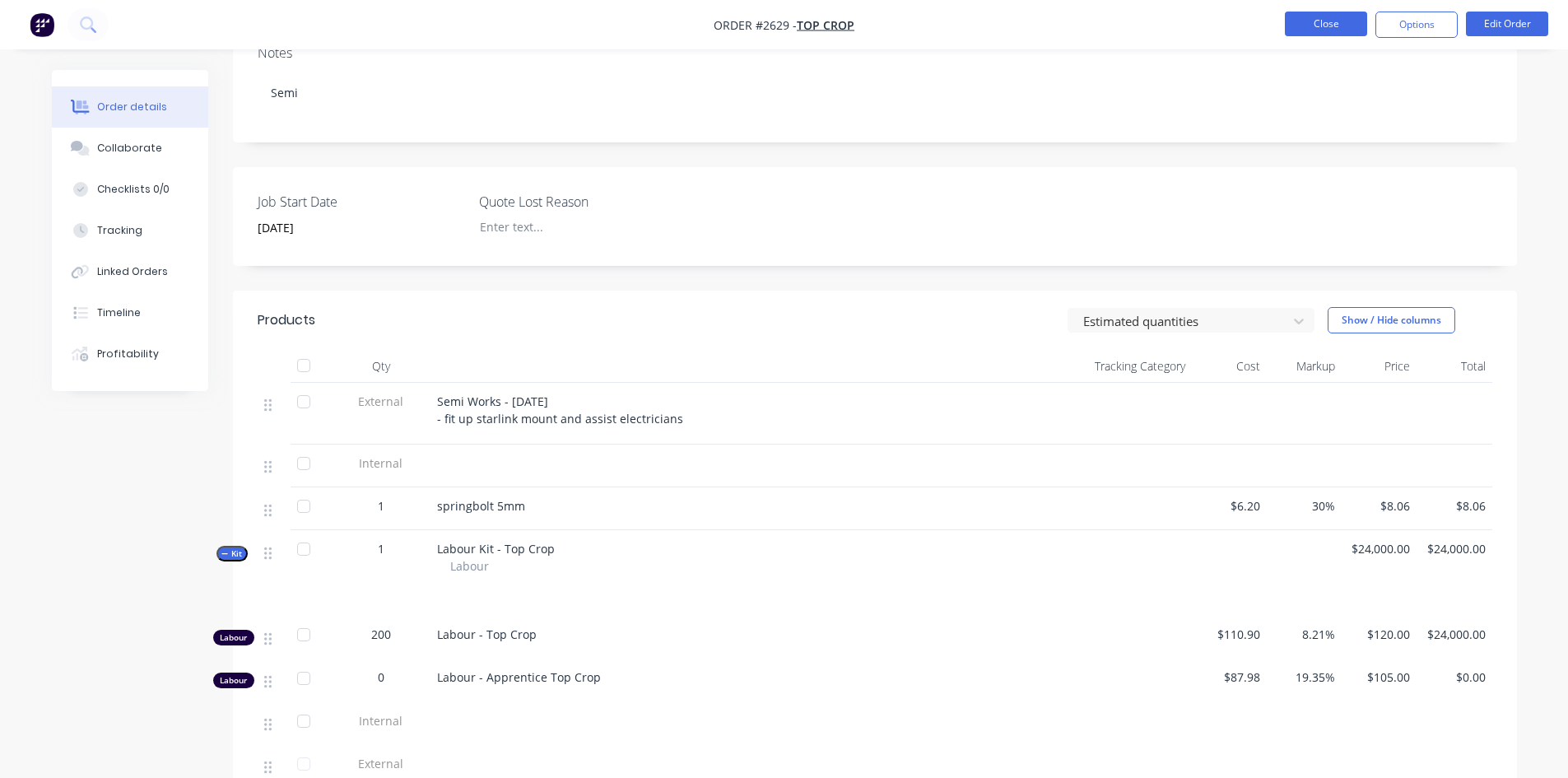
click at [1325, 19] on button "Close" at bounding box center [1326, 24] width 82 height 25
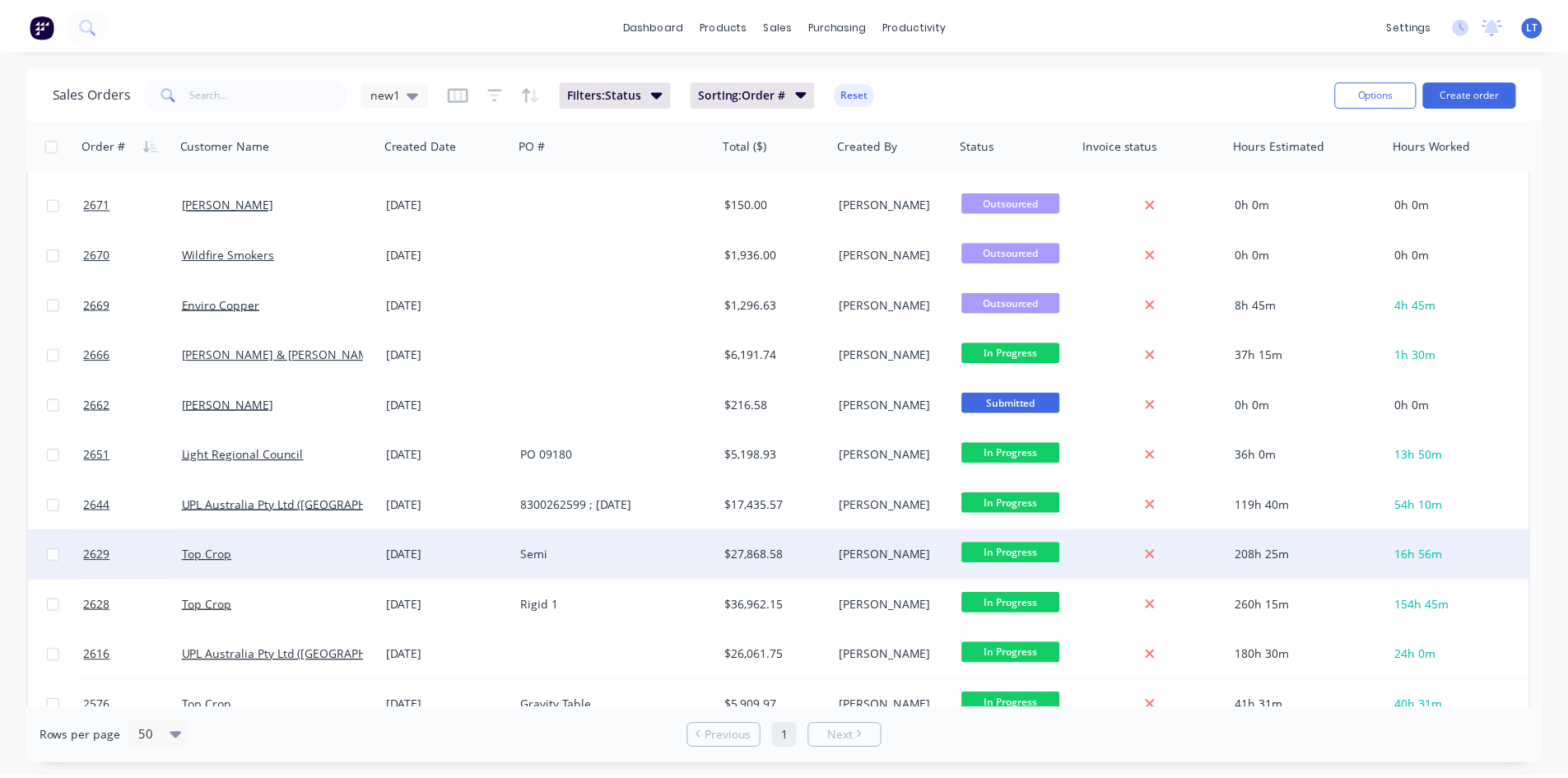
scroll to position [576, 0]
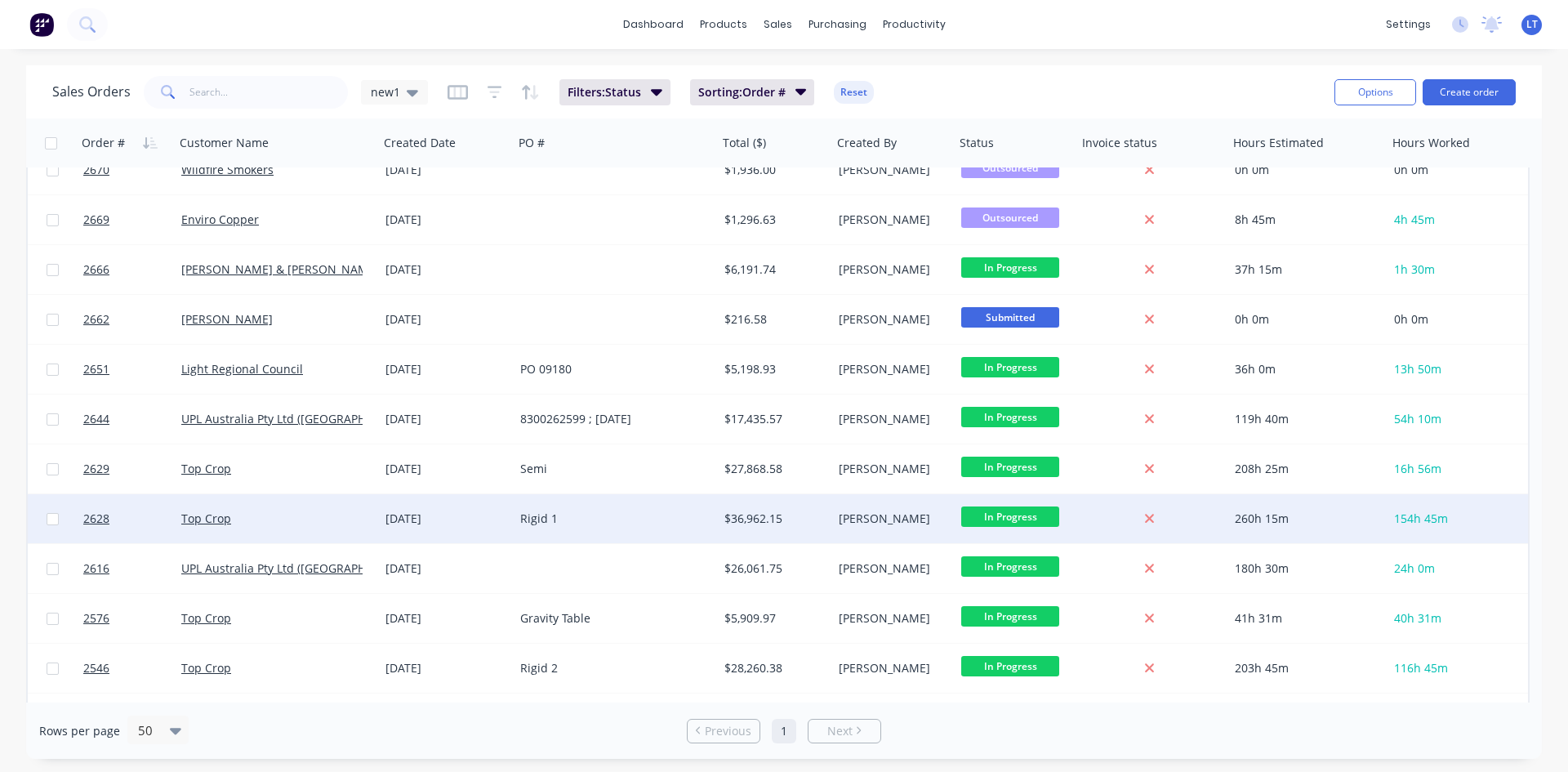
click at [312, 510] on div "Top Crop" at bounding box center [276, 518] width 204 height 49
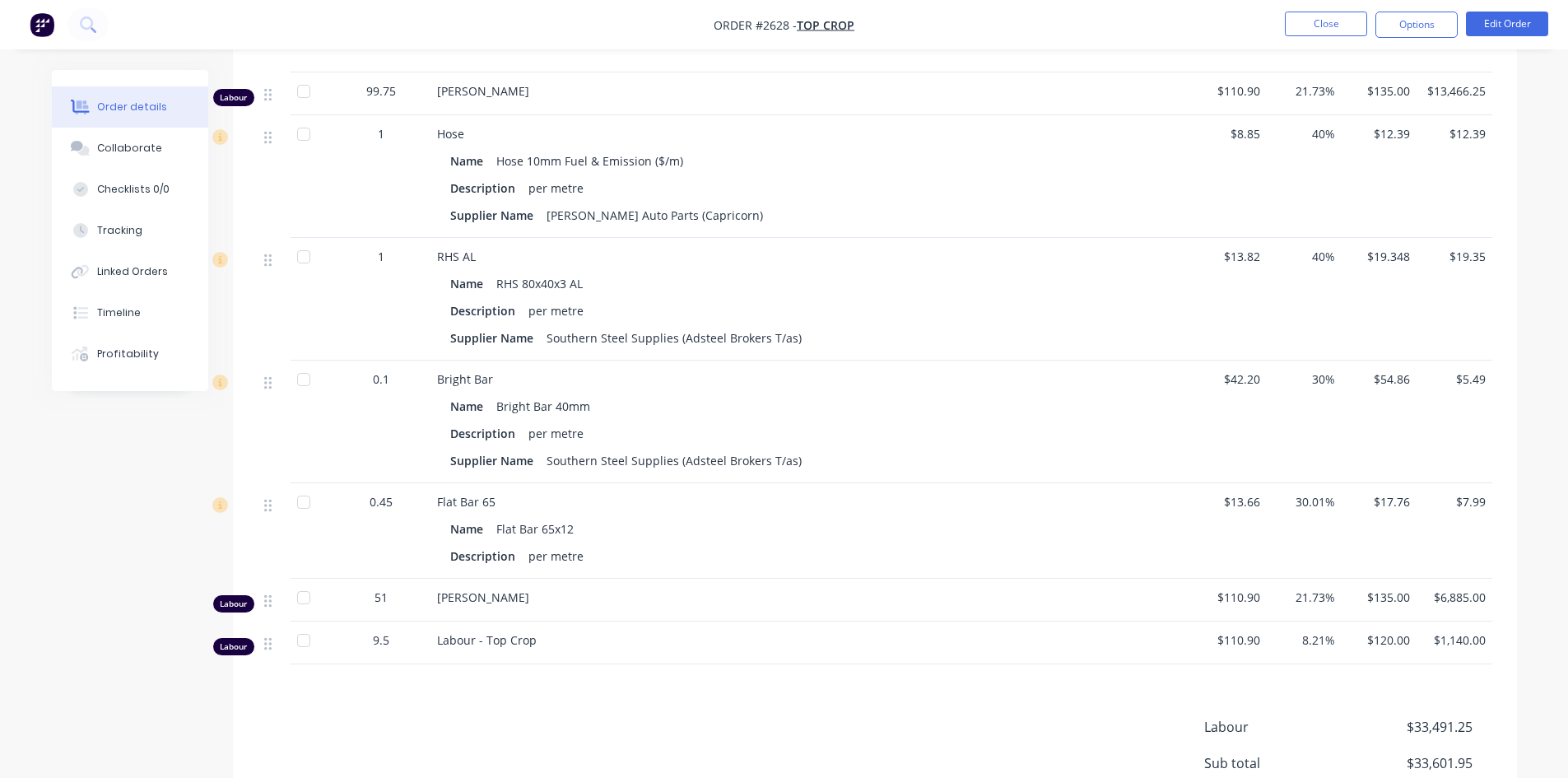
scroll to position [1893, 0]
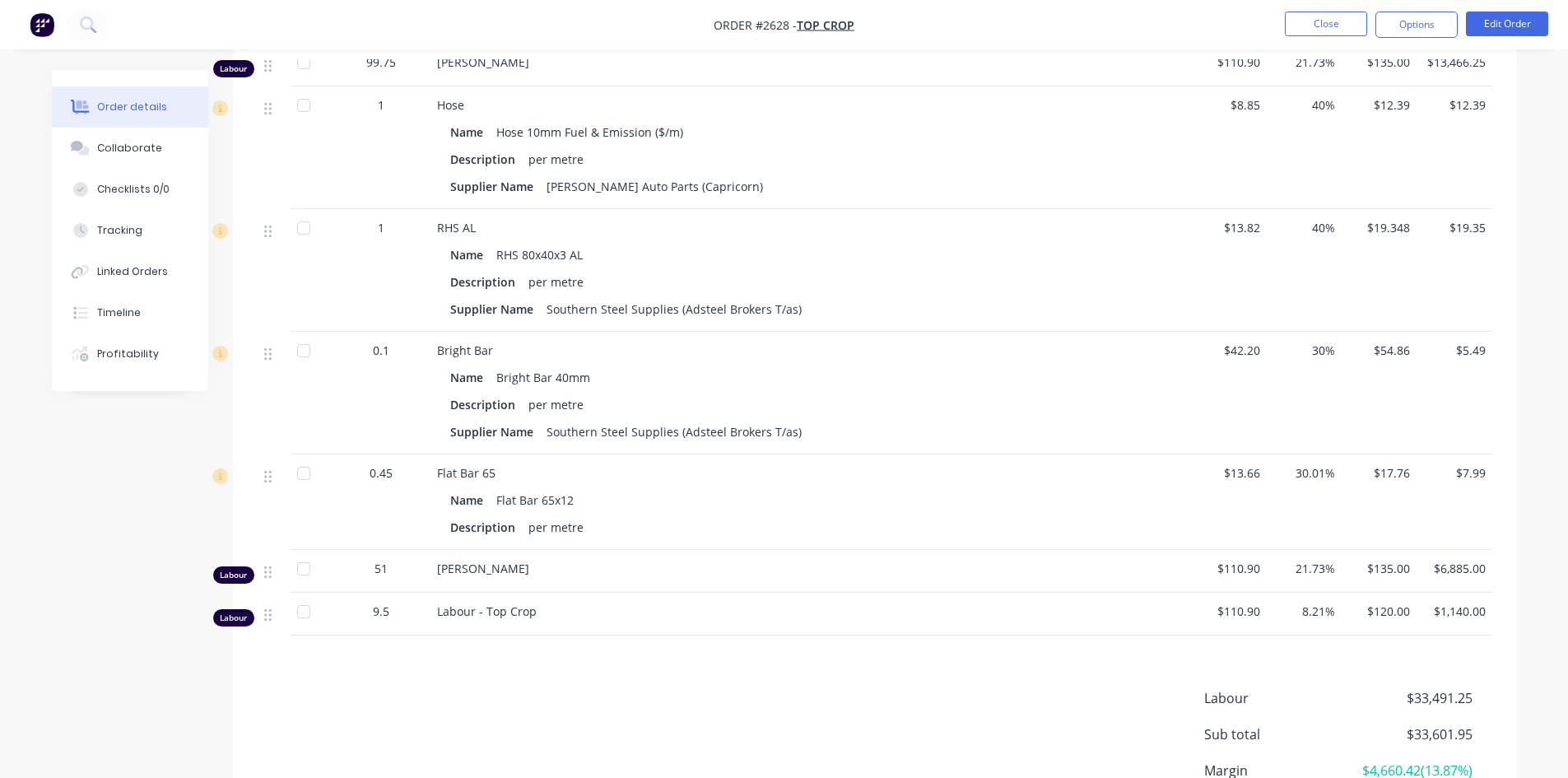
click at [666, 600] on div "Labour - Top Crop" at bounding box center [718, 614] width 576 height 42
drag, startPoint x: 490, startPoint y: 597, endPoint x: 486, endPoint y: 609, distance: 12.6
click at [490, 597] on div "Labour - Top Crop" at bounding box center [718, 614] width 576 height 42
click at [486, 609] on span "Labour - Top Crop" at bounding box center [487, 611] width 99 height 15
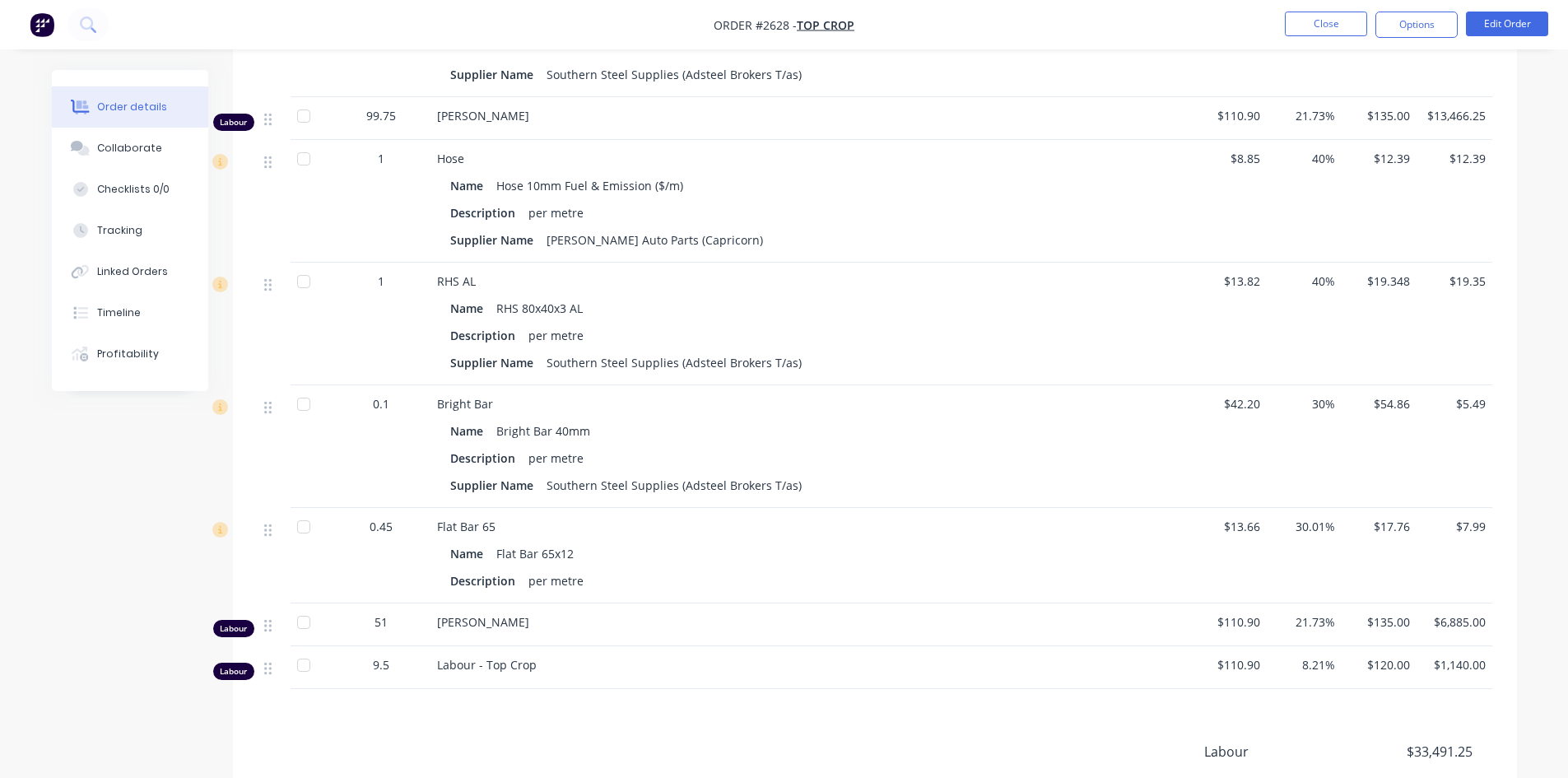
scroll to position [1728, 0]
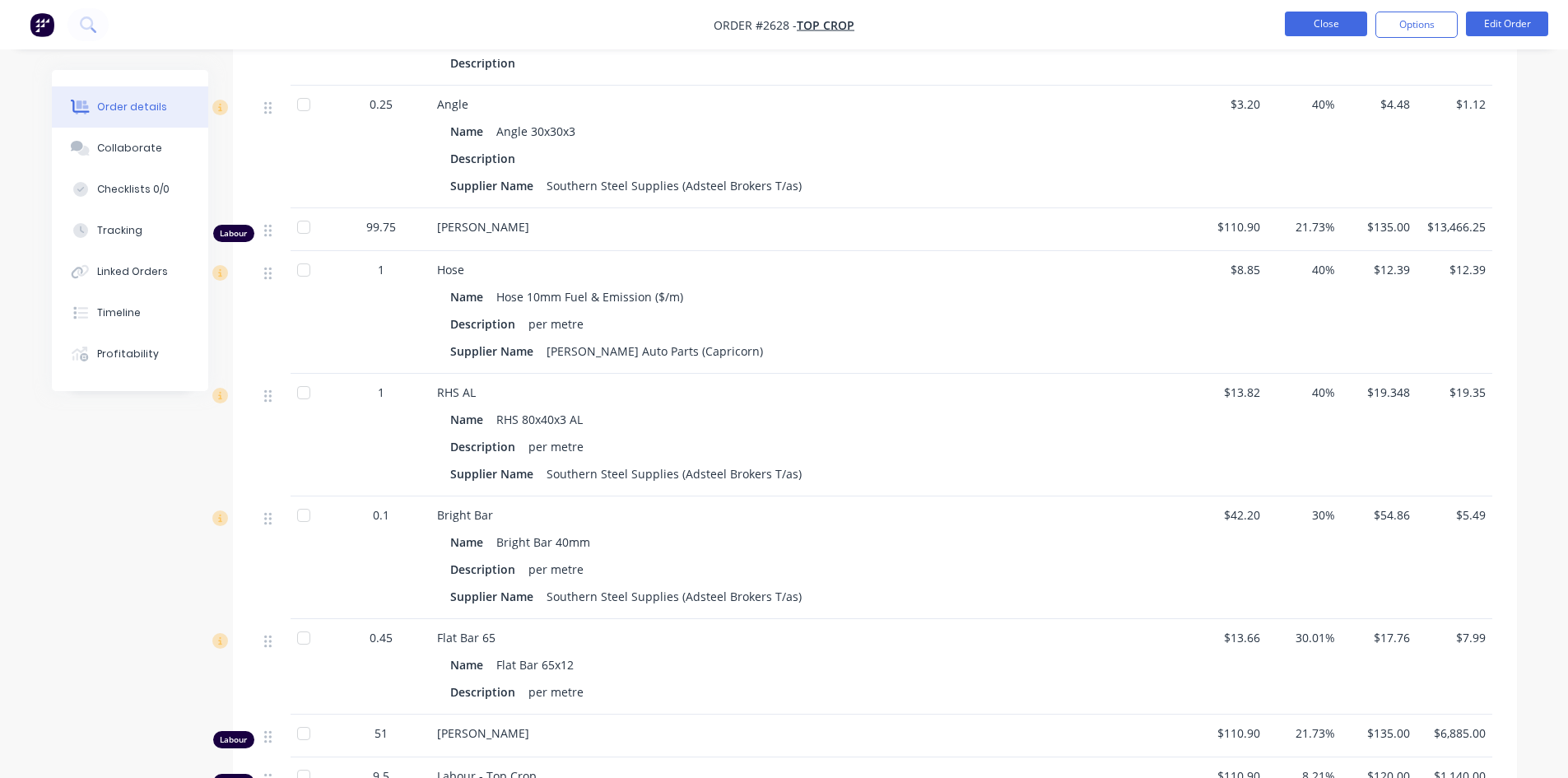
click at [1337, 21] on button "Close" at bounding box center [1326, 24] width 82 height 25
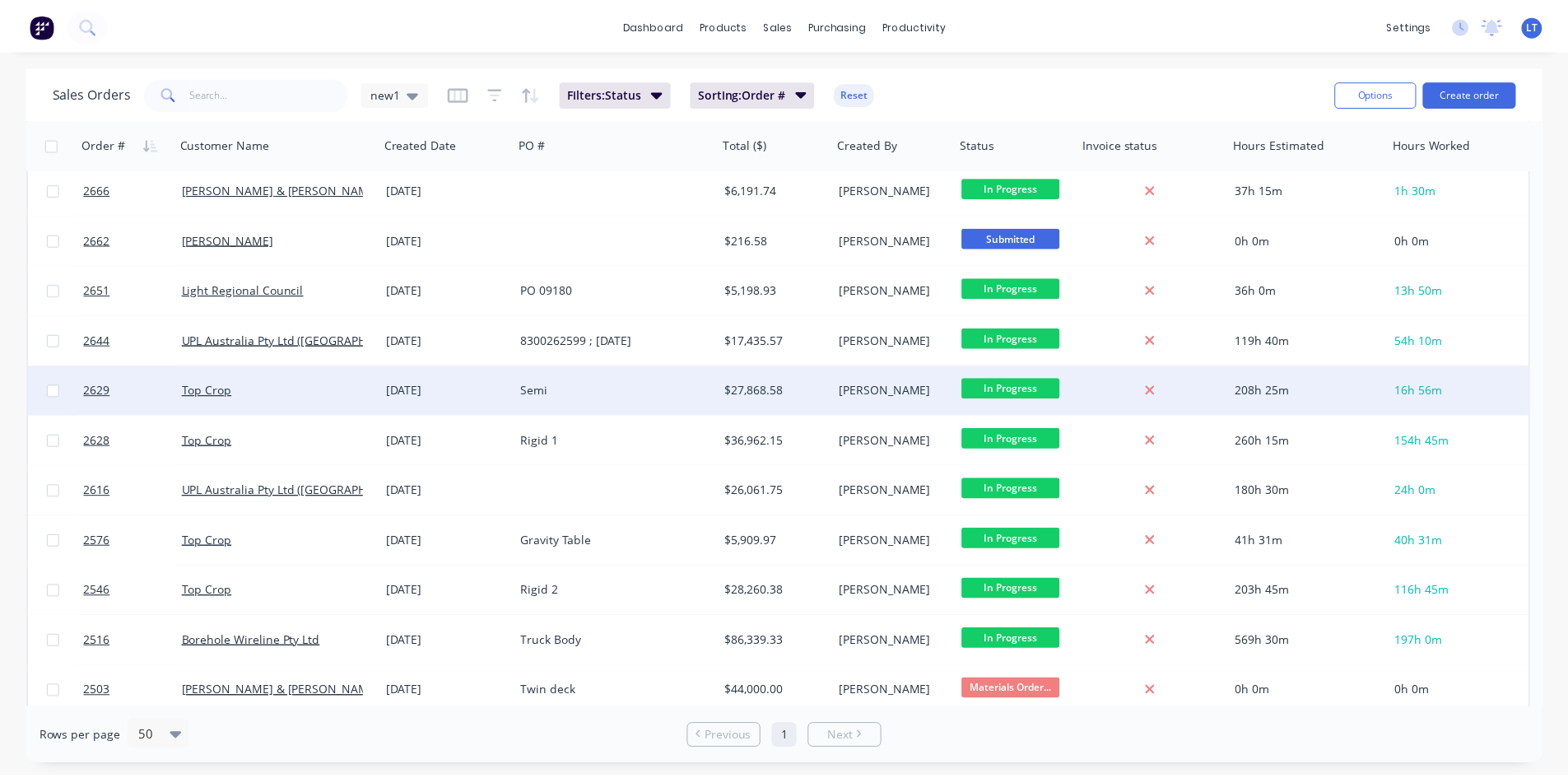
scroll to position [716, 0]
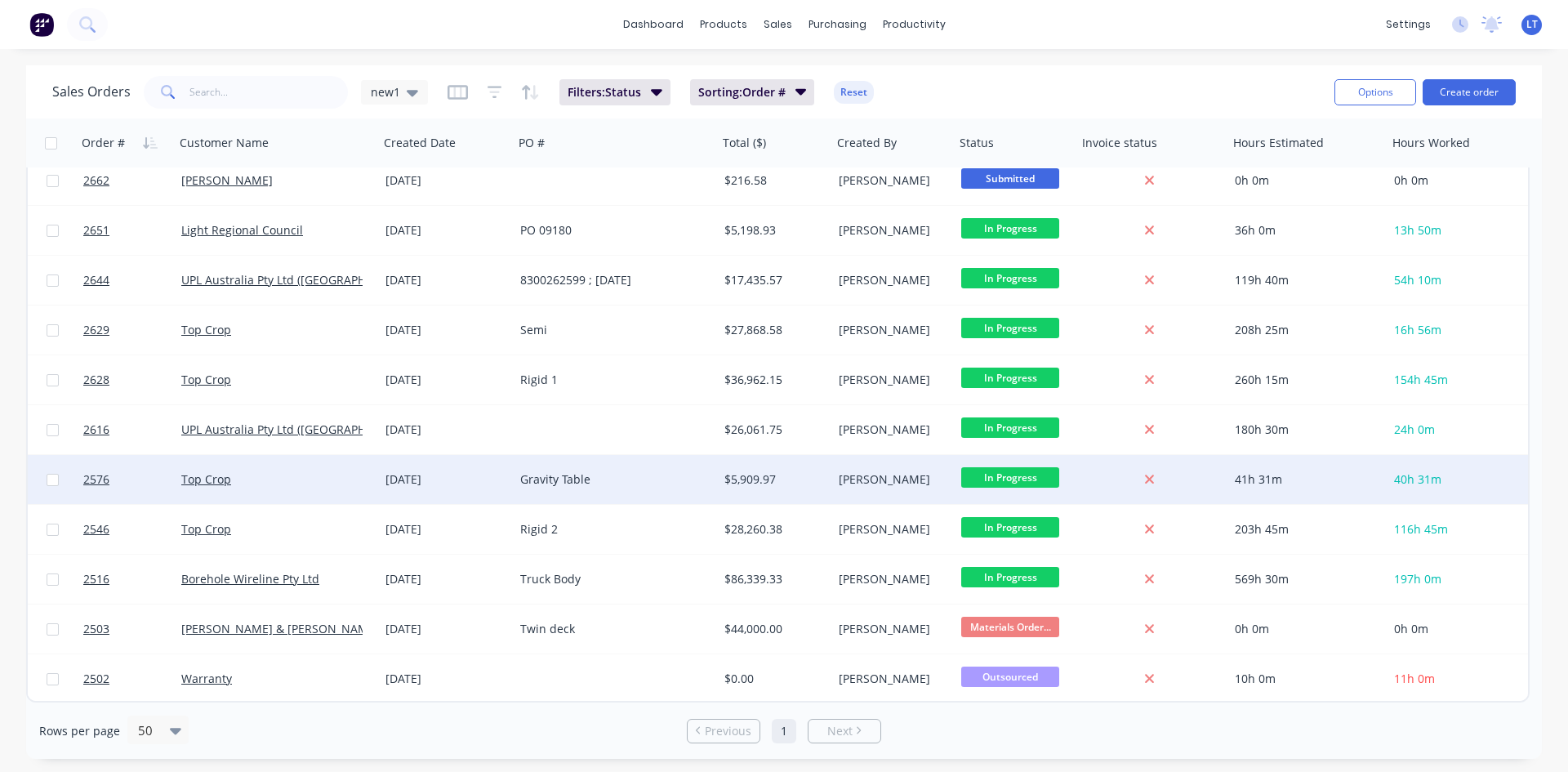
click at [280, 478] on div "Top Crop" at bounding box center [271, 479] width 181 height 16
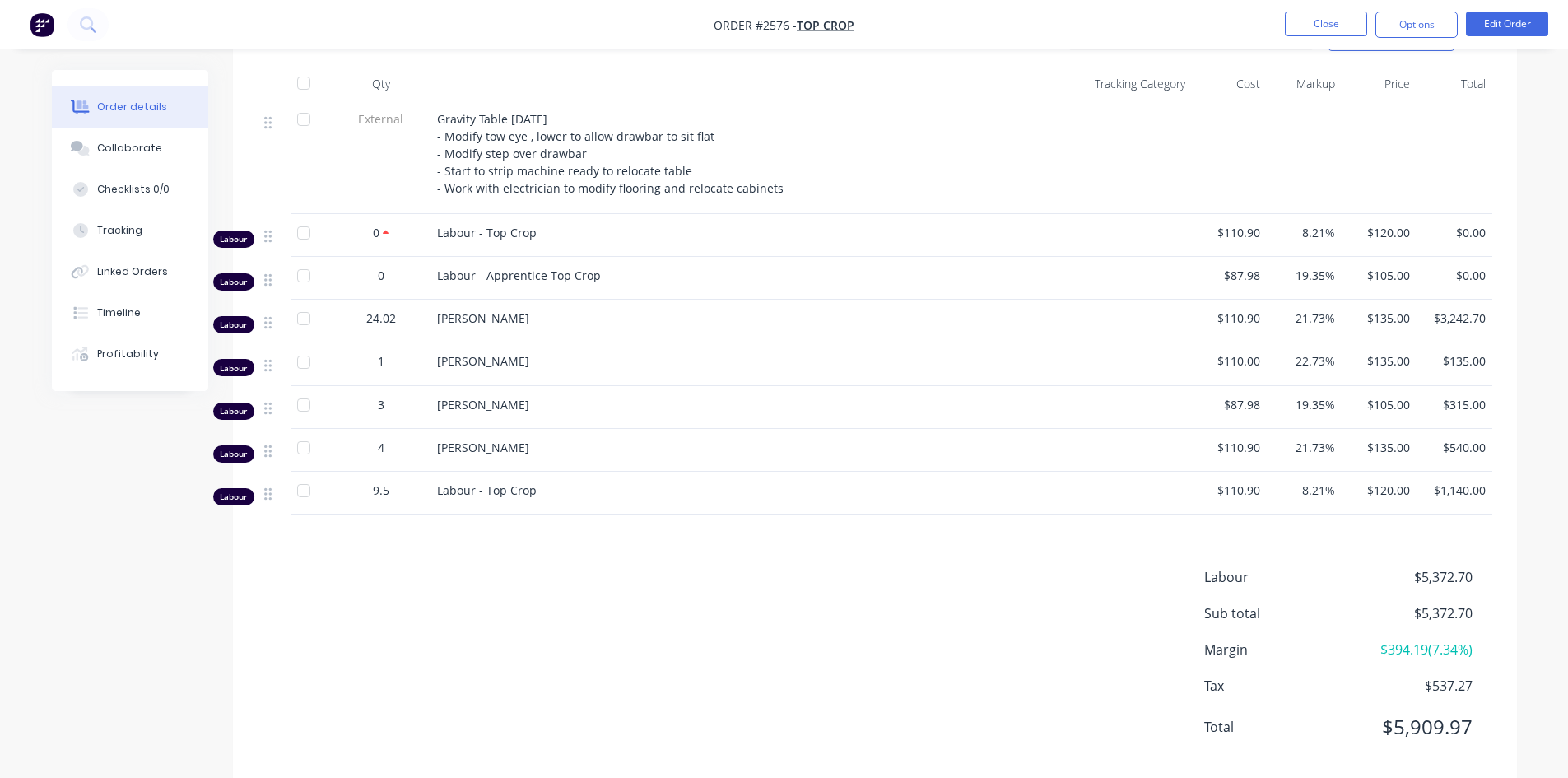
scroll to position [576, 0]
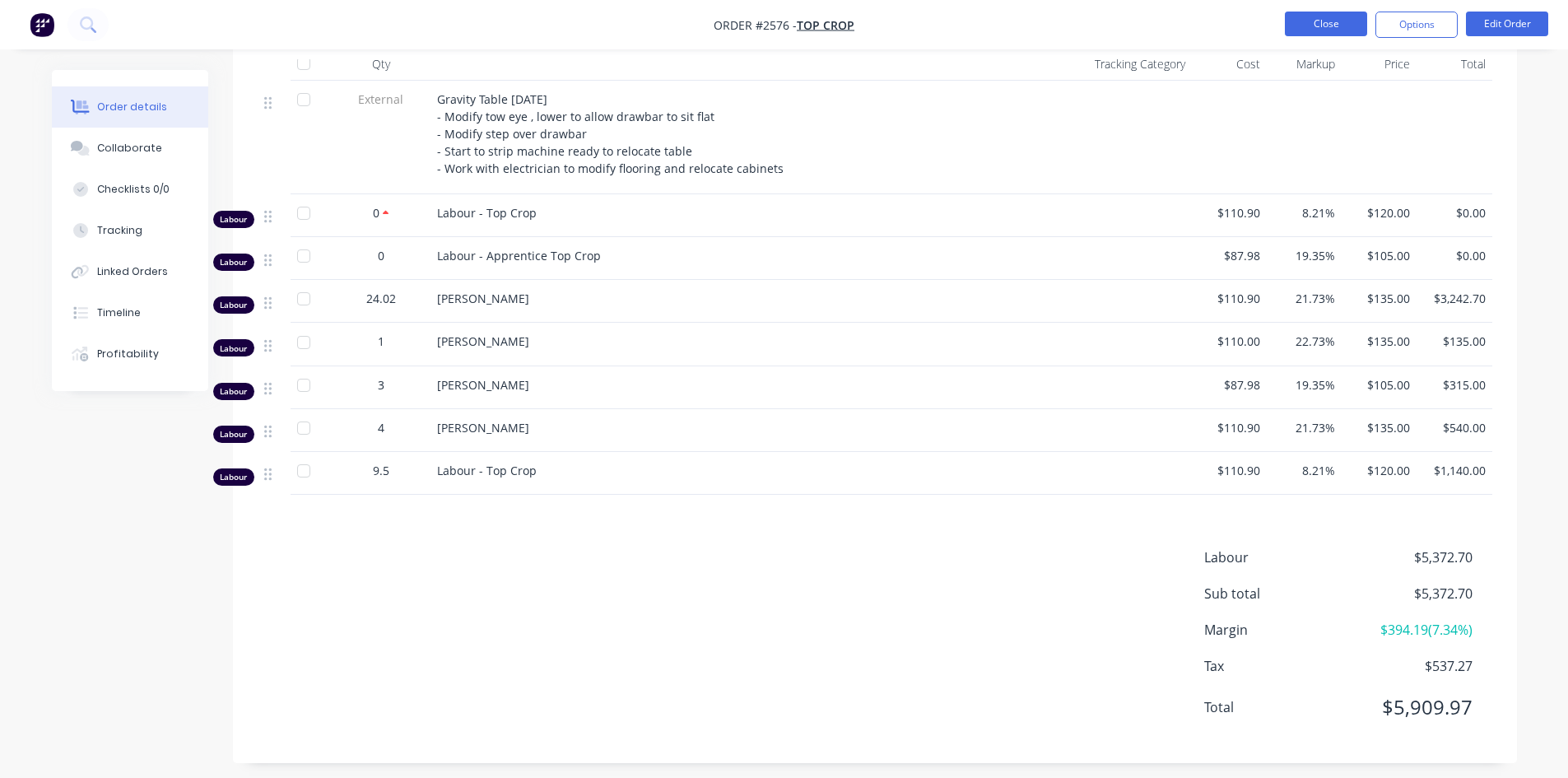
click at [1324, 22] on button "Close" at bounding box center [1326, 24] width 82 height 25
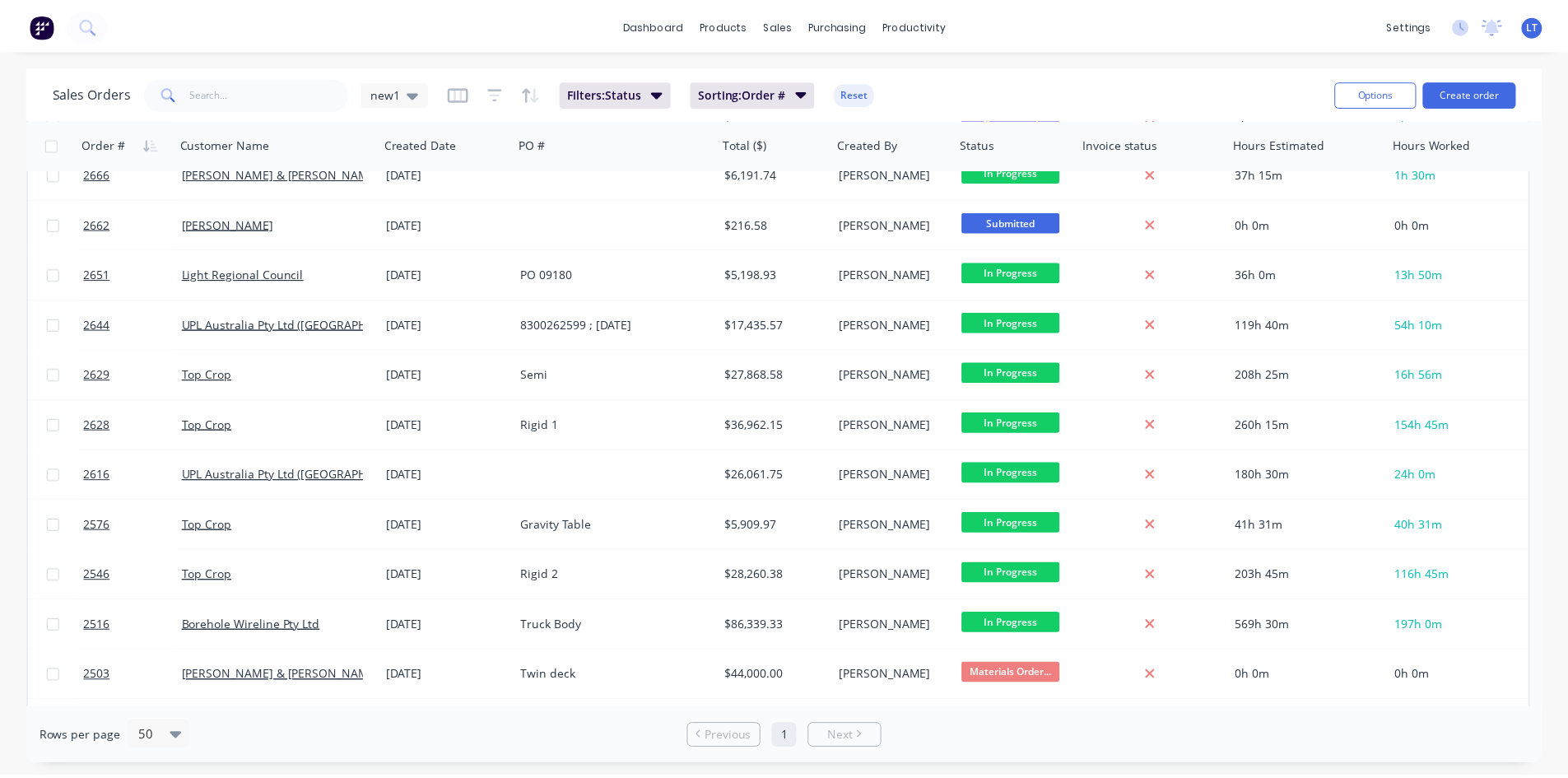
scroll to position [716, 0]
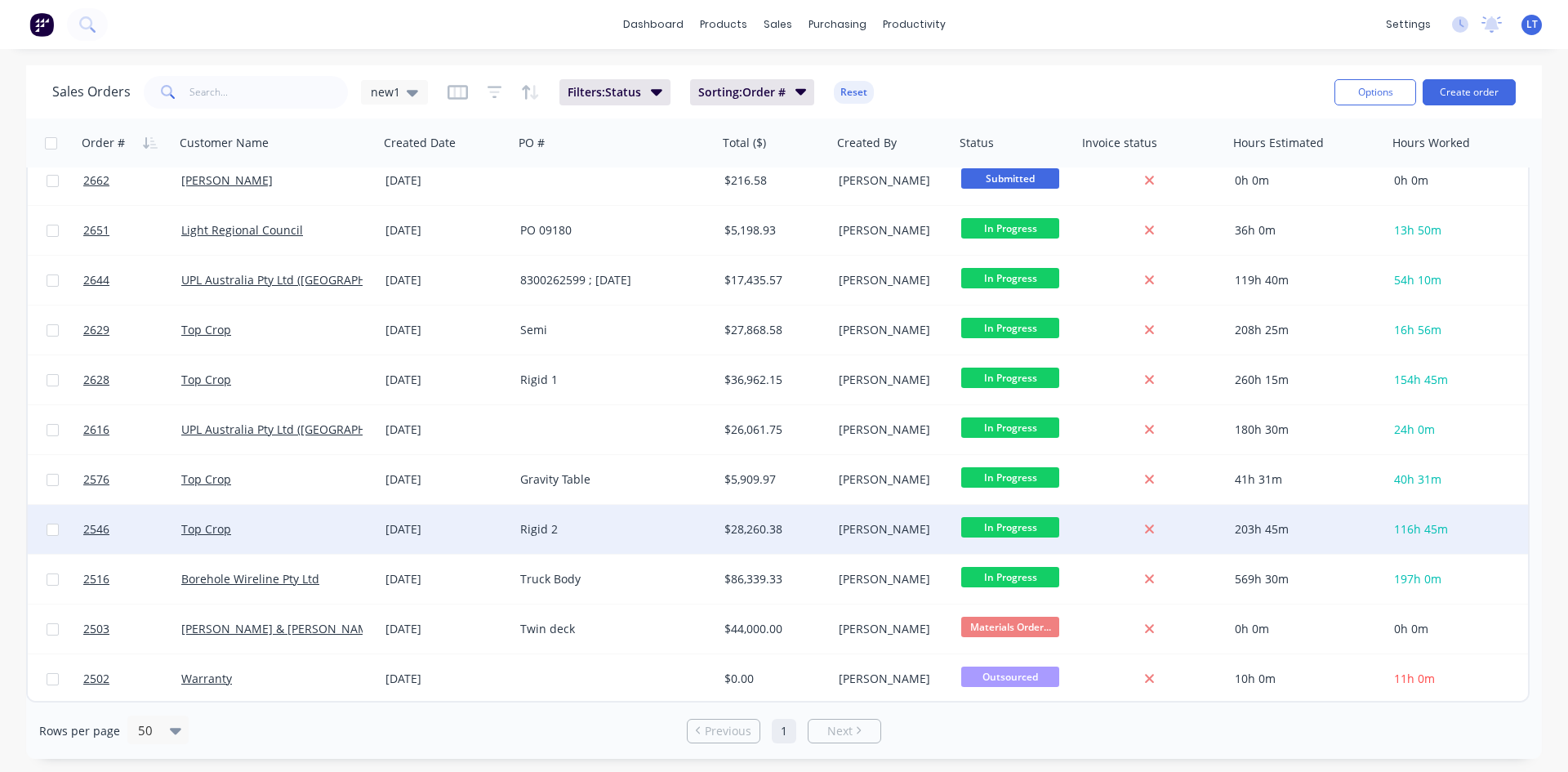
click at [574, 529] on div "Rigid 2" at bounding box center [610, 529] width 181 height 16
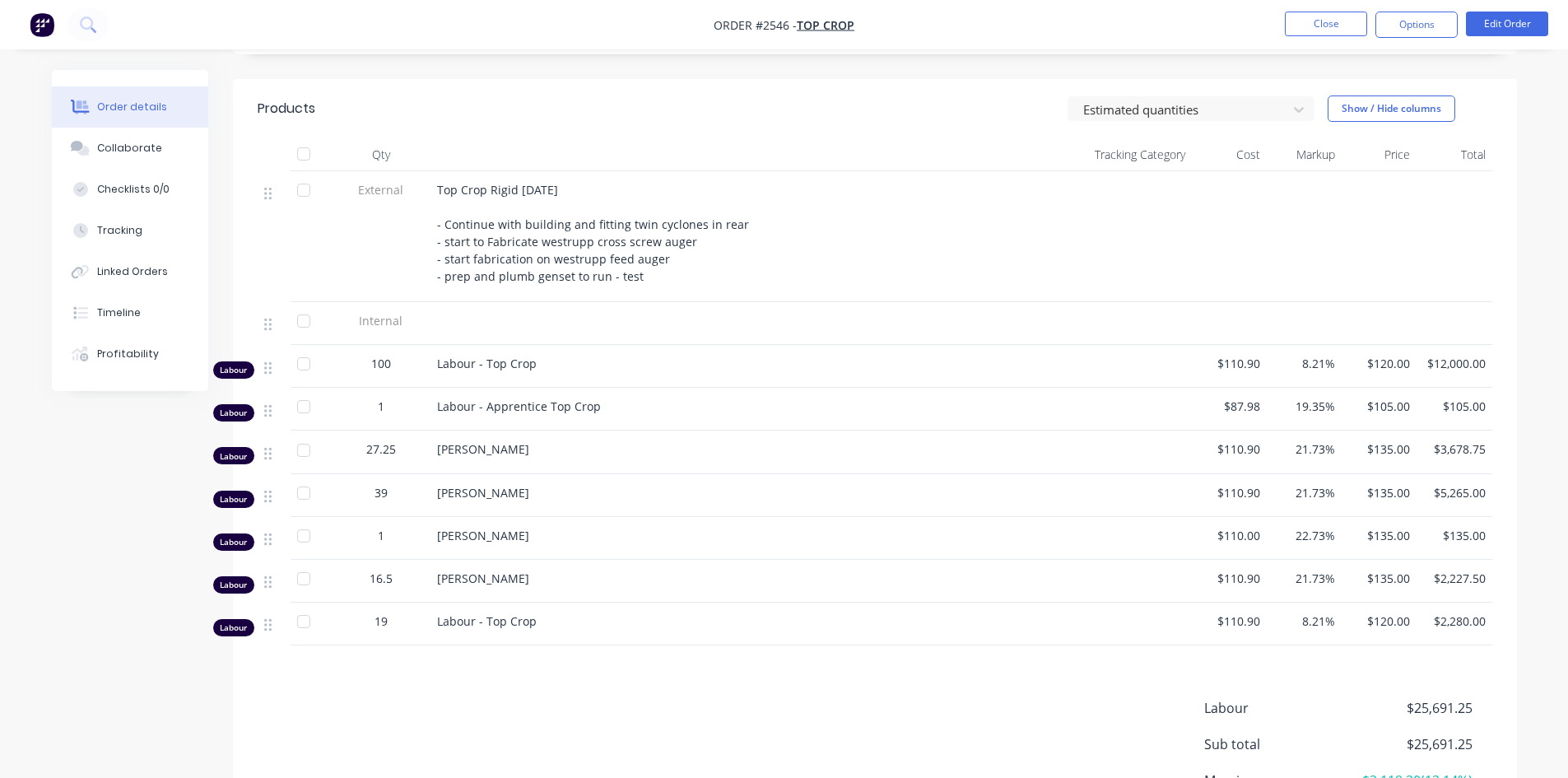
scroll to position [493, 0]
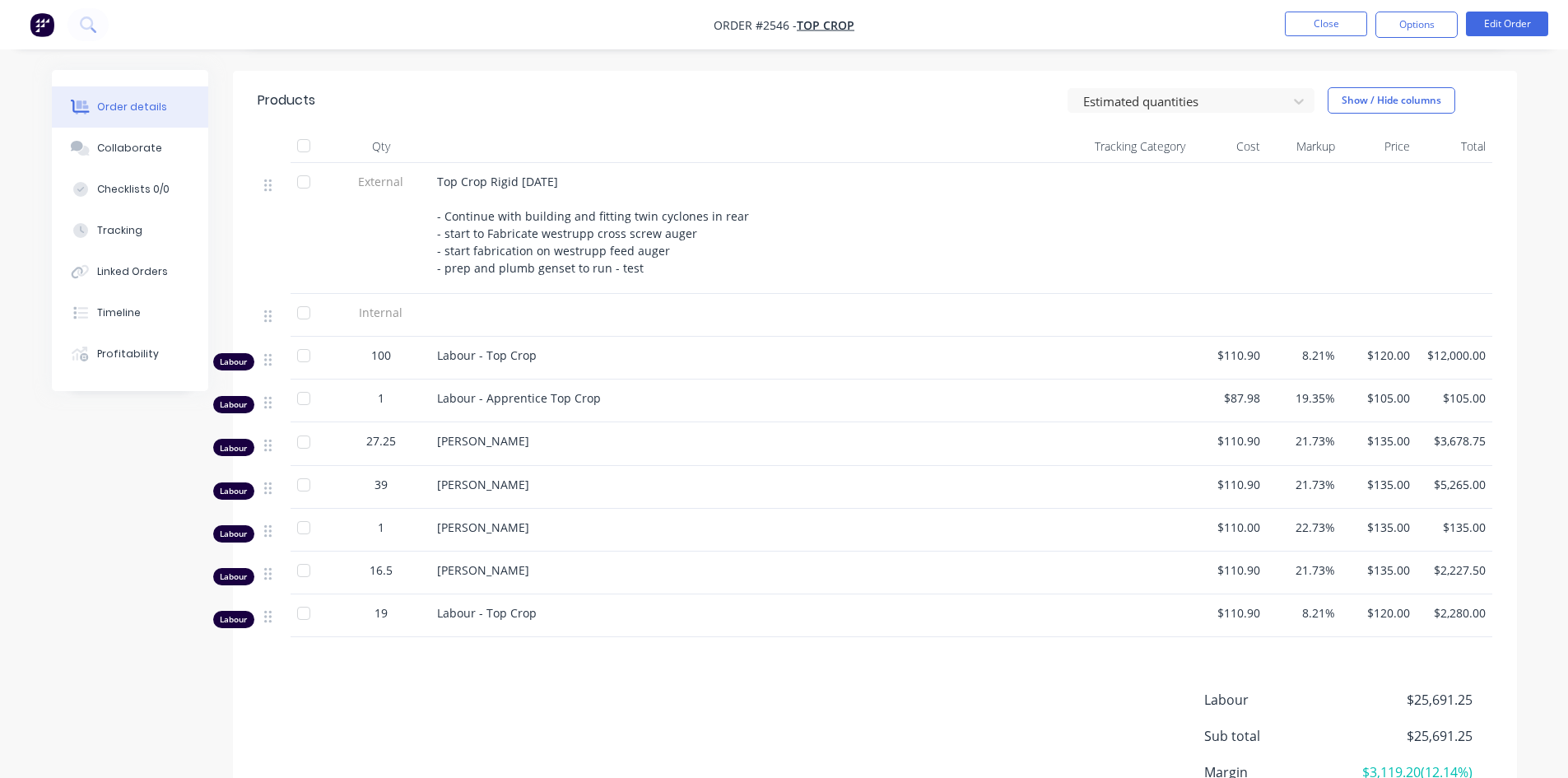
click at [501, 616] on span "Labour - Top Crop" at bounding box center [487, 613] width 99 height 15
click at [111, 320] on div "Timeline" at bounding box center [119, 312] width 43 height 14
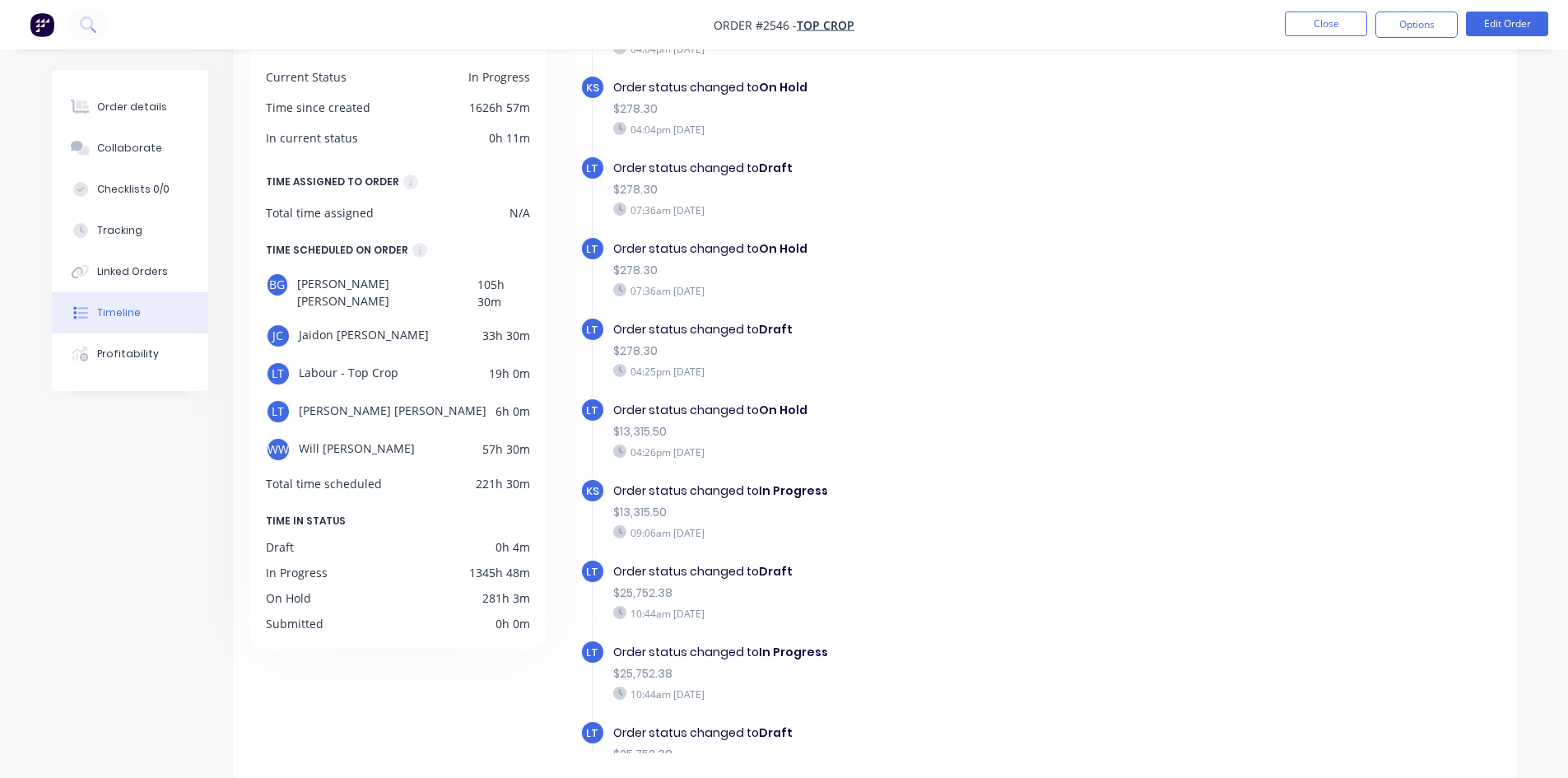
scroll to position [668, 0]
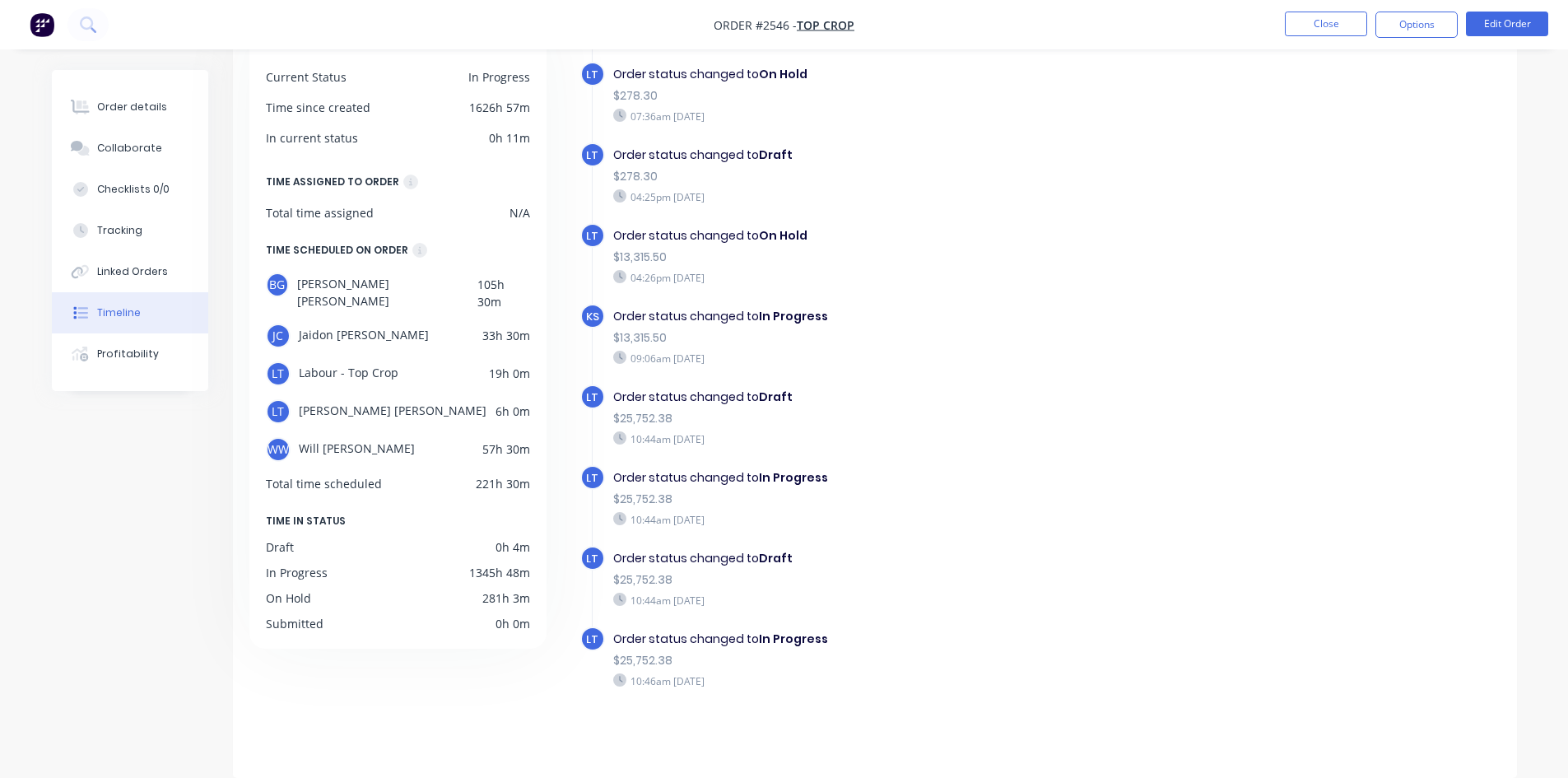
click at [354, 363] on span "Labour - Top Crop" at bounding box center [348, 374] width 99 height 25
click at [1320, 23] on button "Close" at bounding box center [1326, 24] width 82 height 25
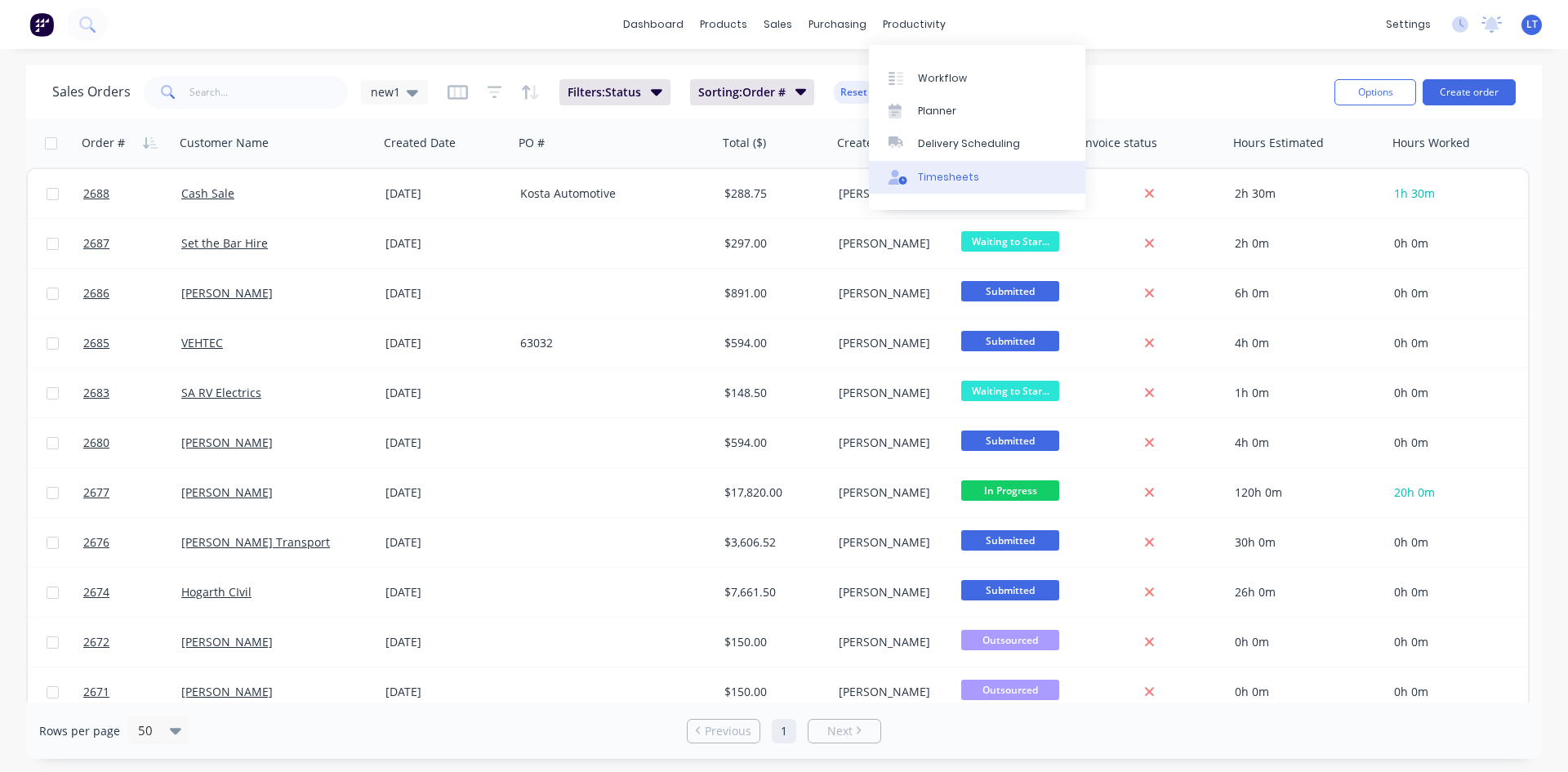
click at [985, 174] on link "Timesheets" at bounding box center [977, 177] width 216 height 33
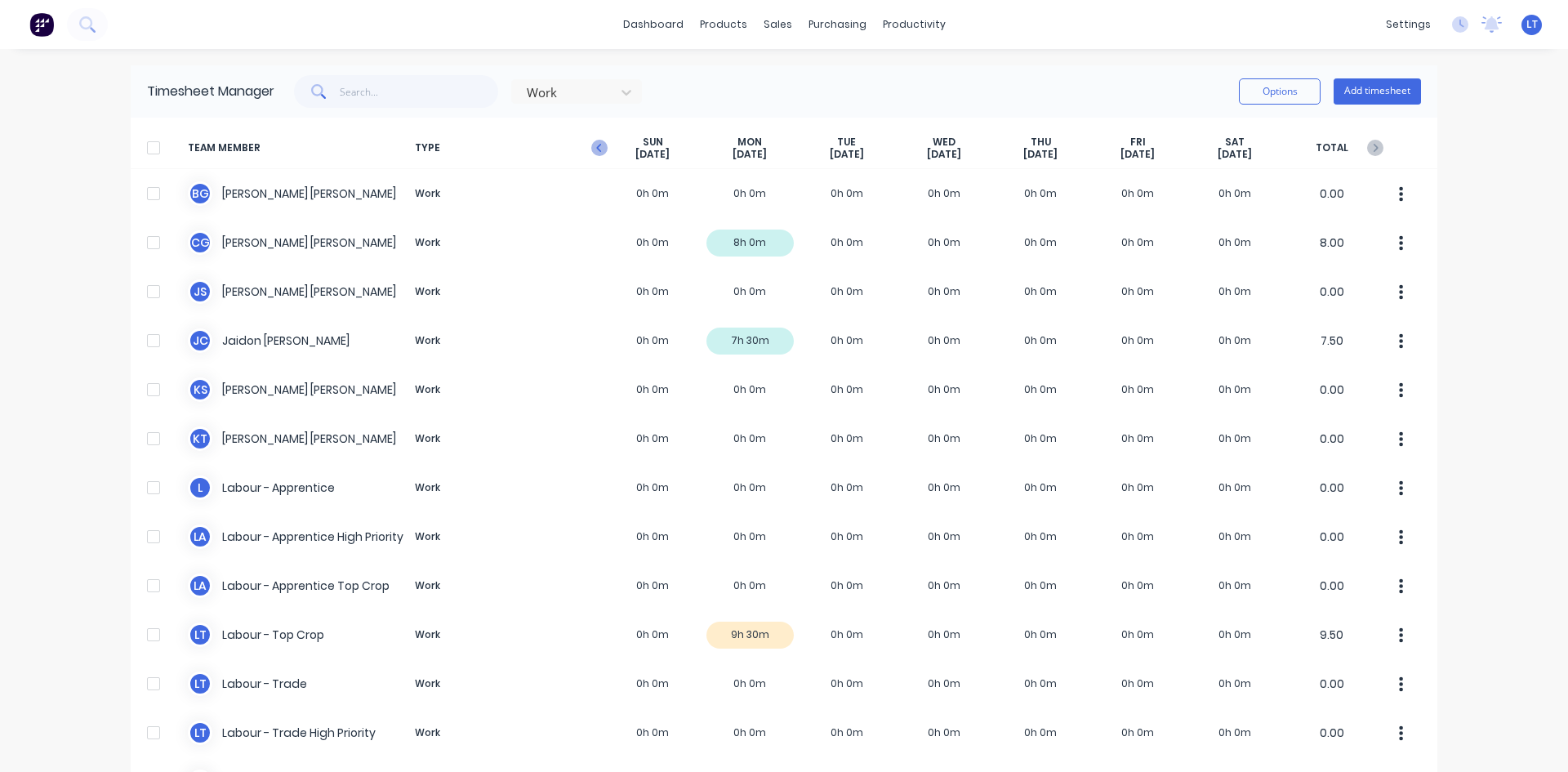
click at [596, 147] on icon "button" at bounding box center [598, 148] width 5 height 9
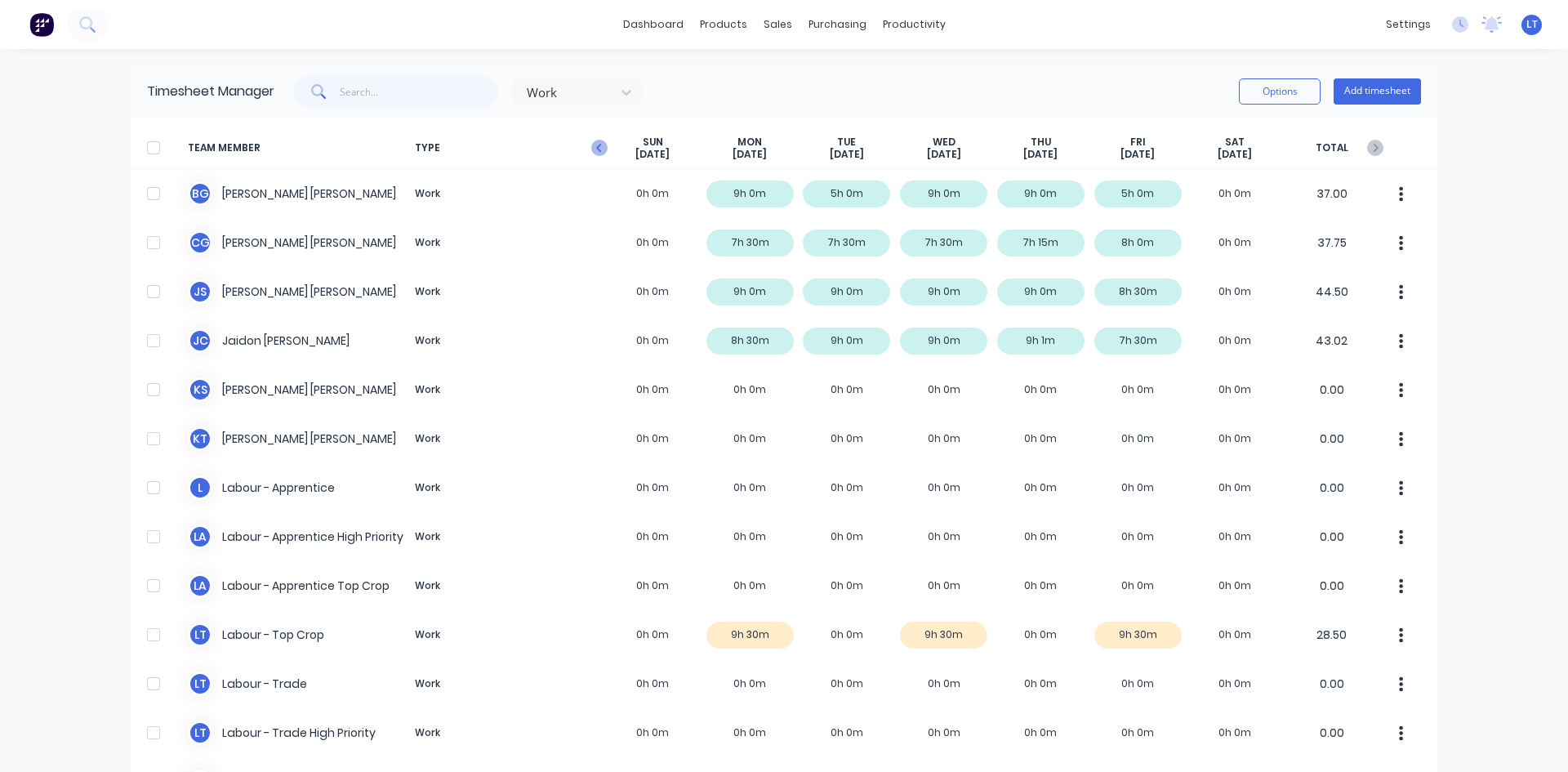
click at [596, 150] on icon "button" at bounding box center [599, 148] width 16 height 16
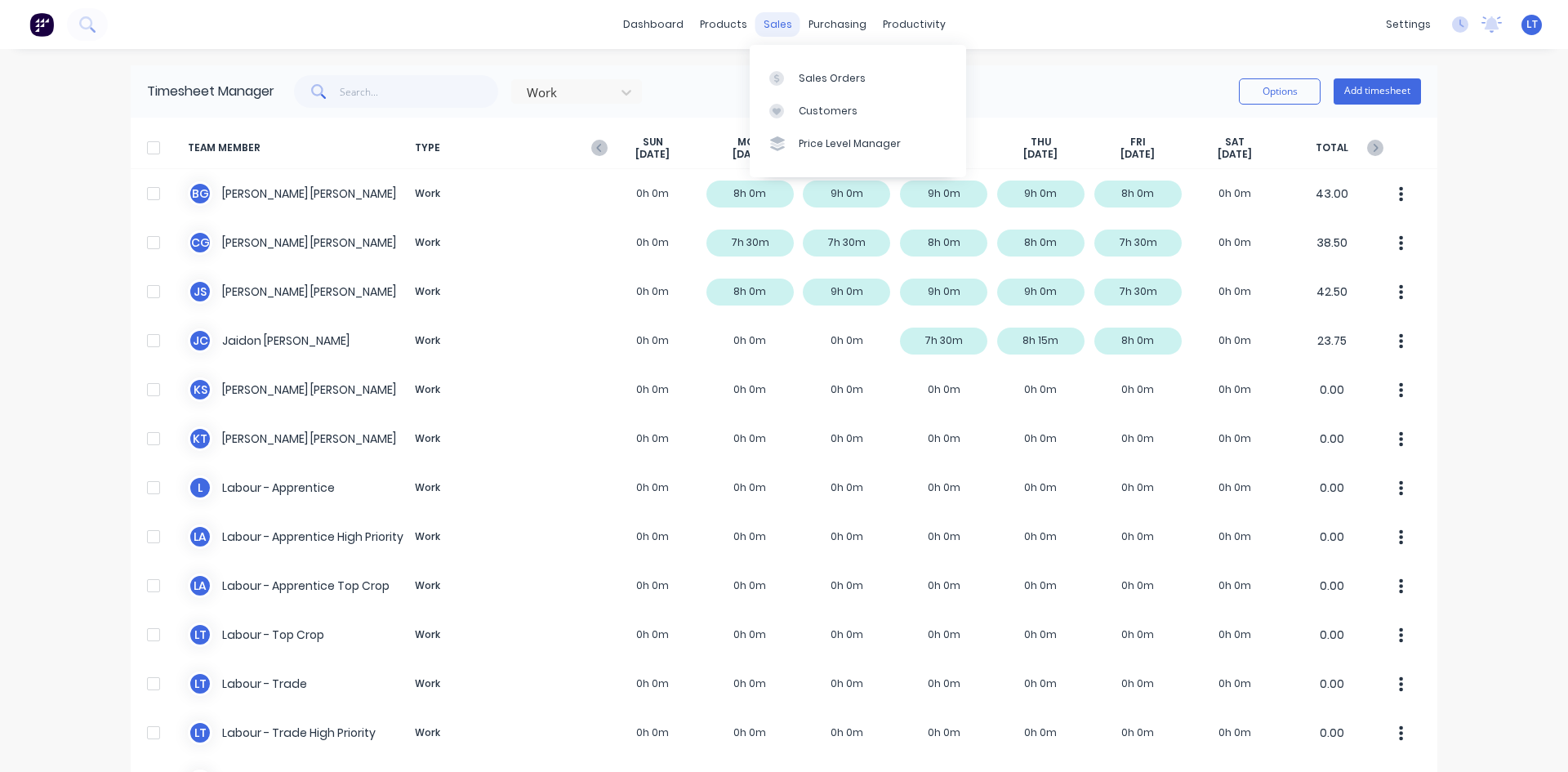
click at [766, 29] on div "sales" at bounding box center [778, 25] width 45 height 25
click at [827, 82] on div "Sales Orders" at bounding box center [832, 78] width 67 height 14
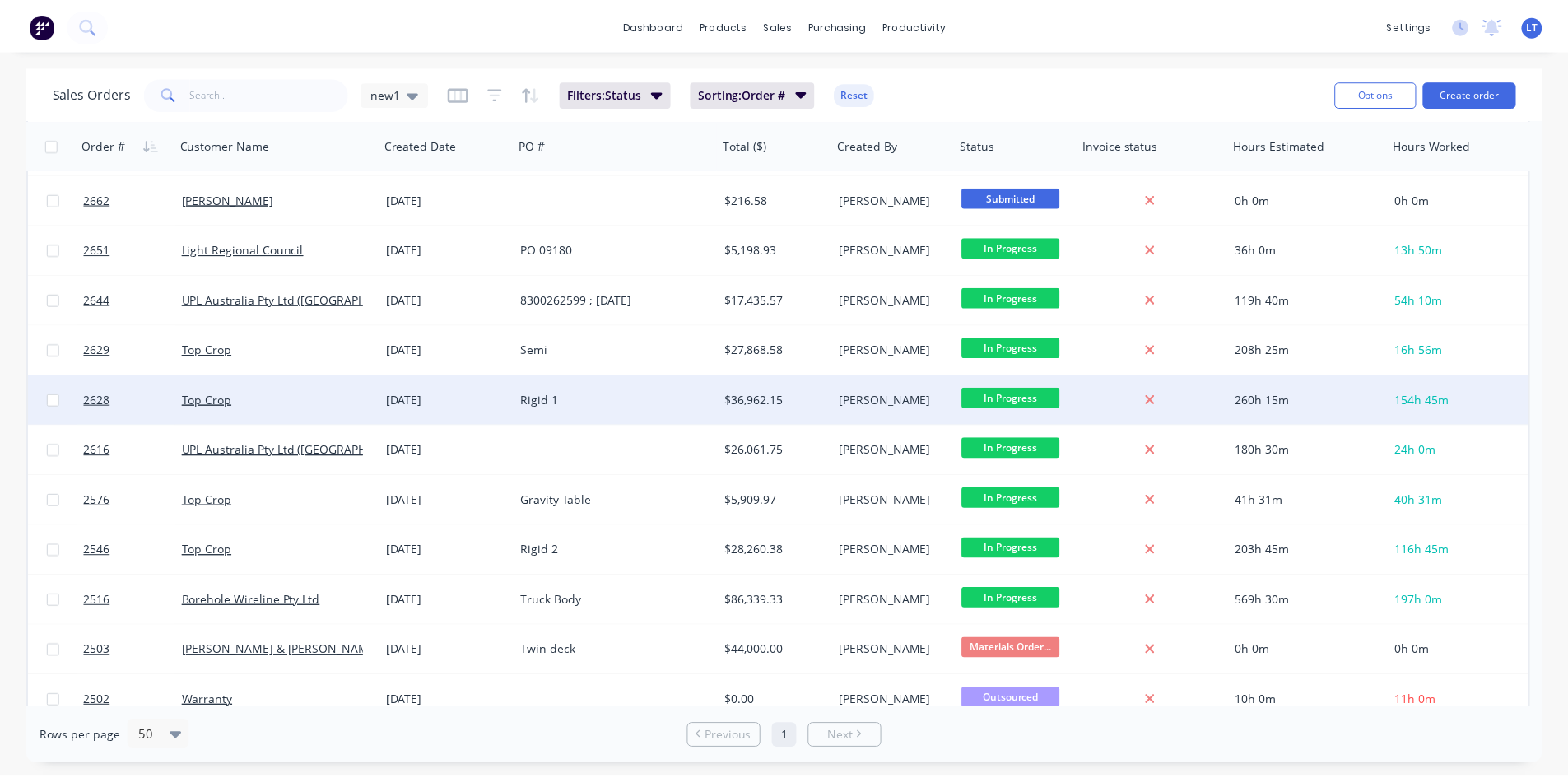
scroll to position [716, 0]
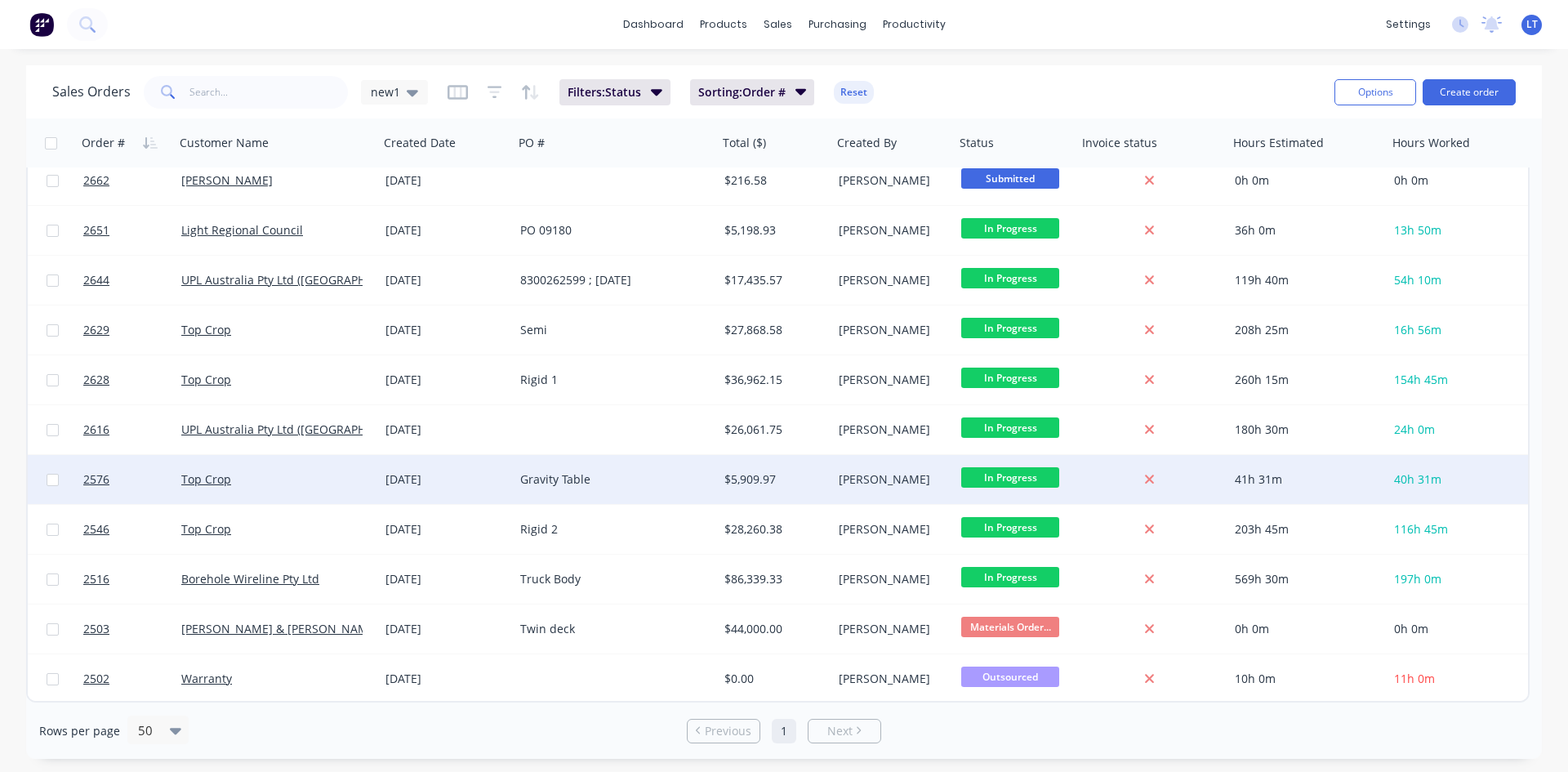
click at [623, 479] on div "Gravity Table" at bounding box center [610, 479] width 181 height 16
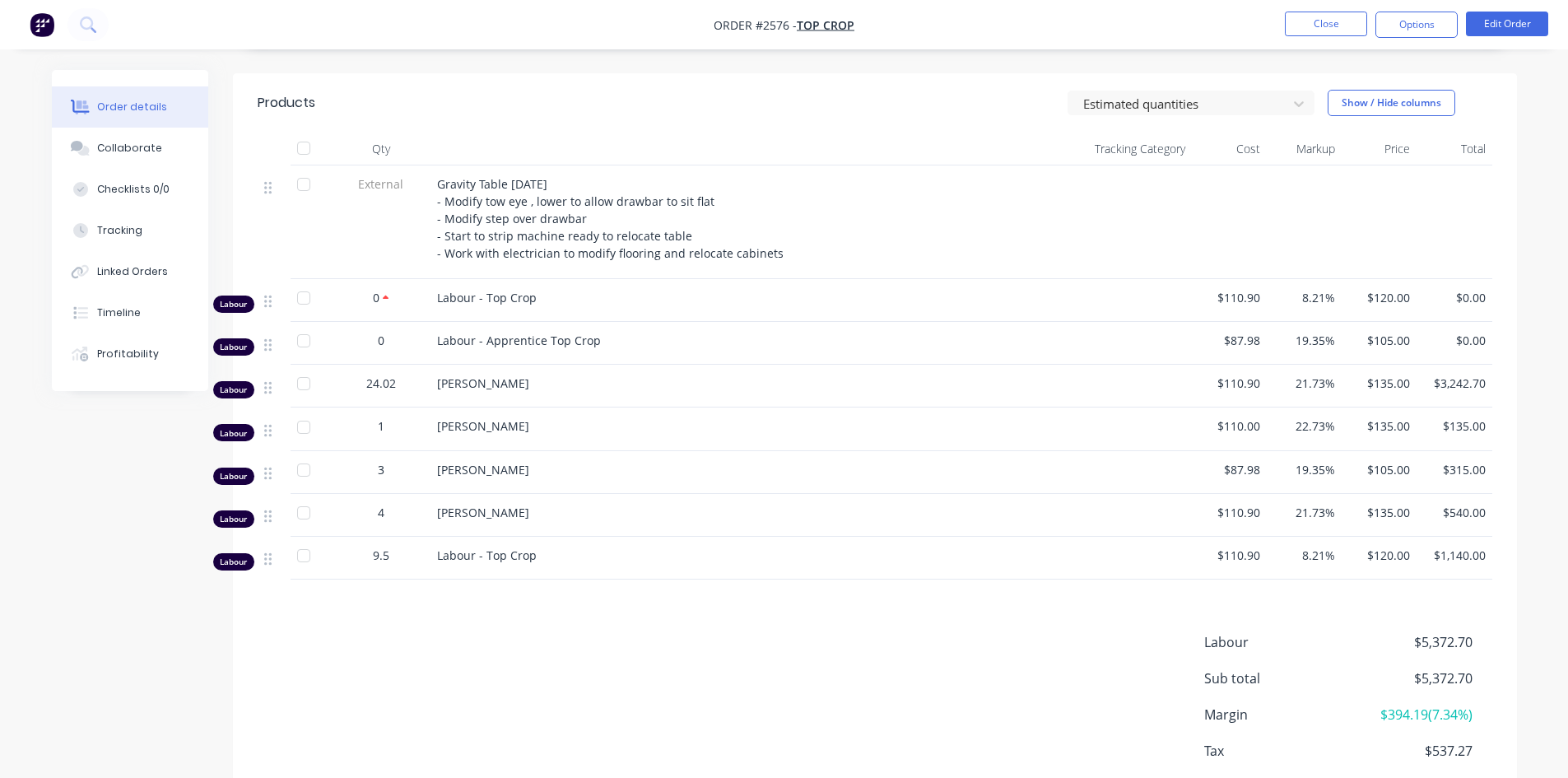
scroll to position [493, 0]
click at [1338, 14] on button "Close" at bounding box center [1326, 24] width 82 height 25
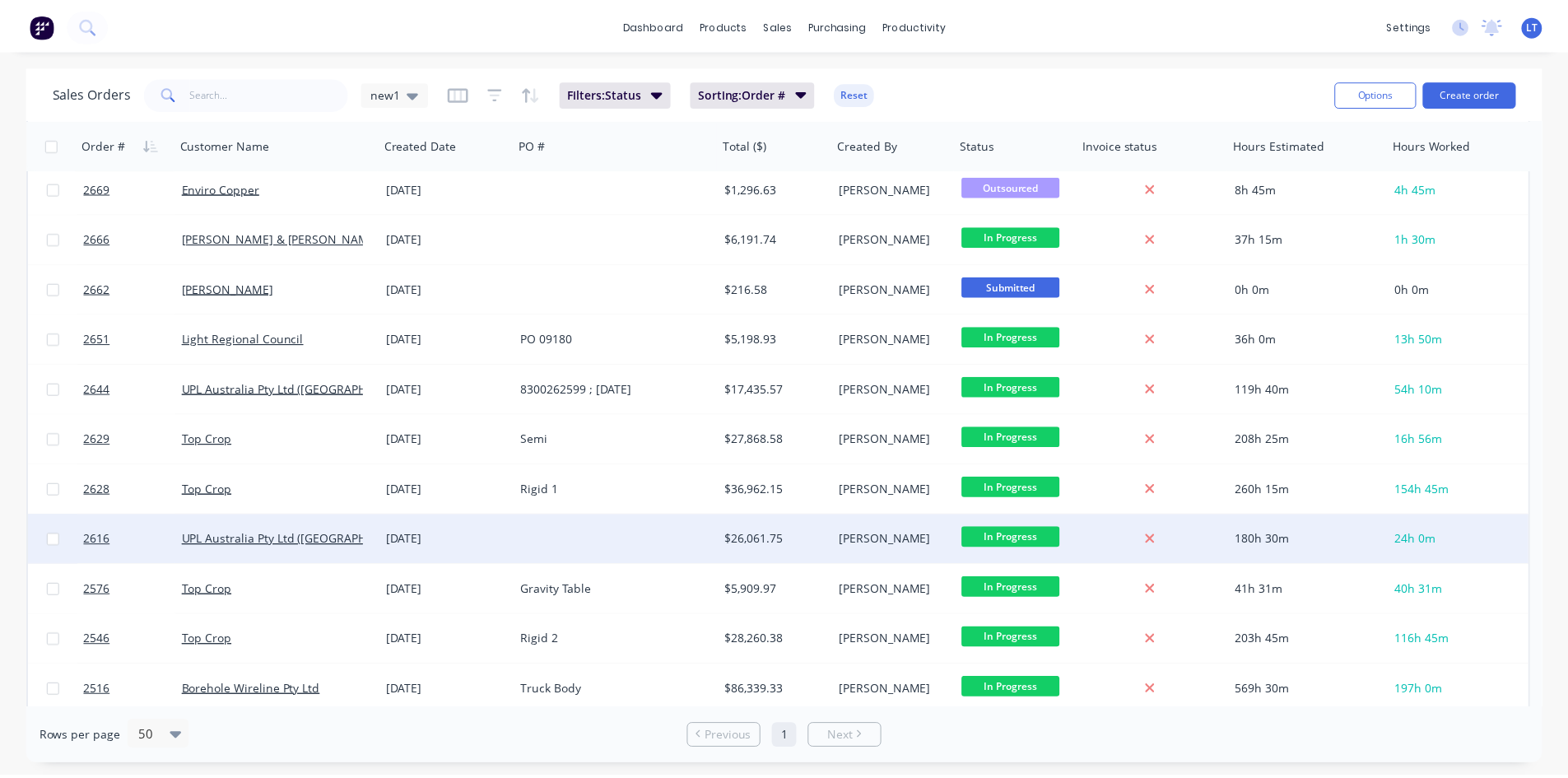
scroll to position [658, 0]
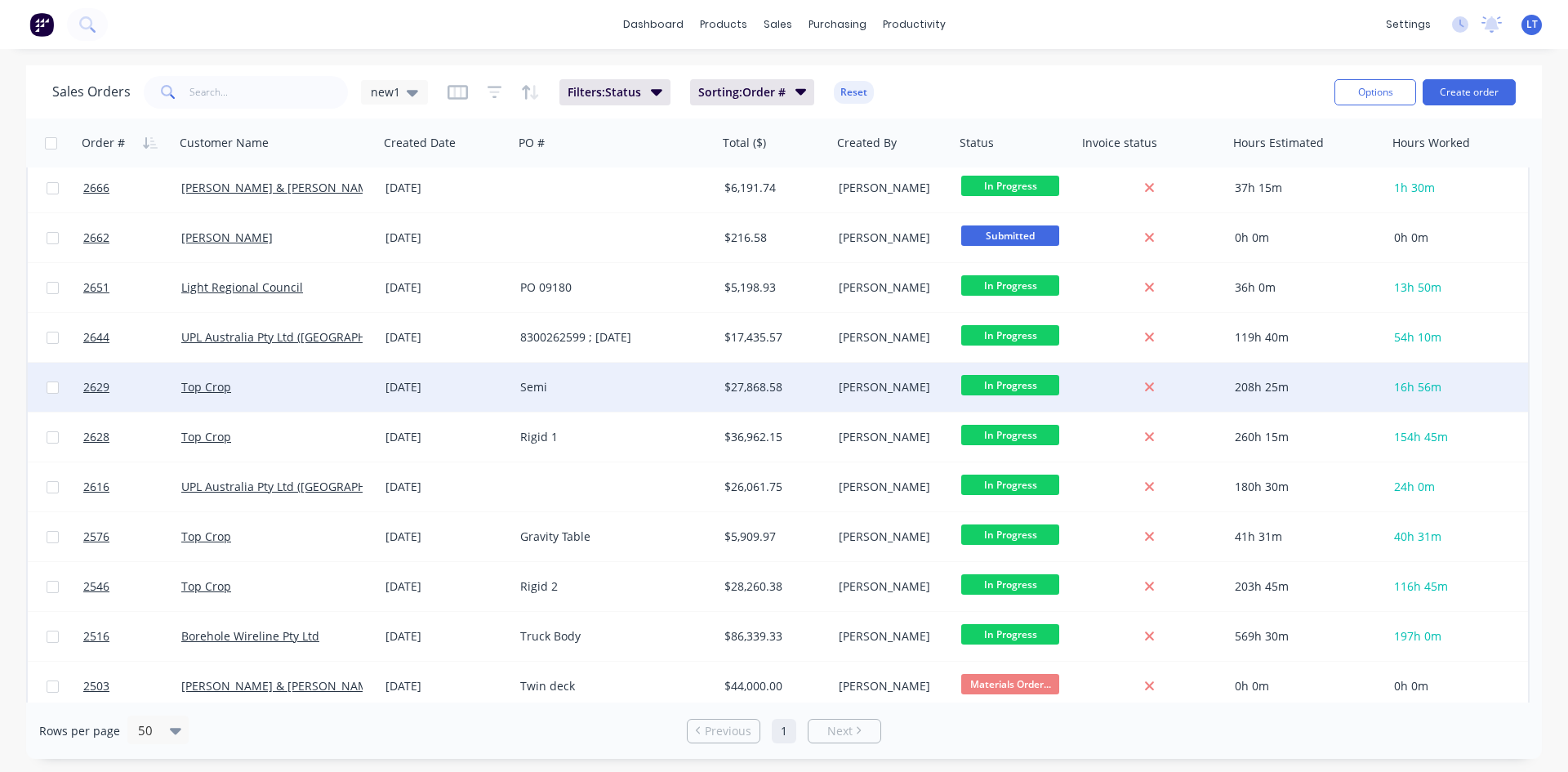
drag, startPoint x: 585, startPoint y: 391, endPoint x: 585, endPoint y: 379, distance: 12.0
click at [585, 379] on div "Semi" at bounding box center [610, 387] width 181 height 16
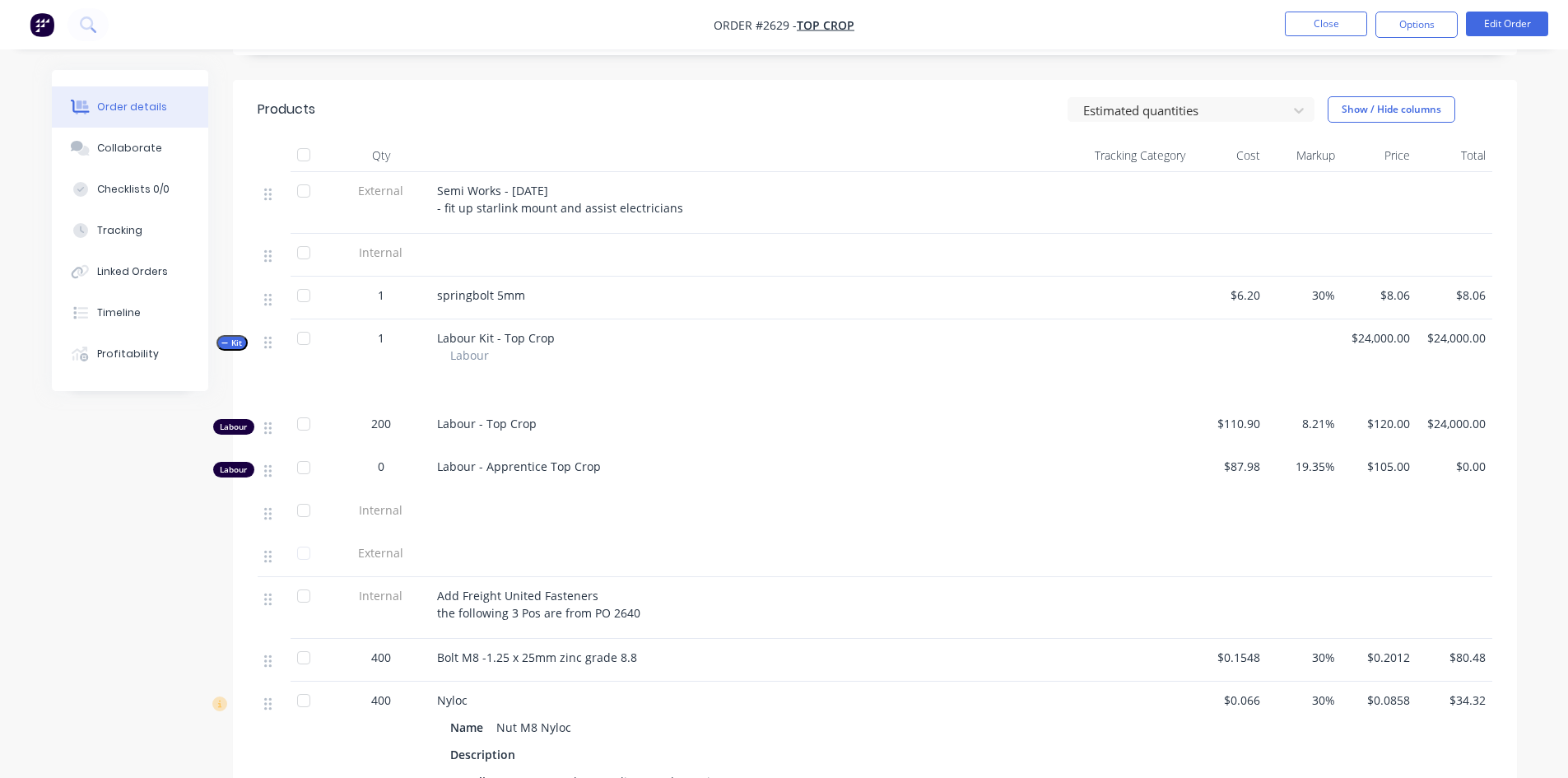
scroll to position [27, 0]
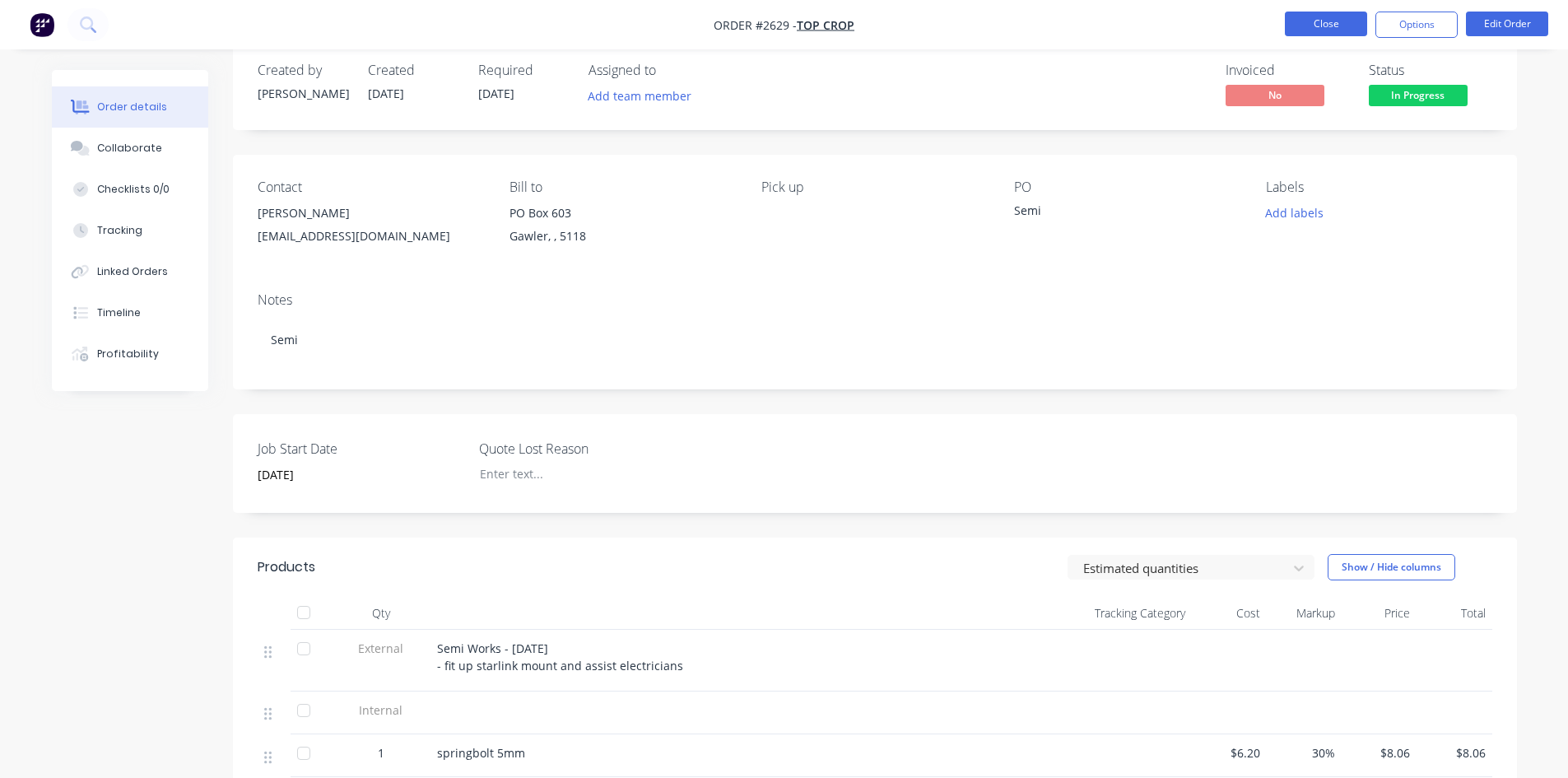
click at [1319, 30] on button "Close" at bounding box center [1326, 24] width 82 height 25
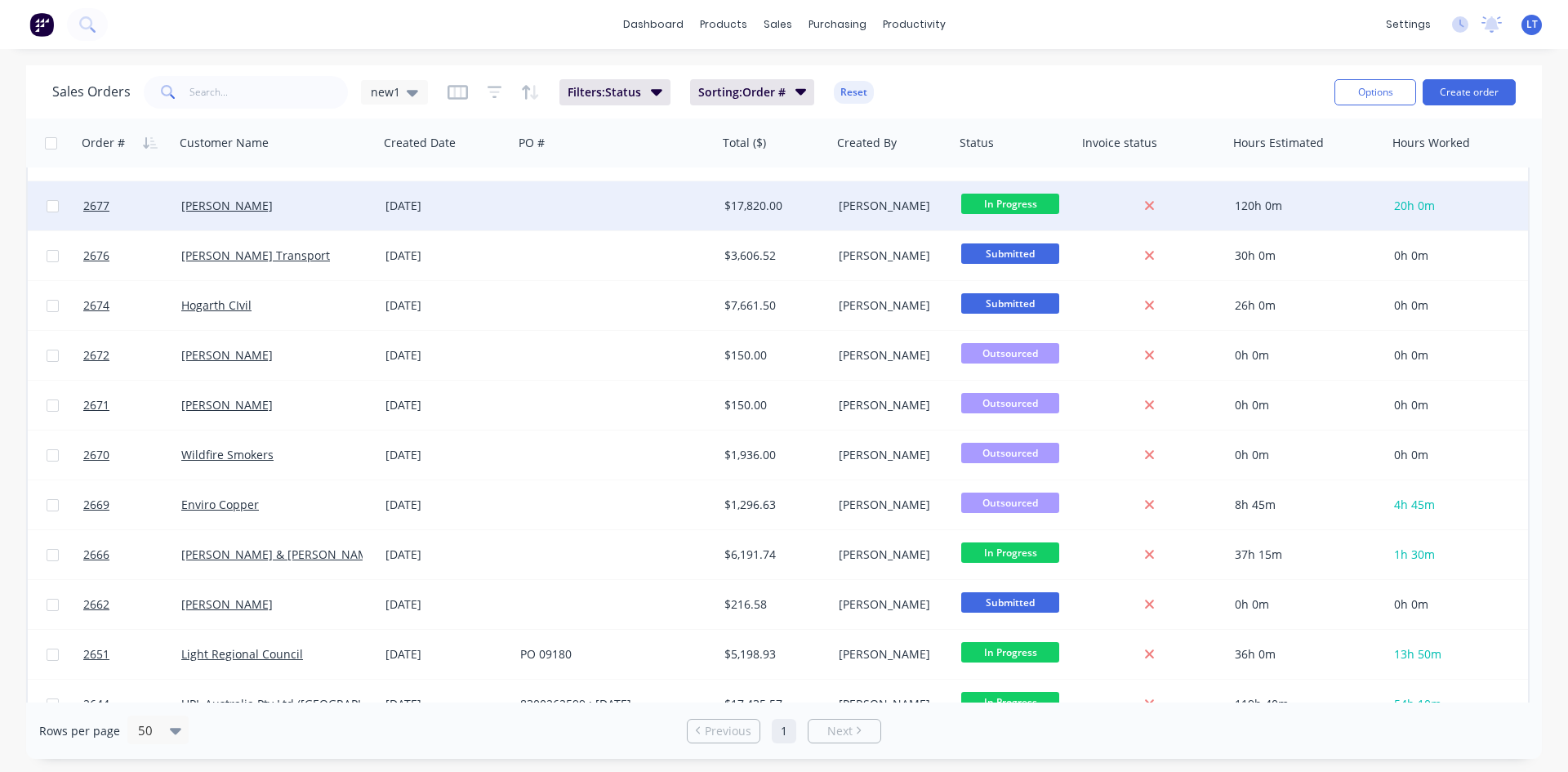
scroll to position [327, 0]
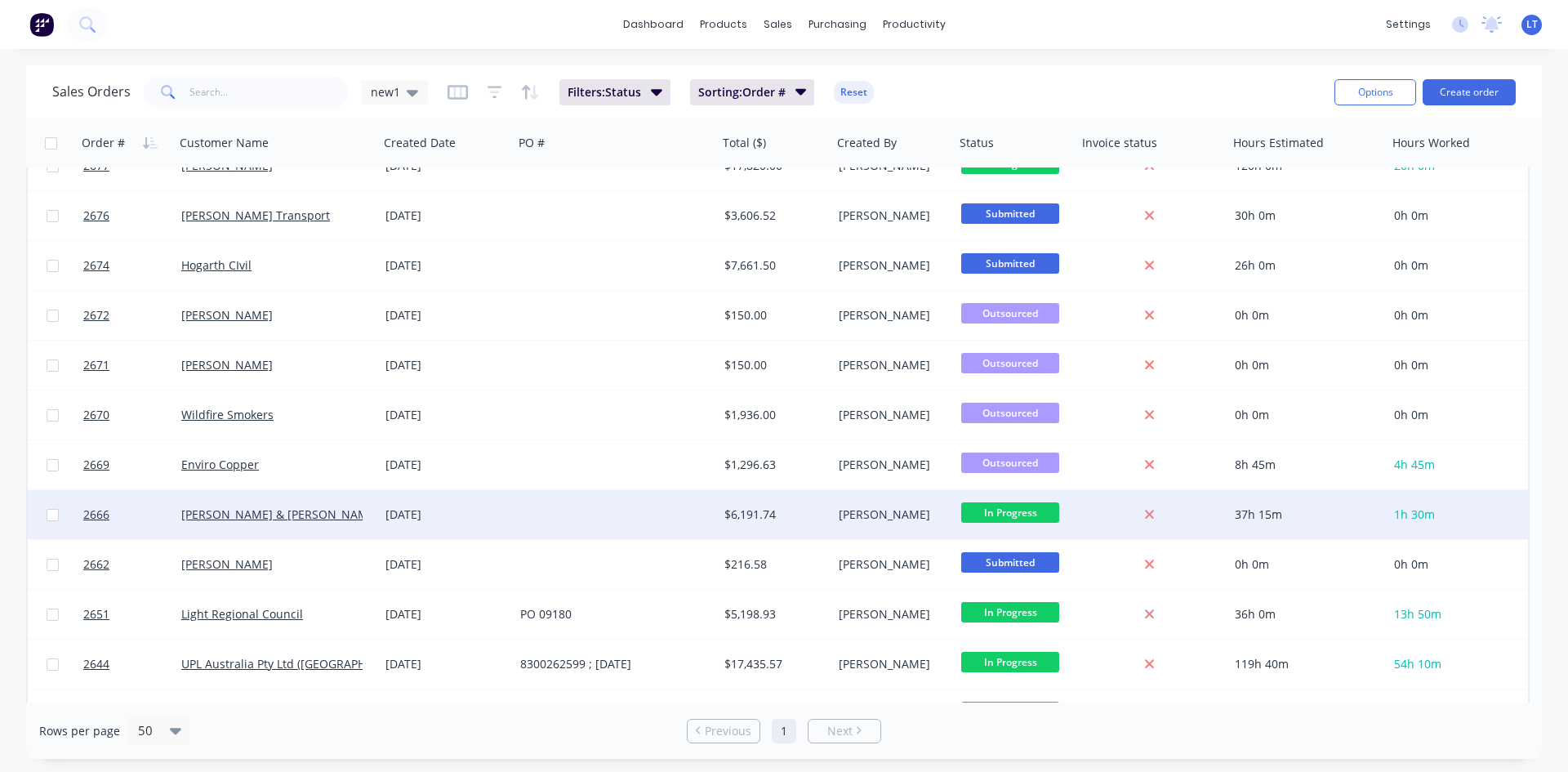
click at [340, 499] on div "[PERSON_NAME] & [PERSON_NAME] Pty Ltd" at bounding box center [276, 513] width 204 height 49
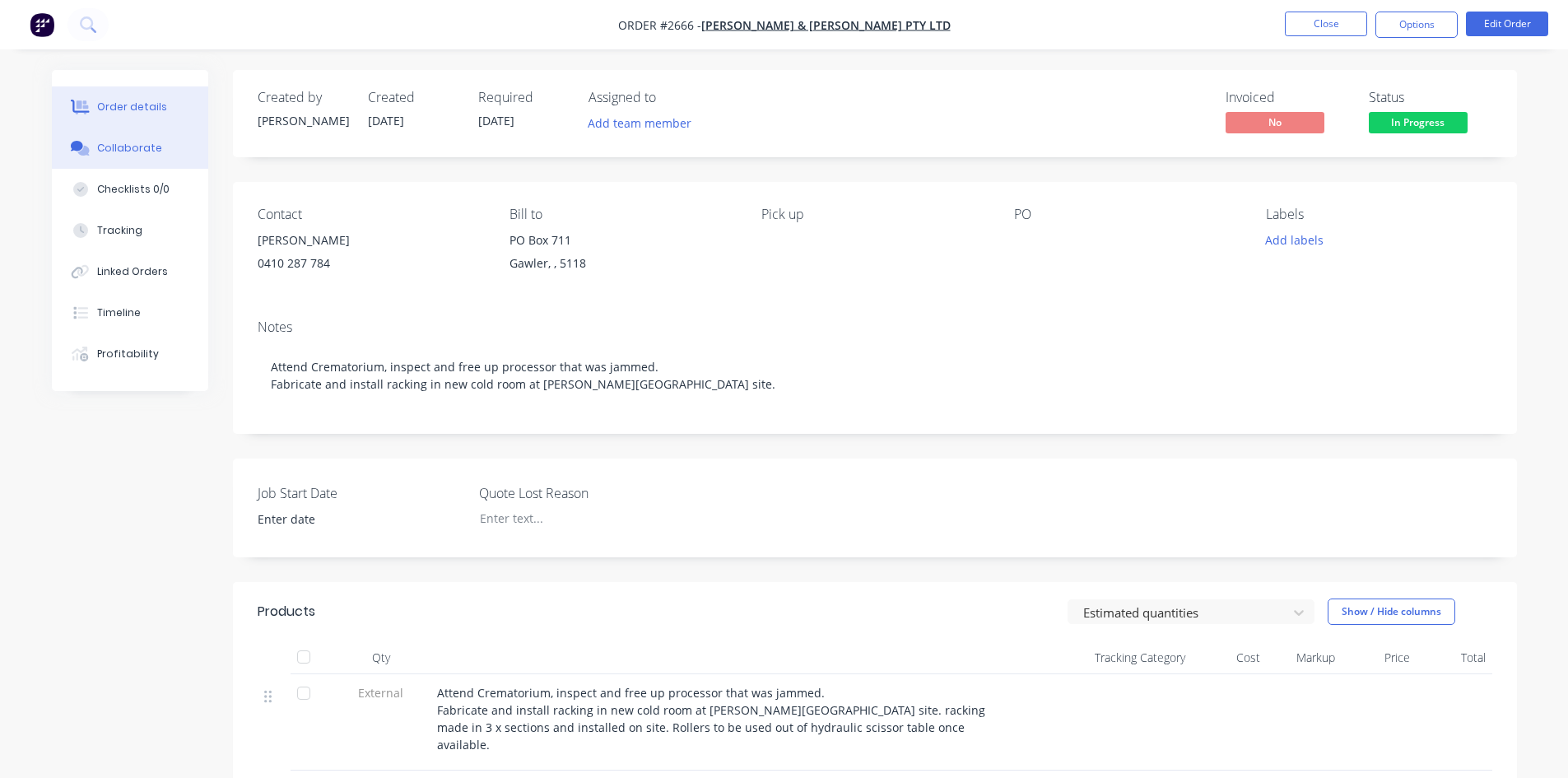
click at [154, 160] on button "Collaborate" at bounding box center [130, 148] width 156 height 42
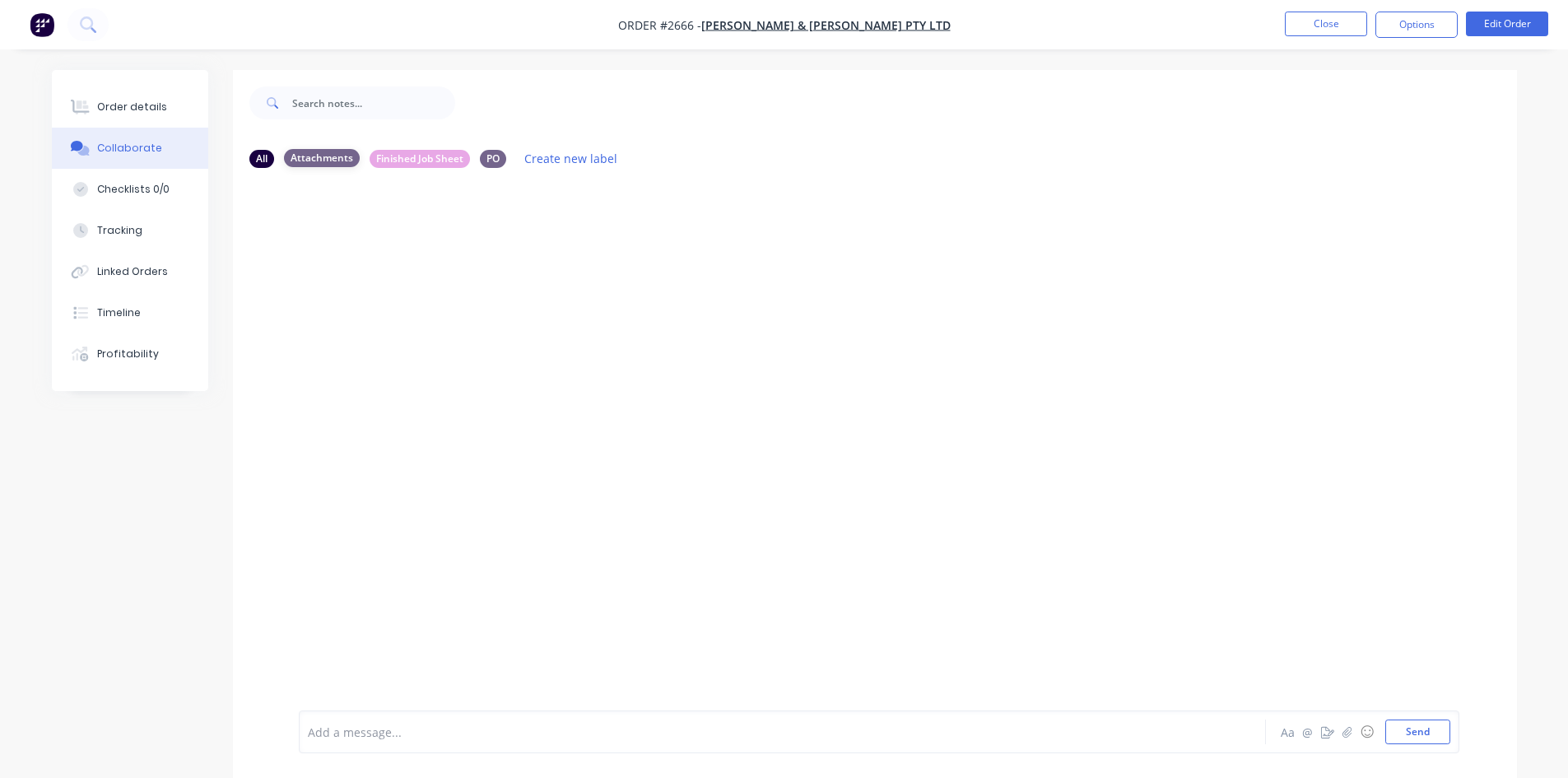
click at [301, 159] on div "Attachments" at bounding box center [322, 157] width 75 height 18
click at [1344, 735] on icon "button" at bounding box center [1347, 732] width 10 height 12
click at [1437, 736] on button "Send" at bounding box center [1417, 732] width 65 height 25
click at [1330, 20] on button "Close" at bounding box center [1326, 24] width 82 height 25
